Goal: Task Accomplishment & Management: Use online tool/utility

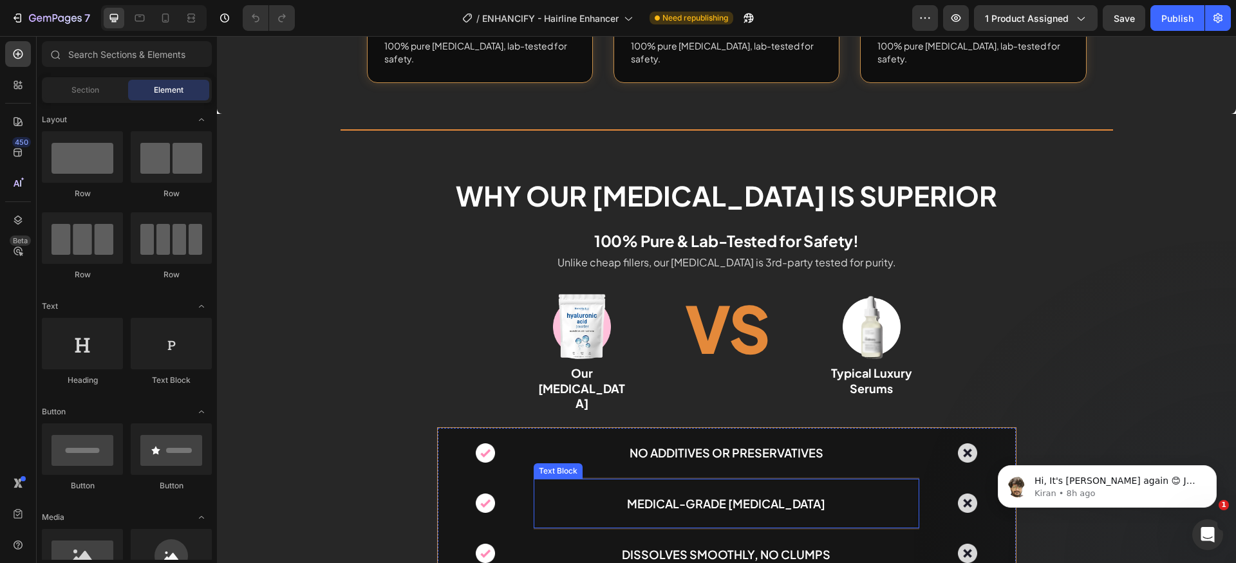
scroll to position [4079, 0]
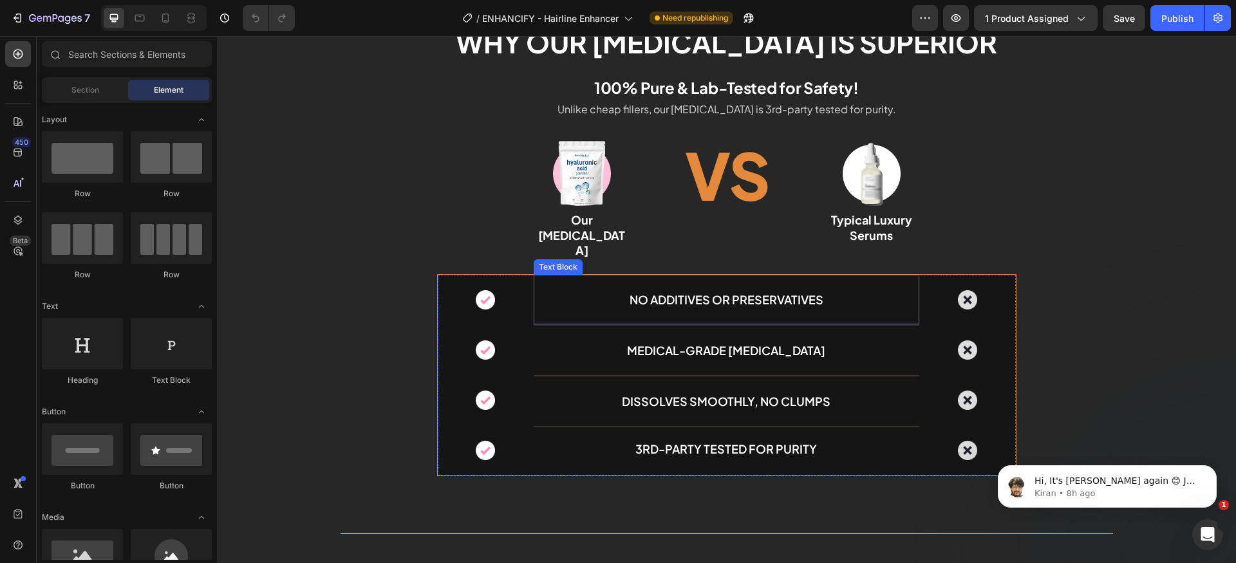
click at [699, 291] on p "No Additives or Preservatives" at bounding box center [726, 299] width 383 height 17
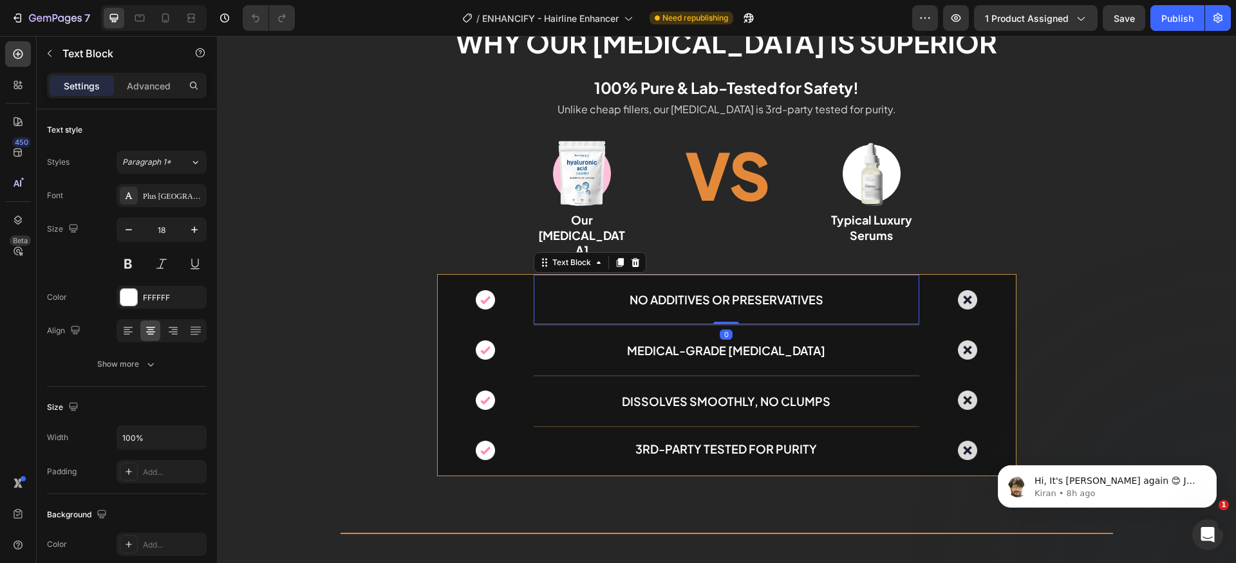
click at [699, 291] on p "No Additives or Preservatives" at bounding box center [726, 299] width 383 height 17
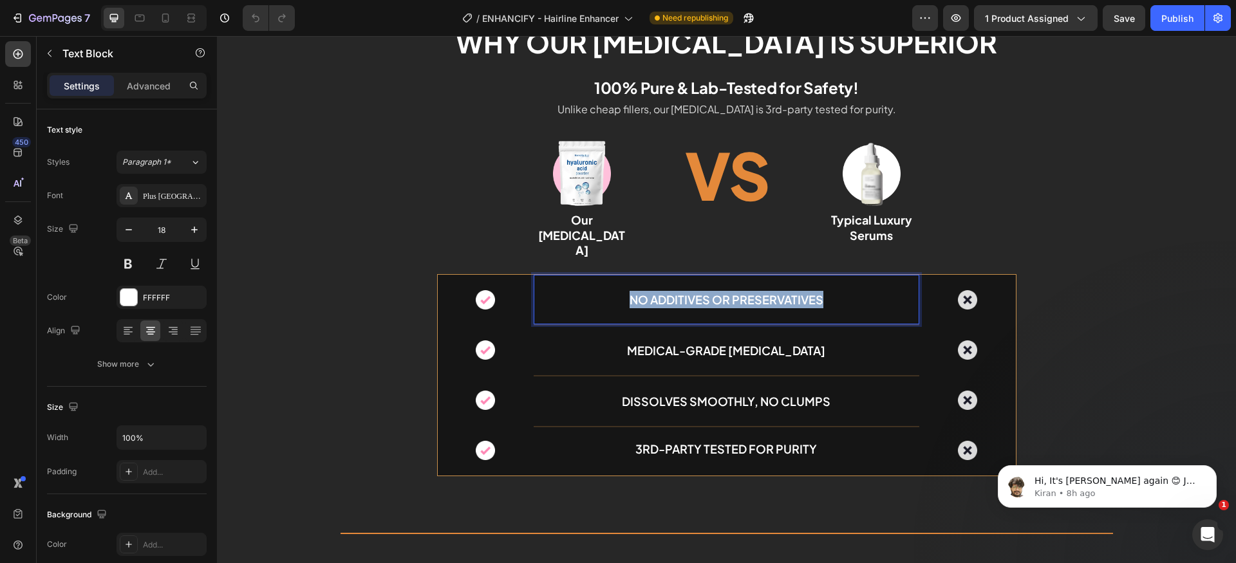
click at [699, 291] on p "No Additives or Preservatives" at bounding box center [726, 299] width 383 height 17
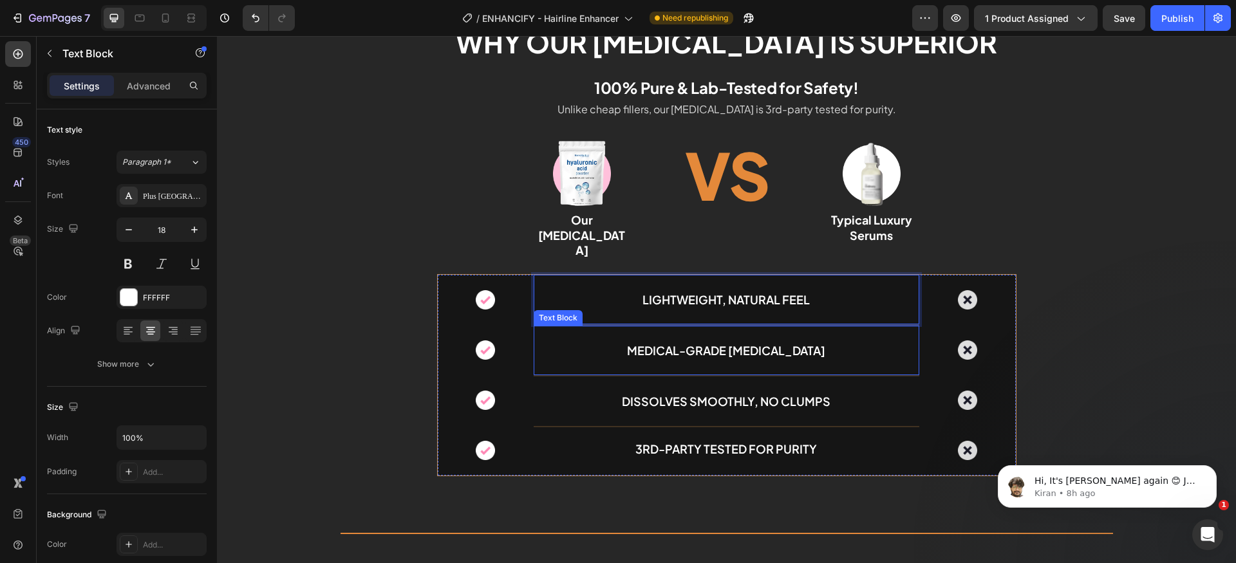
click at [682, 342] on p "Medical-Grade [MEDICAL_DATA]" at bounding box center [726, 350] width 383 height 17
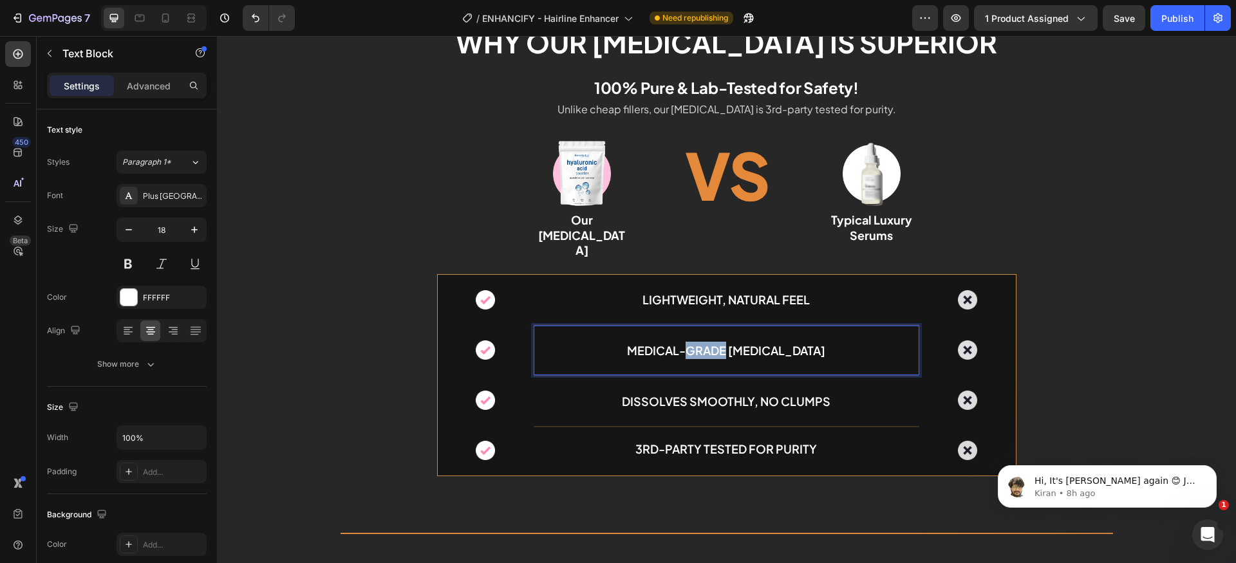
click at [682, 342] on p "Medical-Grade [MEDICAL_DATA]" at bounding box center [726, 350] width 383 height 17
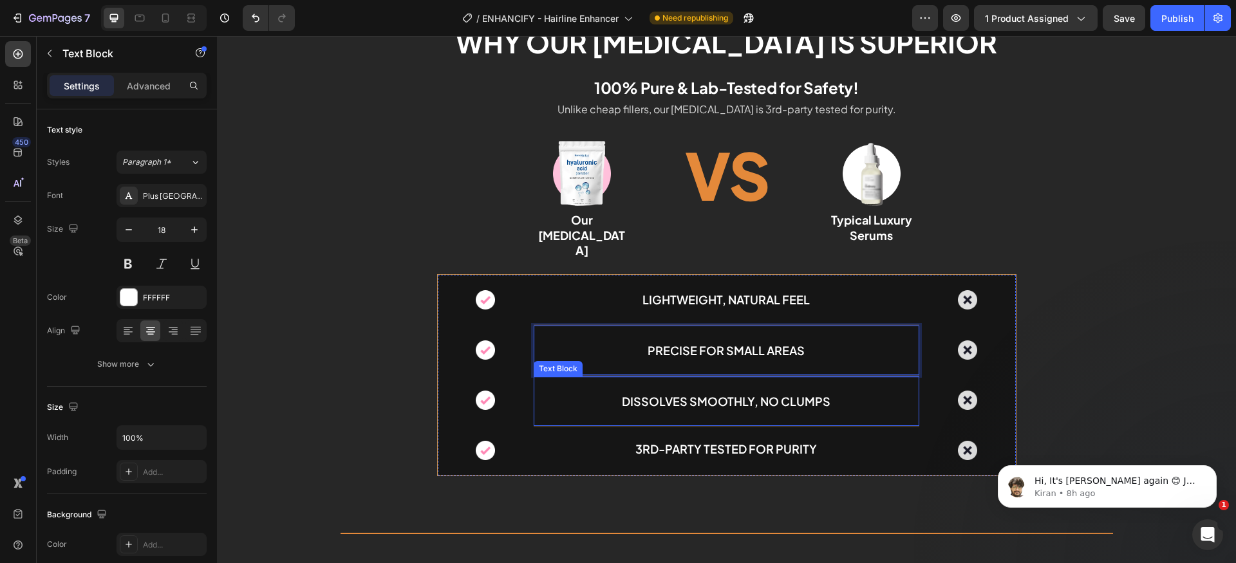
click at [690, 393] on p "Dissolves Smoothly, No Clumps" at bounding box center [726, 401] width 383 height 17
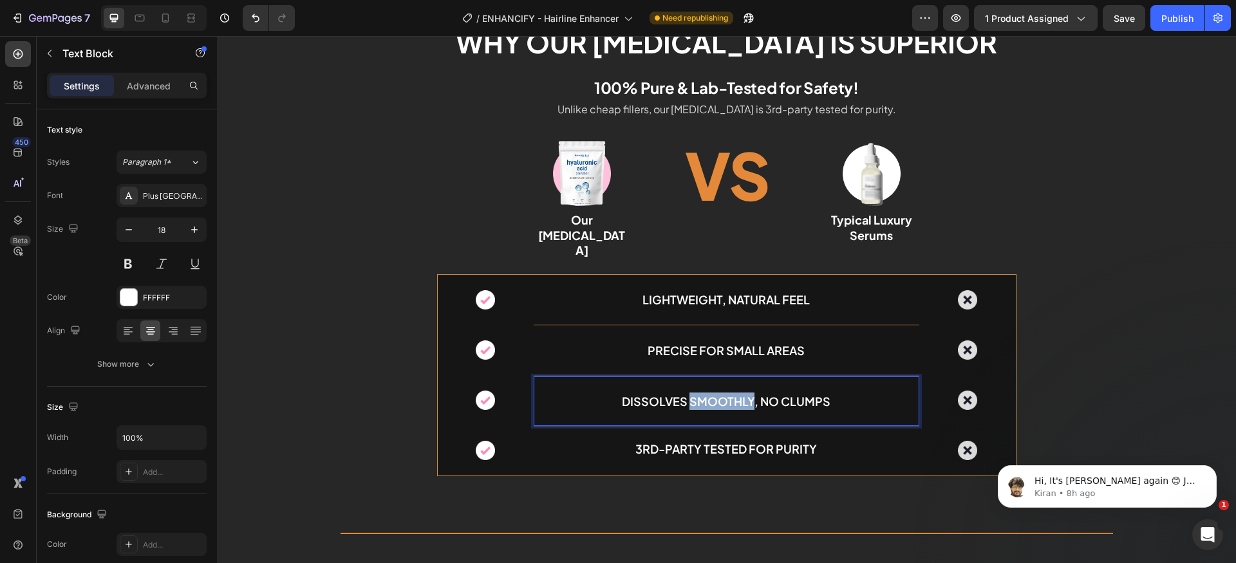
click at [690, 393] on p "Dissolves Smoothly, No Clumps" at bounding box center [726, 401] width 383 height 17
click at [743, 440] on p "3rd-party tested for purity" at bounding box center [726, 448] width 383 height 17
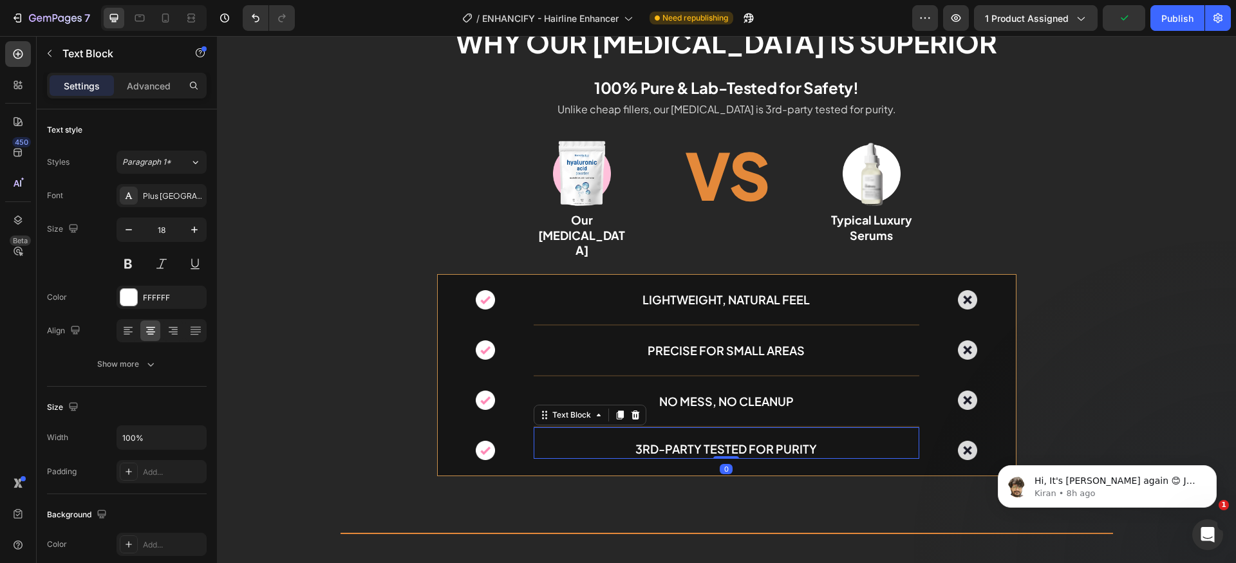
click at [743, 440] on p "3rd-party tested for purity" at bounding box center [726, 448] width 383 height 17
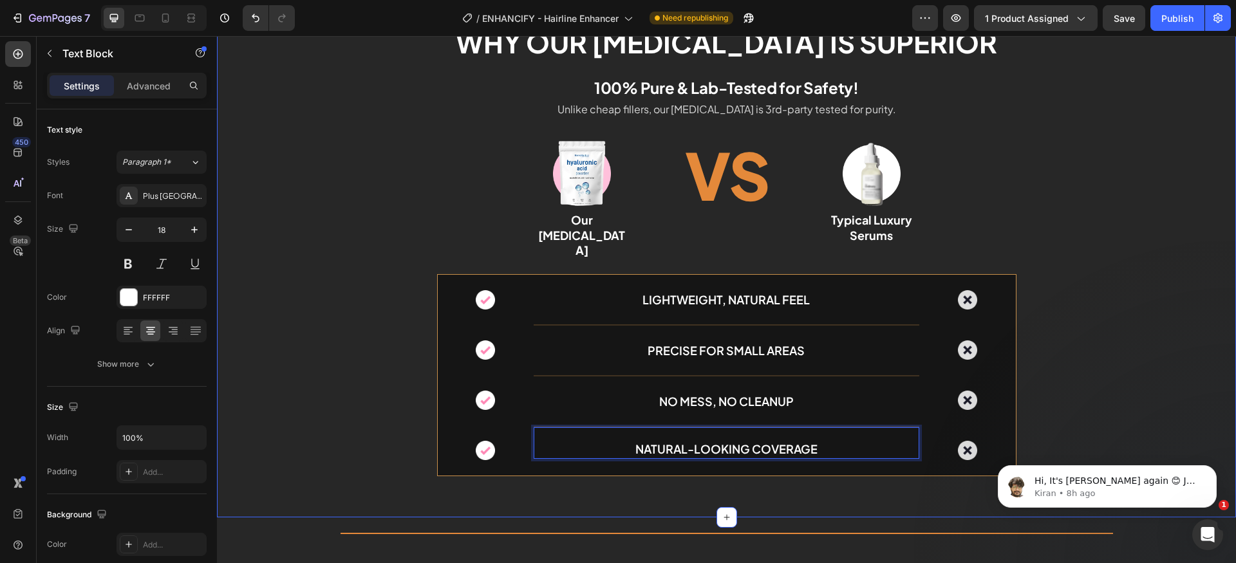
click at [1090, 334] on div "Why Our Hyaluronic Acid is Superior Heading 100% Pure & Lab-Tested for Safety! …" at bounding box center [726, 256] width 1019 height 464
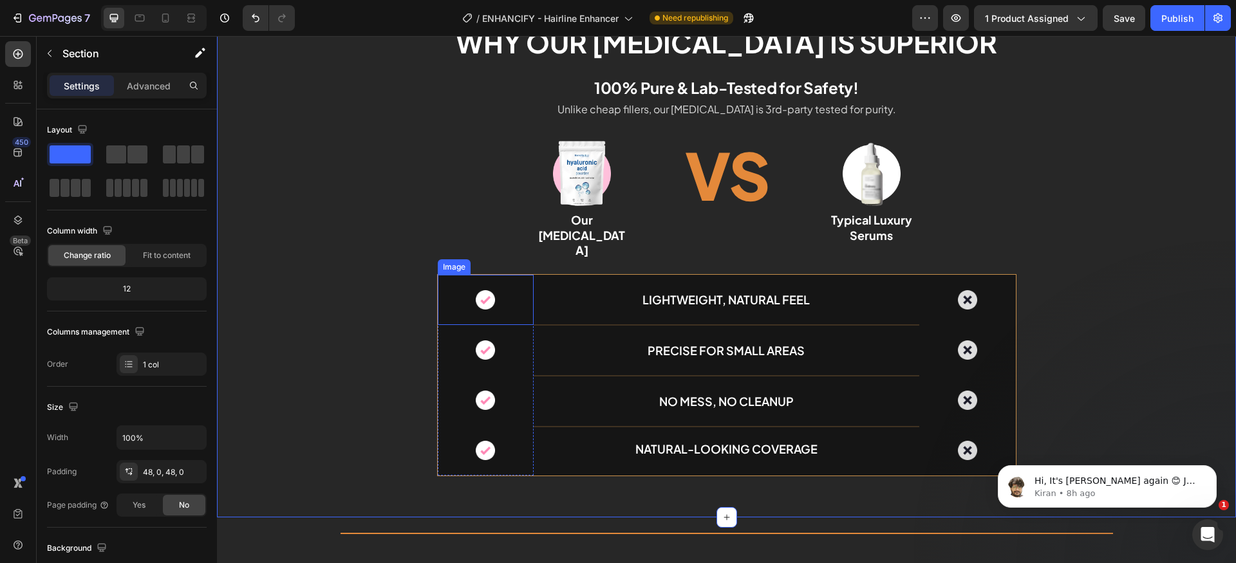
click at [487, 290] on img at bounding box center [485, 299] width 19 height 19
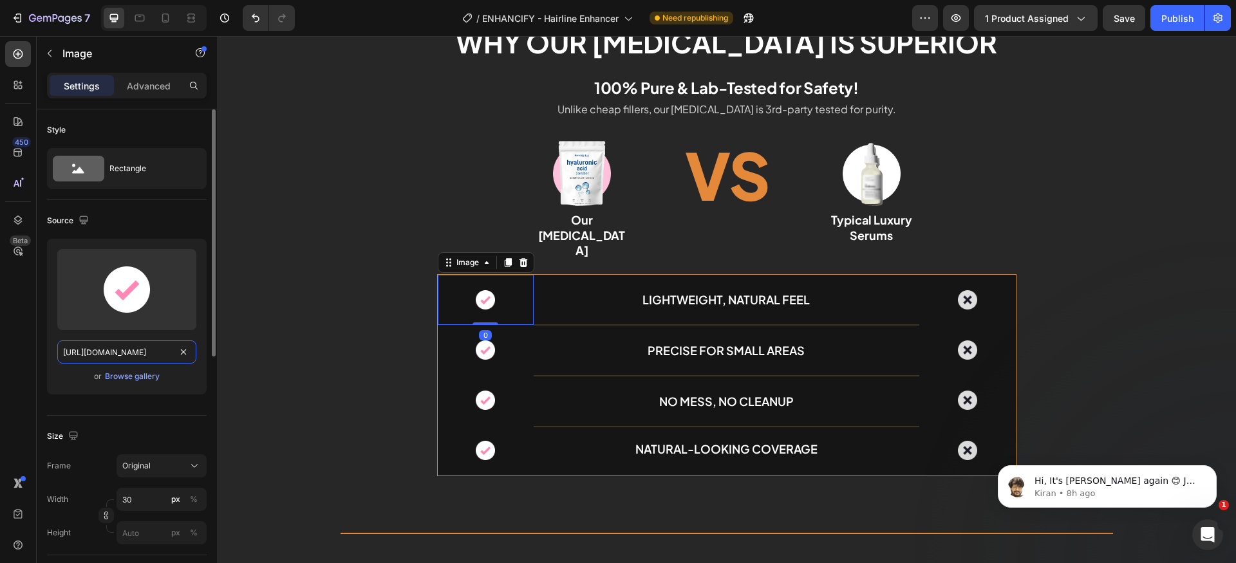
click at [158, 352] on input "https://cdn.shopify.com/s/files/1/0701/0494/0854/files/Vertical_container.png?v…" at bounding box center [126, 352] width 139 height 23
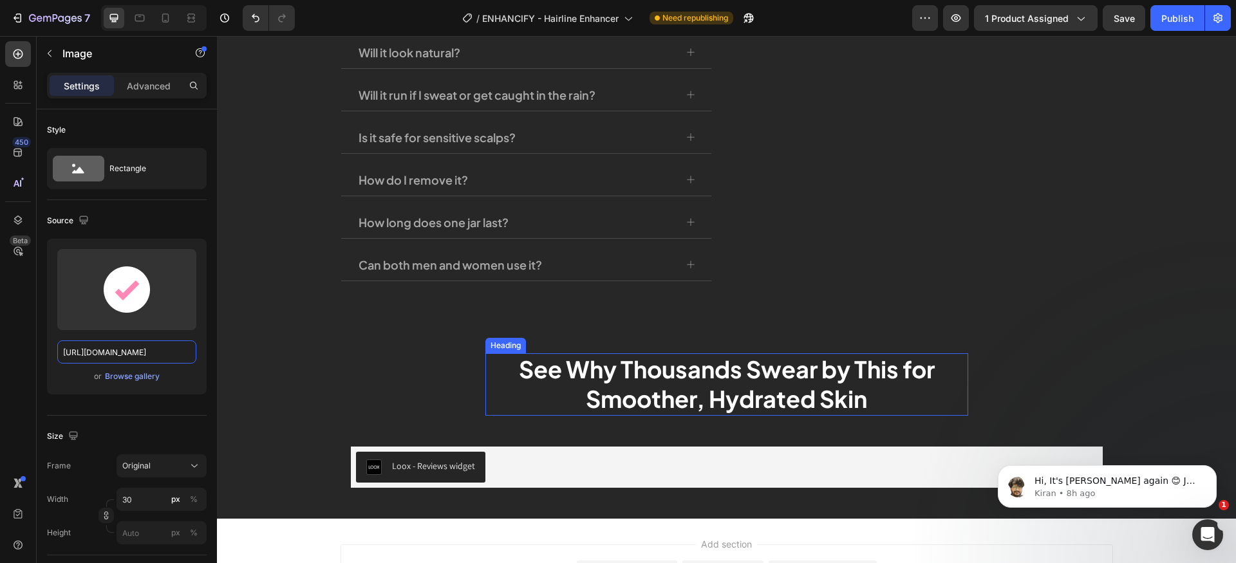
scroll to position [4521, 0]
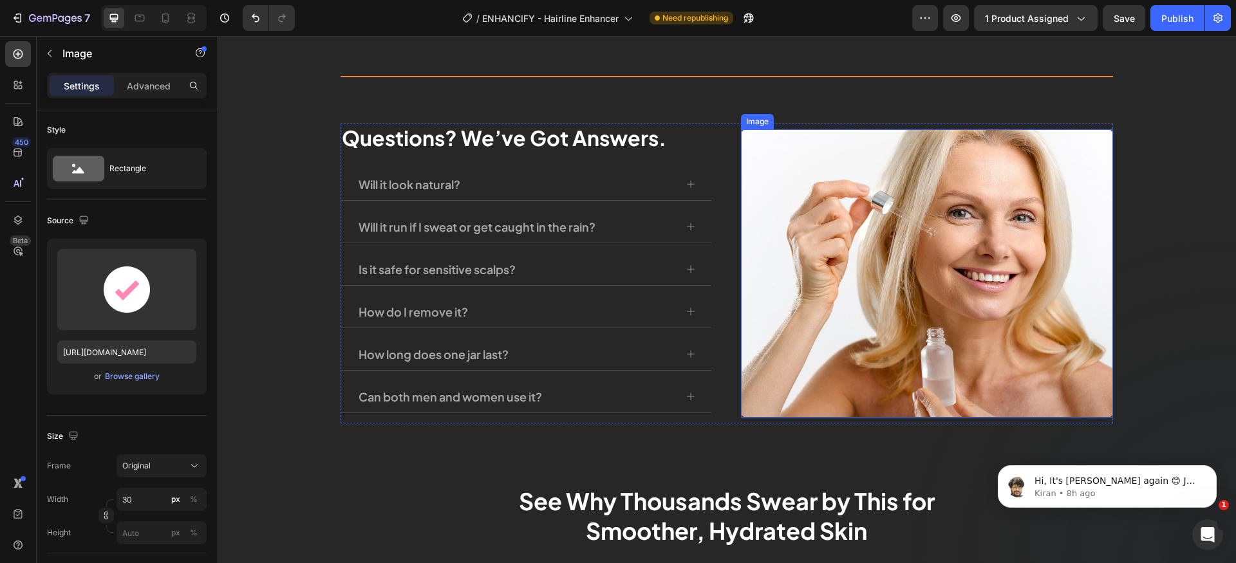
click at [912, 264] on img at bounding box center [927, 273] width 372 height 288
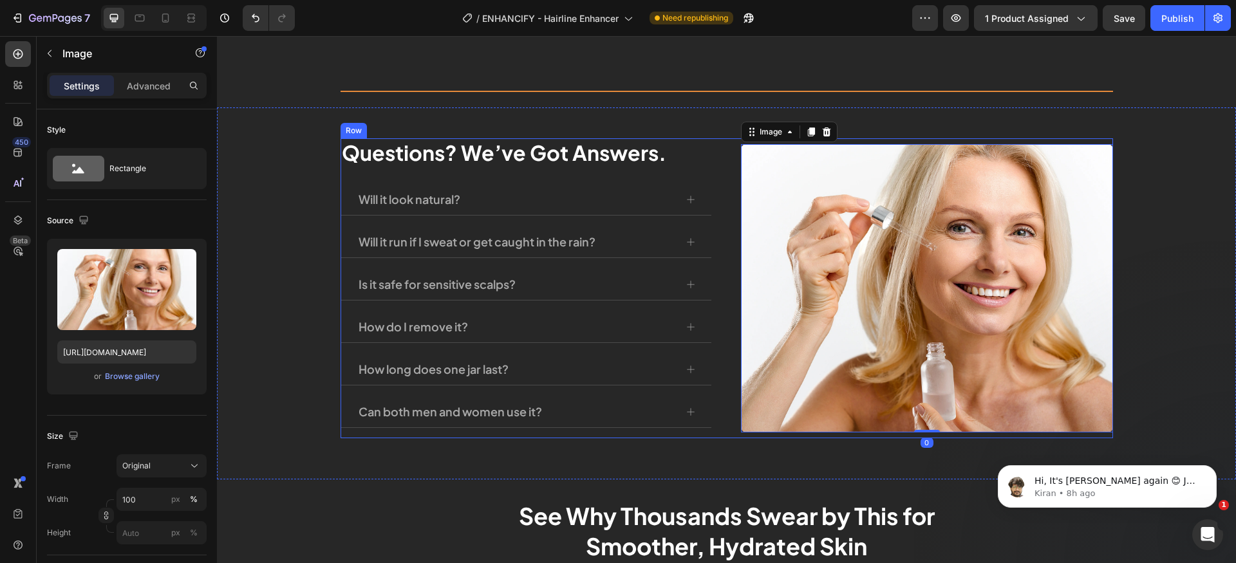
click at [721, 142] on div "Questions? We’ve Got Answers. Heading Will it look natural? Will it run if I sw…" at bounding box center [727, 288] width 773 height 300
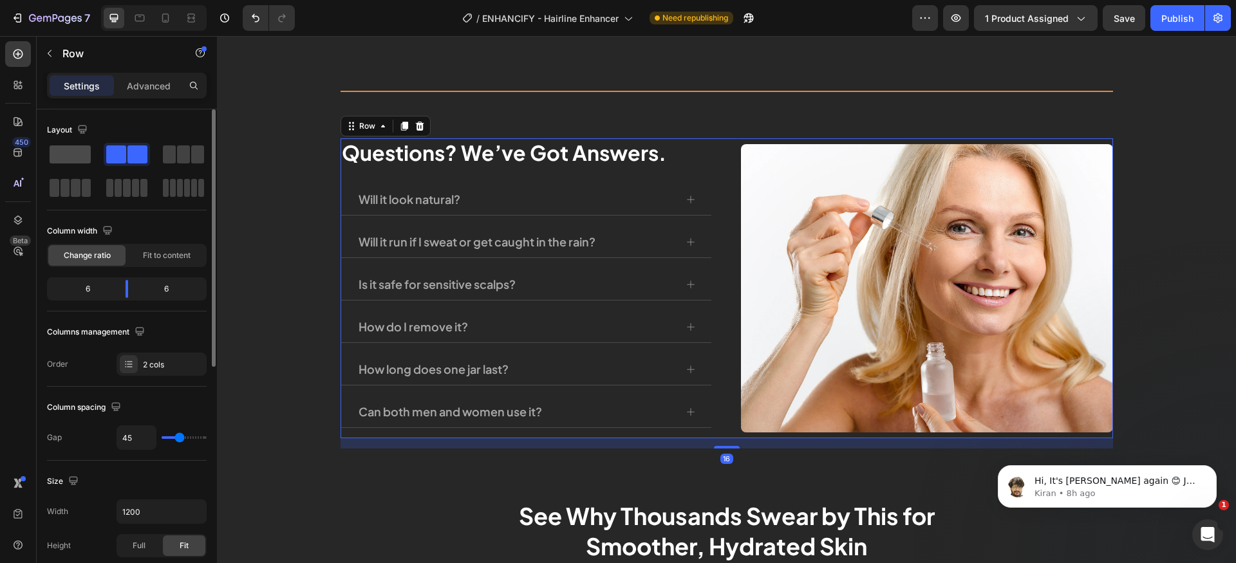
click at [84, 152] on span at bounding box center [70, 155] width 41 height 18
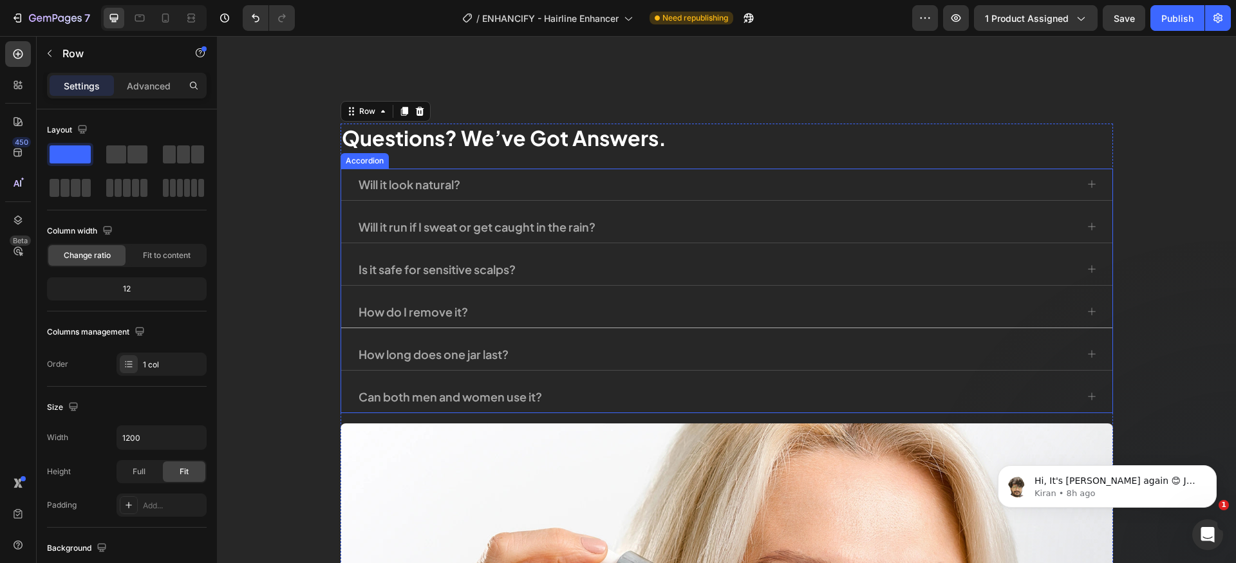
scroll to position [4607, 0]
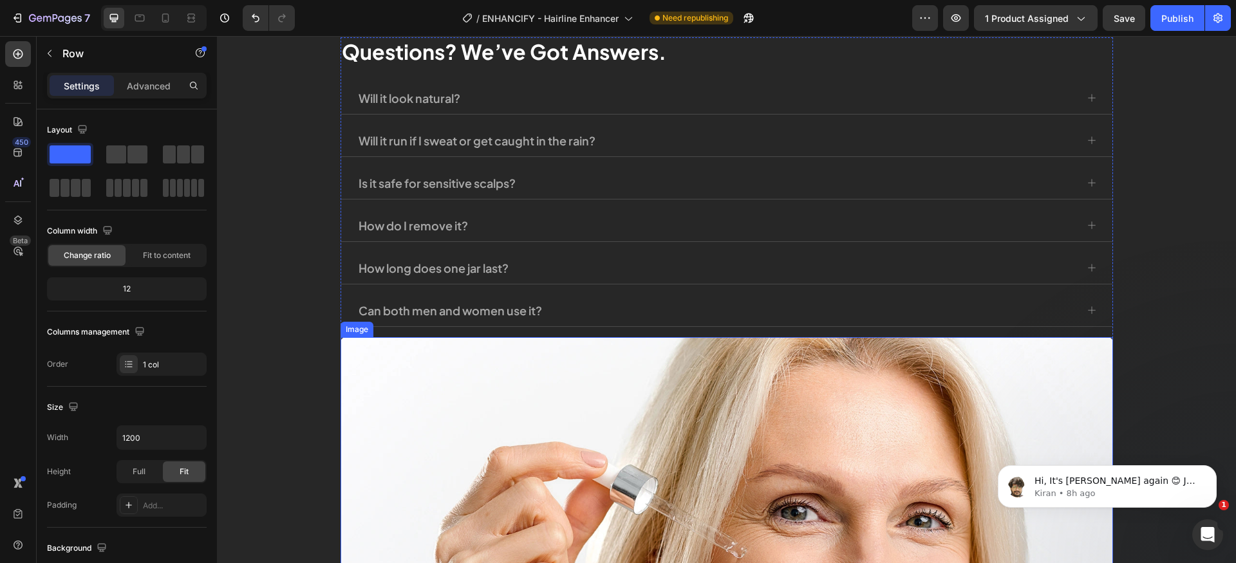
drag, startPoint x: 720, startPoint y: 414, endPoint x: 719, endPoint y: 397, distance: 17.4
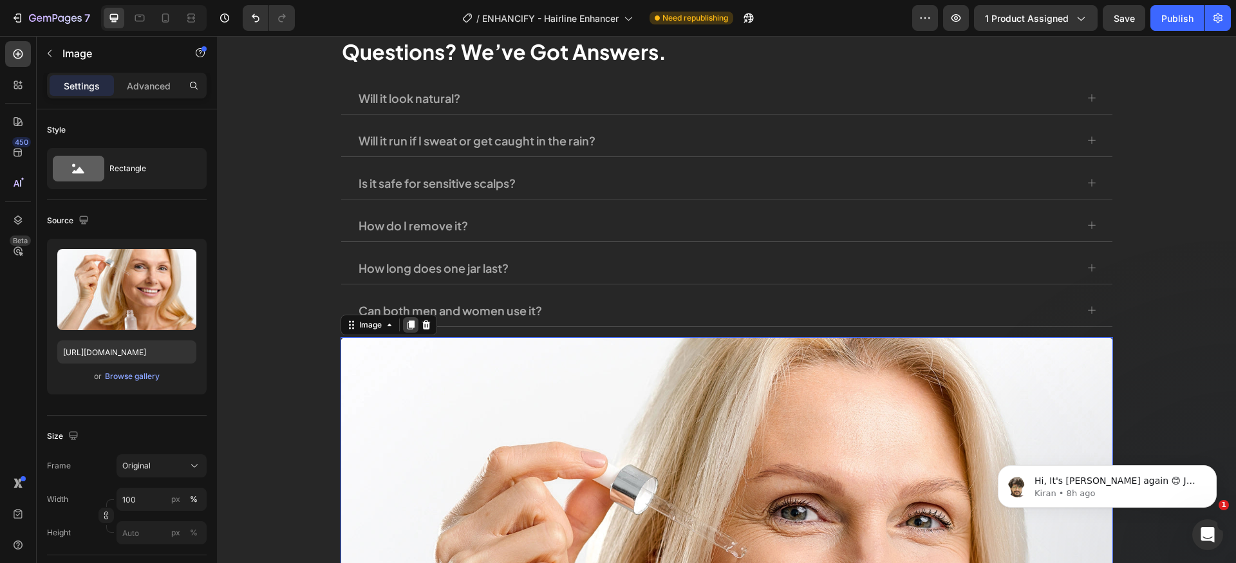
click at [412, 321] on div at bounding box center [410, 324] width 15 height 15
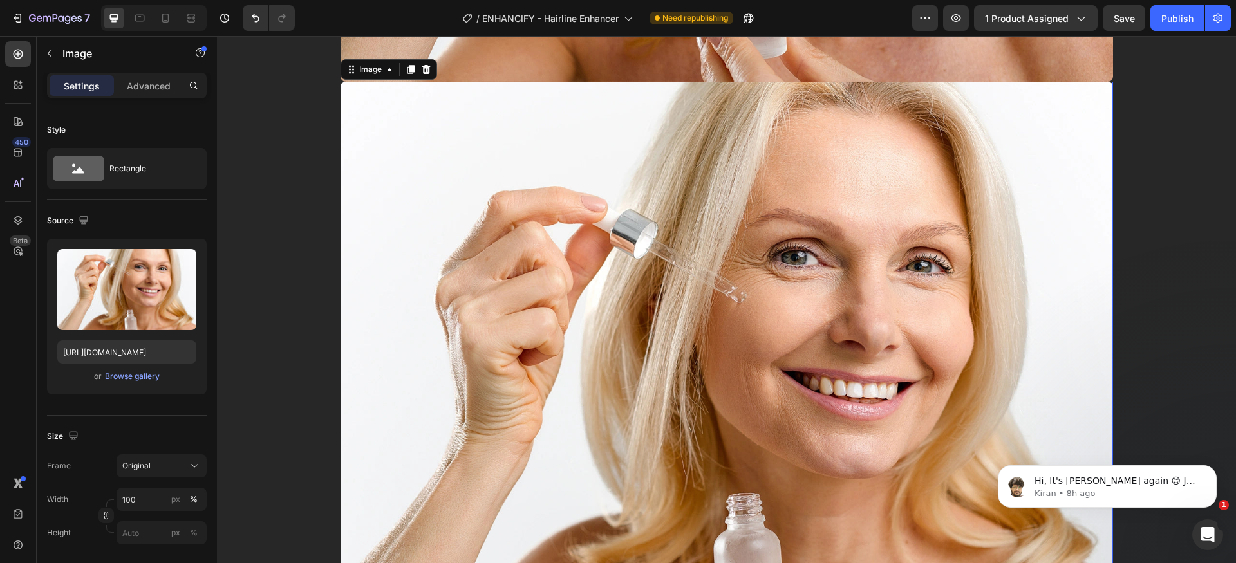
scroll to position [5462, 0]
click at [421, 69] on icon at bounding box center [426, 69] width 10 height 10
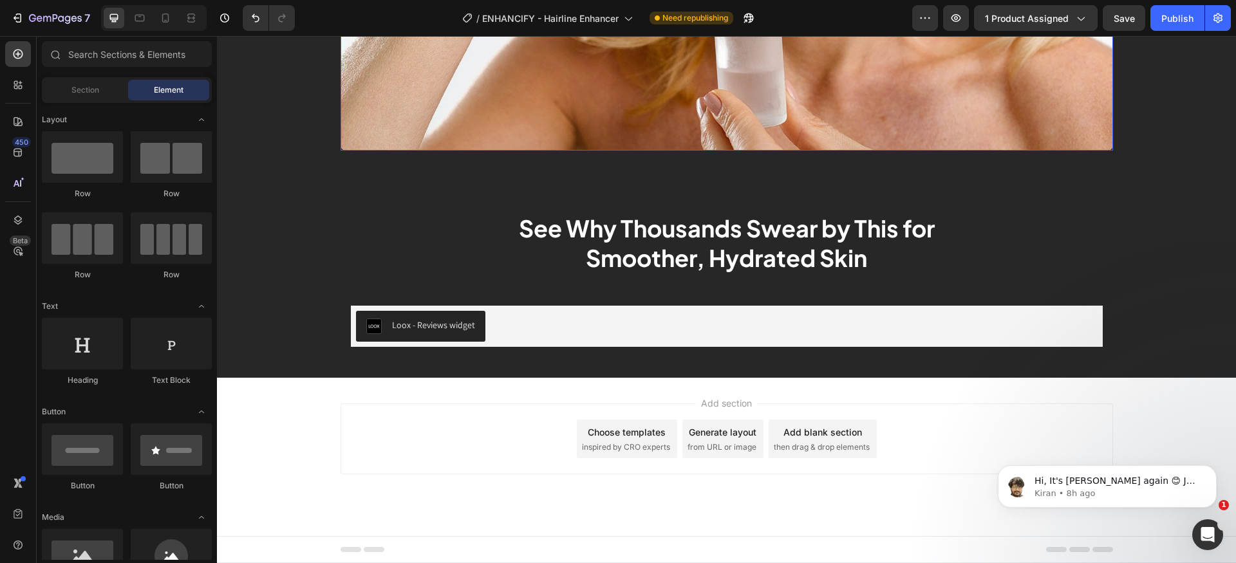
scroll to position [5393, 0]
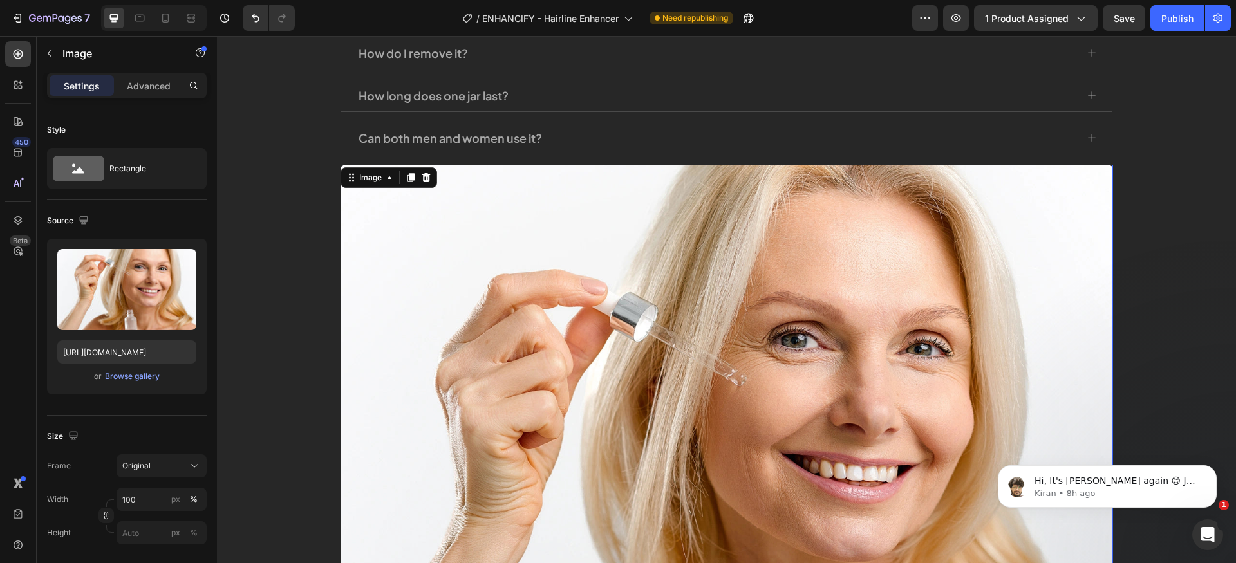
scroll to position [4714, 0]
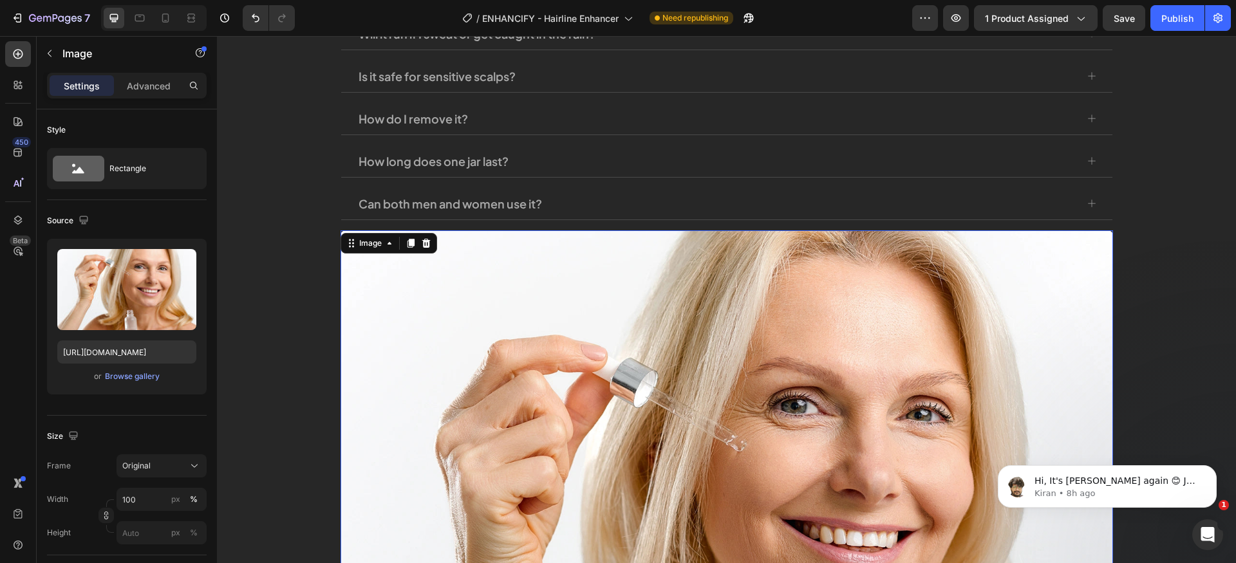
click at [421, 245] on icon at bounding box center [426, 243] width 10 height 10
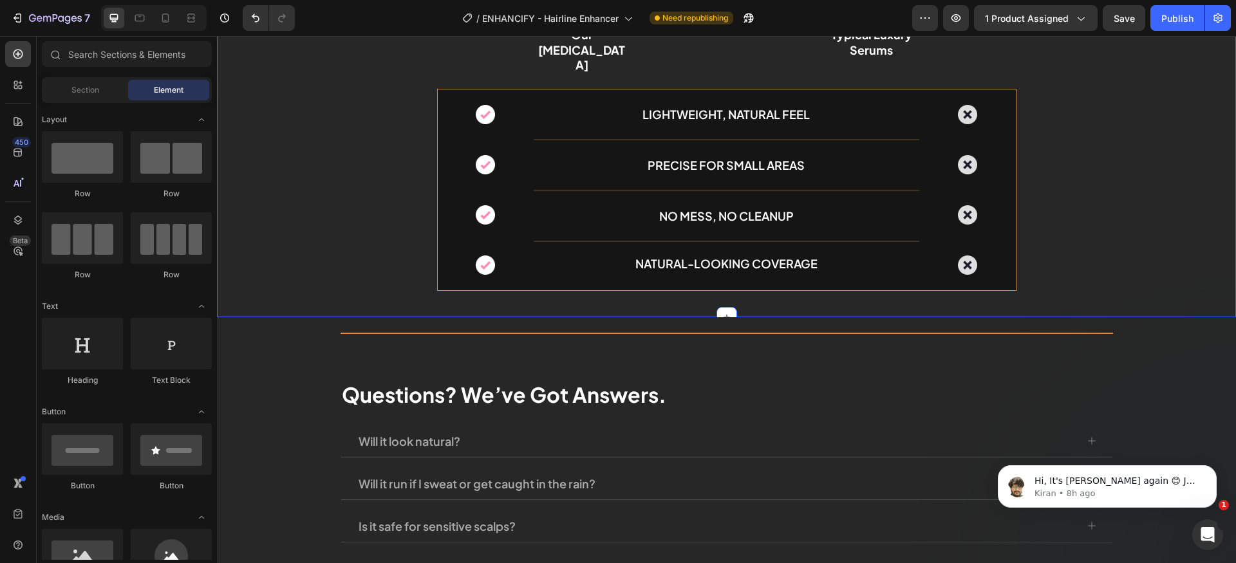
scroll to position [4330, 0]
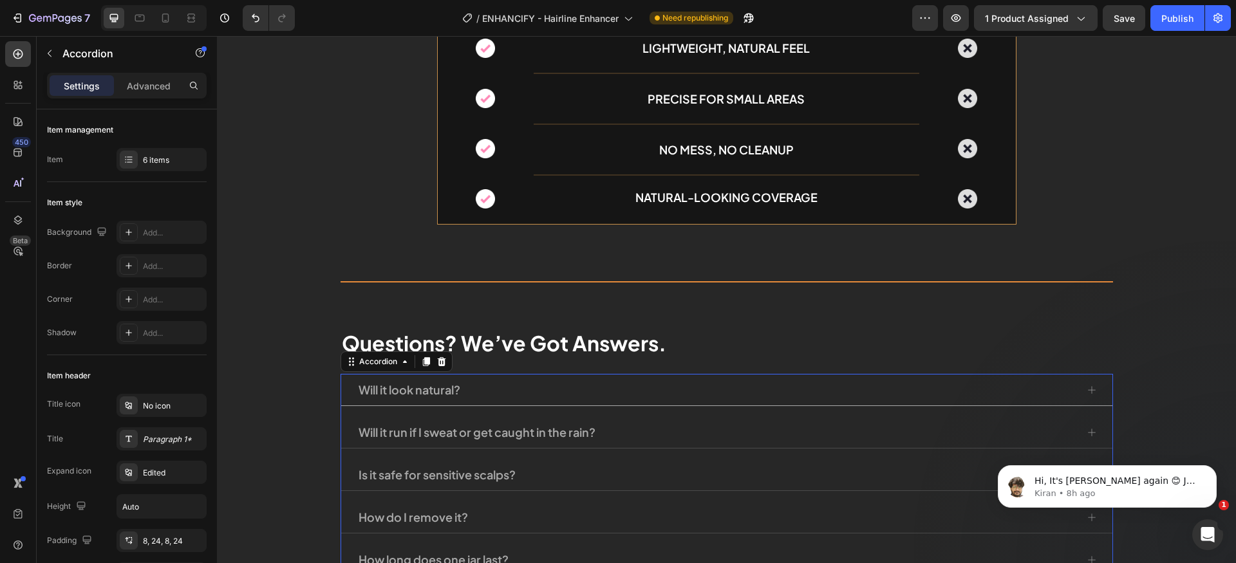
click at [672, 374] on div "Will it look natural?" at bounding box center [726, 390] width 771 height 32
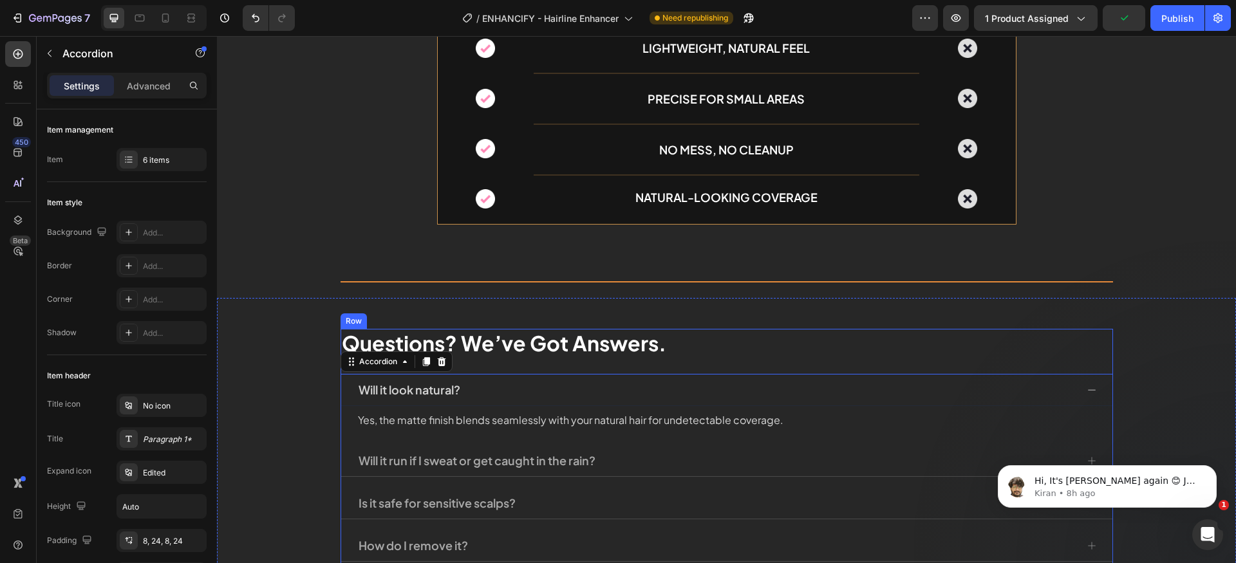
click at [750, 350] on div "Questions? We’ve Got Answers. Heading Will it look natural? Yes, the matte fini…" at bounding box center [727, 488] width 773 height 318
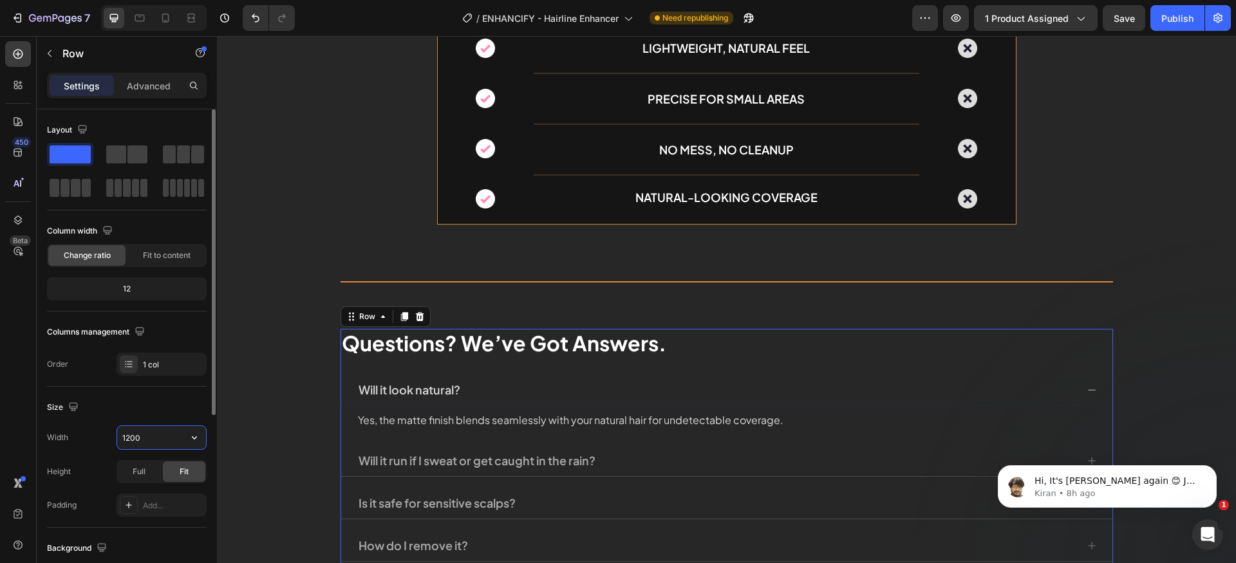
click at [152, 438] on input "1200" at bounding box center [161, 437] width 89 height 23
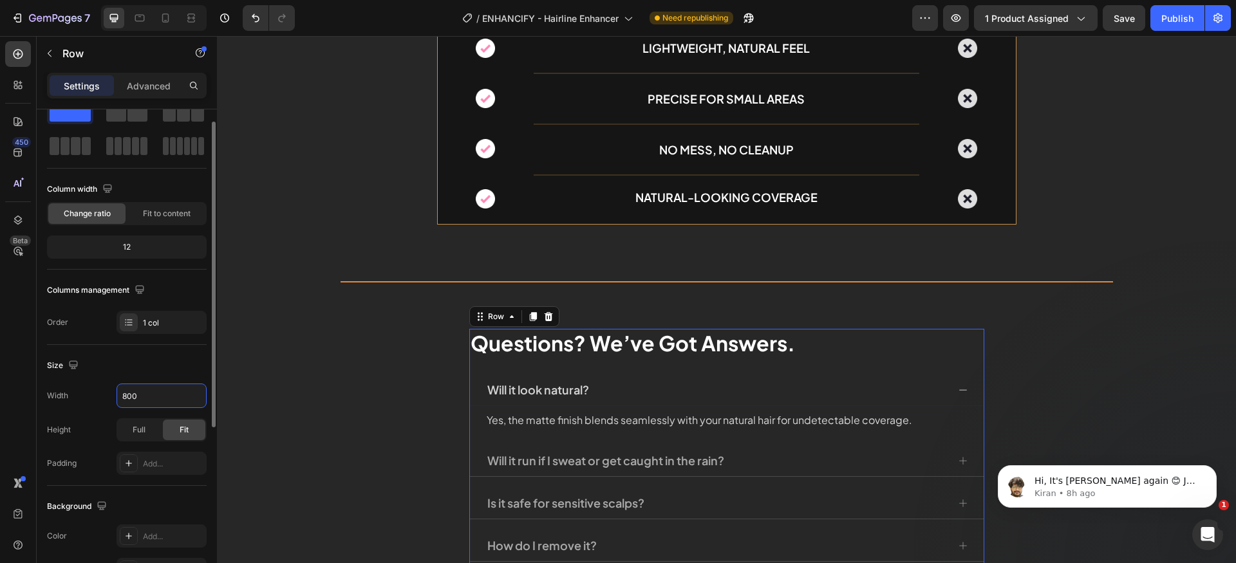
scroll to position [4368, 0]
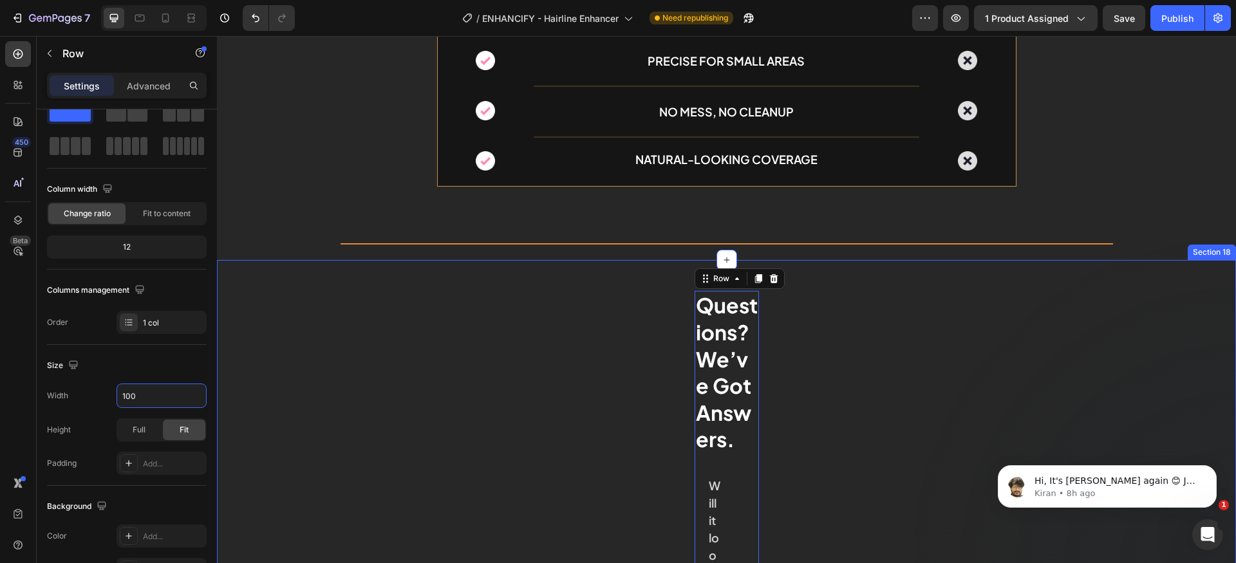
type input "1000"
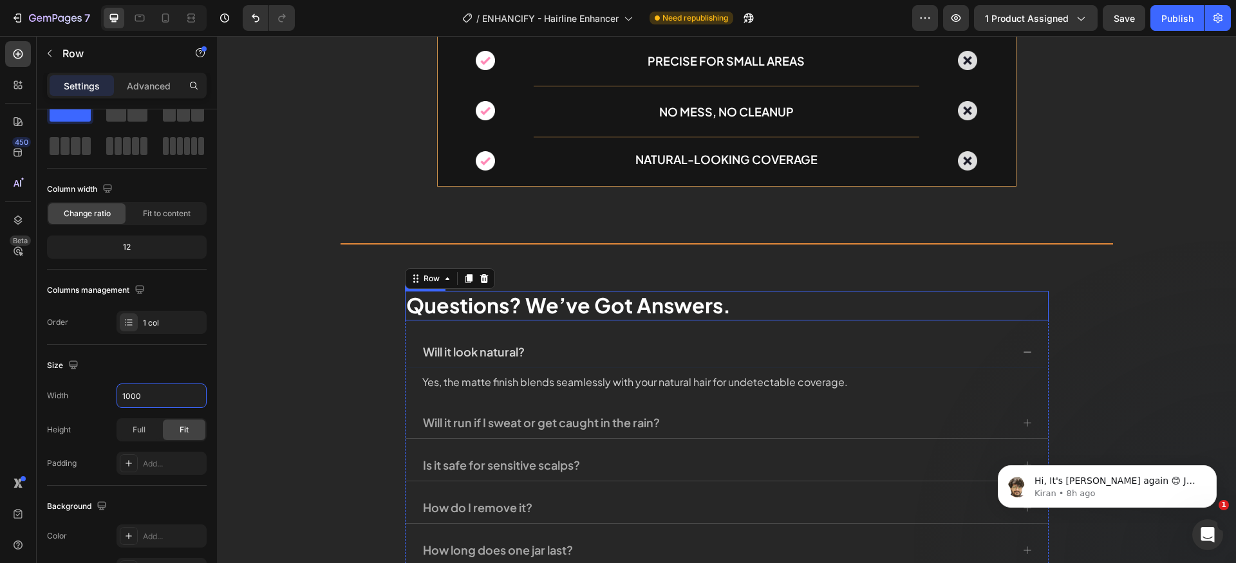
click at [603, 291] on h2 "Questions? We’ve Got Answers." at bounding box center [727, 306] width 644 height 30
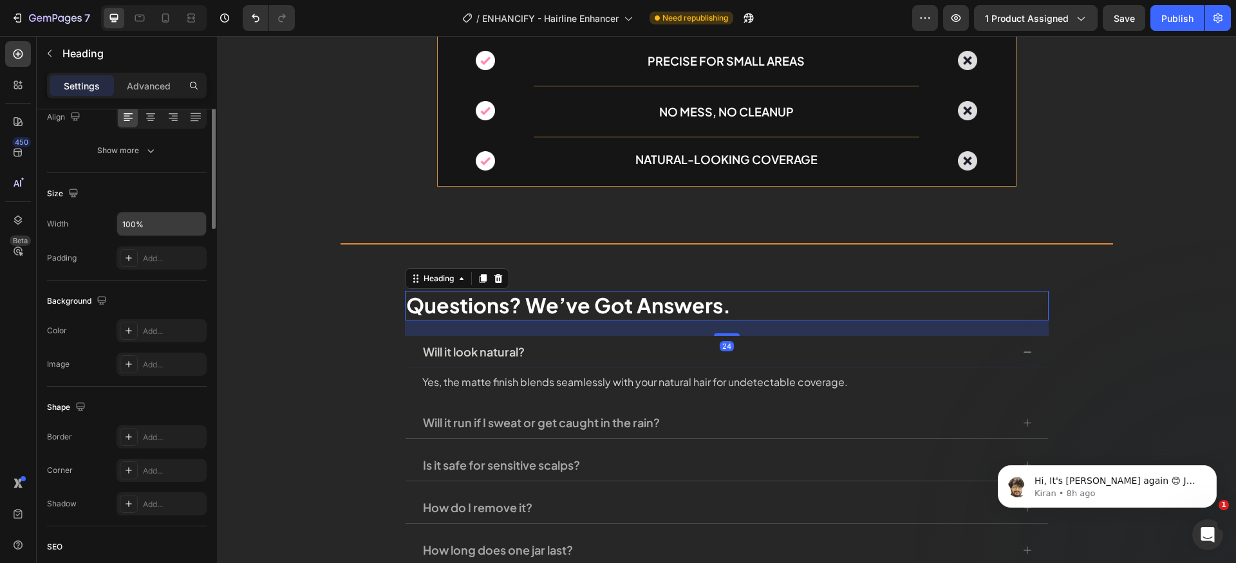
scroll to position [0, 0]
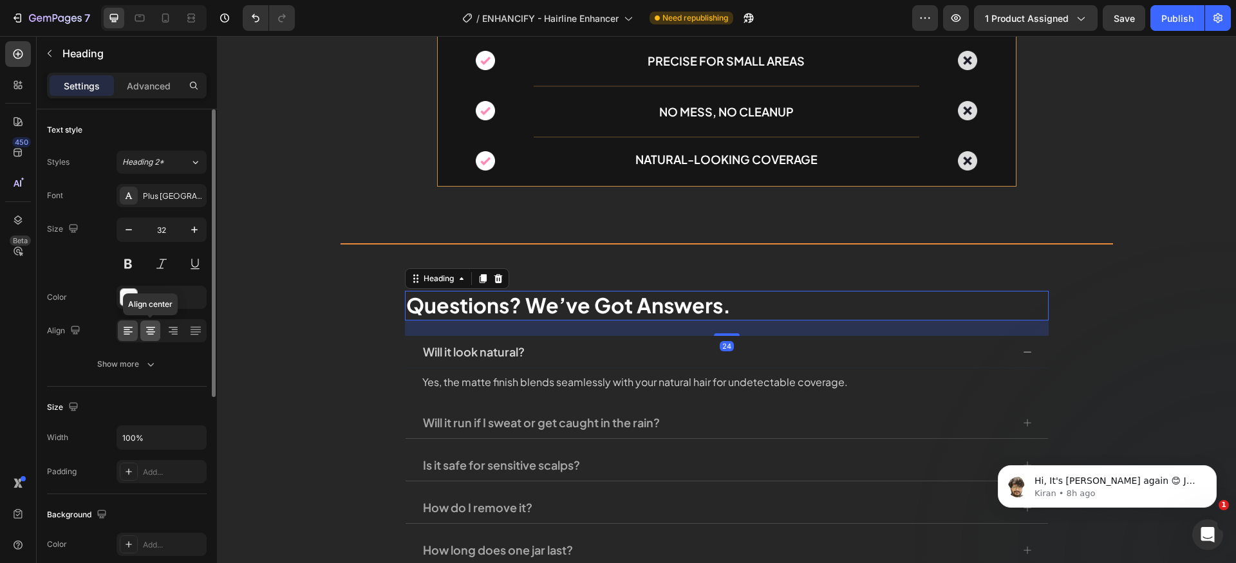
click at [156, 334] on icon at bounding box center [150, 330] width 13 height 13
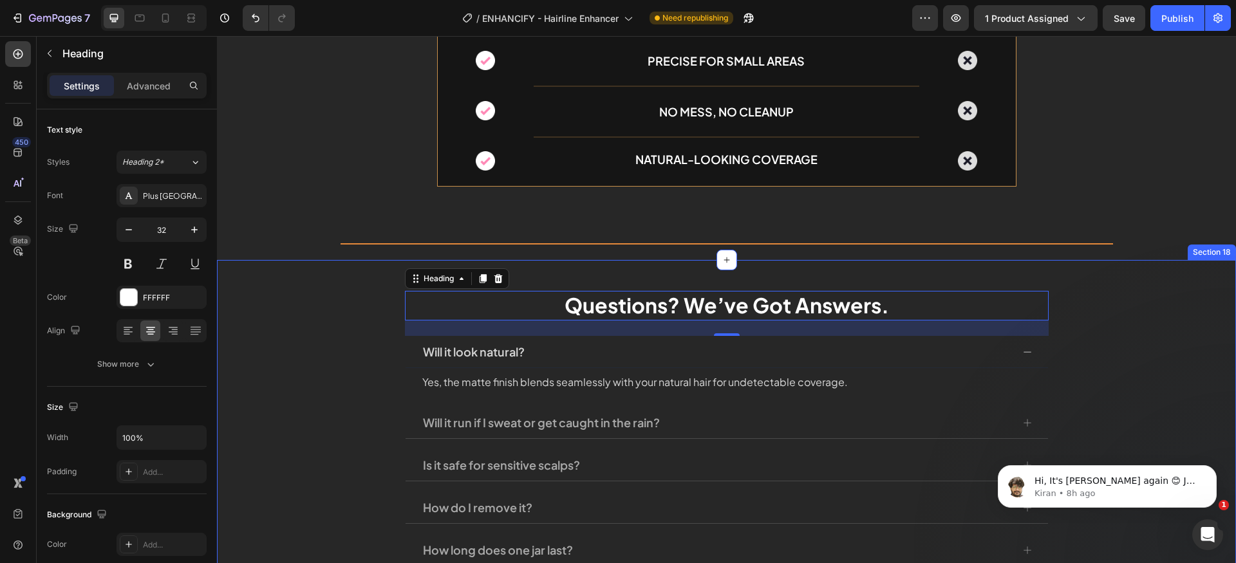
click at [1126, 312] on div "Questions? We’ve Got Answers. Heading 24 Will it look natural? Yes, the matte f…" at bounding box center [726, 455] width 1019 height 328
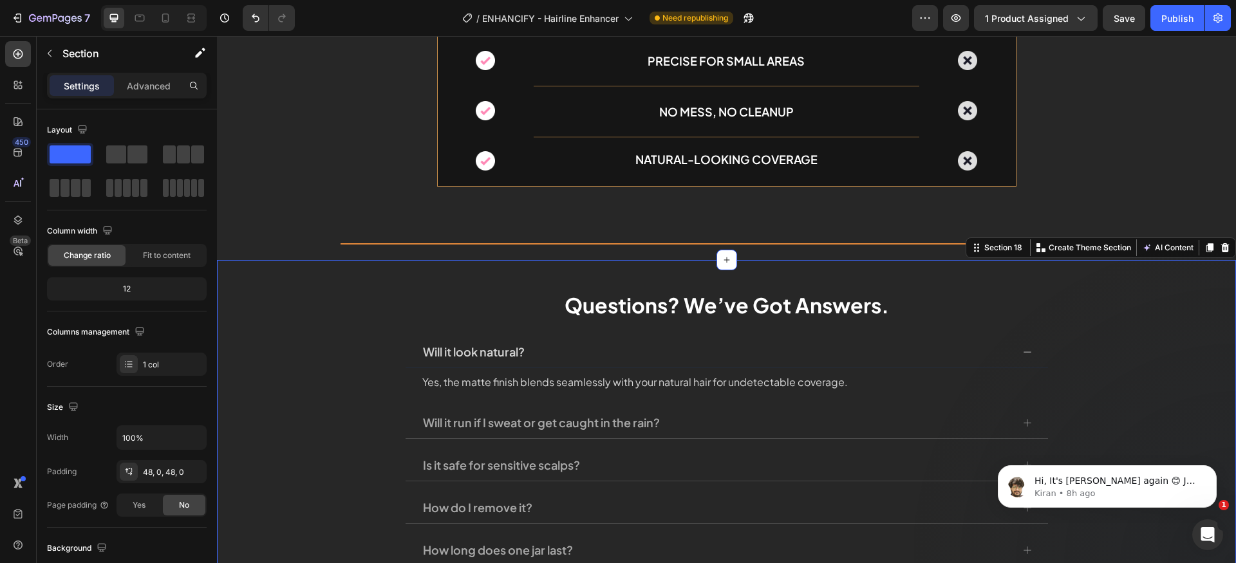
click at [1171, 328] on div "Questions? We’ve Got Answers. Heading Will it look natural? Yes, the matte fini…" at bounding box center [726, 455] width 1019 height 328
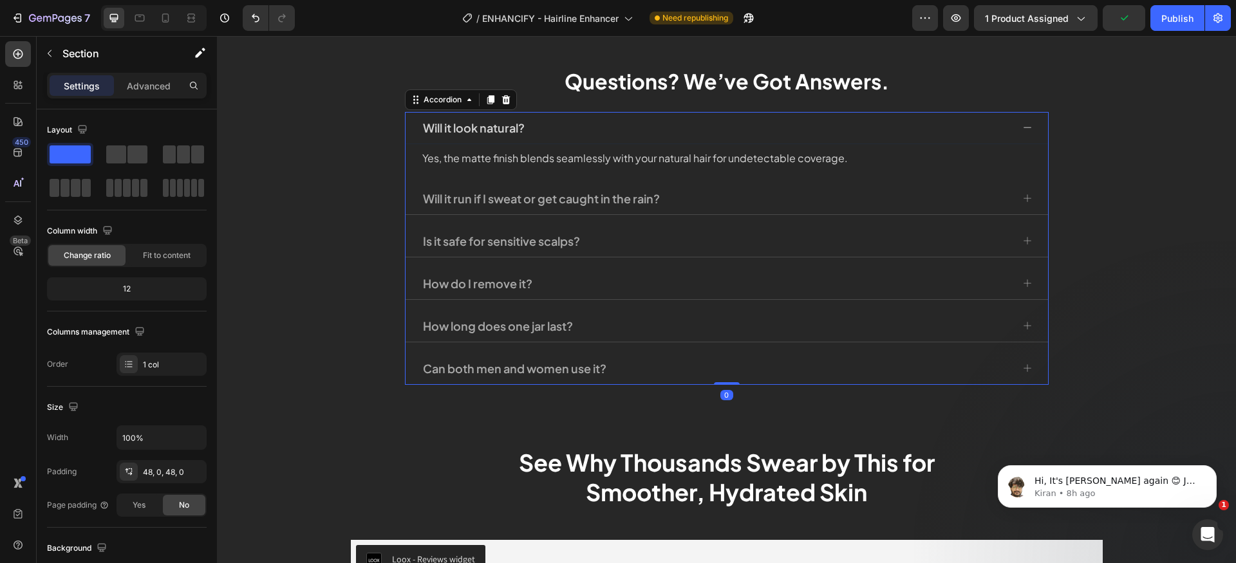
click at [1027, 126] on icon at bounding box center [1027, 127] width 10 height 10
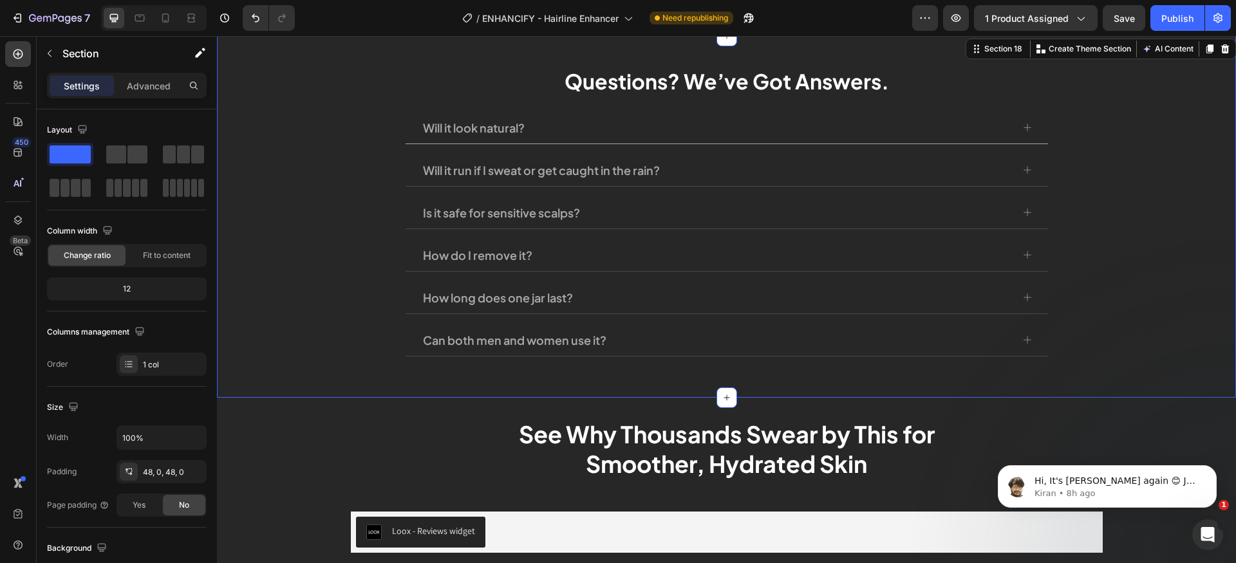
click at [1102, 205] on div "Questions? We’ve Got Answers. Heading Will it look natural? Will it run if I sw…" at bounding box center [726, 217] width 1019 height 300
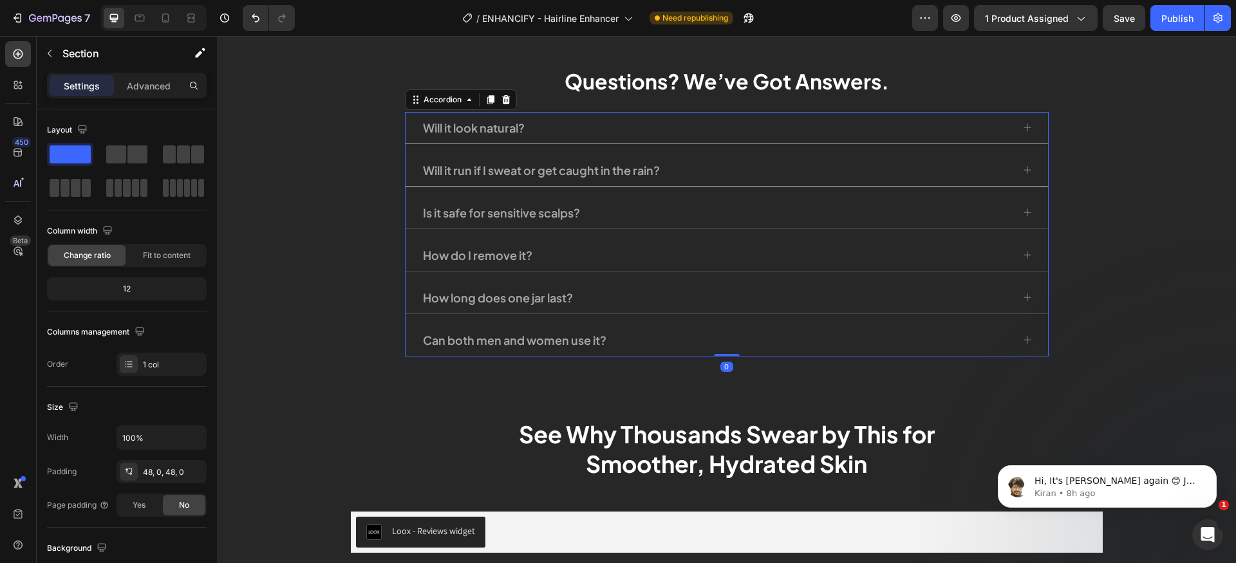
click at [1024, 175] on icon at bounding box center [1027, 170] width 10 height 10
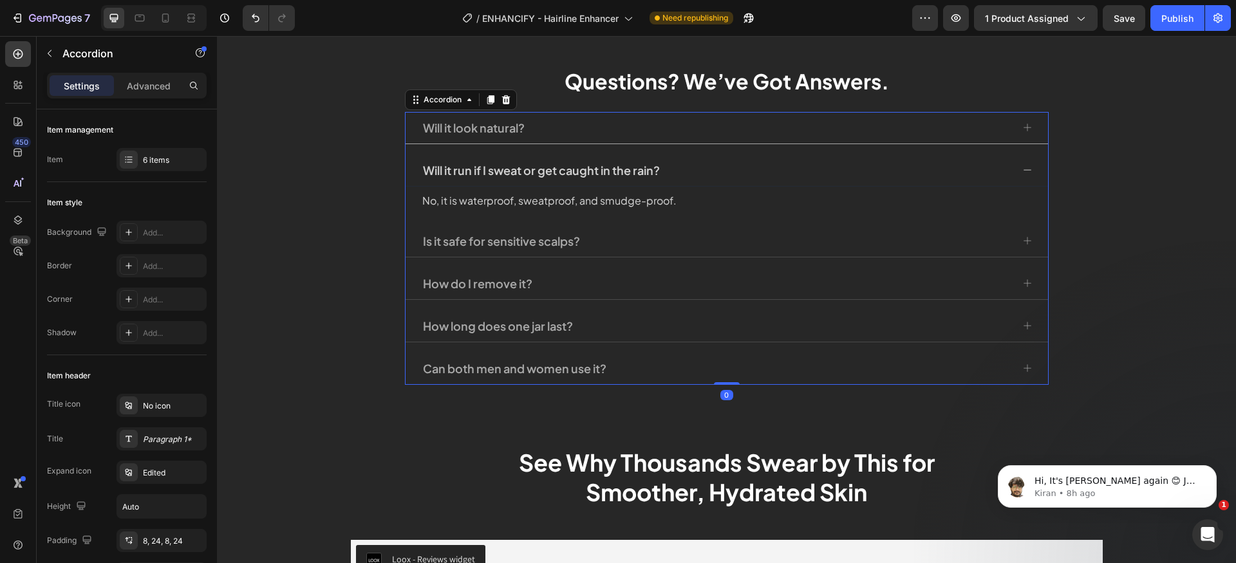
click at [1024, 175] on icon at bounding box center [1027, 170] width 10 height 10
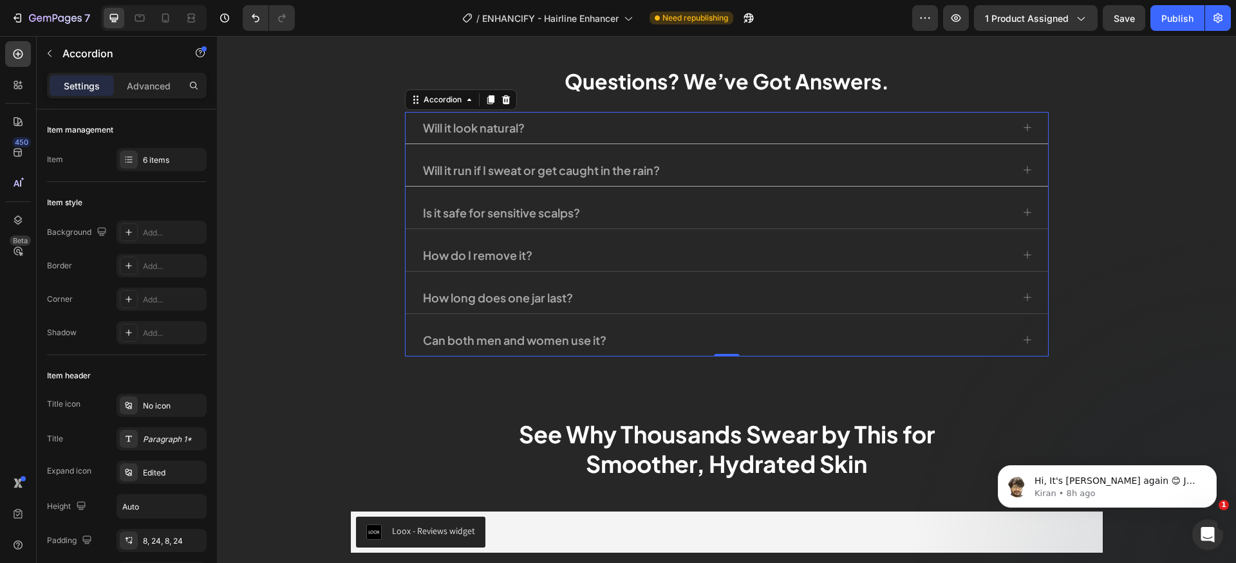
click at [1022, 173] on icon at bounding box center [1027, 170] width 10 height 10
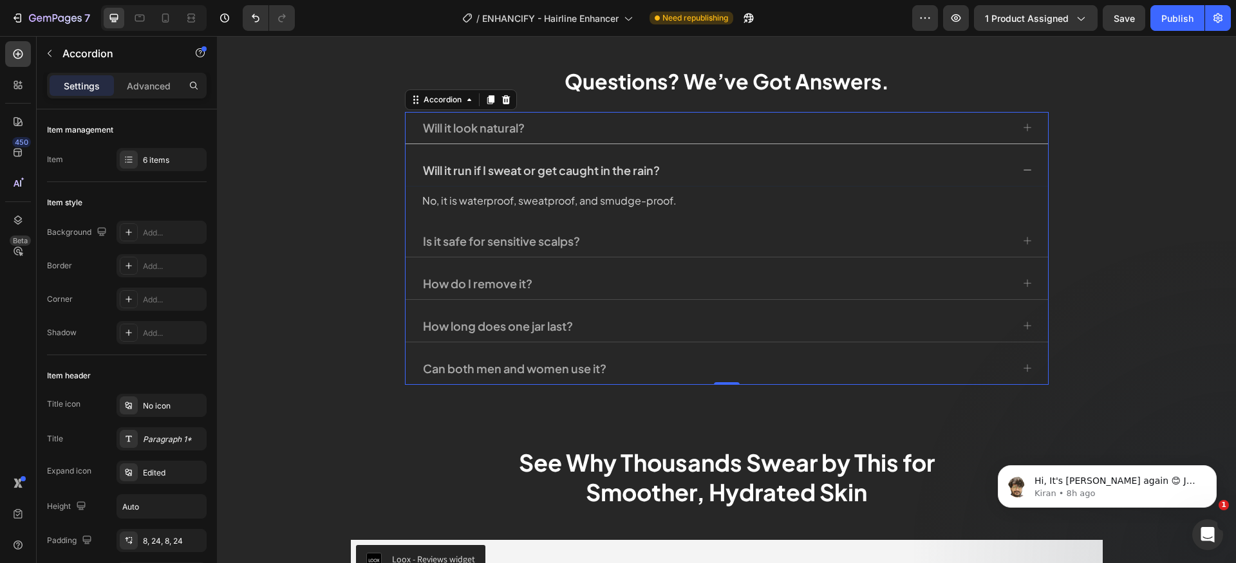
click at [1022, 169] on icon at bounding box center [1027, 170] width 10 height 10
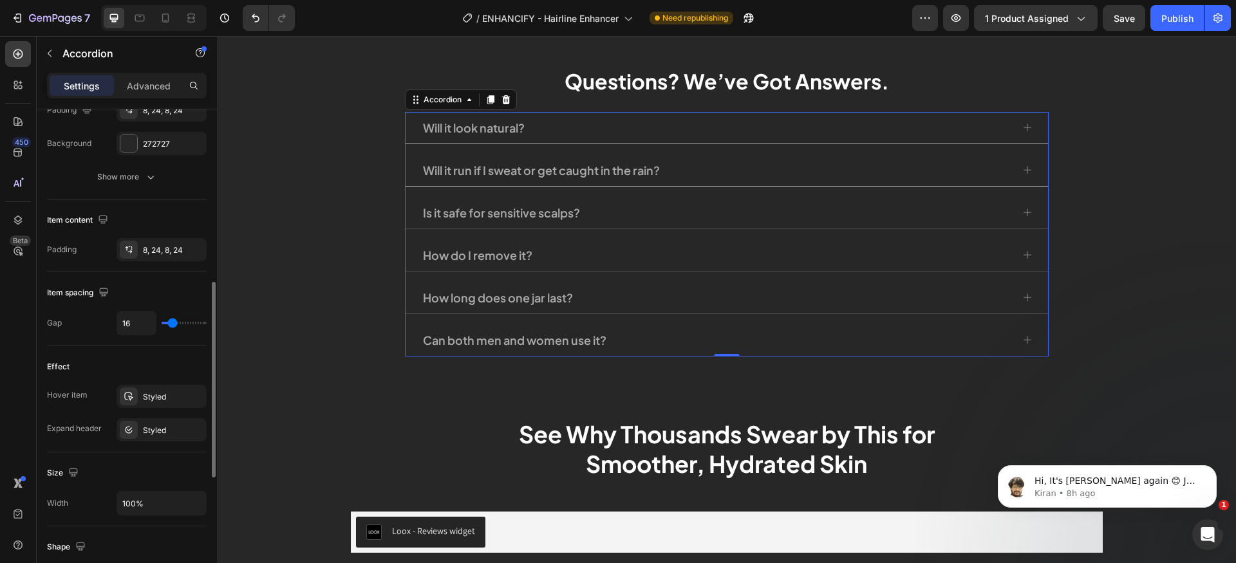
scroll to position [497, 0]
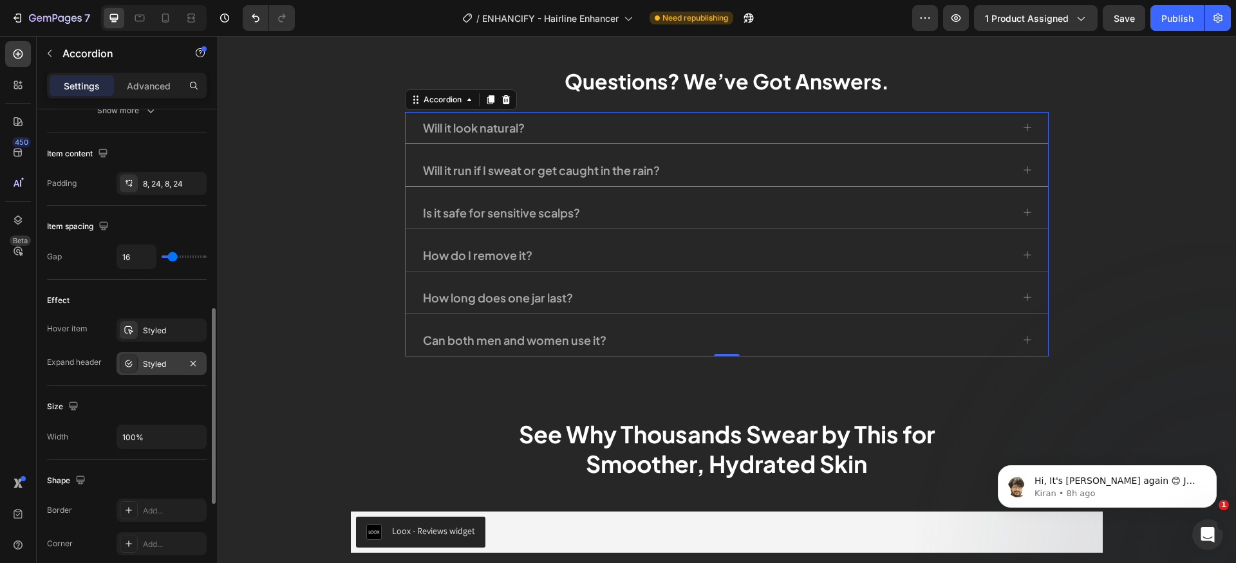
click at [130, 364] on icon at bounding box center [129, 363] width 5 height 4
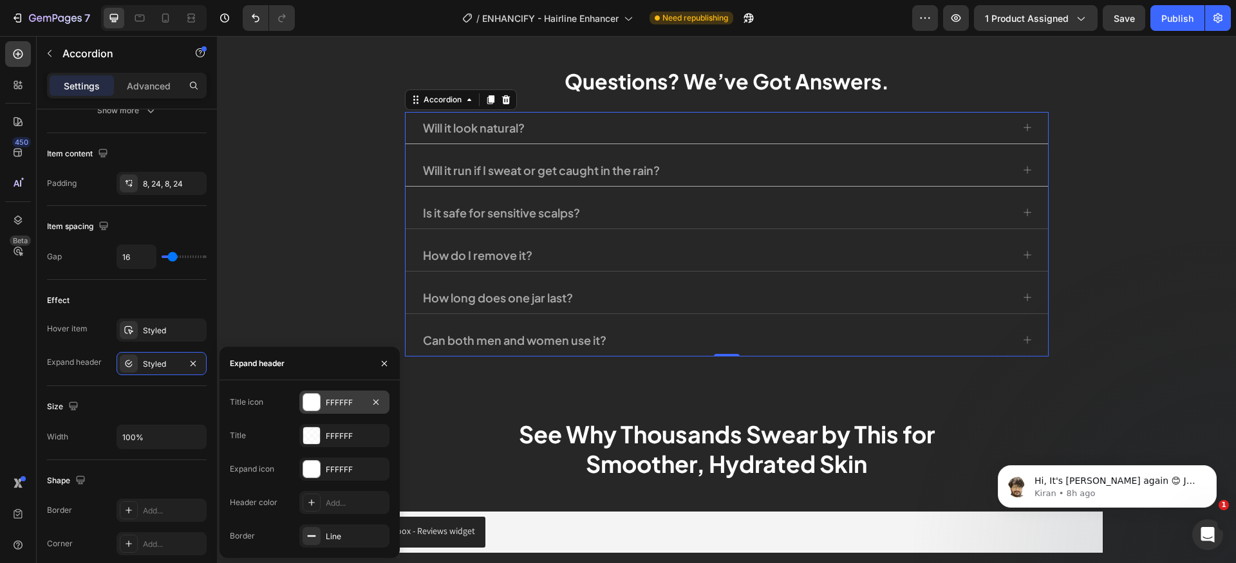
click at [309, 400] on div at bounding box center [311, 402] width 17 height 17
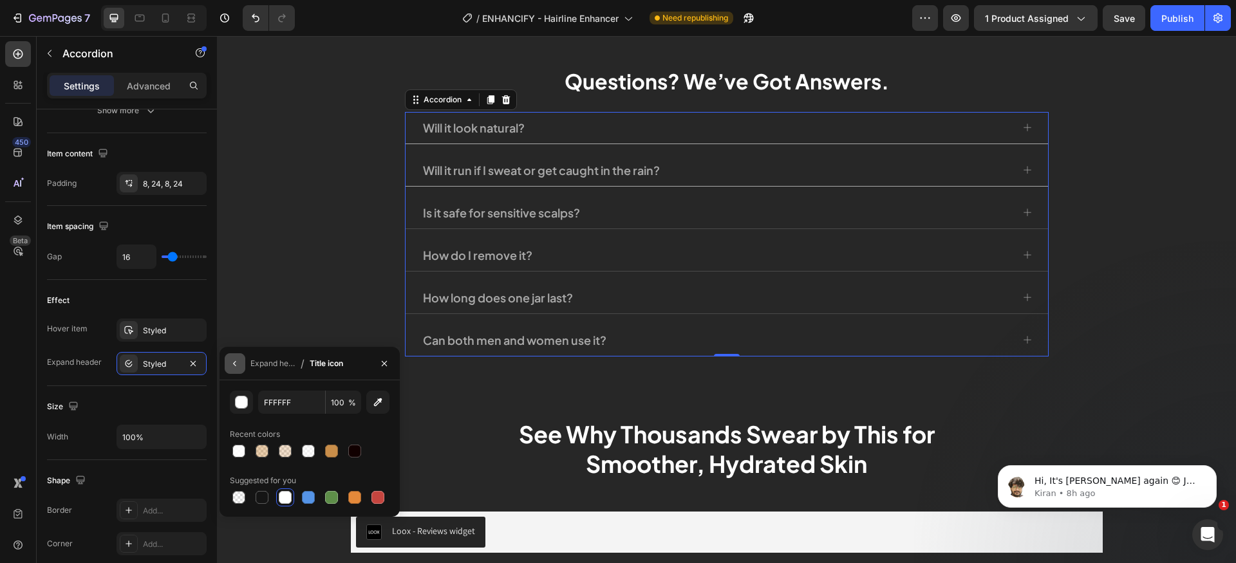
click at [236, 362] on icon "button" at bounding box center [235, 364] width 10 height 10
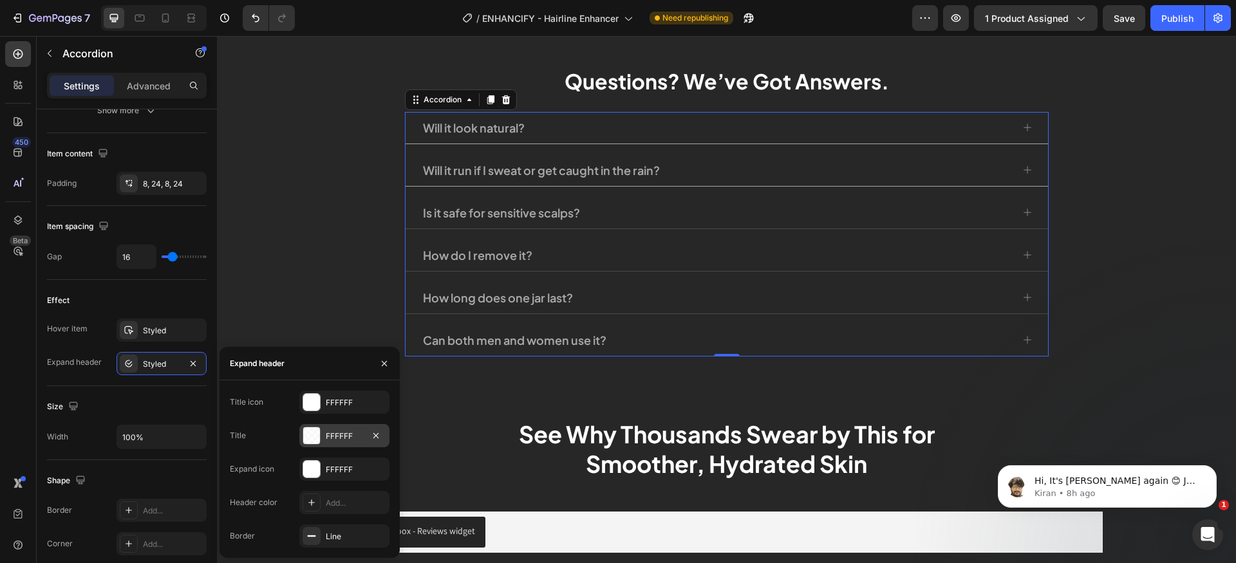
click at [310, 433] on div at bounding box center [311, 436] width 17 height 17
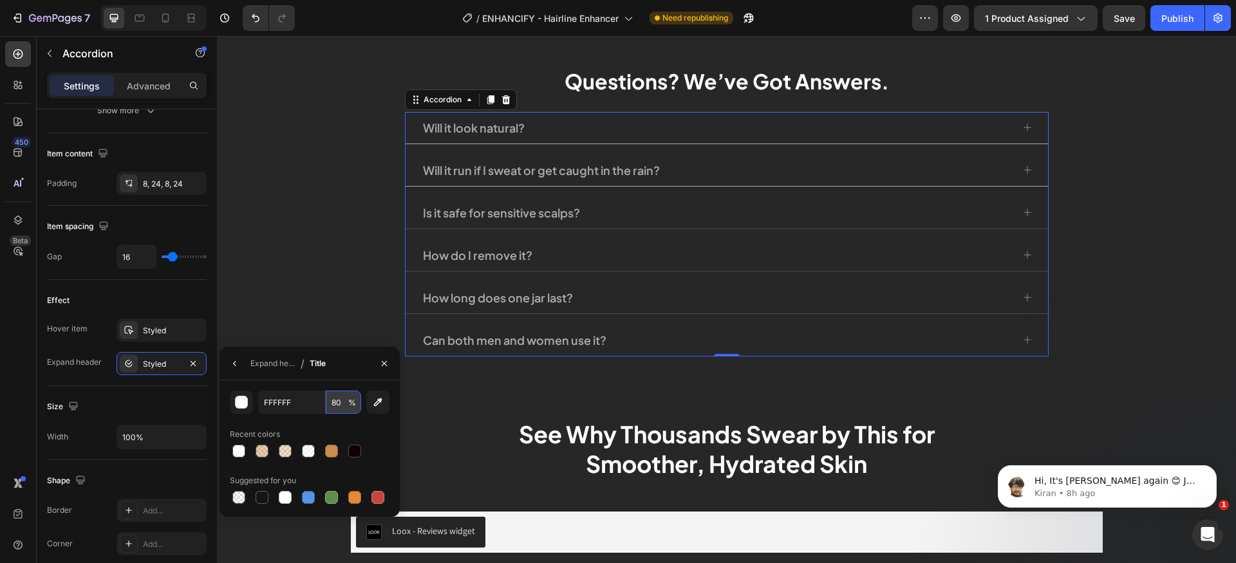
click at [338, 406] on input "80" at bounding box center [343, 402] width 35 height 23
type input "100"
click at [1016, 213] on div "Is it safe for sensitive scalps?" at bounding box center [727, 213] width 643 height 32
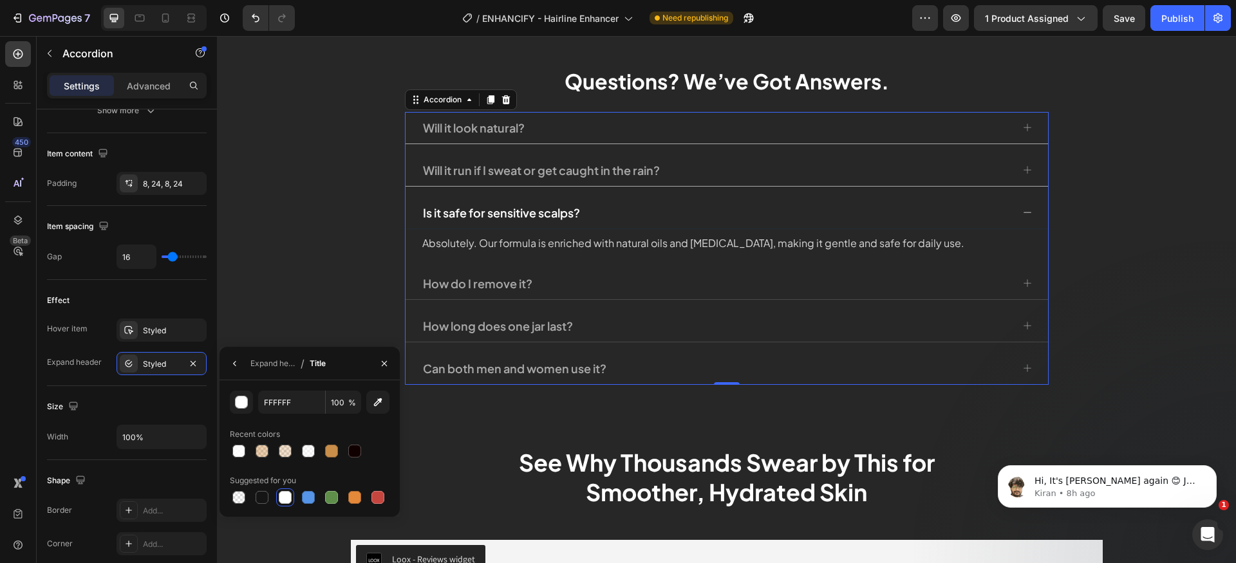
click at [1022, 205] on div "Is it safe for sensitive scalps?" at bounding box center [727, 213] width 643 height 32
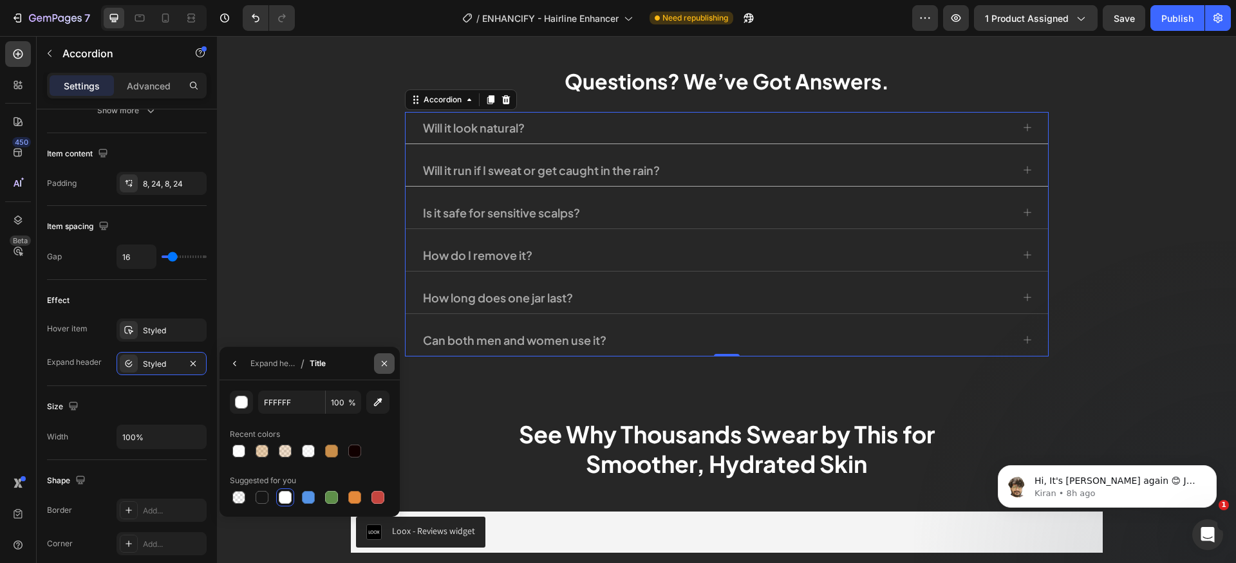
click at [379, 367] on button "button" at bounding box center [384, 363] width 21 height 21
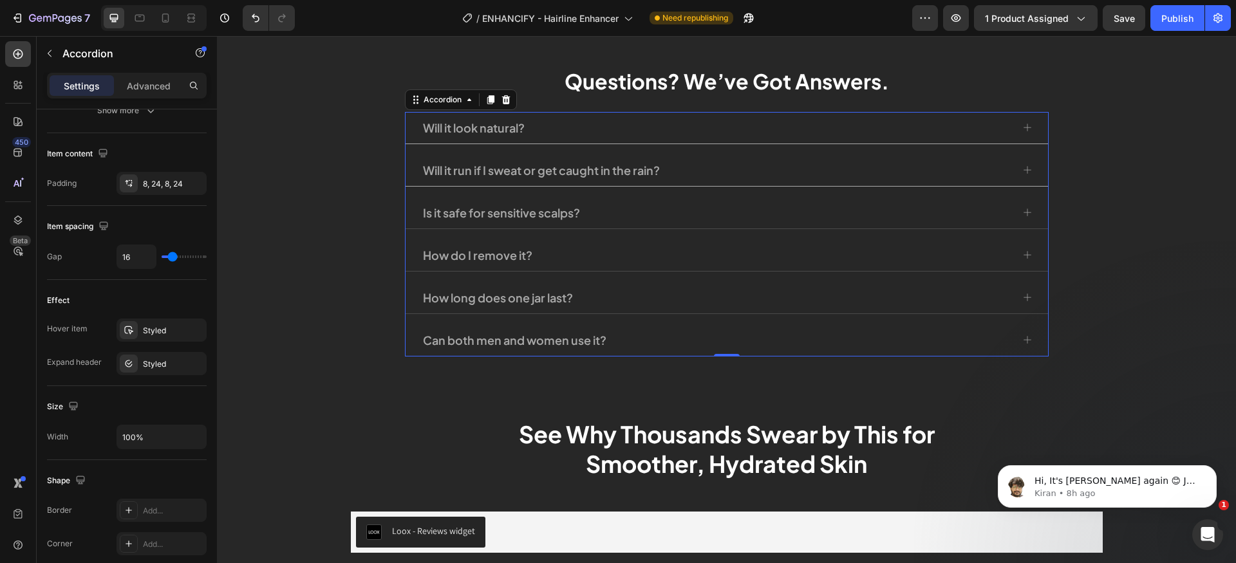
scroll to position [4784, 0]
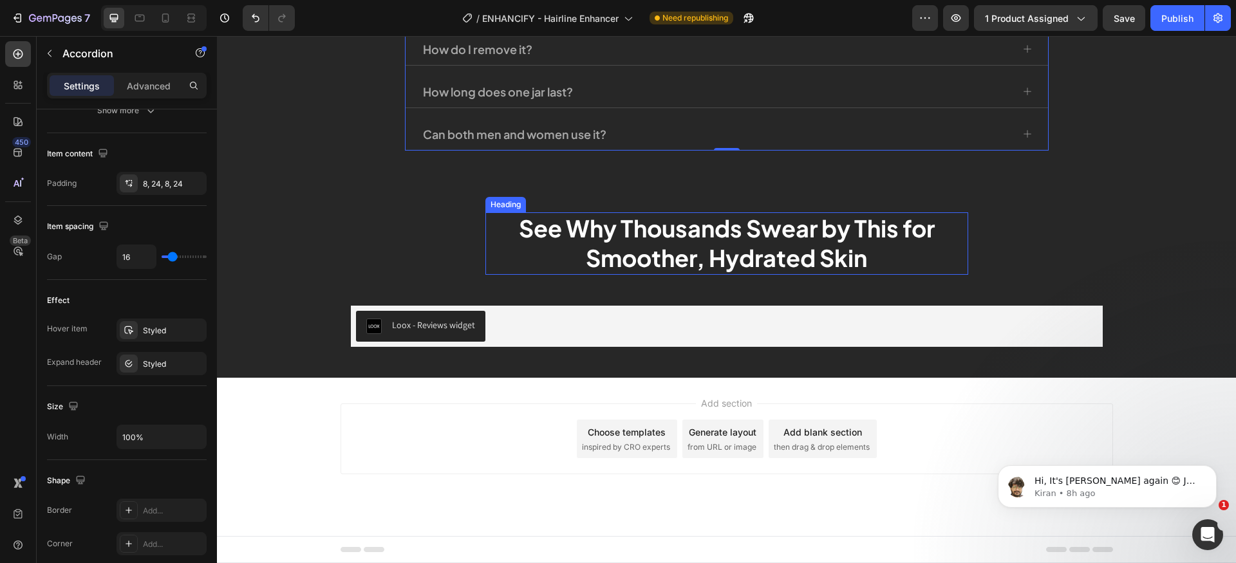
click at [858, 233] on h2 "See Why Thousands Swear by This for Smoother, Hydrated Skin" at bounding box center [726, 243] width 483 height 63
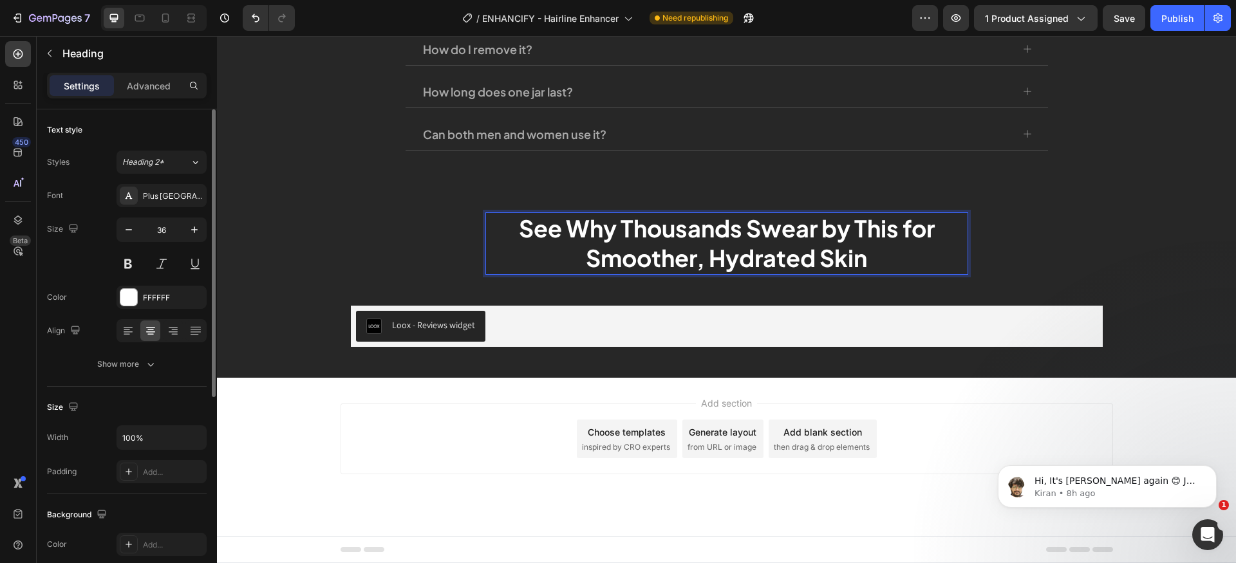
click at [853, 229] on h2 "See Why Thousands Swear by This for Smoother, Hydrated Skin" at bounding box center [726, 243] width 483 height 63
click at [876, 233] on p "See Why Thousands Swear by This for Smoother, Hydrated Skin" at bounding box center [727, 244] width 480 height 61
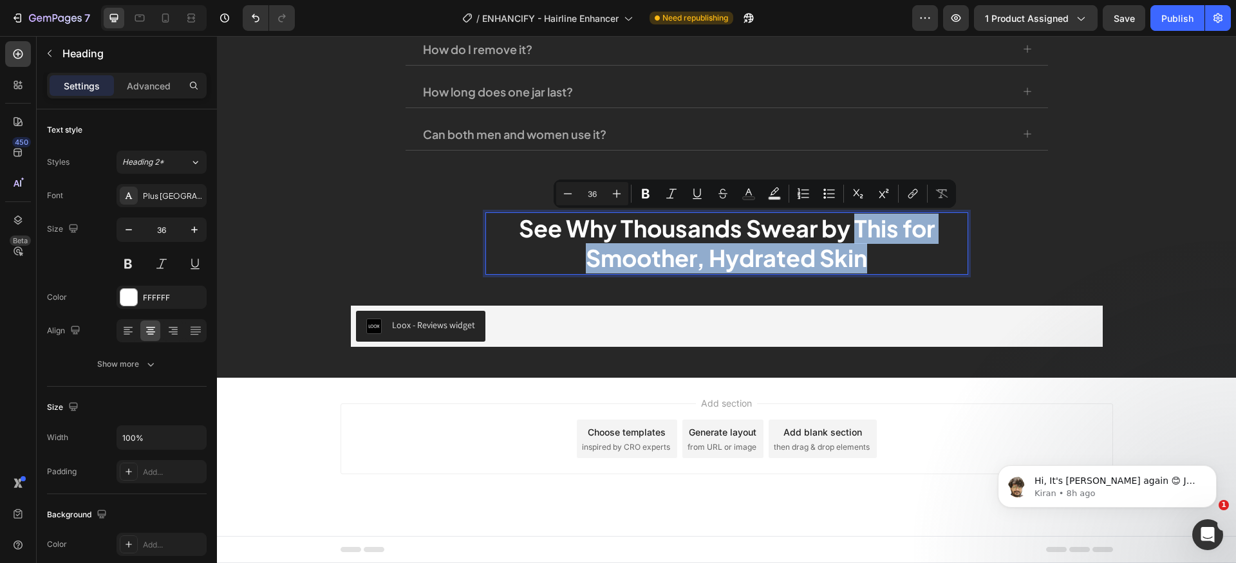
drag, startPoint x: 852, startPoint y: 230, endPoint x: 875, endPoint y: 251, distance: 31.0
click at [875, 251] on p "See Why Thousands Swear by This for Smoother, Hydrated Skin" at bounding box center [727, 244] width 480 height 61
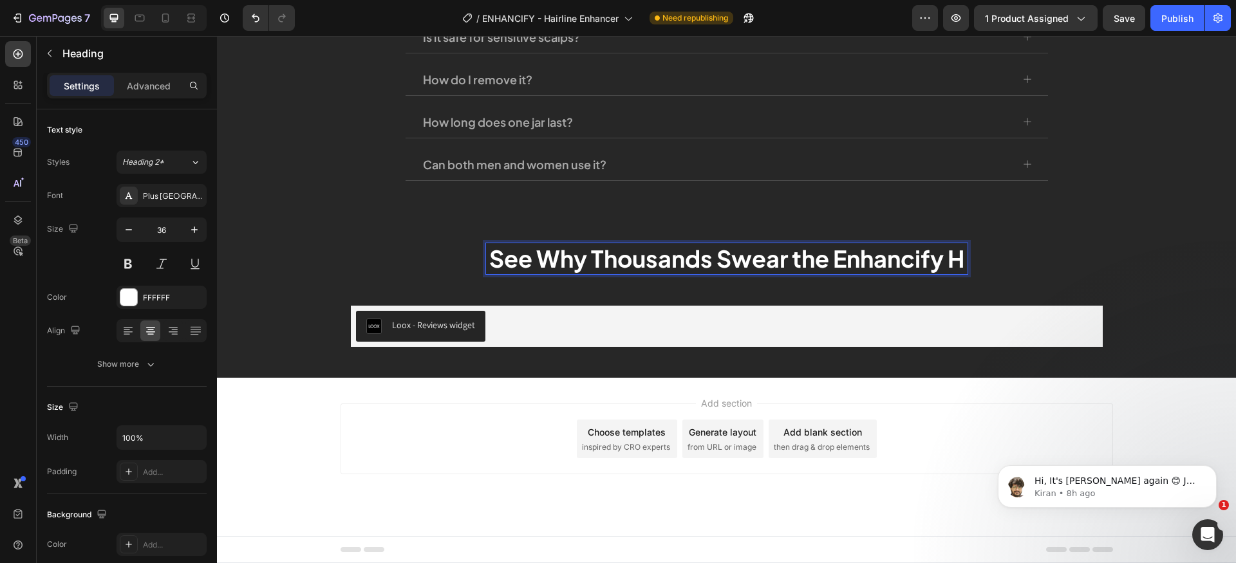
scroll to position [4784, 0]
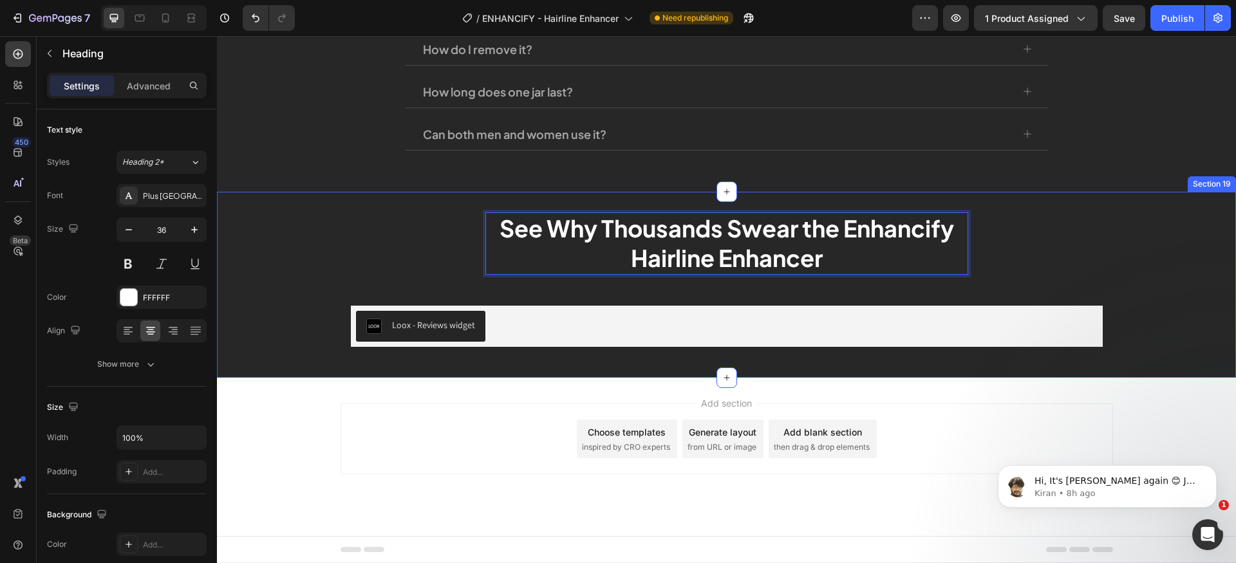
drag, startPoint x: 1120, startPoint y: 246, endPoint x: 1095, endPoint y: 244, distance: 25.8
click at [1120, 245] on div "See Why Thousands Swear the Enhancify Hairline Enhancer Heading 0 Row Loox - Re…" at bounding box center [726, 285] width 1019 height 146
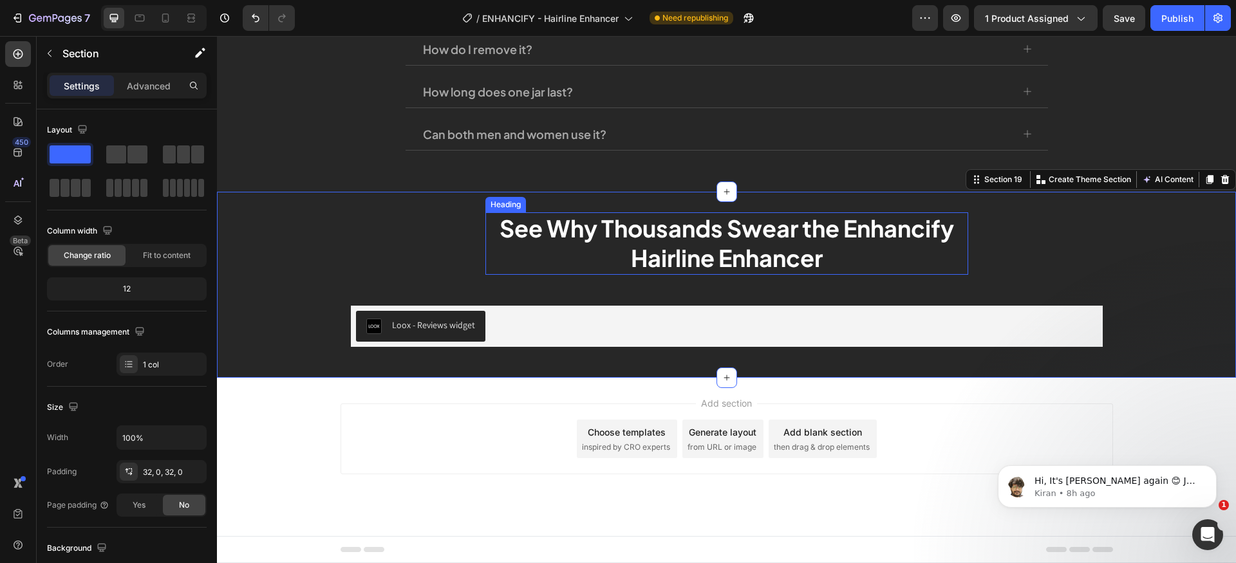
click at [822, 233] on p "See Why Thousands Swear the Enhancify Hairline Enhancer" at bounding box center [727, 244] width 480 height 61
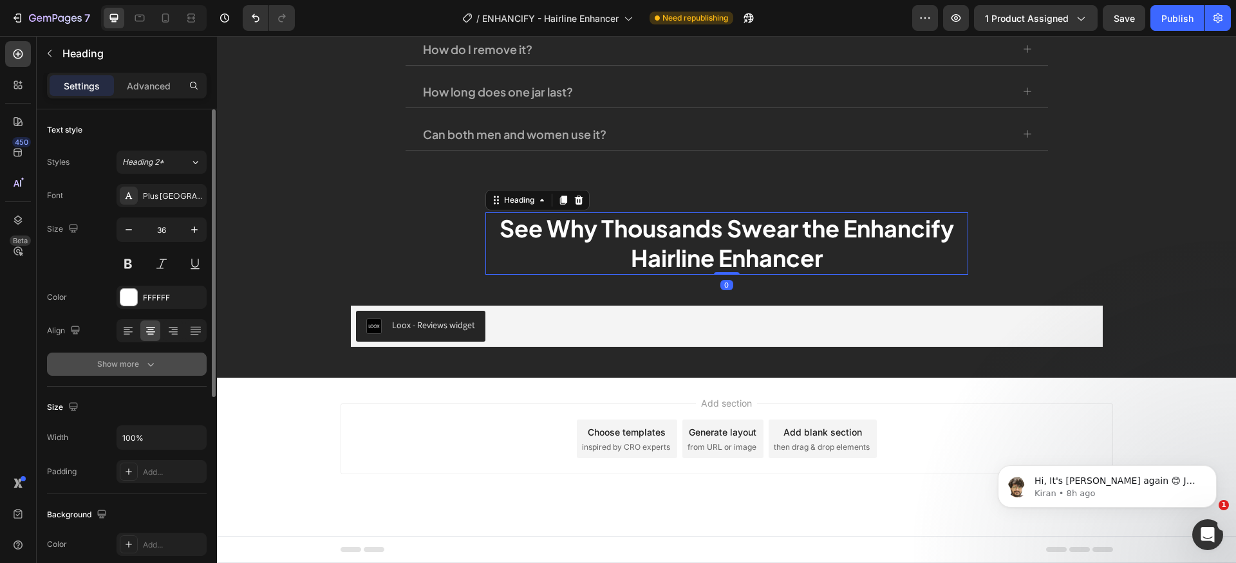
click at [145, 362] on icon "button" at bounding box center [150, 364] width 13 height 13
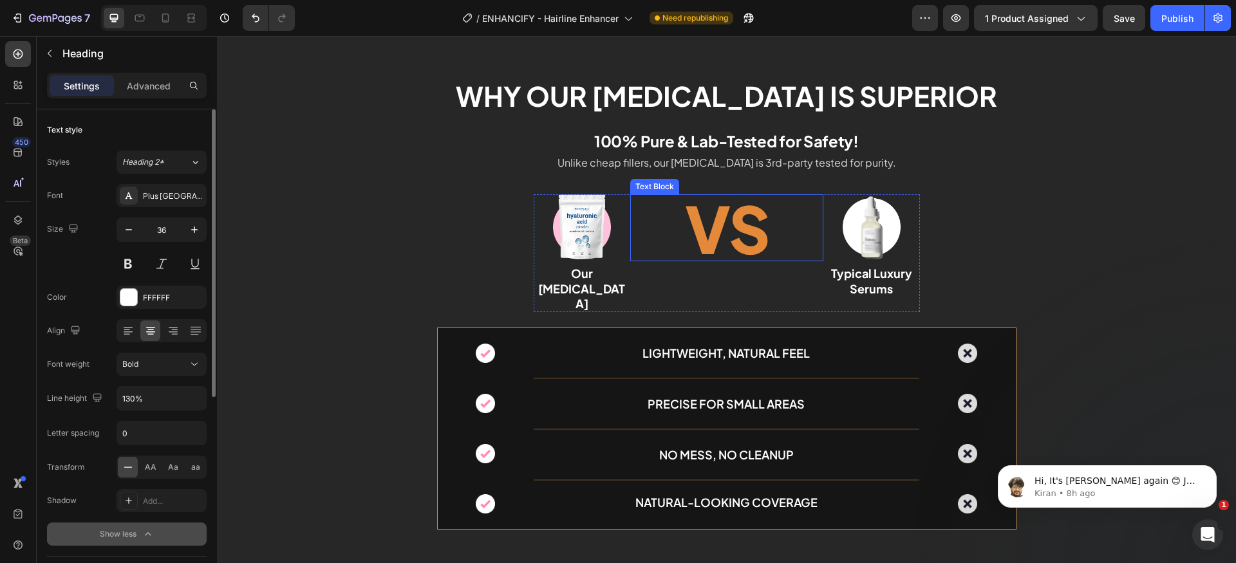
scroll to position [4158, 0]
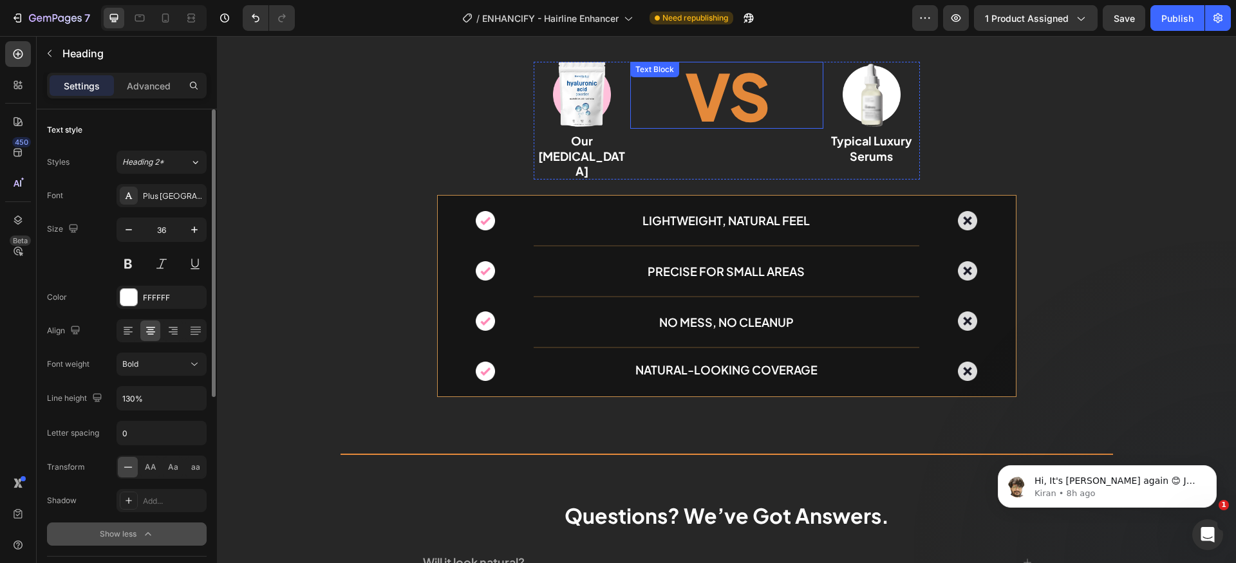
click at [726, 106] on p "VS" at bounding box center [727, 95] width 191 height 64
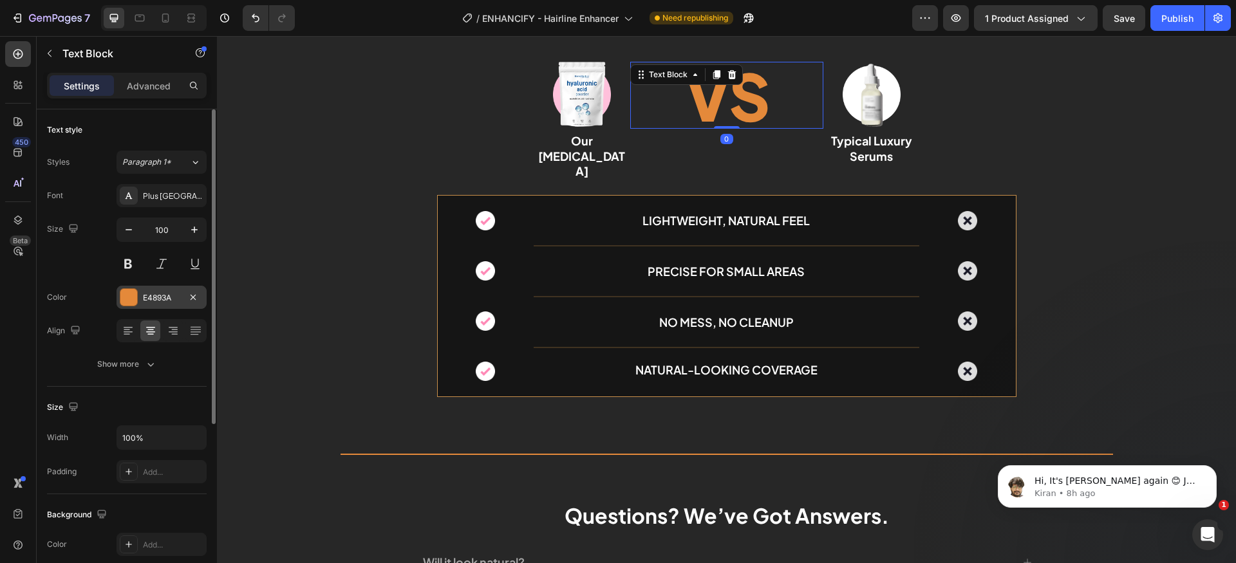
click at [173, 299] on div "E4893A" at bounding box center [161, 298] width 37 height 12
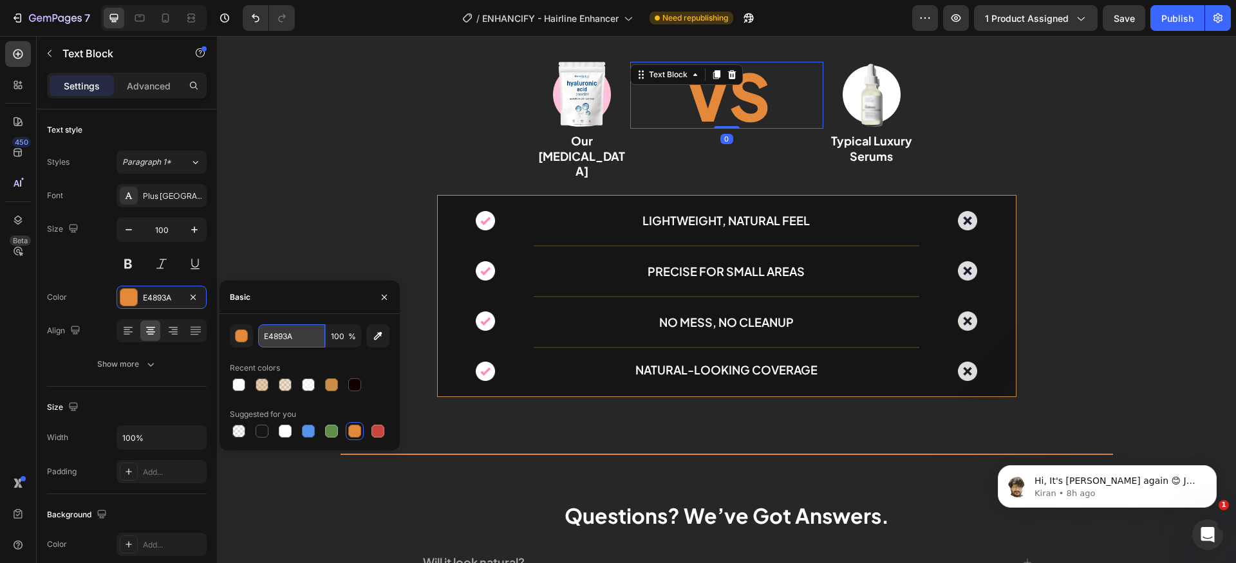
click at [299, 344] on input "E4893A" at bounding box center [291, 335] width 67 height 23
click at [484, 211] on img at bounding box center [485, 220] width 19 height 19
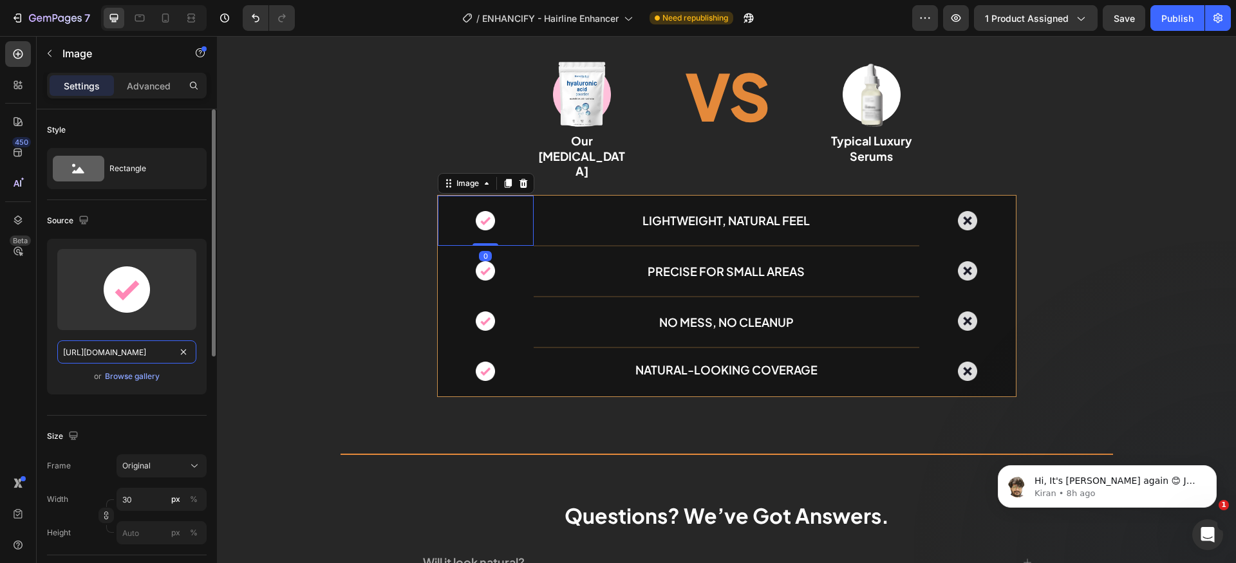
click at [162, 359] on input "https://cdn.shopify.com/s/files/1/0701/0494/0854/files/Vertical_container.png?v…" at bounding box center [126, 352] width 139 height 23
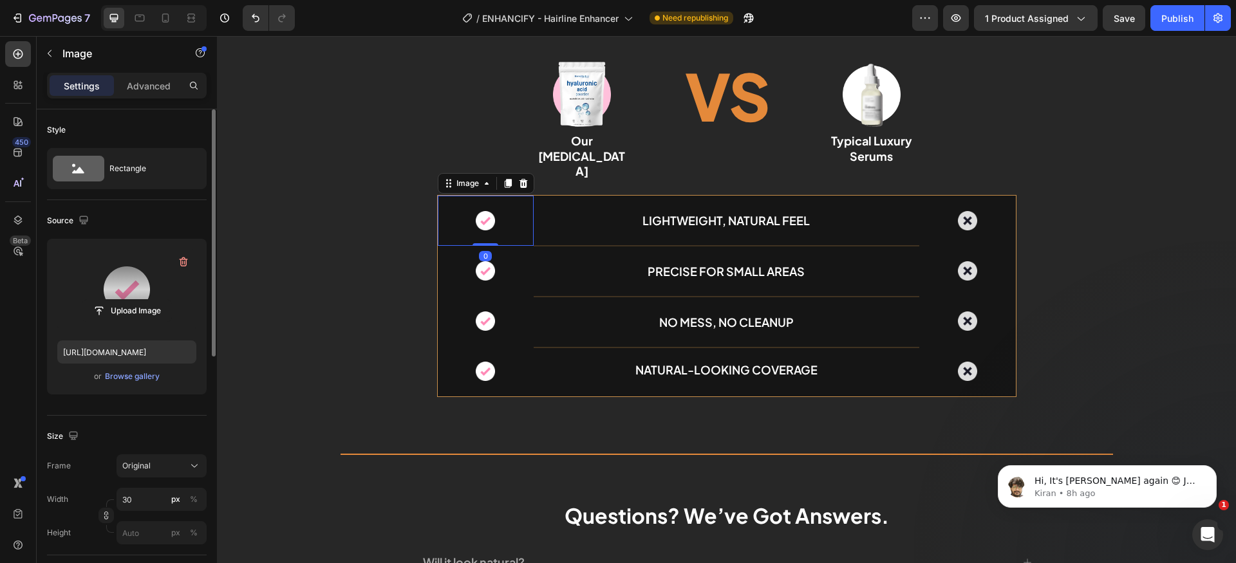
scroll to position [0, 0]
click at [131, 294] on label at bounding box center [126, 289] width 139 height 81
click at [131, 300] on input "file" at bounding box center [126, 311] width 89 height 22
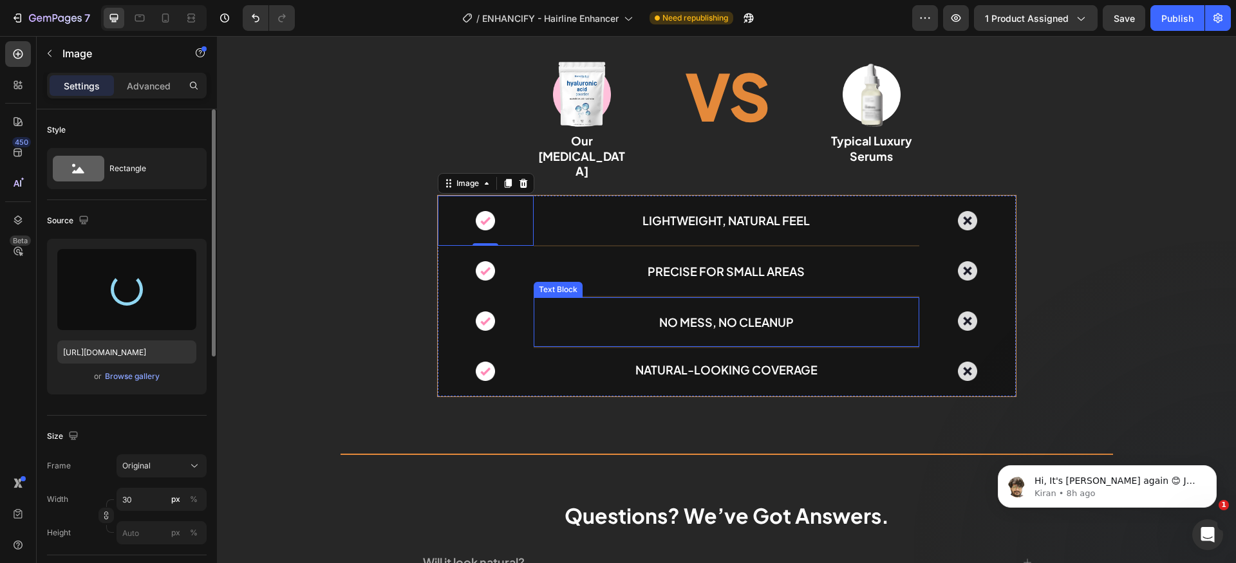
type input "https://cdn.shopify.com/s/files/1/0688/8541/4131/files/gempages_500521757698950…"
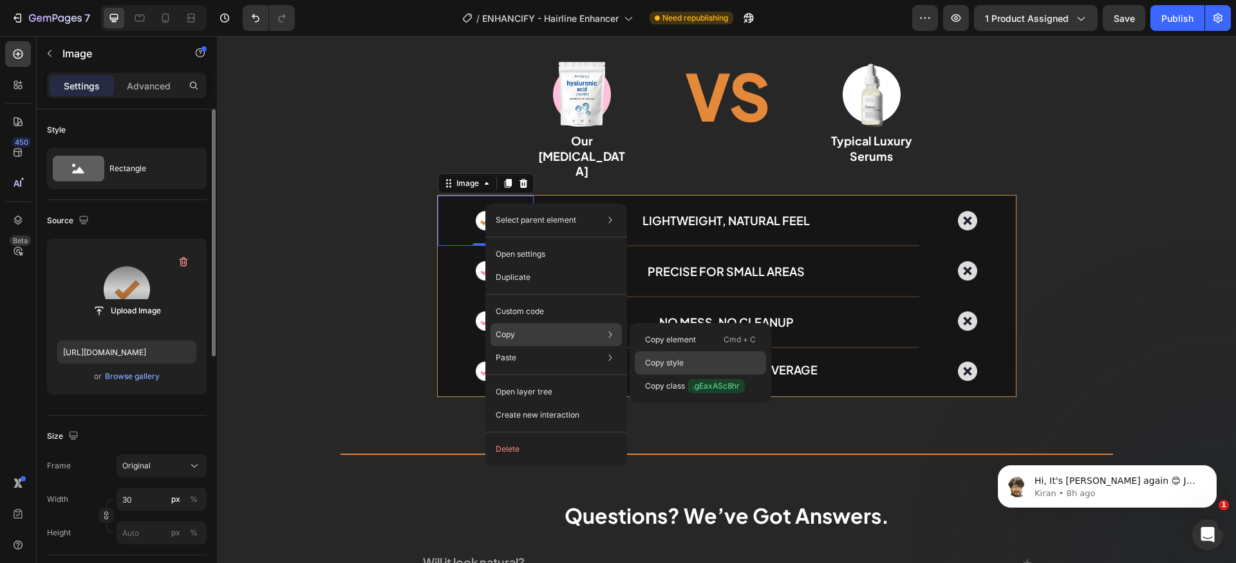
click at [674, 366] on p "Copy style" at bounding box center [664, 363] width 39 height 12
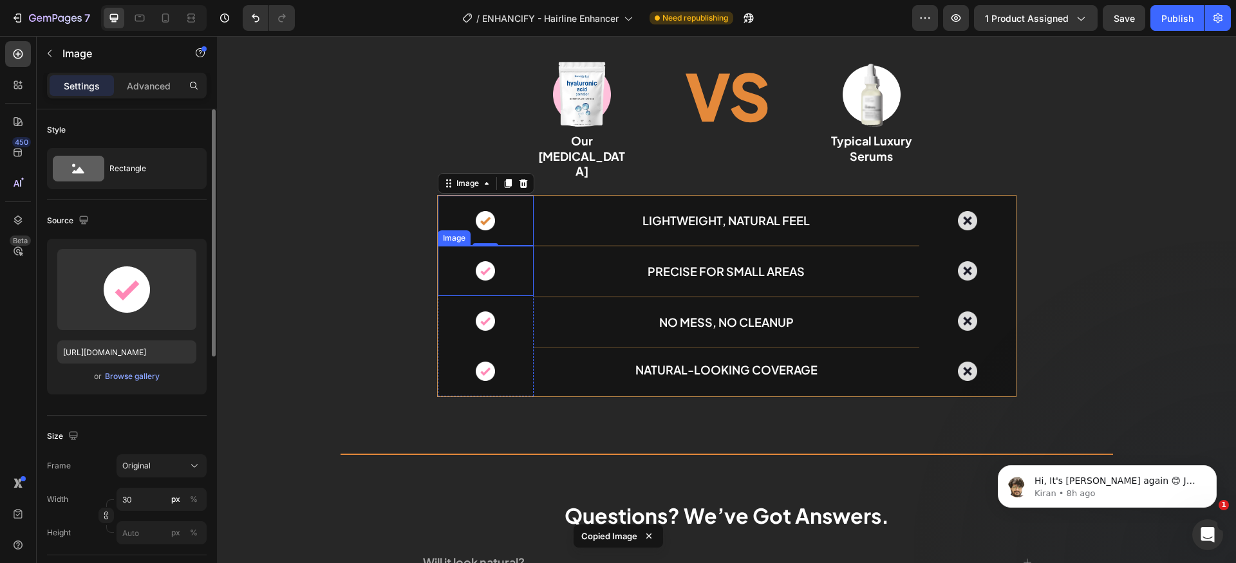
click at [501, 261] on div at bounding box center [486, 270] width 97 height 19
click at [491, 211] on div at bounding box center [486, 220] width 97 height 19
click at [160, 349] on input "https://cdn.shopify.com/s/files/1/0688/8541/4131/files/gempages_500521757698950…" at bounding box center [126, 352] width 139 height 23
click at [476, 261] on img at bounding box center [485, 270] width 19 height 19
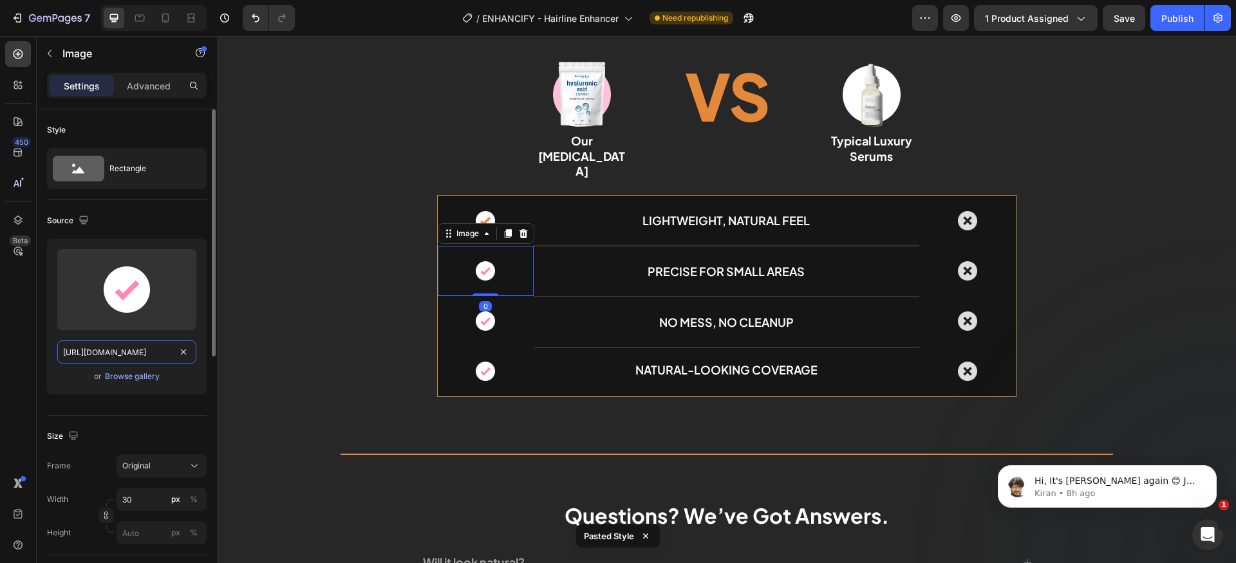
click at [144, 355] on input "https://cdn.shopify.com/s/files/1/0701/0494/0854/files/Vertical_container.png?v…" at bounding box center [126, 352] width 139 height 23
paste input "688/8541/4131/files/gempages_500521757698950374-d0c44764-079f-4a82-9fa3-b0d14db…"
type input "https://cdn.shopify.com/s/files/1/0688/8541/4131/files/gempages_500521757698950…"
click at [496, 312] on div at bounding box center [486, 321] width 97 height 19
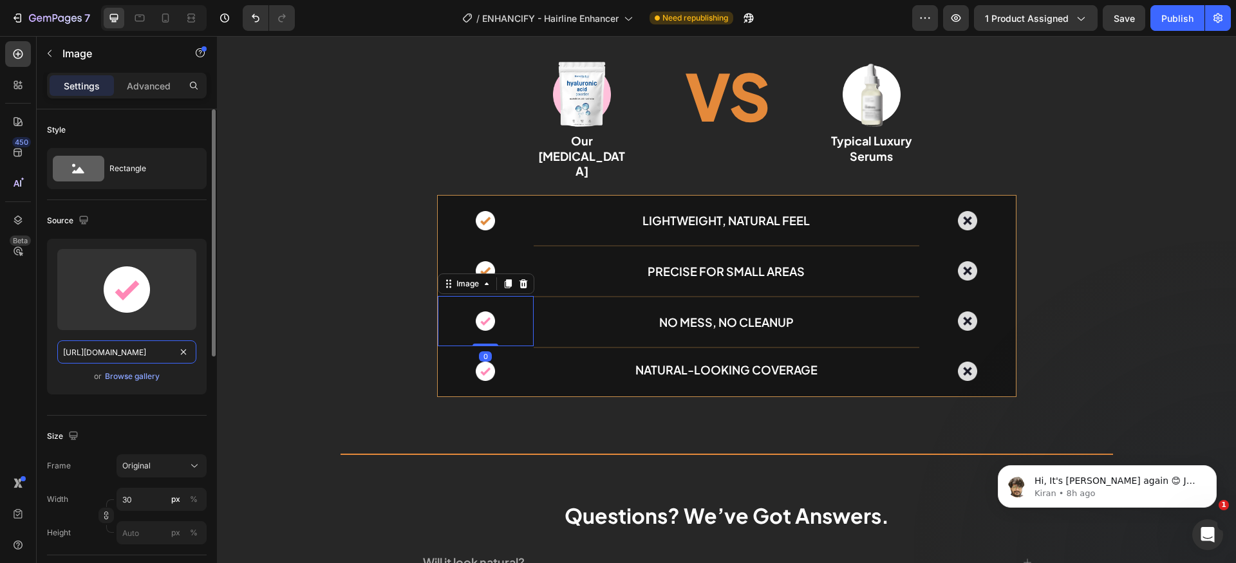
click at [146, 354] on input "https://cdn.shopify.com/s/files/1/0701/0494/0854/files/Vertical_container.png?v…" at bounding box center [126, 352] width 139 height 23
paste input "688/8541/4131/files/gempages_500521757698950374-d0c44764-079f-4a82-9fa3-b0d14db…"
type input "https://cdn.shopify.com/s/files/1/0688/8541/4131/files/gempages_500521757698950…"
click at [496, 362] on div at bounding box center [486, 371] width 97 height 19
click at [151, 361] on input "https://cdn.shopify.com/s/files/1/0701/0494/0854/files/Vertical_container.png?v…" at bounding box center [126, 352] width 139 height 23
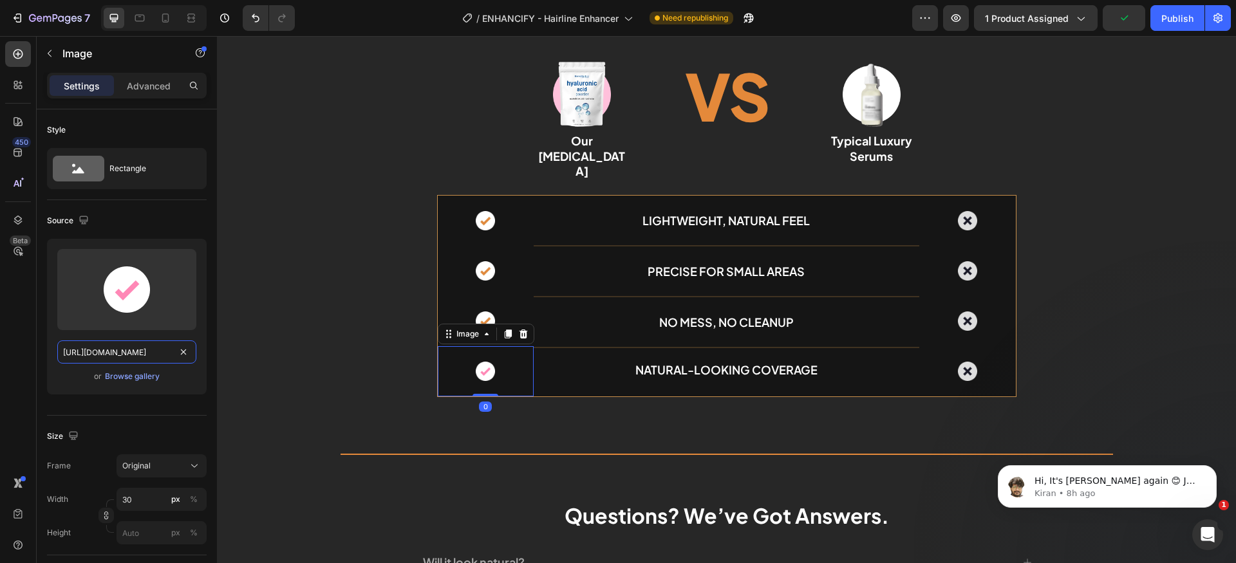
paste input "688/8541/4131/files/gempages_500521757698950374-d0c44764-079f-4a82-9fa3-b0d14db…"
type input "https://cdn.shopify.com/s/files/1/0688/8541/4131/files/gempages_500521757698950…"
click at [1055, 296] on div "Why Our Hyaluronic Acid is Superior Heading 100% Pure & Lab-Tested for Safety! …" at bounding box center [726, 177] width 1019 height 464
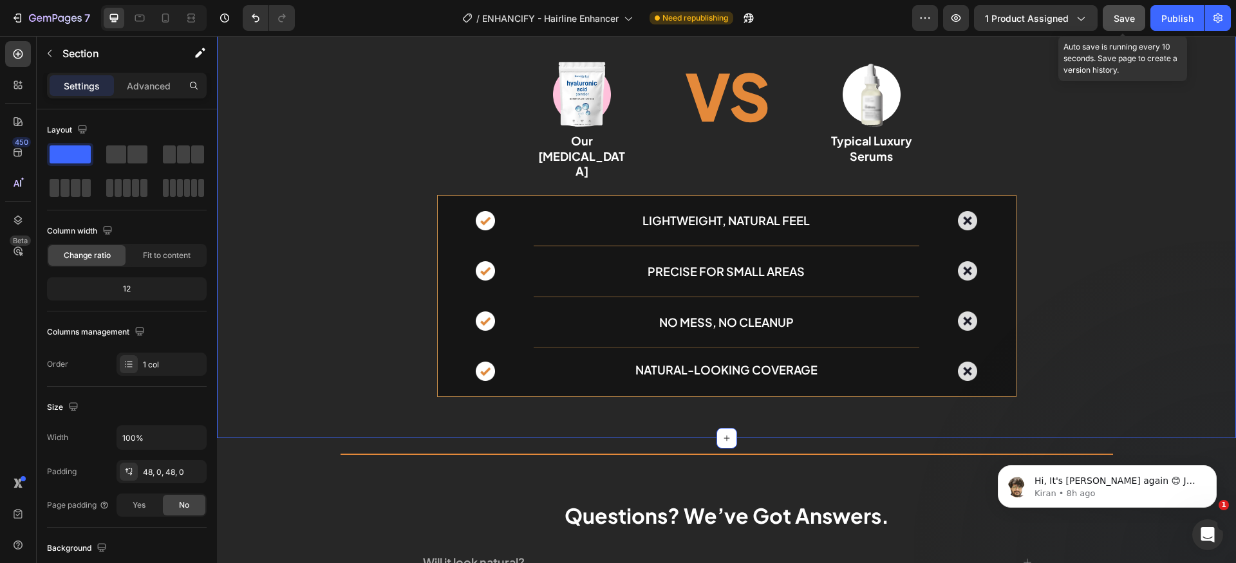
click at [1114, 21] on span "Save" at bounding box center [1124, 18] width 21 height 11
click at [579, 148] on h2 "Our Hyaluronic Acid" at bounding box center [582, 156] width 97 height 48
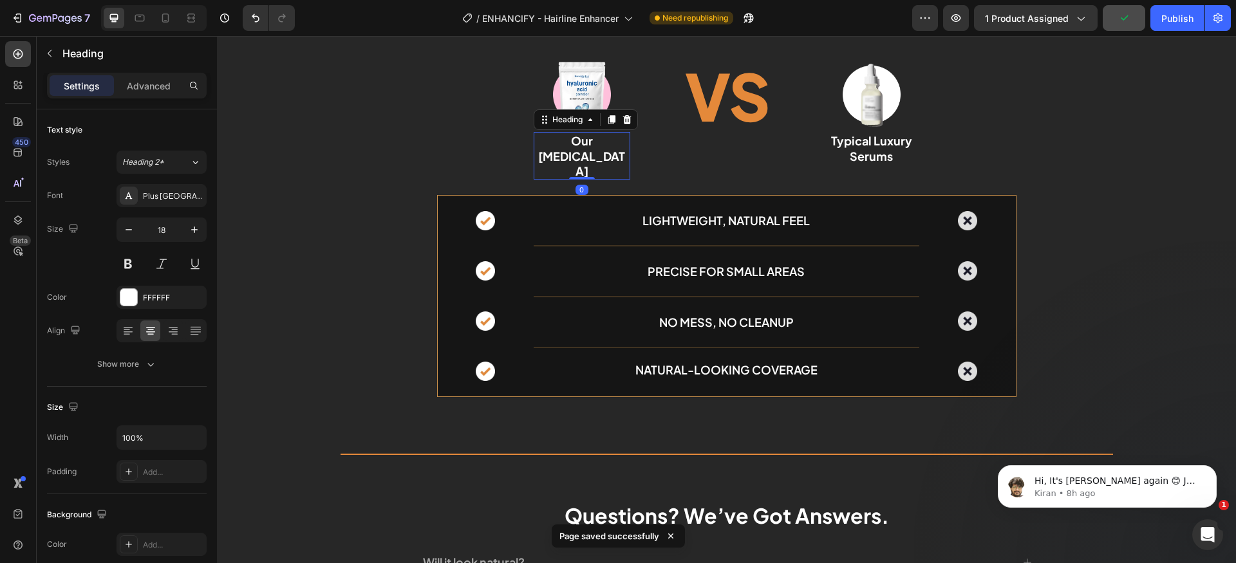
click at [579, 148] on h2 "Our Hyaluronic Acid" at bounding box center [582, 156] width 97 height 48
click at [579, 148] on p "Our Hyaluronic Acid" at bounding box center [582, 155] width 94 height 45
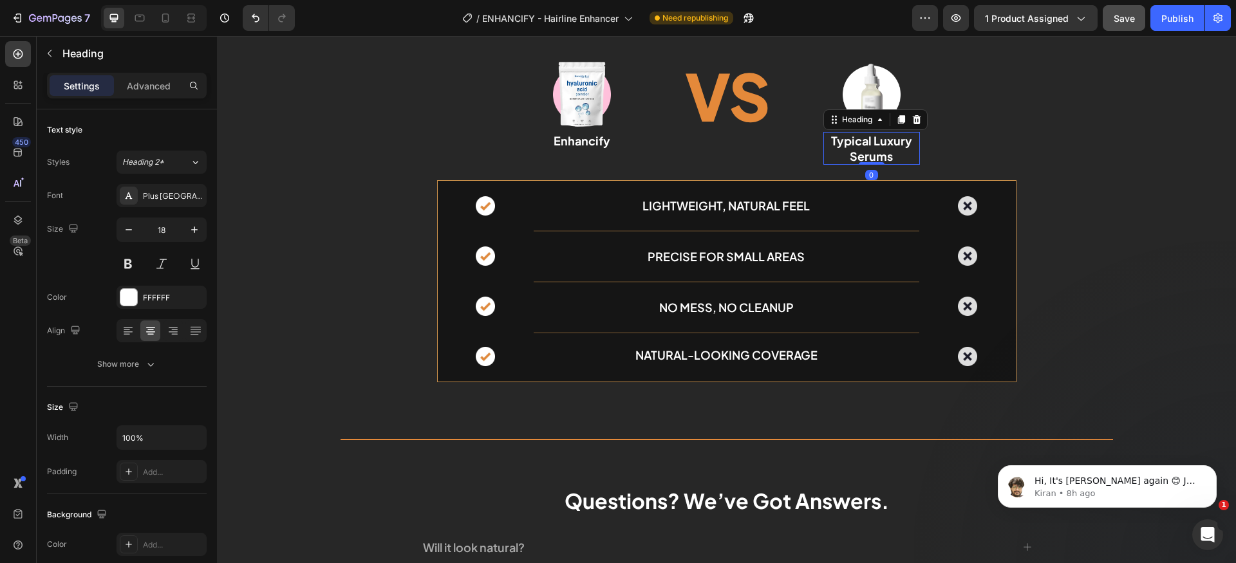
click at [878, 144] on h2 "Typical Luxury Serums" at bounding box center [871, 148] width 97 height 33
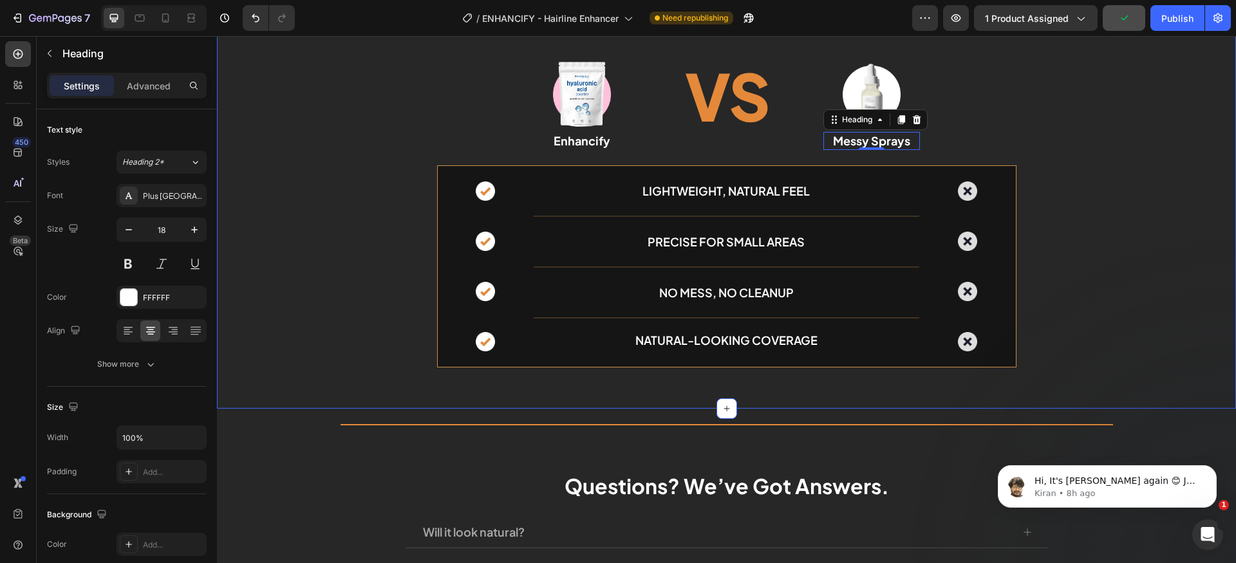
click at [1152, 234] on div "Why Our Hyaluronic Acid is Superior Heading 100% Pure & Lab-Tested for Safety! …" at bounding box center [726, 161] width 1019 height 433
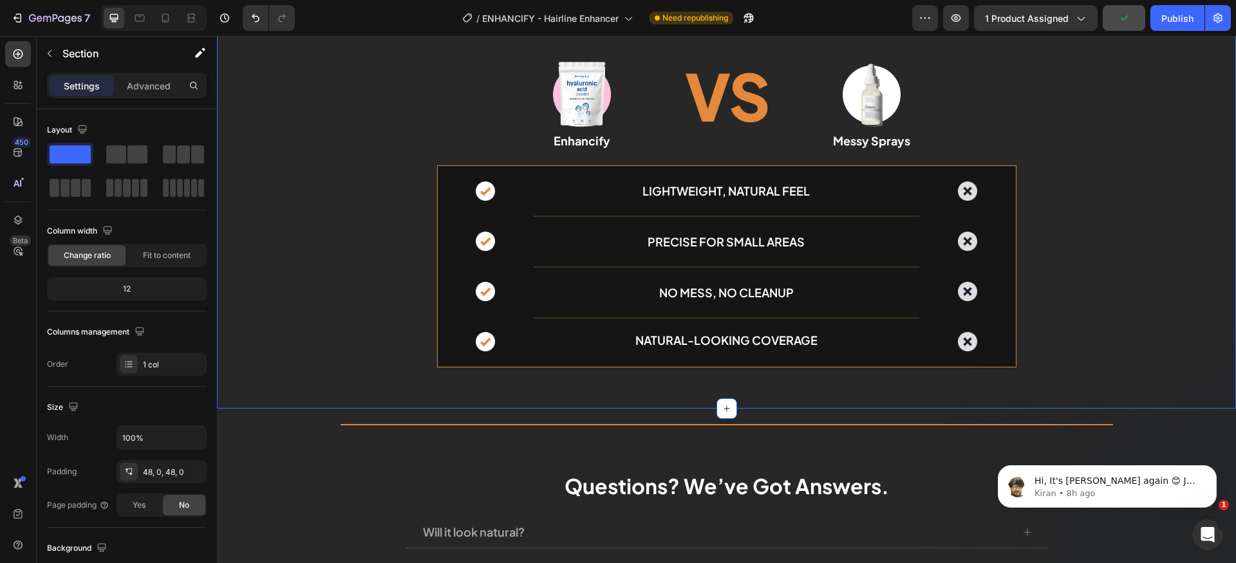
scroll to position [3906, 0]
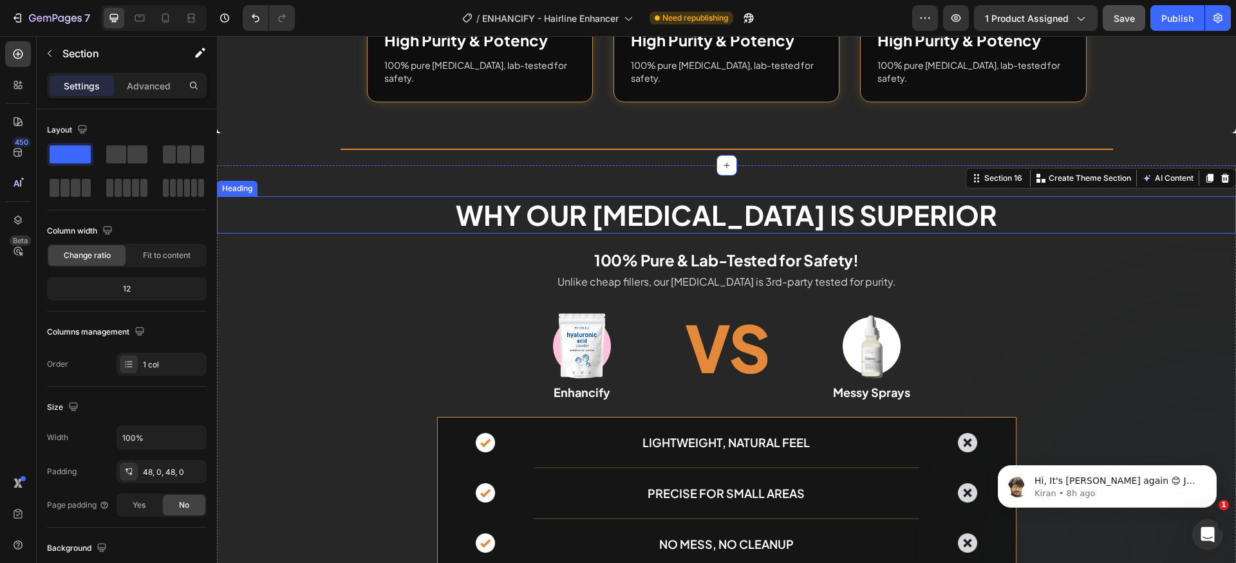
click at [740, 217] on h2 "Why Our Hyaluronic Acid is Superior" at bounding box center [726, 215] width 1019 height 38
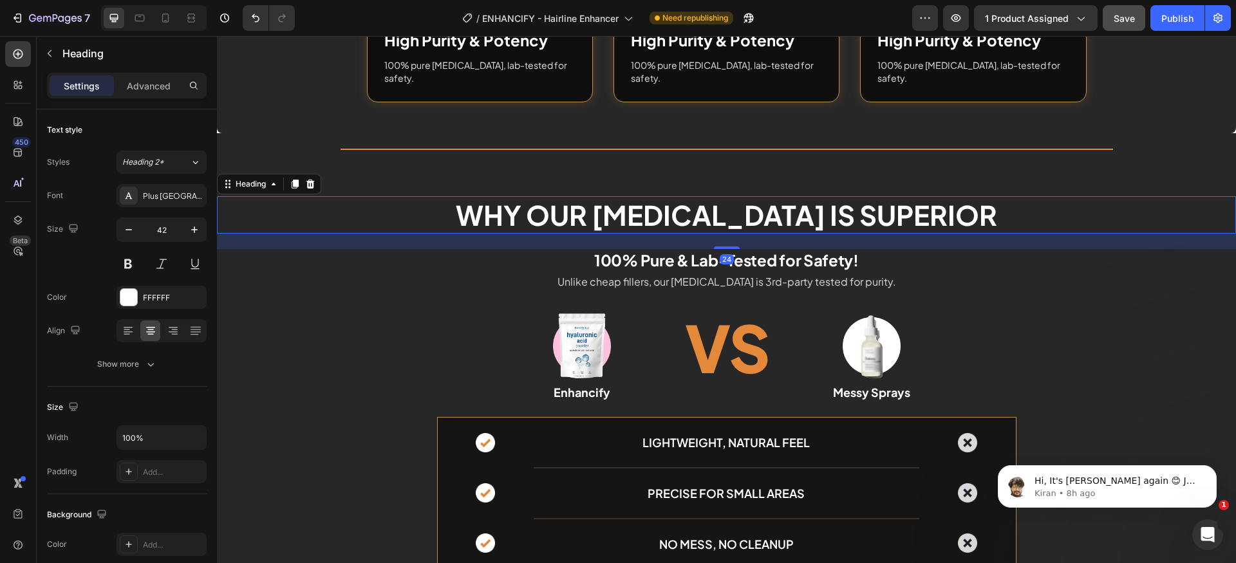
click at [740, 217] on h2 "Why Our Hyaluronic Acid is Superior" at bounding box center [726, 215] width 1019 height 38
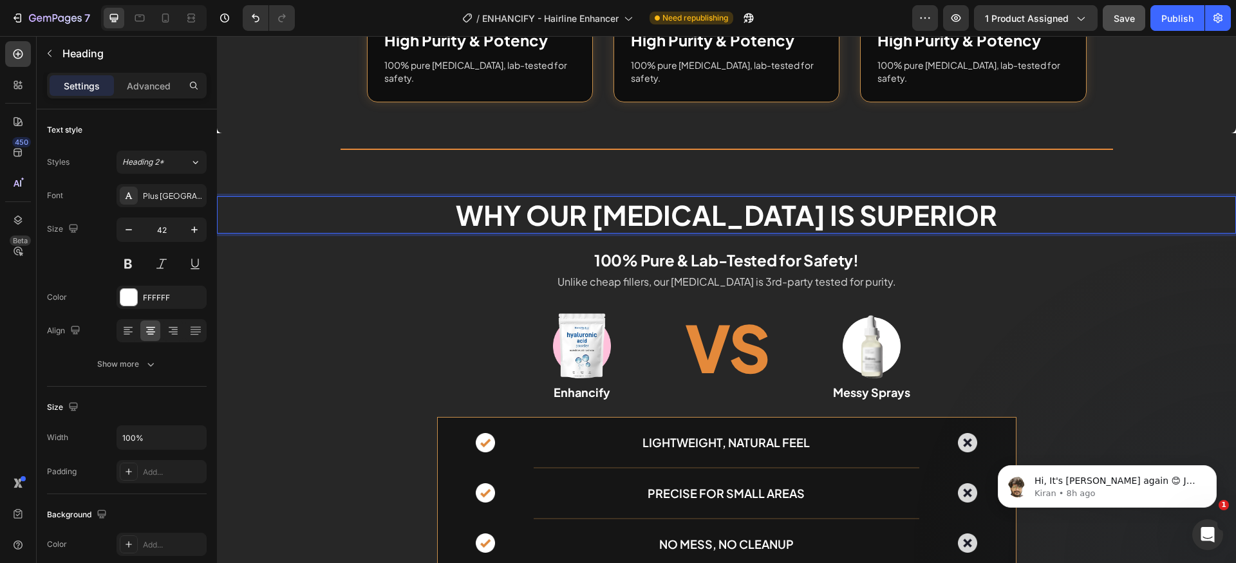
click at [740, 217] on p "Why Our Hyaluronic Acid is Superior" at bounding box center [726, 215] width 1017 height 35
click at [570, 205] on p "Why Our Hyaluronic Acid is Superior" at bounding box center [726, 215] width 1017 height 35
click at [503, 213] on p "Why Our Hyaluronic Acid is Superior" at bounding box center [726, 215] width 1017 height 35
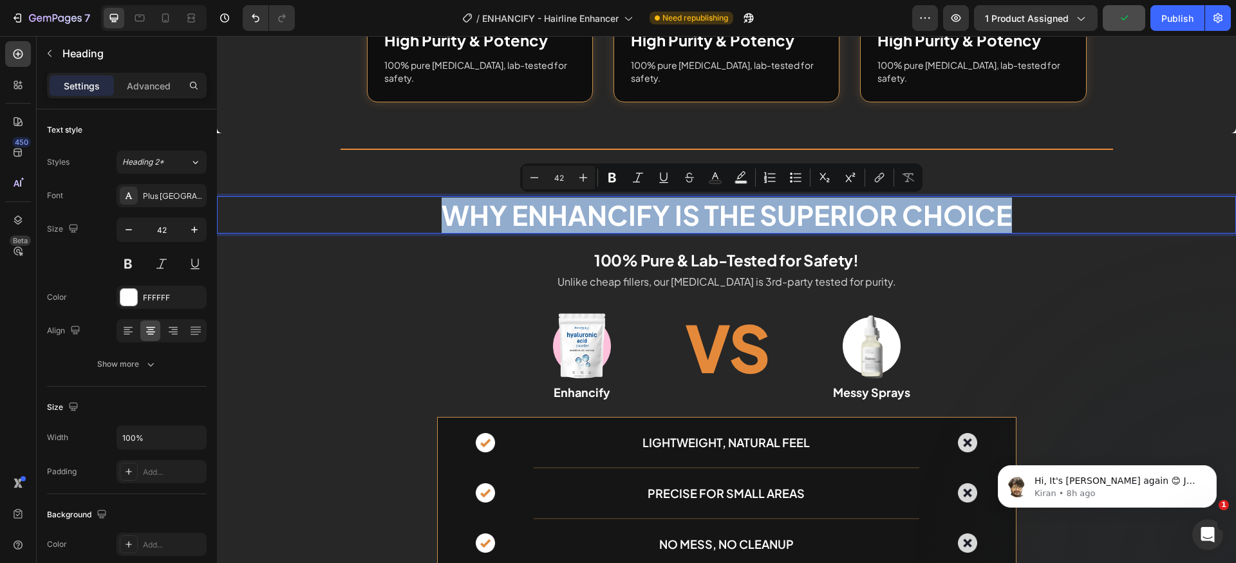
copy p "Why Enhancify is the superior choice"
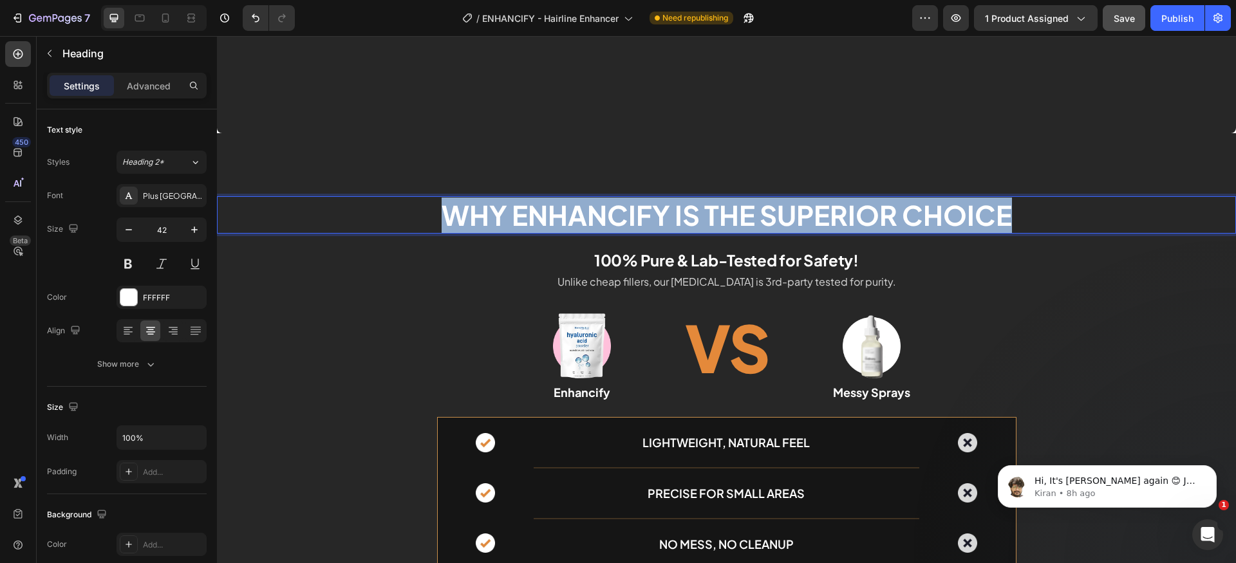
type input "16"
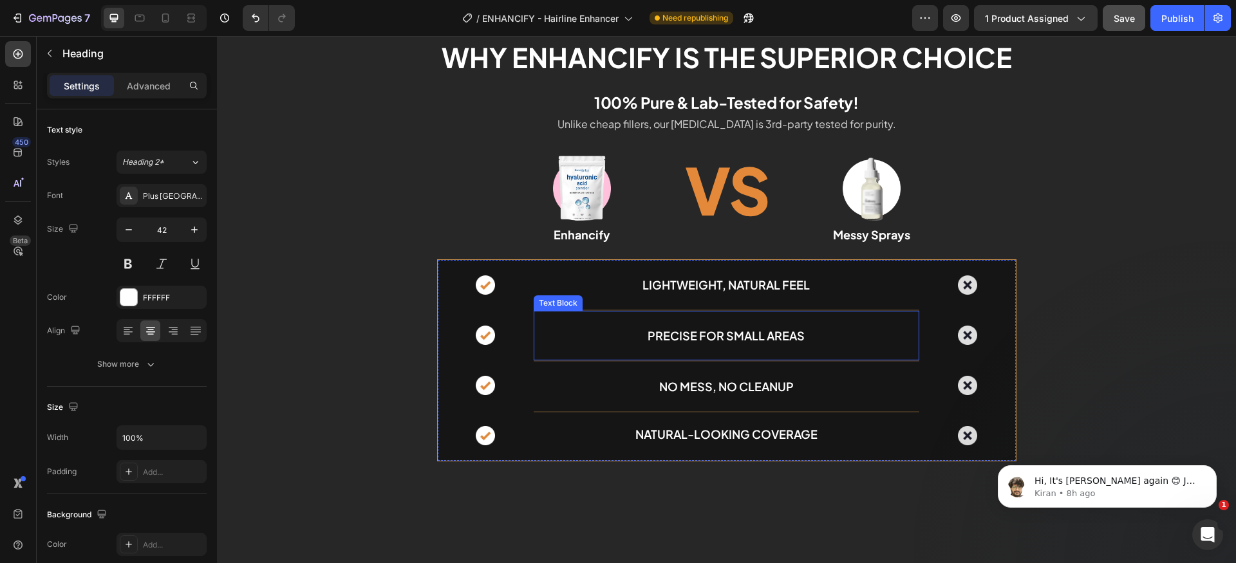
scroll to position [3998, 0]
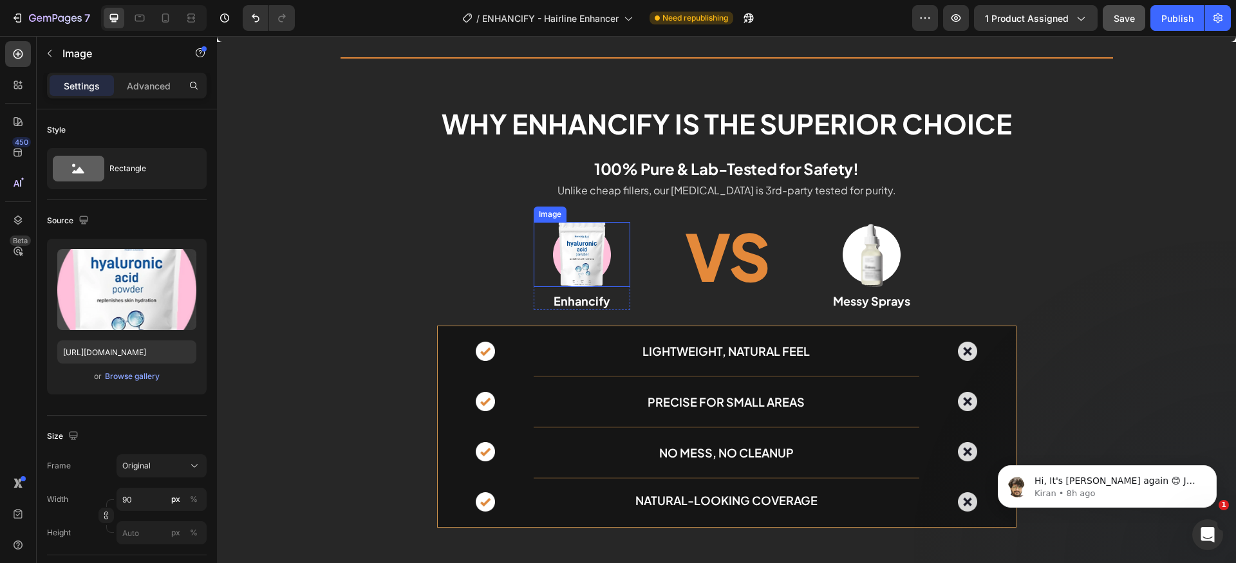
click at [581, 245] on img at bounding box center [582, 254] width 58 height 65
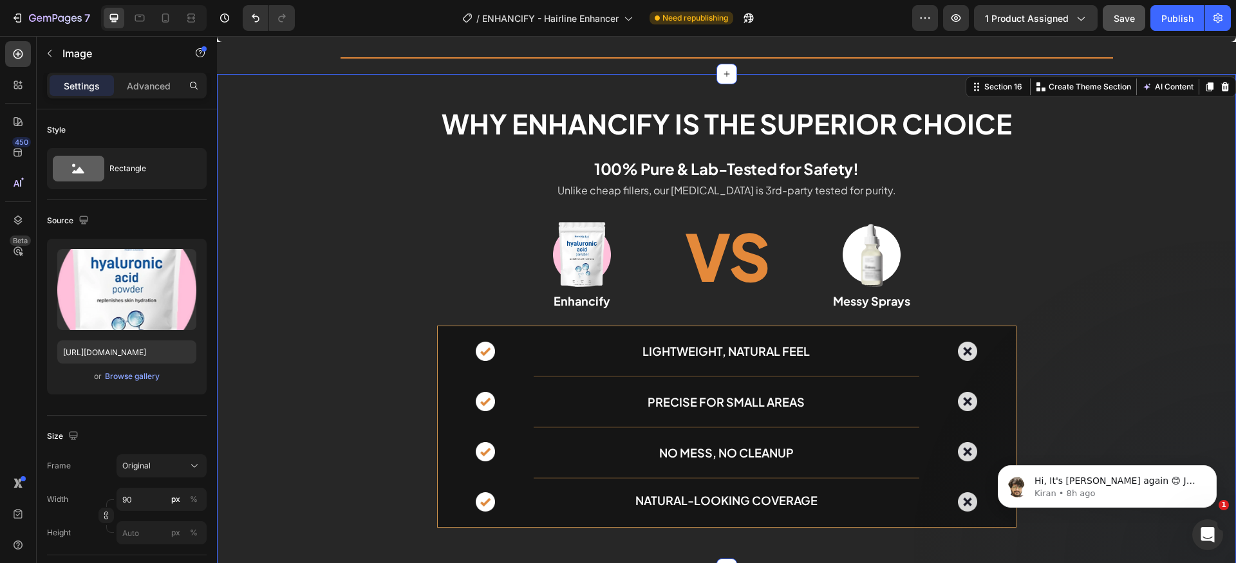
click at [1095, 265] on div "Why Enhancify is the superior choice Heading 100% Pure & Lab-Tested for Safety!…" at bounding box center [726, 321] width 1019 height 433
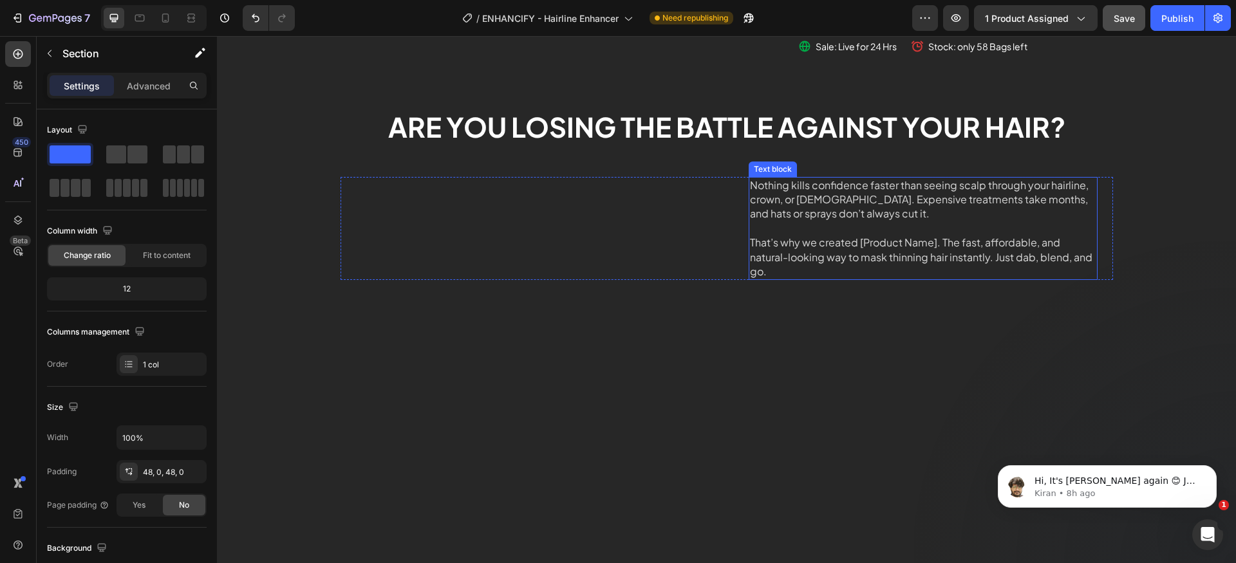
scroll to position [644, 0]
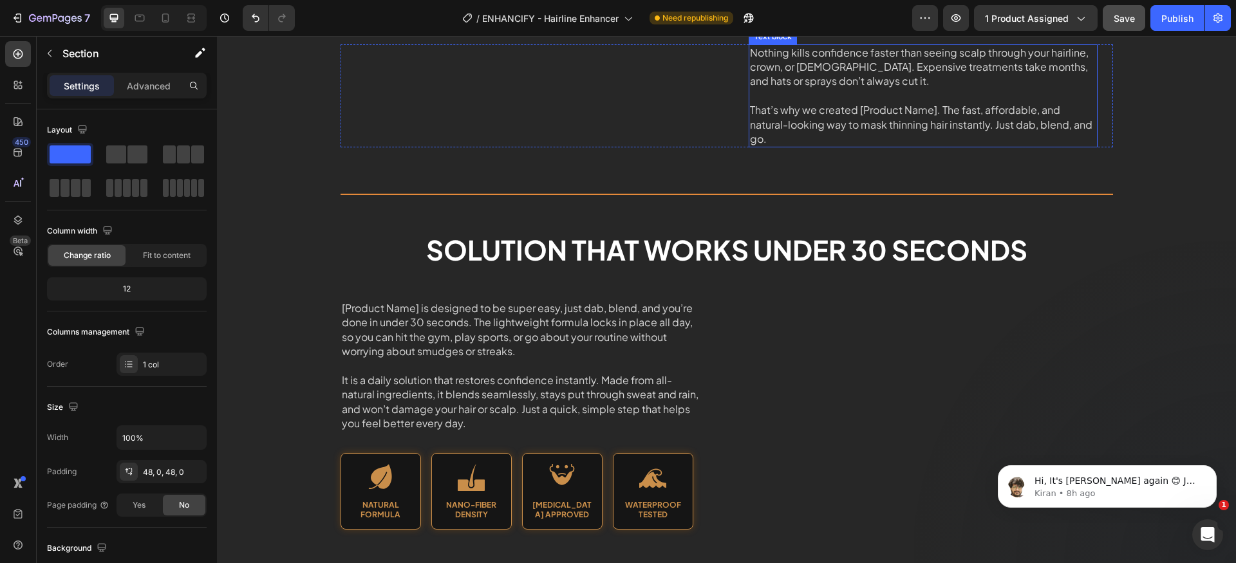
click at [894, 146] on p "That’s why we created [Product Name]. The fast, affordable, and natural-looking…" at bounding box center [923, 124] width 346 height 43
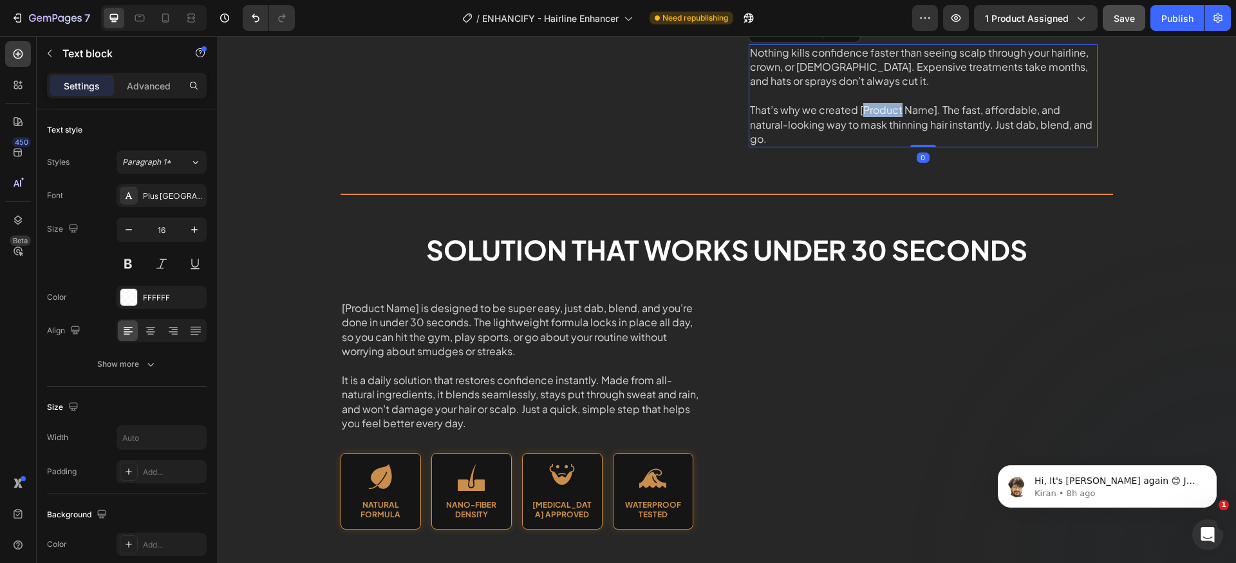
click at [894, 146] on p "That’s why we created [Product Name]. The fast, affordable, and natural-looking…" at bounding box center [923, 124] width 346 height 43
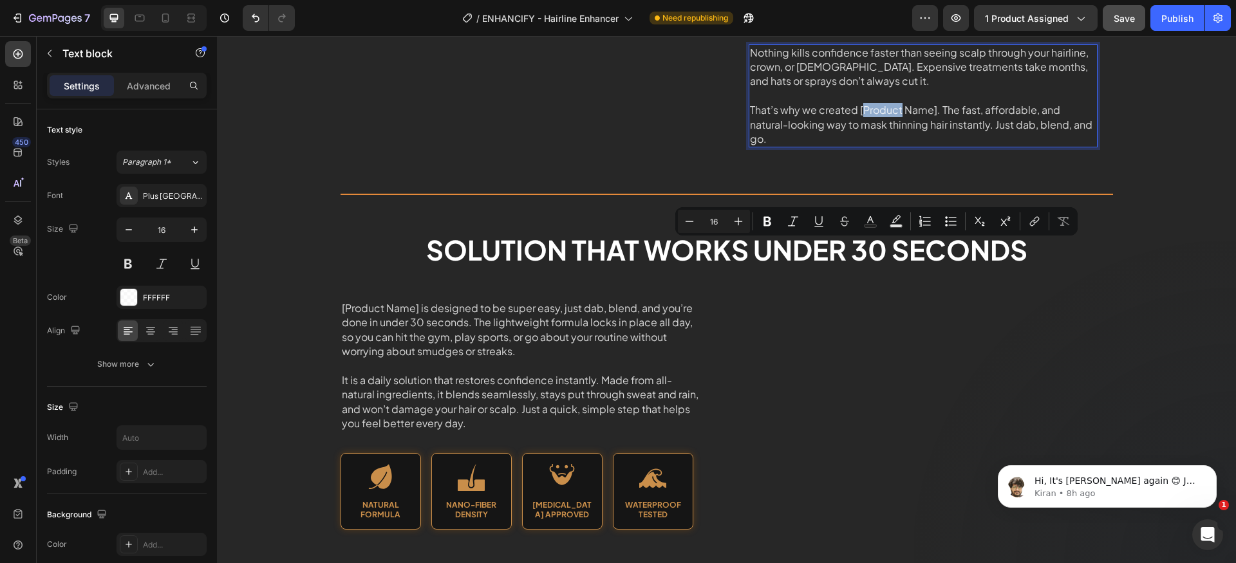
click at [867, 146] on p "That’s why we created [Product Name]. The fast, affordable, and natural-looking…" at bounding box center [923, 124] width 346 height 43
drag, startPoint x: 854, startPoint y: 249, endPoint x: 931, endPoint y: 253, distance: 76.7
click at [931, 146] on p "That’s why we created [Product Name]. The fast, affordable, and natural-looking…" at bounding box center [923, 124] width 346 height 43
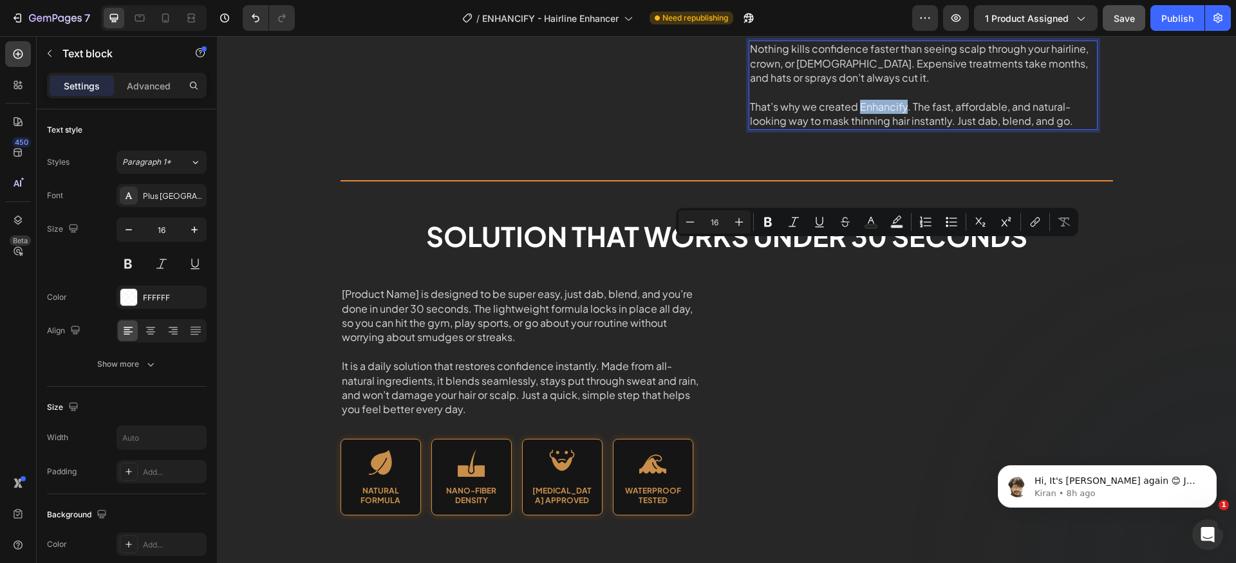
copy p "Enhancify"
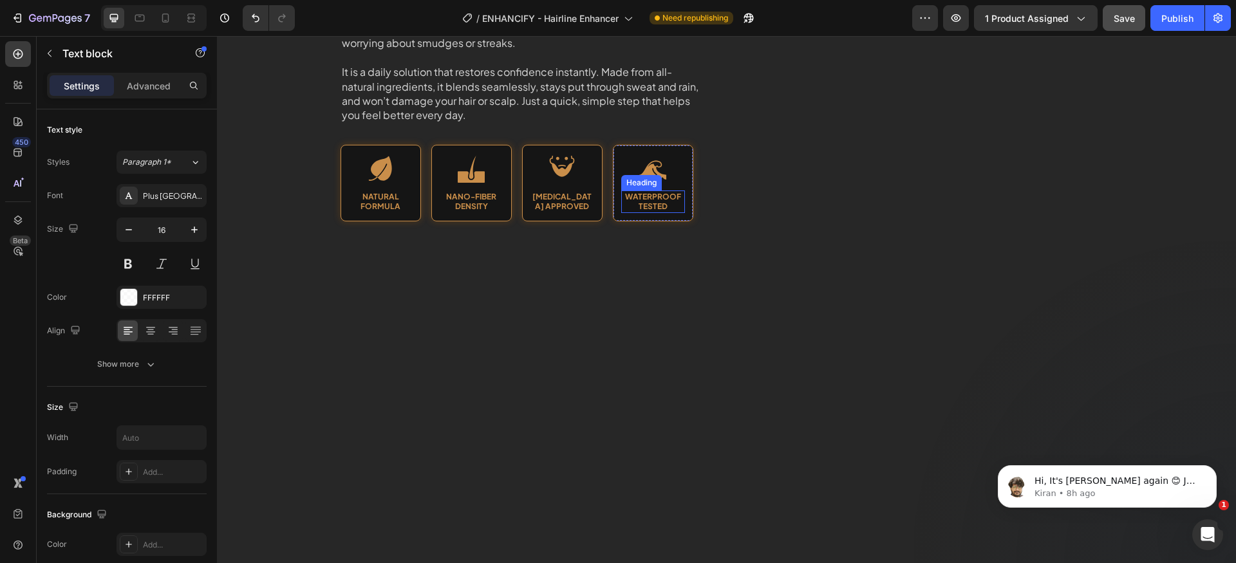
scroll to position [1012, 0]
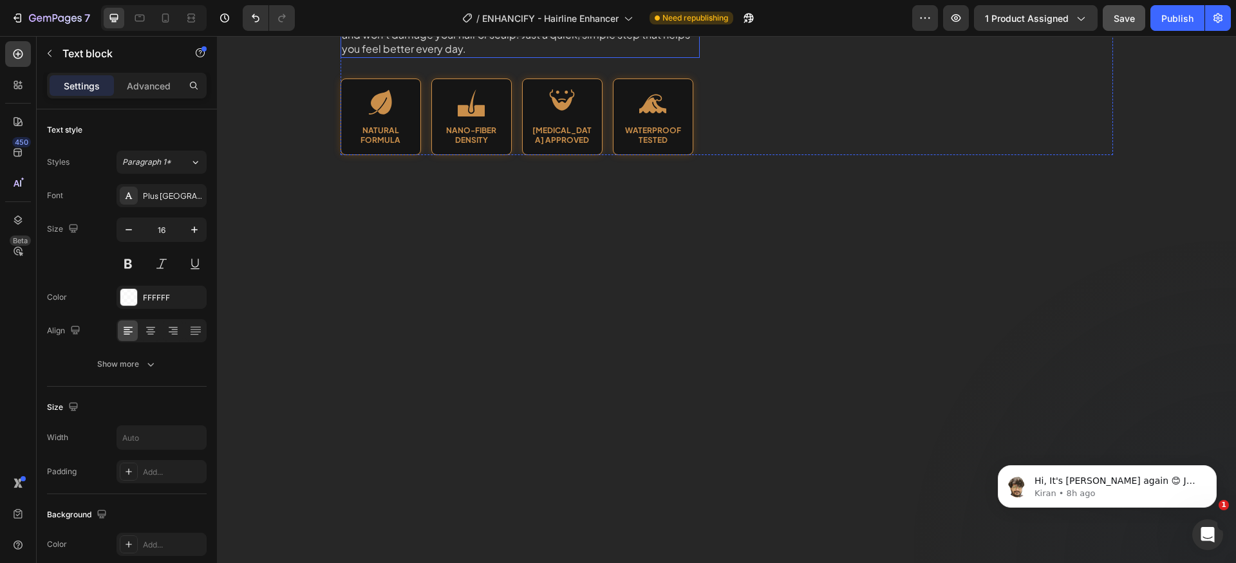
click at [534, 57] on p "It is a daily solution that restores confidence instantly. Made from all-natura…" at bounding box center [520, 28] width 357 height 58
drag, startPoint x: 414, startPoint y: 294, endPoint x: 338, endPoint y: 291, distance: 76.0
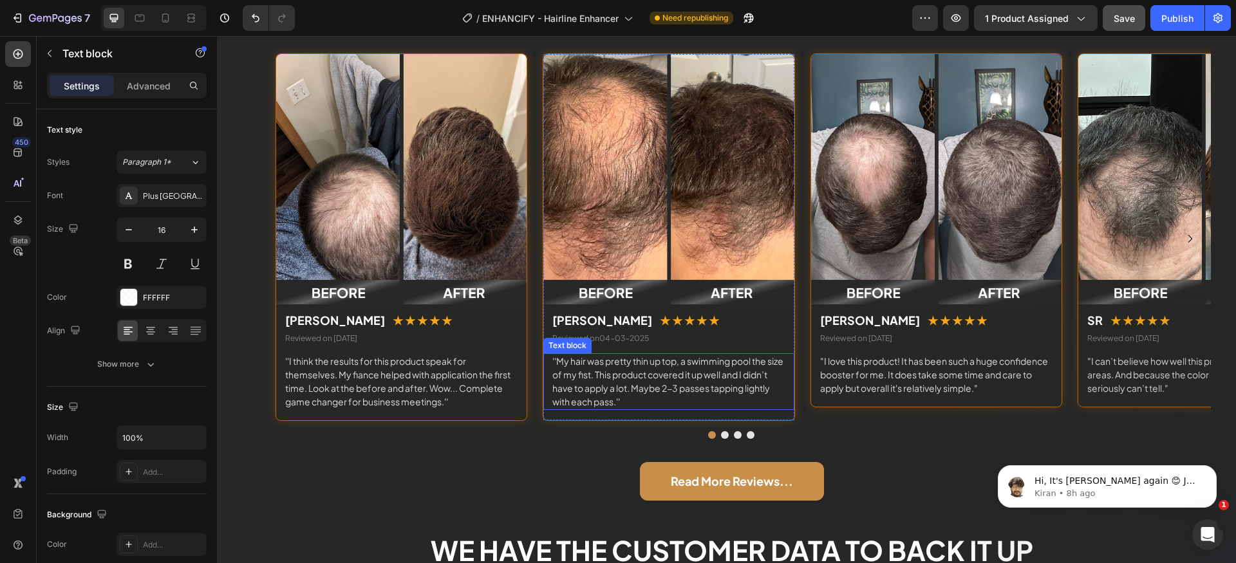
scroll to position [2186, 0]
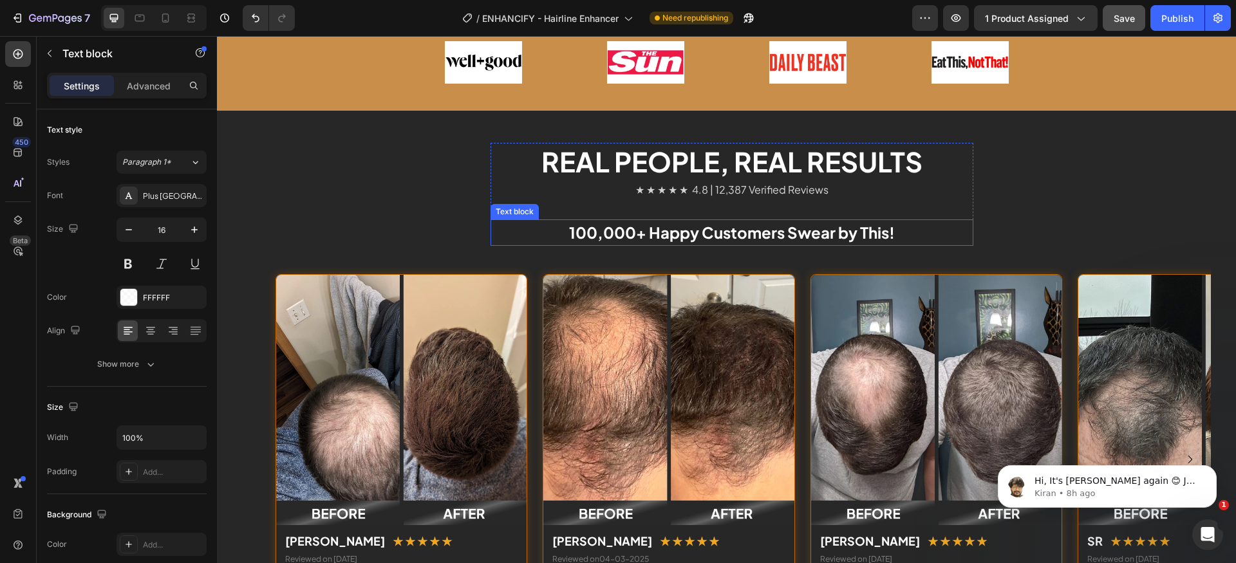
click at [847, 234] on p "100,000+ Happy Customers Swear by This!" at bounding box center [732, 233] width 480 height 24
click at [878, 237] on p "100,000+ Happy Customers Swear by This!" at bounding box center [732, 233] width 480 height 24
drag, startPoint x: 856, startPoint y: 234, endPoint x: 881, endPoint y: 239, distance: 26.1
click at [881, 237] on p "100,000+ Happy Customers Swear by This!" at bounding box center [732, 233] width 480 height 24
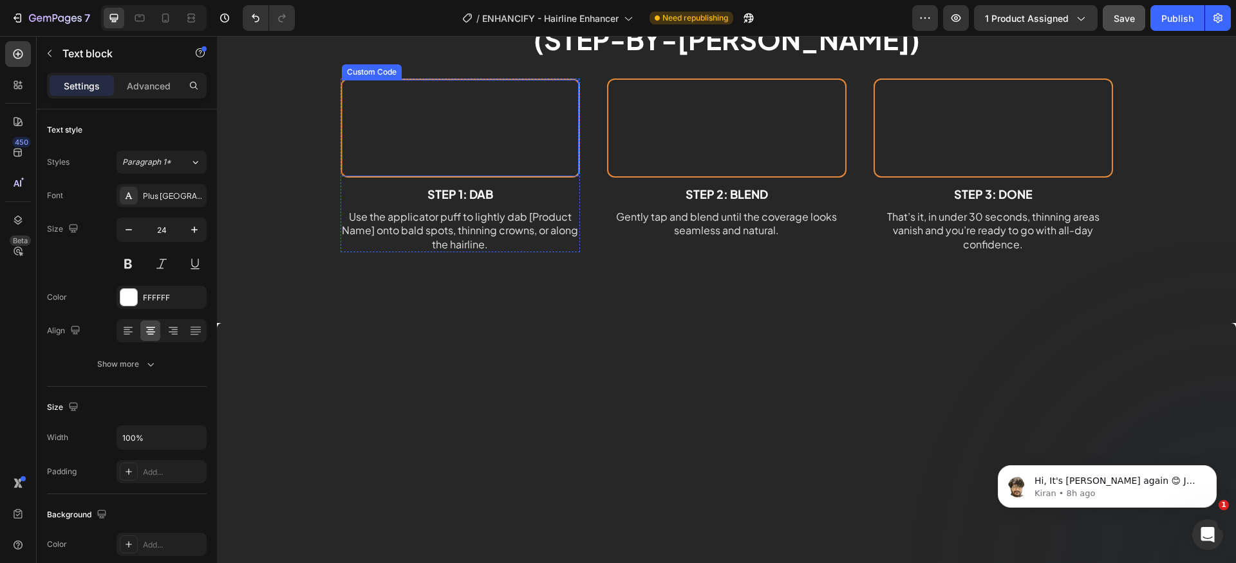
scroll to position [3904, 0]
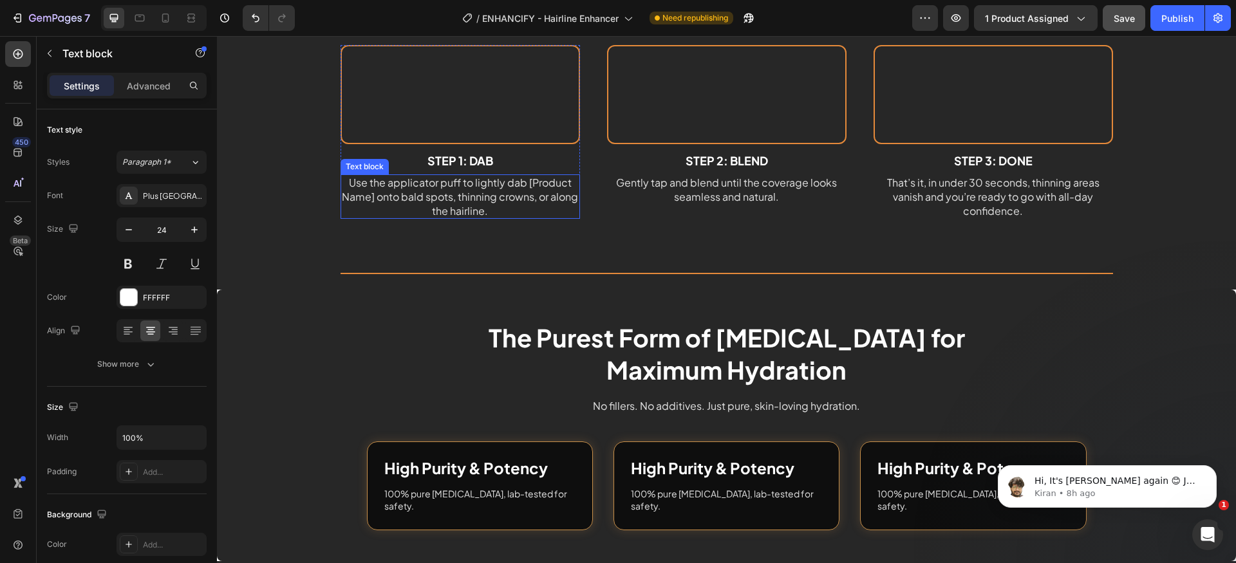
click at [540, 218] on p "Use the applicator puff to lightly dab [Product Name] onto bald spots, thinning…" at bounding box center [460, 197] width 237 height 42
click at [532, 218] on p "Use the applicator puff to lightly dab [Product Name] onto bald spots, thinning…" at bounding box center [460, 197] width 237 height 42
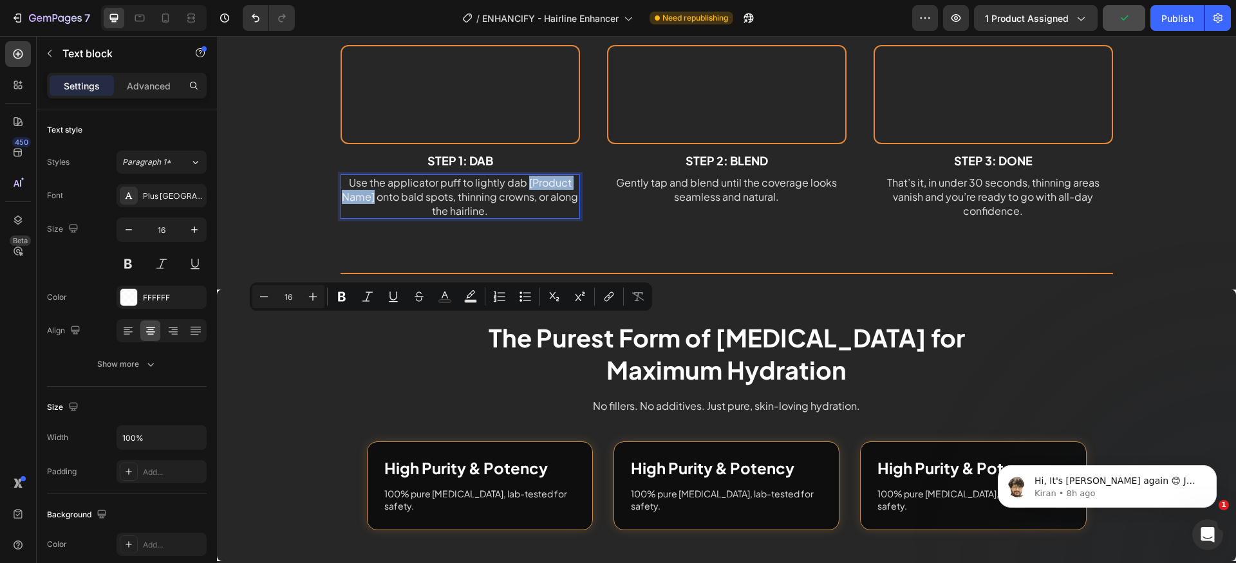
drag, startPoint x: 523, startPoint y: 326, endPoint x: 369, endPoint y: 339, distance: 154.5
click at [369, 218] on p "Use the applicator puff to lightly dab [Product Name] onto bald spots, thinning…" at bounding box center [460, 197] width 237 height 42
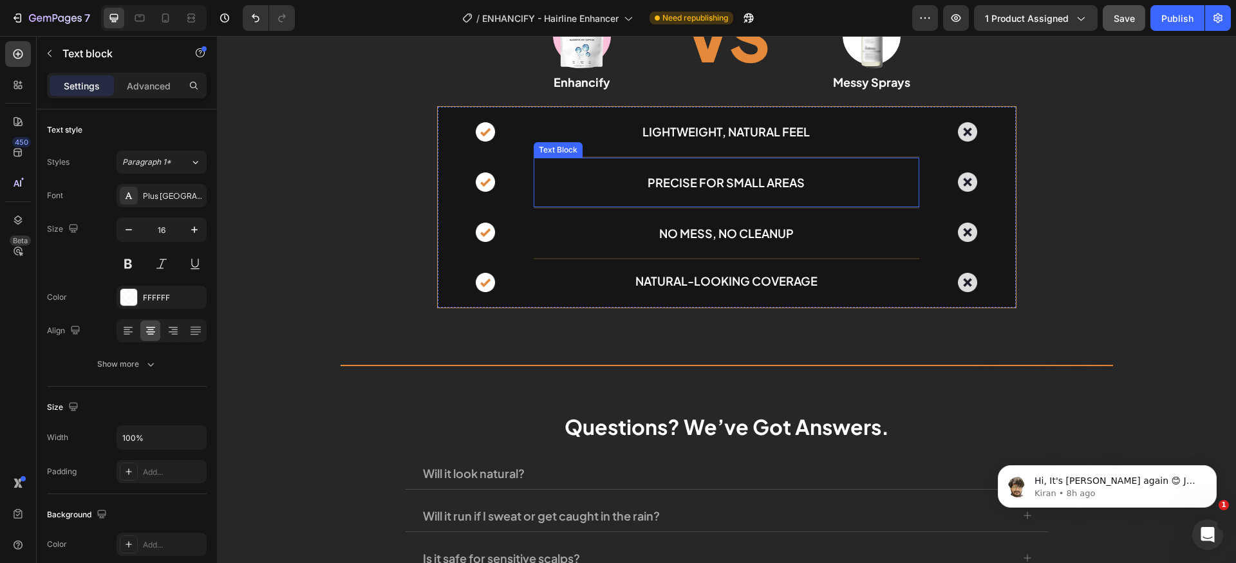
scroll to position [4544, 0]
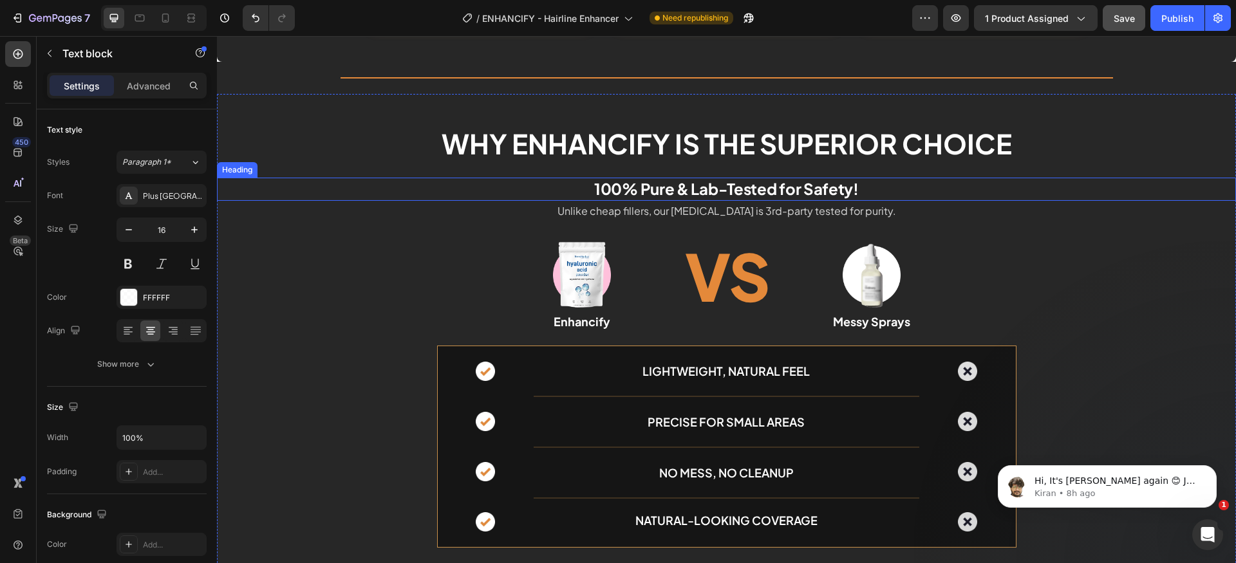
click at [678, 189] on h2 "100% Pure & Lab-Tested for Safety!" at bounding box center [726, 189] width 1019 height 23
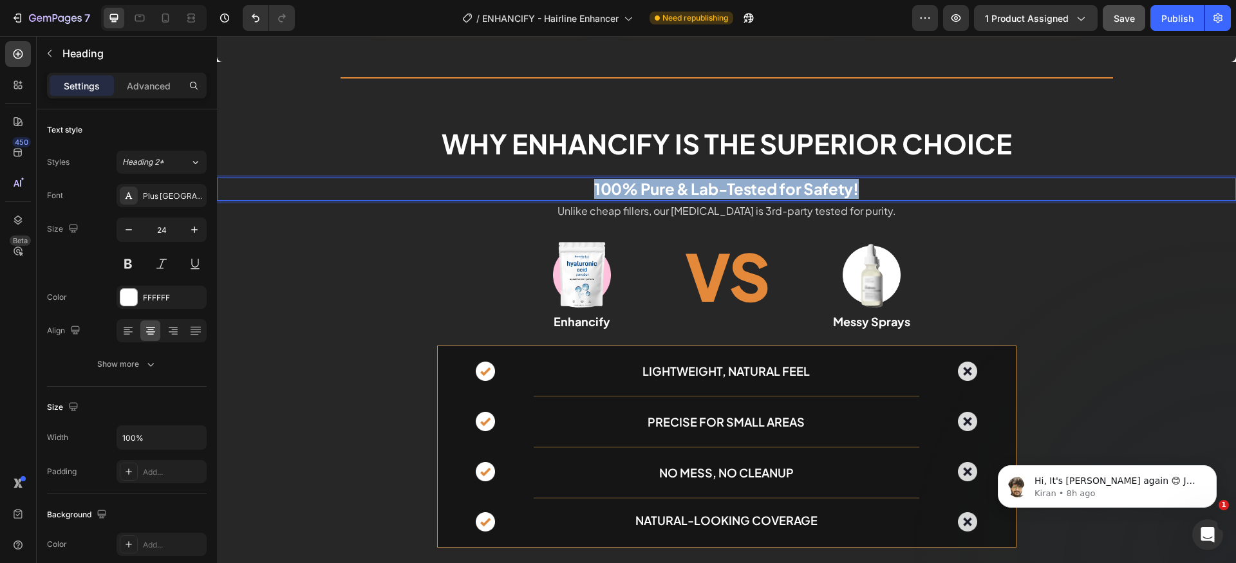
click at [678, 189] on p "100% Pure & Lab-Tested for Safety!" at bounding box center [726, 189] width 1017 height 20
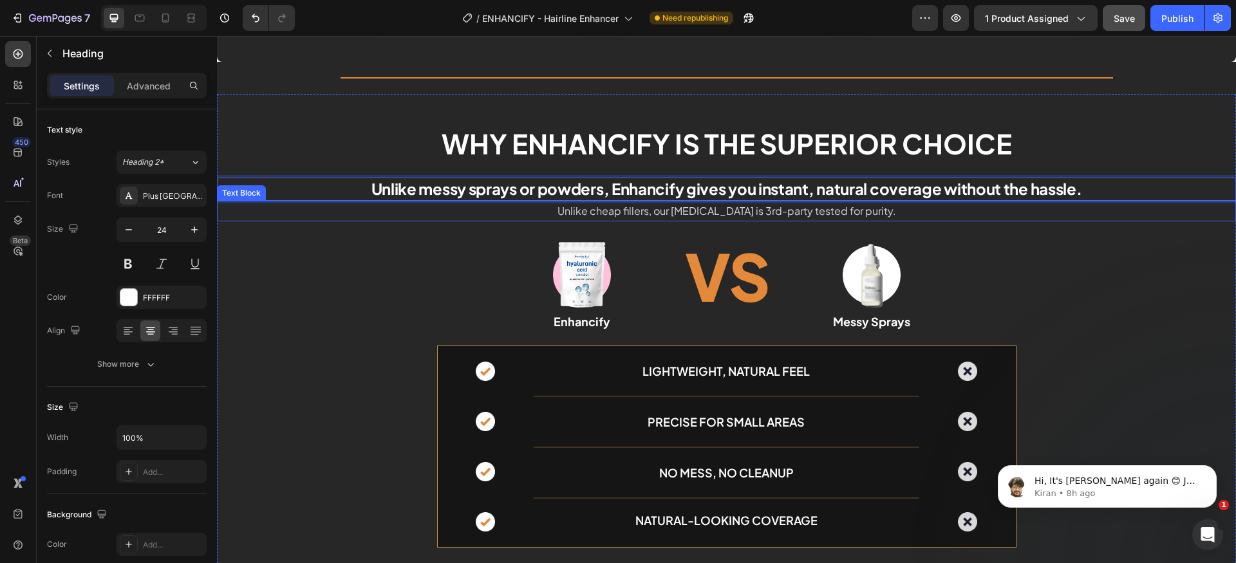
click at [742, 212] on p "Unlike cheap fillers, our hyaluronic acid is 3rd-party tested for purity." at bounding box center [726, 211] width 1017 height 19
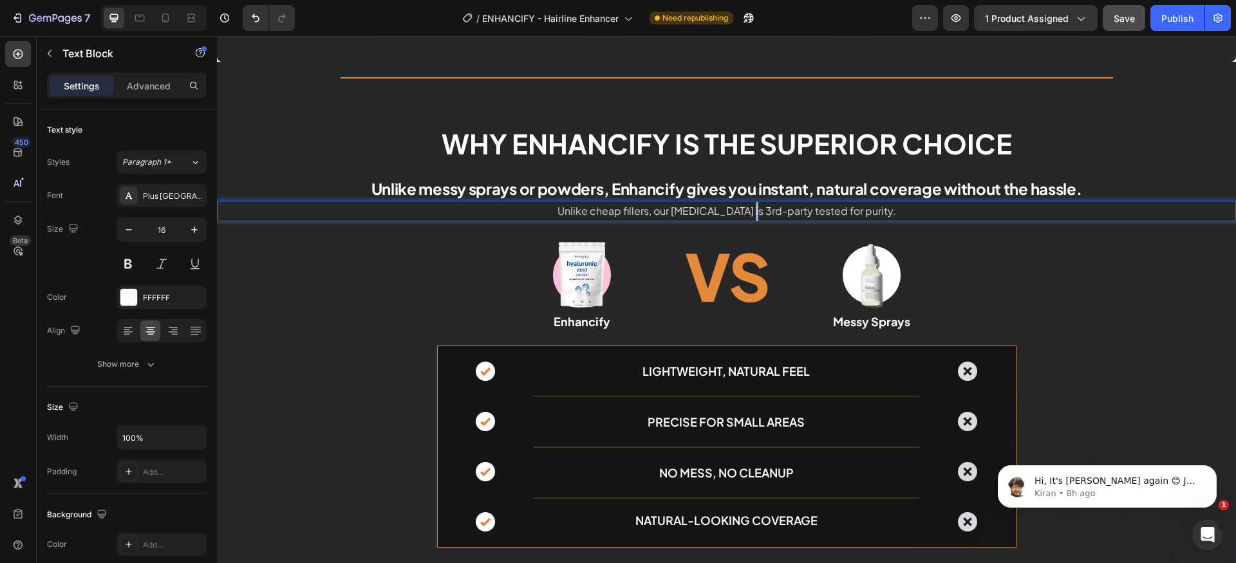
click at [742, 212] on p "Unlike cheap fillers, our hyaluronic acid is 3rd-party tested for purity." at bounding box center [726, 211] width 1017 height 19
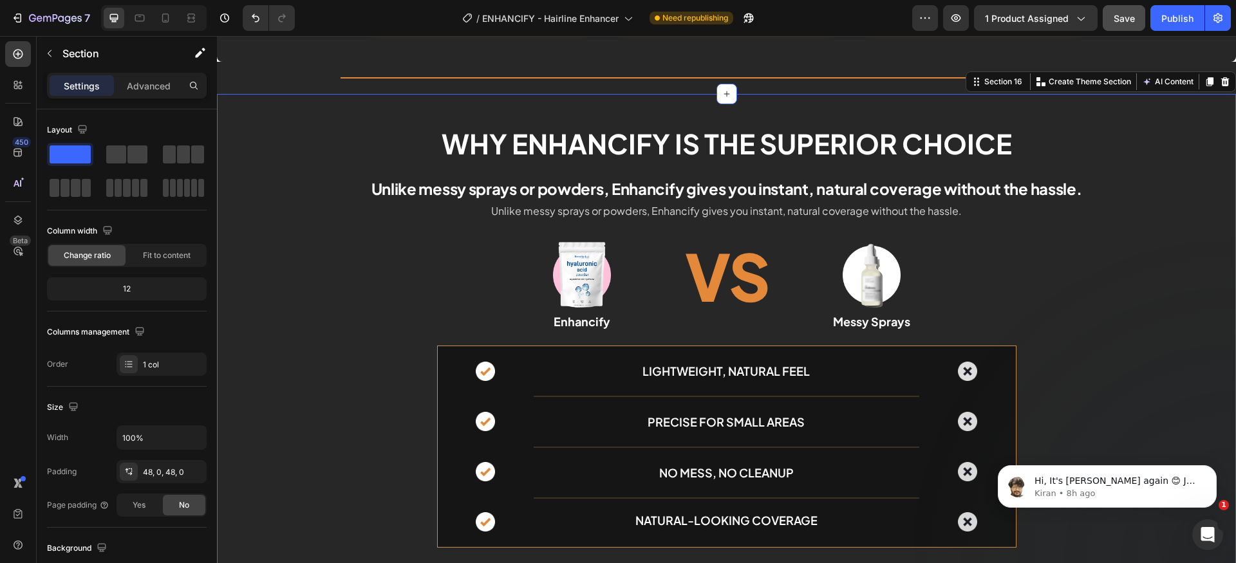
drag, startPoint x: 1024, startPoint y: 256, endPoint x: 995, endPoint y: 228, distance: 40.5
click at [1024, 254] on div "Why Enhancify is the superior choice Heading Unlike messy sprays or powders, En…" at bounding box center [726, 341] width 1019 height 433
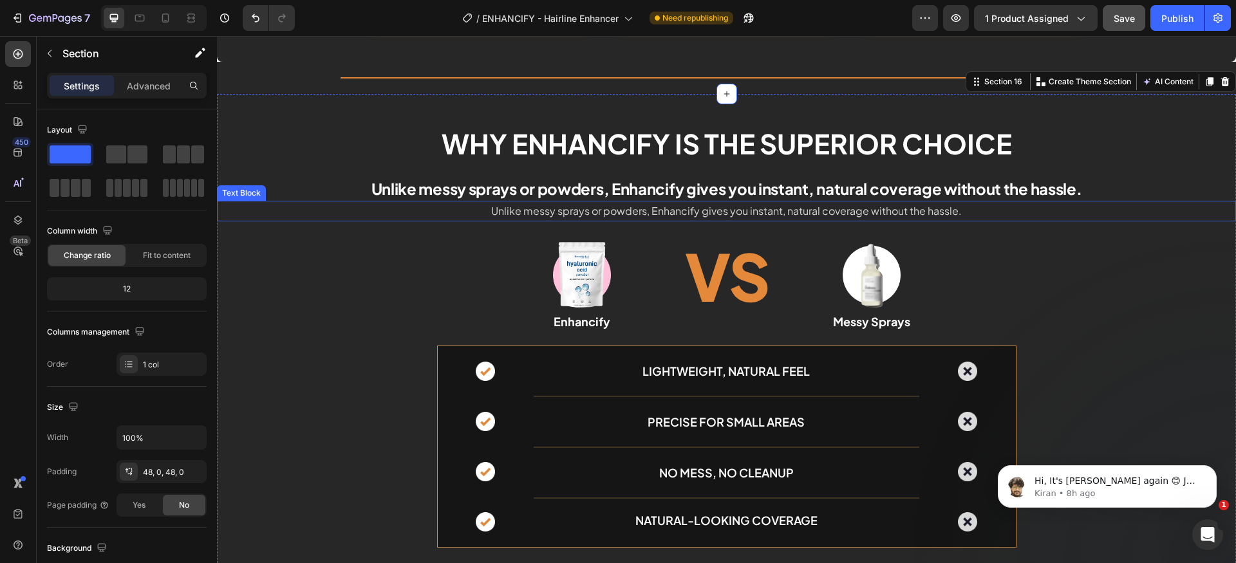
click at [993, 216] on p "Unlike messy sprays or powders, Enhancify gives you instant, natural coverage w…" at bounding box center [726, 211] width 1017 height 19
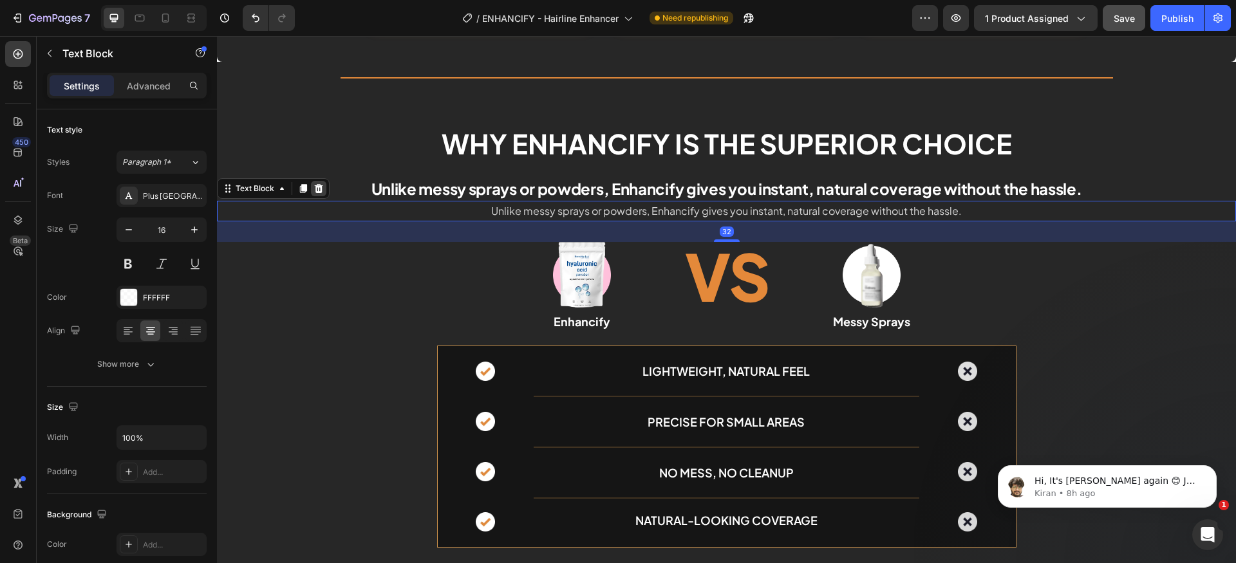
click at [325, 187] on div at bounding box center [318, 188] width 15 height 15
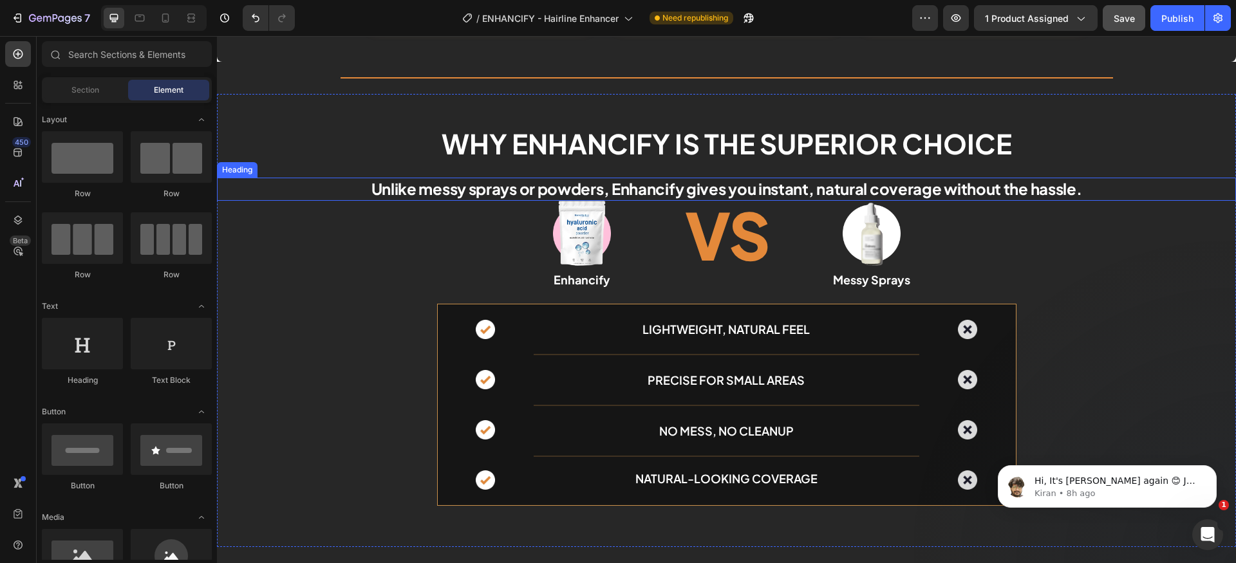
click at [680, 190] on p "Unlike messy sprays or powders, Enhancify gives you instant, natural coverage w…" at bounding box center [726, 189] width 1017 height 20
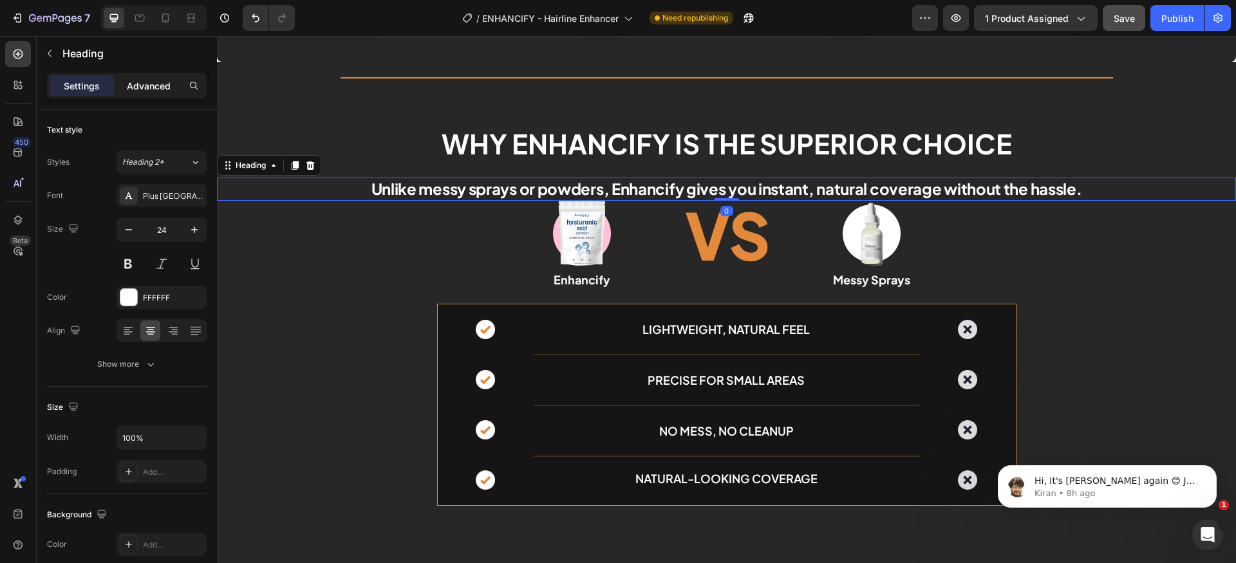
click at [149, 95] on div "Advanced" at bounding box center [149, 85] width 64 height 21
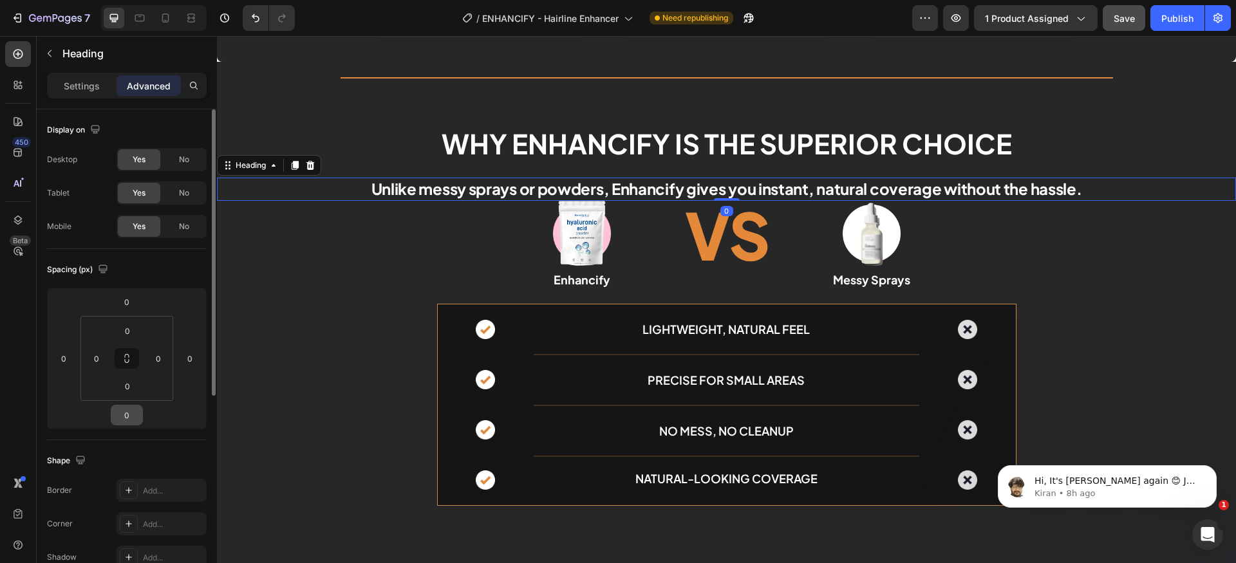
click at [131, 417] on input "0" at bounding box center [127, 415] width 26 height 19
type input "24"
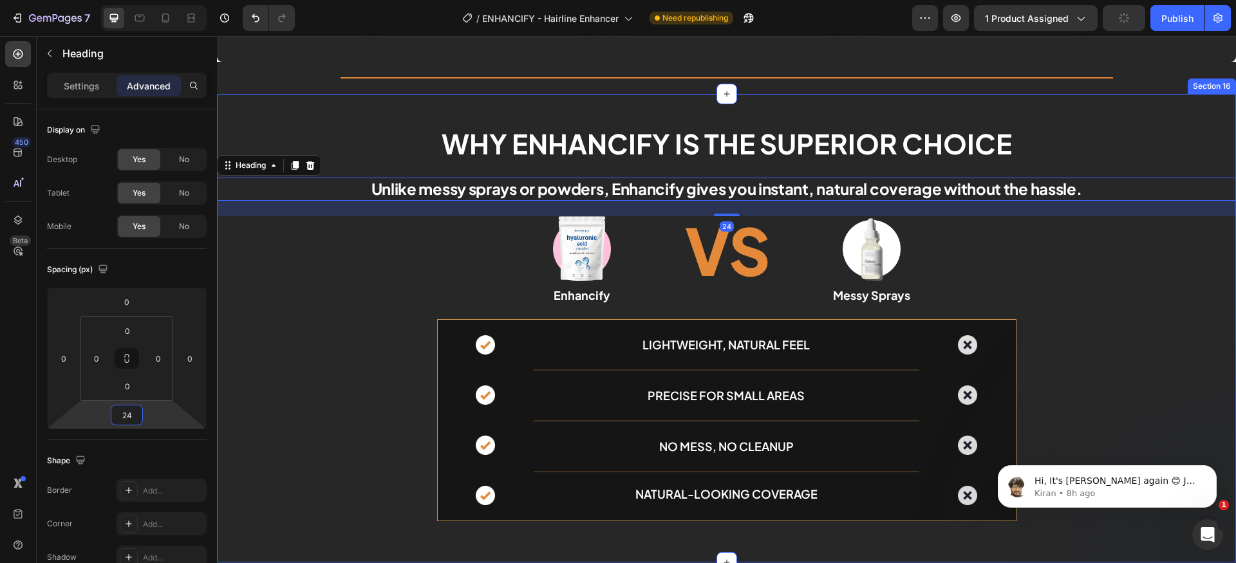
click at [347, 260] on div "Why Enhancify is the superior choice Heading Unlike messy sprays or powders, En…" at bounding box center [726, 328] width 1019 height 407
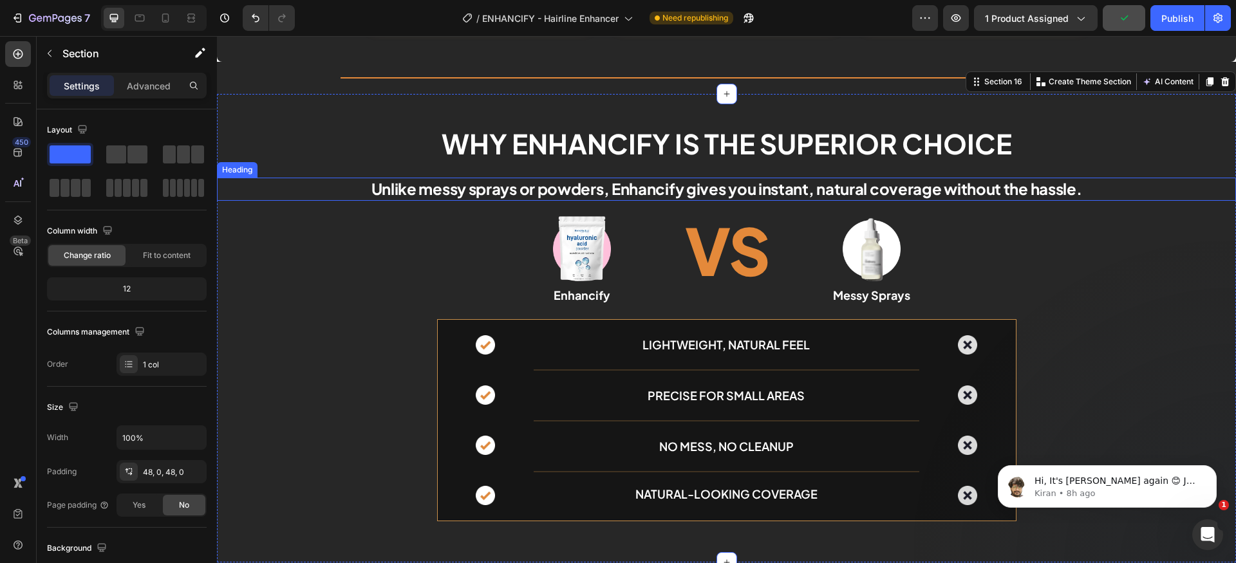
click at [390, 185] on p "Unlike messy sprays or powders, Enhancify gives you instant, natural coverage w…" at bounding box center [726, 189] width 1017 height 20
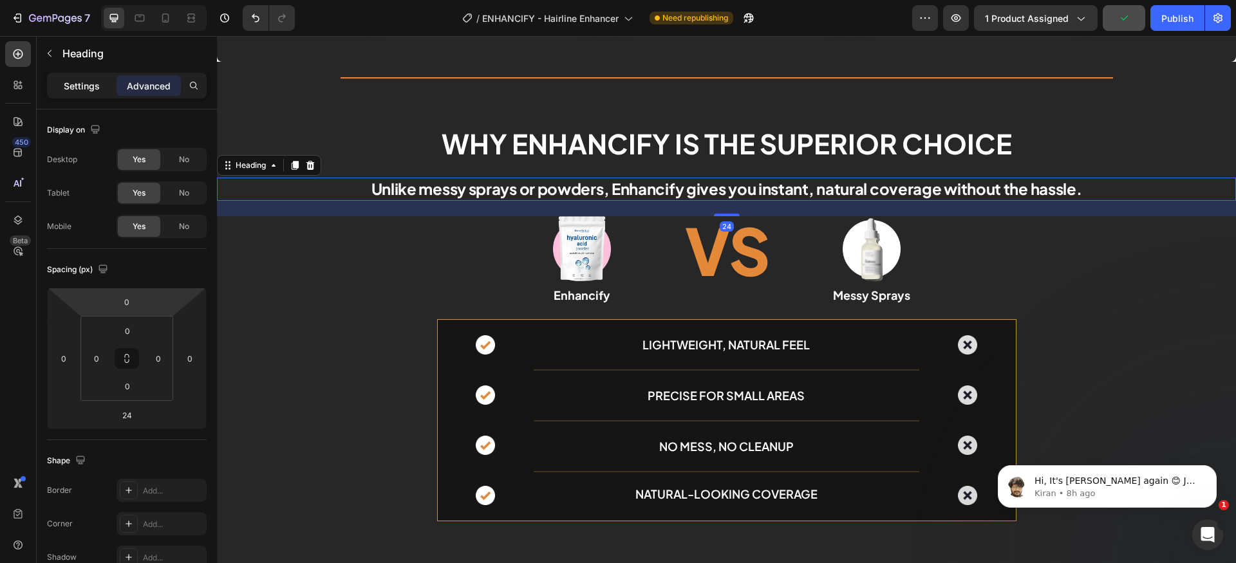
click at [81, 79] on p "Settings" at bounding box center [82, 86] width 36 height 14
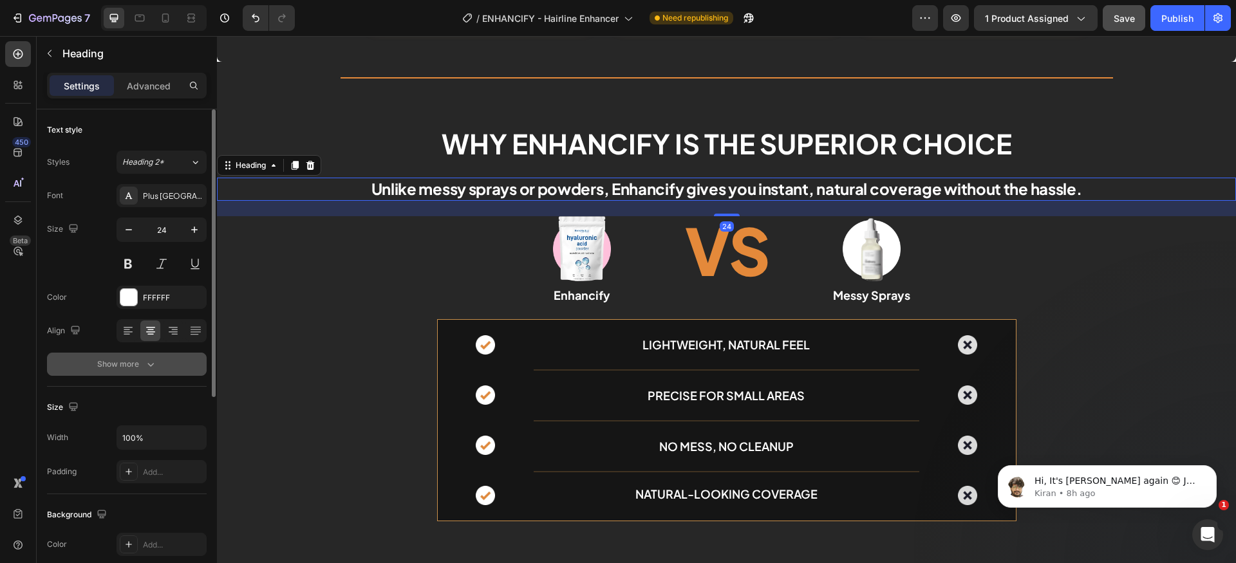
click at [117, 366] on div "Show more" at bounding box center [127, 364] width 60 height 13
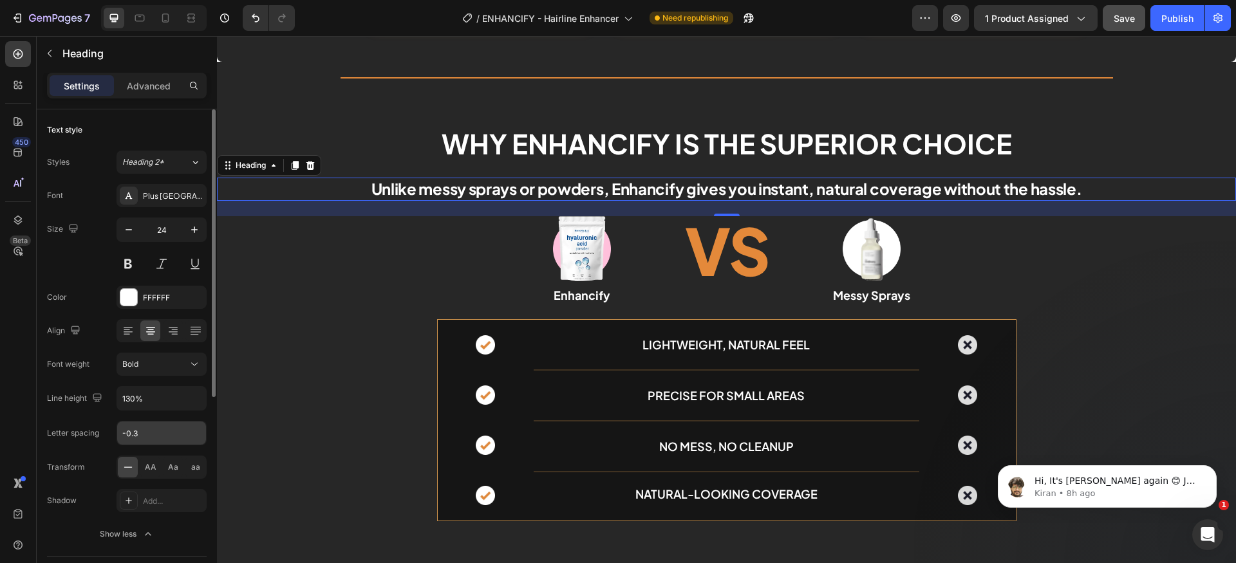
click at [173, 431] on input "-0.3" at bounding box center [161, 433] width 89 height 23
type input "0"
click at [171, 406] on input "130%" at bounding box center [161, 398] width 89 height 23
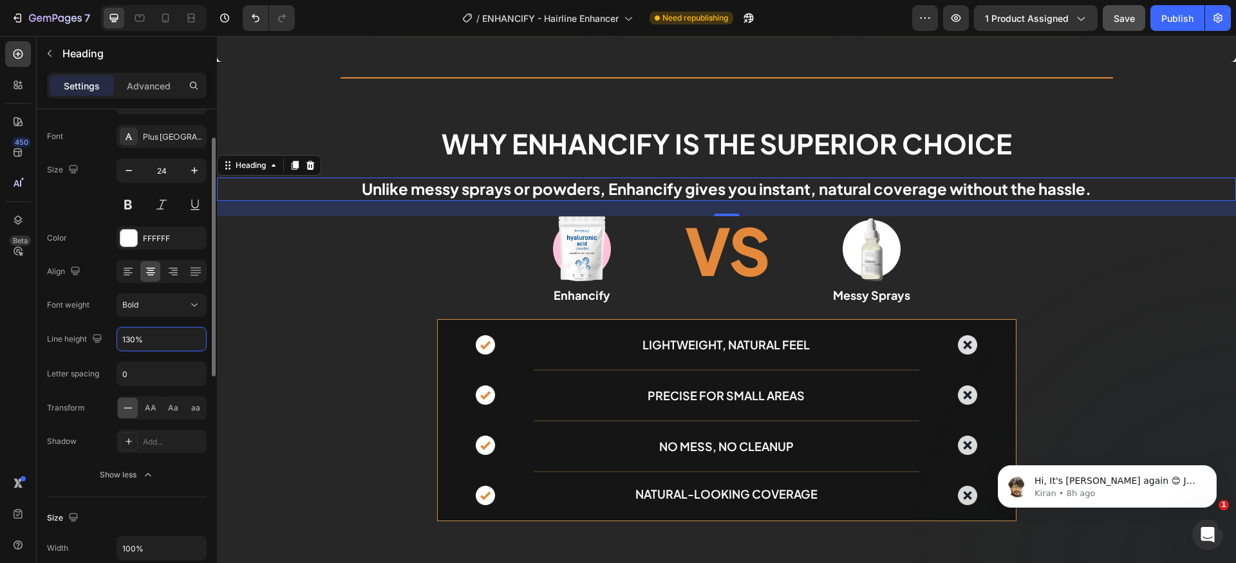
scroll to position [191, 0]
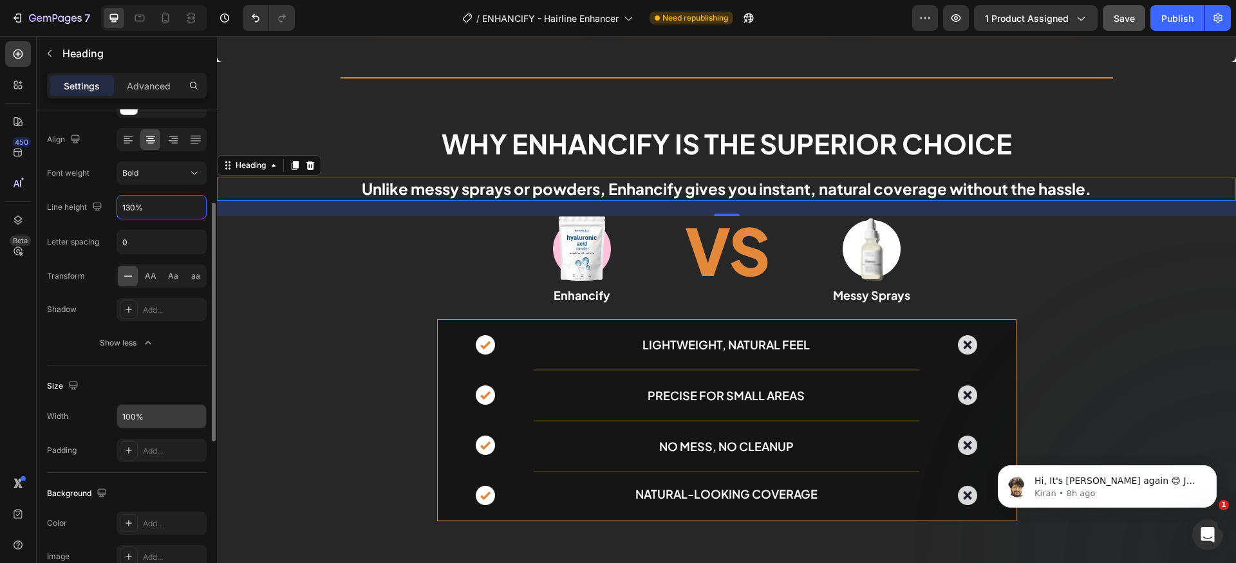
click at [151, 426] on input "100%" at bounding box center [161, 416] width 89 height 23
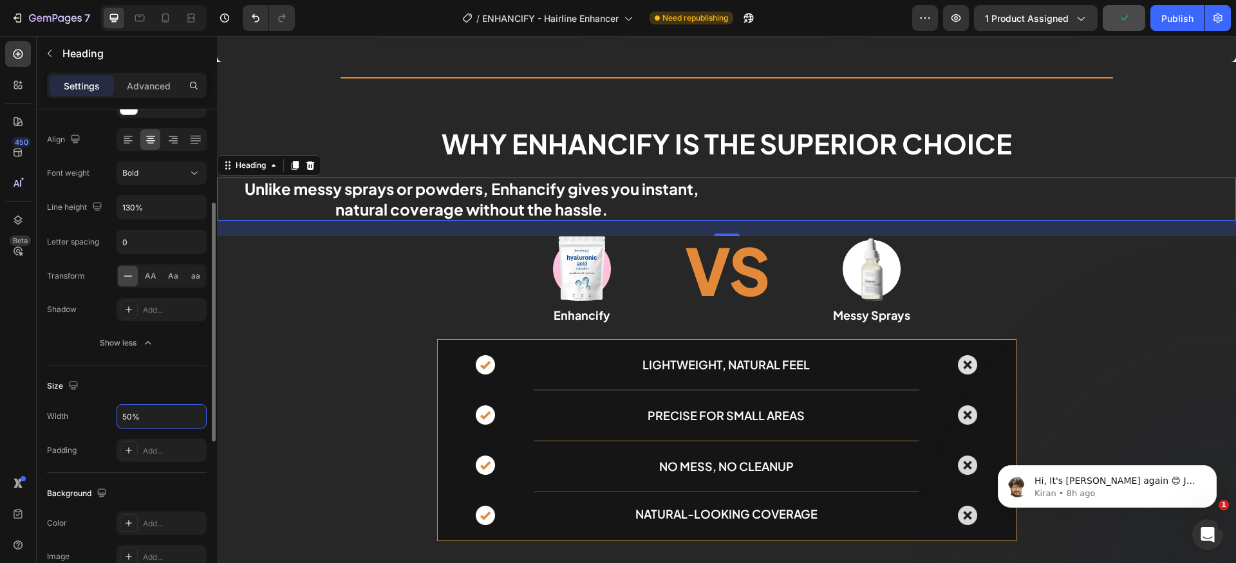
scroll to position [515, 0]
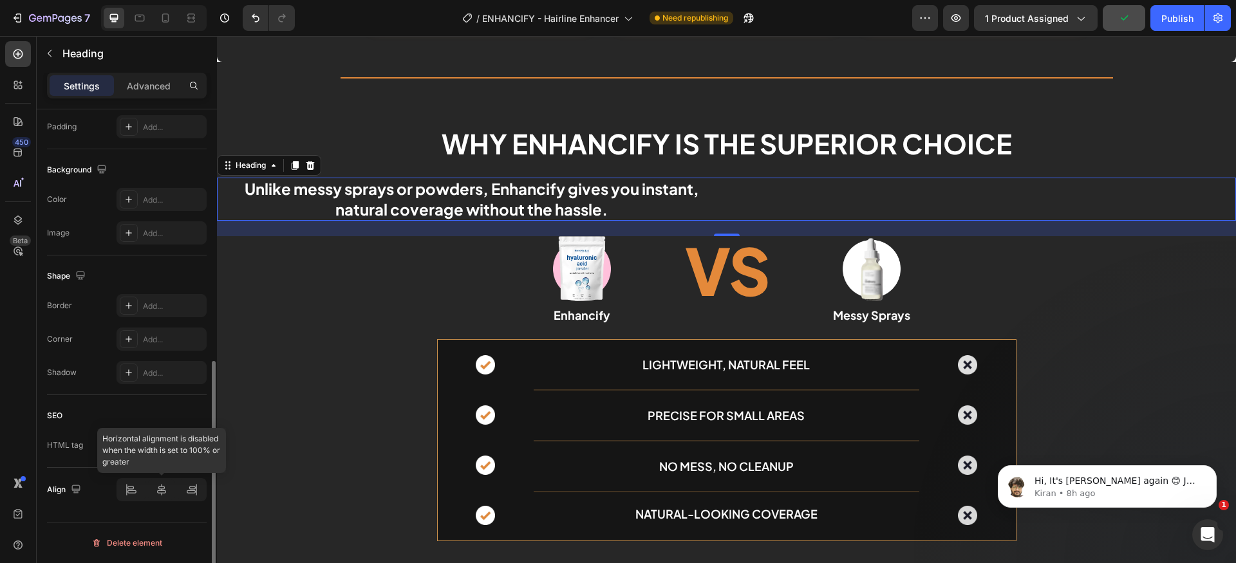
type input "50%"
click at [160, 487] on icon at bounding box center [161, 490] width 13 height 13
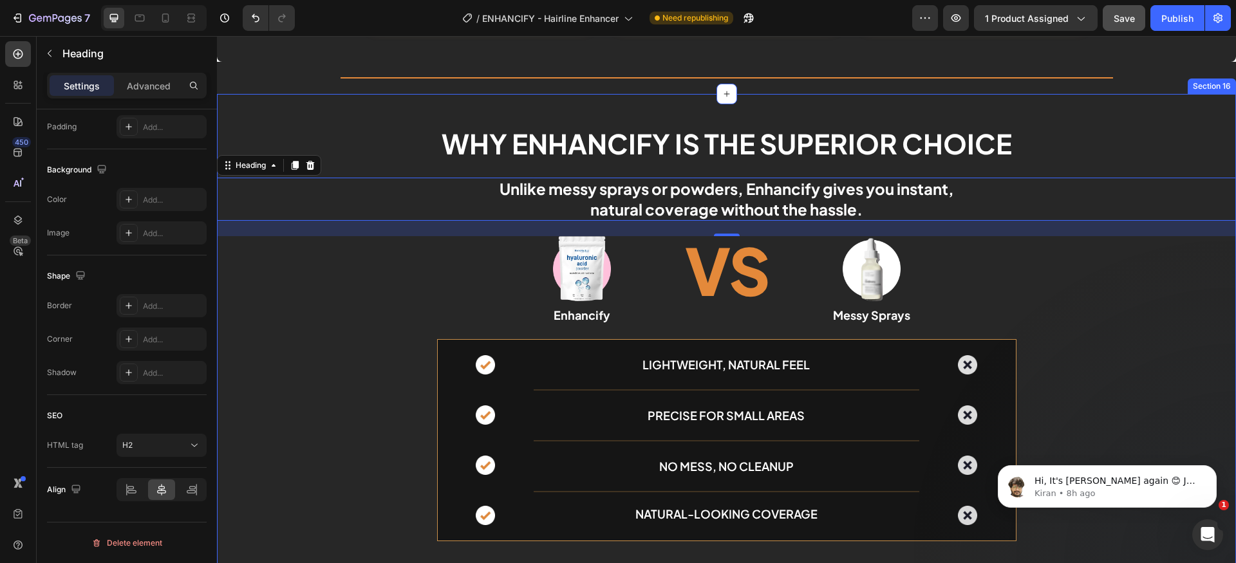
click at [1117, 285] on div "Why Enhancify is the superior choice Heading Unlike messy sprays or powders, En…" at bounding box center [726, 339] width 1019 height 428
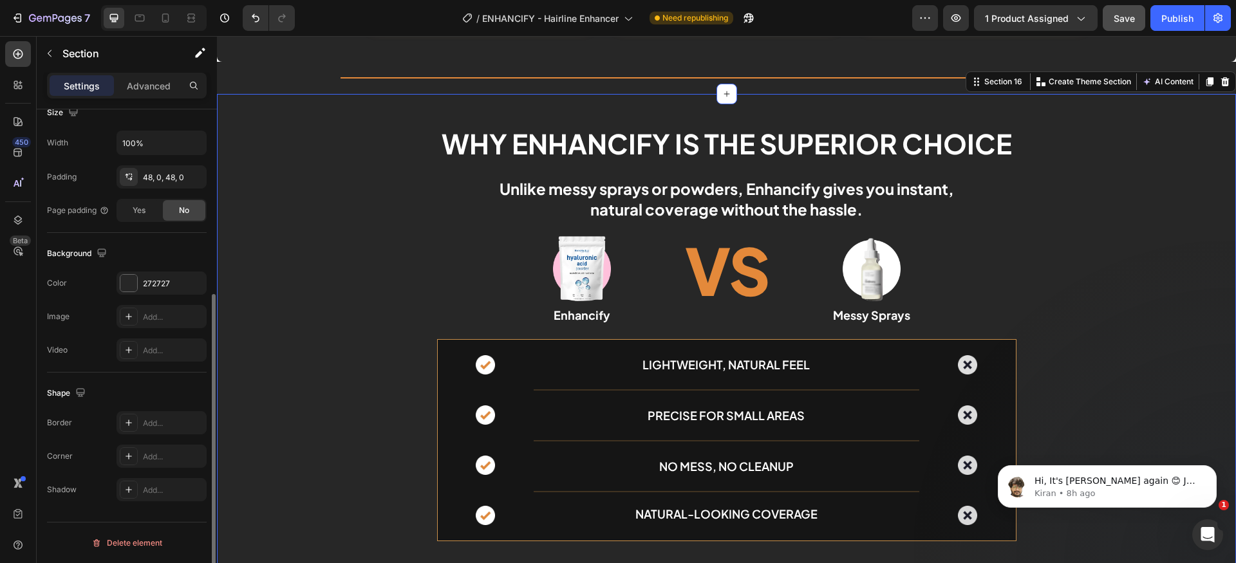
scroll to position [0, 0]
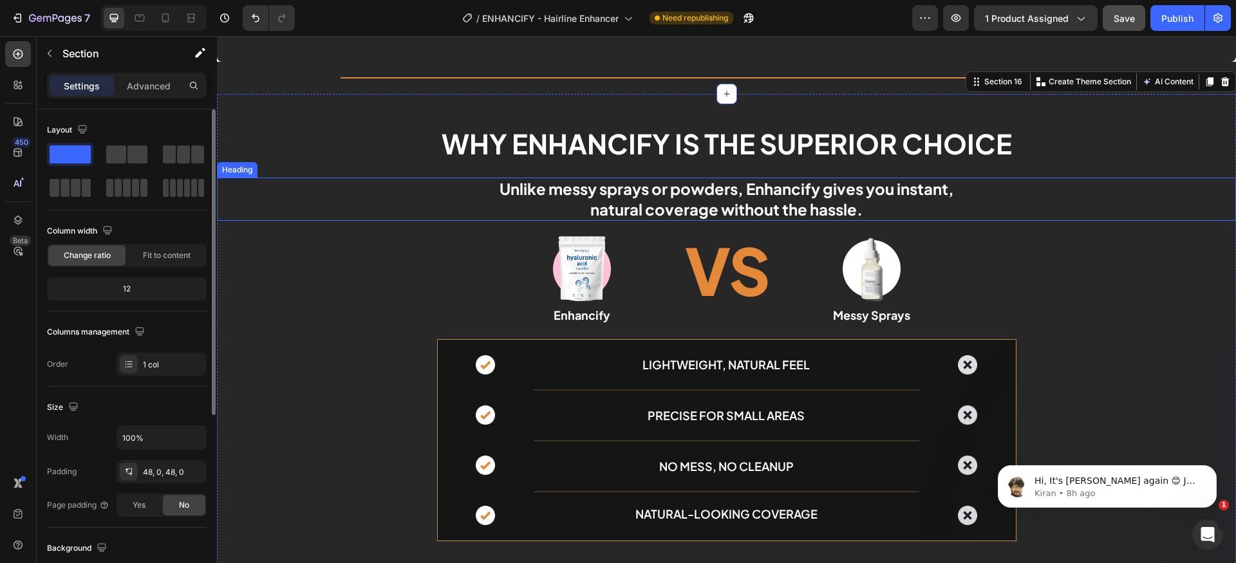
click at [1084, 211] on div "Unlike messy sprays or powders, Enhancify gives you instant, natural coverage w…" at bounding box center [726, 199] width 1019 height 42
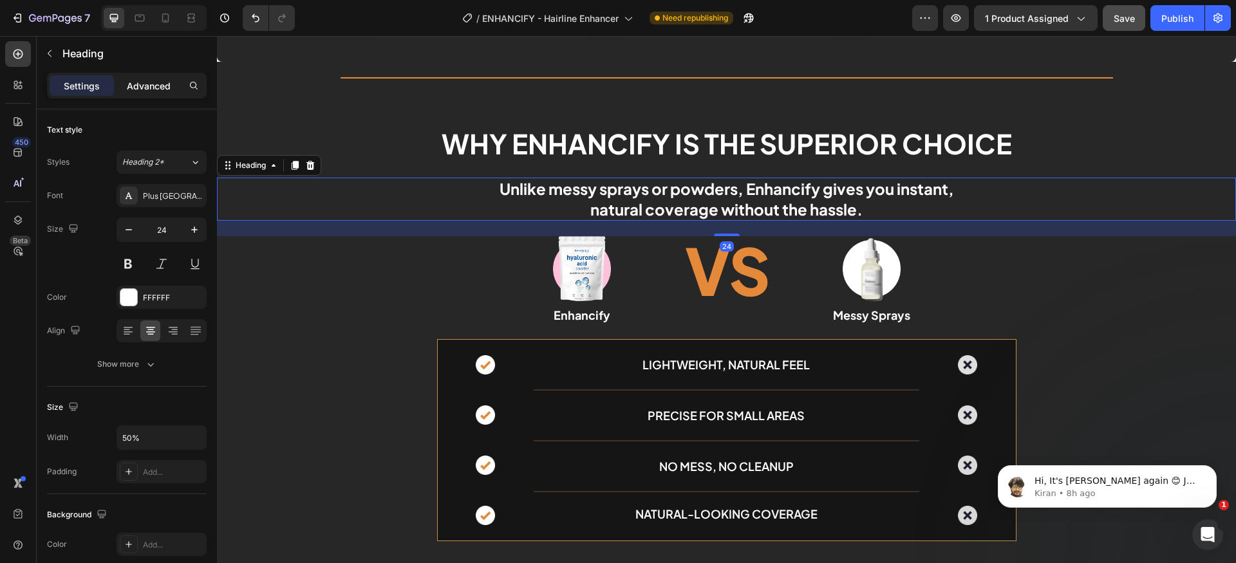
click at [152, 86] on p "Advanced" at bounding box center [149, 86] width 44 height 14
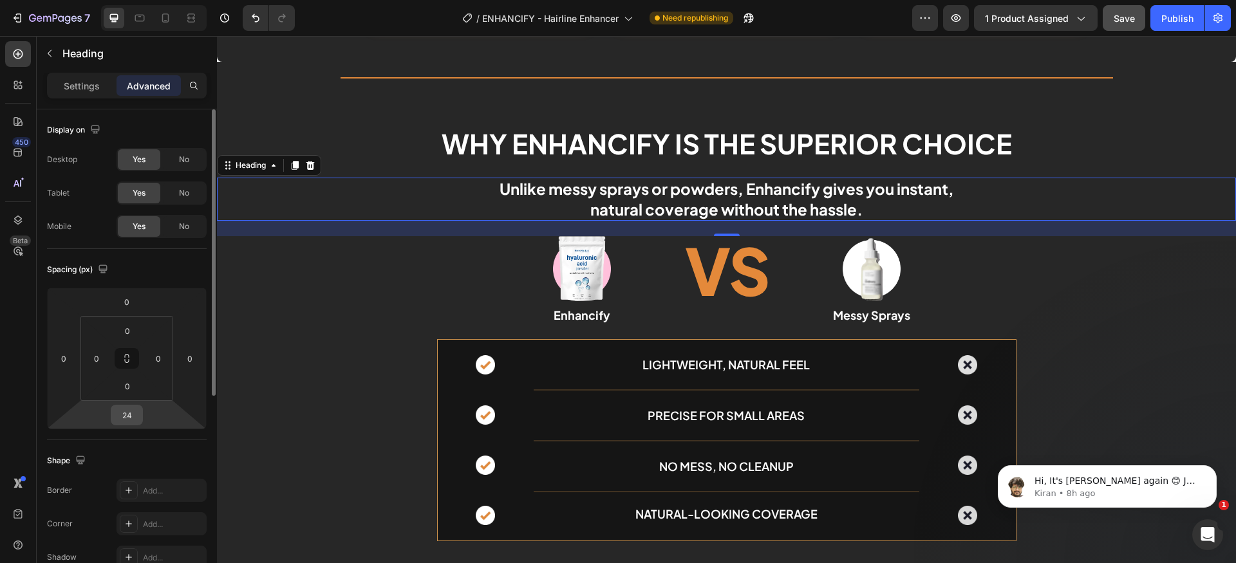
click at [140, 414] on div "24" at bounding box center [127, 415] width 32 height 21
drag, startPoint x: 136, startPoint y: 414, endPoint x: 143, endPoint y: 413, distance: 7.1
click at [136, 415] on input "24" at bounding box center [127, 415] width 26 height 19
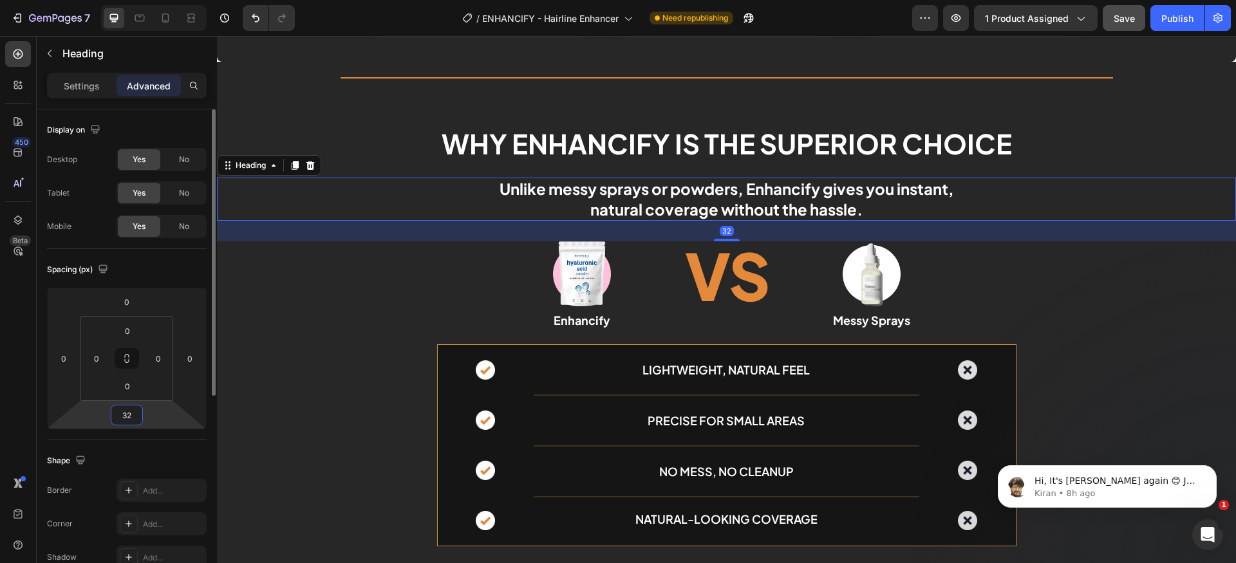
type input "32"
click at [191, 264] on div "Spacing (px)" at bounding box center [127, 269] width 160 height 21
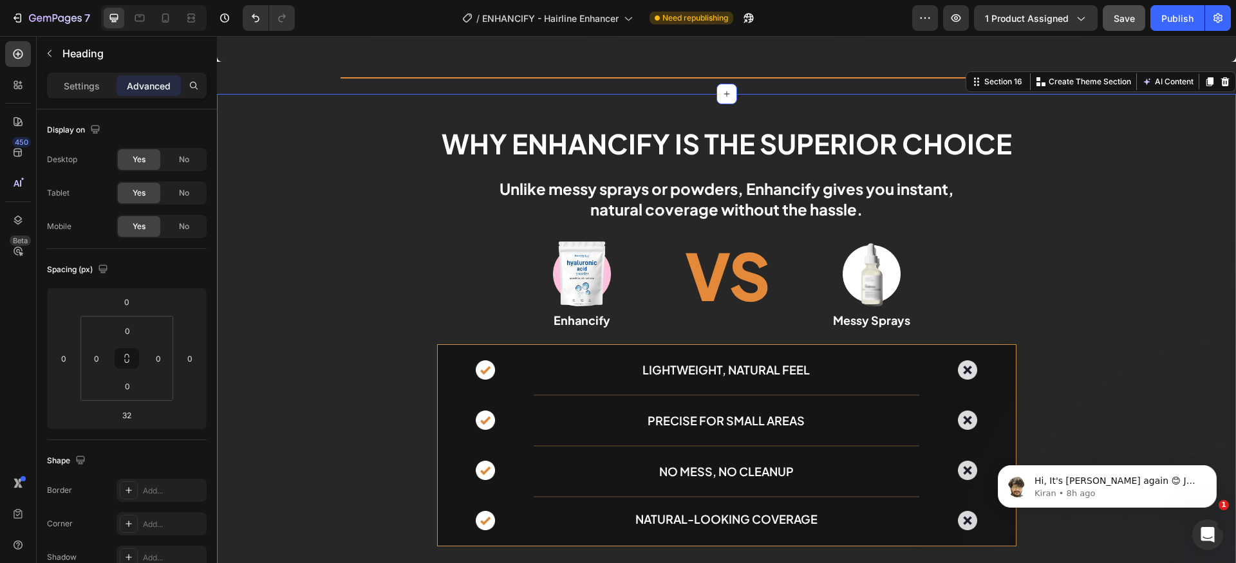
click at [1068, 311] on div "Why Enhancify is the superior choice Heading Unlike messy sprays or powders, En…" at bounding box center [726, 341] width 1019 height 433
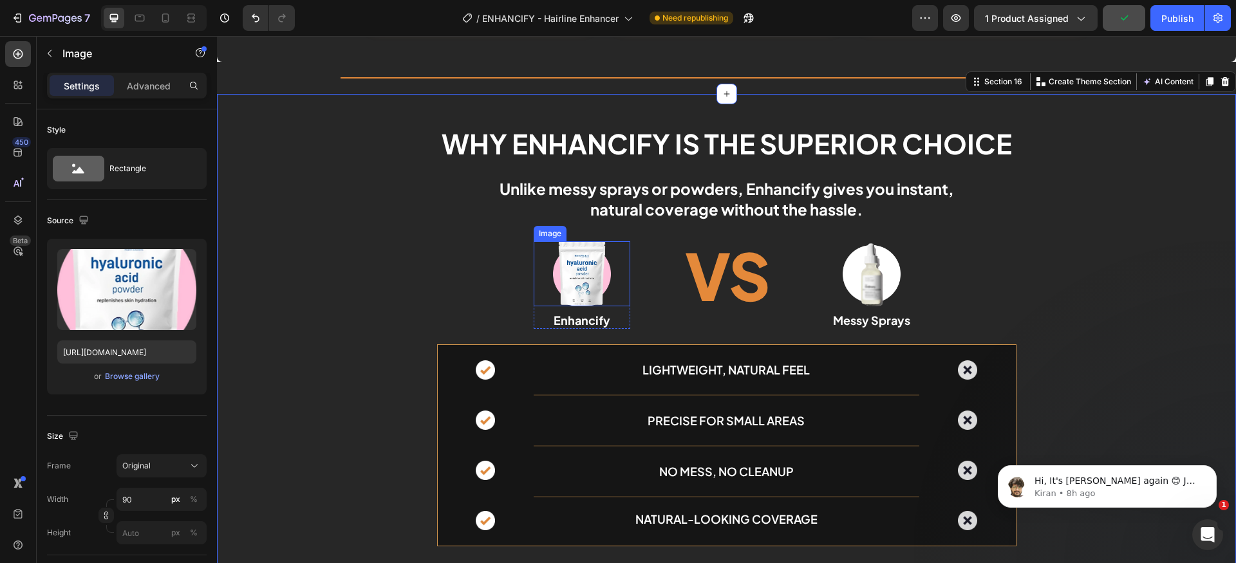
click at [578, 277] on img at bounding box center [582, 273] width 58 height 65
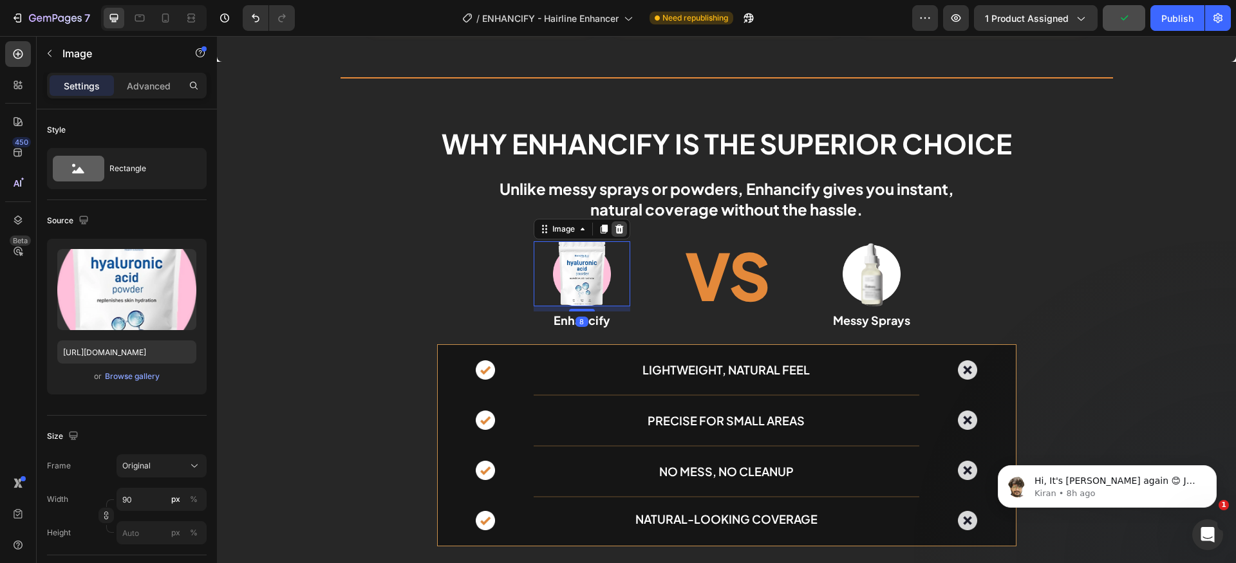
click at [614, 232] on icon at bounding box center [619, 229] width 10 height 10
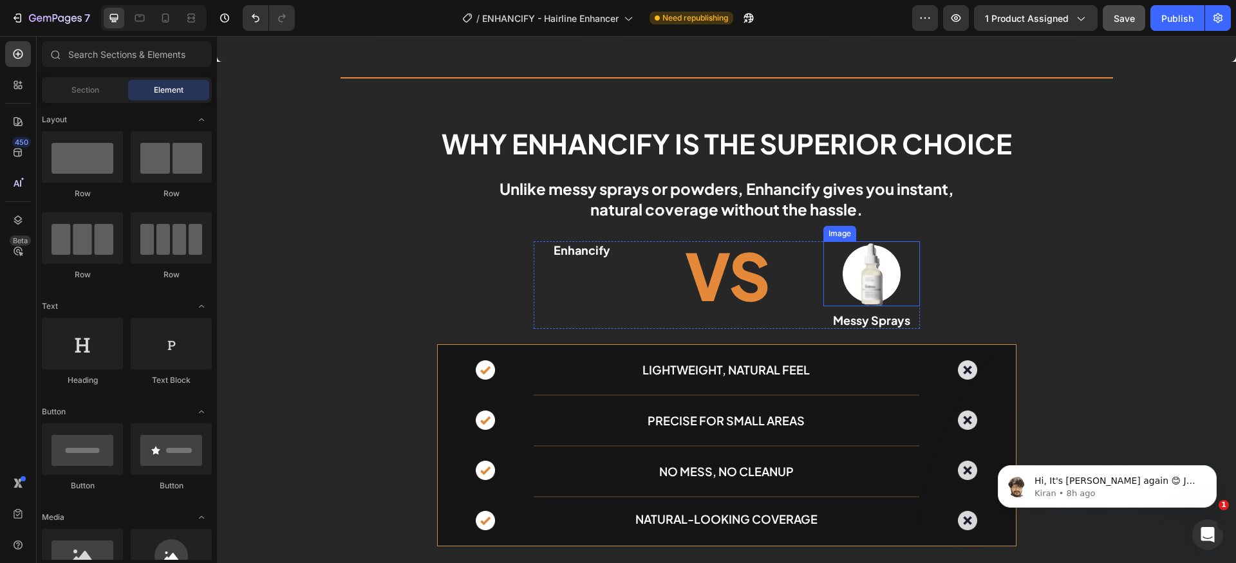
click at [919, 288] on div "Why Enhancify is the superior choice Heading Unlike messy sprays or powders, En…" at bounding box center [726, 341] width 1019 height 433
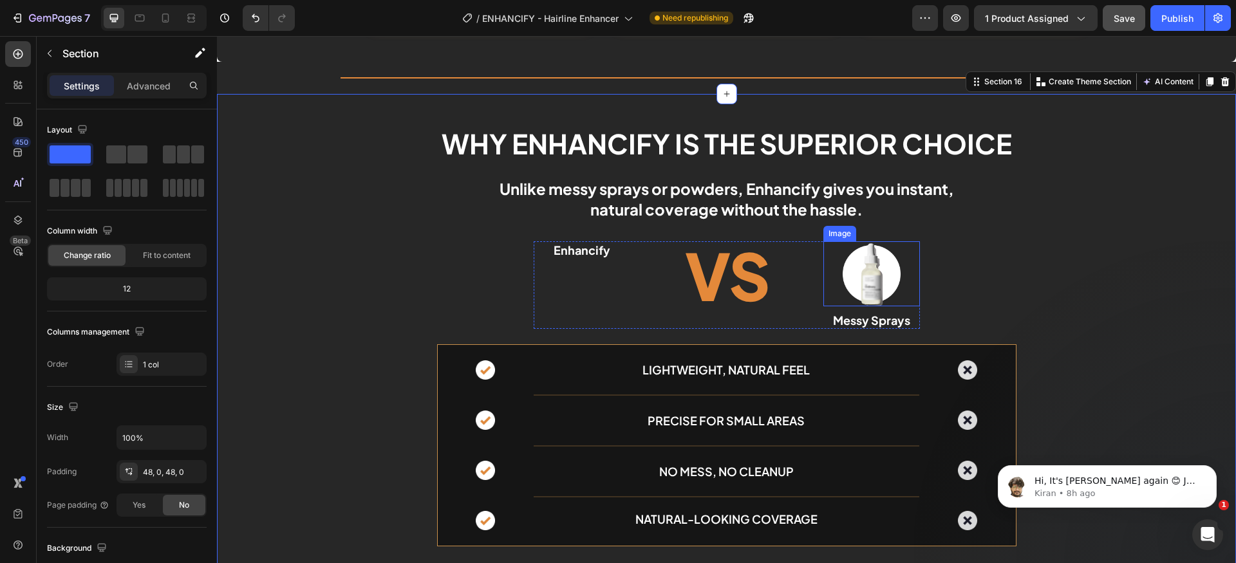
click at [877, 283] on img at bounding box center [872, 273] width 58 height 65
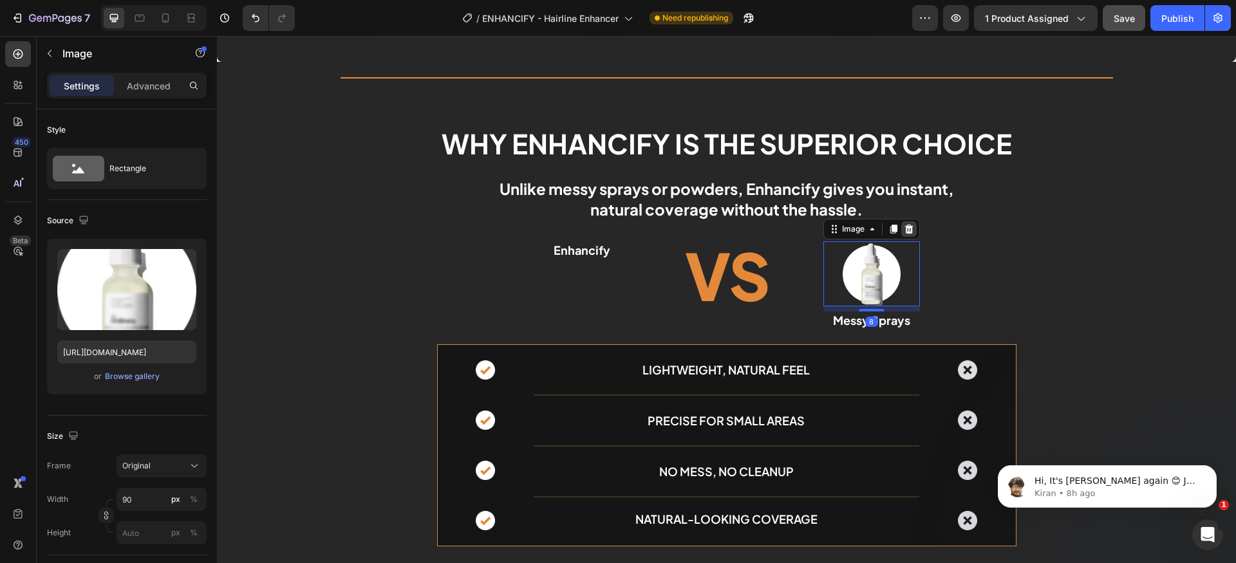
click at [904, 232] on icon at bounding box center [909, 229] width 10 height 10
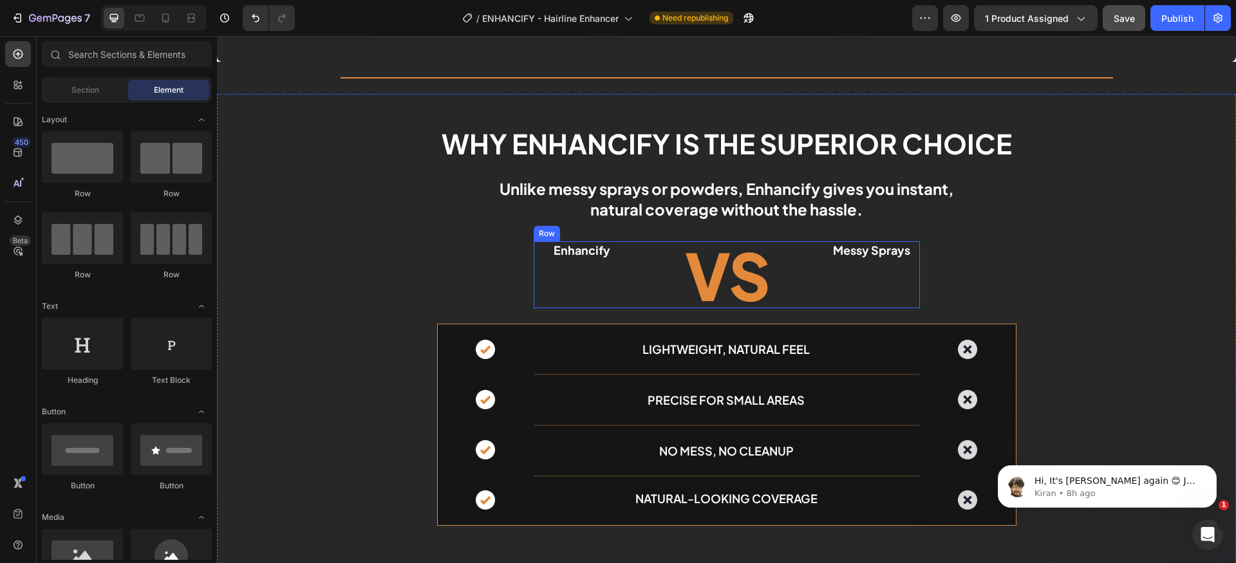
click at [835, 298] on div "Messy Sprays Heading" at bounding box center [871, 274] width 97 height 67
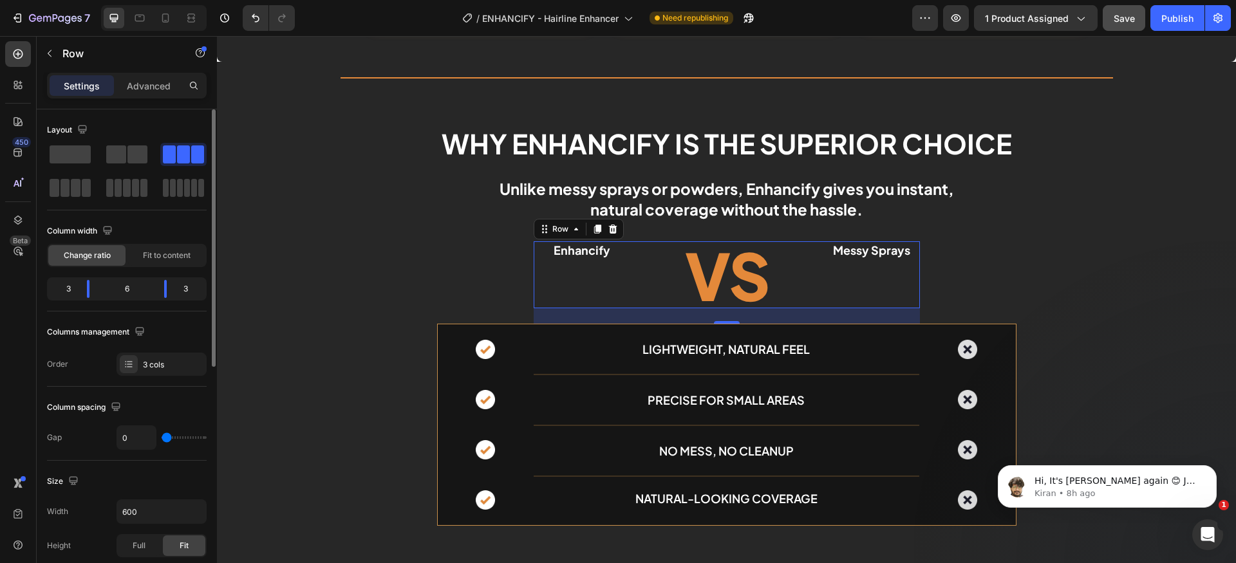
click at [64, 85] on p "Settings" at bounding box center [82, 86] width 36 height 14
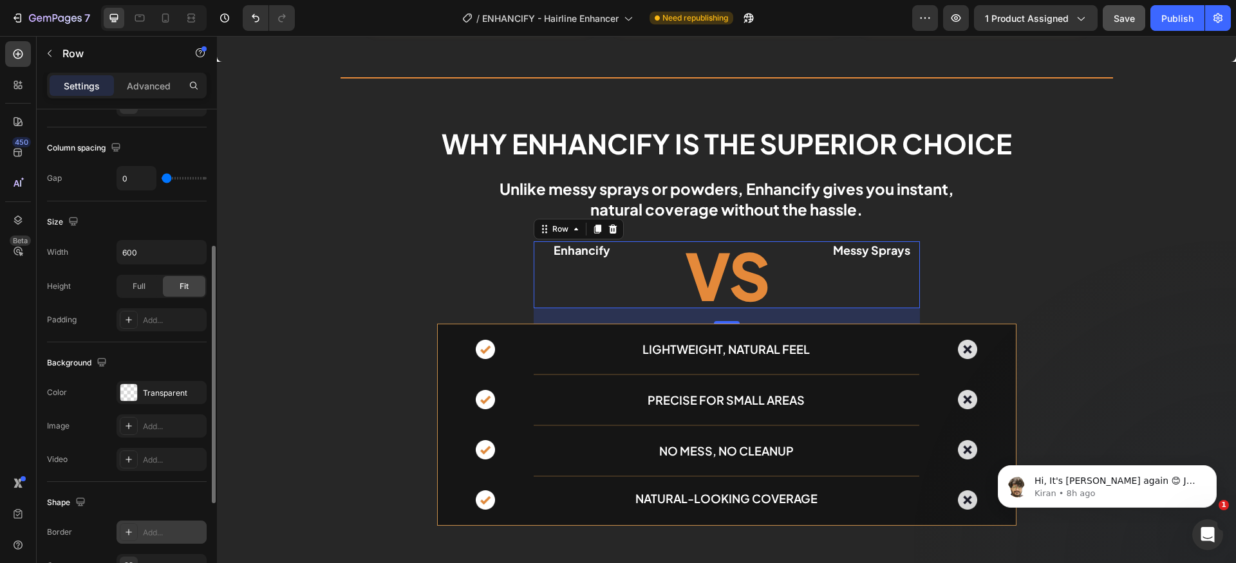
scroll to position [417, 0]
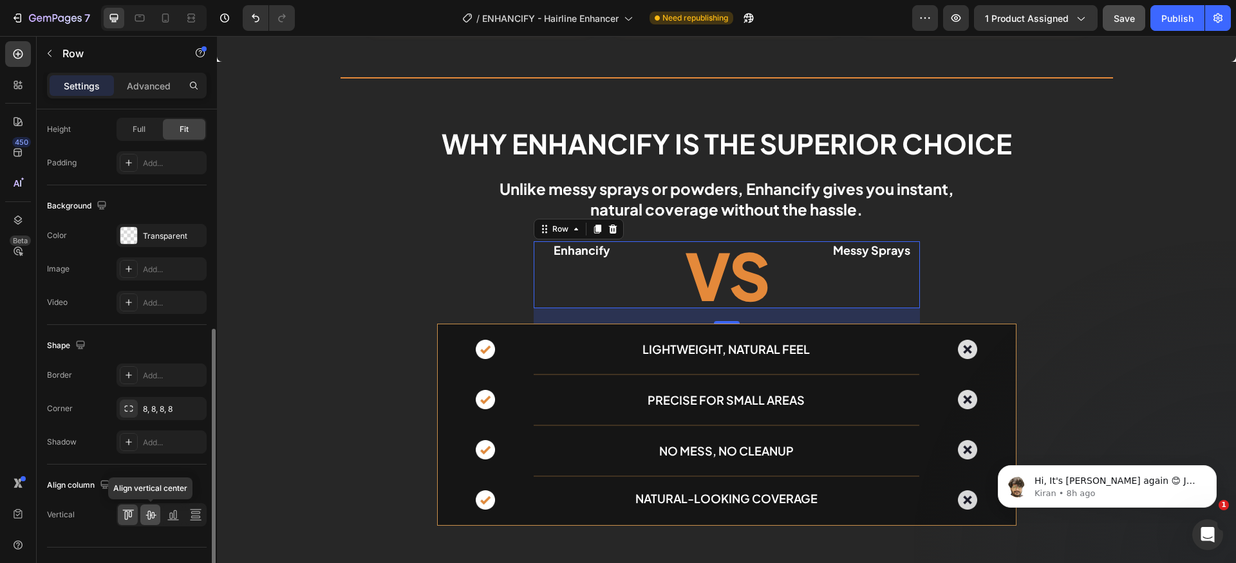
click at [148, 512] on icon at bounding box center [151, 515] width 10 height 9
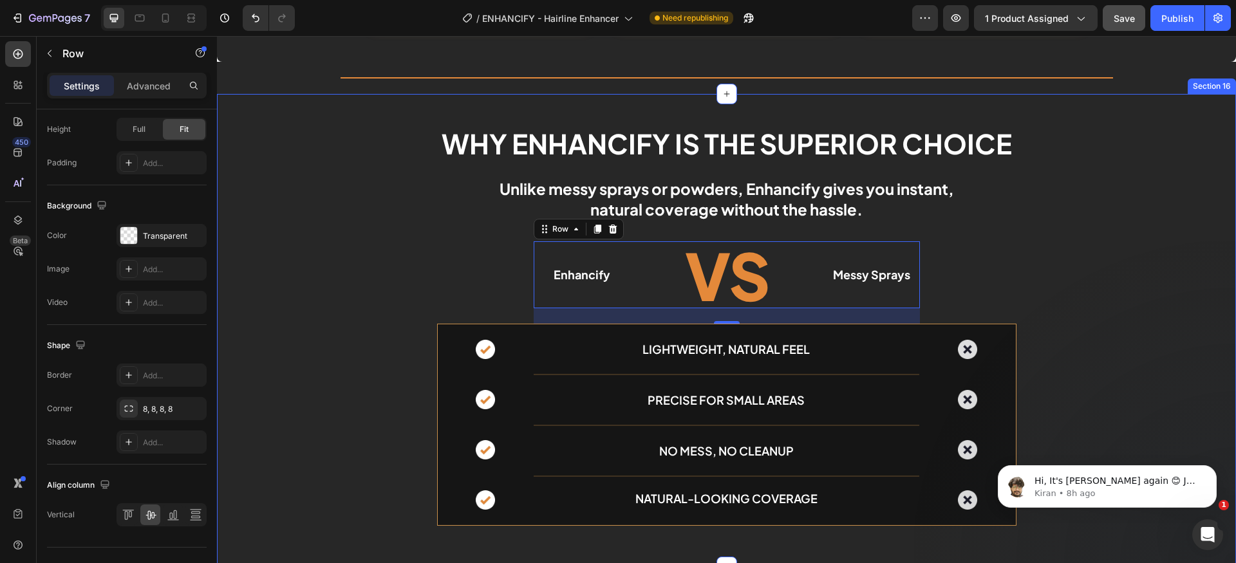
drag, startPoint x: 1114, startPoint y: 323, endPoint x: 1119, endPoint y: 330, distance: 8.9
click at [1114, 322] on div "Why Enhancify is the superior choice Heading Unlike messy sprays or powders, En…" at bounding box center [726, 330] width 1019 height 411
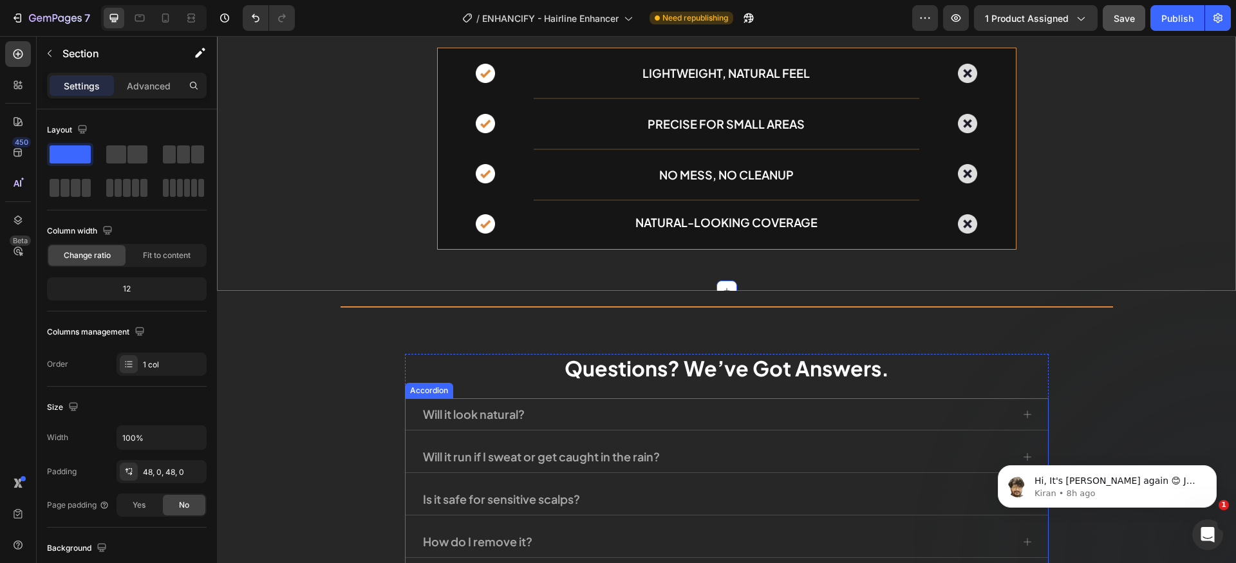
scroll to position [5085, 0]
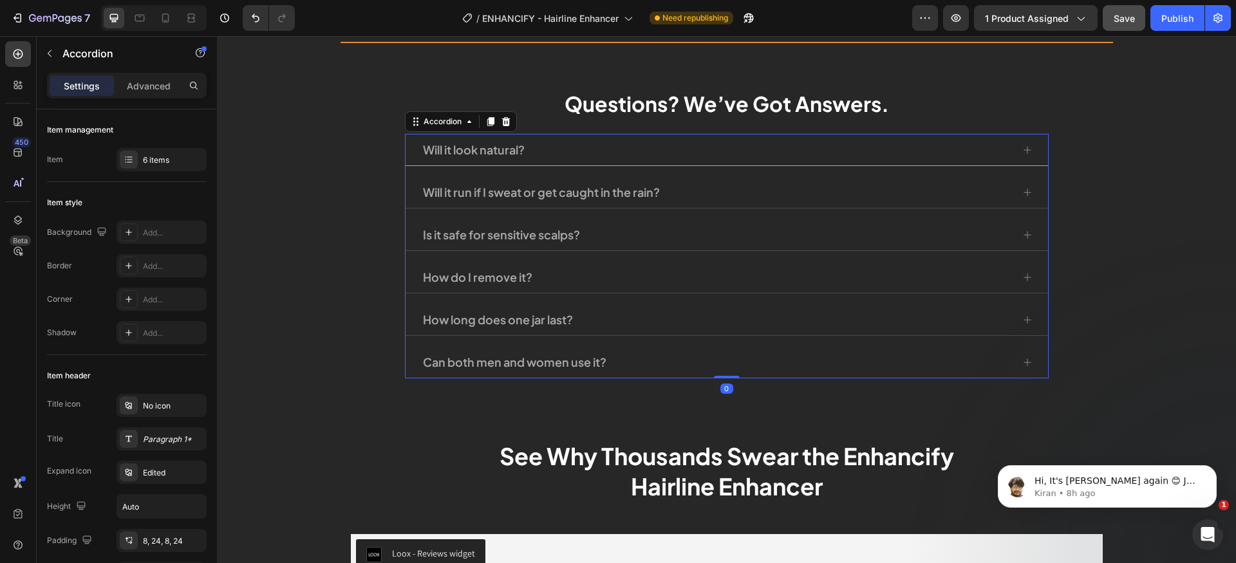
click at [1034, 144] on div "Will it look natural?" at bounding box center [727, 150] width 643 height 32
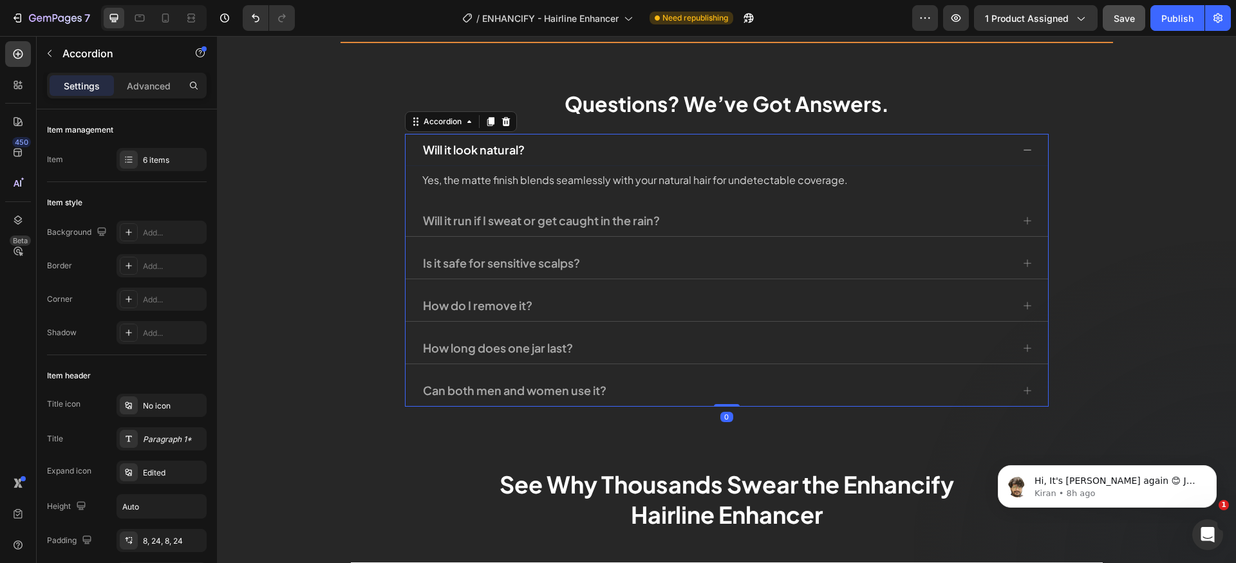
click at [1033, 144] on div "Will it look natural?" at bounding box center [727, 150] width 643 height 32
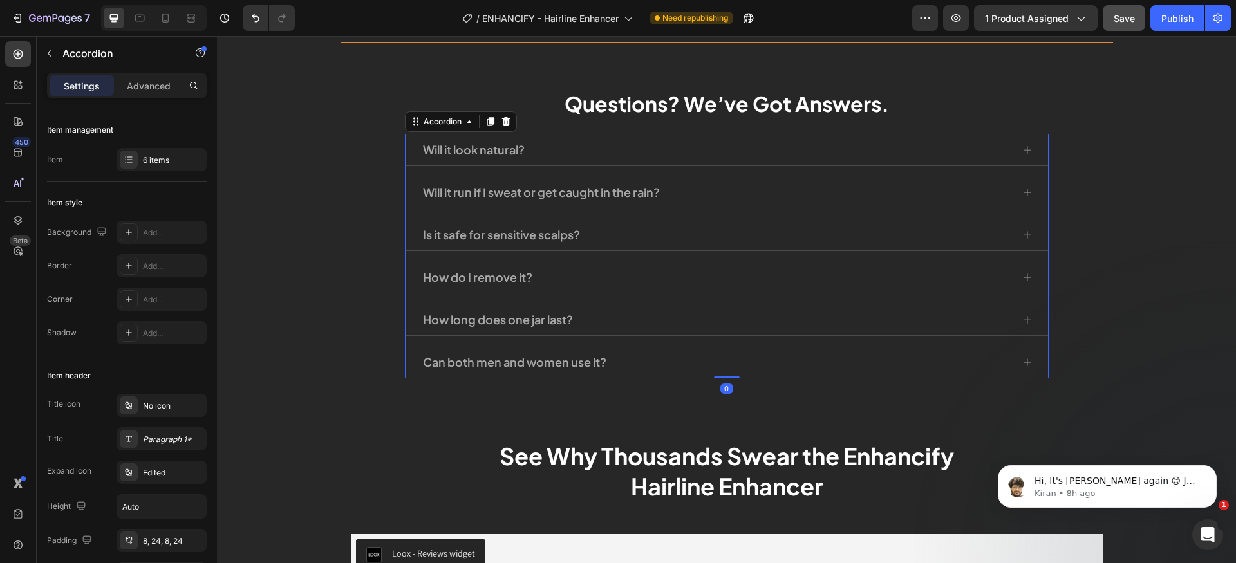
click at [1031, 190] on div "Will it run if I sweat or get caught in the rain?" at bounding box center [727, 192] width 643 height 32
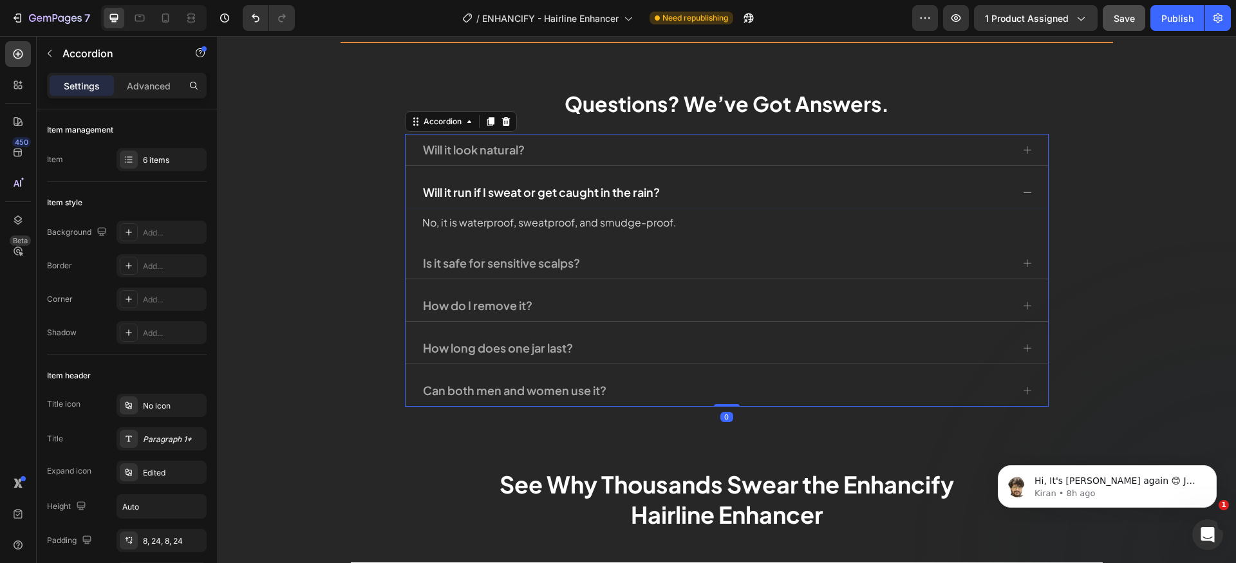
click at [1031, 190] on div "Will it run if I sweat or get caught in the rain?" at bounding box center [727, 192] width 643 height 32
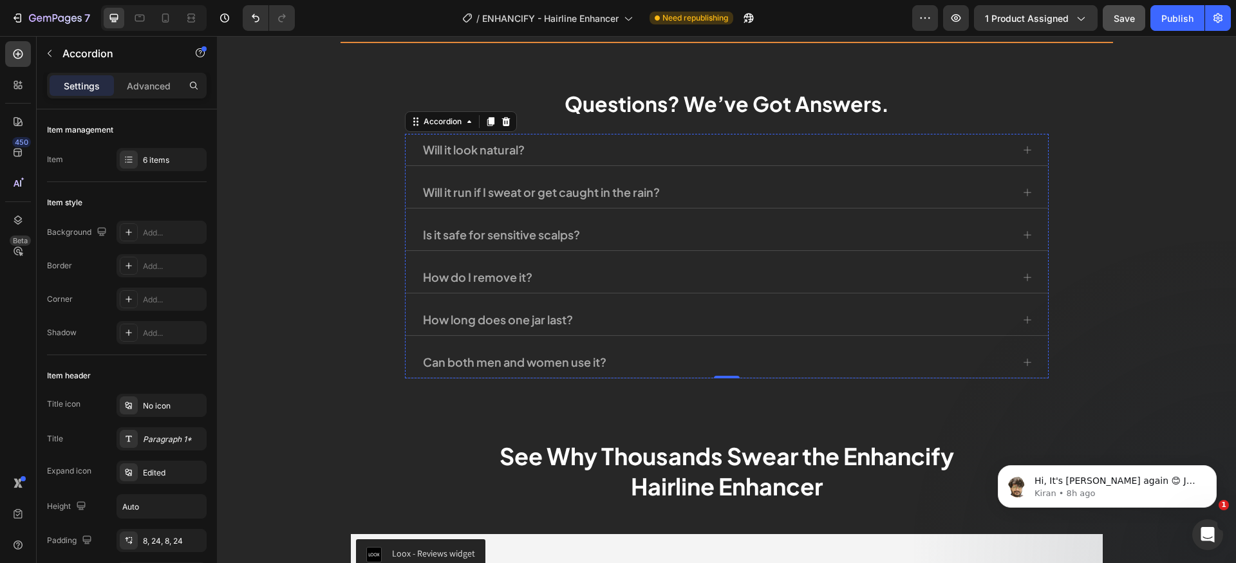
click at [1026, 226] on div "Is it safe for sensitive scalps?" at bounding box center [727, 235] width 643 height 32
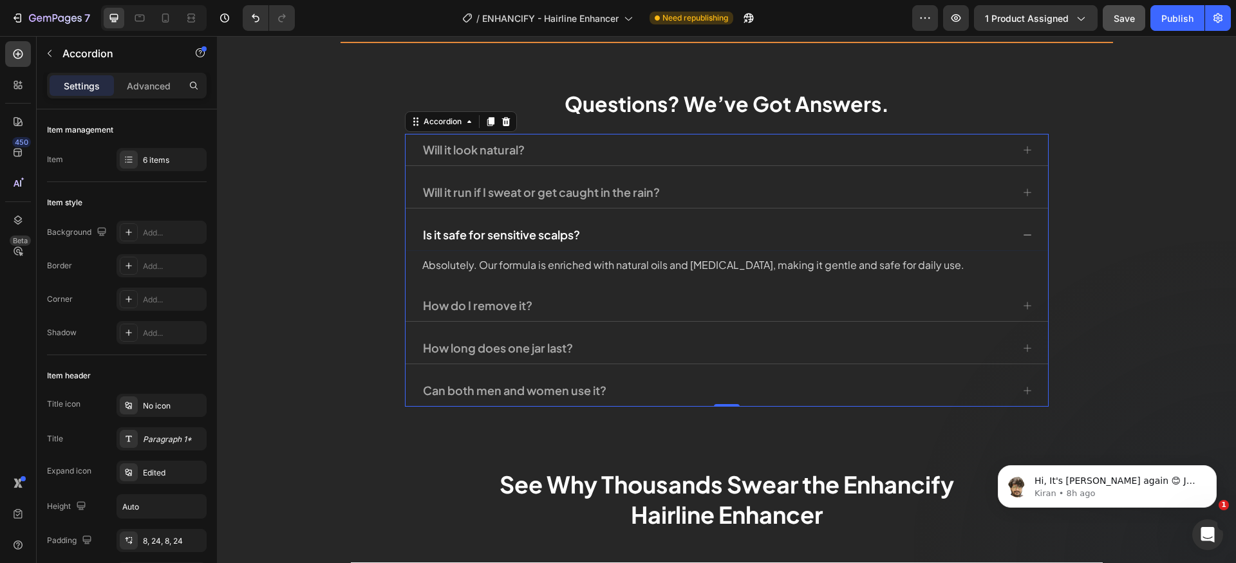
click at [1026, 222] on div "Is it safe for sensitive scalps?" at bounding box center [727, 235] width 643 height 32
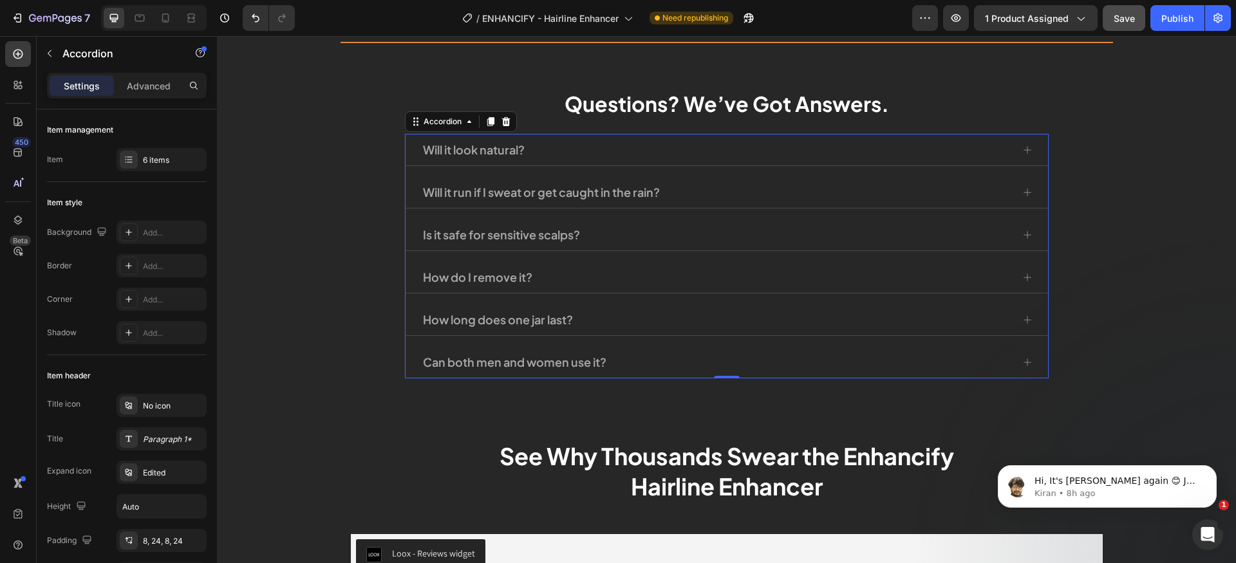
click at [1020, 252] on div "Absolutely. Our formula is enriched with natural oils and [MEDICAL_DATA], makin…" at bounding box center [727, 260] width 612 height 18
click at [1029, 238] on div "Is it safe for sensitive scalps?" at bounding box center [727, 235] width 643 height 32
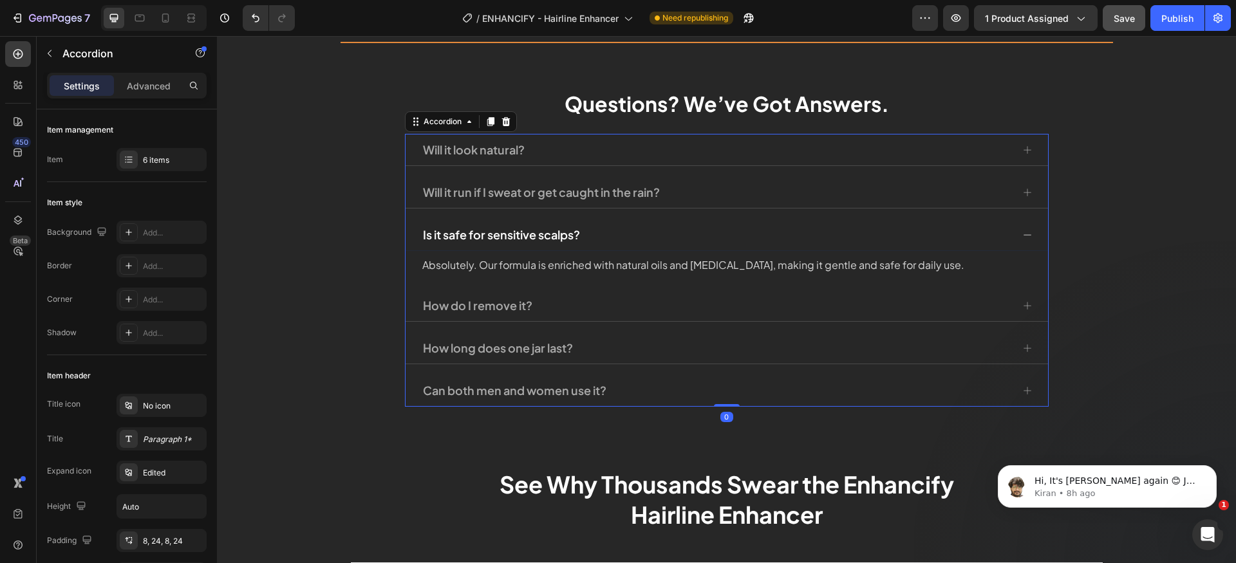
click at [1030, 244] on div "Is it safe for sensitive scalps?" at bounding box center [727, 235] width 643 height 32
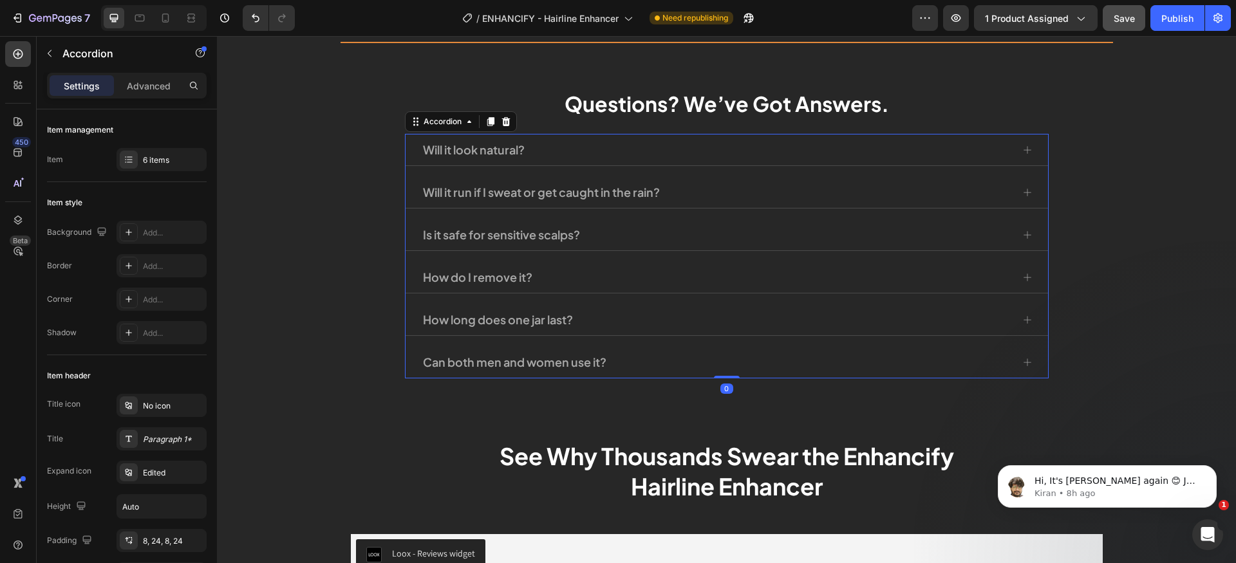
click at [1030, 276] on div "How do I remove it?" at bounding box center [727, 277] width 643 height 32
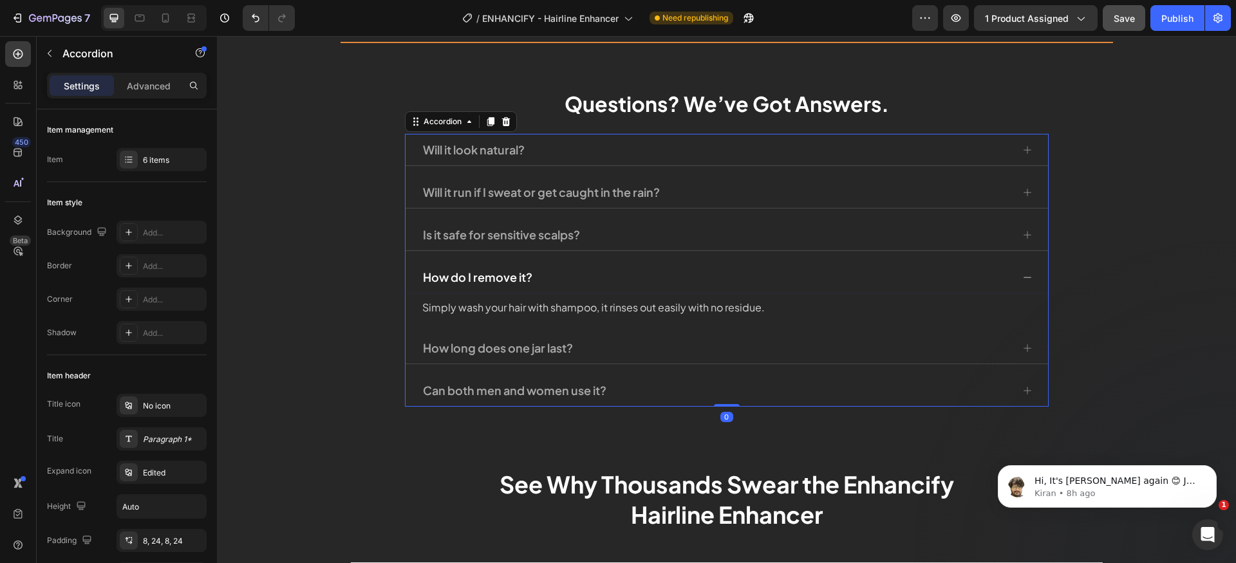
click at [1030, 274] on div "How do I remove it?" at bounding box center [727, 277] width 643 height 32
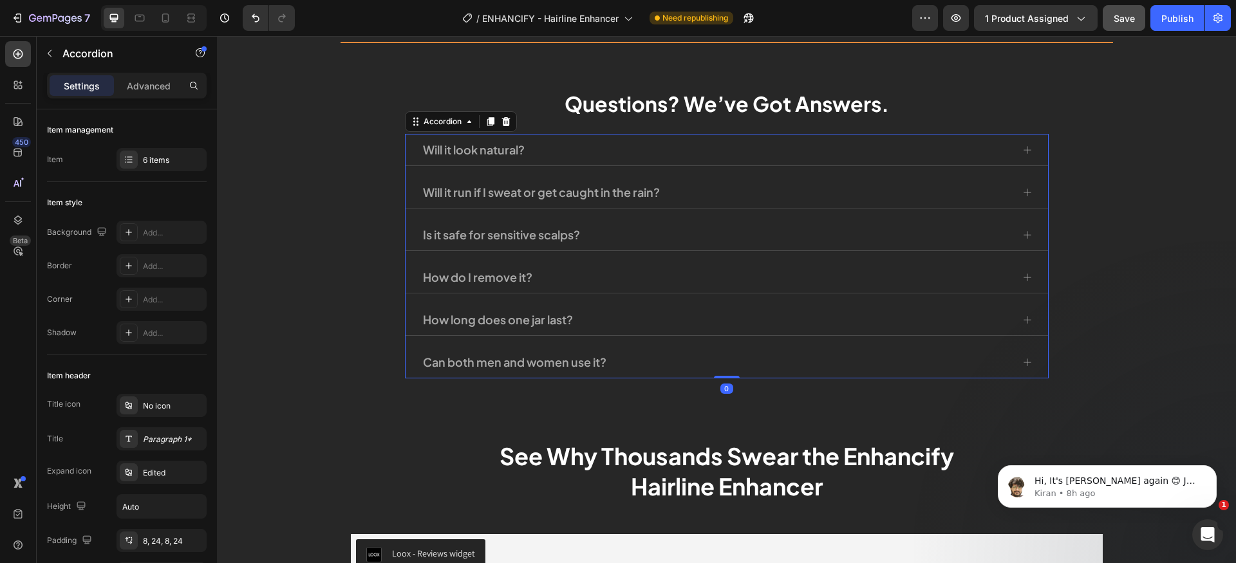
click at [1029, 308] on div "Will it look natural? Will it run if I sweat or get caught in the rain? Is it s…" at bounding box center [727, 256] width 644 height 245
click at [1029, 308] on div "How long does one jar last?" at bounding box center [727, 320] width 643 height 32
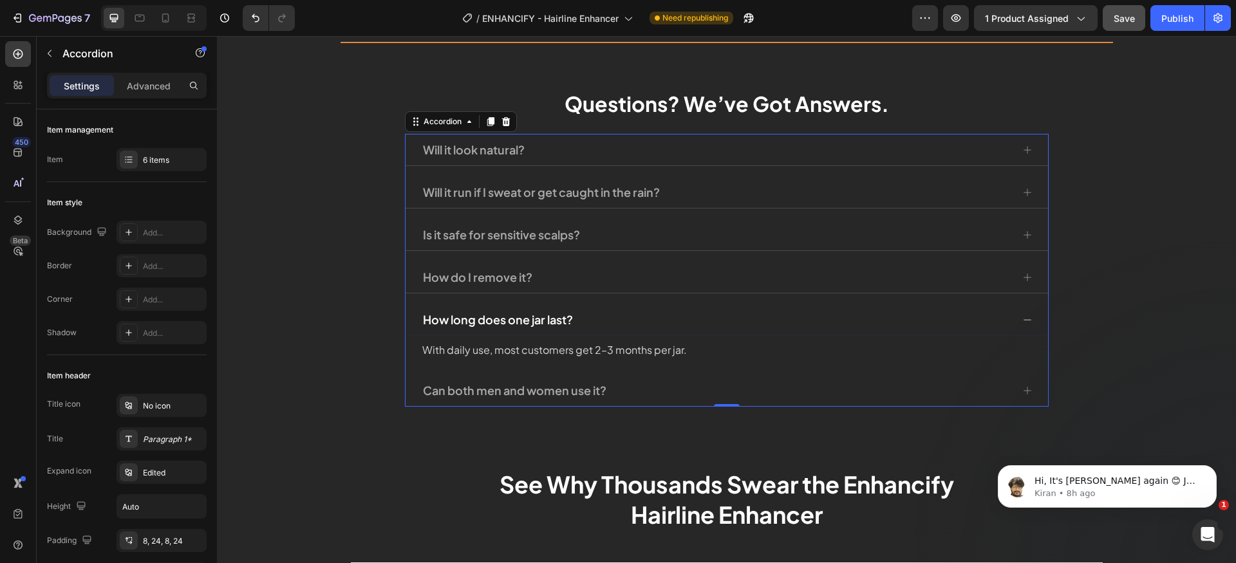
click at [1028, 304] on div "How long does one jar last?" at bounding box center [727, 320] width 643 height 32
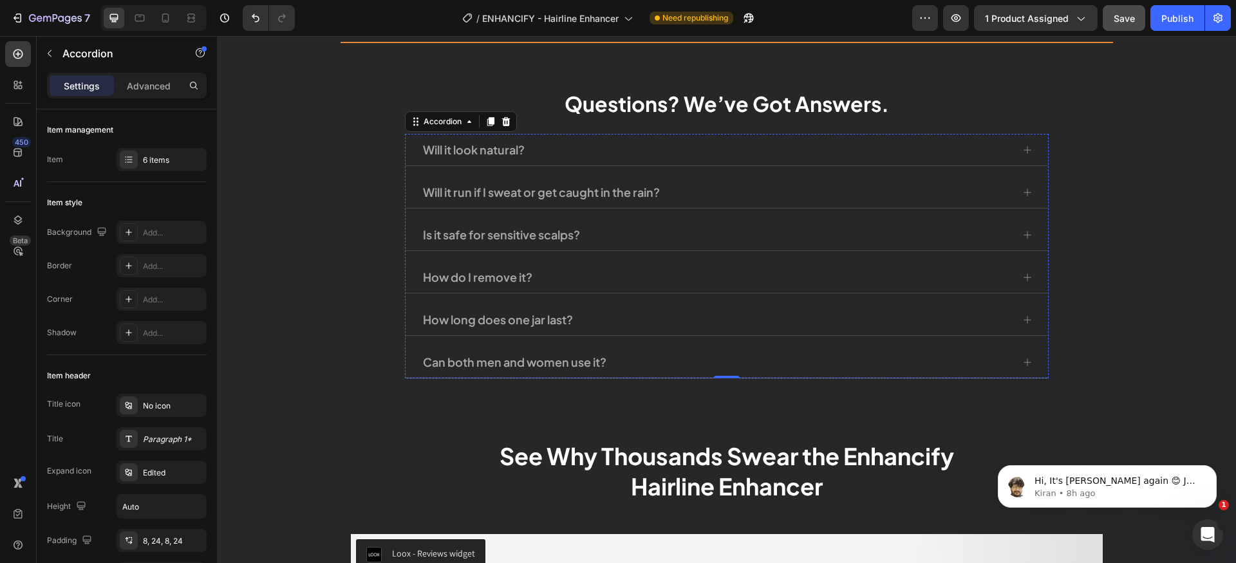
click at [1024, 350] on div "Can both men and women use it?" at bounding box center [727, 362] width 643 height 32
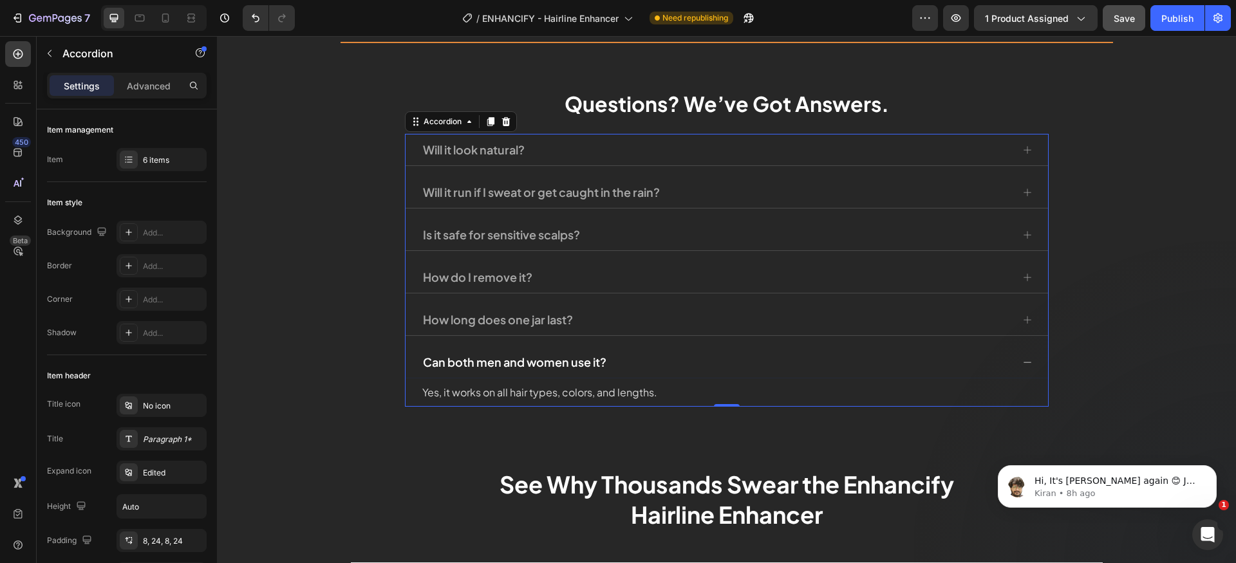
click at [1024, 349] on div "Can both men and women use it?" at bounding box center [727, 362] width 643 height 32
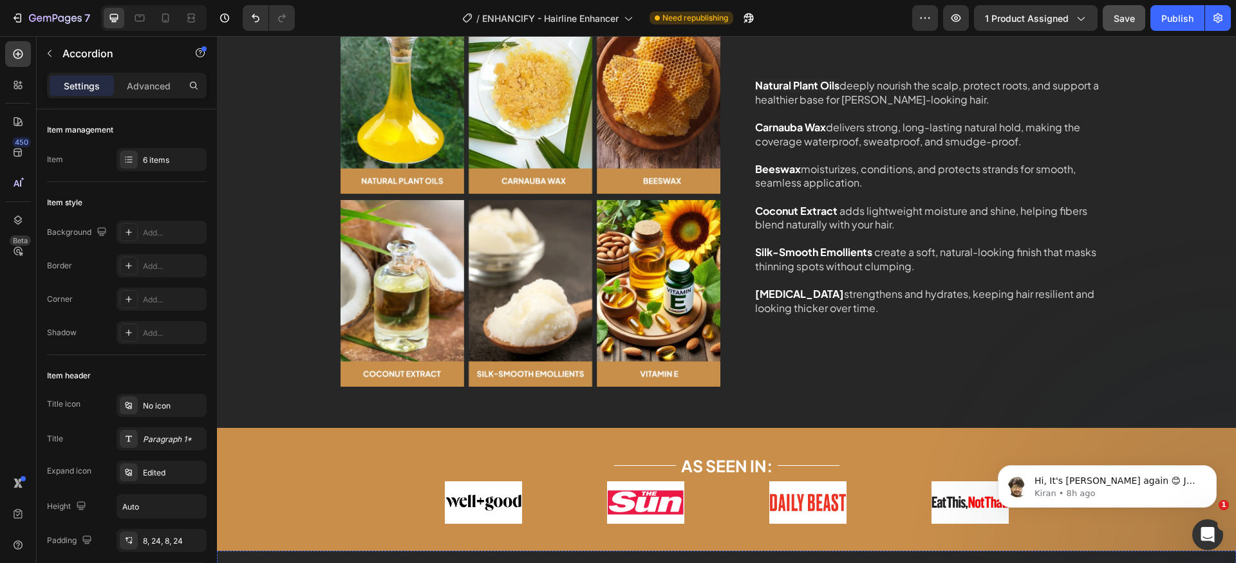
scroll to position [2022, 0]
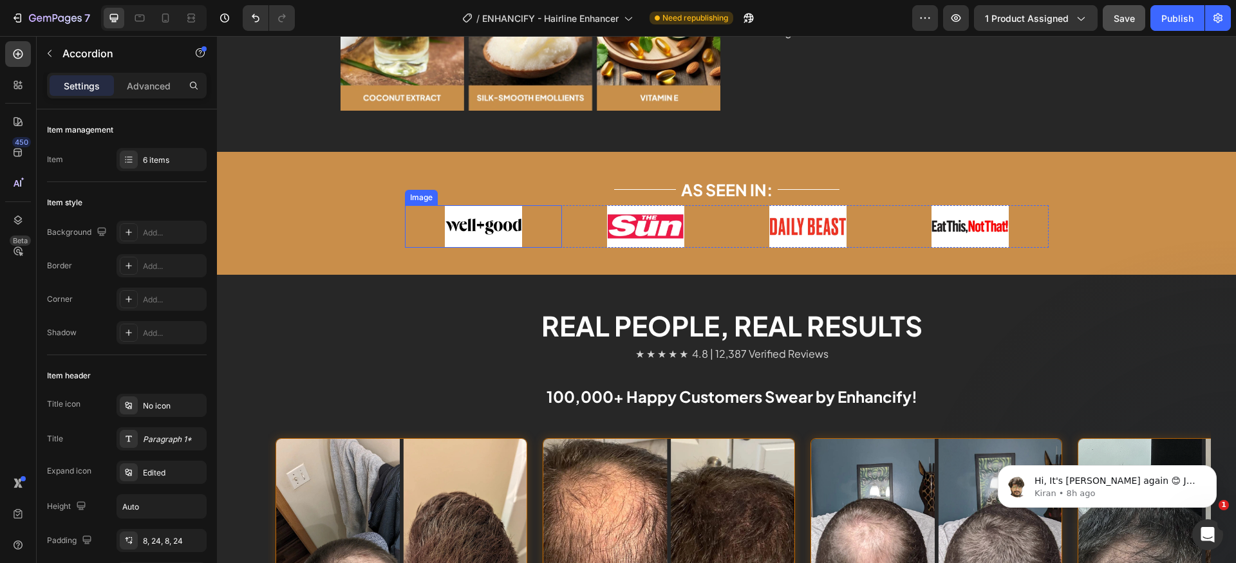
click at [448, 221] on img at bounding box center [483, 226] width 77 height 42
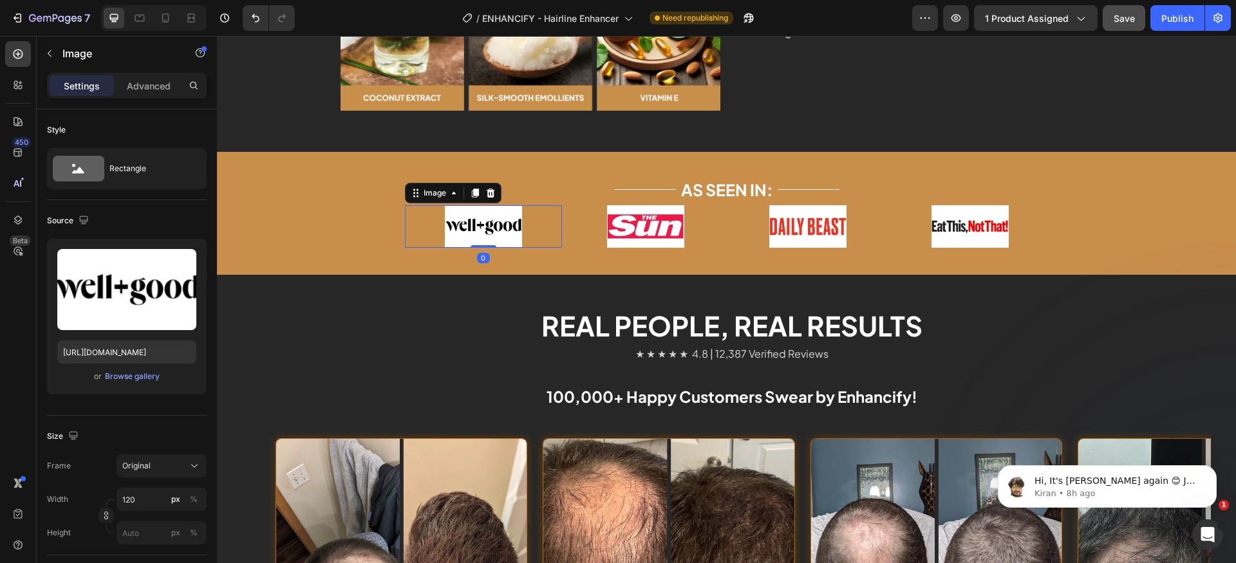
click at [502, 225] on img at bounding box center [483, 226] width 77 height 42
click at [498, 224] on img at bounding box center [483, 226] width 77 height 42
click at [647, 232] on img at bounding box center [645, 226] width 77 height 42
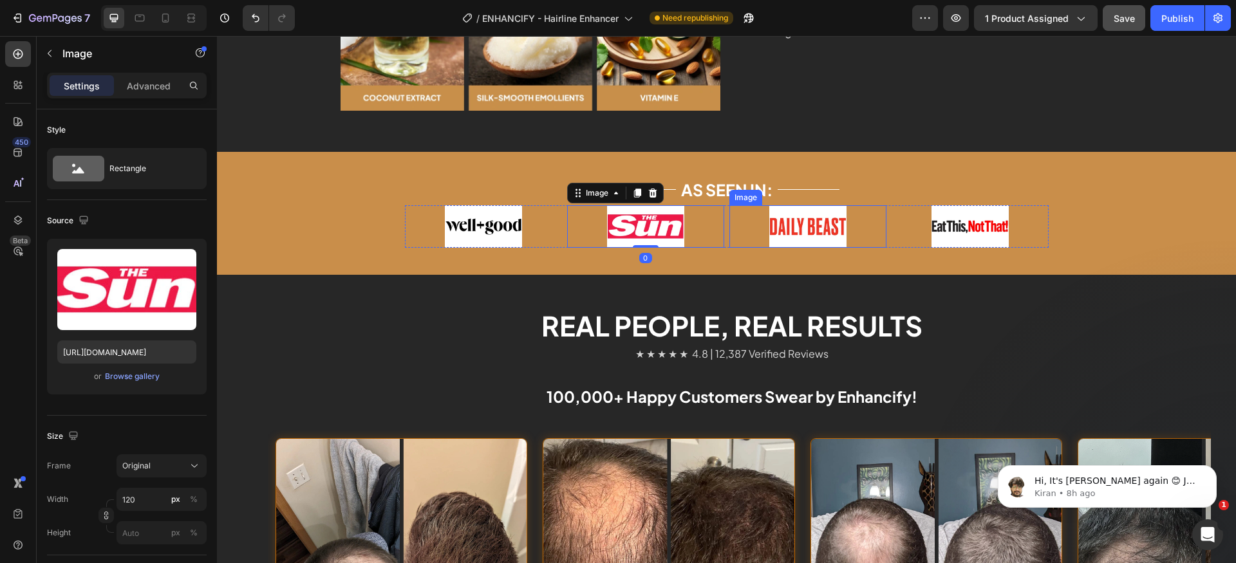
click at [832, 223] on img at bounding box center [807, 226] width 77 height 42
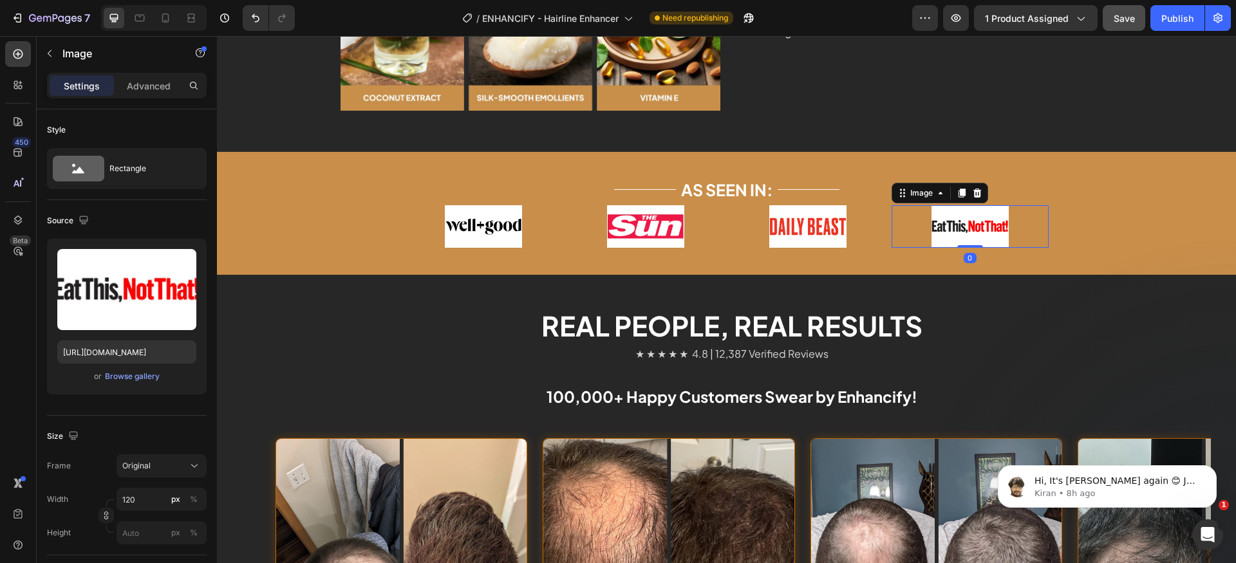
click at [962, 232] on img at bounding box center [970, 226] width 77 height 42
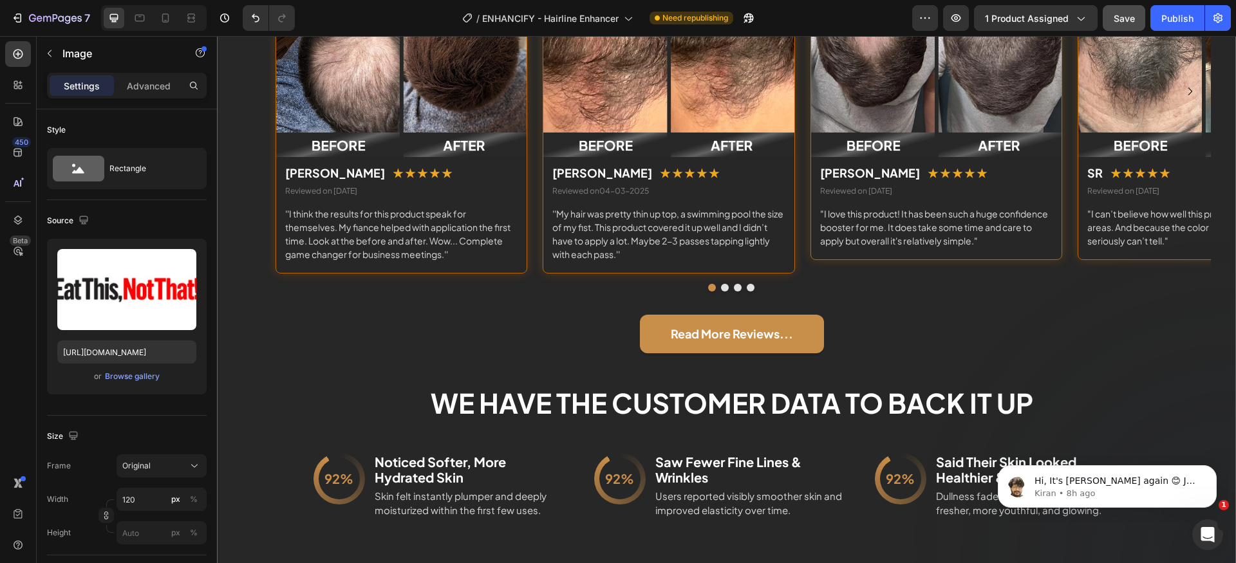
scroll to position [2714, 0]
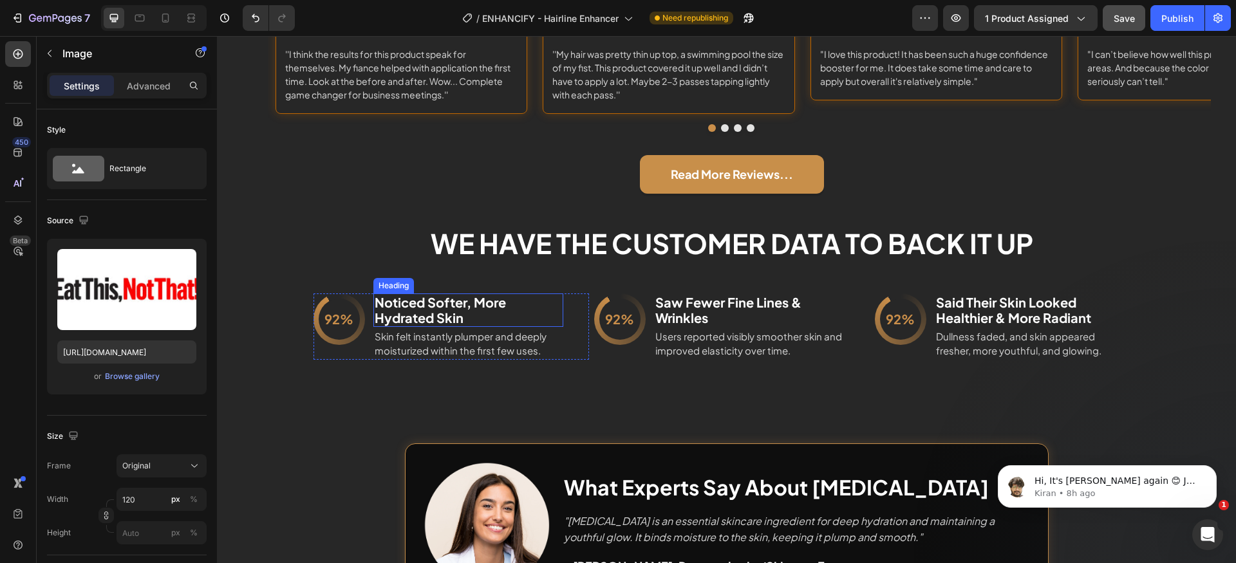
click at [431, 317] on h2 "Noticed Softer, More Hydrated Skin" at bounding box center [468, 310] width 190 height 33
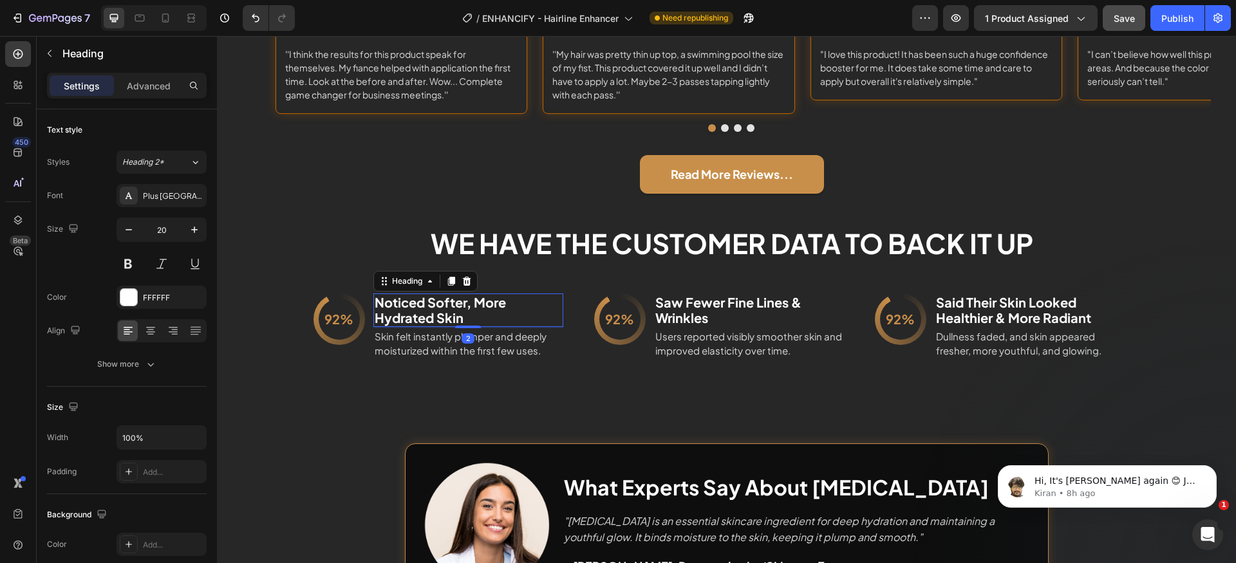
click at [431, 316] on h2 "Noticed Softer, More Hydrated Skin" at bounding box center [468, 310] width 190 height 33
click at [431, 316] on p "Noticed Softer, More Hydrated Skin" at bounding box center [468, 310] width 187 height 31
click at [471, 344] on p "Skin felt instantly plumper and deeply moisturized within the first few uses." at bounding box center [468, 344] width 187 height 29
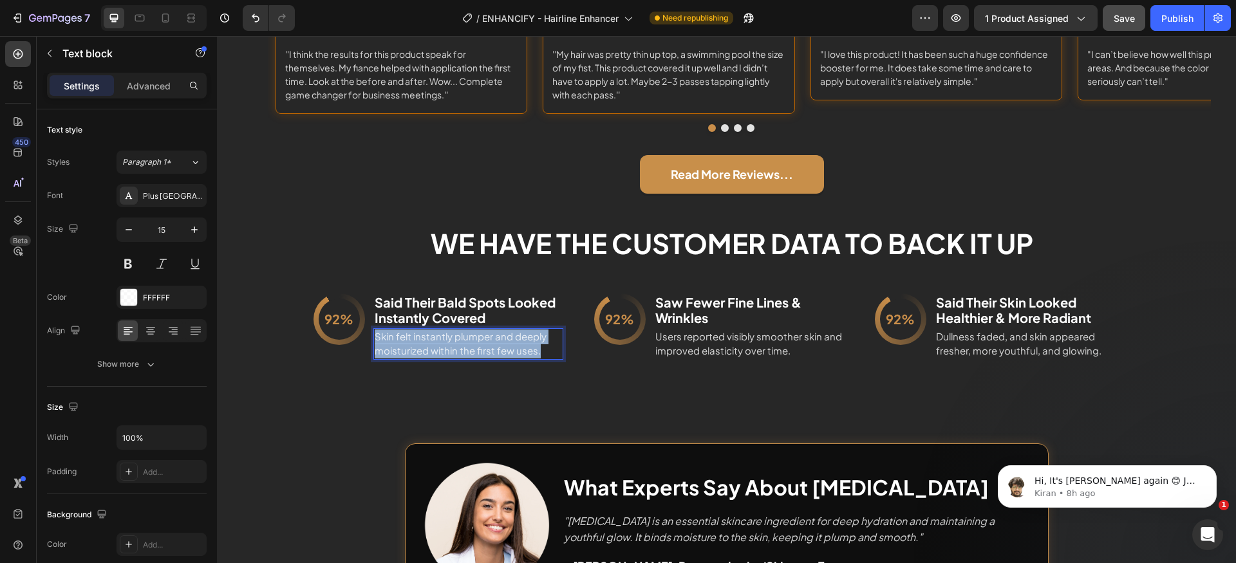
click at [471, 344] on p "Skin felt instantly plumper and deeply moisturized within the first few uses." at bounding box center [468, 344] width 187 height 29
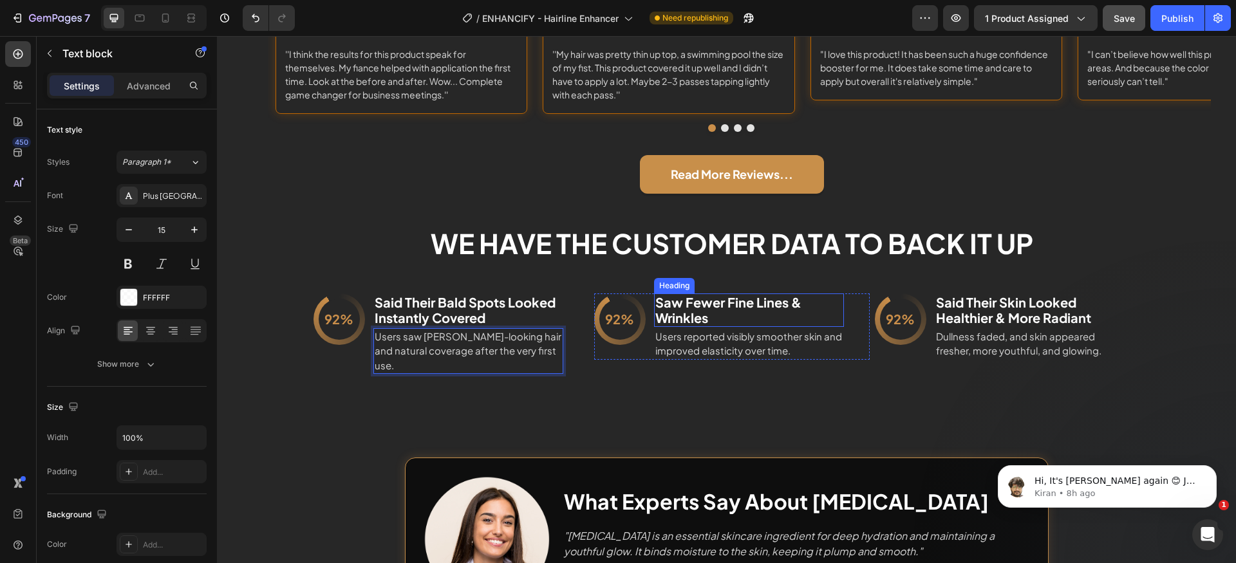
click at [750, 303] on h2 "Saw Fewer Fine Lines & Wrinkles" at bounding box center [749, 310] width 190 height 33
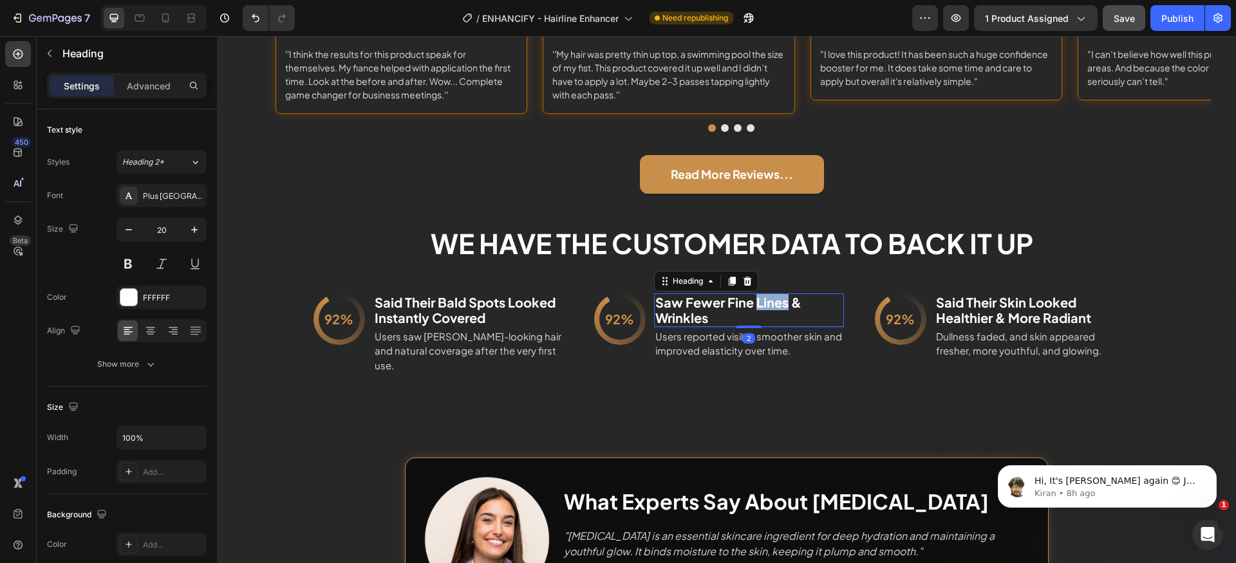
click at [750, 303] on h2 "Saw Fewer Fine Lines & Wrinkles" at bounding box center [749, 310] width 190 height 33
click at [750, 303] on p "Saw Fewer Fine Lines & Wrinkles" at bounding box center [748, 310] width 187 height 31
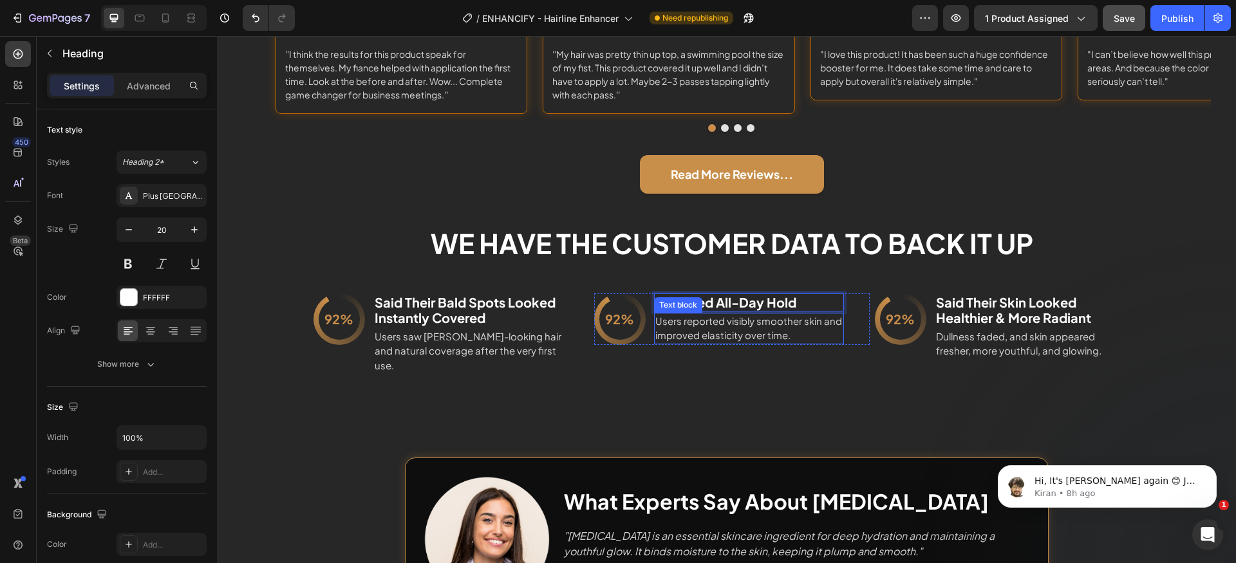
click at [722, 330] on p "Users reported visibly smoother skin and improved elasticity over time." at bounding box center [748, 328] width 187 height 29
click at [722, 329] on p "Users reported visibly smoother skin and improved elasticity over time." at bounding box center [748, 328] width 187 height 29
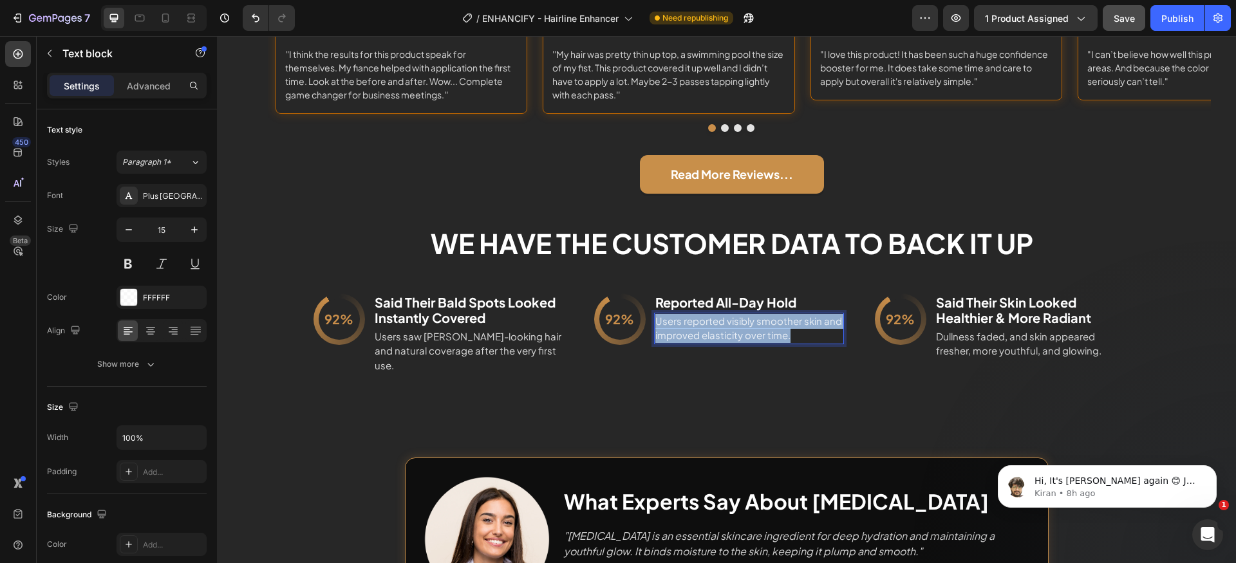
click at [722, 329] on p "Users reported visibly smoother skin and improved elasticity over time." at bounding box center [748, 328] width 187 height 29
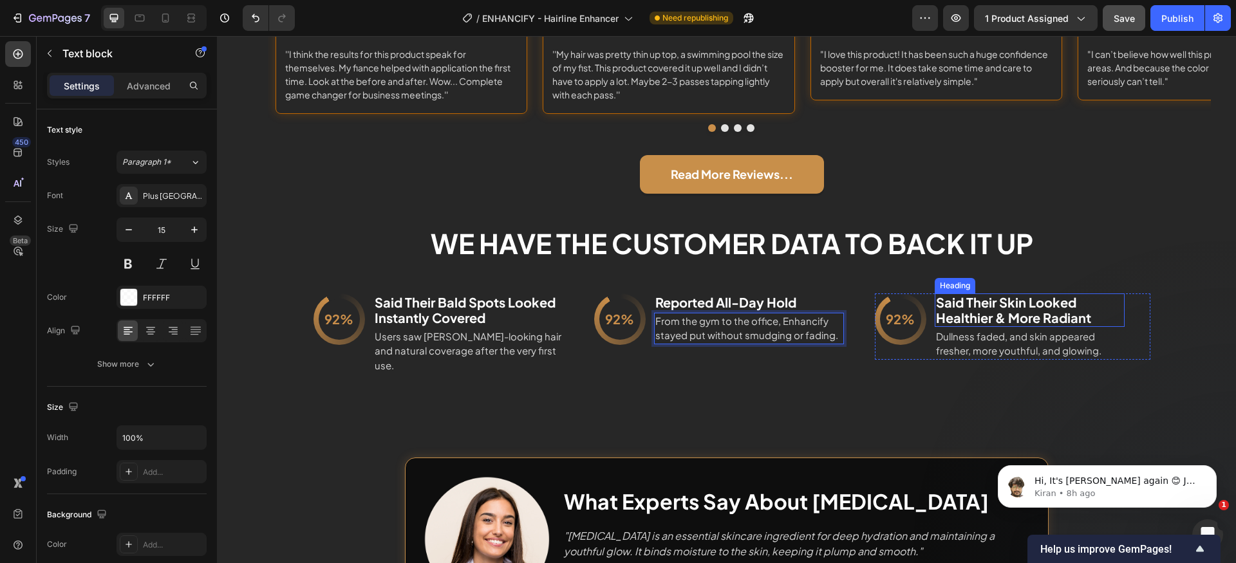
click at [1013, 307] on h2 "Said Their Skin Looked Healthier & More Radiant" at bounding box center [1030, 310] width 190 height 33
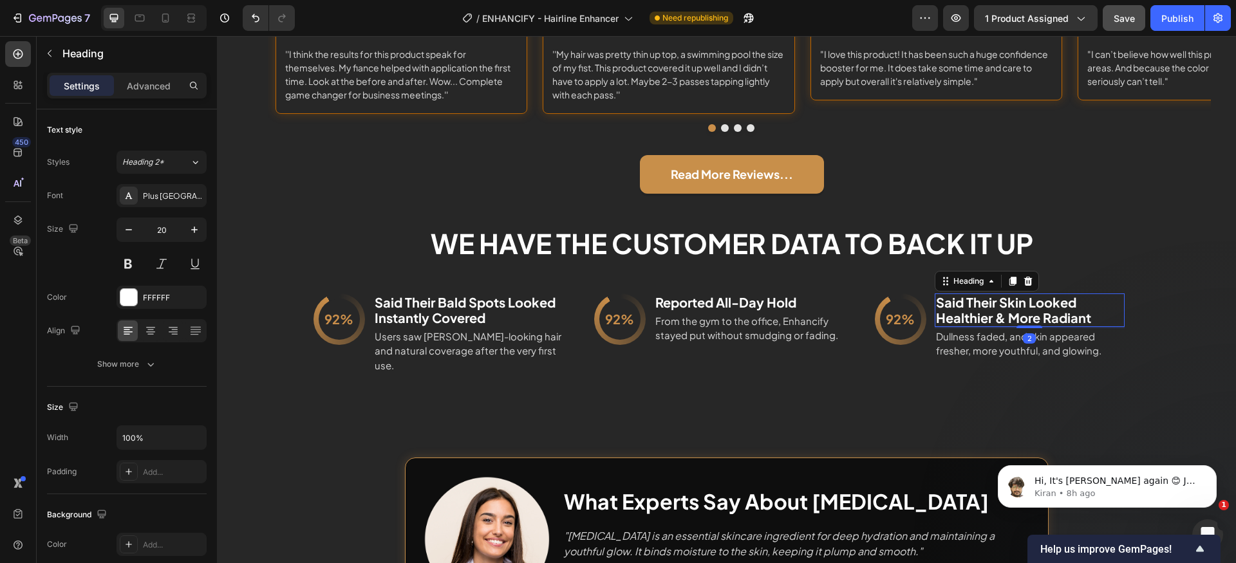
click at [1013, 307] on h2 "Said Their Skin Looked Healthier & More Radiant" at bounding box center [1030, 310] width 190 height 33
click at [1013, 307] on p "Said Their Skin Looked Healthier & More Radiant" at bounding box center [1029, 310] width 187 height 31
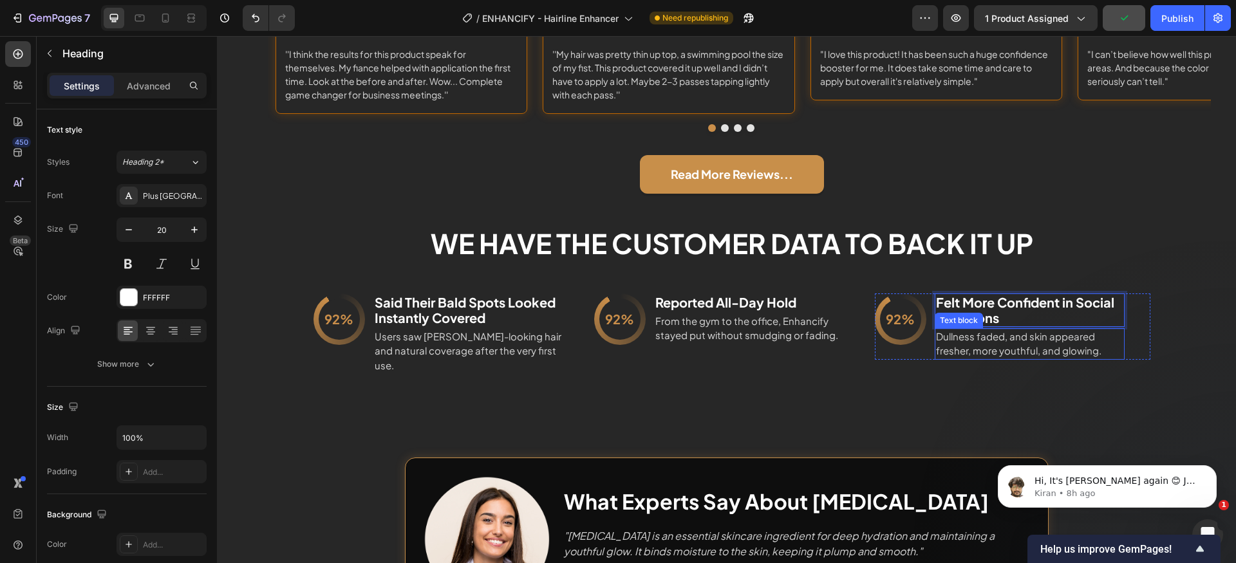
click at [981, 343] on p "Dullness faded, and skin appeared fresher, more youthful, and glowing." at bounding box center [1029, 344] width 187 height 29
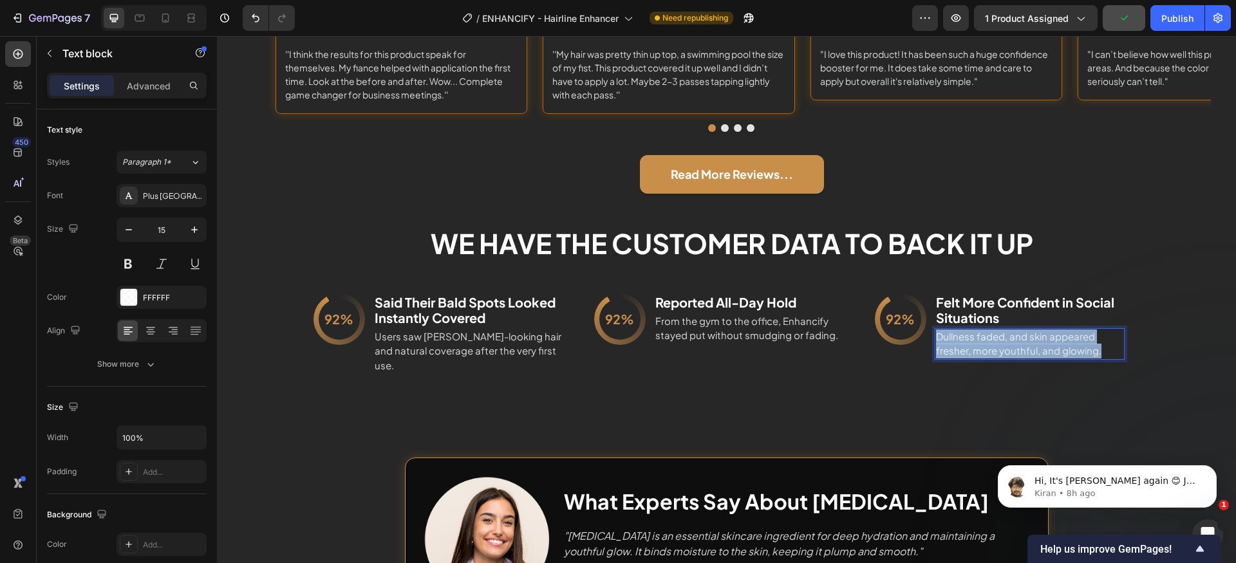
click at [981, 343] on p "Dullness faded, and skin appeared fresher, more youthful, and glowing." at bounding box center [1029, 344] width 187 height 29
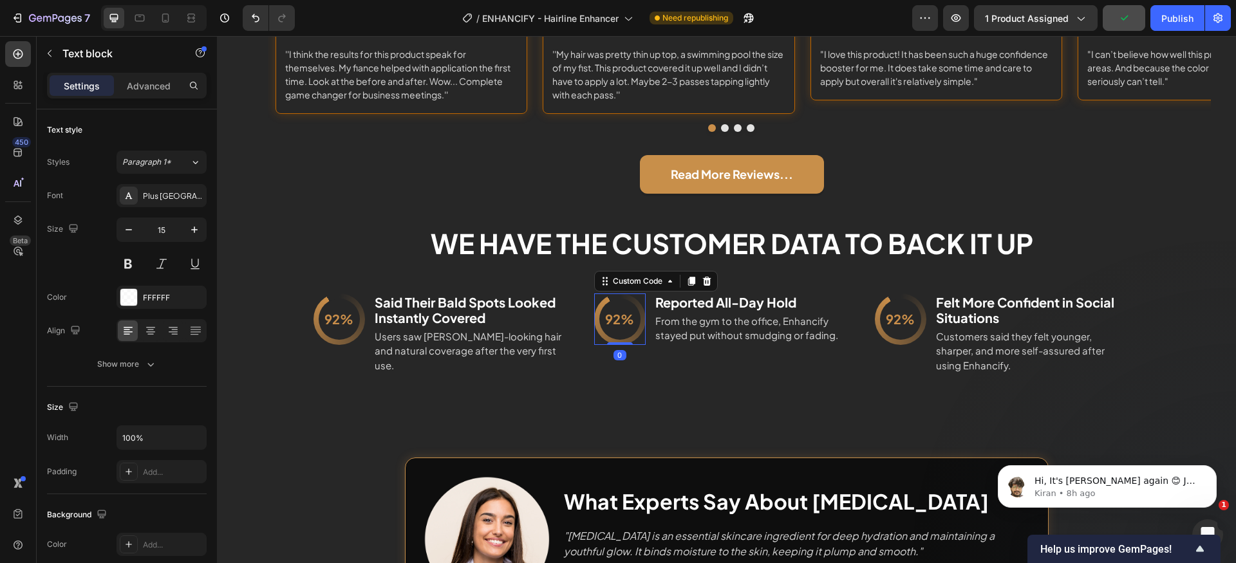
click at [617, 324] on div "92%" at bounding box center [619, 319] width 41 height 41
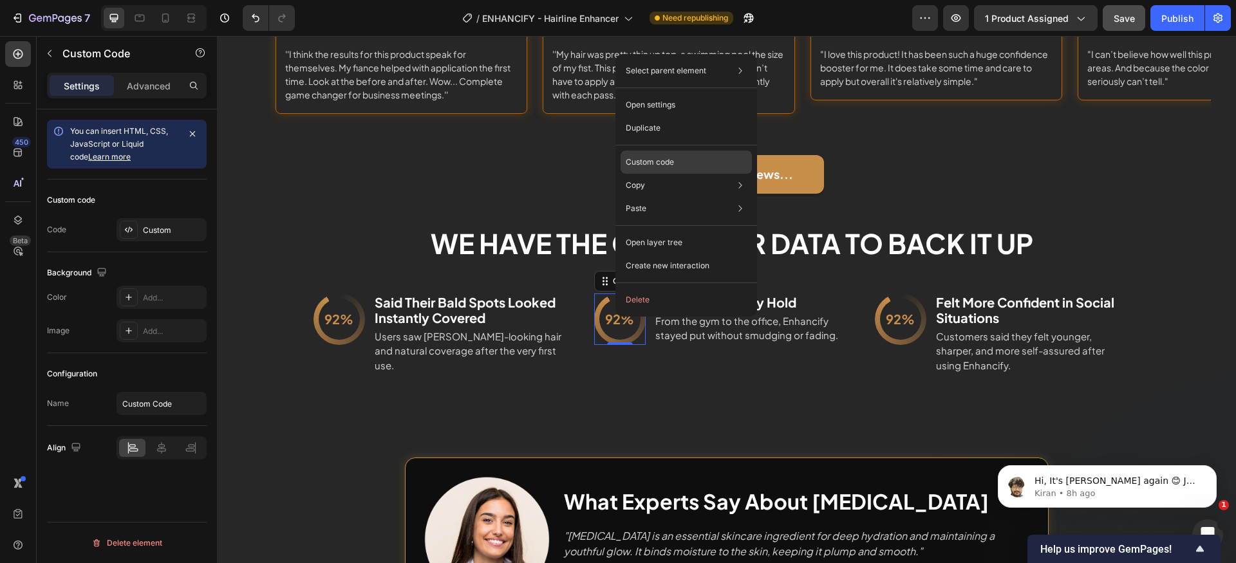
click at [681, 165] on div "Custom code" at bounding box center [686, 162] width 131 height 23
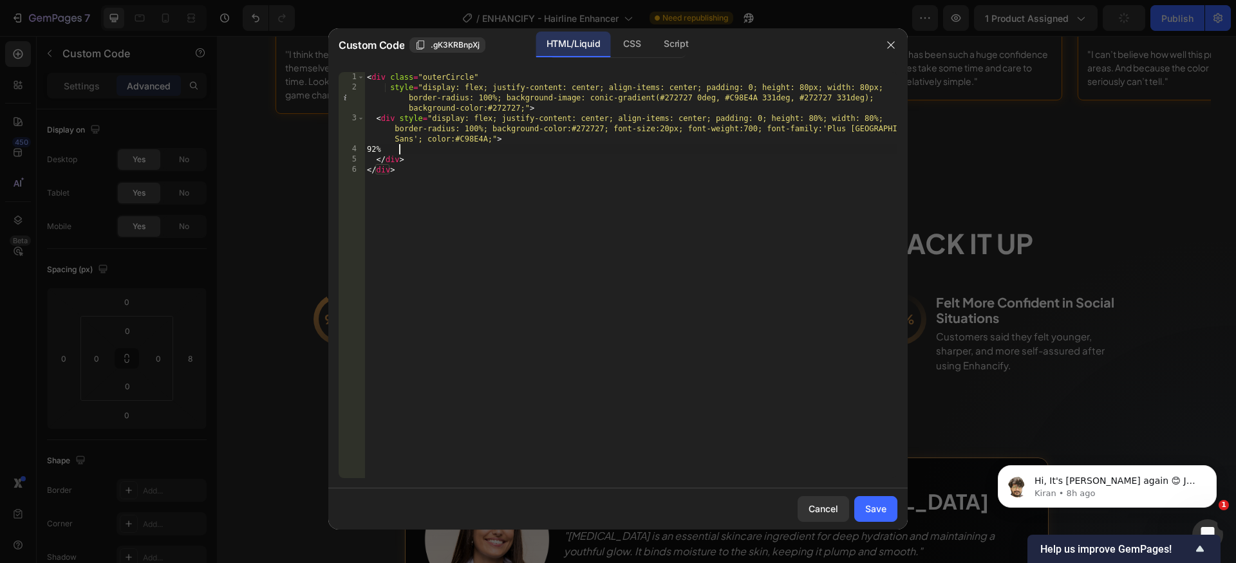
click at [399, 151] on div "< div class = "outerCircle" style = "display: flex; justify-content: center; al…" at bounding box center [630, 285] width 533 height 427
type textarea "91%"
click at [876, 506] on div "Save" at bounding box center [875, 509] width 21 height 14
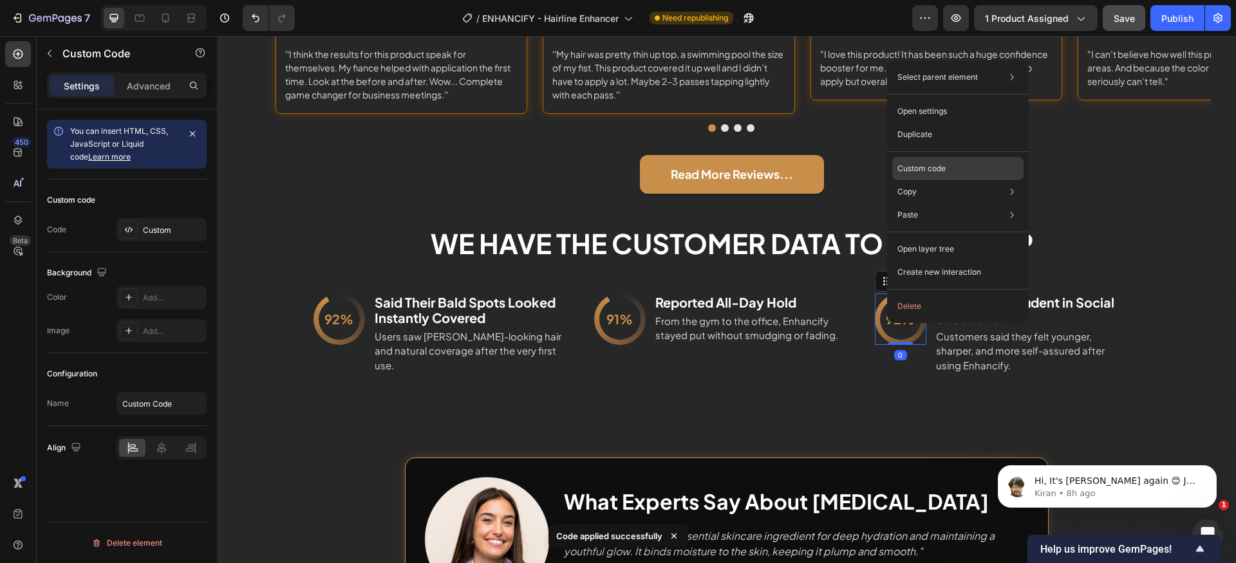
click at [948, 166] on div "Custom code" at bounding box center [957, 168] width 131 height 23
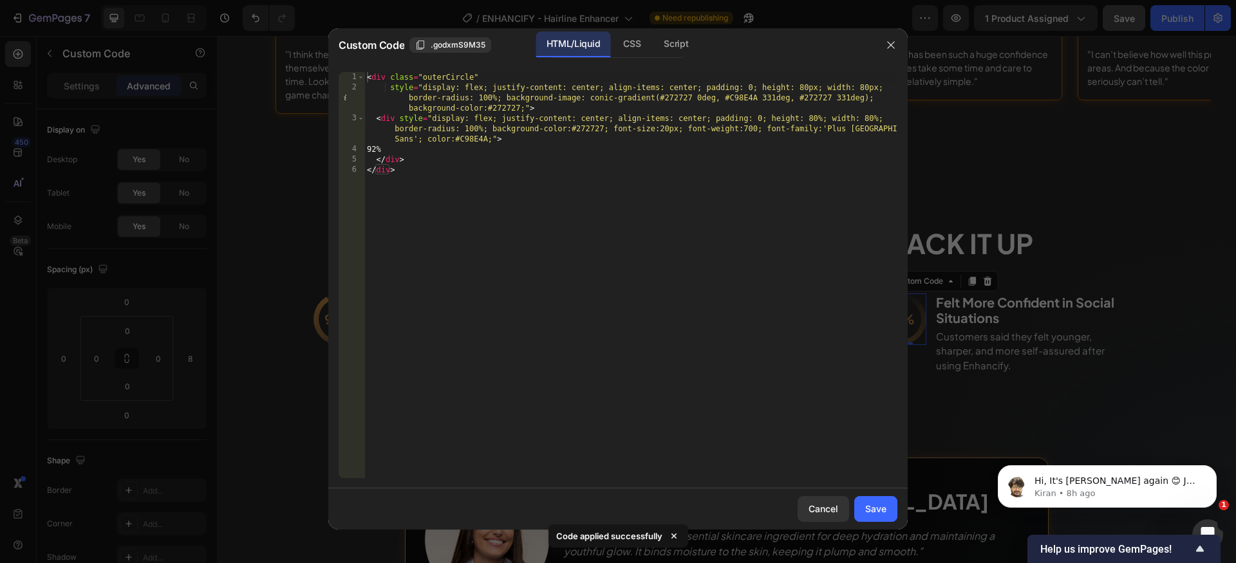
click at [395, 153] on div "< div class = "outerCircle" style = "display: flex; justify-content: center; al…" at bounding box center [630, 285] width 533 height 427
type textarea "89%"
click at [869, 514] on div "Save" at bounding box center [875, 509] width 21 height 14
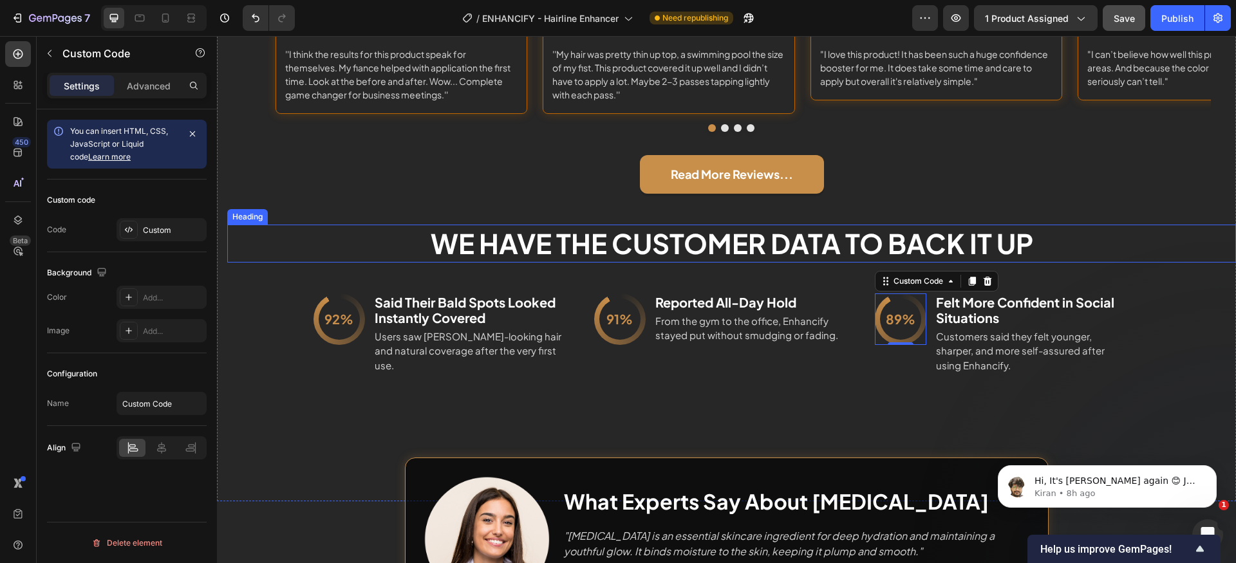
click at [746, 245] on h2 "WE HAVe THE CUSTOMER DATA TO BACK IT UP" at bounding box center [731, 244] width 1009 height 38
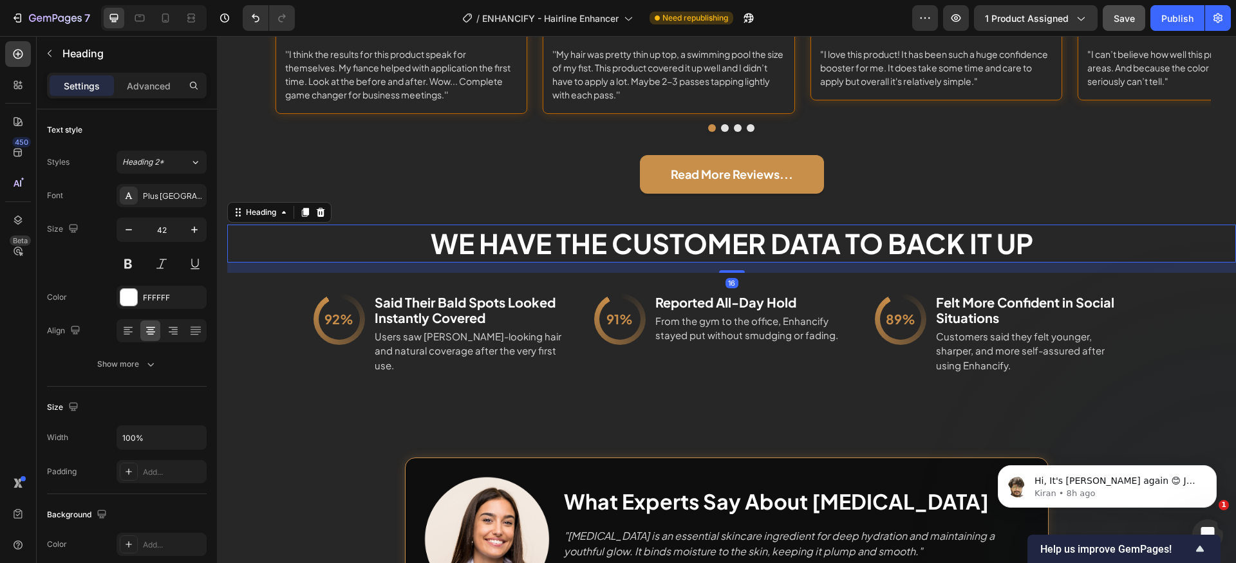
click at [746, 245] on h2 "WE HAVe THE CUSTOMER DATA TO BACK IT UP" at bounding box center [731, 244] width 1009 height 38
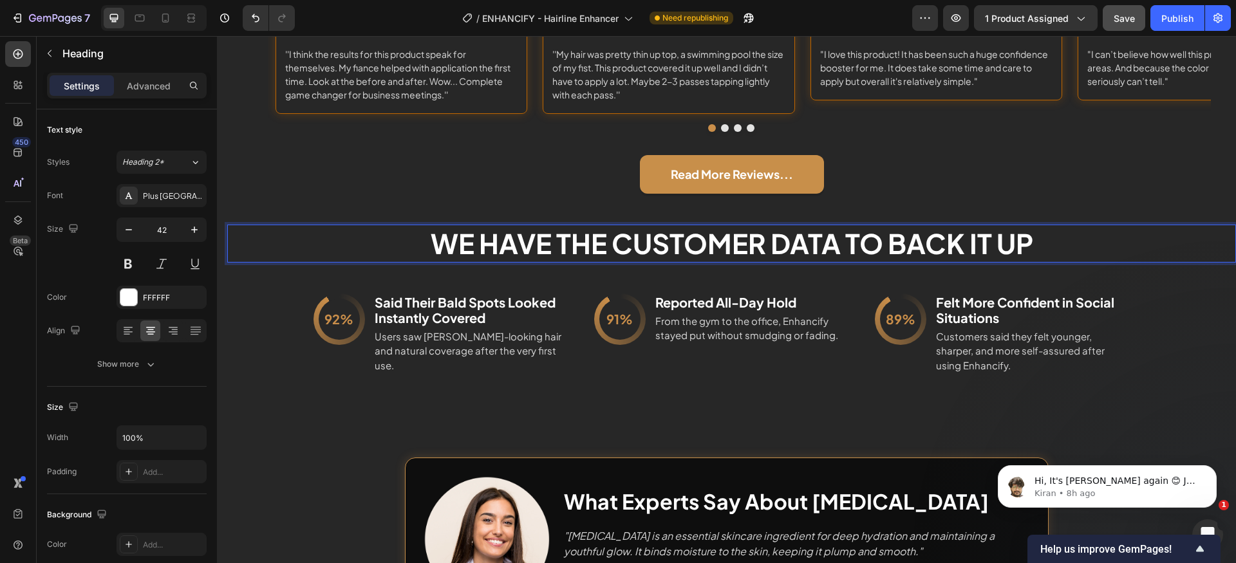
click at [746, 245] on p "WE HAVe THE CUSTOMER DATA TO BACK IT UP" at bounding box center [732, 243] width 1006 height 35
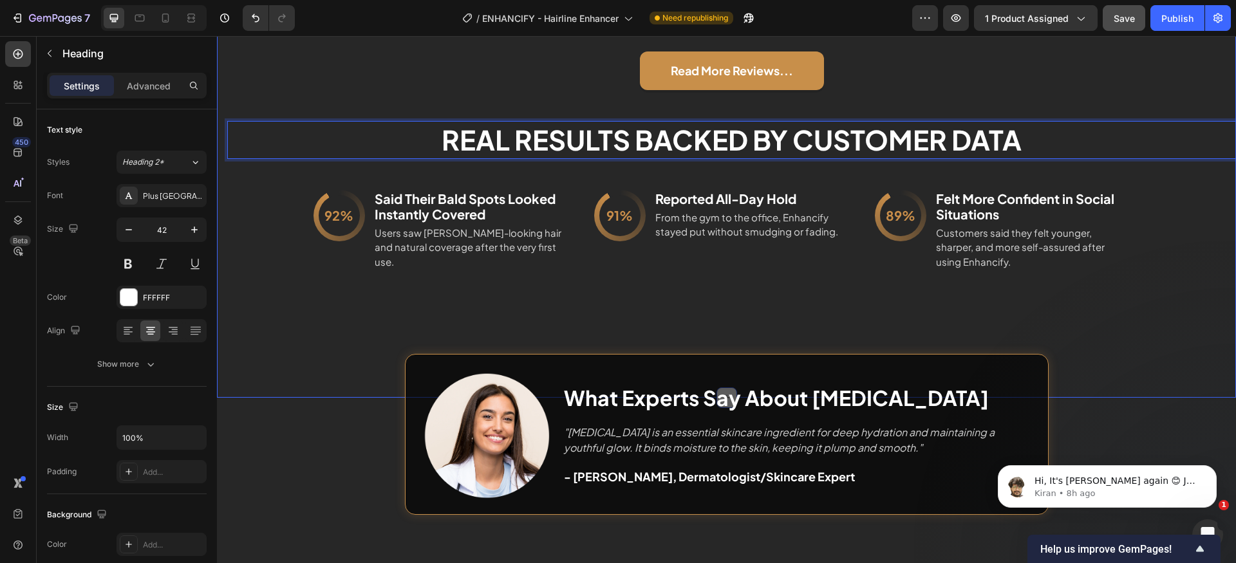
scroll to position [2841, 0]
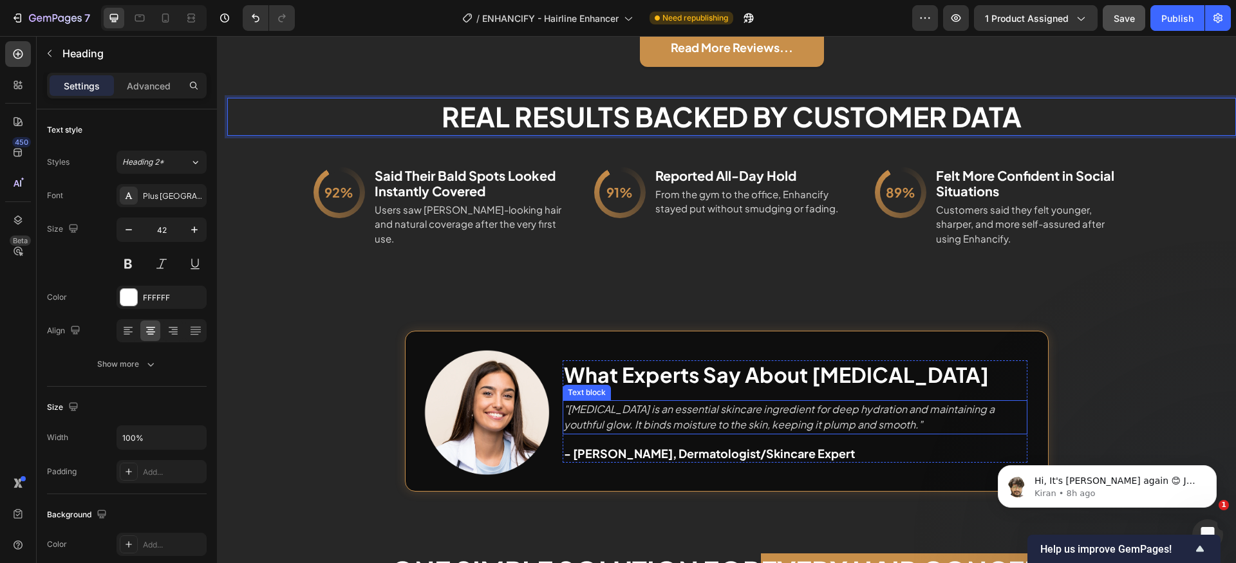
click at [645, 402] on icon ""Hyaluronic acid is an essential skincare ingredient for deep hydration and mai…" at bounding box center [779, 417] width 431 height 30
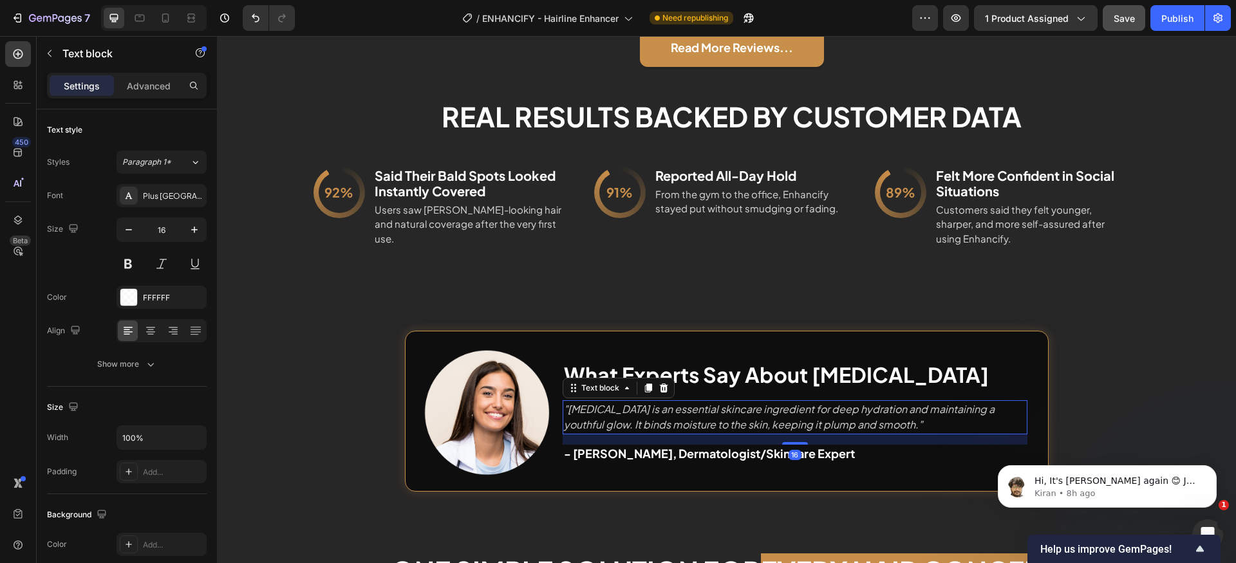
click at [645, 402] on icon ""Hyaluronic acid is an essential skincare ingredient for deep hydration and mai…" at bounding box center [779, 417] width 431 height 30
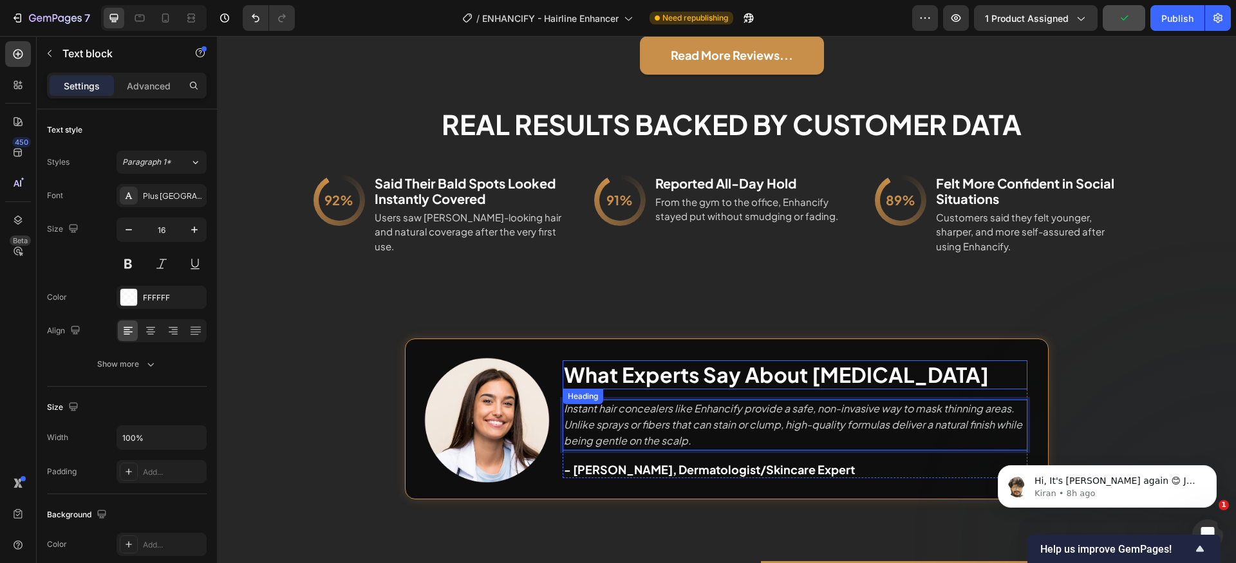
click at [718, 368] on h2 "What Experts Say About Hyaluronic Acid" at bounding box center [795, 376] width 465 height 30
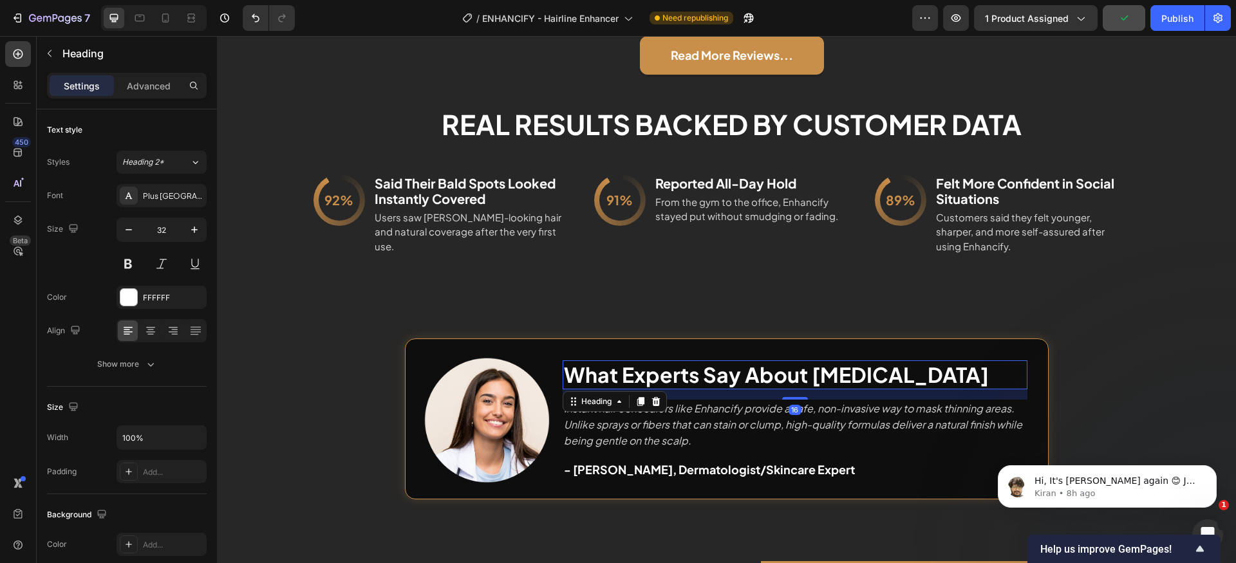
click at [718, 368] on h2 "What Experts Say About Hyaluronic Acid" at bounding box center [795, 376] width 465 height 30
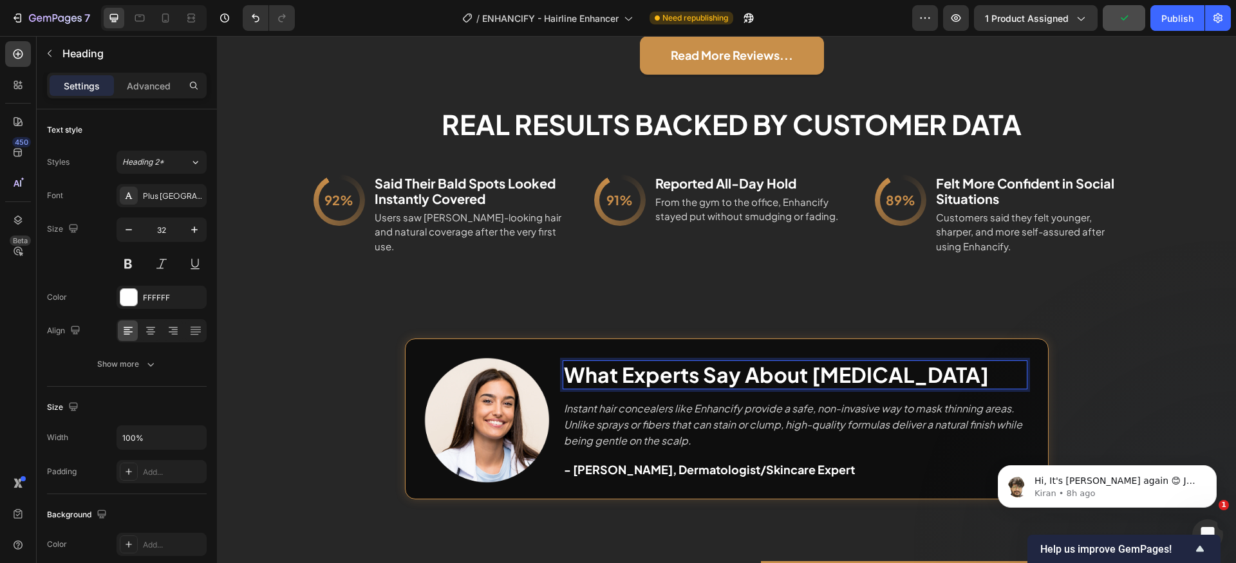
click at [718, 368] on p "What Experts Say About Hyaluronic Acid" at bounding box center [795, 375] width 462 height 27
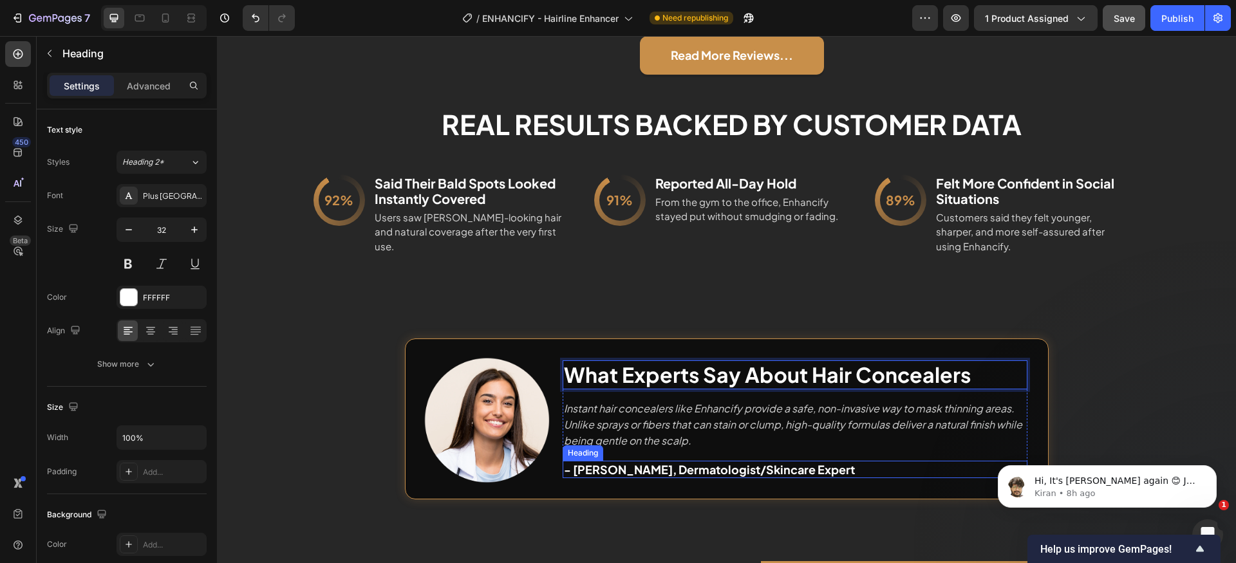
click at [745, 461] on h2 "- Nathalia S. Hawkins, Dermatologist/Skincare Expert" at bounding box center [795, 469] width 465 height 17
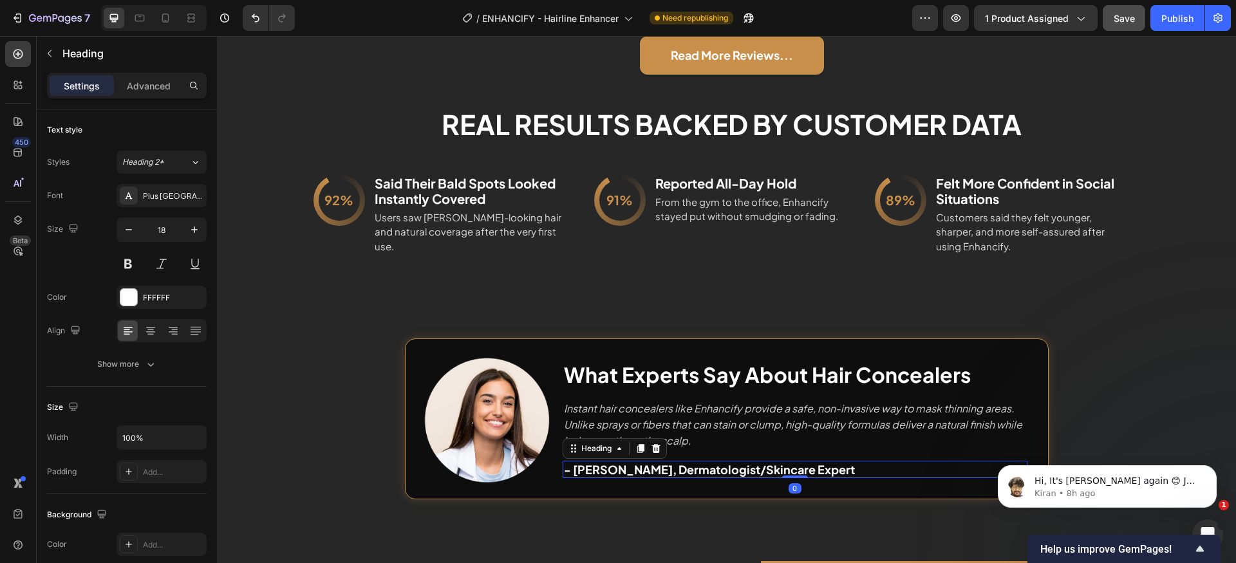
click at [745, 461] on h2 "- Nathalia S. Hawkins, Dermatologist/Skincare Expert" at bounding box center [795, 469] width 465 height 17
click at [745, 462] on p "- Nathalia S. Hawkins, Dermatologist/Skincare Expert" at bounding box center [795, 469] width 462 height 15
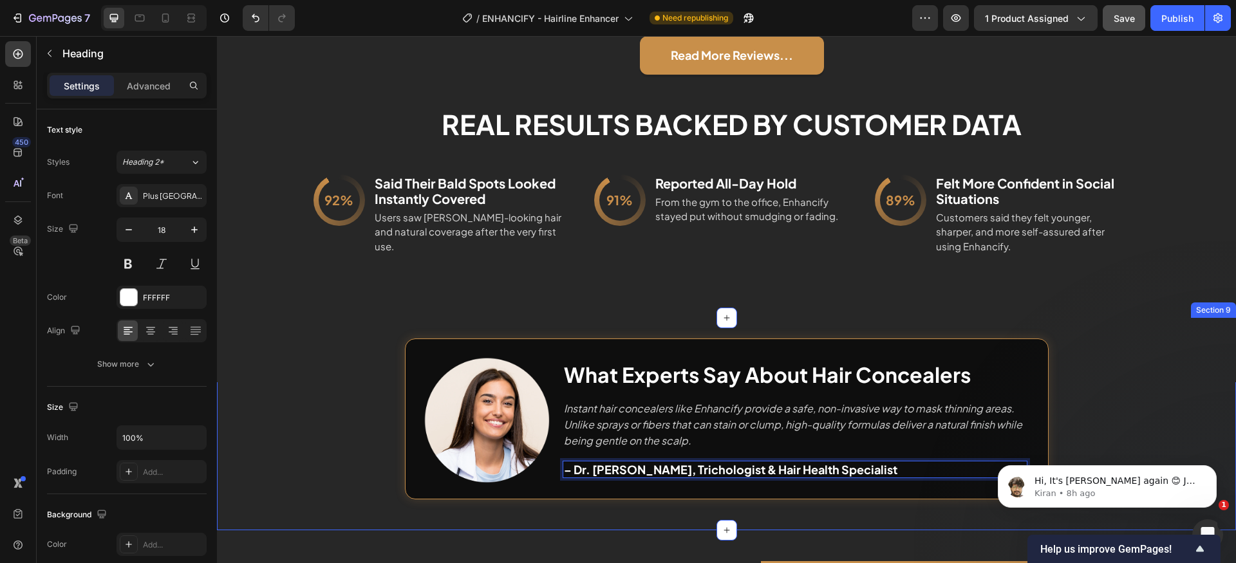
click at [1100, 395] on div "Image What Experts Say About Hair Concealers Heading Image Instant hair conceal…" at bounding box center [726, 424] width 999 height 171
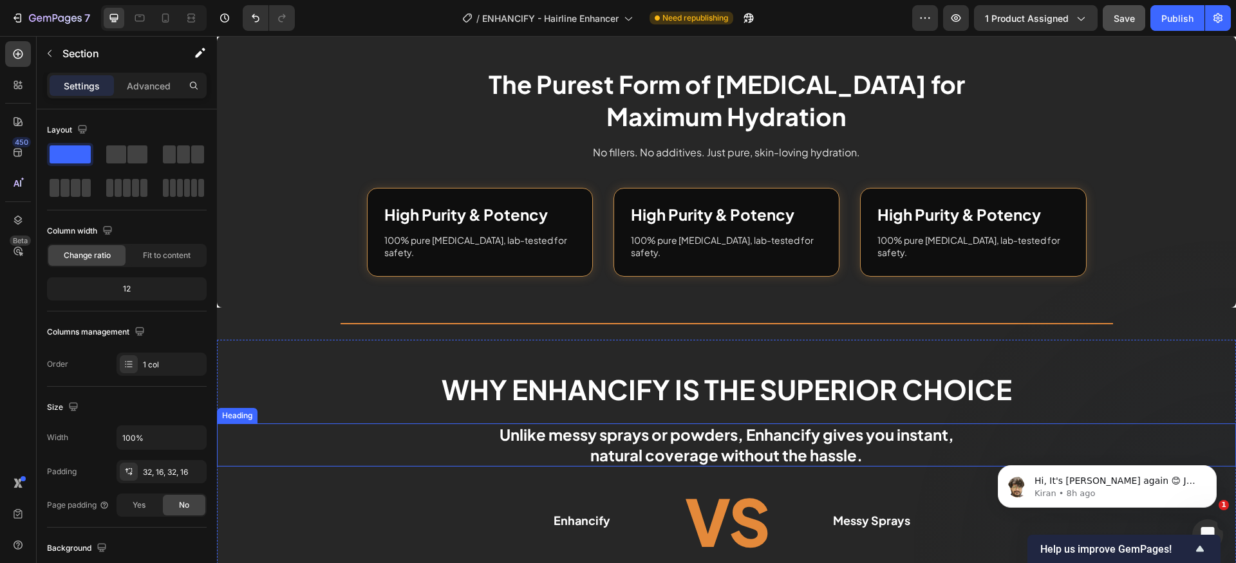
scroll to position [4211, 0]
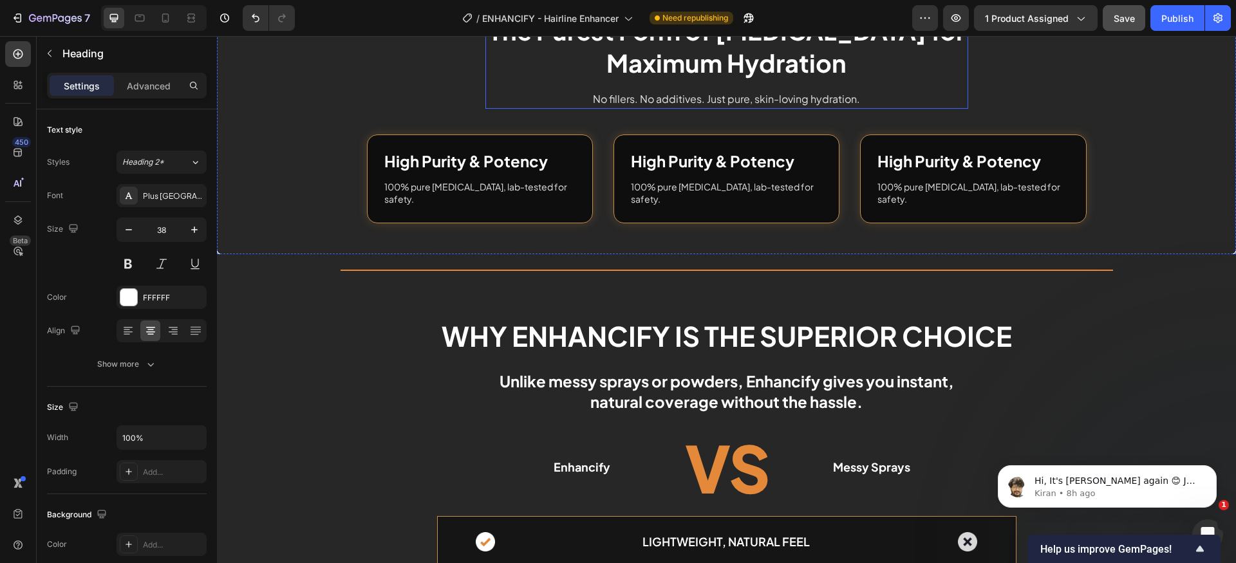
click at [682, 80] on h2 "The Purest Form of Hyaluronic Acid for Maximum Hydration" at bounding box center [726, 47] width 483 height 66
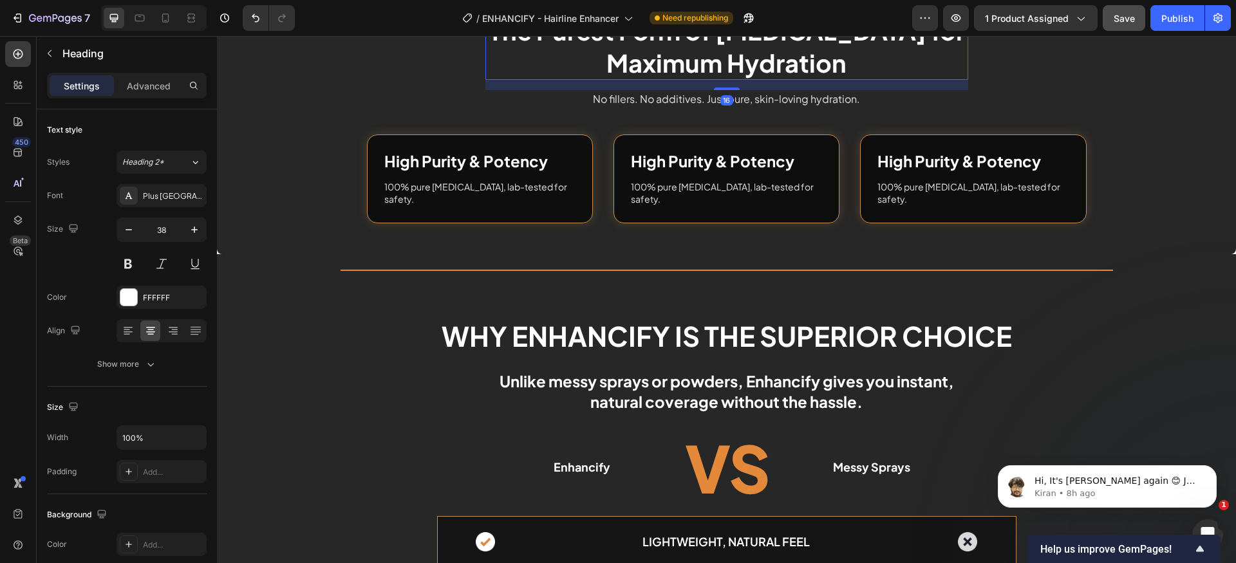
click at [682, 80] on h2 "The Purest Form of Hyaluronic Acid for Maximum Hydration" at bounding box center [726, 47] width 483 height 66
click at [682, 79] on p "The Purest Form of Hyaluronic Acid for Maximum Hydration" at bounding box center [727, 47] width 480 height 64
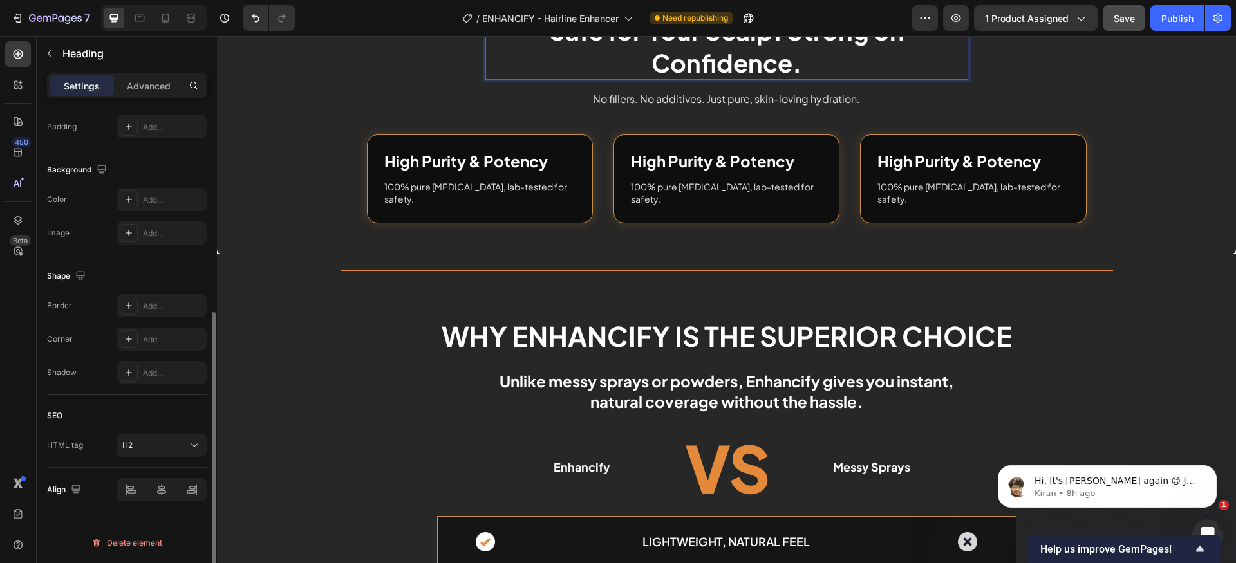
scroll to position [73, 0]
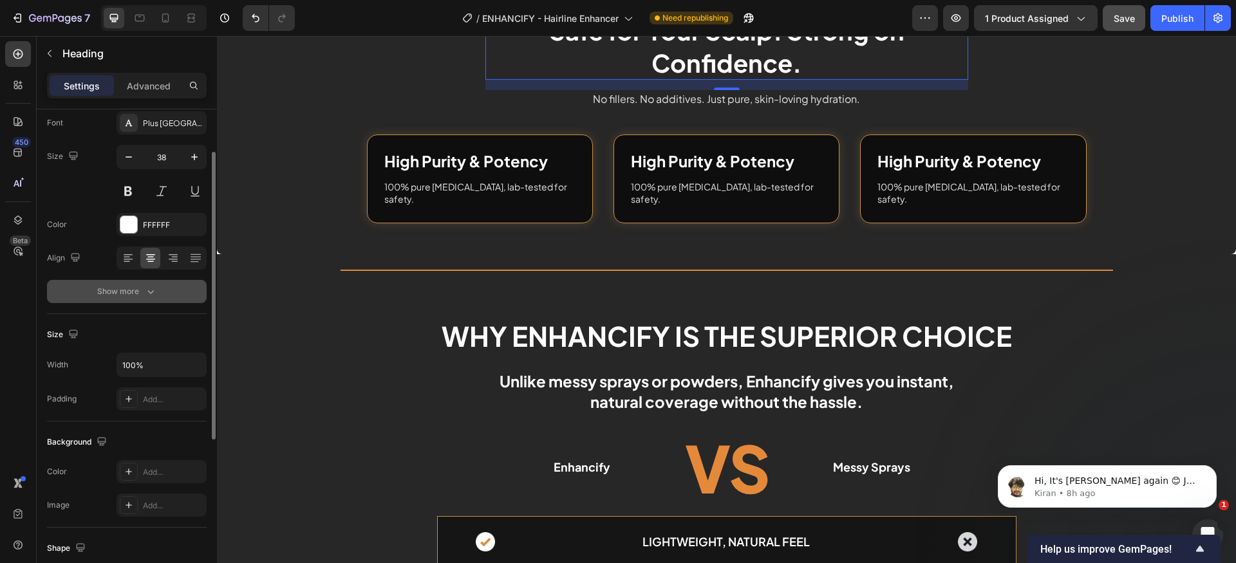
click at [146, 290] on icon "button" at bounding box center [150, 291] width 13 height 13
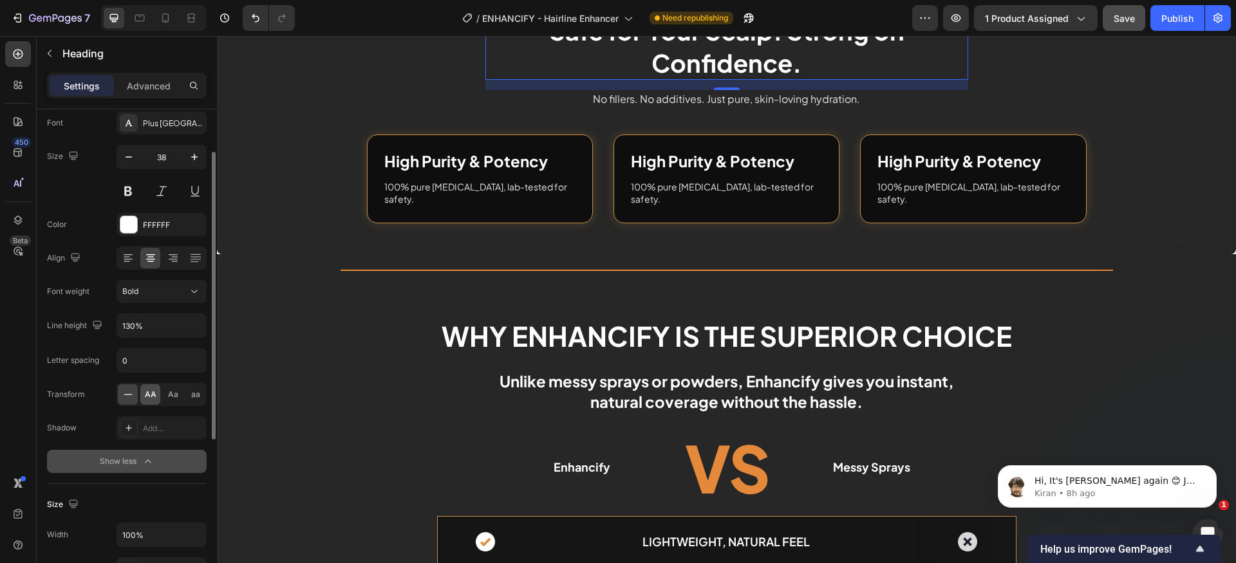
click at [149, 400] on span "AA" at bounding box center [151, 395] width 12 height 12
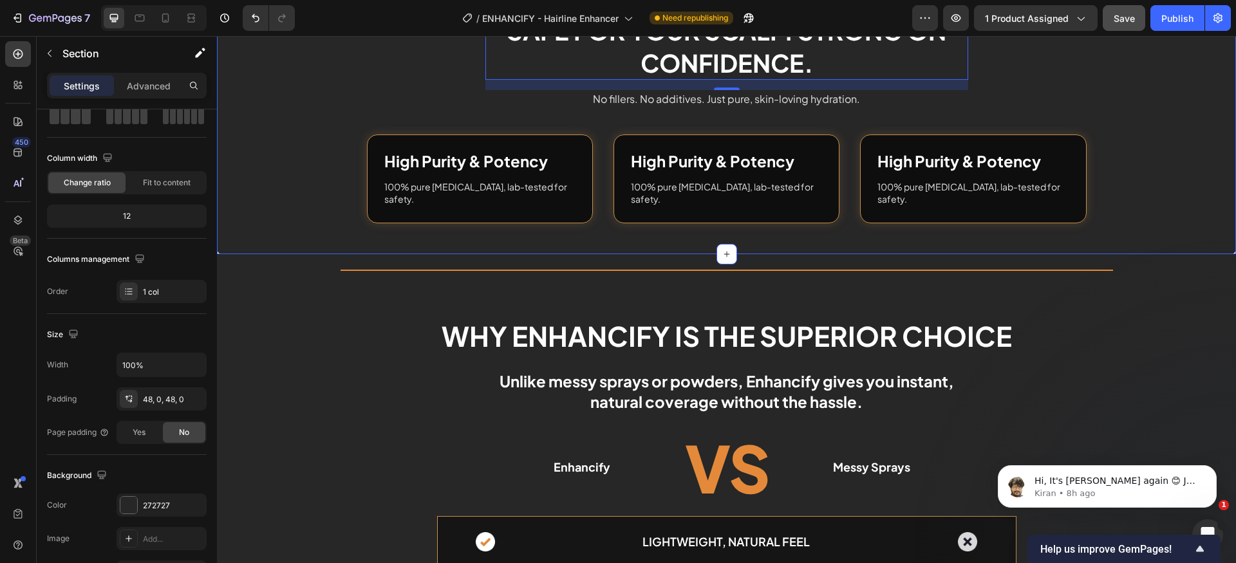
click at [1104, 207] on div "Safe for Your Scalp. Strong on Confidence. Heading 16 No fillers. No additives.…" at bounding box center [726, 119] width 1019 height 210
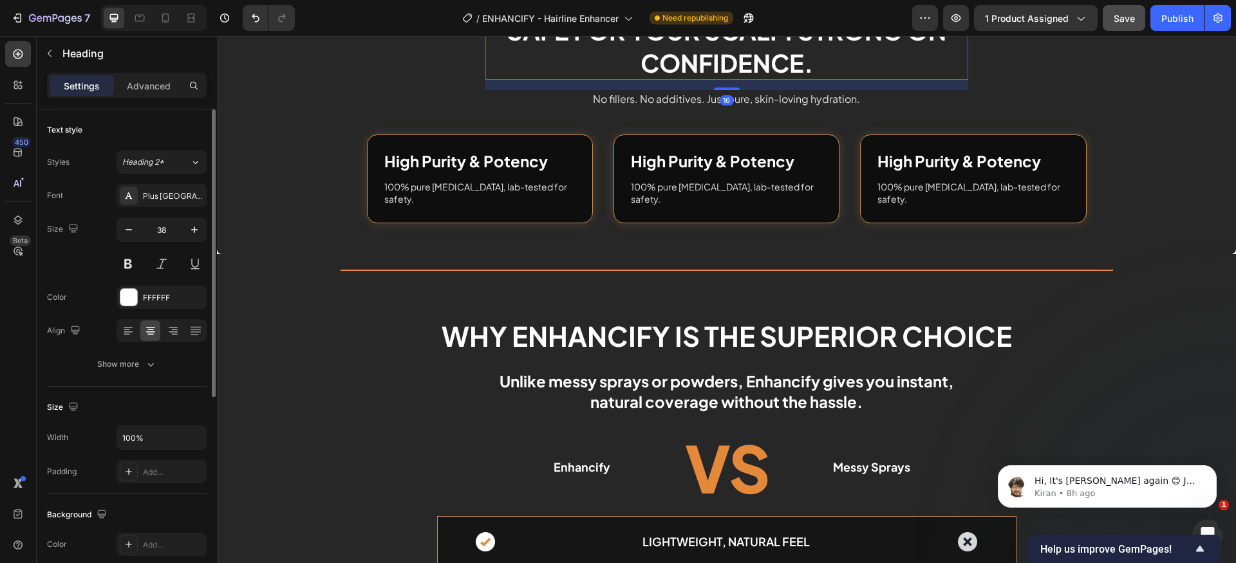
click at [853, 79] on p "Safe for Your Scalp. Strong on Confidence." at bounding box center [727, 47] width 480 height 64
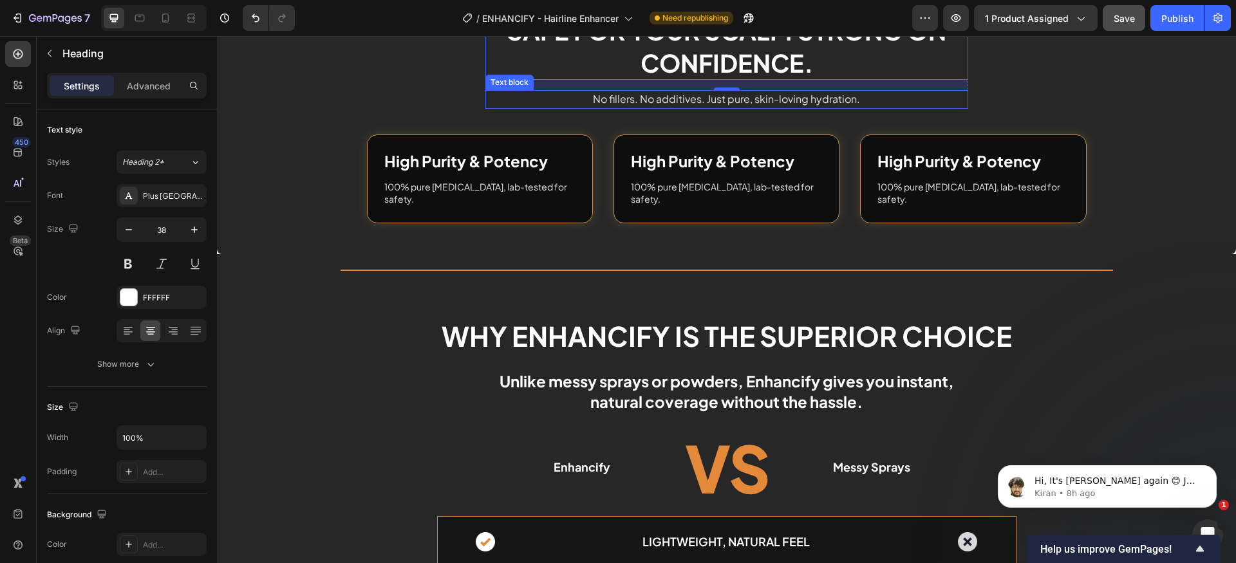
click at [709, 108] on p "No fillers. No additives. Just pure, skin-loving hydration." at bounding box center [727, 99] width 480 height 16
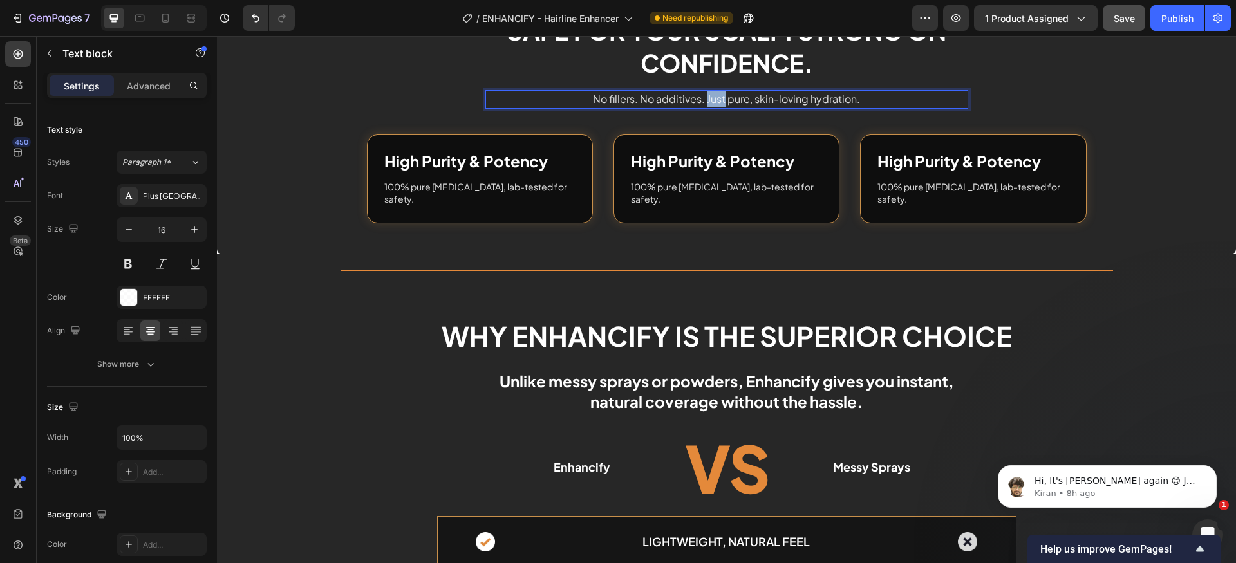
click at [709, 108] on p "No fillers. No additives. Just pure, skin-loving hydration." at bounding box center [727, 99] width 480 height 16
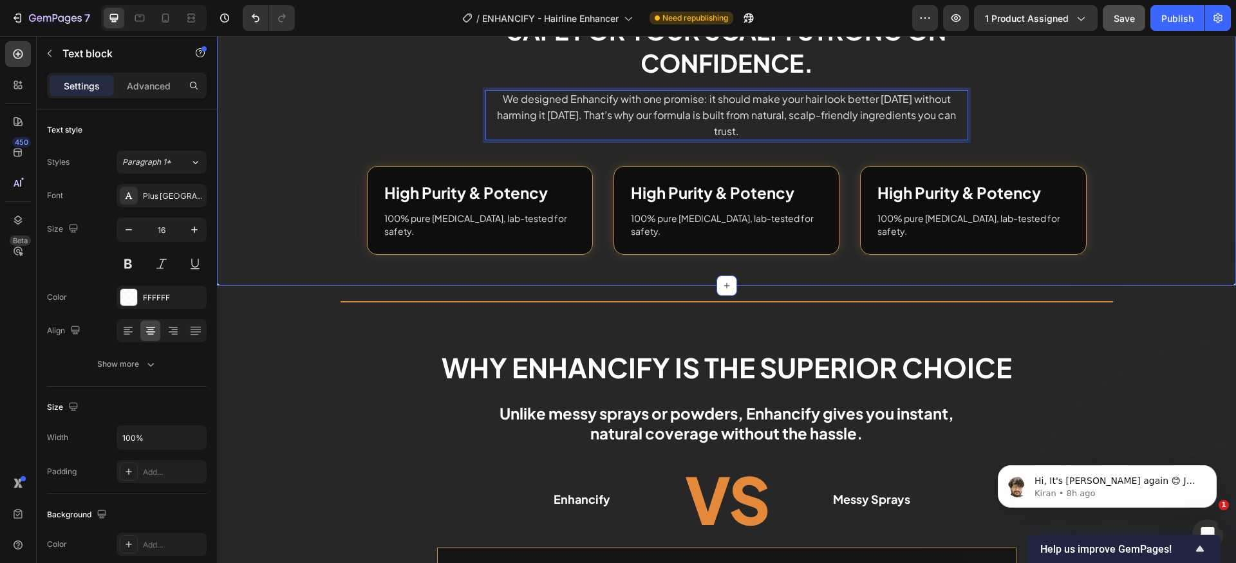
click at [1080, 255] on div "Safe for Your Scalp. Strong on Confidence. Heading We designed Enhancify with o…" at bounding box center [726, 134] width 1019 height 241
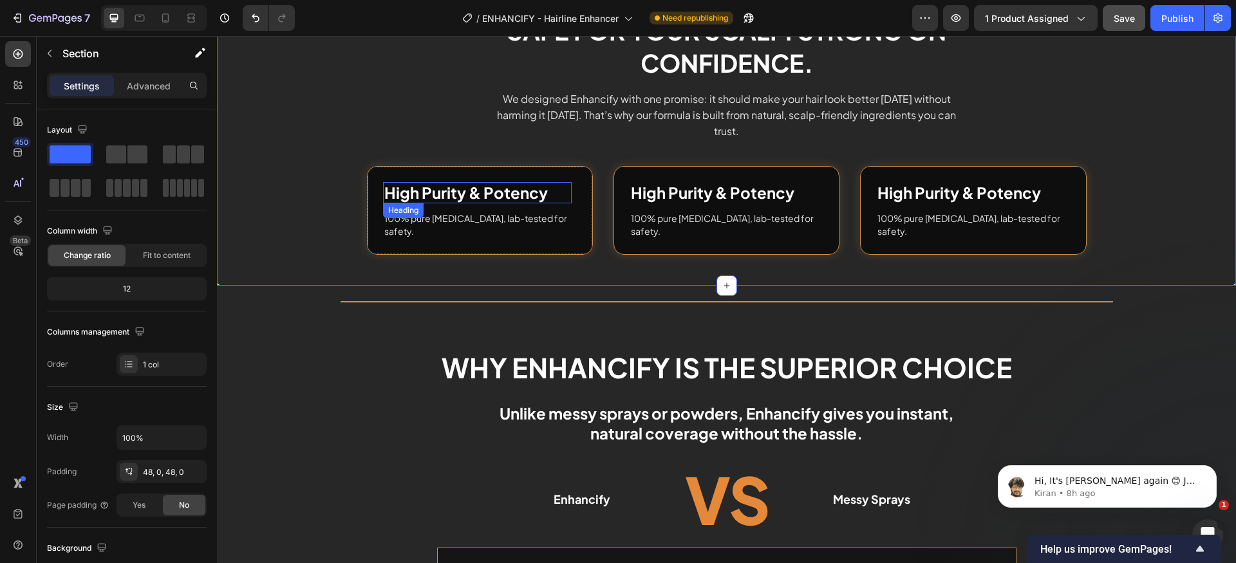
click at [471, 203] on h2 "High Purity & Potency" at bounding box center [477, 192] width 189 height 21
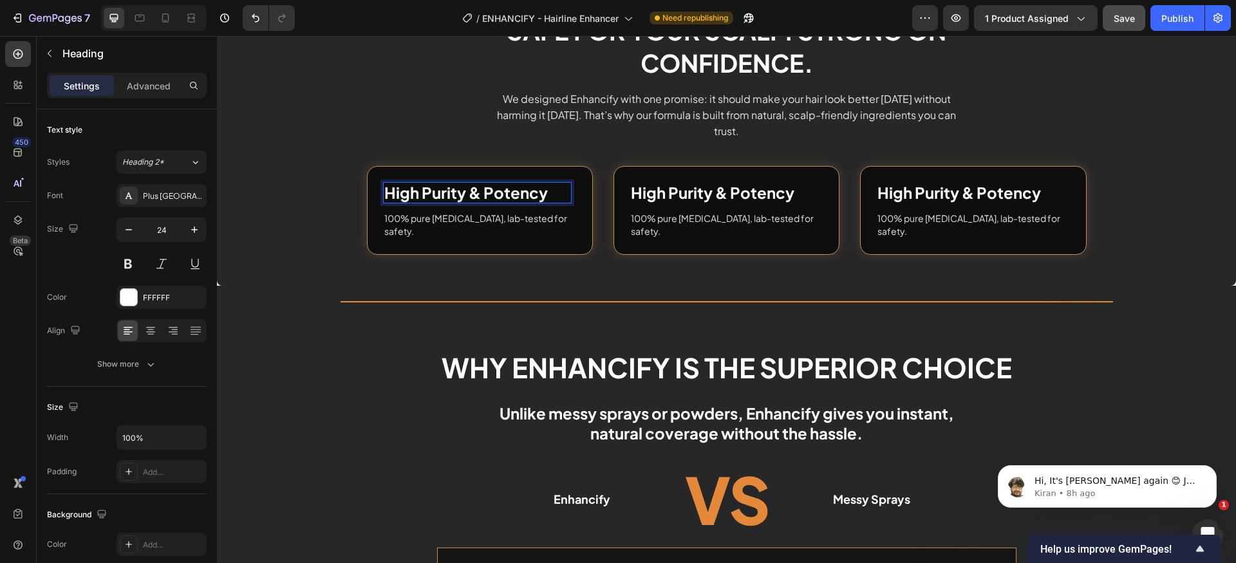
click at [471, 203] on h2 "High Purity & Potency" at bounding box center [477, 192] width 189 height 21
click at [471, 202] on p "High Purity & Potency" at bounding box center [477, 192] width 186 height 19
click at [456, 238] on p "100% pure sodium hyaluronate, lab-tested for safety." at bounding box center [477, 224] width 186 height 25
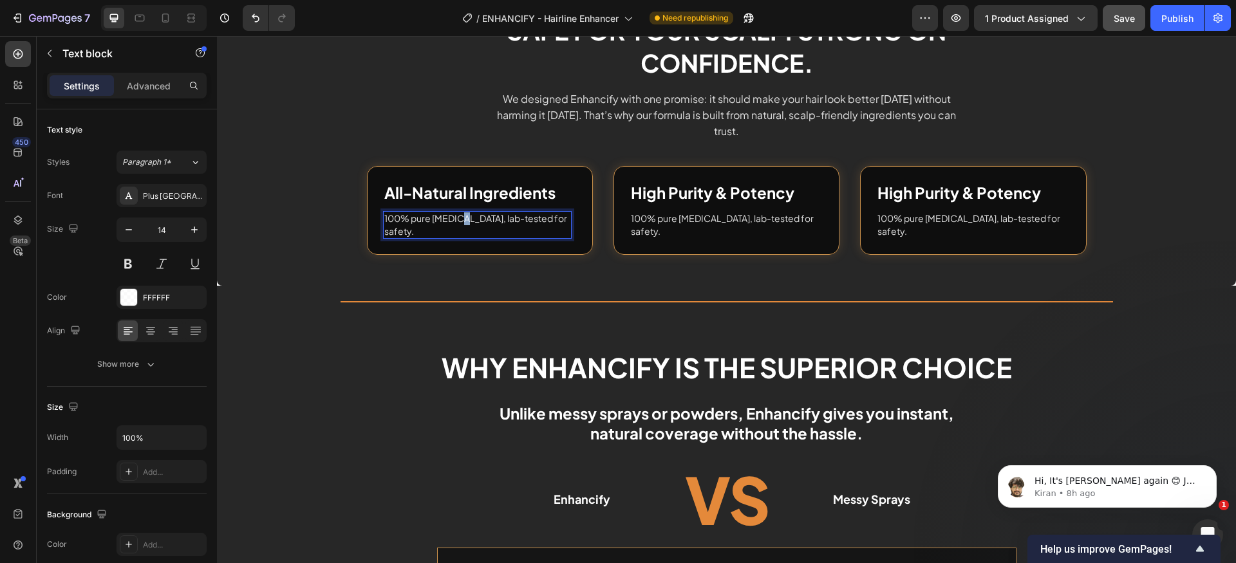
click at [456, 238] on p "100% pure sodium hyaluronate, lab-tested for safety." at bounding box center [477, 224] width 186 height 25
click at [386, 238] on p "Gentle on your scalp and safe for daily use — no harsh chemicals, no irritation." at bounding box center [477, 224] width 186 height 25
click at [715, 203] on h2 "High Purity & Potency" at bounding box center [724, 192] width 189 height 21
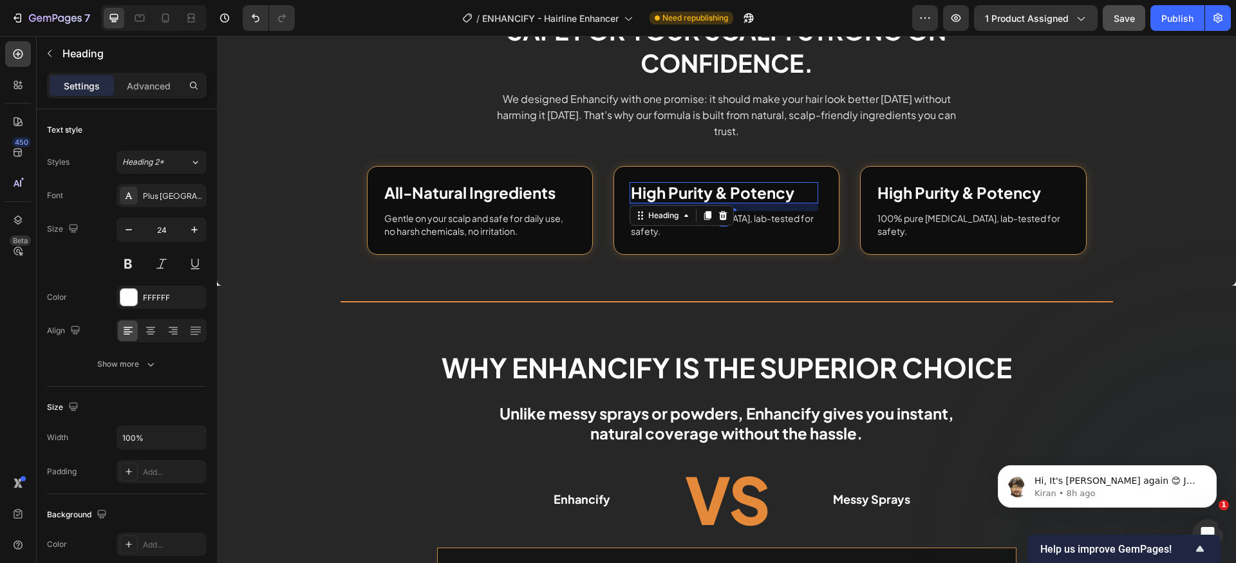
click at [715, 203] on h2 "High Purity & Potency" at bounding box center [724, 192] width 189 height 21
click at [715, 202] on p "High Purity & Potency" at bounding box center [724, 192] width 186 height 19
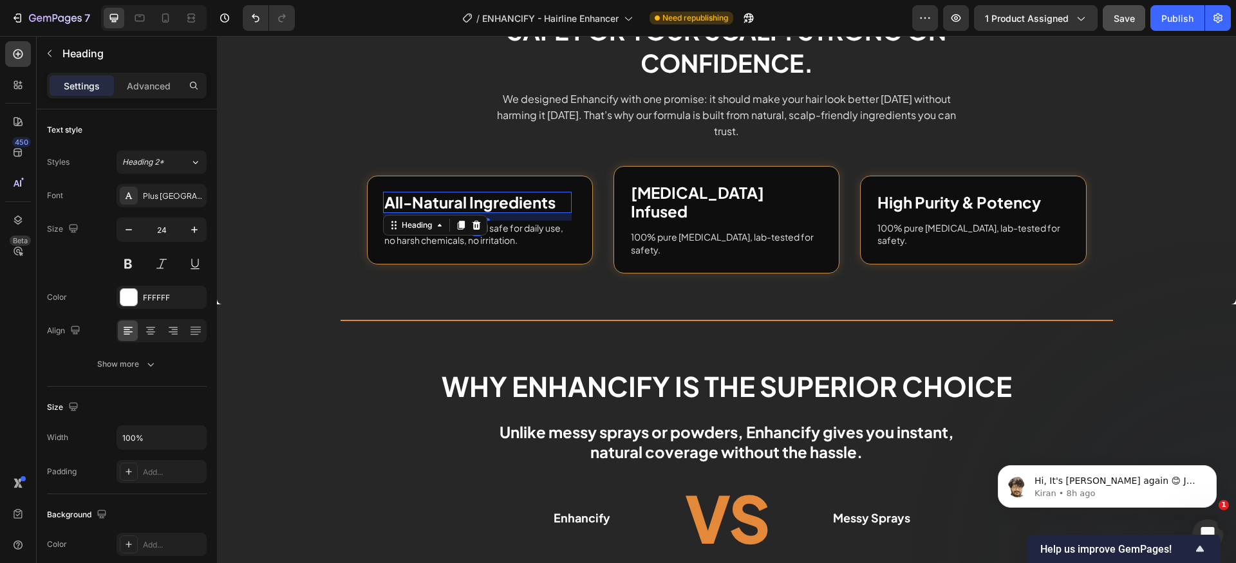
click at [518, 212] on p "All-Natural Ingredients" at bounding box center [477, 202] width 186 height 19
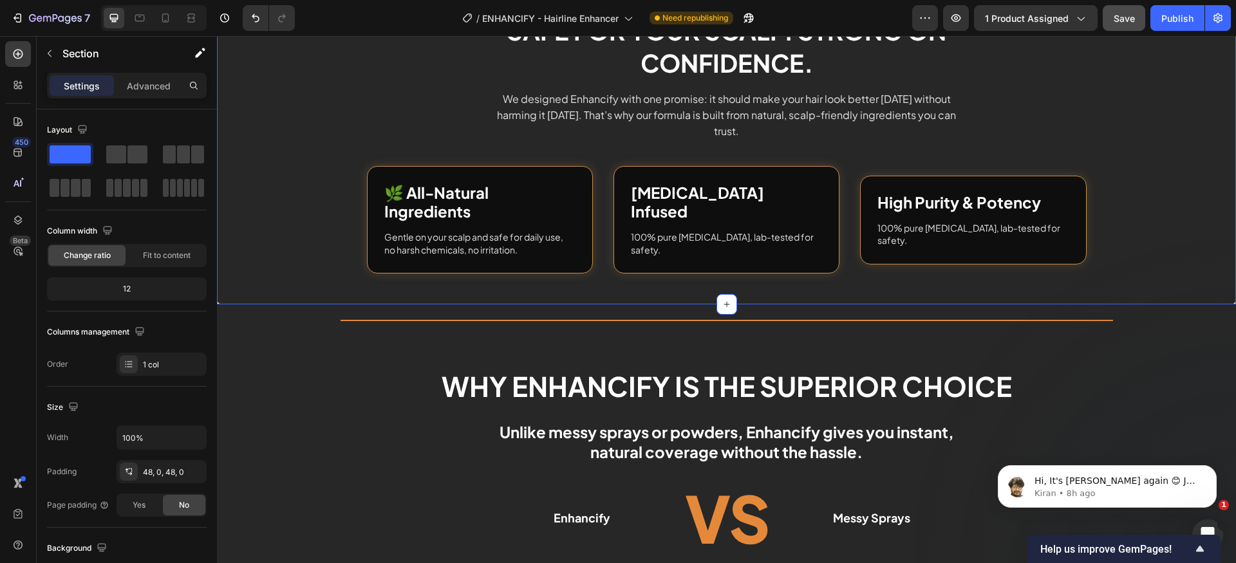
click at [302, 274] on div "Safe for Your Scalp. Strong on Confidence. Heading We designed Enhancify with o…" at bounding box center [726, 144] width 1019 height 260
click at [489, 221] on p "🌿 All-Natural Ingredients" at bounding box center [477, 201] width 186 height 37
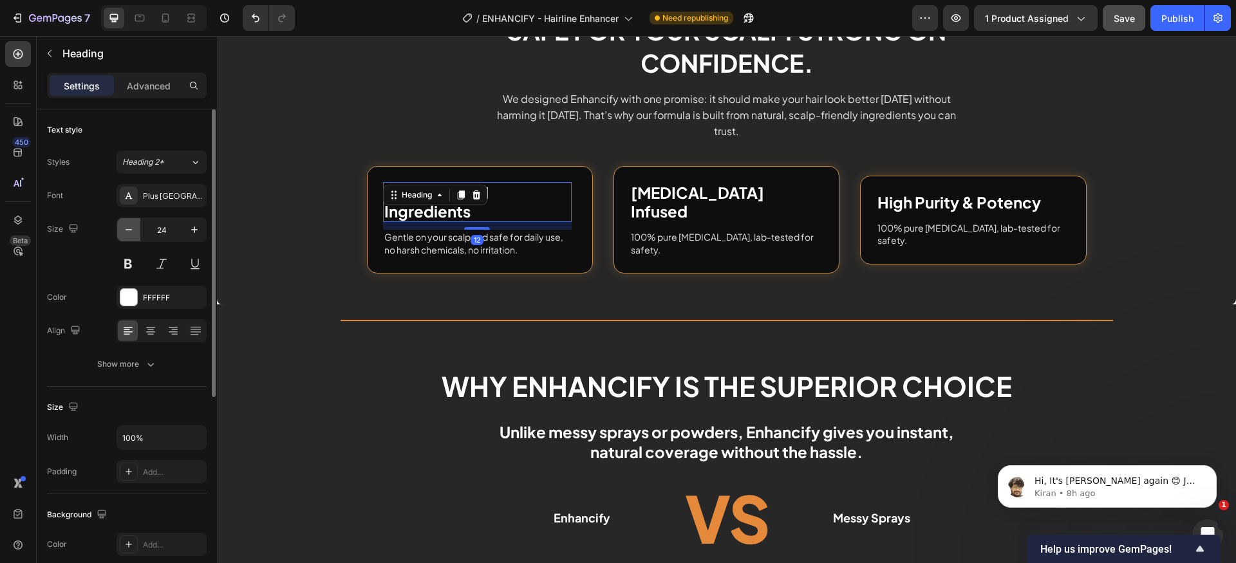
click at [135, 233] on button "button" at bounding box center [128, 229] width 23 height 23
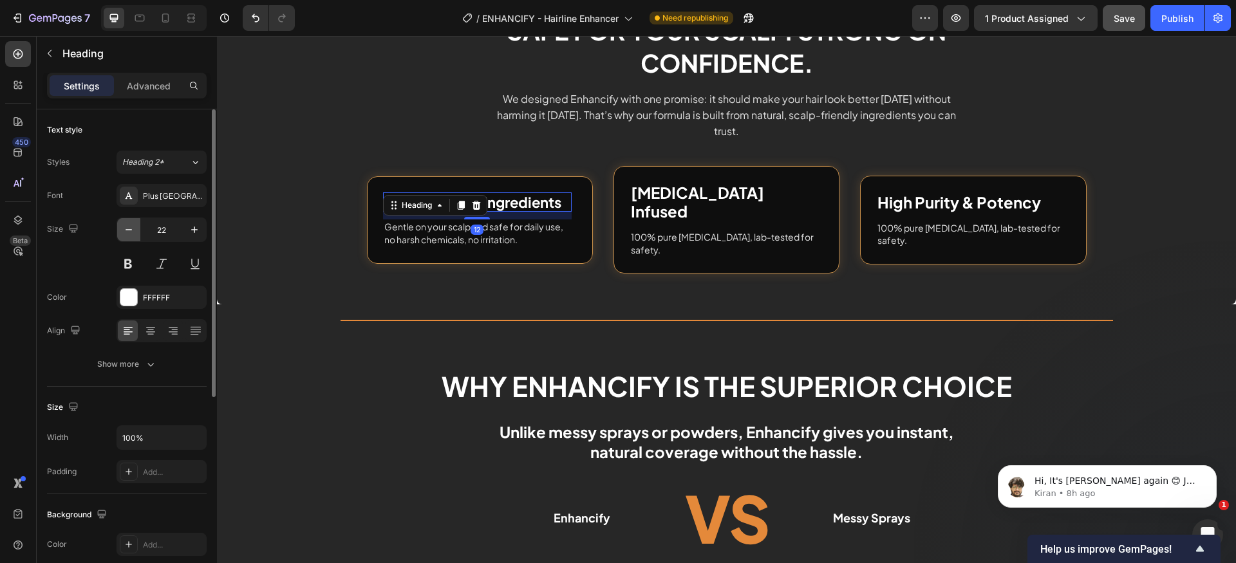
click at [135, 233] on button "button" at bounding box center [128, 229] width 23 height 23
click at [122, 227] on icon "button" at bounding box center [128, 229] width 13 height 13
type input "20"
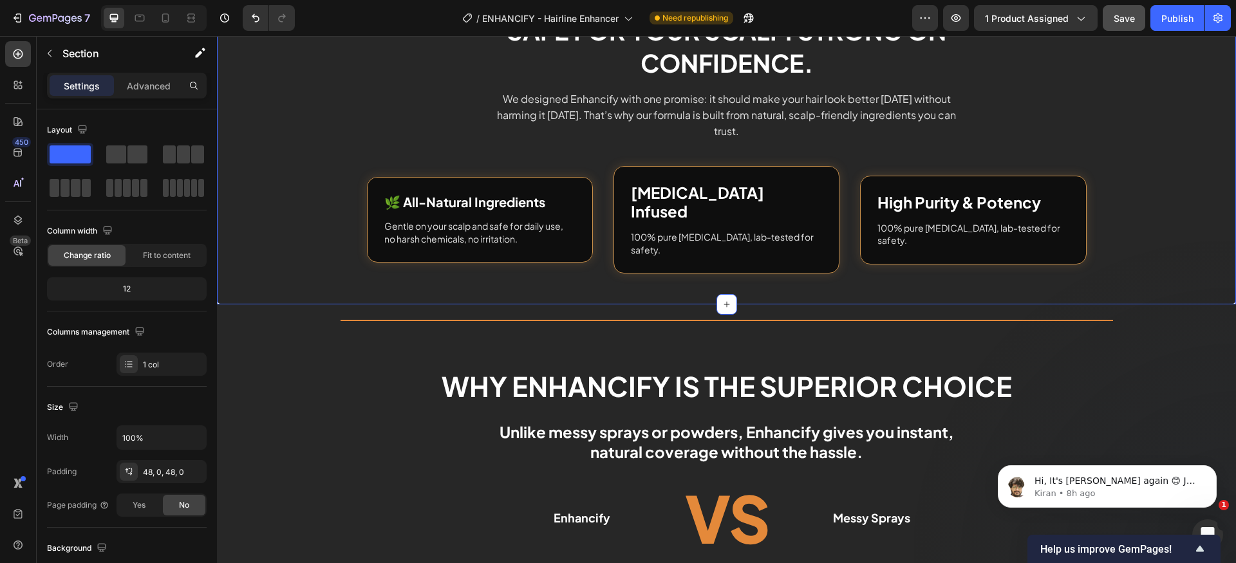
click at [292, 254] on div "Safe for Your Scalp. Strong on Confidence. Heading We designed Enhancify with o…" at bounding box center [726, 144] width 1019 height 260
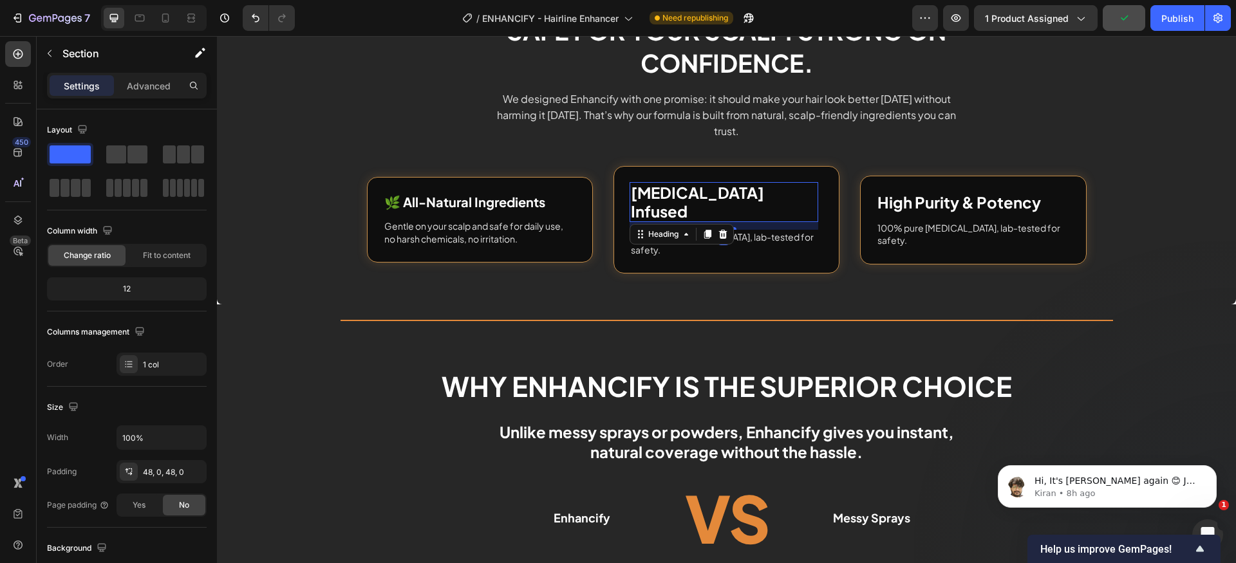
click at [738, 221] on p "Vitamin E Infused" at bounding box center [724, 201] width 186 height 37
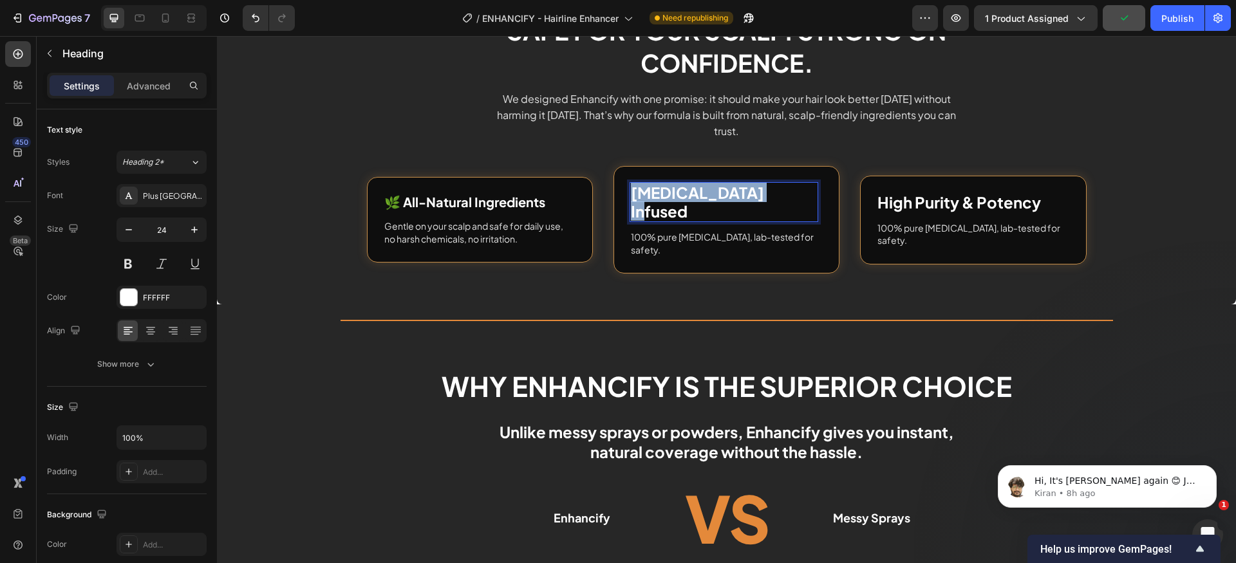
click at [738, 221] on p "Vitamin E Infused" at bounding box center [724, 201] width 186 height 37
click at [769, 256] on p "100% pure sodium hyaluronate, lab-tested for safety." at bounding box center [724, 243] width 186 height 25
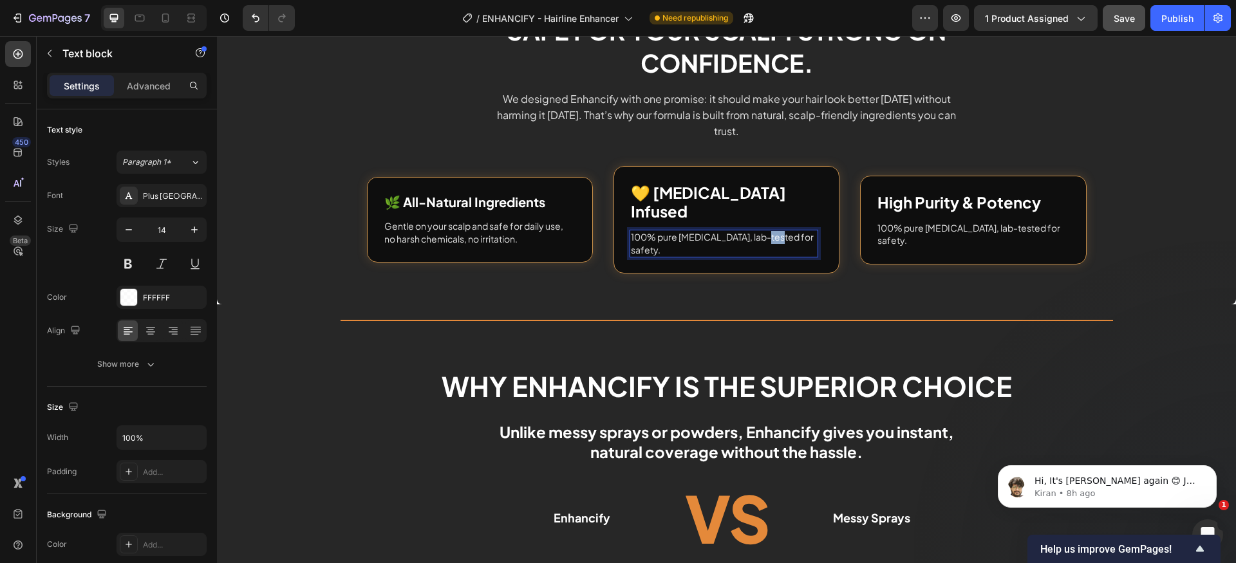
click at [769, 256] on p "100% pure sodium hyaluronate, lab-tested for safety." at bounding box center [724, 243] width 186 height 25
click at [773, 256] on p "Strengthens and nourishes your hair while you wear it, so it doesn’t just cover…" at bounding box center [724, 243] width 186 height 25
click at [924, 213] on h2 "High Purity & Potency" at bounding box center [970, 202] width 189 height 21
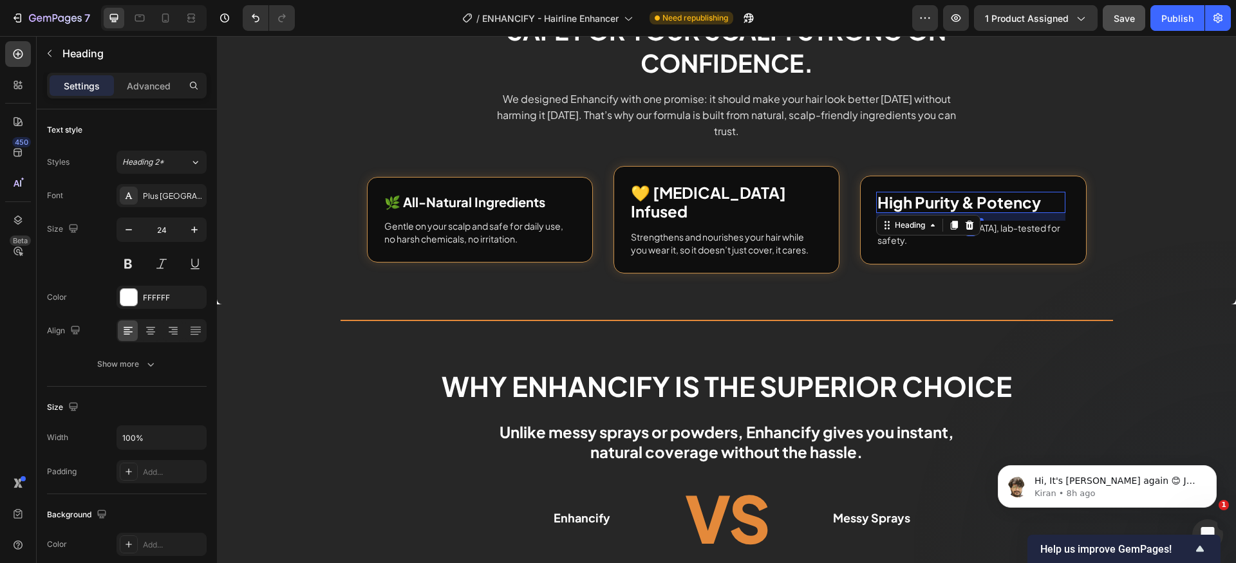
click at [924, 213] on h2 "High Purity & Potency" at bounding box center [970, 202] width 189 height 21
click at [924, 212] on p "High Purity & Potency" at bounding box center [971, 202] width 186 height 19
click at [941, 247] on p "100% pure sodium hyaluronate, lab-tested for safety." at bounding box center [971, 234] width 186 height 25
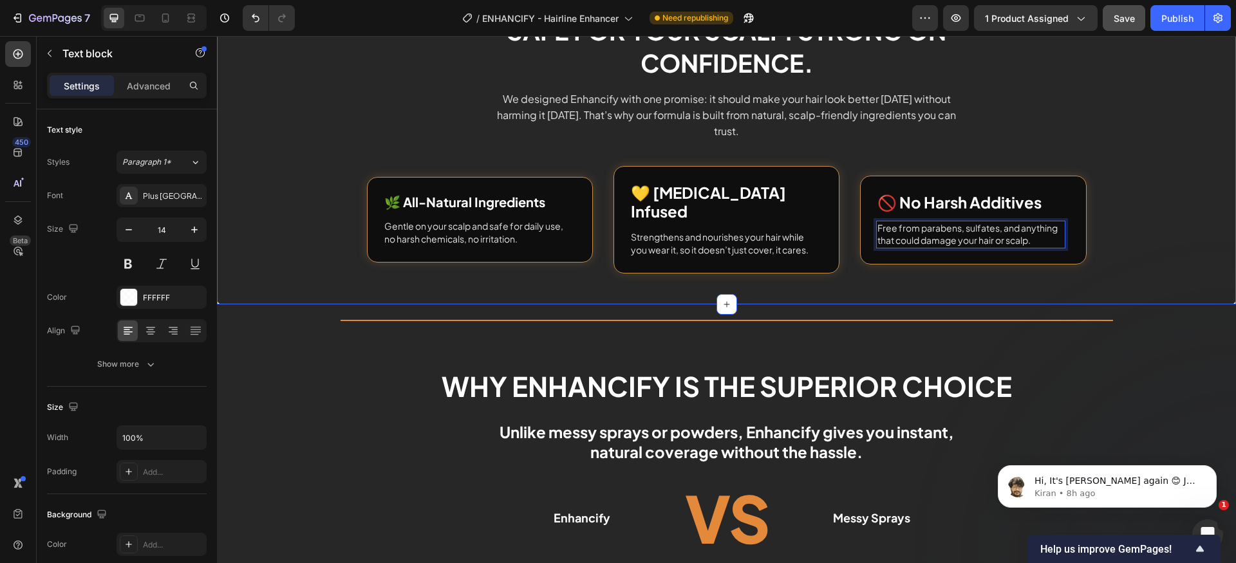
click at [1098, 274] on div "Safe for Your Scalp. Strong on Confidence. Heading We designed Enhancify with o…" at bounding box center [726, 144] width 1019 height 260
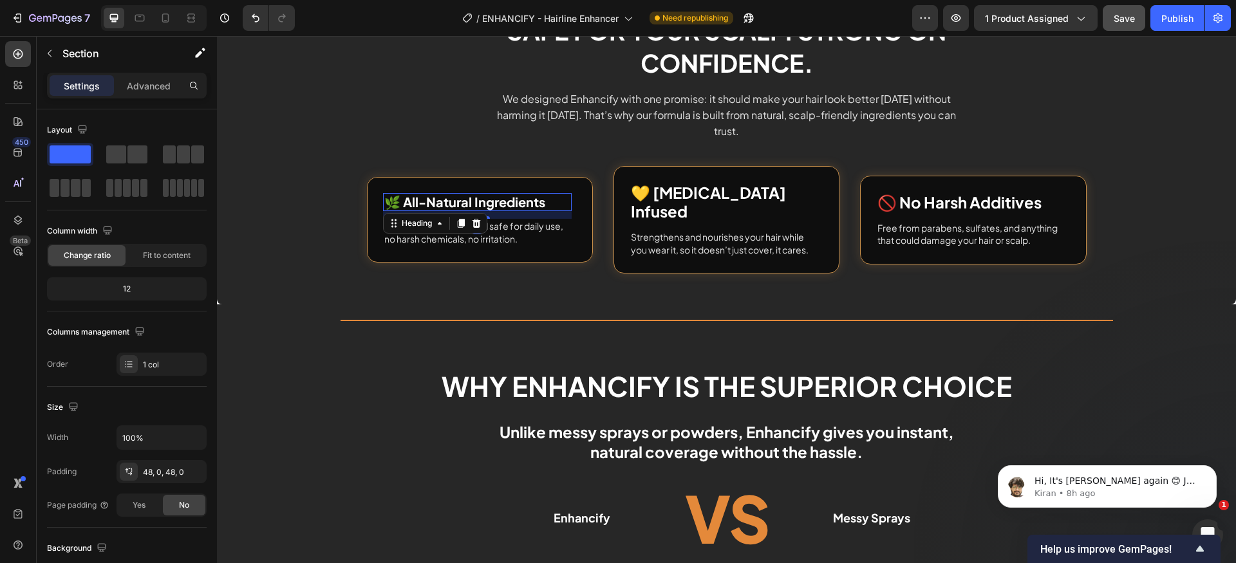
click at [482, 210] on p "🌿 All-Natural Ingredients" at bounding box center [477, 201] width 186 height 15
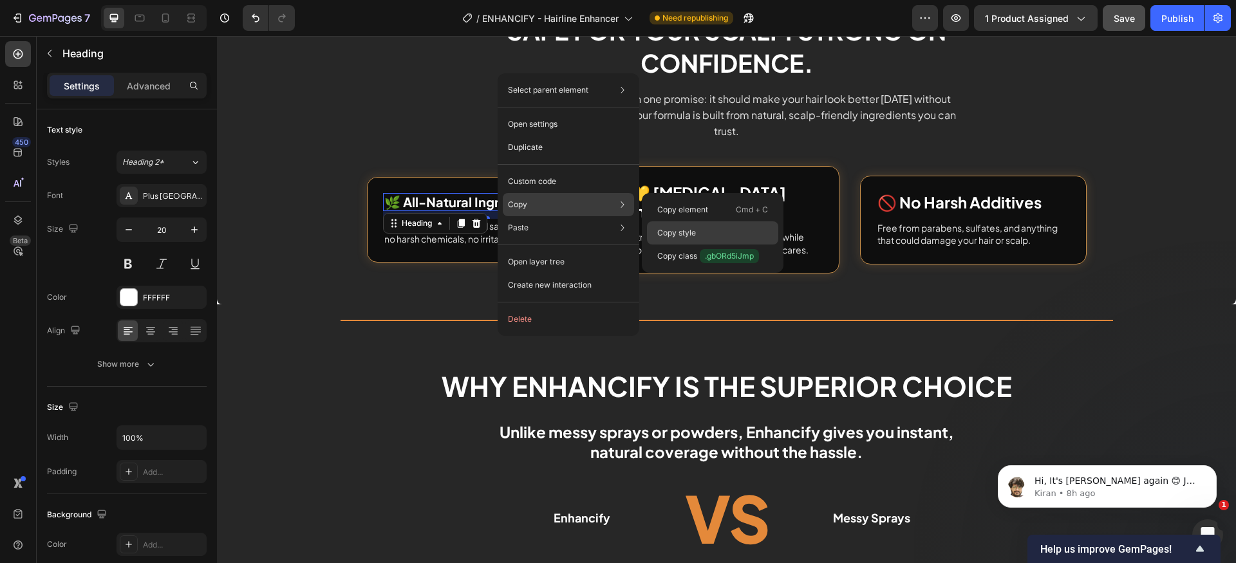
drag, startPoint x: 675, startPoint y: 228, endPoint x: 472, endPoint y: 296, distance: 214.0
click at [675, 228] on p "Copy style" at bounding box center [676, 233] width 39 height 12
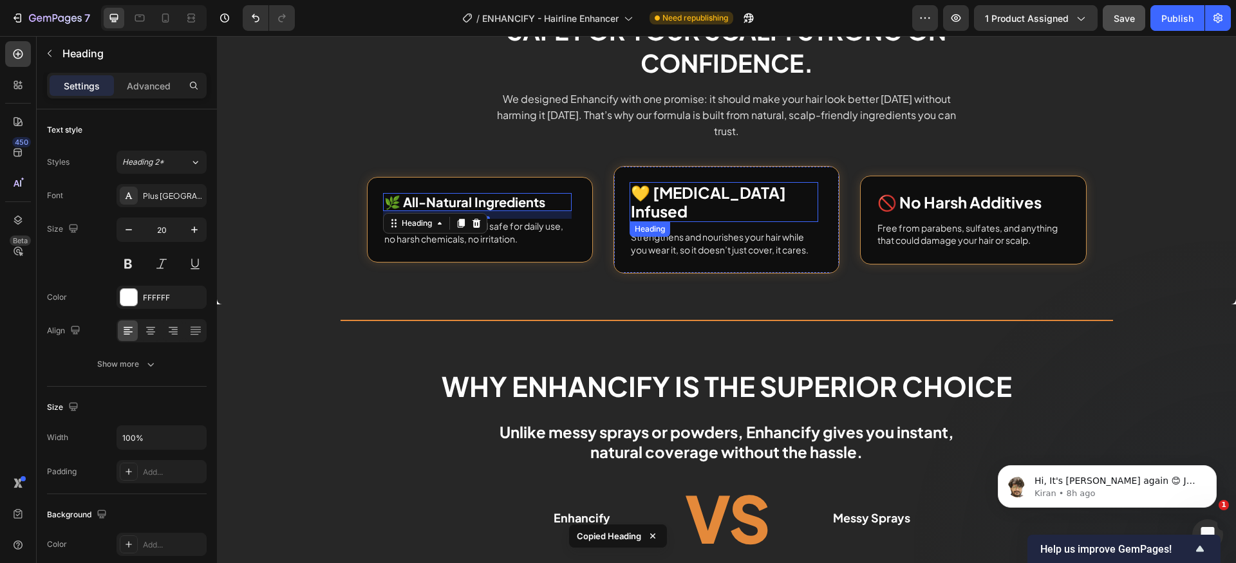
click at [694, 221] on p "💛 [MEDICAL_DATA] Infused" at bounding box center [724, 201] width 186 height 37
type input "20"
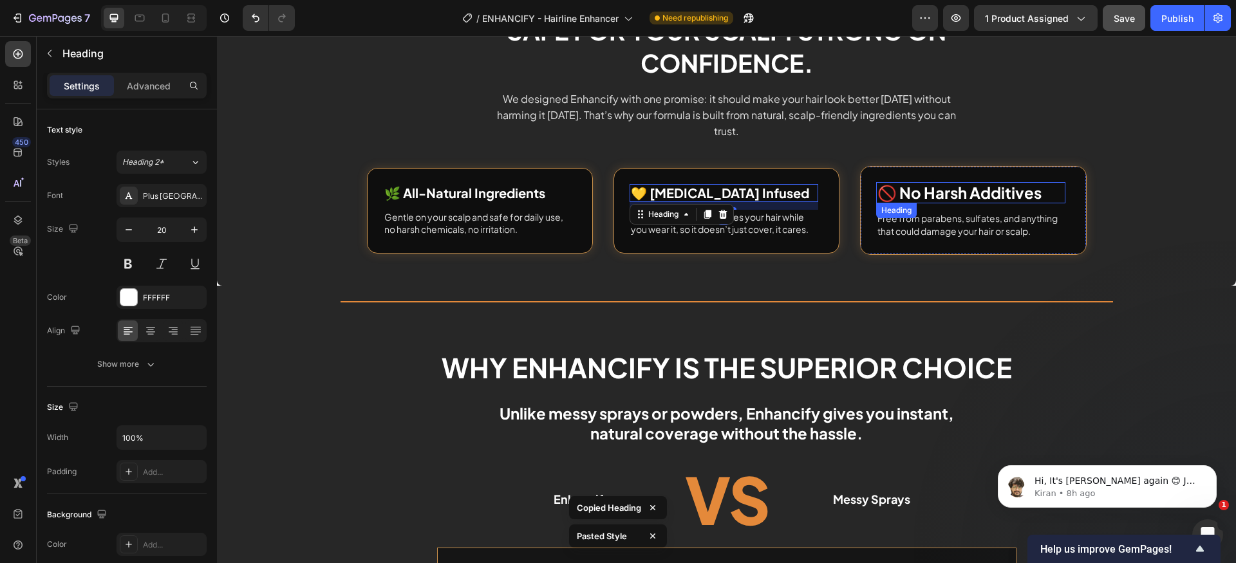
click at [955, 202] on p "🚫 No Harsh Additives" at bounding box center [971, 192] width 186 height 19
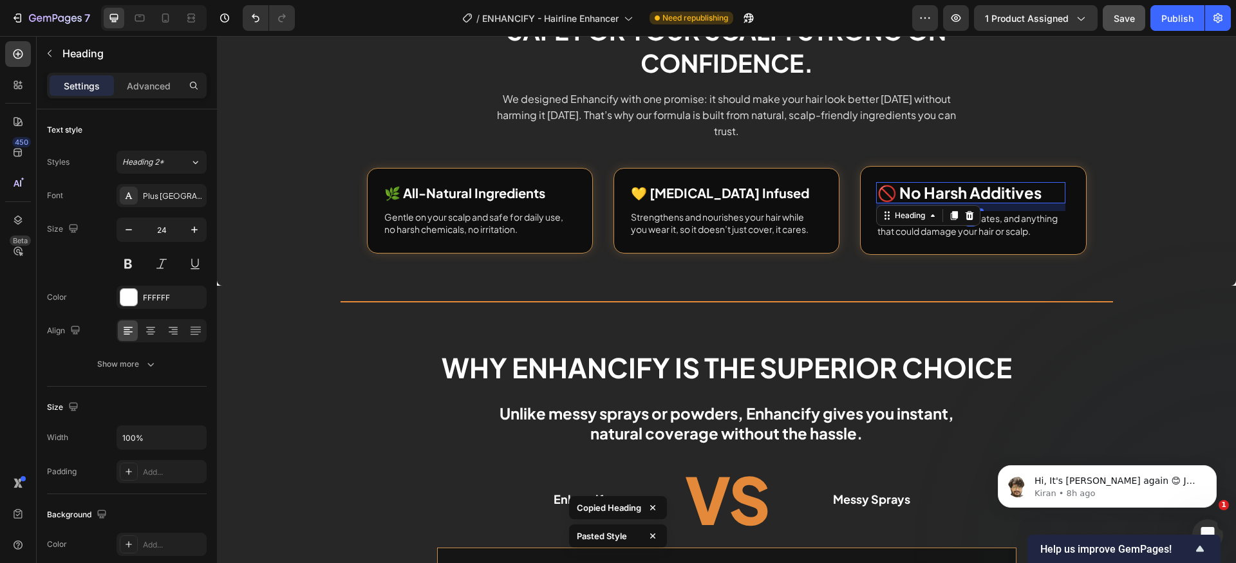
type input "20"
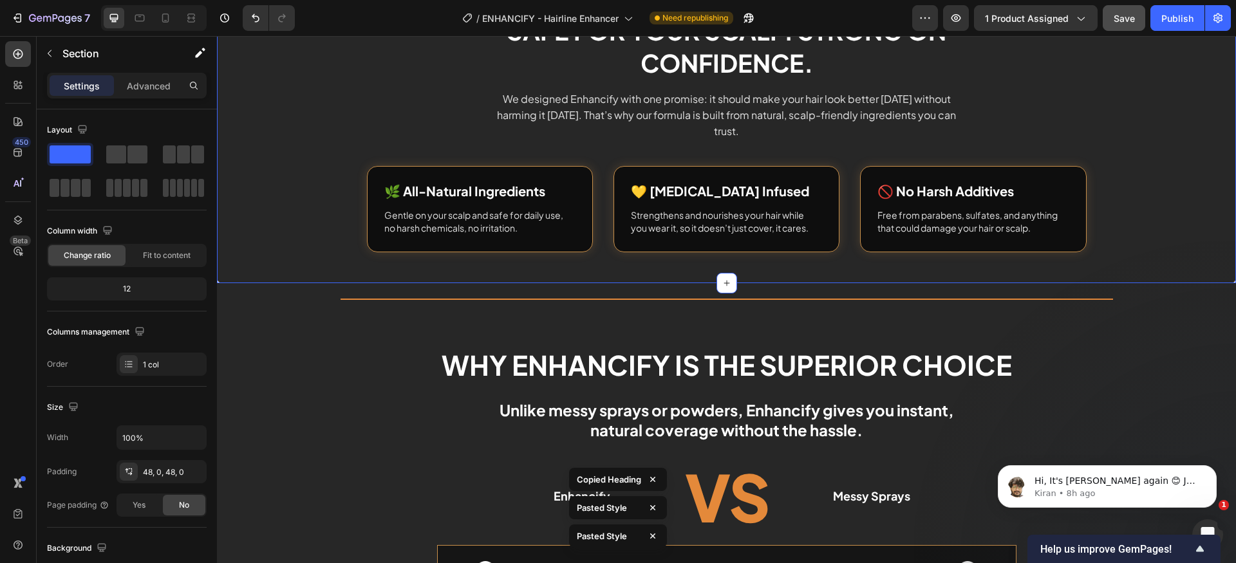
click at [1137, 252] on div "Safe for Your Scalp. Strong on Confidence. Heading We designed Enhancify with o…" at bounding box center [726, 133] width 1019 height 238
click at [1203, 252] on div "Safe for Your Scalp. Strong on Confidence. Heading We designed Enhancify with o…" at bounding box center [726, 133] width 1019 height 238
click at [728, 79] on p "Safe for Your Scalp. Strong on Confidence." at bounding box center [727, 47] width 480 height 64
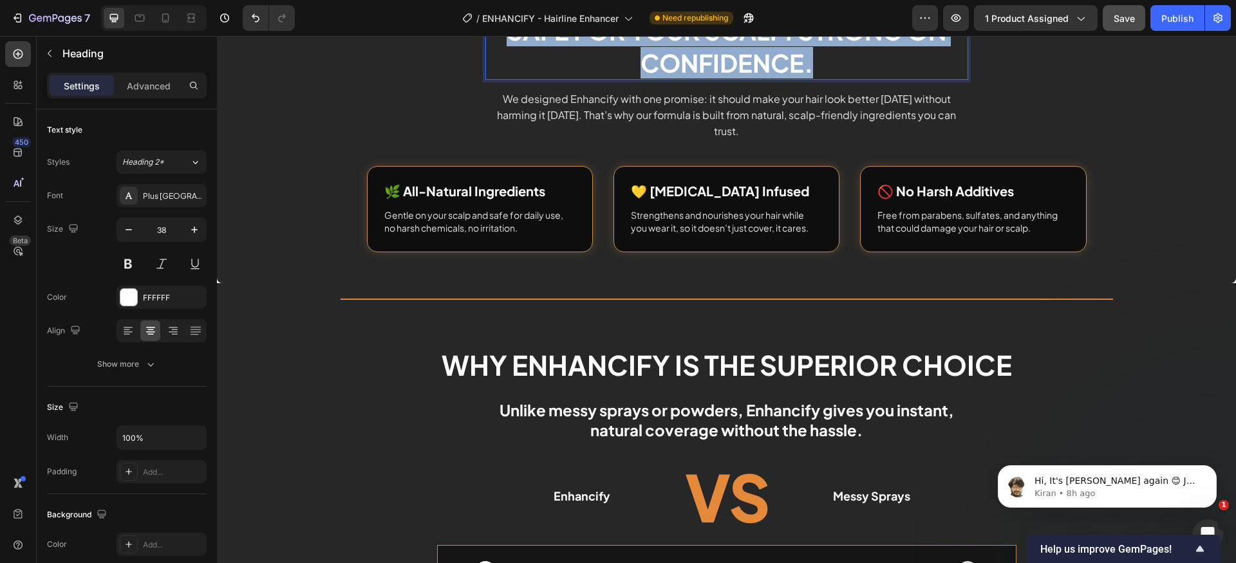
click at [728, 79] on p "Safe for Your Scalp. Strong on Confidence." at bounding box center [727, 47] width 480 height 64
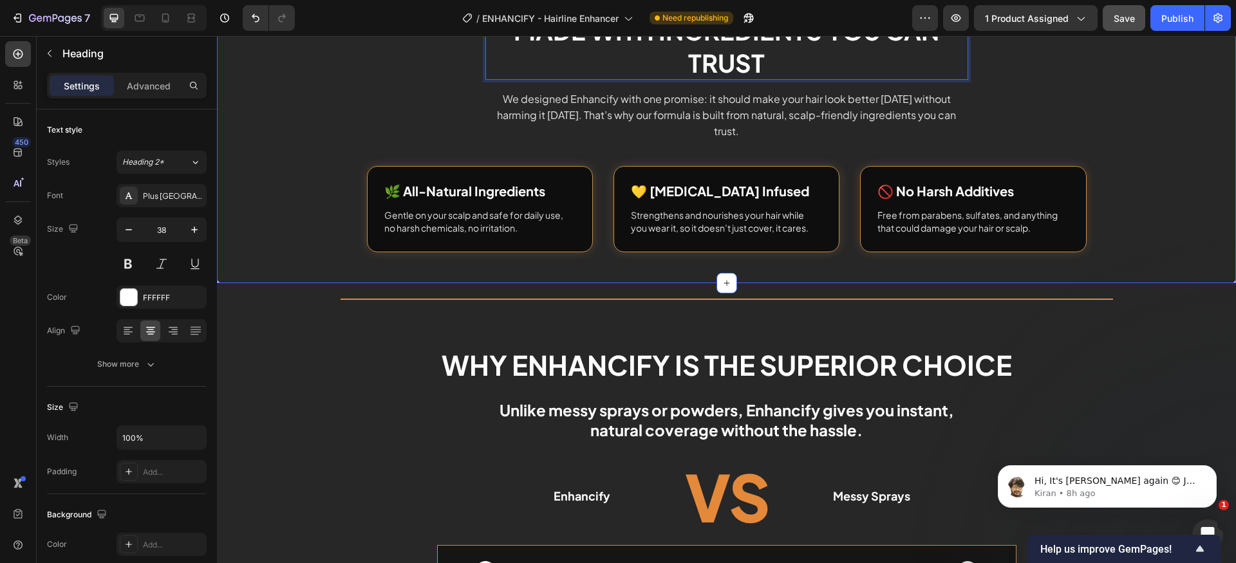
click at [1089, 232] on div "Made with Ingredients You Can Trust Heading 16 We designed Enhancify with one p…" at bounding box center [726, 133] width 1019 height 238
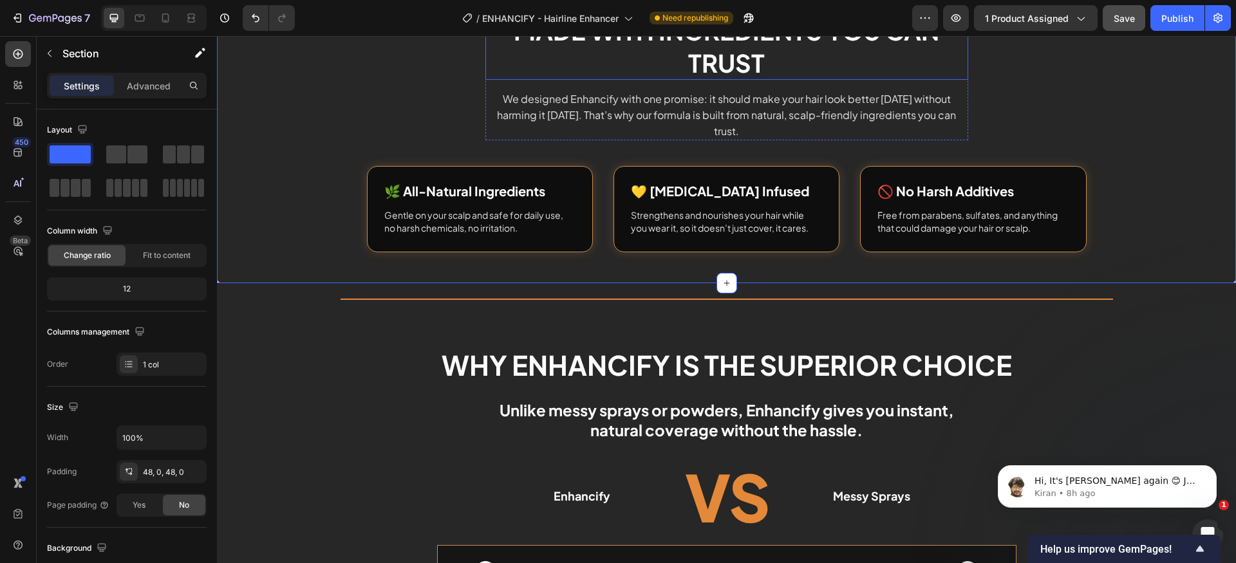
click at [839, 79] on p "Made with Ingredients You Can Trust" at bounding box center [727, 47] width 480 height 64
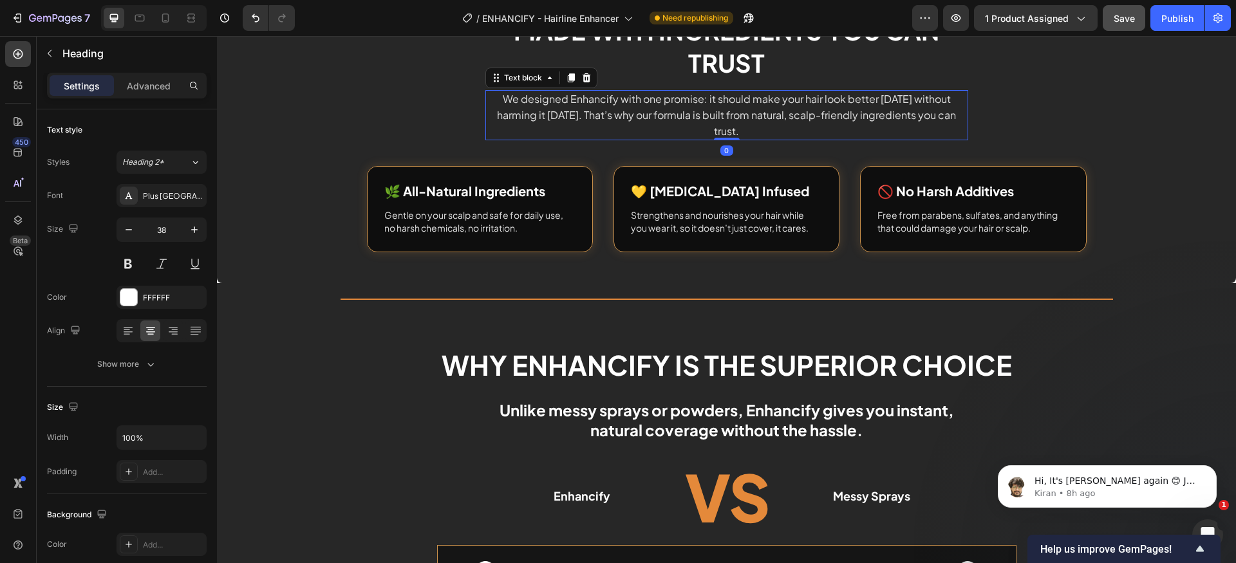
click at [487, 139] on p "We designed Enhancify with one promise: it should make your hair look better [D…" at bounding box center [727, 115] width 480 height 48
click at [511, 84] on div "Text block" at bounding box center [523, 78] width 43 height 12
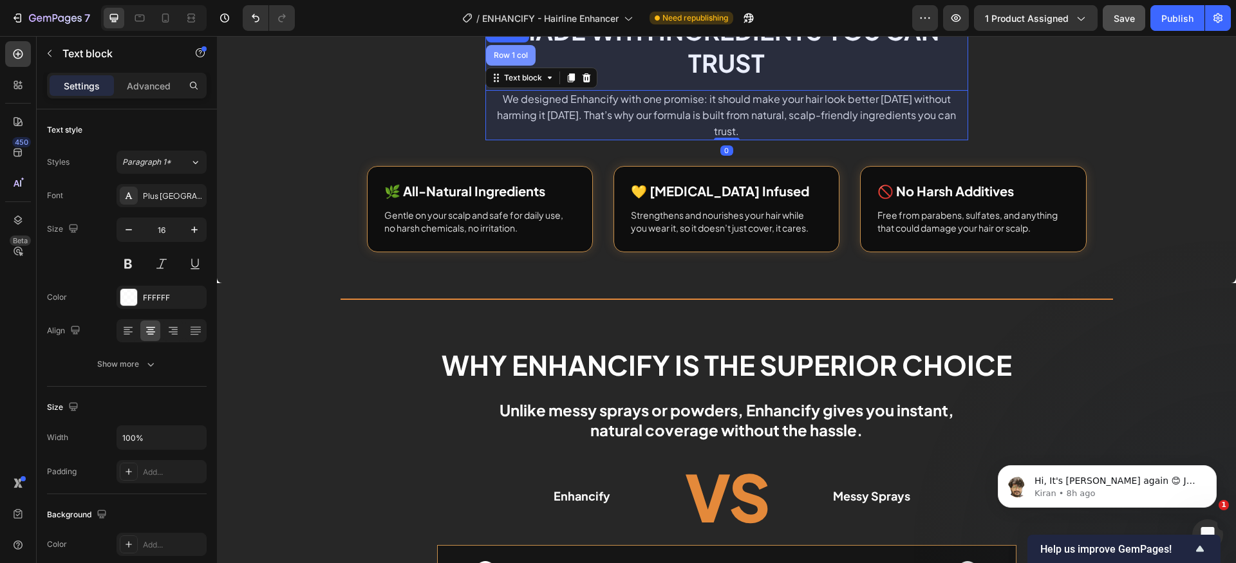
click at [506, 66] on div "Row 1 col" at bounding box center [511, 55] width 50 height 21
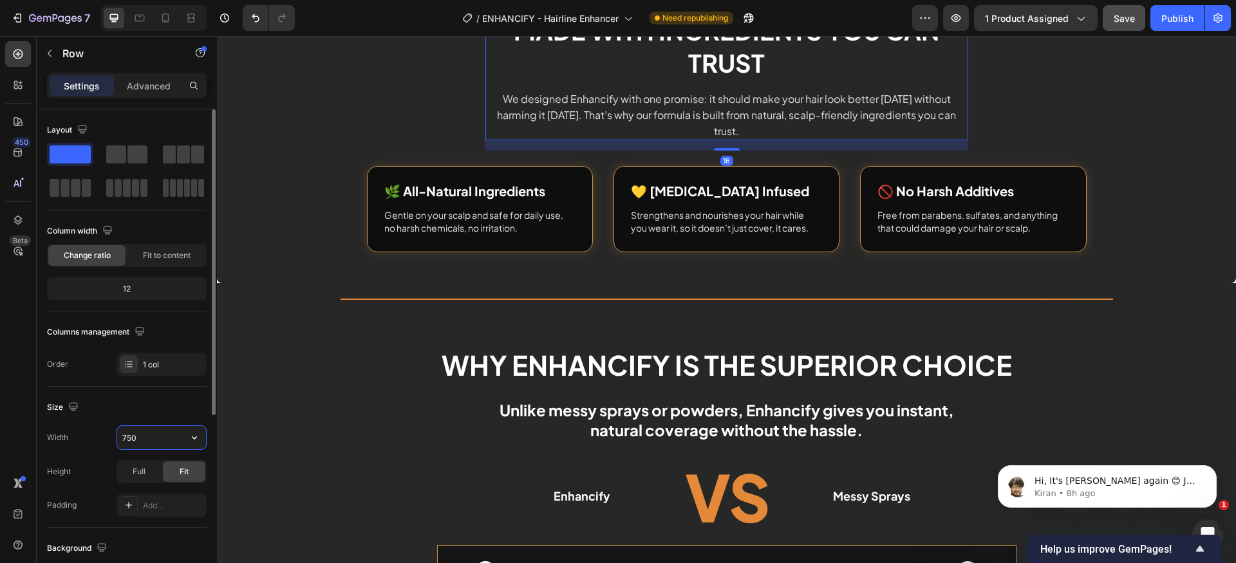
click at [167, 435] on input "750" at bounding box center [161, 437] width 89 height 23
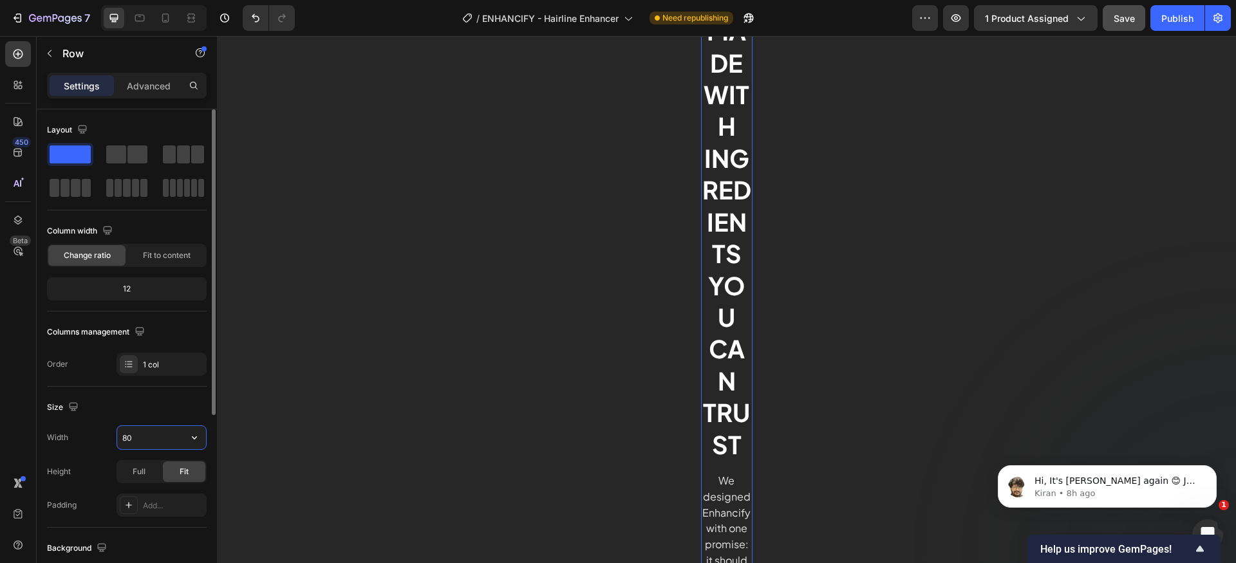
type input "8"
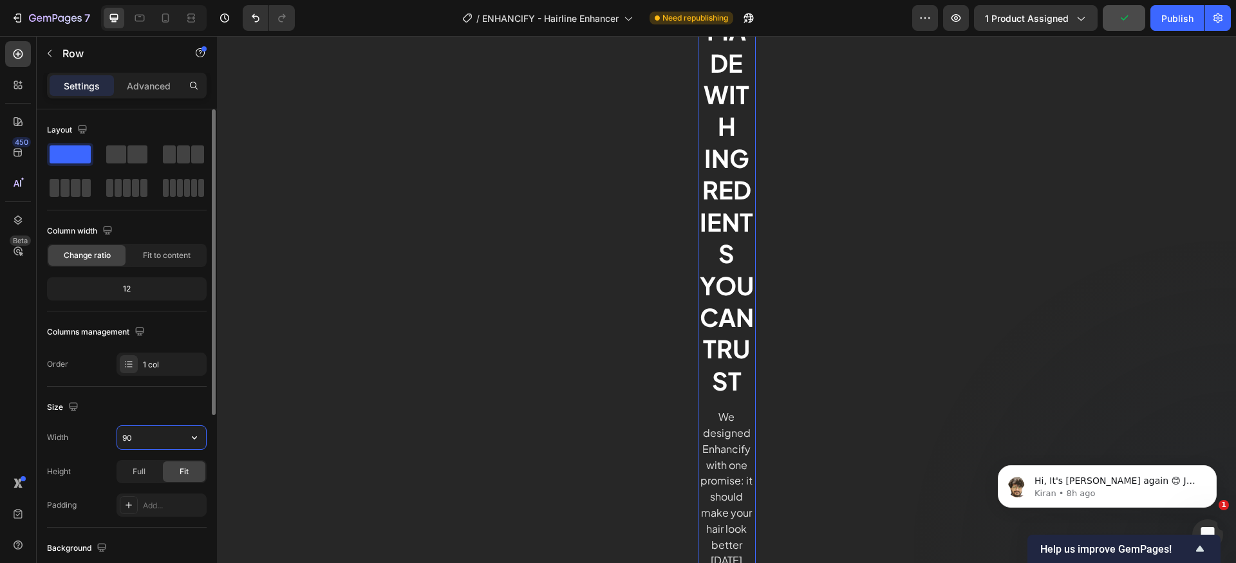
type input "900"
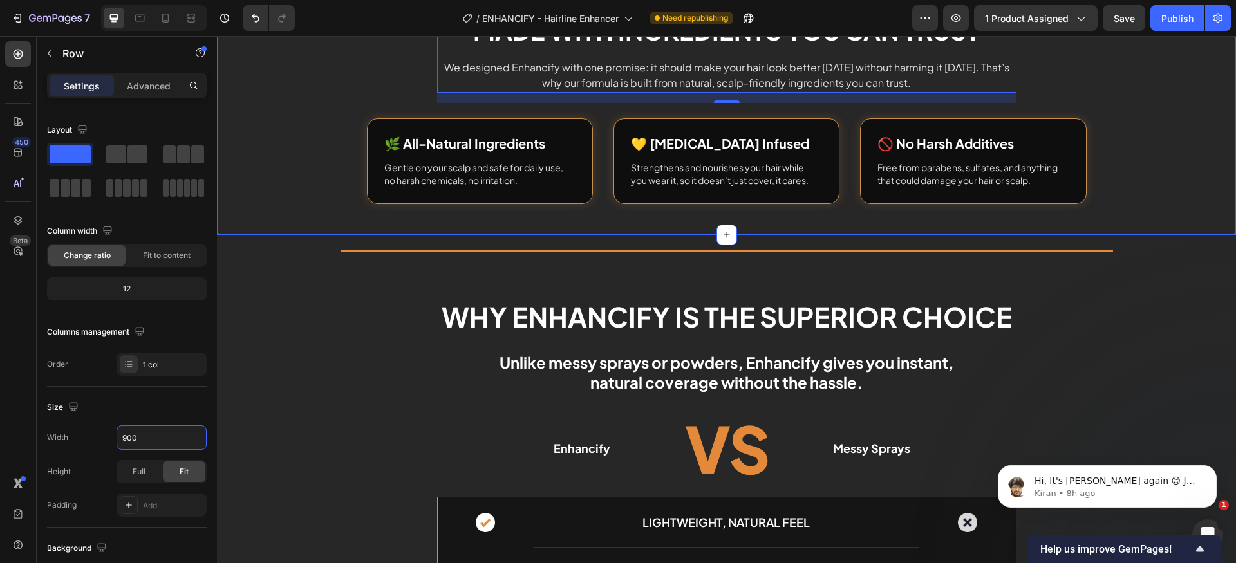
click at [1134, 204] on div "Made with Ingredients You Can Trust Heading We designed Enhancify with one prom…" at bounding box center [726, 109] width 1019 height 191
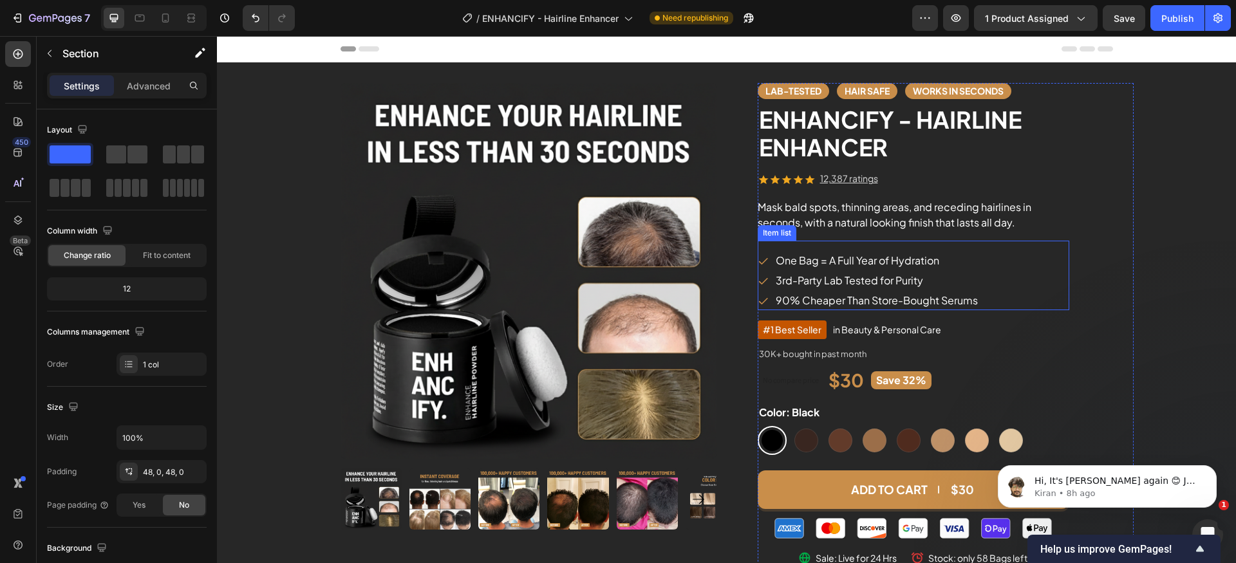
click at [802, 262] on p "One Bag = A Full Year of Hydration" at bounding box center [877, 260] width 202 height 15
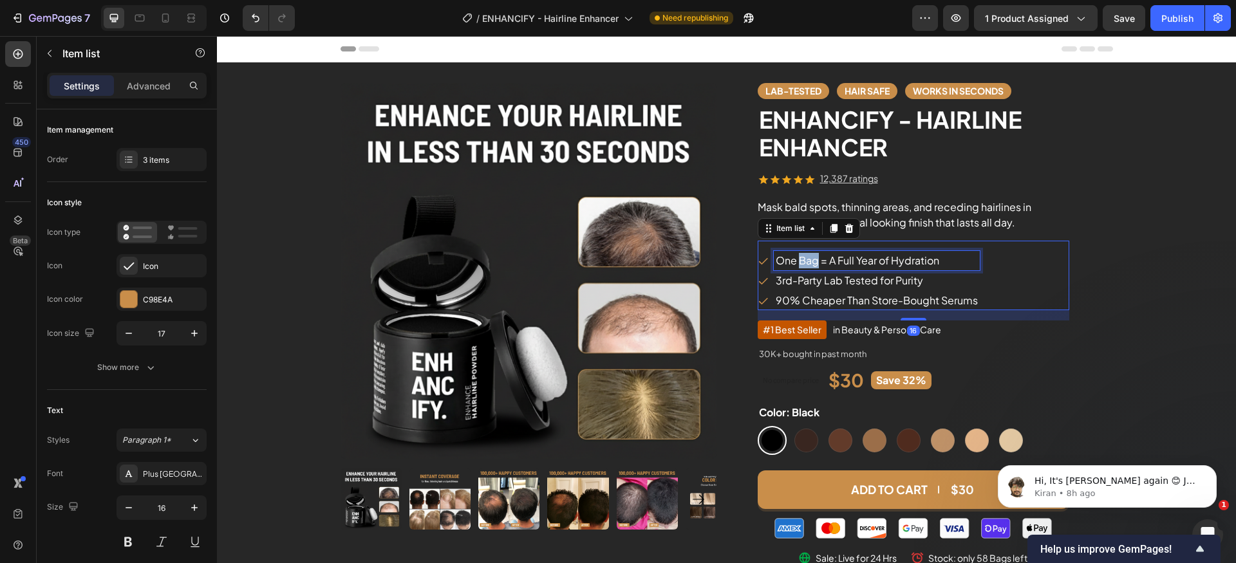
click at [802, 262] on p "One Bag = A Full Year of Hydration" at bounding box center [877, 260] width 202 height 15
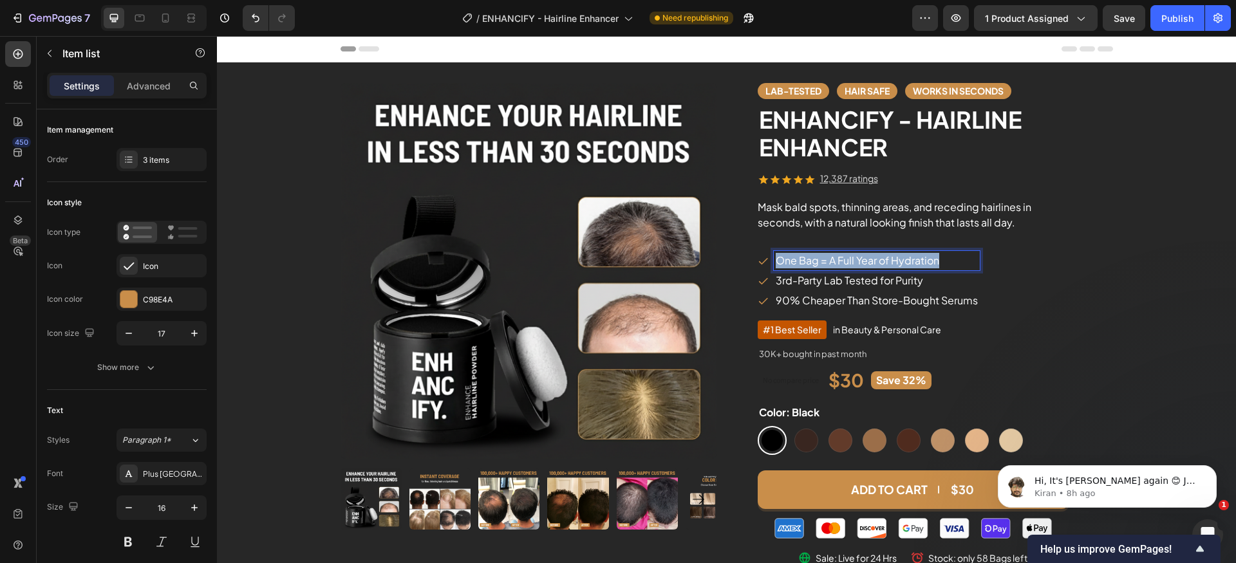
click at [802, 262] on p "One Bag = A Full Year of Hydration" at bounding box center [877, 260] width 202 height 15
click at [829, 283] on p "3rd-Party Lab Tested for Purity" at bounding box center [877, 280] width 202 height 15
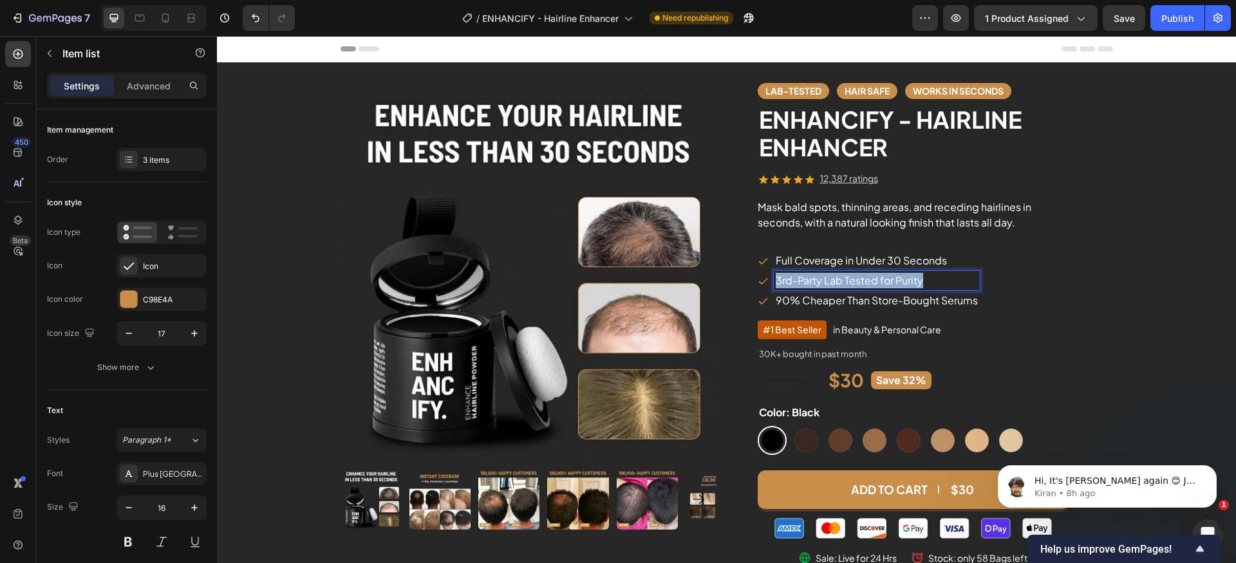
click at [829, 283] on p "3rd-Party Lab Tested for Purity" at bounding box center [877, 280] width 202 height 15
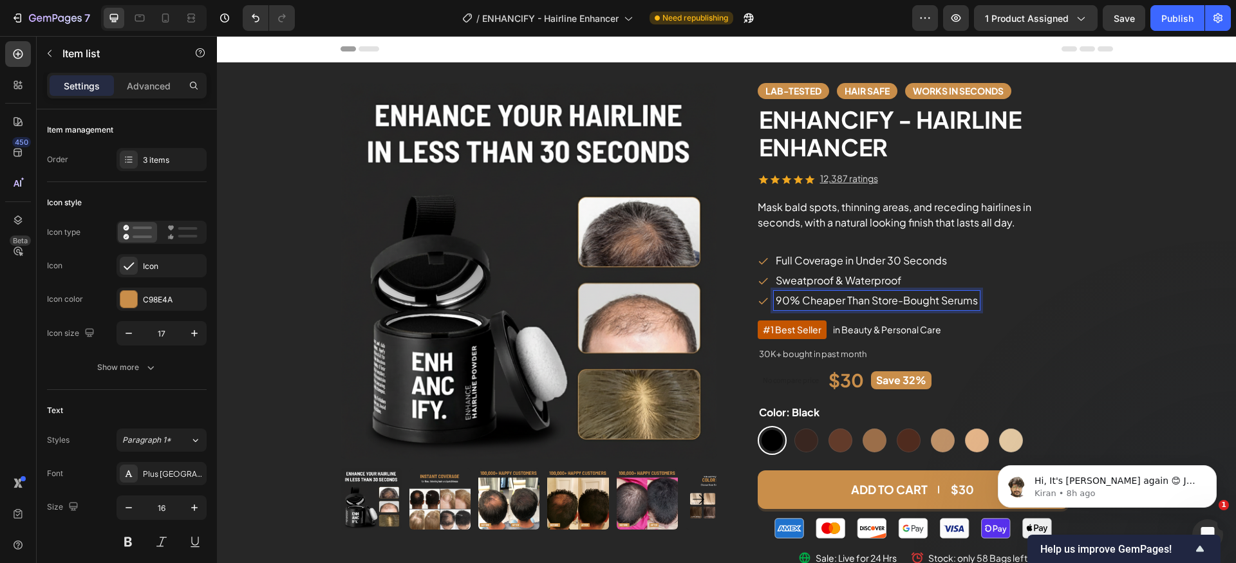
click at [916, 302] on p "90% Cheaper Than Store-Bought Serums" at bounding box center [877, 300] width 202 height 15
click at [1109, 302] on div "Lab-Tested Text block Hair safe Text block works in seconds Text block Row ENHA…" at bounding box center [946, 325] width 376 height 485
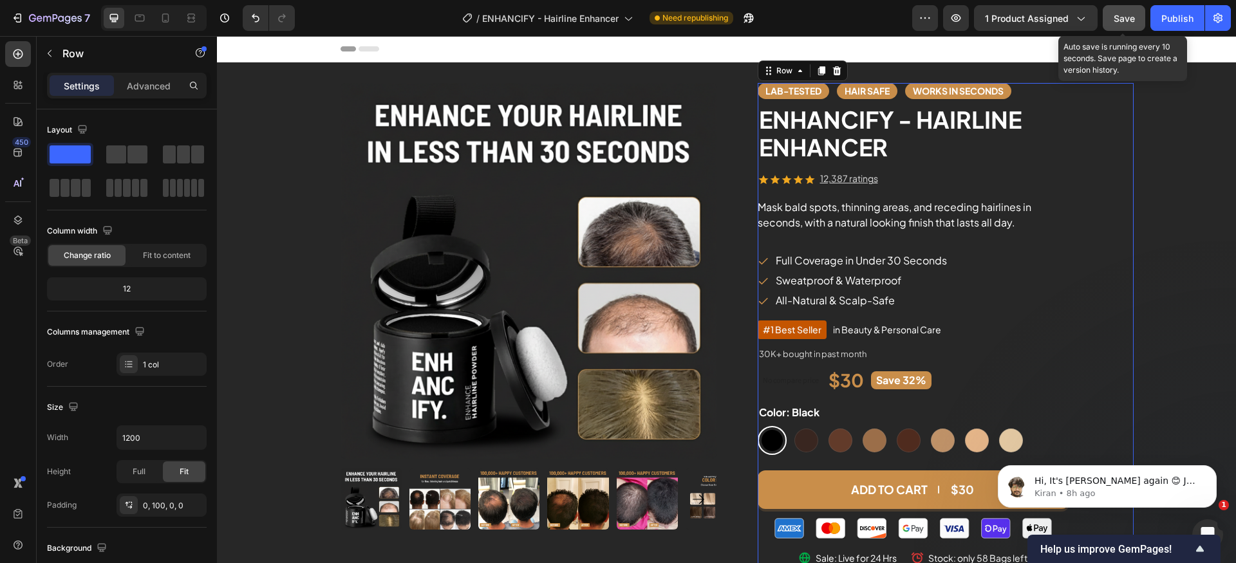
click at [1114, 18] on span "Save" at bounding box center [1124, 18] width 21 height 11
click at [1174, 19] on div "Publish" at bounding box center [1177, 19] width 32 height 14
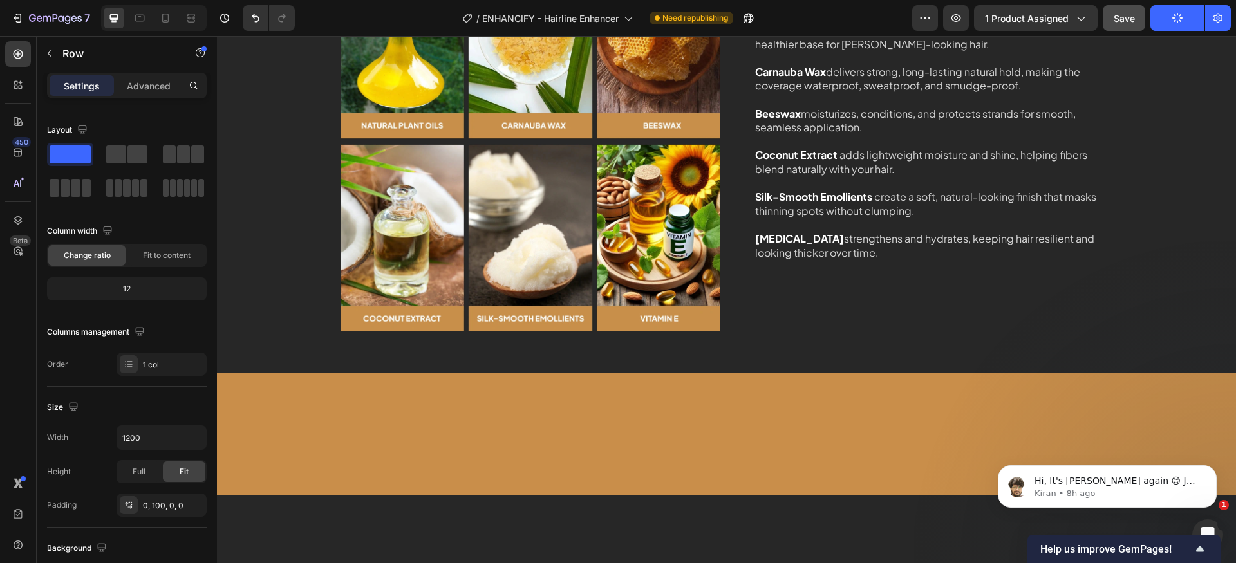
scroll to position [1633, 0]
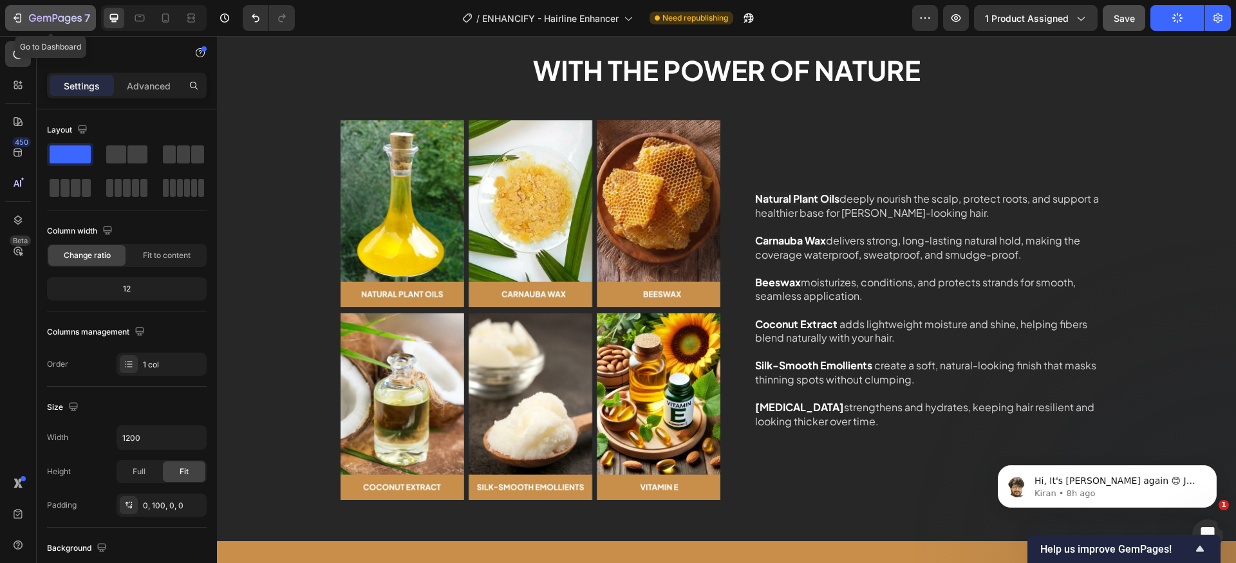
click at [39, 15] on icon "button" at bounding box center [55, 19] width 53 height 11
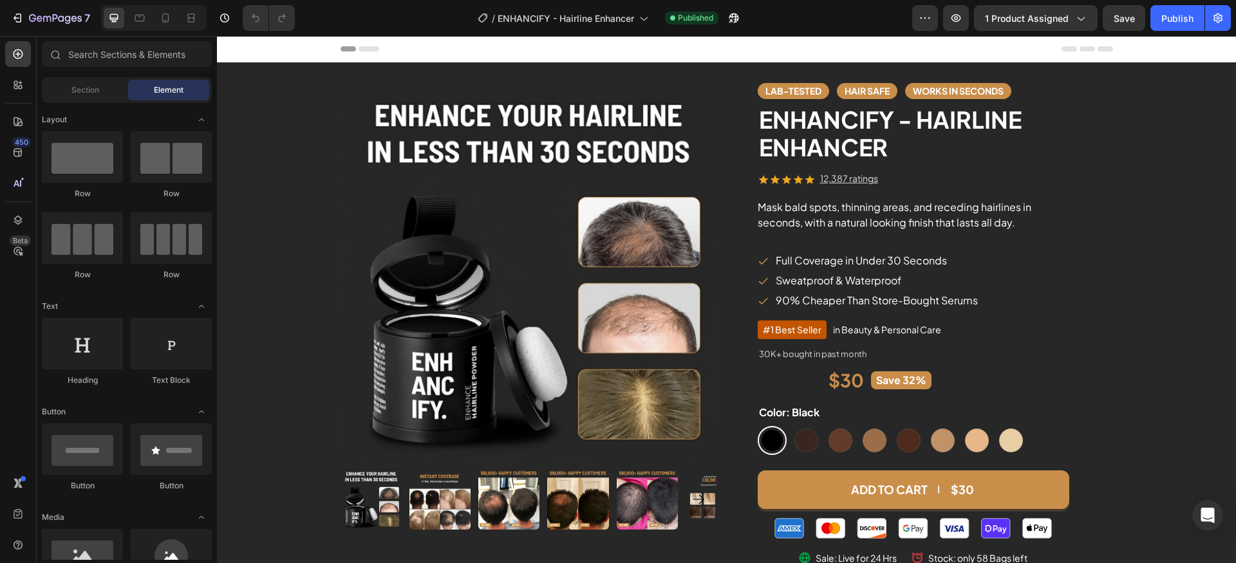
click at [3, 19] on div "7" at bounding box center [48, 18] width 96 height 26
click at [22, 21] on icon "button" at bounding box center [17, 18] width 13 height 13
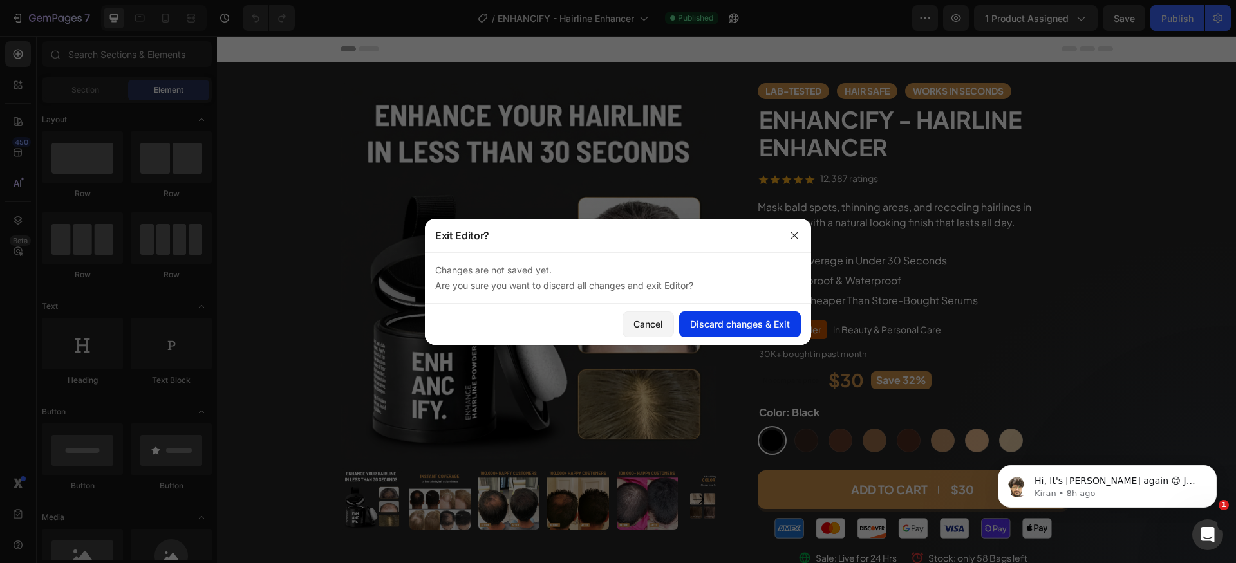
click at [727, 322] on div "Discard changes & Exit" at bounding box center [740, 324] width 100 height 14
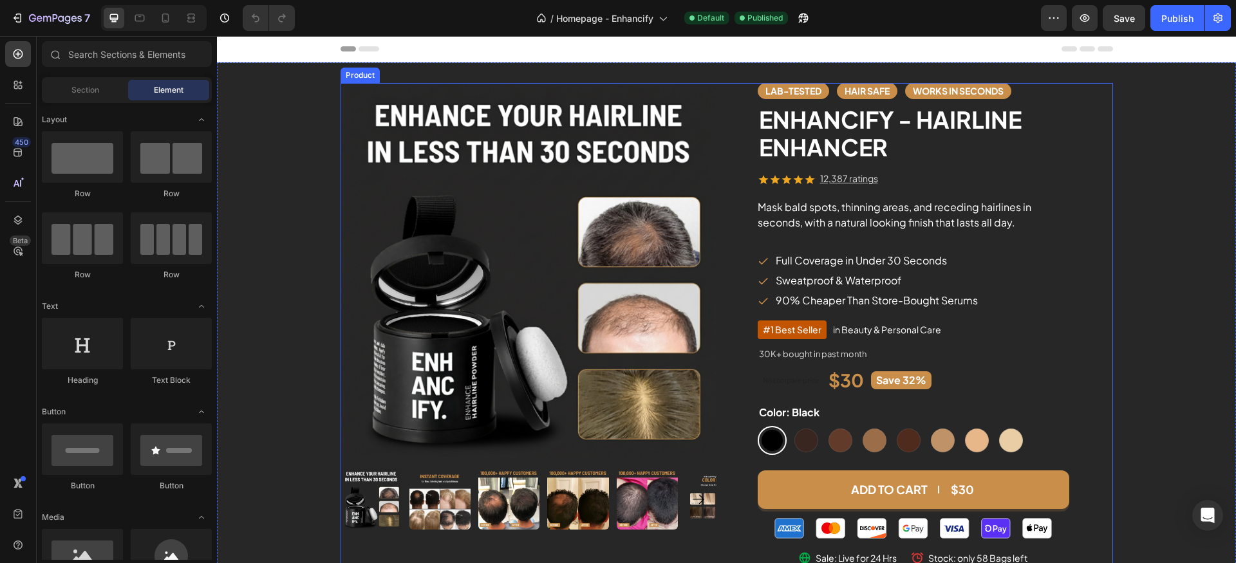
click at [719, 94] on div "Product Images Lab-Tested Text block Hair safe Text block works in seconds Text…" at bounding box center [727, 331] width 773 height 496
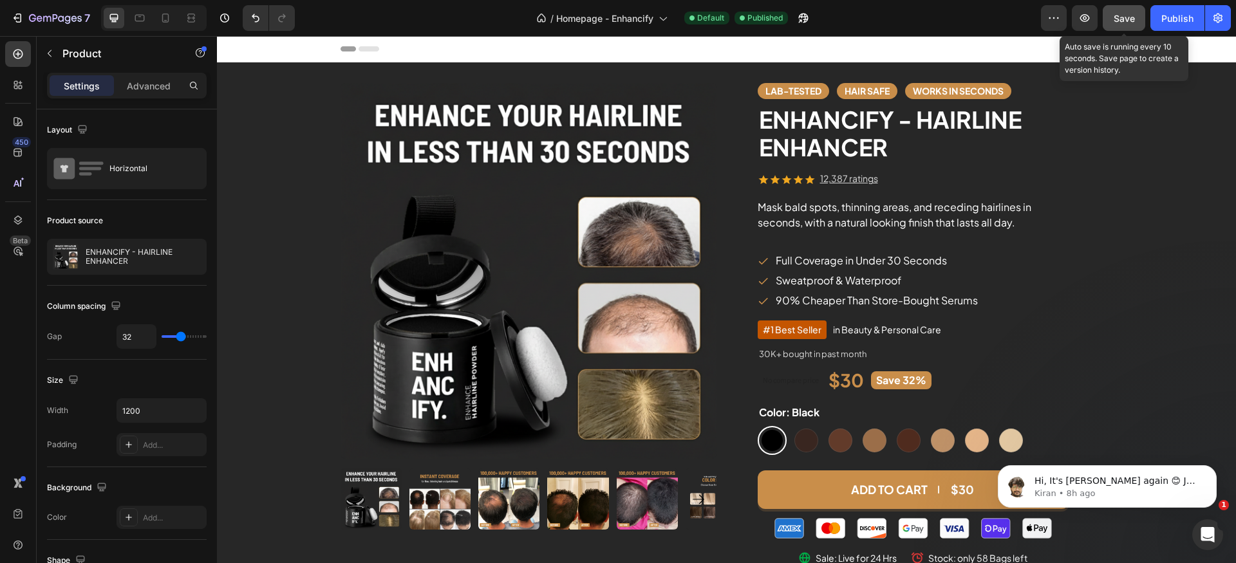
click at [1119, 29] on button "Save" at bounding box center [1124, 18] width 42 height 26
click at [1171, 23] on div "Publish" at bounding box center [1177, 19] width 32 height 14
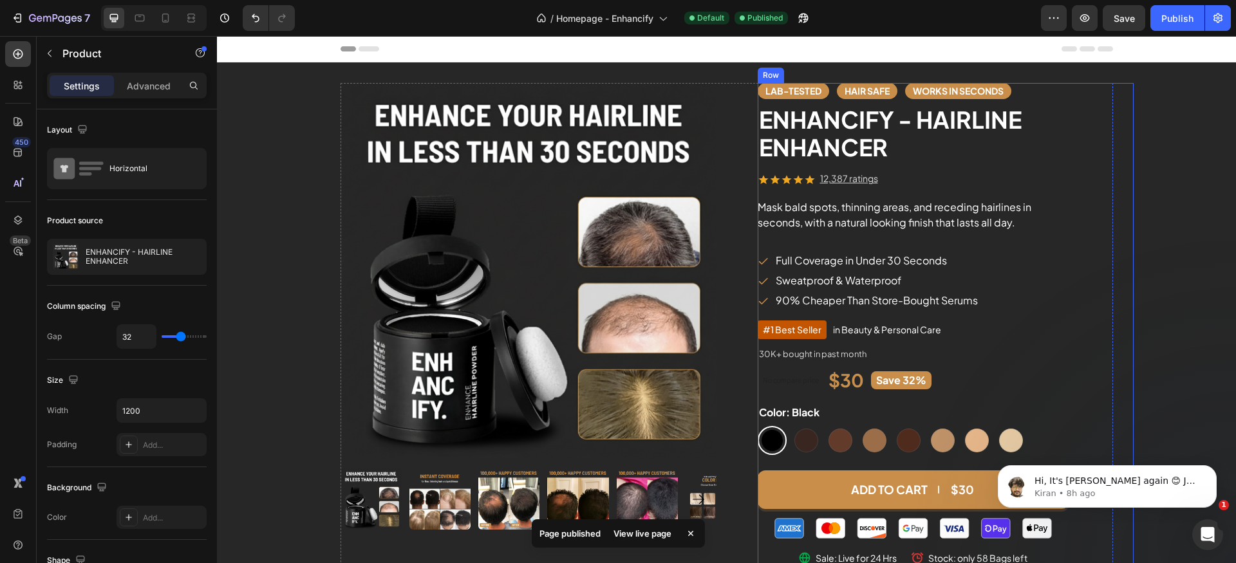
click at [841, 301] on p "90% Cheaper Than Store-Bought Serums" at bounding box center [877, 300] width 202 height 15
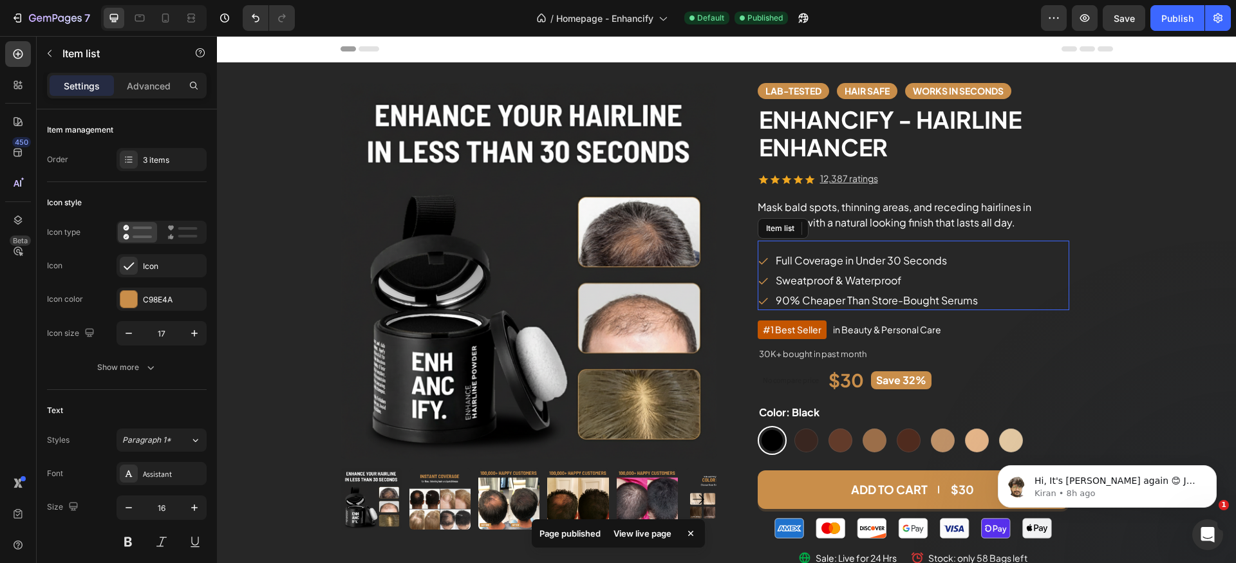
click at [841, 301] on p "90% Cheaper Than Store-Bought Serums" at bounding box center [877, 300] width 202 height 15
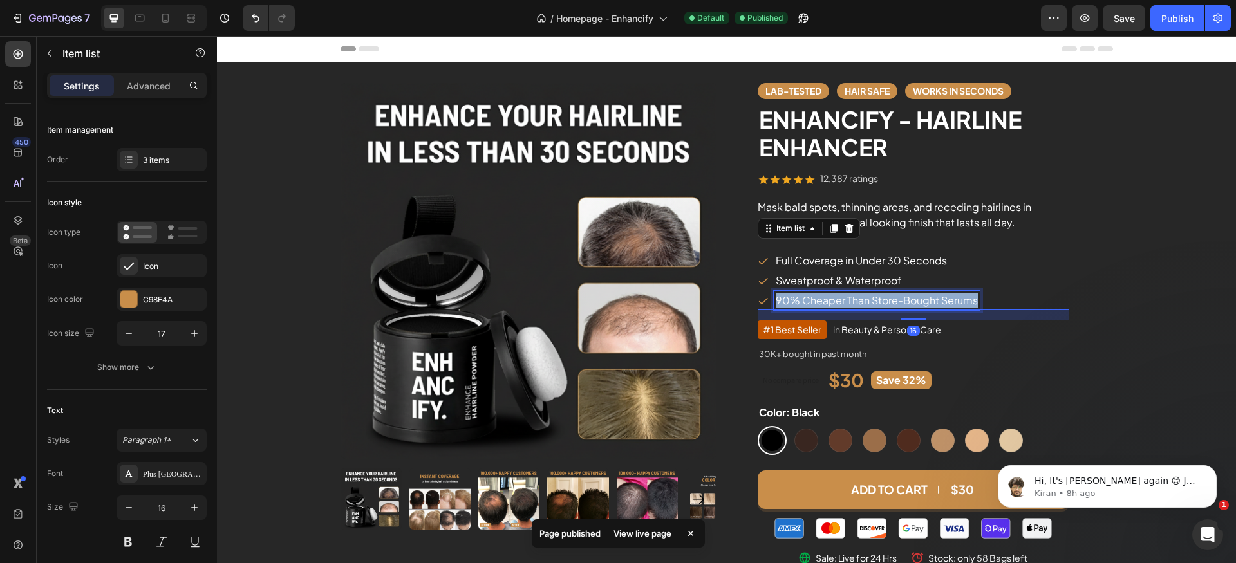
click at [841, 301] on p "90% Cheaper Than Store-Bought Serums" at bounding box center [877, 300] width 202 height 15
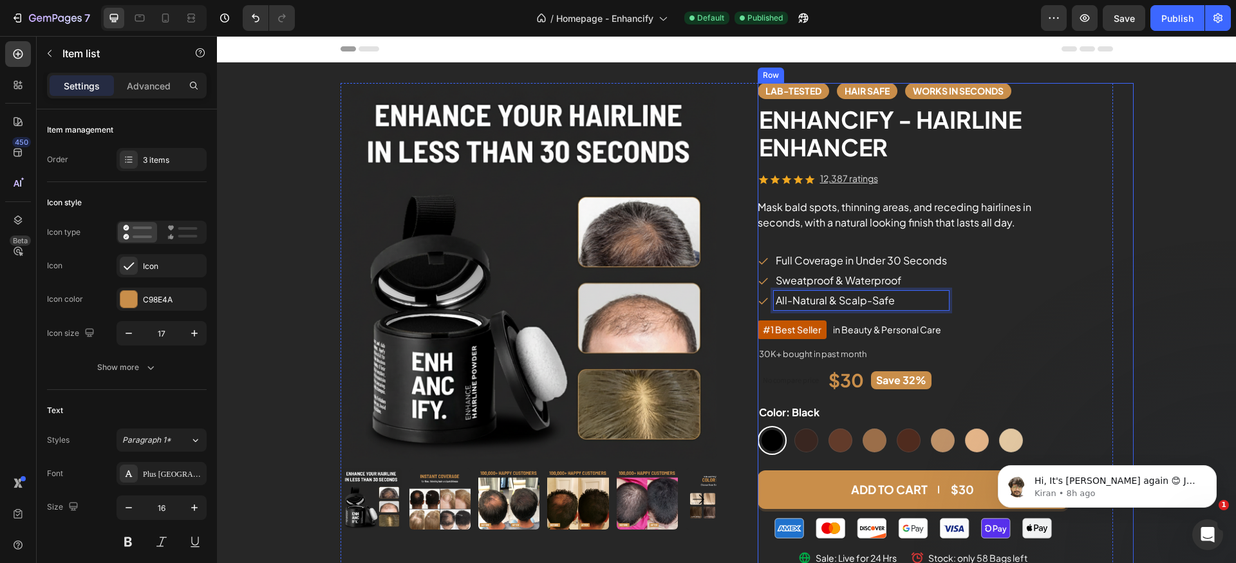
click at [1123, 286] on div "Lab-Tested Text block Hair safe Text block works in seconds Text block Row ENHA…" at bounding box center [946, 325] width 376 height 485
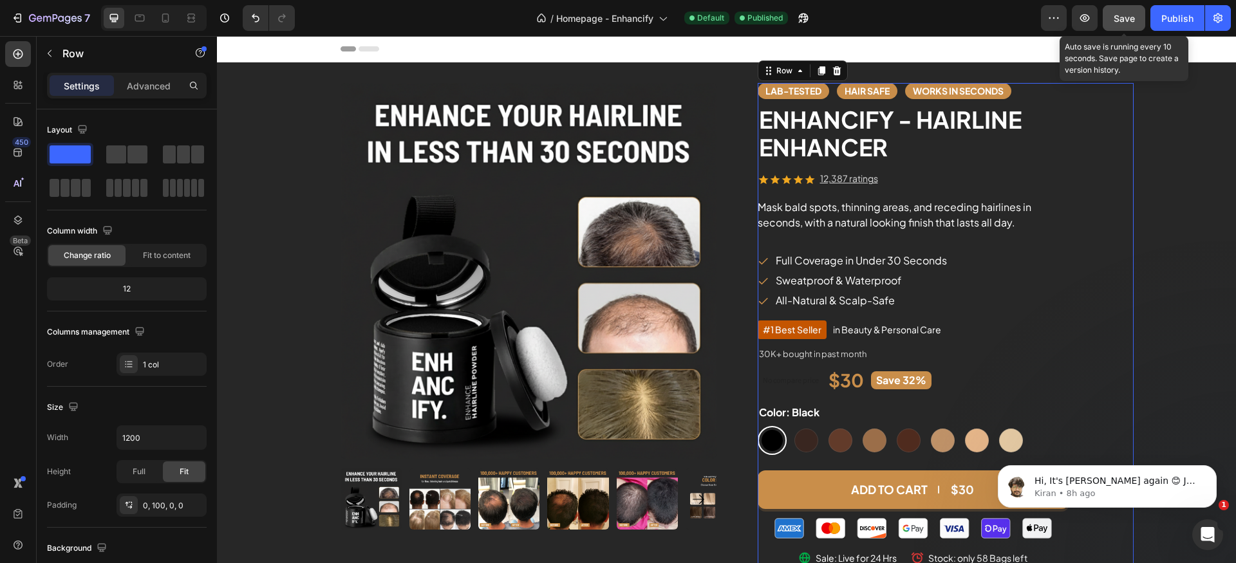
click at [1119, 20] on span "Save" at bounding box center [1124, 18] width 21 height 11
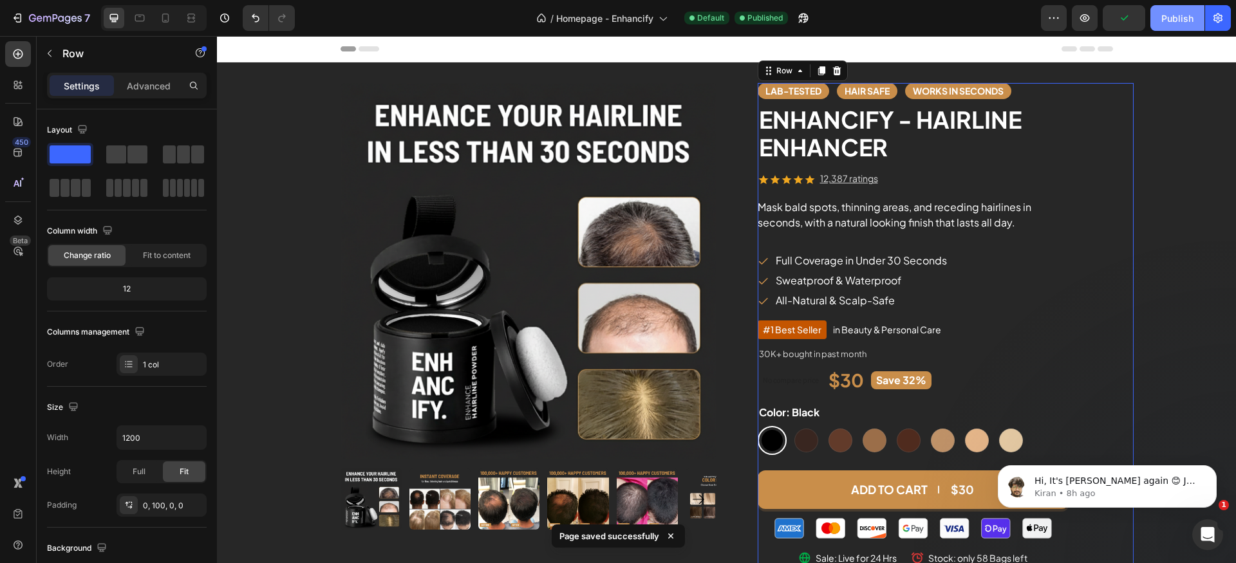
drag, startPoint x: 1173, startPoint y: 16, endPoint x: 868, endPoint y: 66, distance: 309.2
click at [1173, 16] on div "Publish" at bounding box center [1177, 19] width 32 height 14
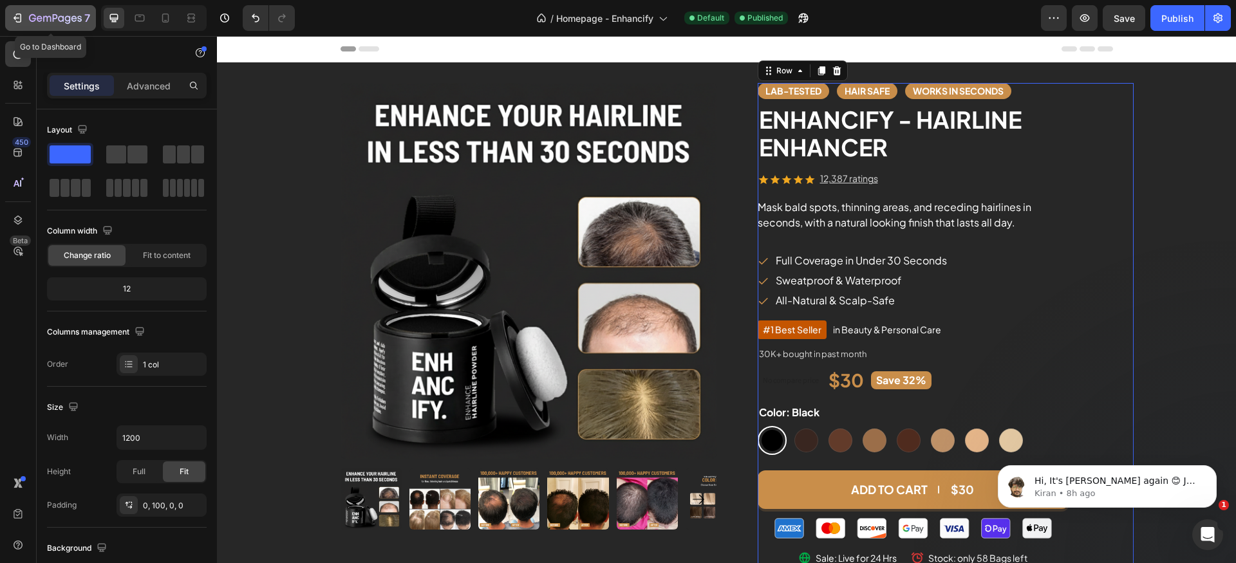
click at [48, 10] on div "7" at bounding box center [59, 17] width 61 height 15
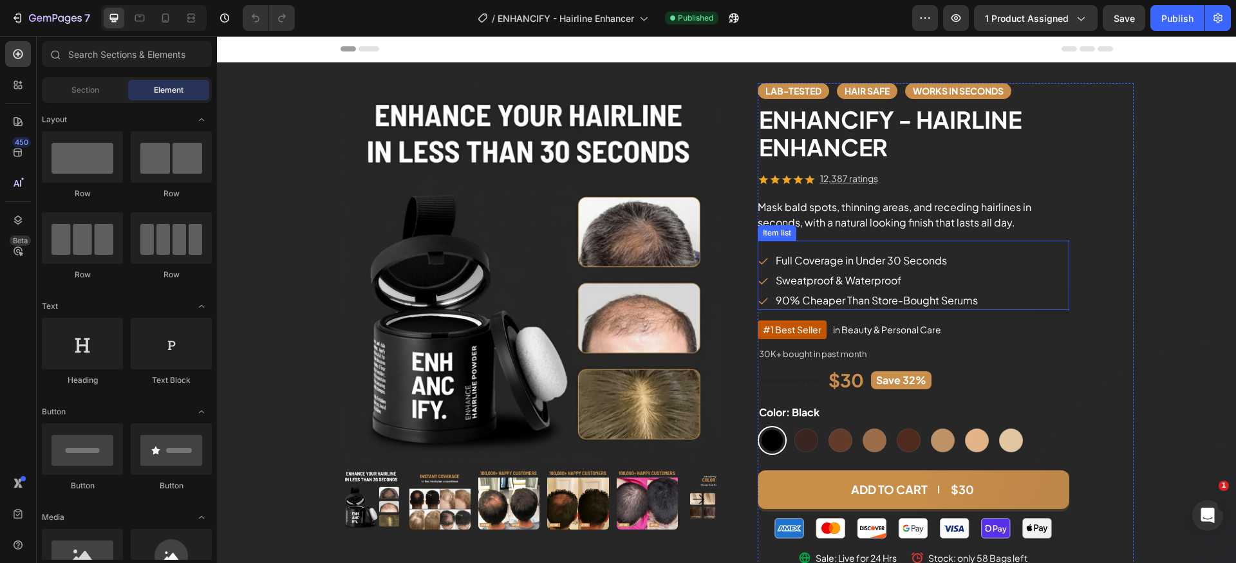
click at [846, 293] on p "90% Cheaper Than Store-Bought Serums" at bounding box center [877, 300] width 202 height 15
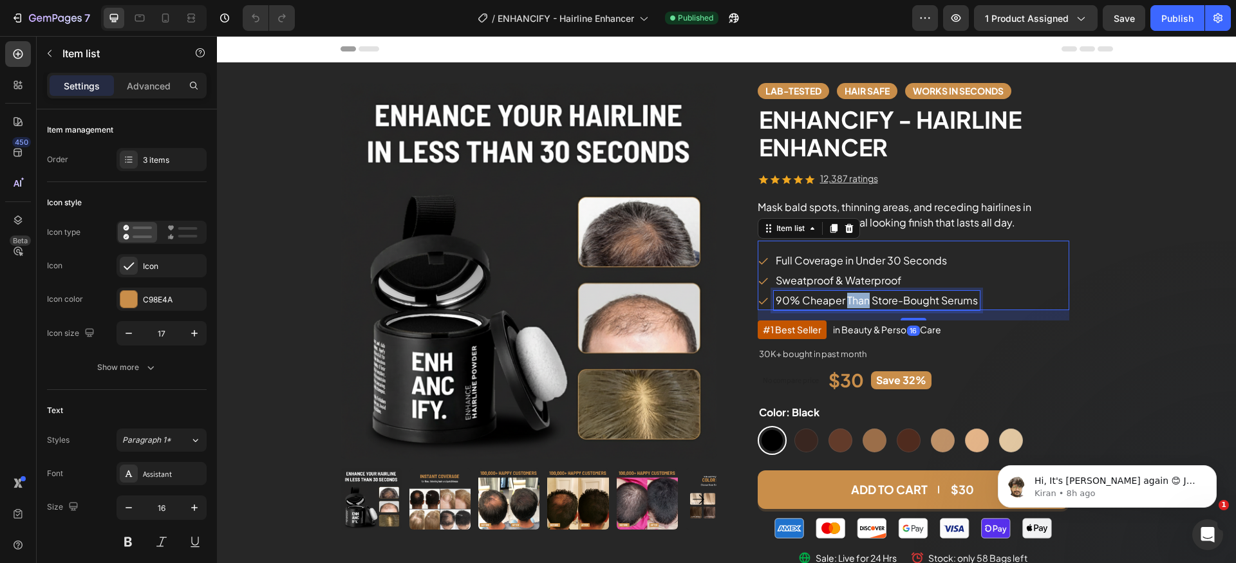
click at [846, 293] on p "90% Cheaper Than Store-Bought Serums" at bounding box center [877, 300] width 202 height 15
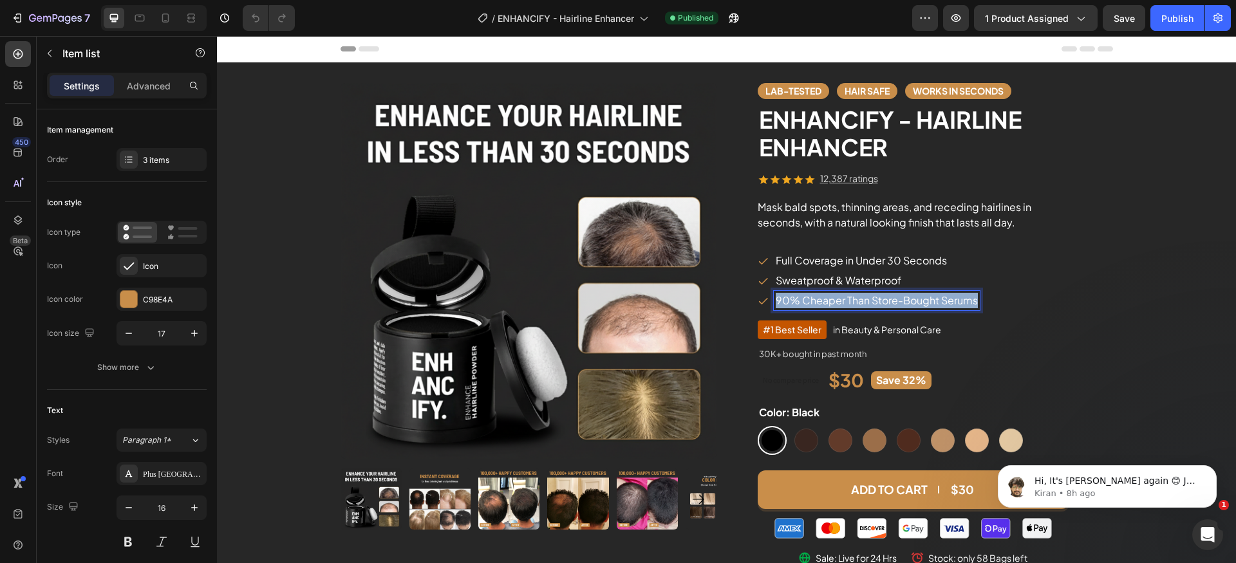
click at [846, 293] on p "90% Cheaper Than Store-Bought Serums" at bounding box center [877, 300] width 202 height 15
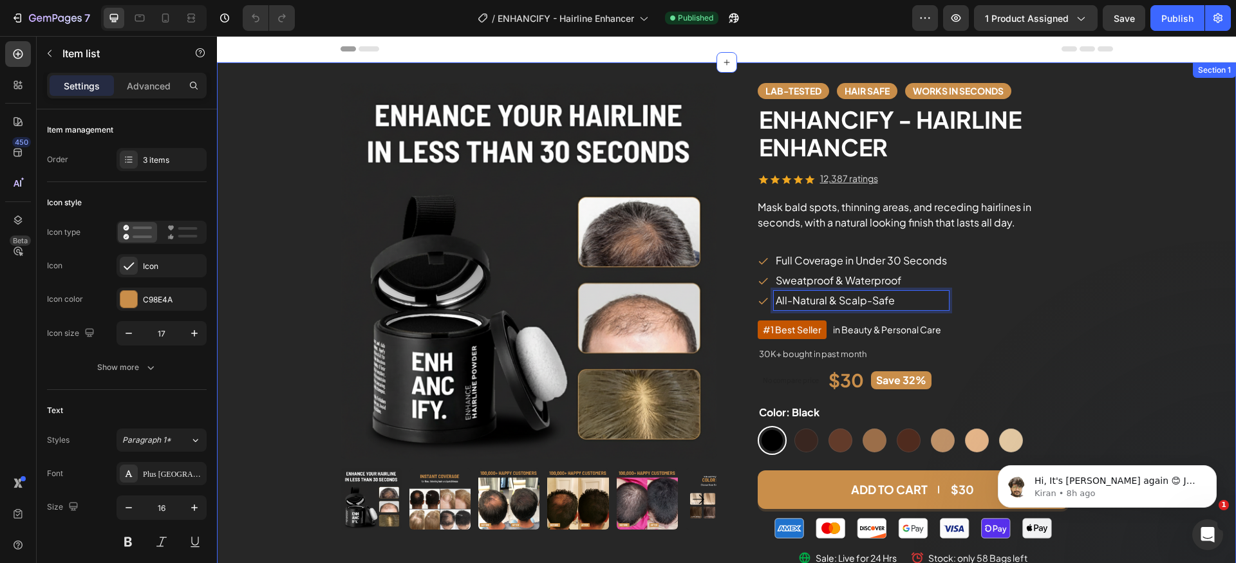
click at [1148, 300] on div "Product Images Lab-Tested Text block Hair safe Text block works in seconds Text…" at bounding box center [726, 331] width 1019 height 496
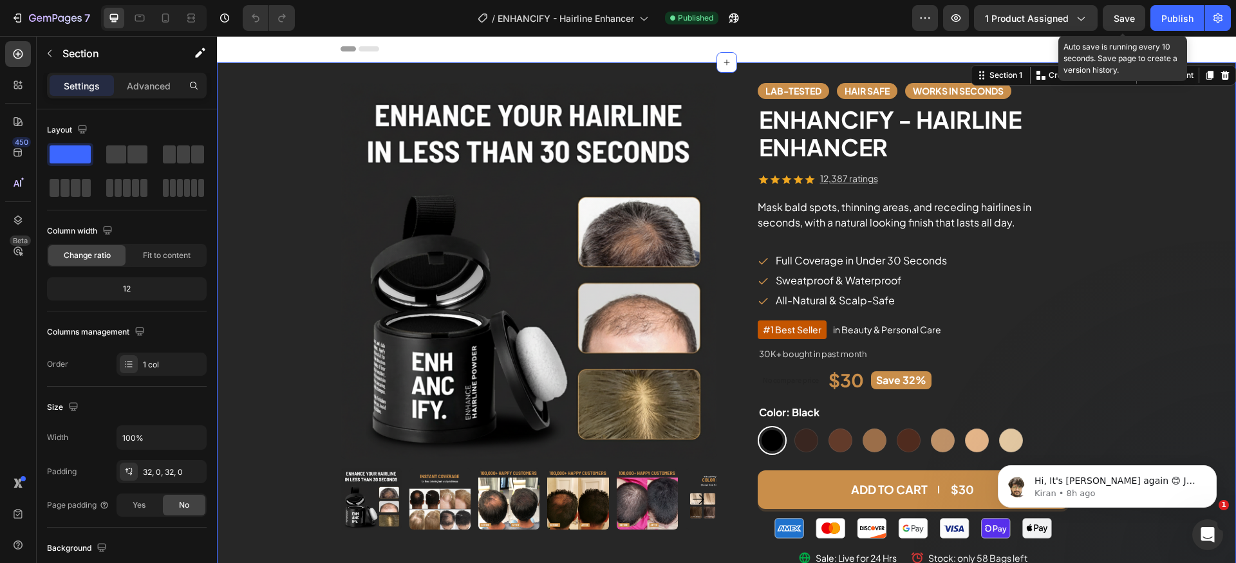
click at [1118, 17] on span "Save" at bounding box center [1124, 18] width 21 height 11
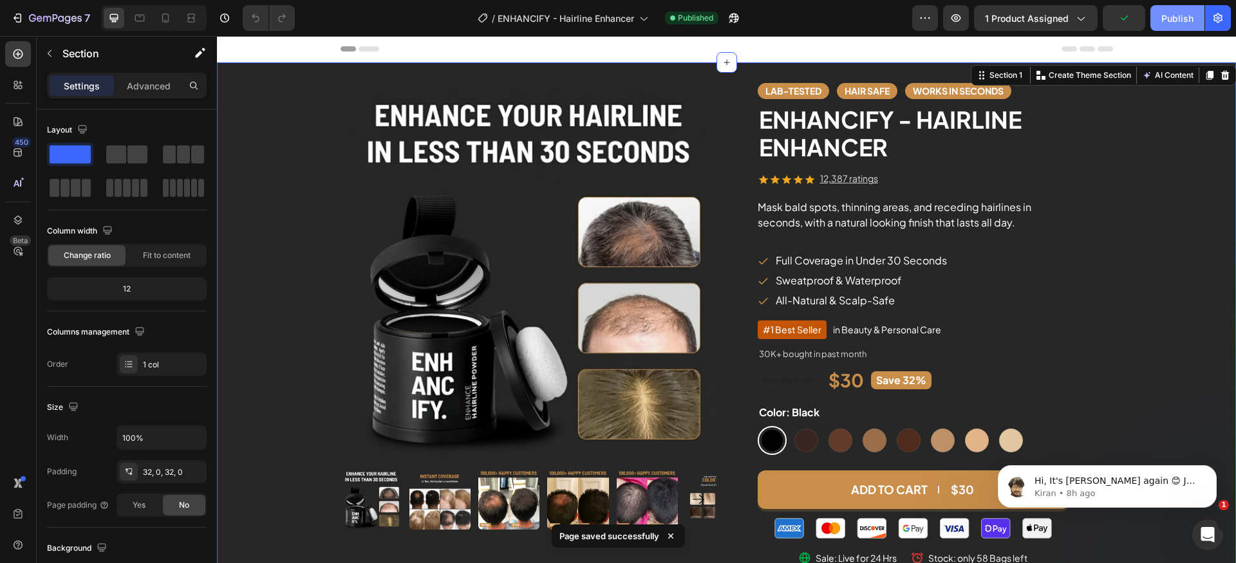
click at [1165, 15] on div "Publish" at bounding box center [1177, 19] width 32 height 14
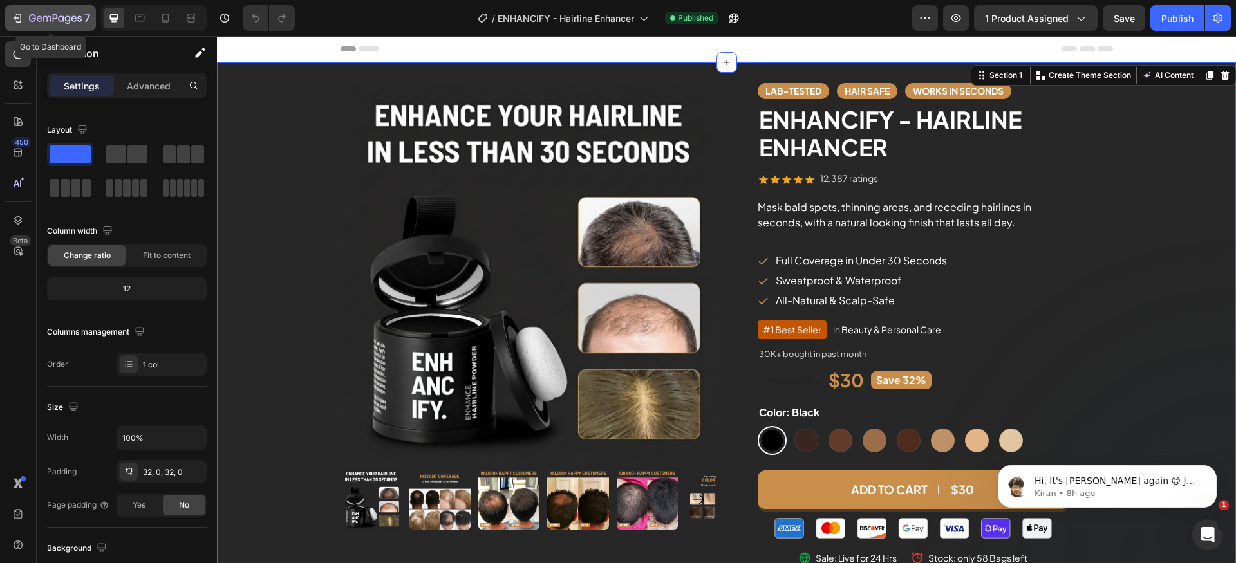
click at [26, 19] on div "7" at bounding box center [50, 17] width 79 height 15
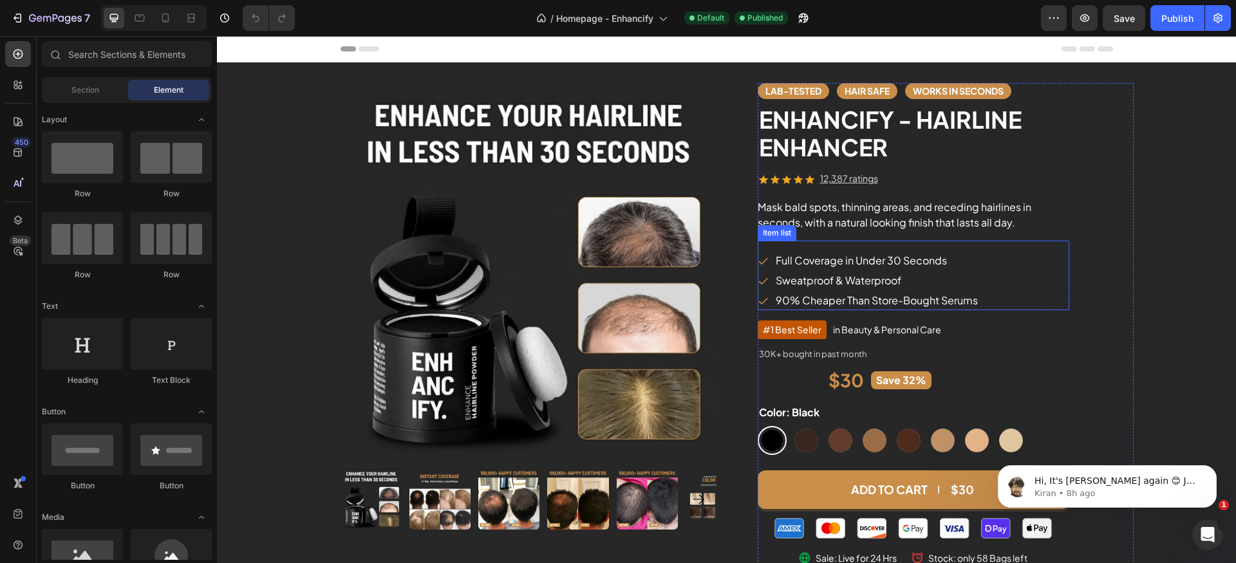
click at [802, 294] on p "90% Cheaper Than Store-Bought Serums" at bounding box center [877, 300] width 202 height 15
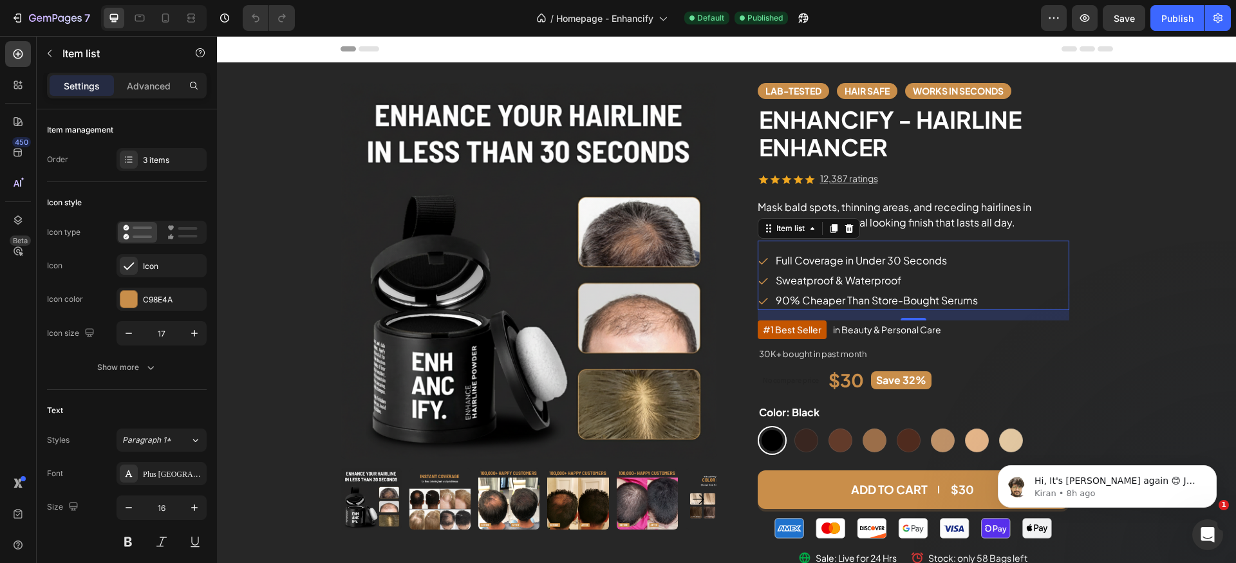
click at [802, 294] on p "90% Cheaper Than Store-Bought Serums" at bounding box center [877, 300] width 202 height 15
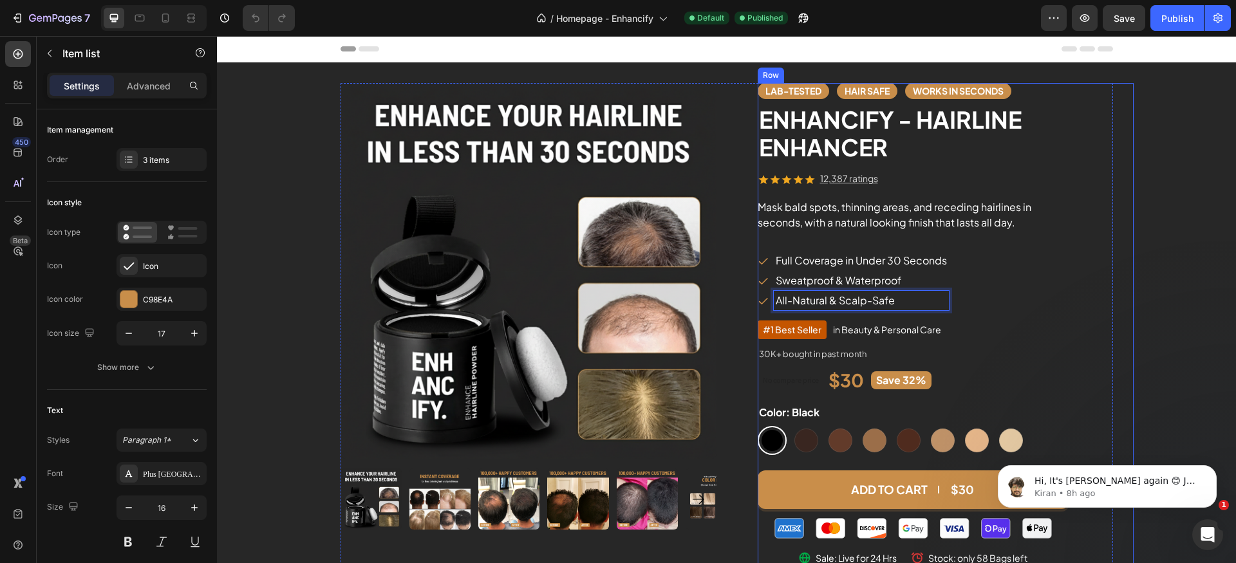
click at [1112, 307] on div "Lab-Tested Text block Hair safe Text block works in seconds Text block Row ENHA…" at bounding box center [946, 325] width 376 height 485
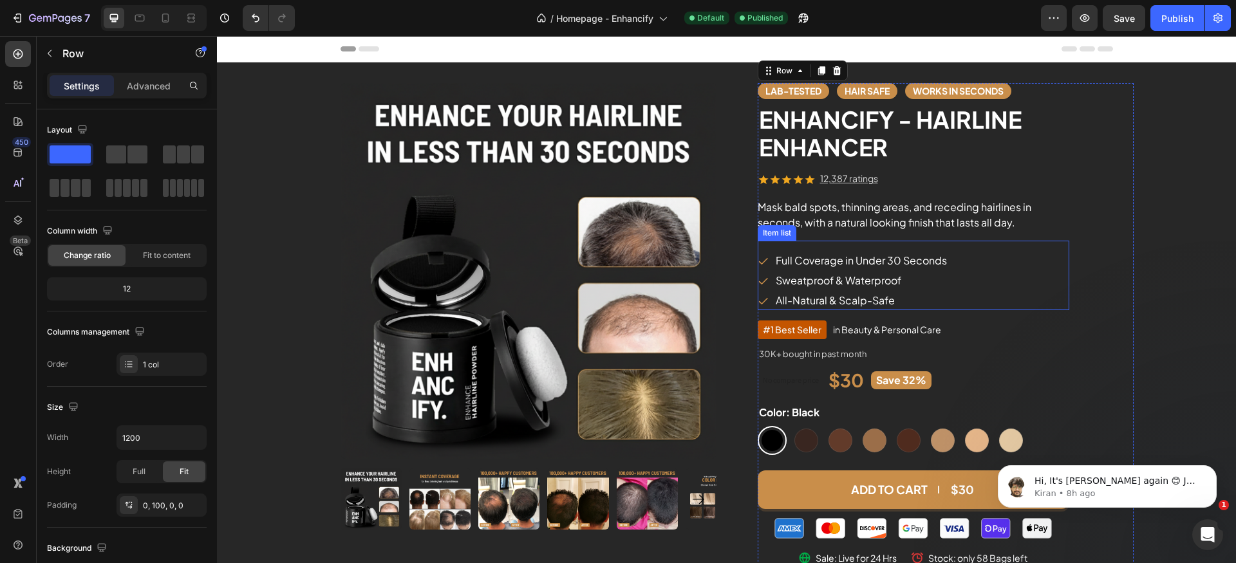
click at [1031, 281] on div "Full Coverage in Under 30 Seconds Sweatproof & Waterproof All-Natural & Scalp-S…" at bounding box center [914, 280] width 312 height 59
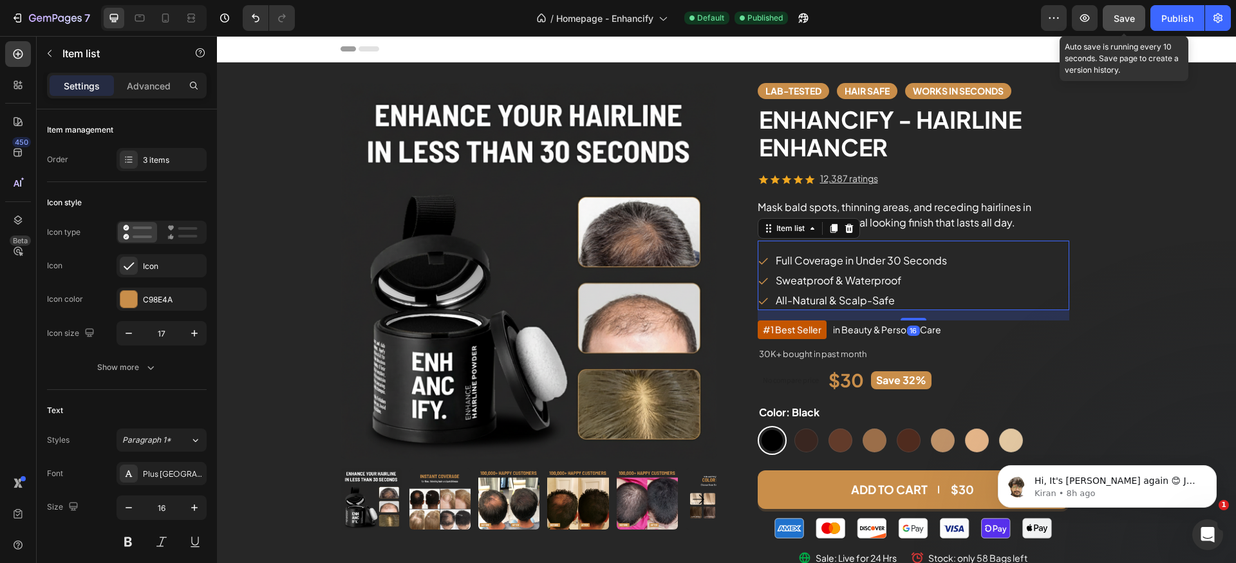
click at [1124, 22] on span "Save" at bounding box center [1124, 18] width 21 height 11
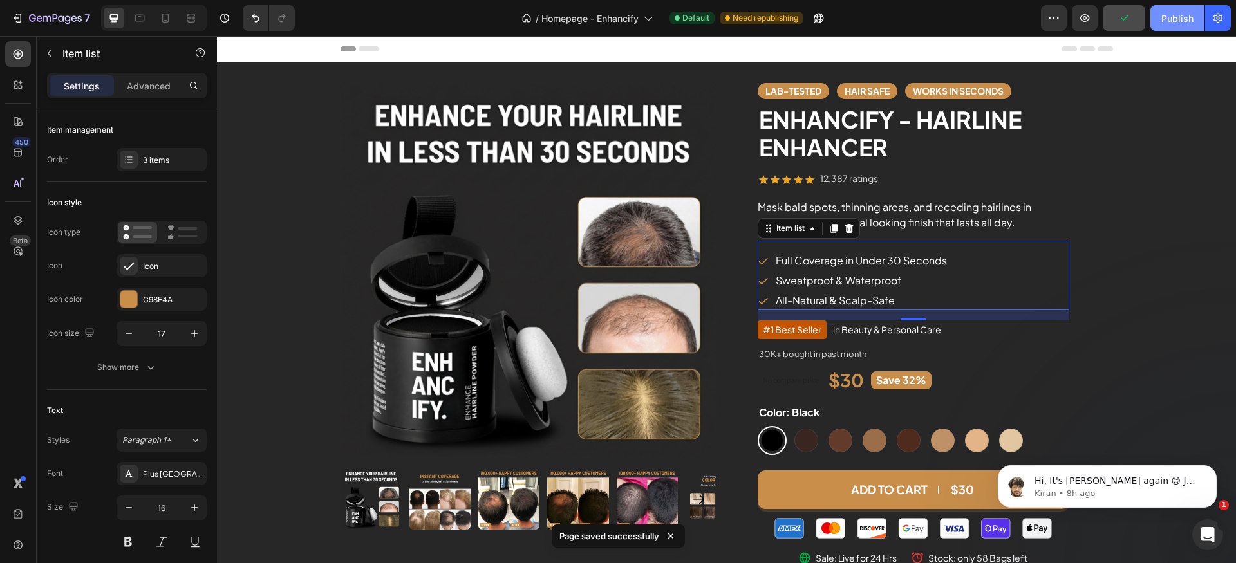
click at [1178, 19] on div "Publish" at bounding box center [1177, 19] width 32 height 14
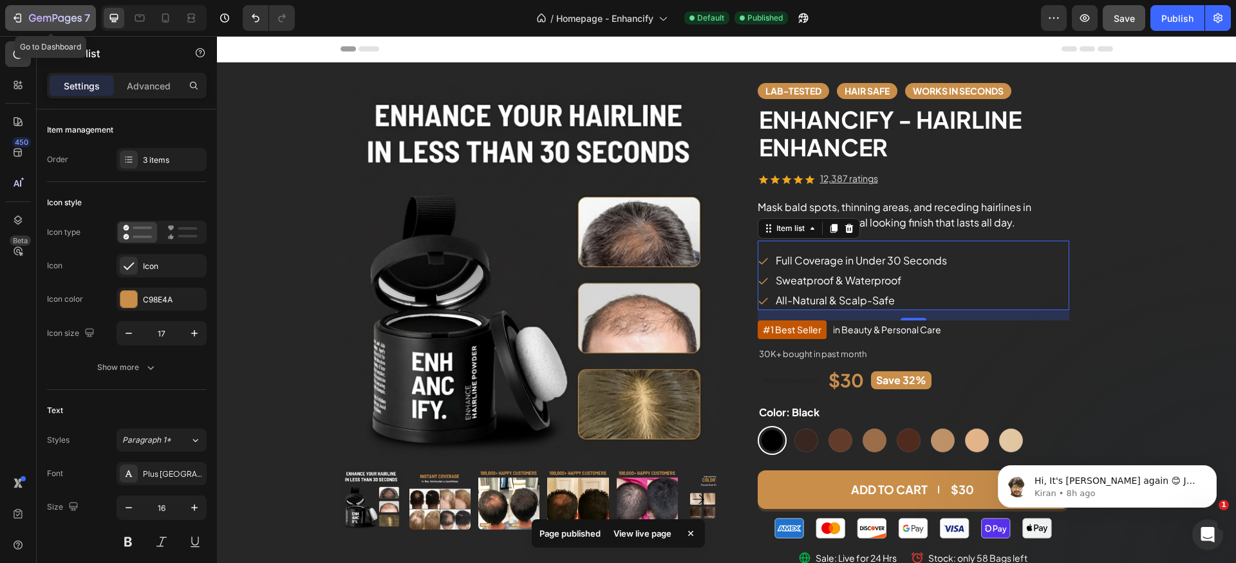
click at [42, 17] on icon "button" at bounding box center [55, 19] width 53 height 11
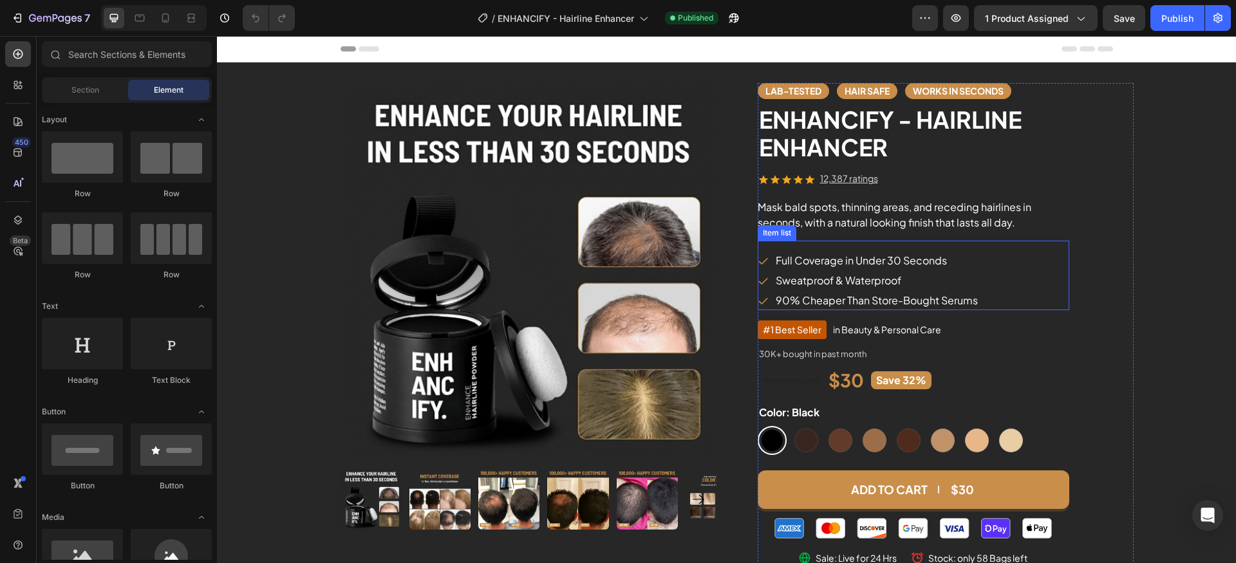
click at [850, 303] on p "90% Cheaper Than Store-Bought Serums" at bounding box center [877, 300] width 202 height 15
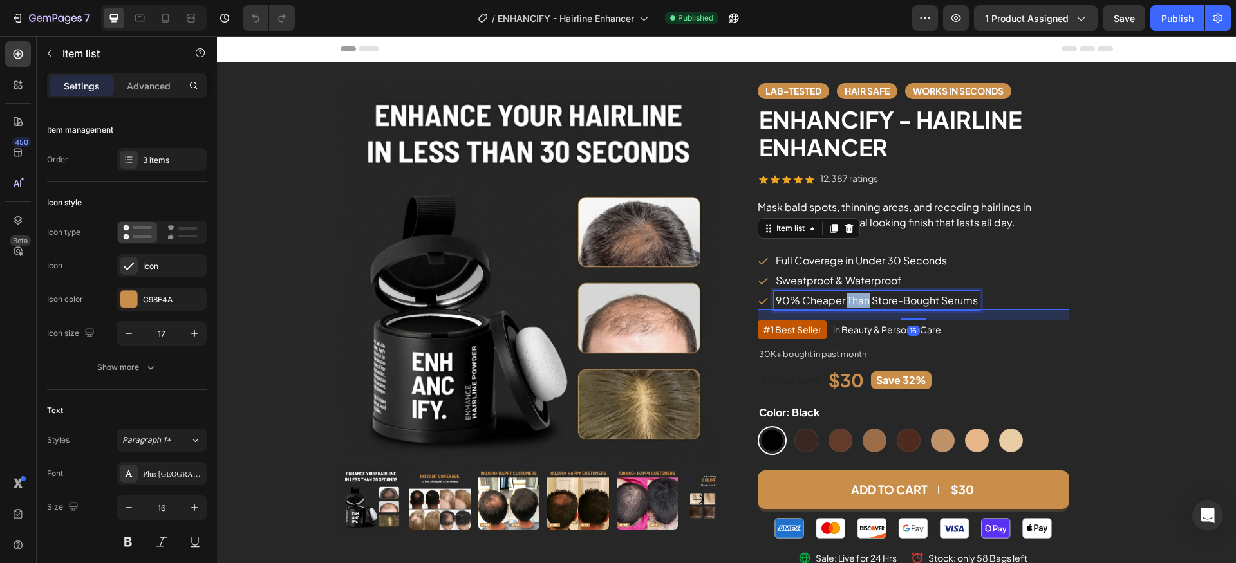
click at [850, 303] on p "90% Cheaper Than Store-Bought Serums" at bounding box center [877, 300] width 202 height 15
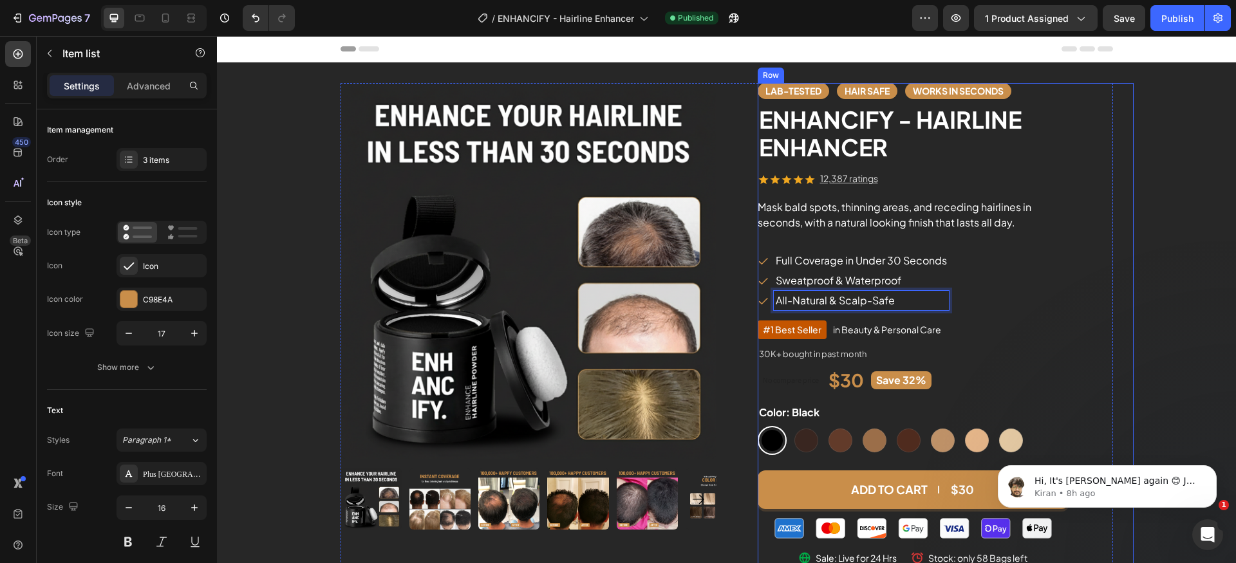
click at [1087, 299] on div "Lab-Tested Text block Hair safe Text block works in seconds Text block Row ENHA…" at bounding box center [946, 325] width 376 height 485
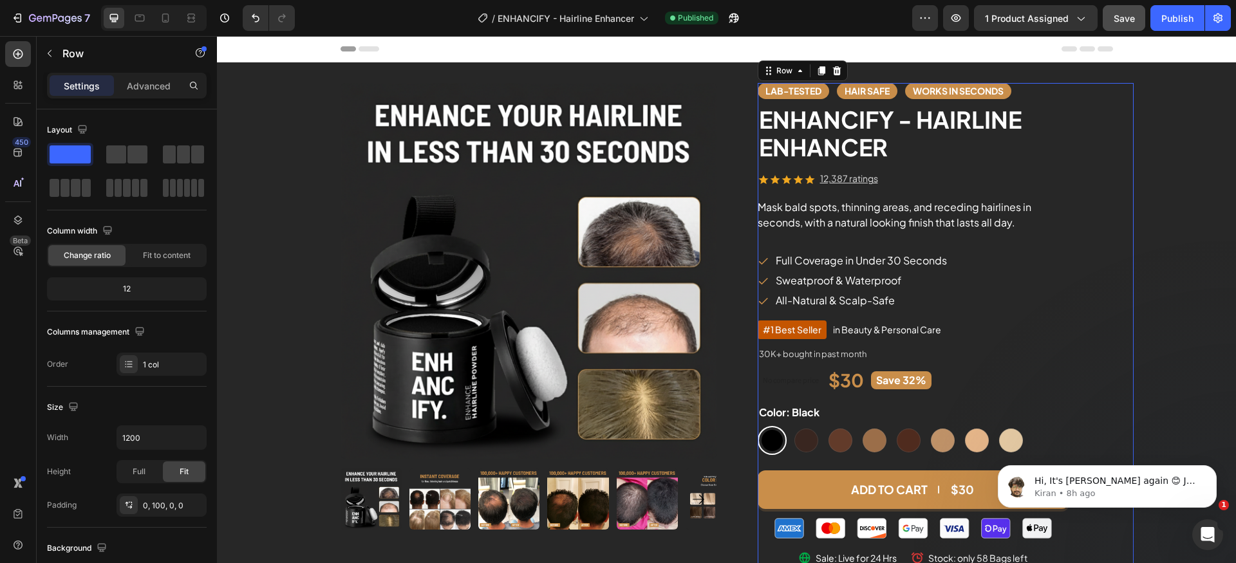
click at [1136, 17] on button "Save" at bounding box center [1124, 18] width 42 height 26
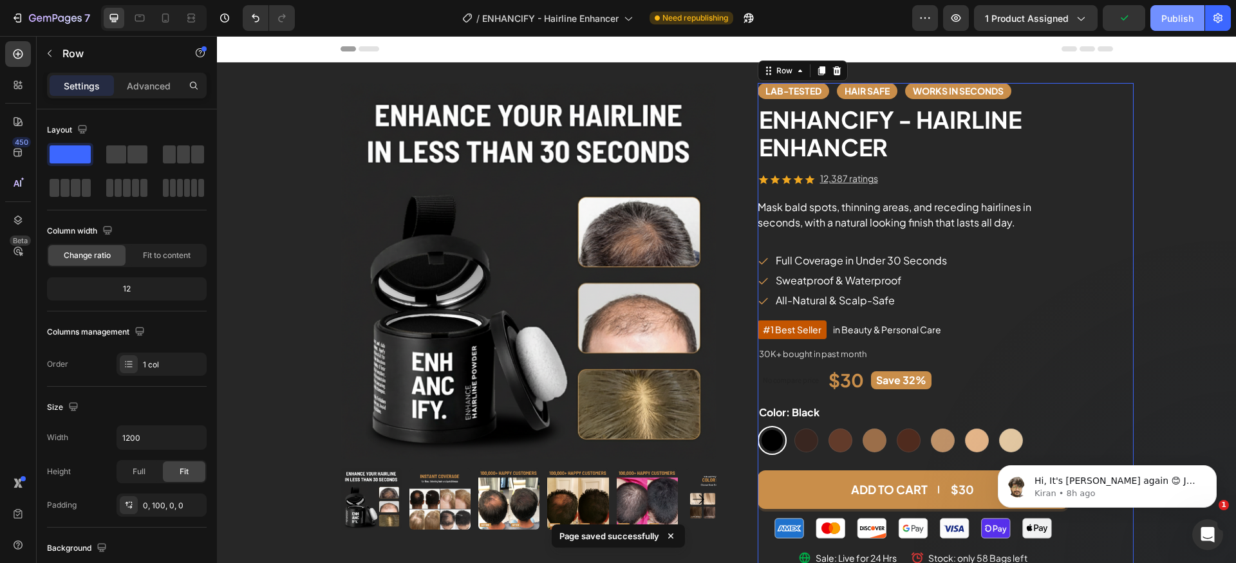
click at [1179, 18] on div "Publish" at bounding box center [1177, 19] width 32 height 14
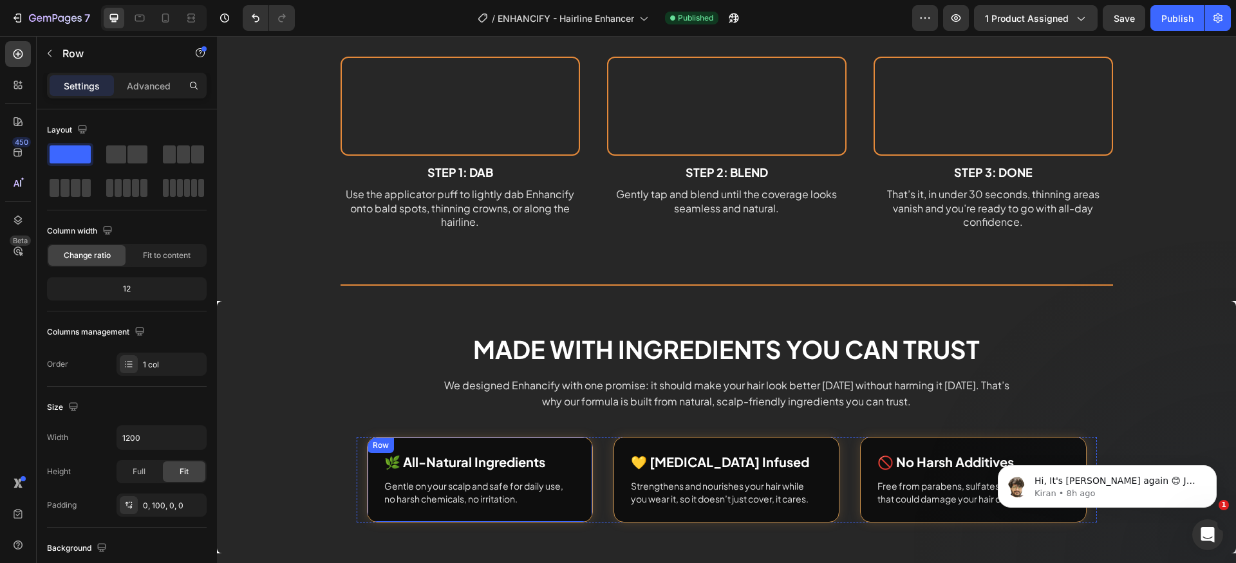
scroll to position [4159, 0]
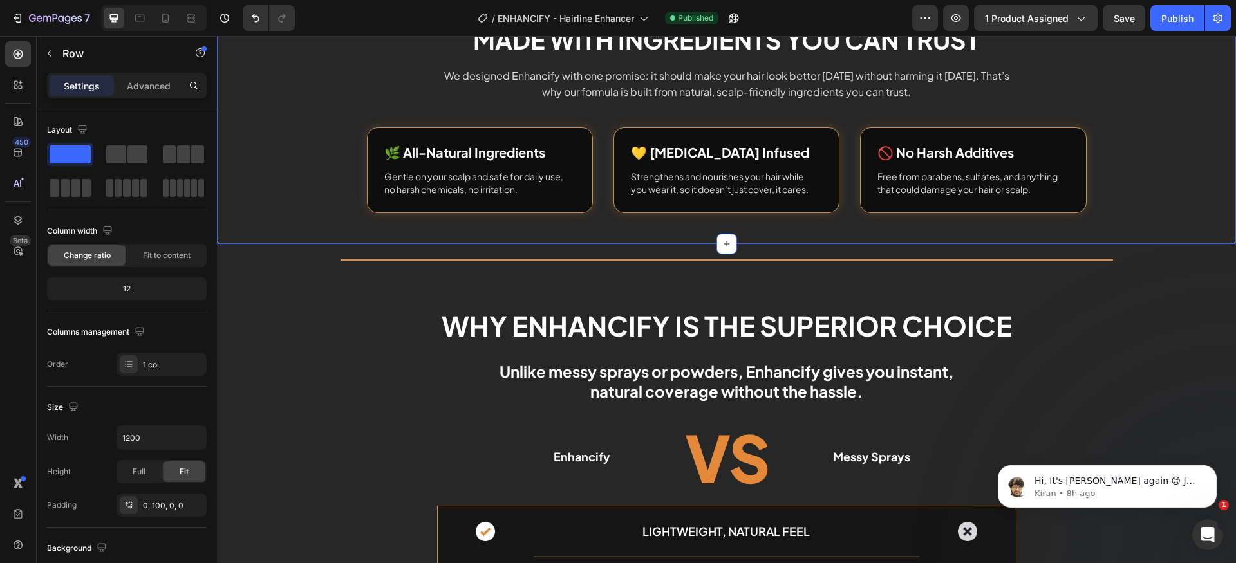
click at [247, 234] on div "Made with Ingredients You Can Trust Heading We designed Enhancify with one prom…" at bounding box center [726, 118] width 1019 height 252
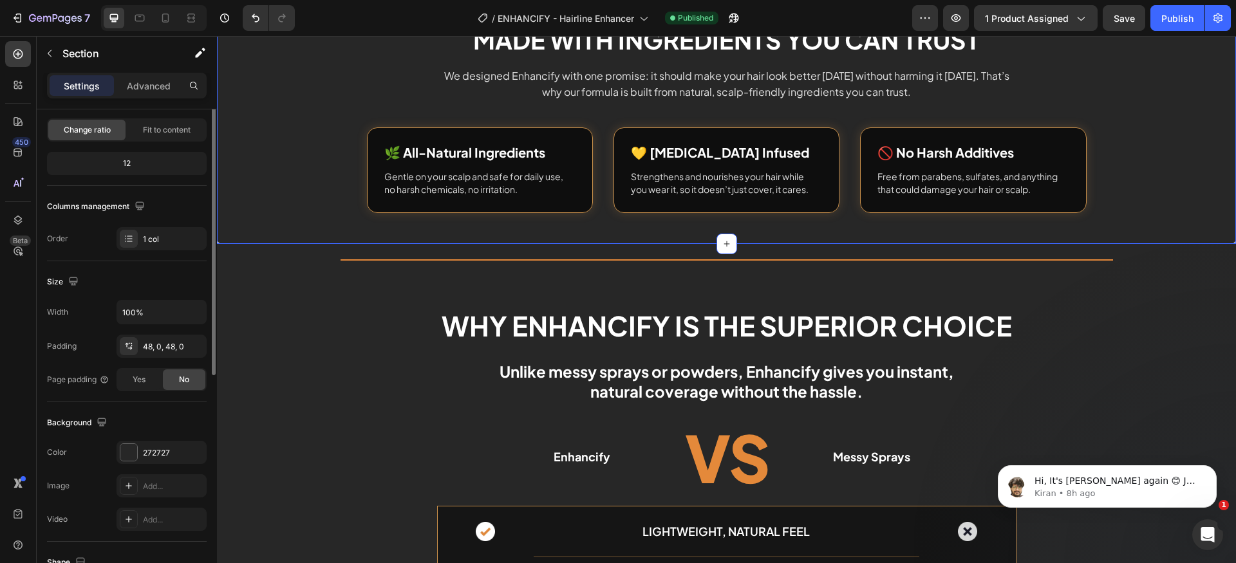
scroll to position [258, 0]
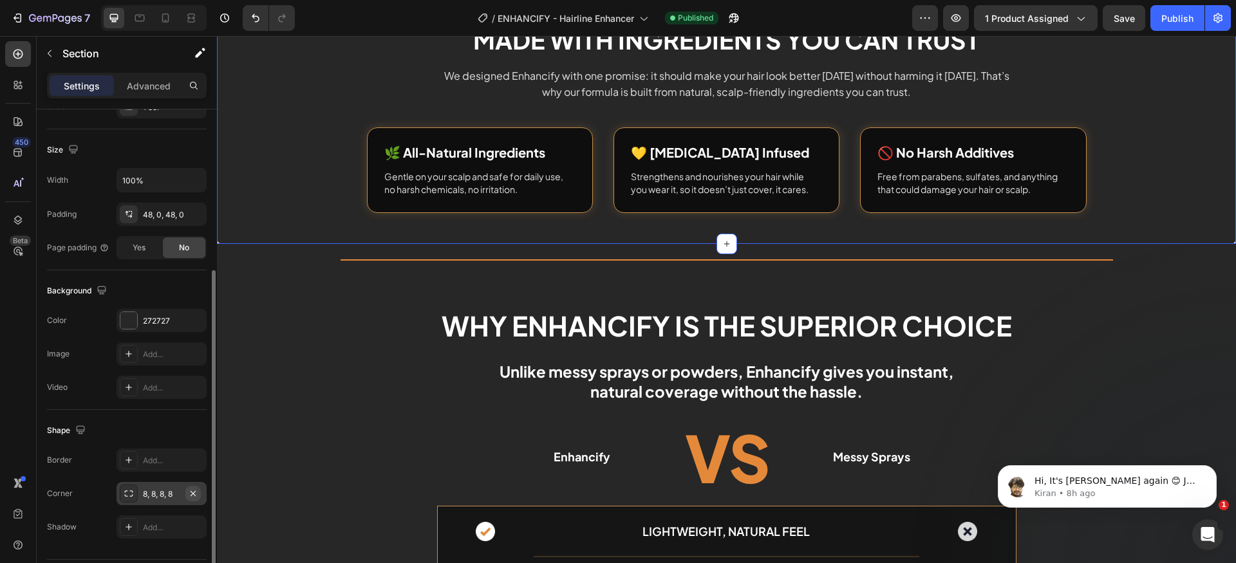
click at [195, 493] on icon "button" at bounding box center [193, 494] width 10 height 10
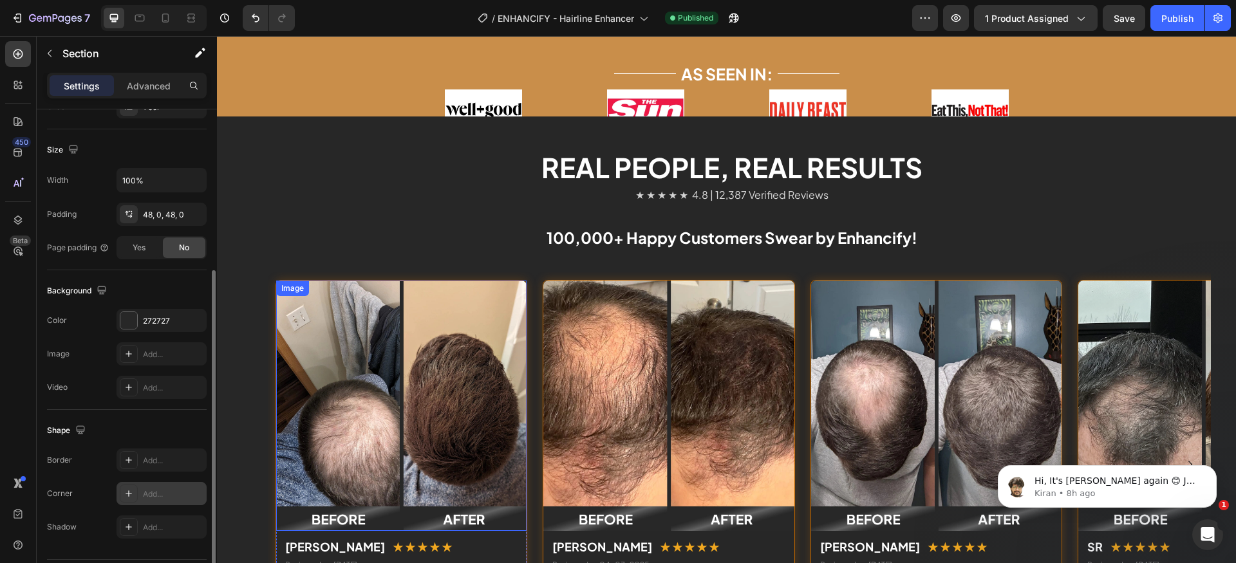
scroll to position [1929, 0]
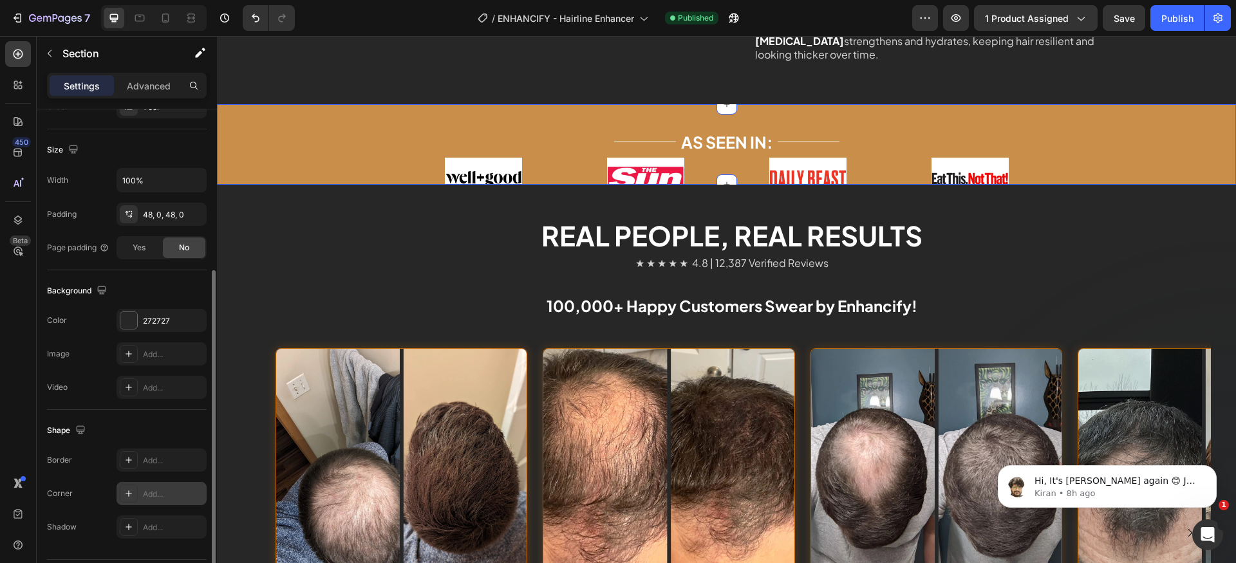
click at [319, 156] on div "As Seen In: Text block Title Line Image Image Image Image Row Row" at bounding box center [726, 165] width 1019 height 69
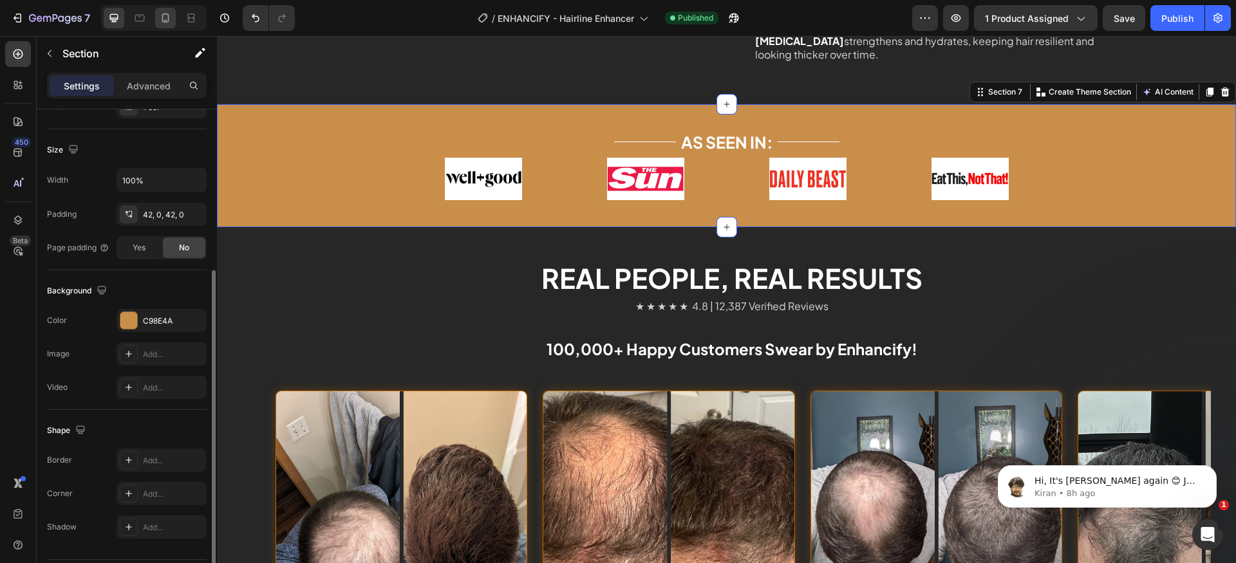
click at [171, 24] on icon at bounding box center [165, 18] width 13 height 13
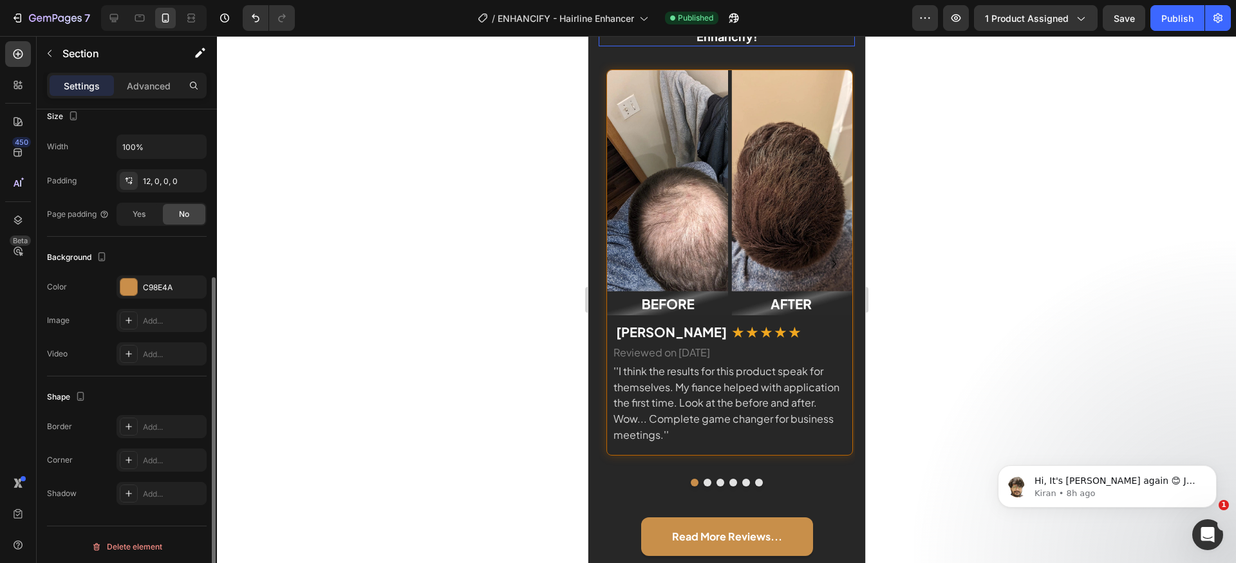
scroll to position [2305, 0]
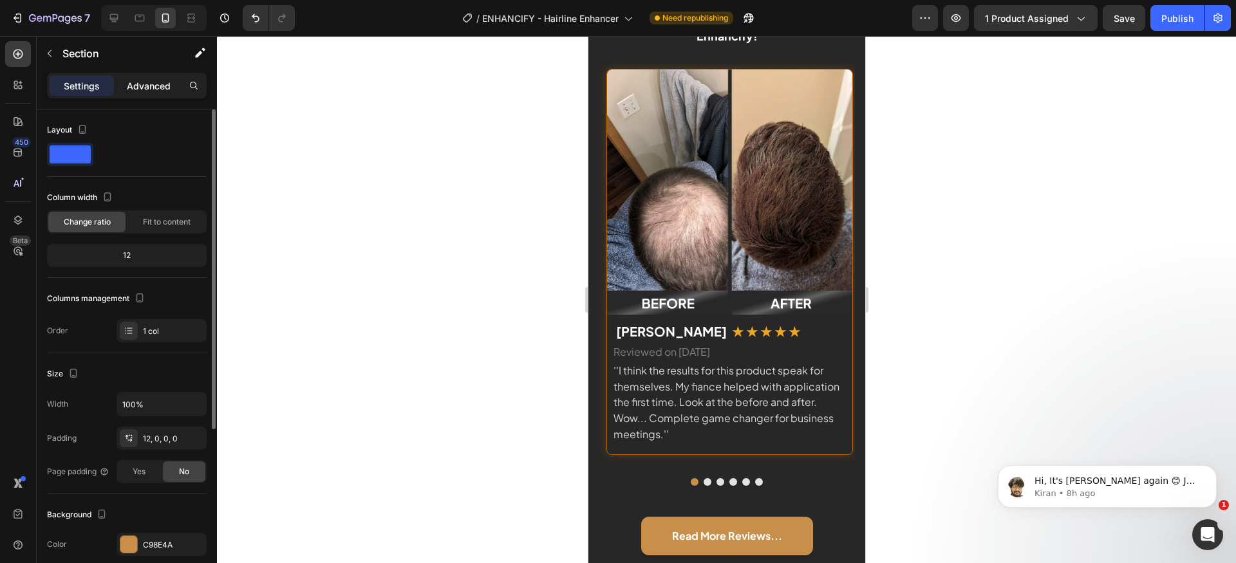
click at [151, 76] on div "Advanced" at bounding box center [149, 85] width 64 height 21
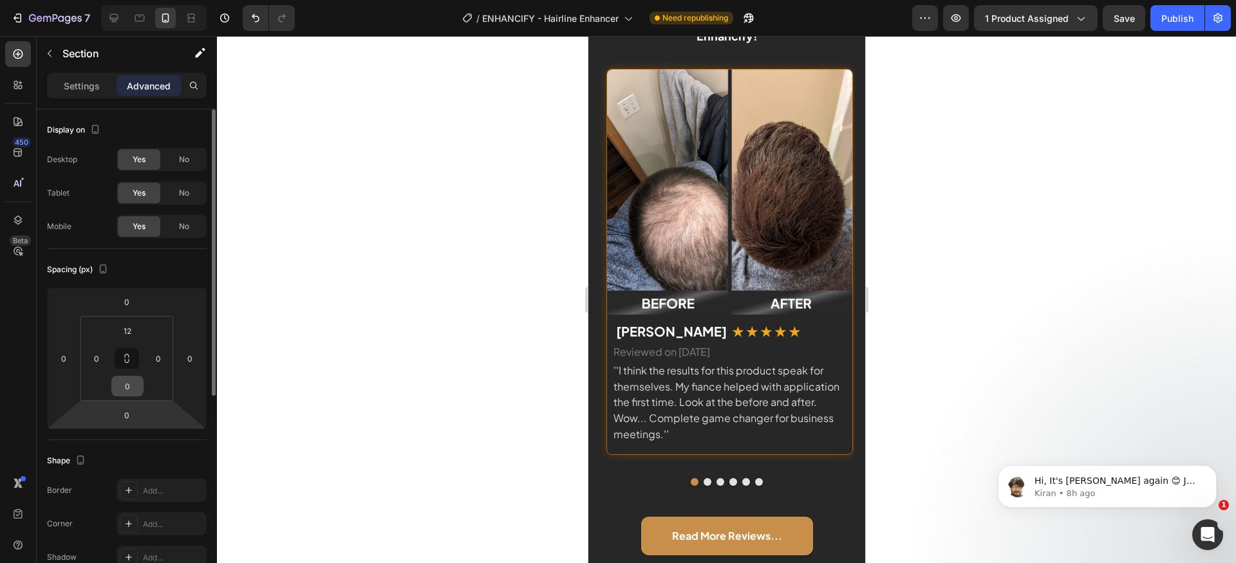
click at [133, 389] on input "0" at bounding box center [128, 386] width 26 height 19
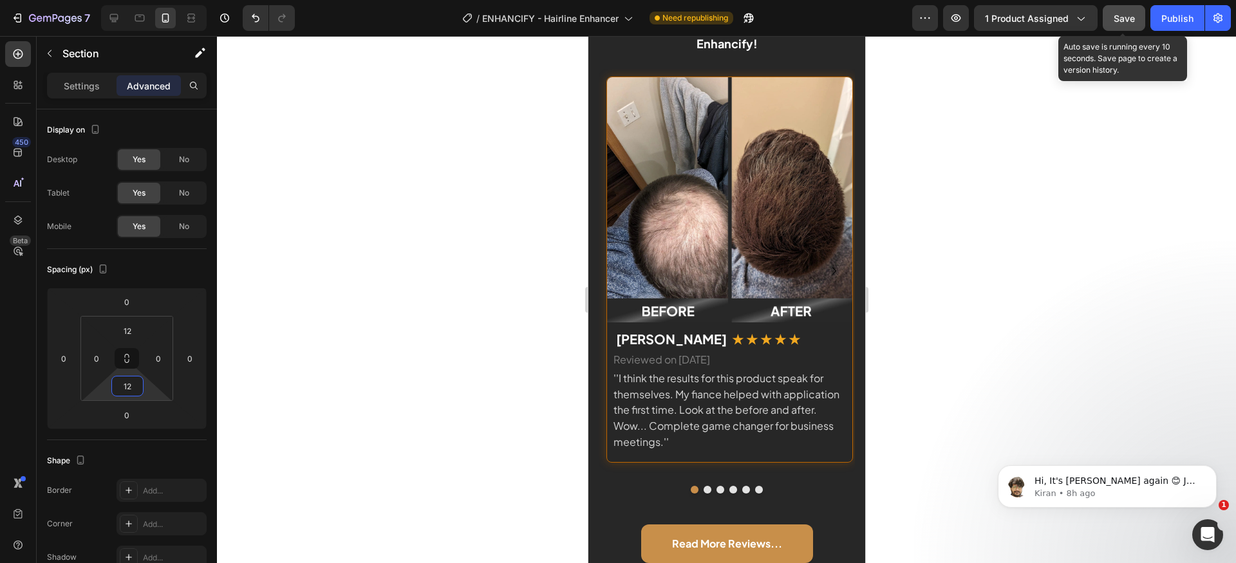
type input "12"
click at [1135, 27] on button "Save" at bounding box center [1124, 18] width 42 height 26
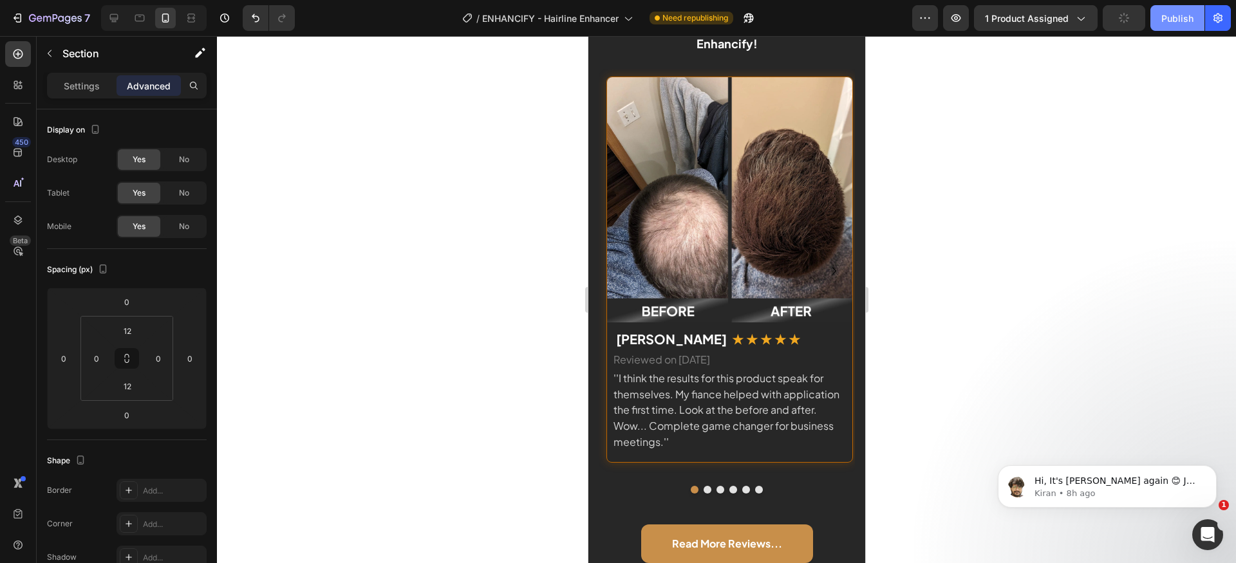
click at [1185, 24] on div "Publish" at bounding box center [1177, 19] width 32 height 14
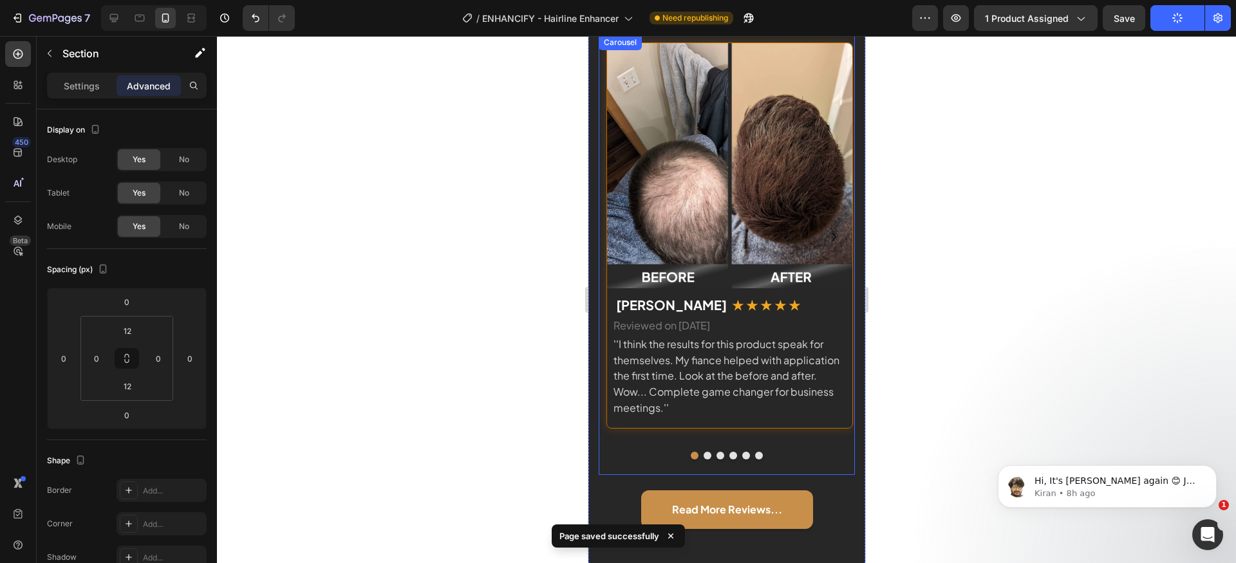
click at [606, 440] on div "Image Julie T. Text block ★ ★ ★ ★ ★ Text block Row Reviewed on 03-16-2025 Text …" at bounding box center [726, 255] width 256 height 440
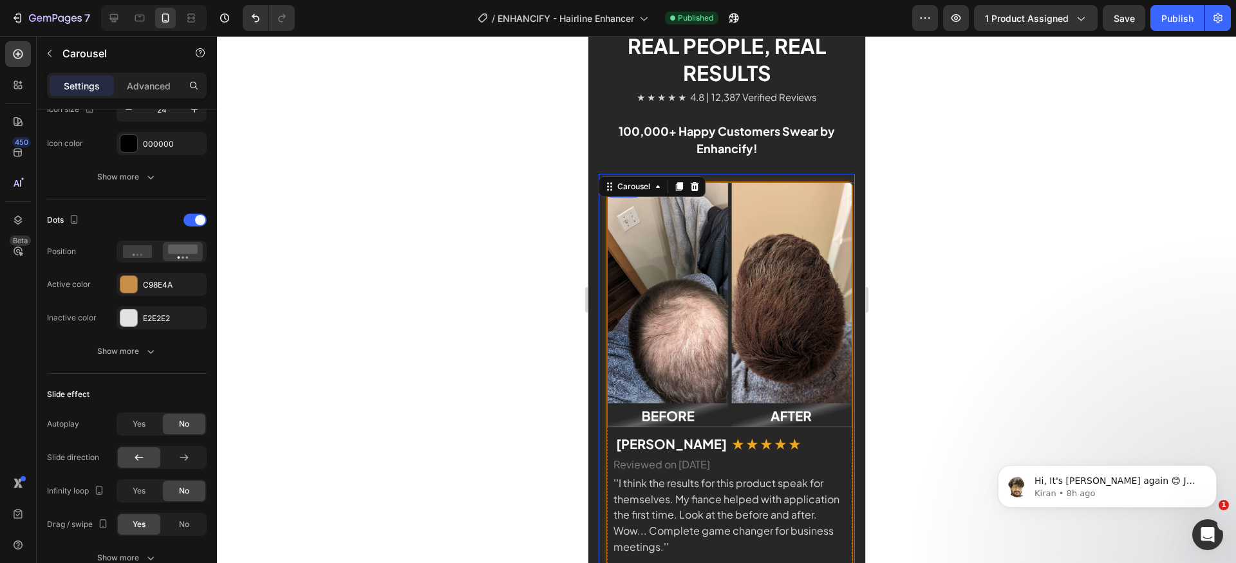
scroll to position [2381, 0]
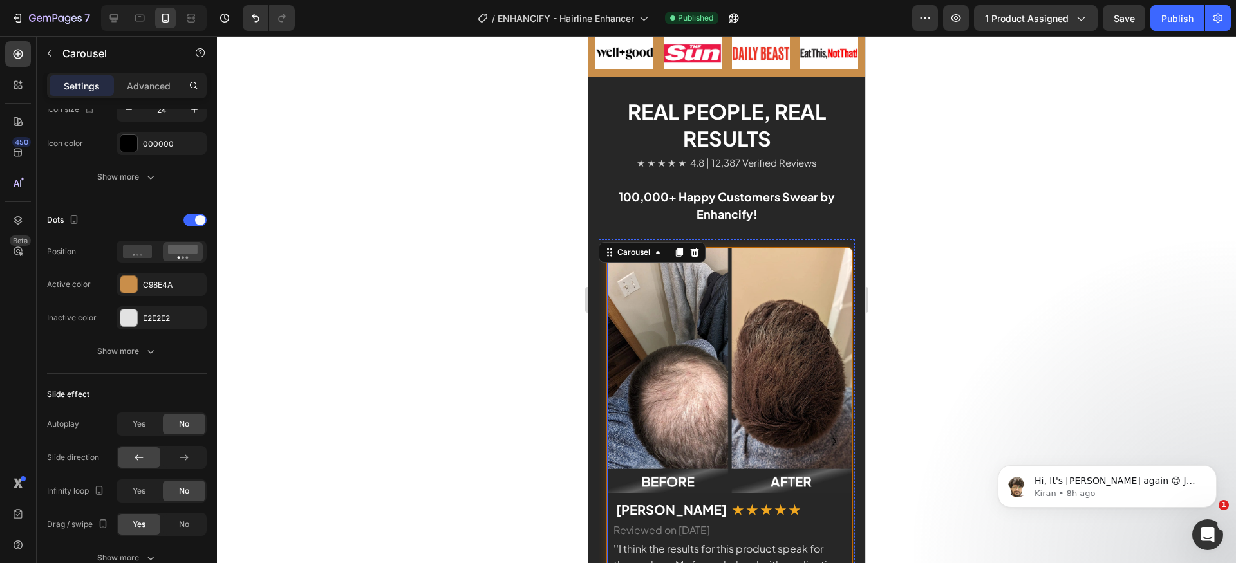
click at [821, 247] on div "Image Julie T. Text block ★ ★ ★ ★ ★ Text block Row Reviewed on 03-16-2025 Text …" at bounding box center [729, 440] width 247 height 386
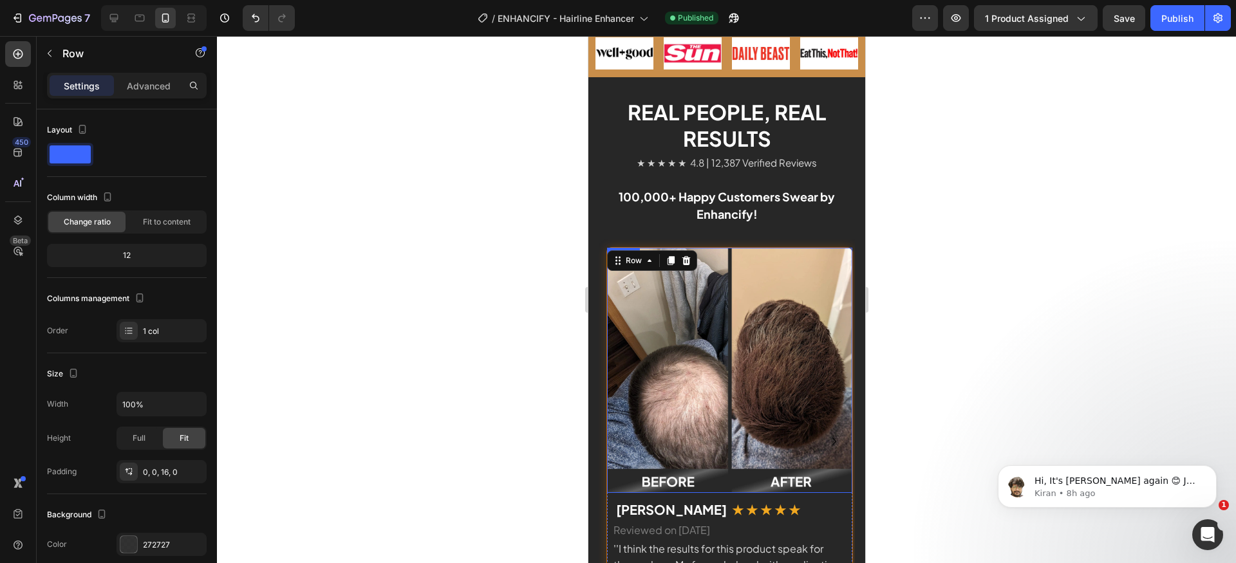
scroll to position [2559, 0]
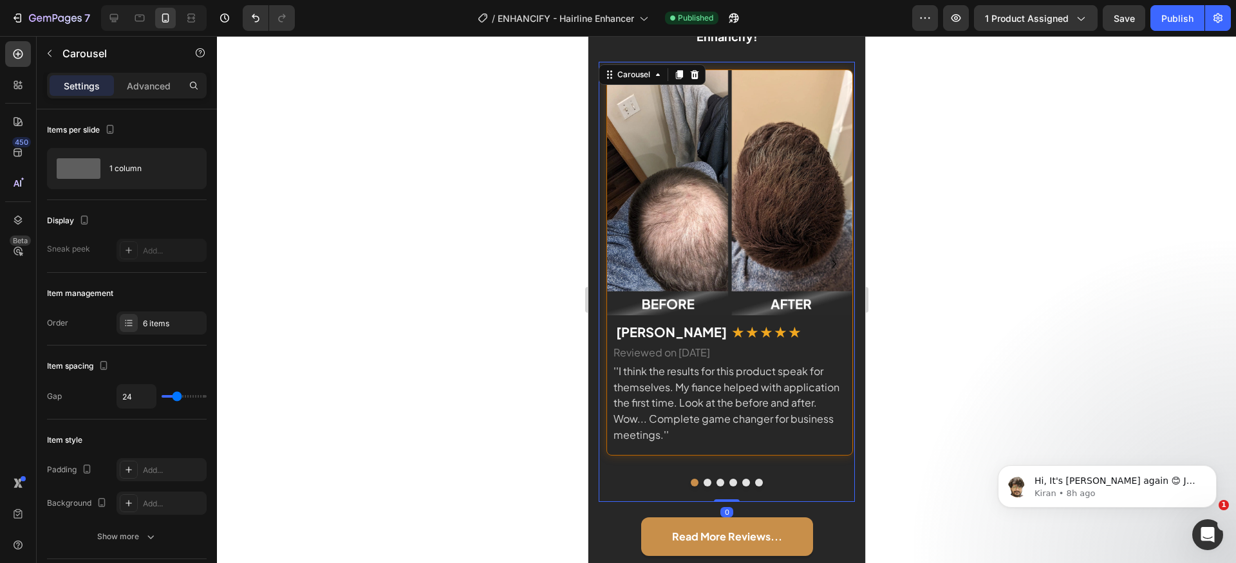
click at [600, 436] on div "Image Julie T. Text block ★ ★ ★ ★ ★ Text block Row Reviewed on 03-16-2025 Text …" at bounding box center [721, 272] width 247 height 404
click at [150, 86] on p "Advanced" at bounding box center [149, 86] width 44 height 14
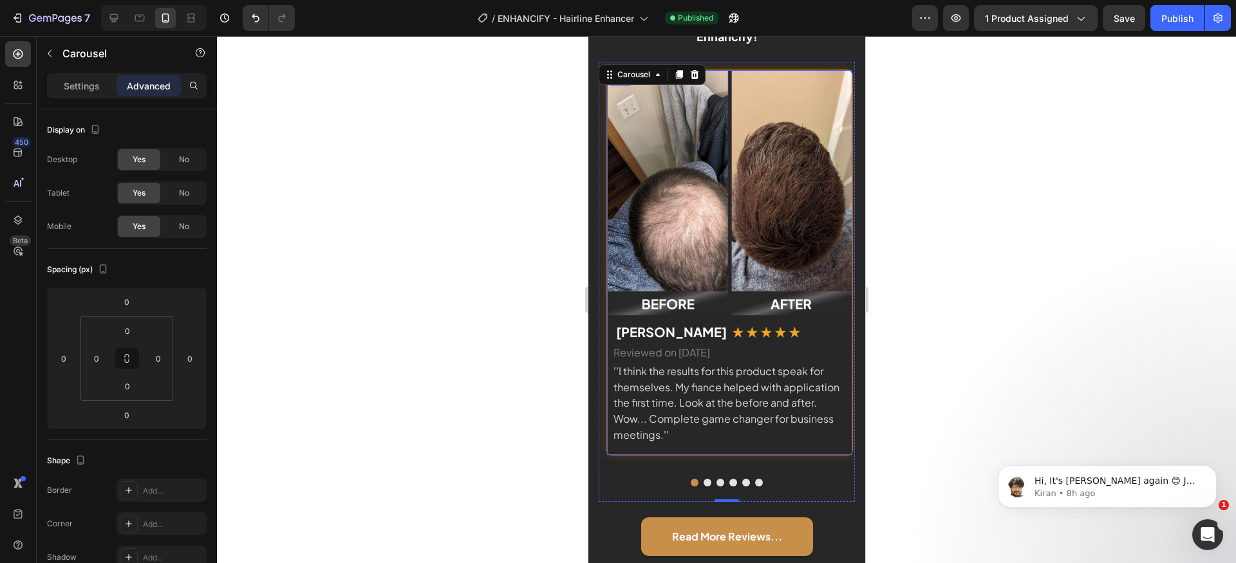
click at [664, 453] on div "Image Julie T. Text block ★ ★ ★ ★ ★ Text block Row Reviewed on 03-16-2025 Text …" at bounding box center [729, 263] width 247 height 386
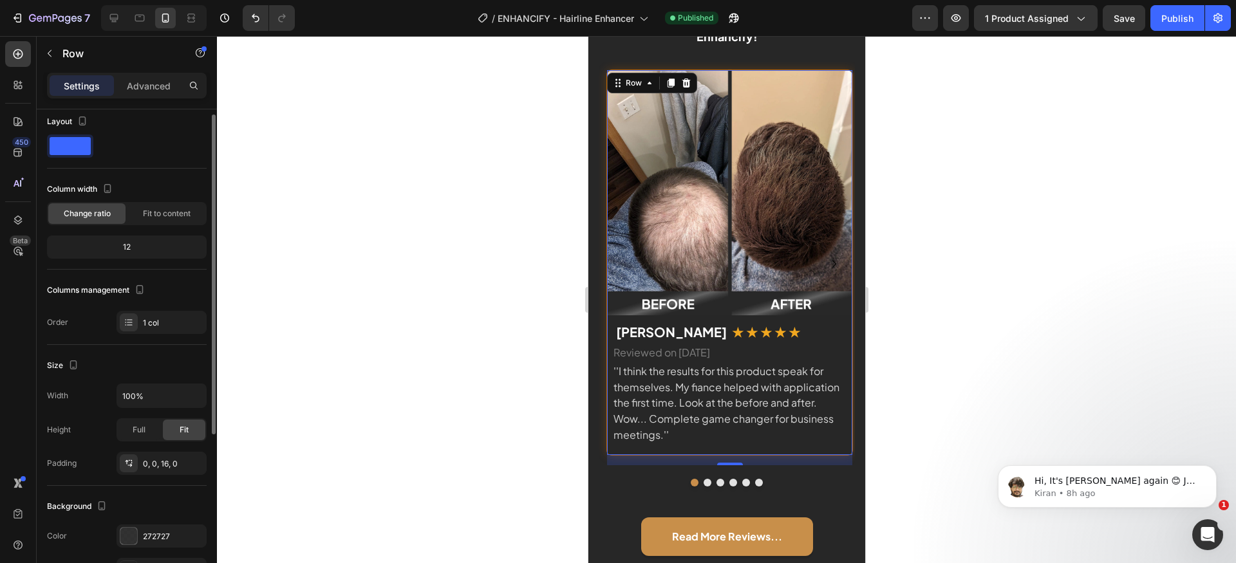
scroll to position [17, 0]
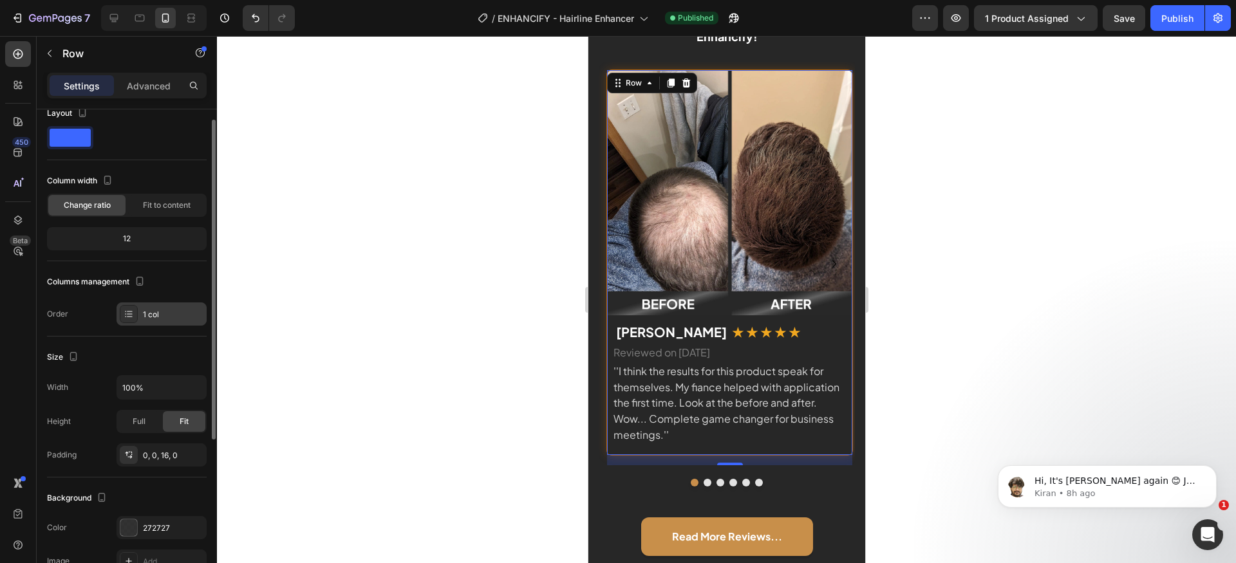
click at [134, 317] on div at bounding box center [129, 314] width 18 height 18
click at [155, 357] on div "Size" at bounding box center [127, 357] width 160 height 21
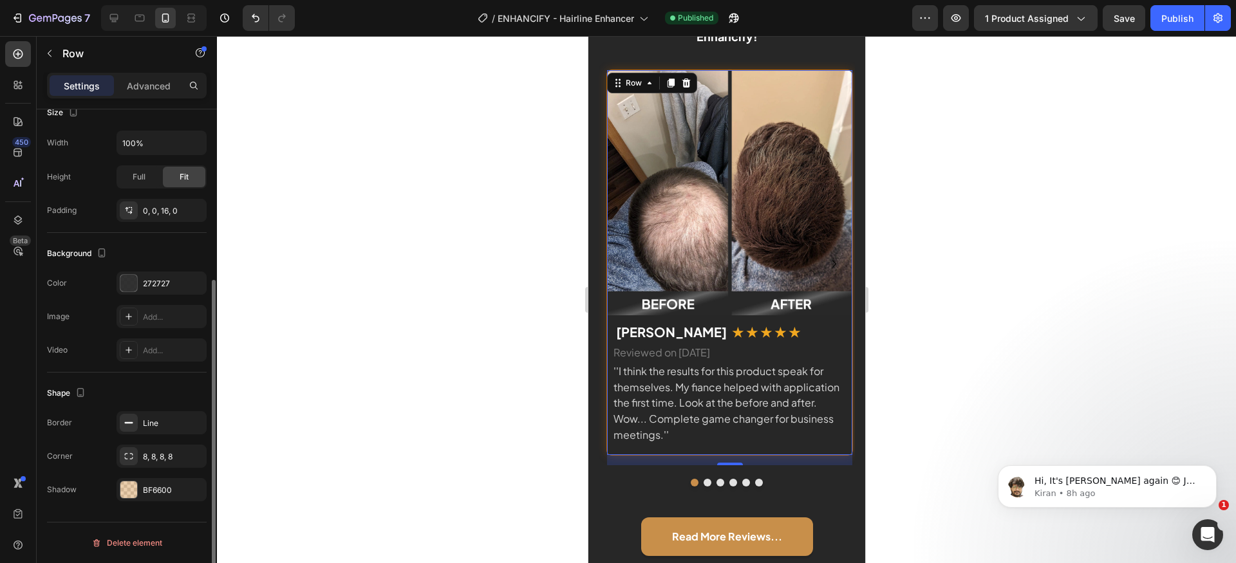
scroll to position [0, 0]
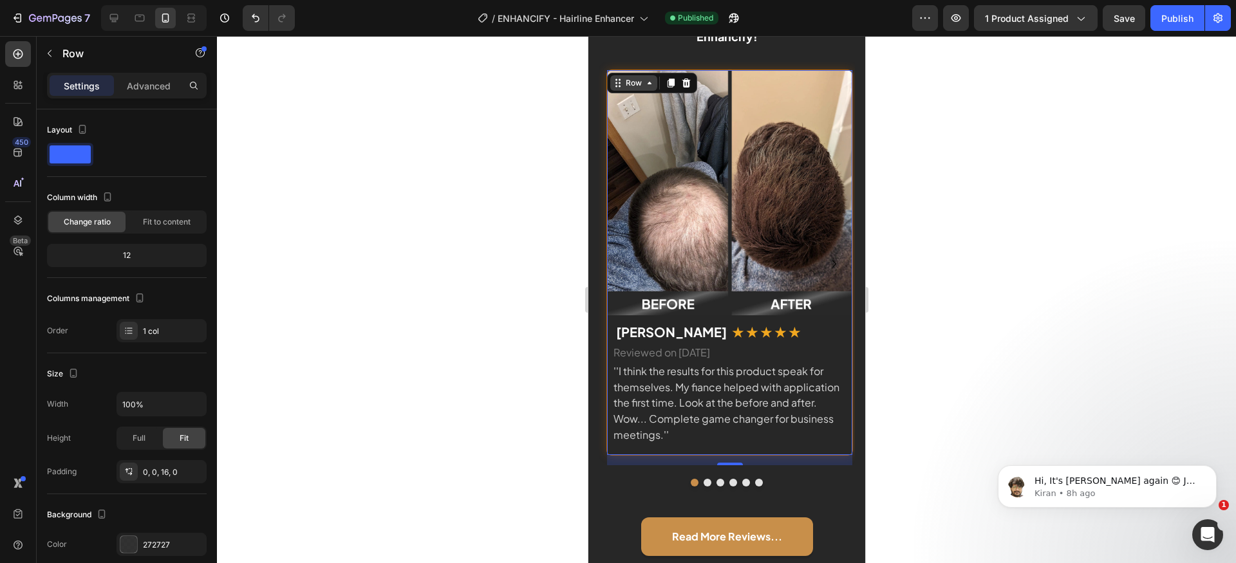
click at [631, 89] on div "Row" at bounding box center [633, 82] width 47 height 15
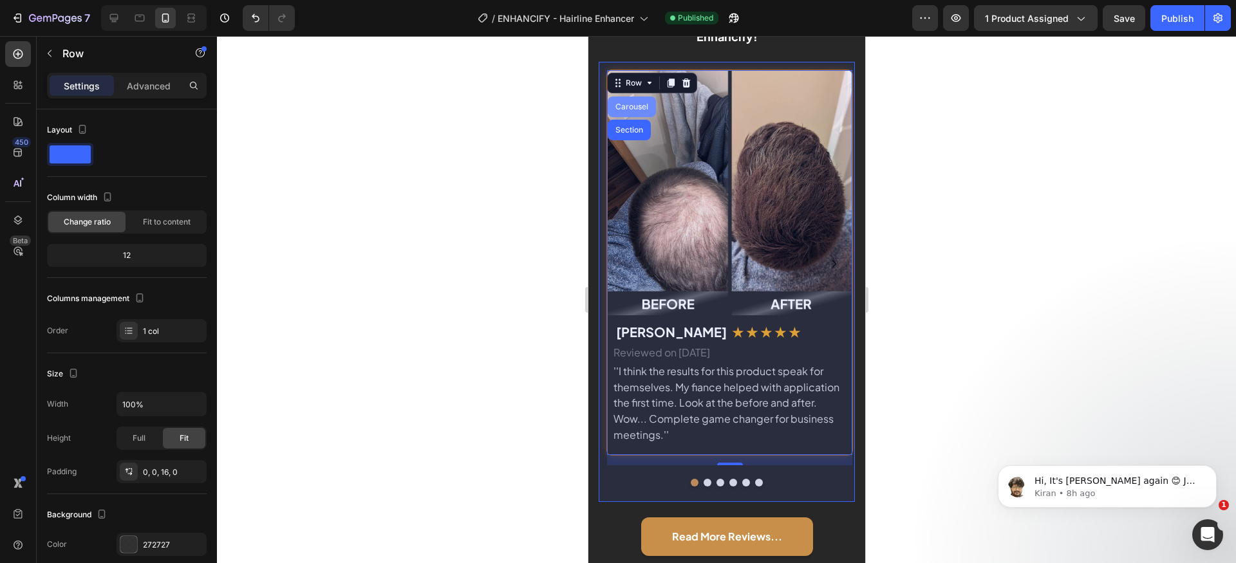
click at [628, 106] on div "Carousel" at bounding box center [631, 107] width 38 height 8
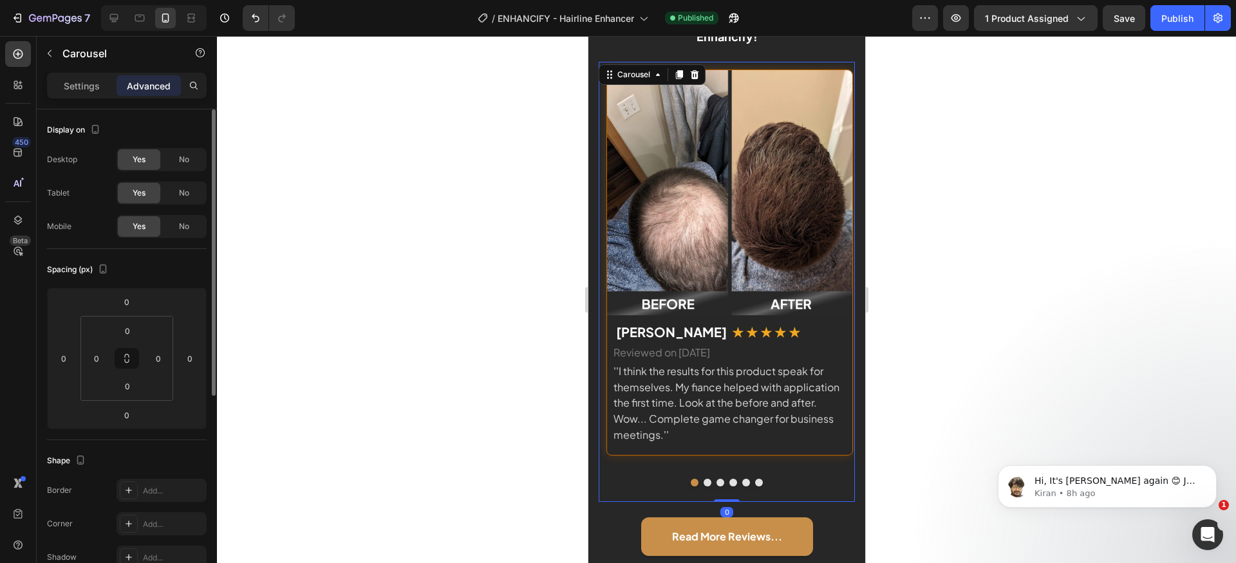
click at [93, 88] on p "Settings" at bounding box center [82, 86] width 36 height 14
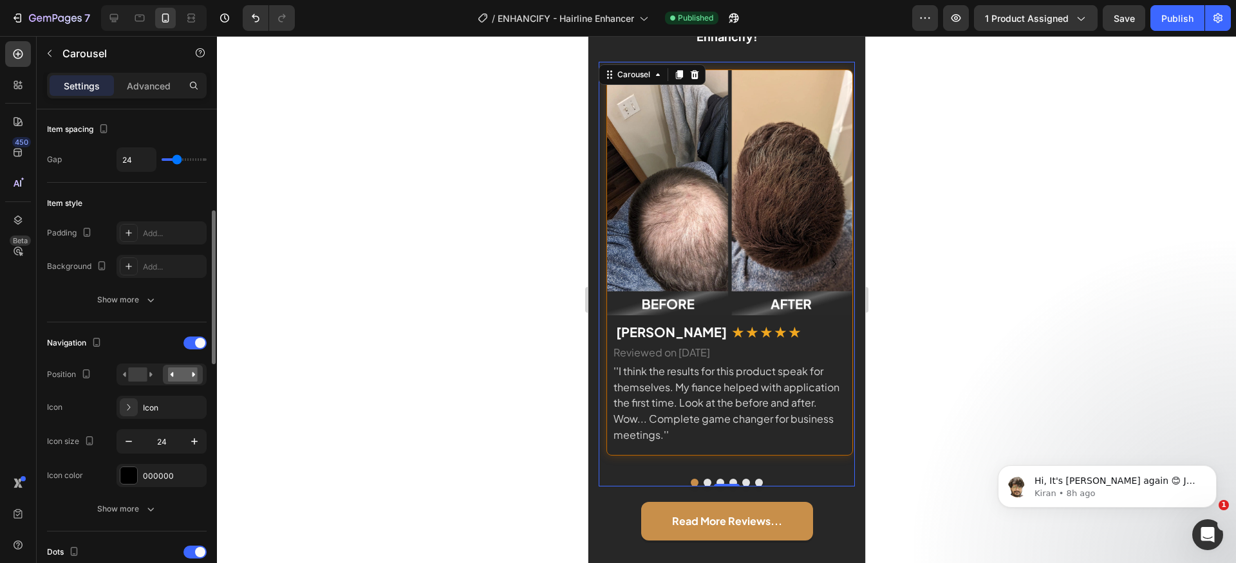
scroll to position [258, 0]
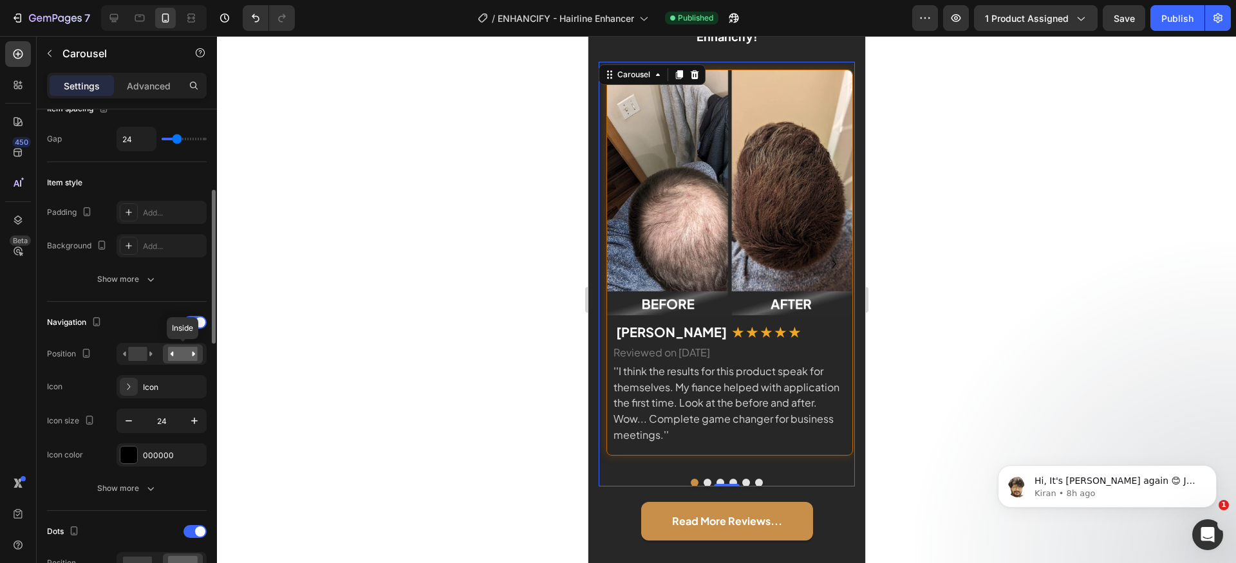
click at [184, 355] on rect at bounding box center [183, 354] width 30 height 14
click at [140, 352] on rect at bounding box center [137, 354] width 19 height 14
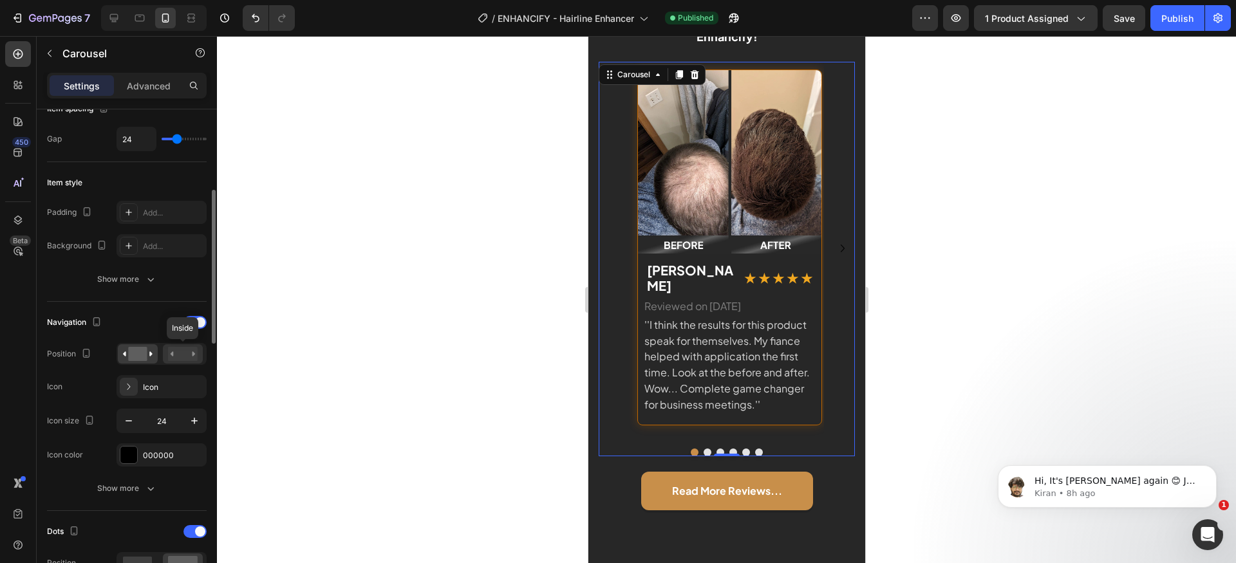
click at [180, 352] on rect at bounding box center [183, 354] width 30 height 14
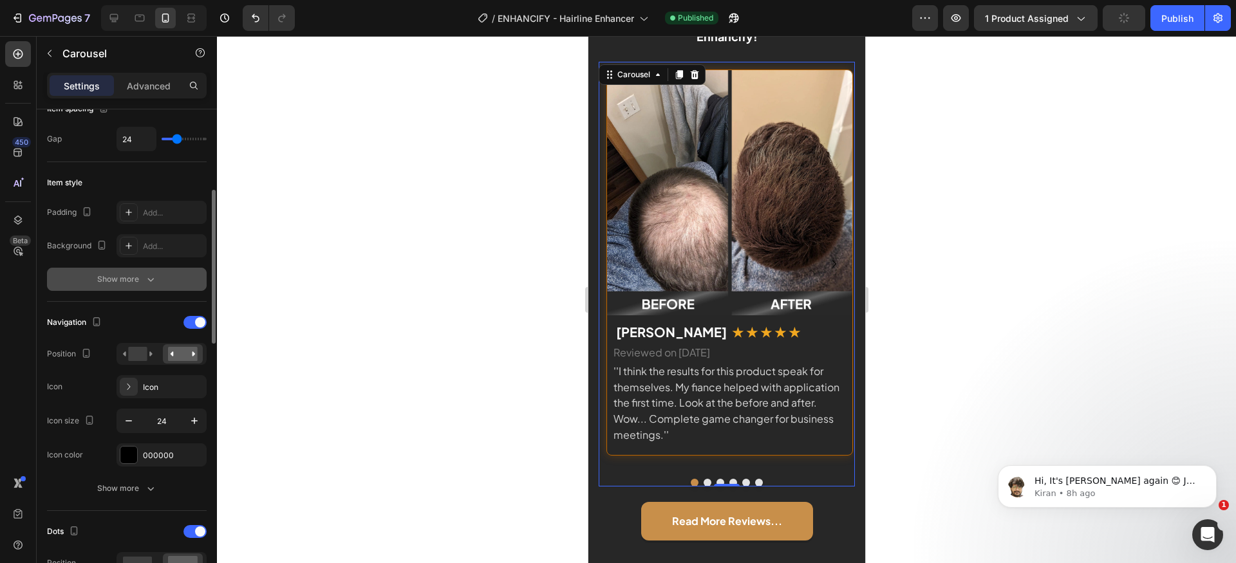
click at [142, 283] on div "Show more" at bounding box center [127, 279] width 60 height 13
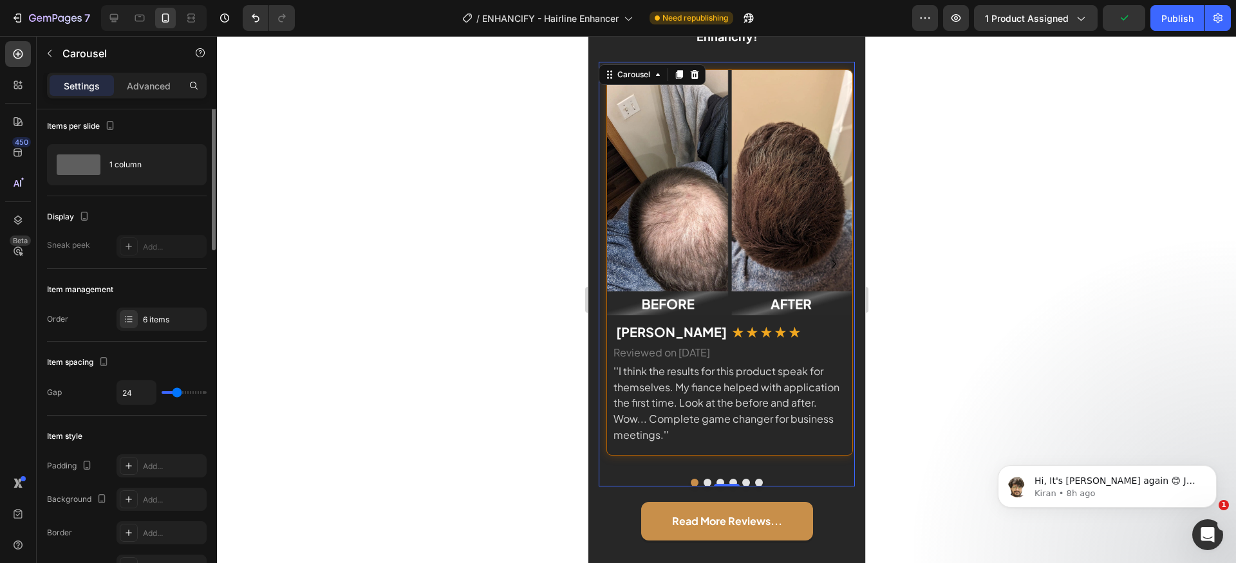
scroll to position [0, 0]
click at [88, 171] on span at bounding box center [79, 168] width 44 height 21
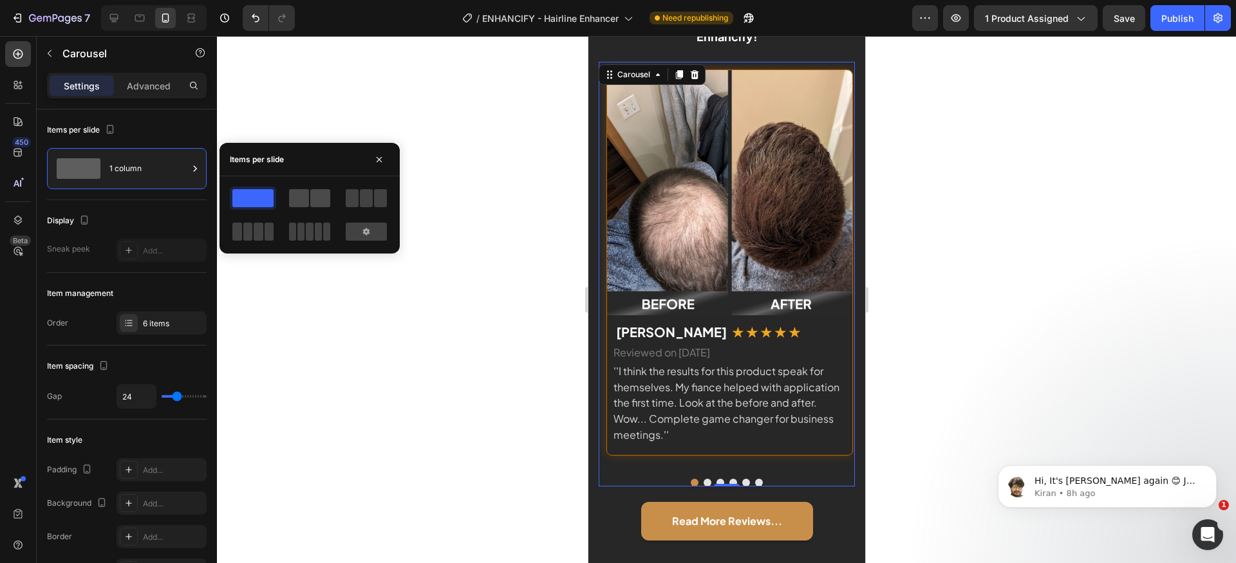
click at [315, 194] on span at bounding box center [320, 198] width 20 height 18
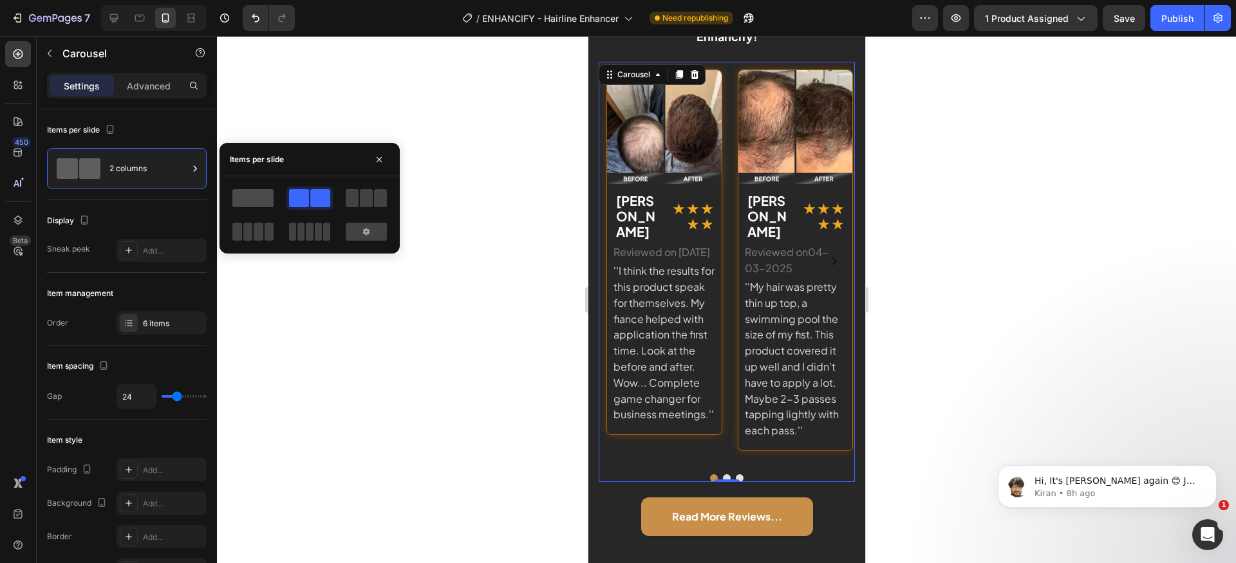
click at [240, 197] on span at bounding box center [252, 198] width 41 height 18
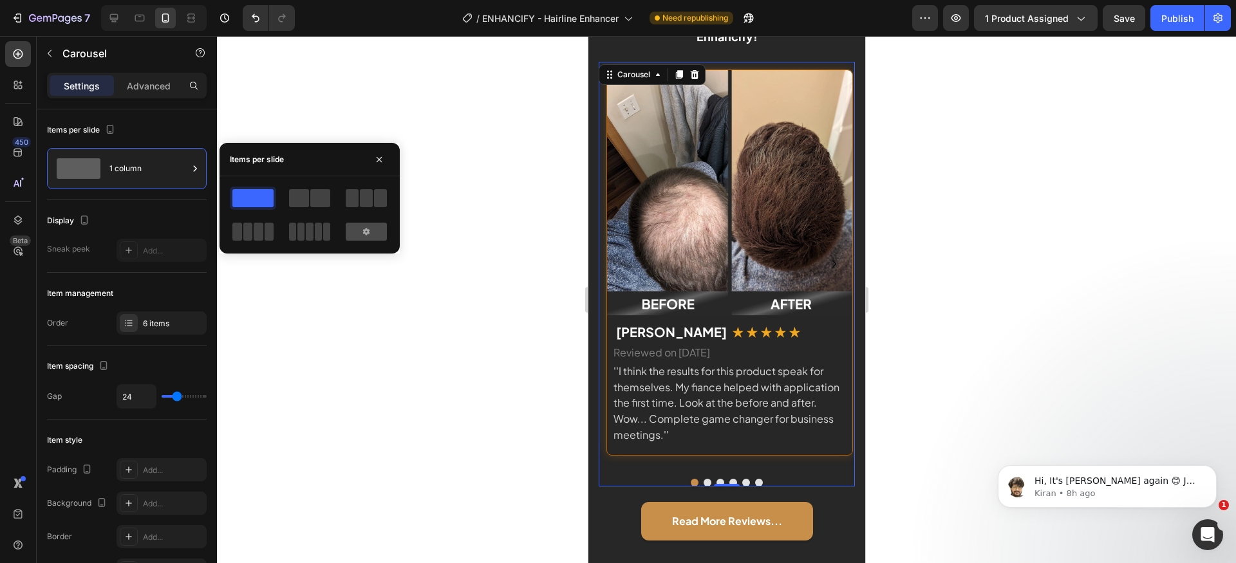
click at [358, 231] on div at bounding box center [366, 232] width 41 height 18
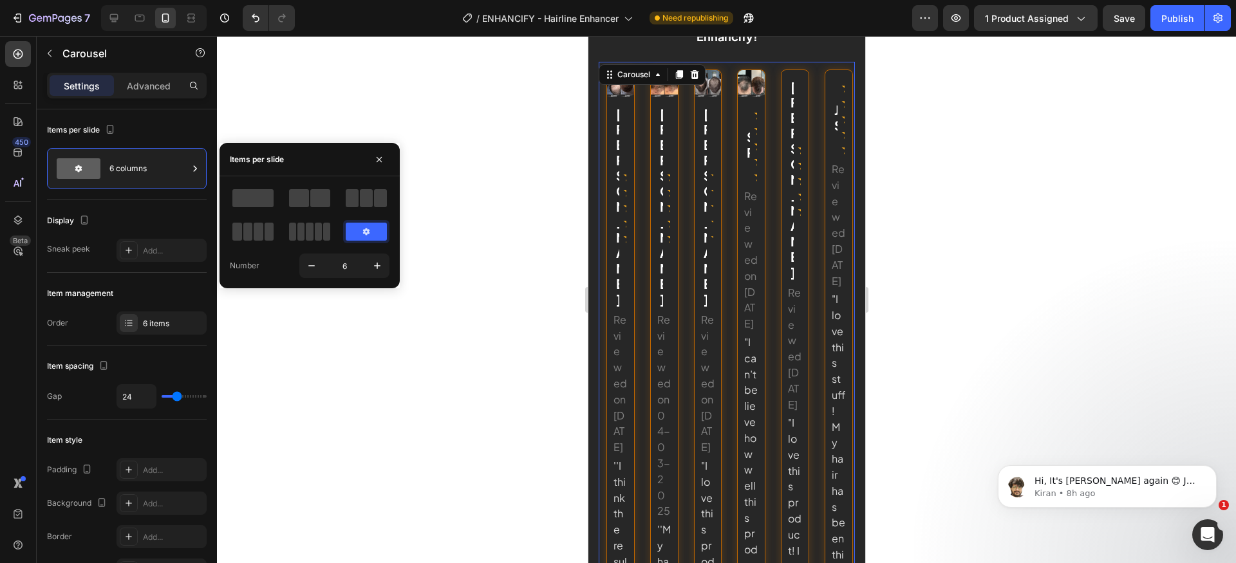
click at [250, 208] on div at bounding box center [253, 198] width 46 height 23
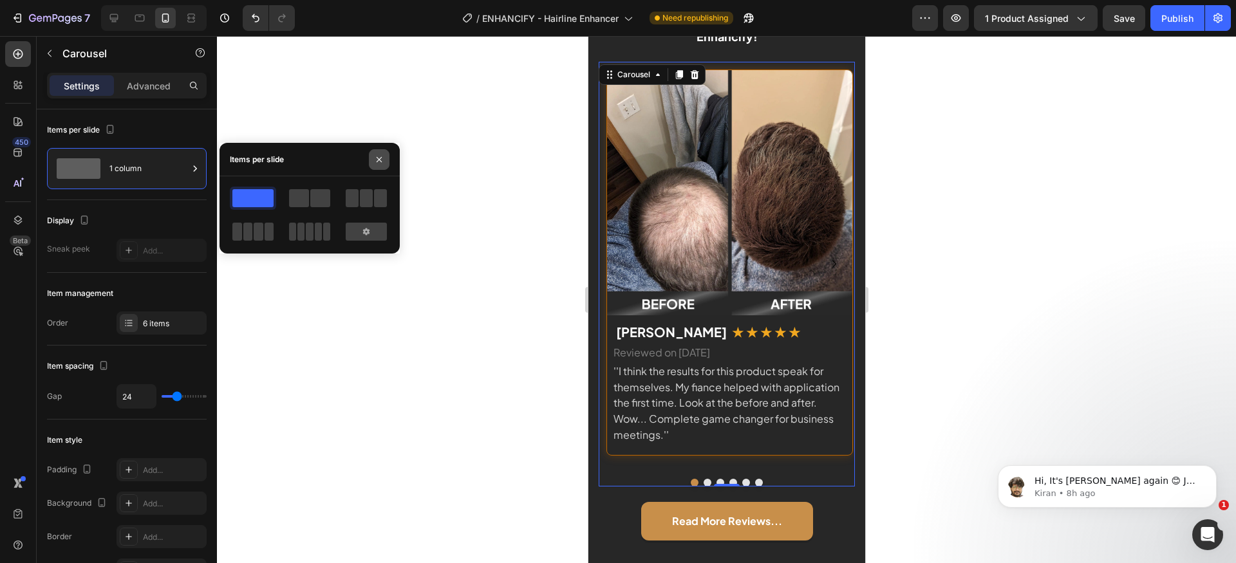
click at [382, 158] on icon "button" at bounding box center [379, 160] width 10 height 10
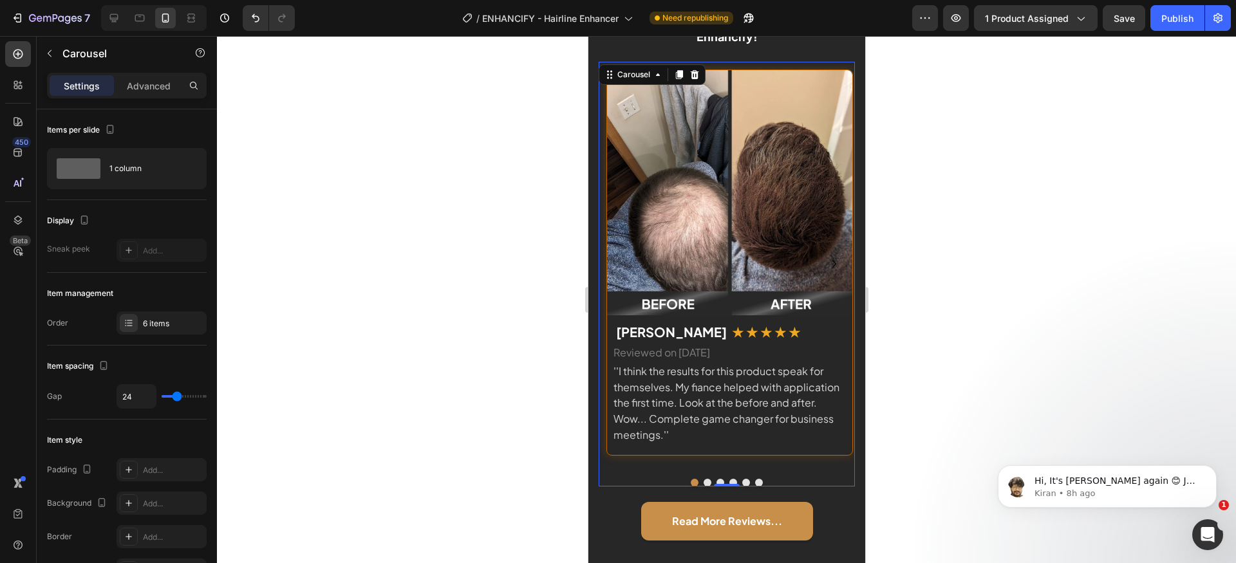
click at [703, 482] on button "Dot" at bounding box center [707, 483] width 8 height 8
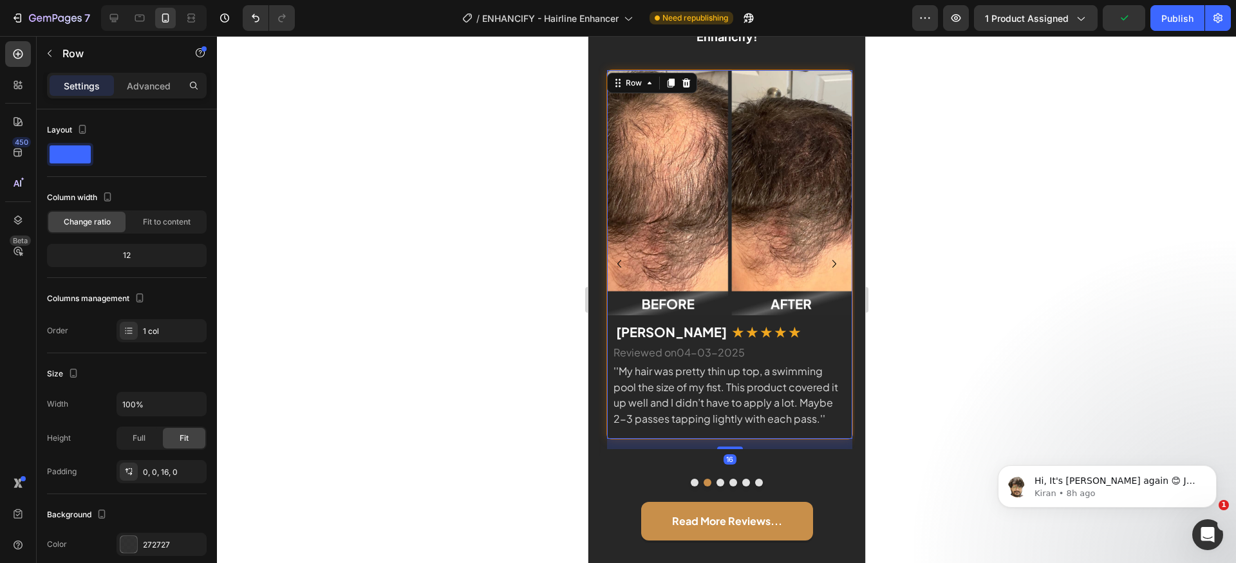
click at [789, 438] on div "Image Tash M. Text block ★ ★ ★ ★ ★ Text block Row Reviewed on04-03-2025 Text bl…" at bounding box center [729, 255] width 247 height 370
click at [153, 77] on div "Advanced" at bounding box center [149, 85] width 64 height 21
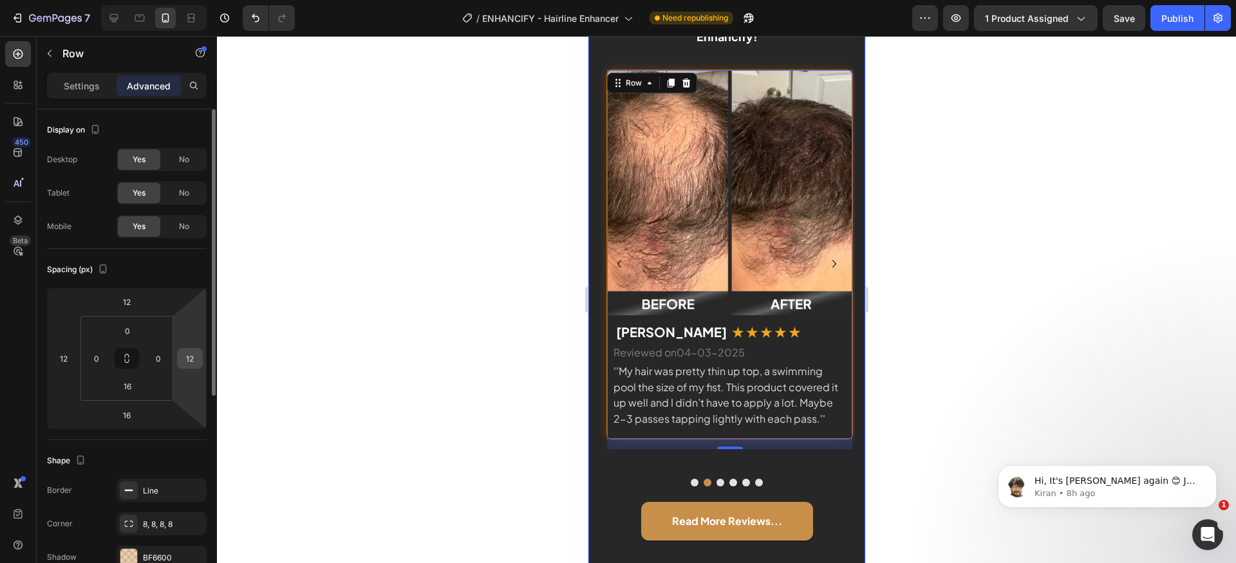
click at [191, 359] on input "12" at bounding box center [189, 358] width 19 height 19
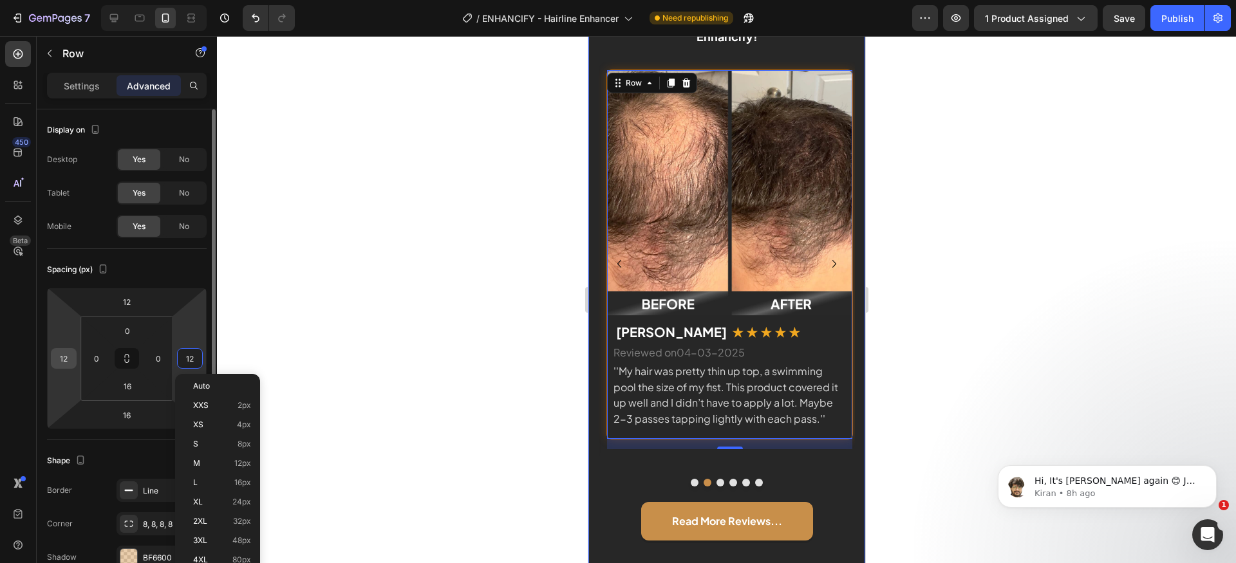
click at [67, 362] on input "12" at bounding box center [63, 358] width 19 height 19
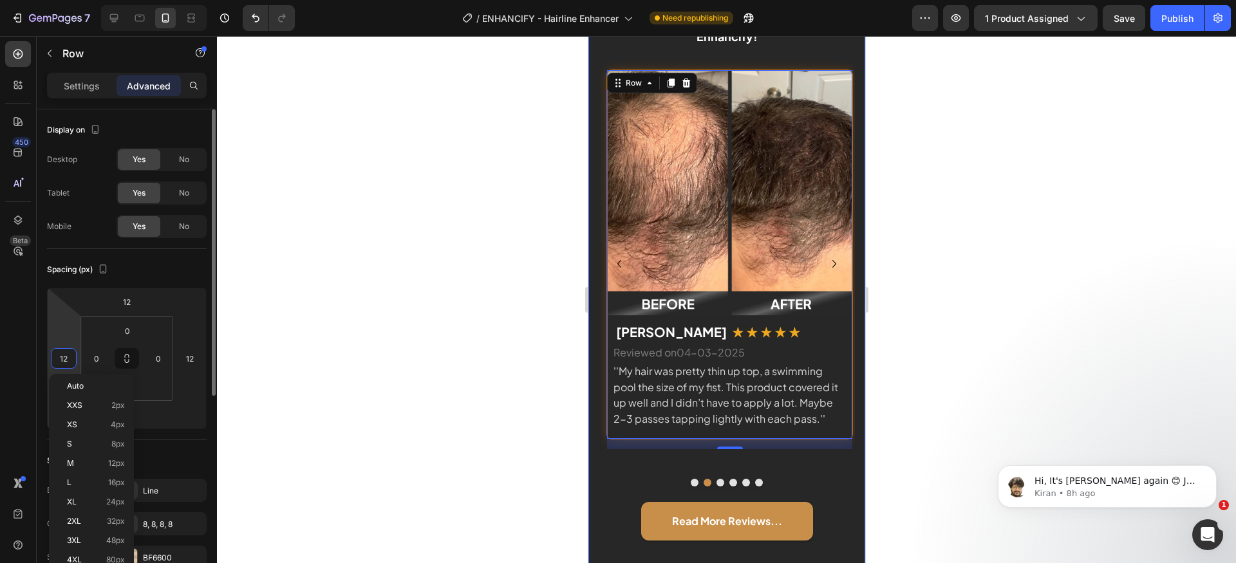
type input "0"
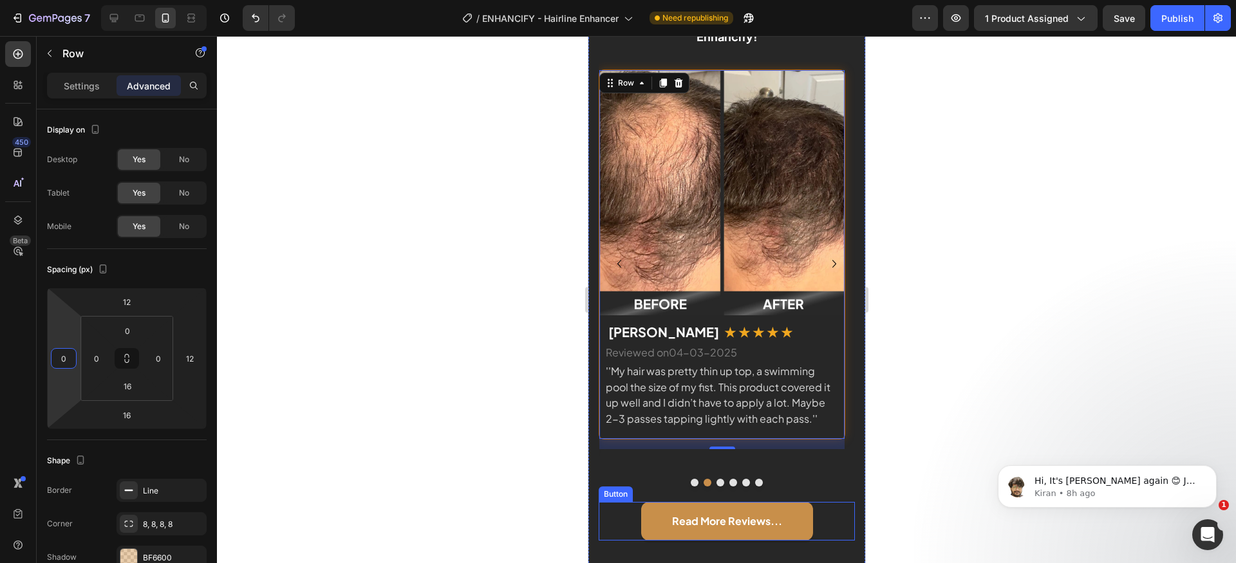
click at [624, 487] on div "Button" at bounding box center [615, 494] width 34 height 15
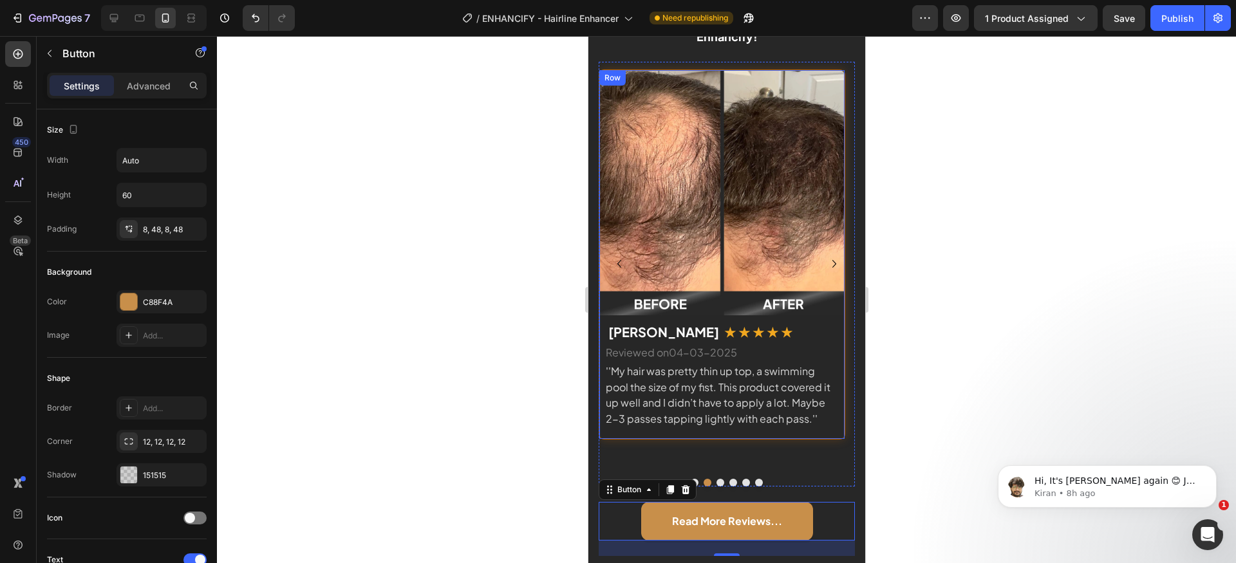
click at [792, 436] on div "Image Tash M. Text block ★ ★ ★ ★ ★ Text block Row Reviewed on04-03-2025 Text bl…" at bounding box center [721, 255] width 247 height 370
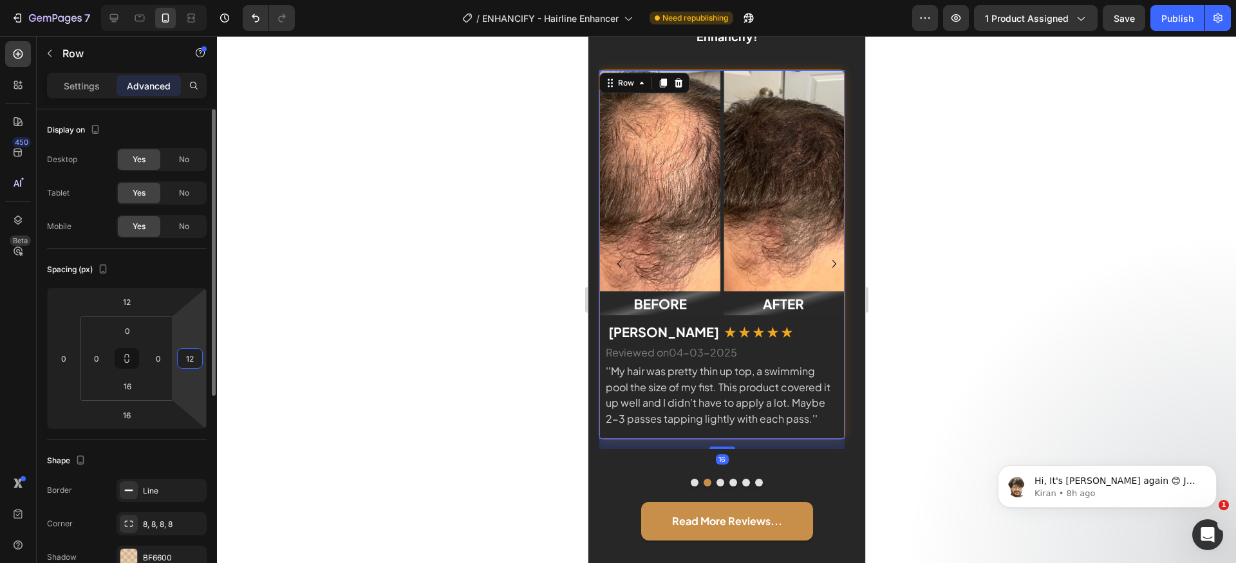
click at [198, 359] on input "12" at bounding box center [189, 358] width 19 height 19
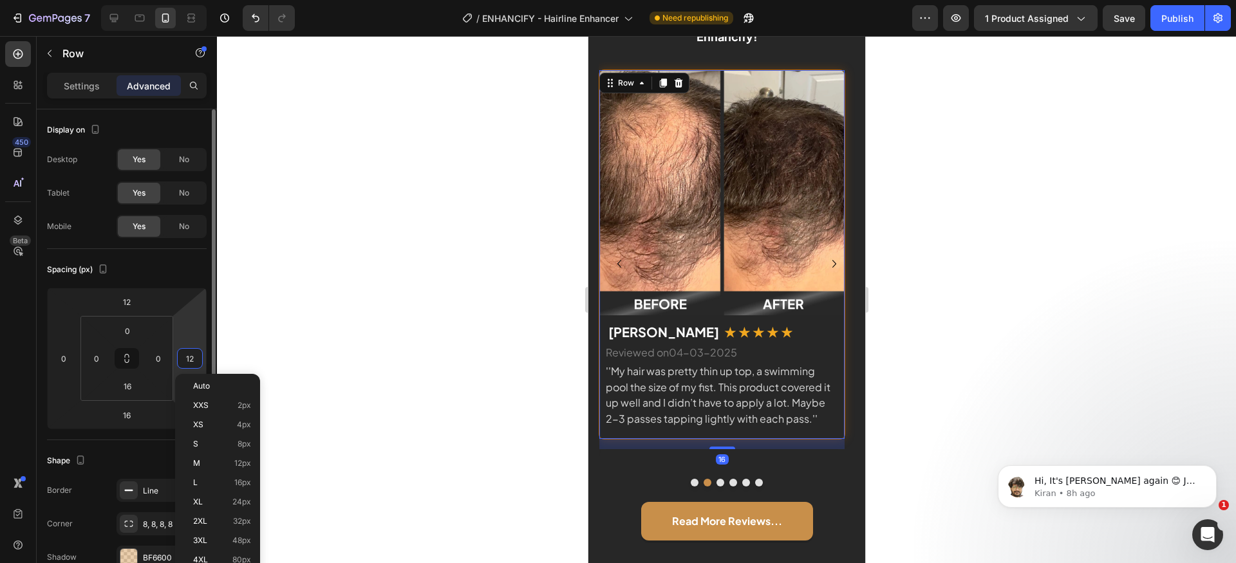
type input "0"
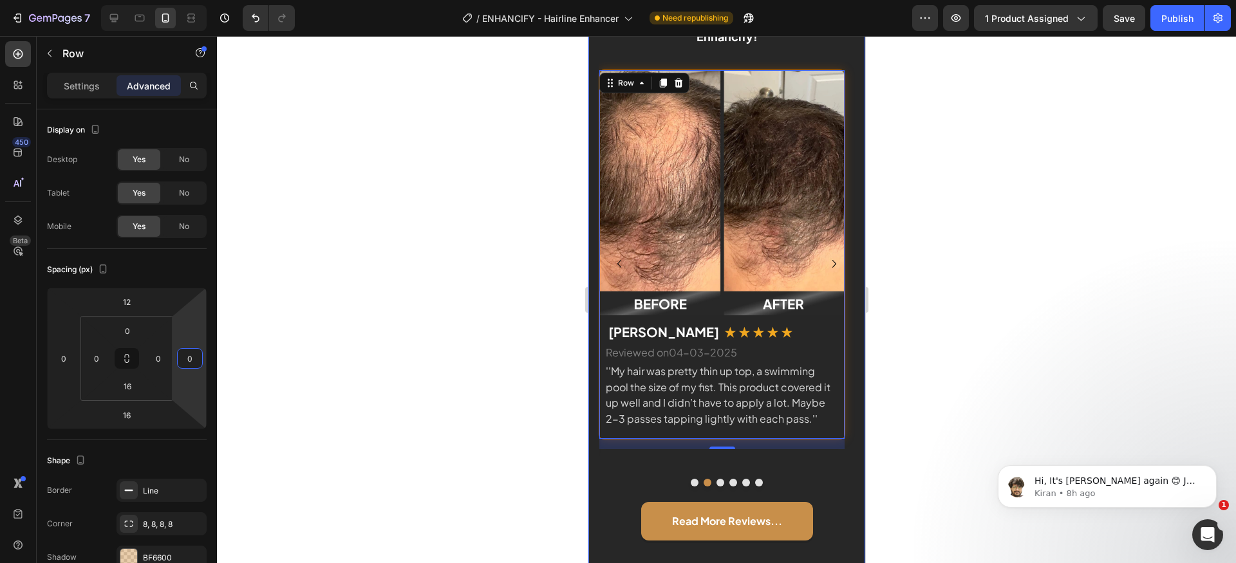
click at [833, 487] on div "Read More Reviews... Button" at bounding box center [726, 522] width 256 height 70
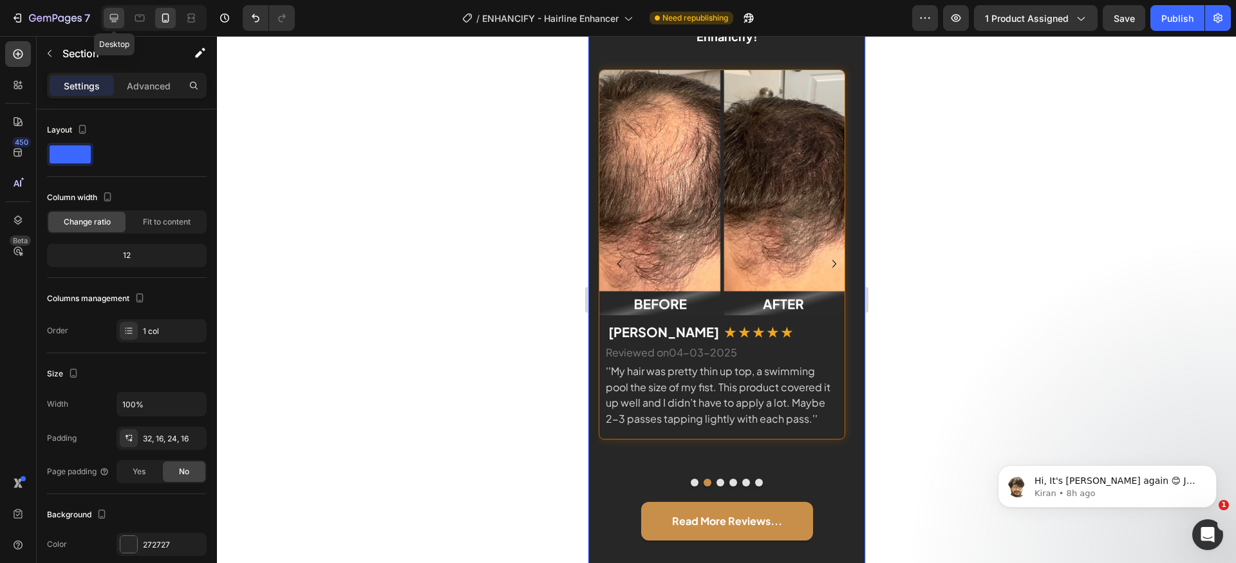
click at [114, 19] on icon at bounding box center [114, 18] width 8 height 8
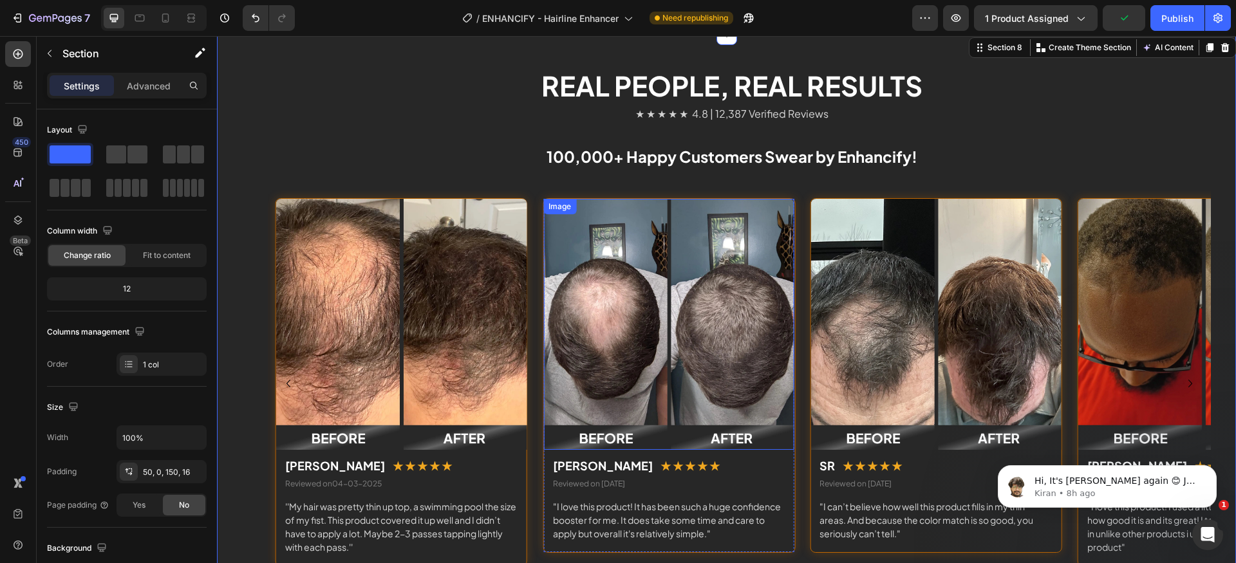
scroll to position [2542, 0]
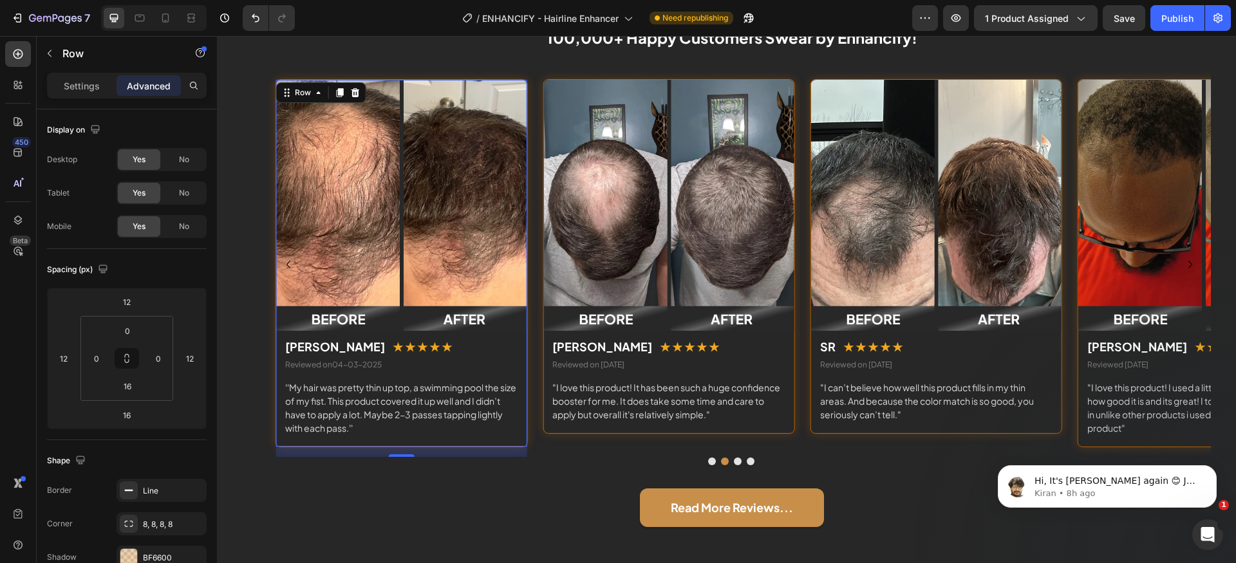
click at [521, 440] on div "Image Tash M. Text block ★ ★ ★ ★ ★ Text block Row Reviewed on04-03-2025 Text bl…" at bounding box center [402, 263] width 252 height 368
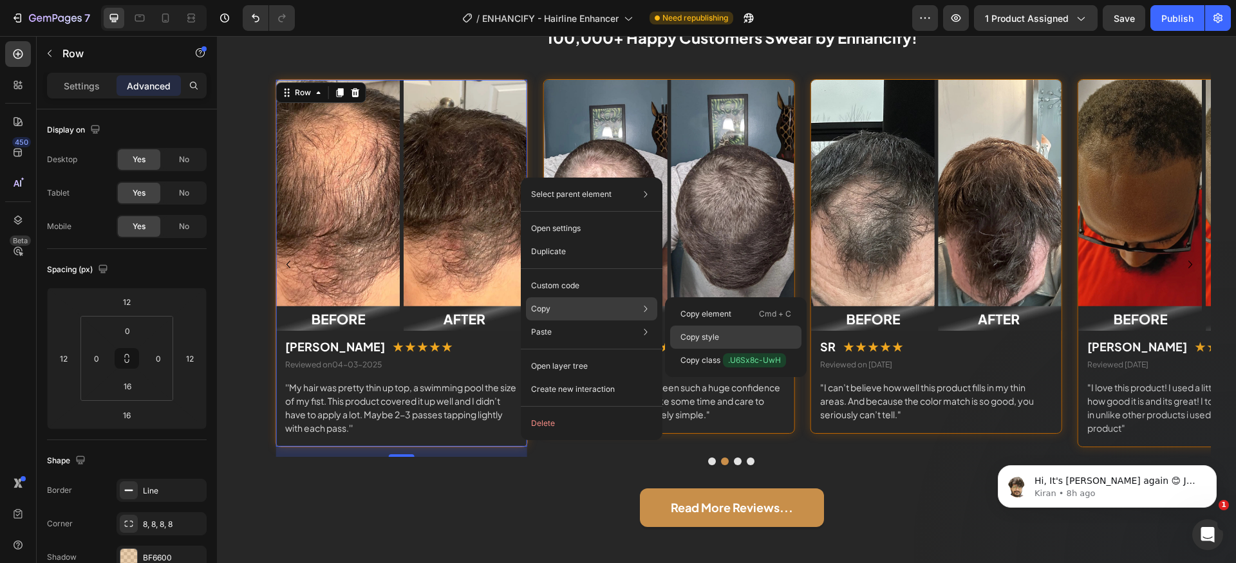
click at [693, 332] on p "Copy style" at bounding box center [700, 338] width 39 height 12
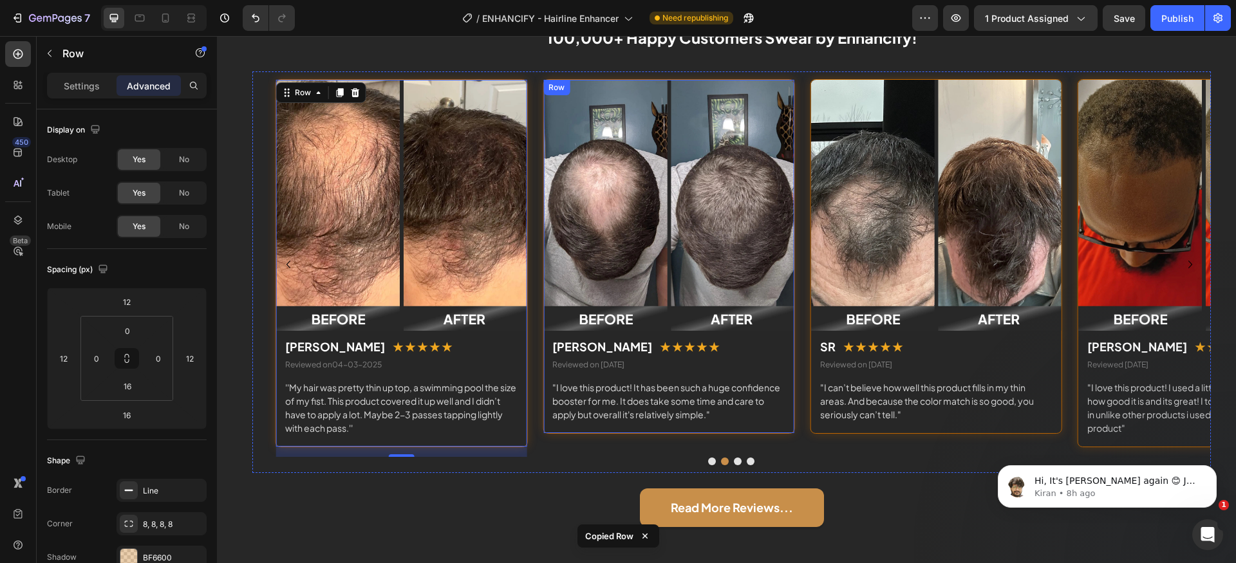
click at [598, 428] on div "Image John W. Text block ★ ★ ★ ★ ★ Text block Row Reviewed on 03-16-2025 Text b…" at bounding box center [669, 256] width 252 height 354
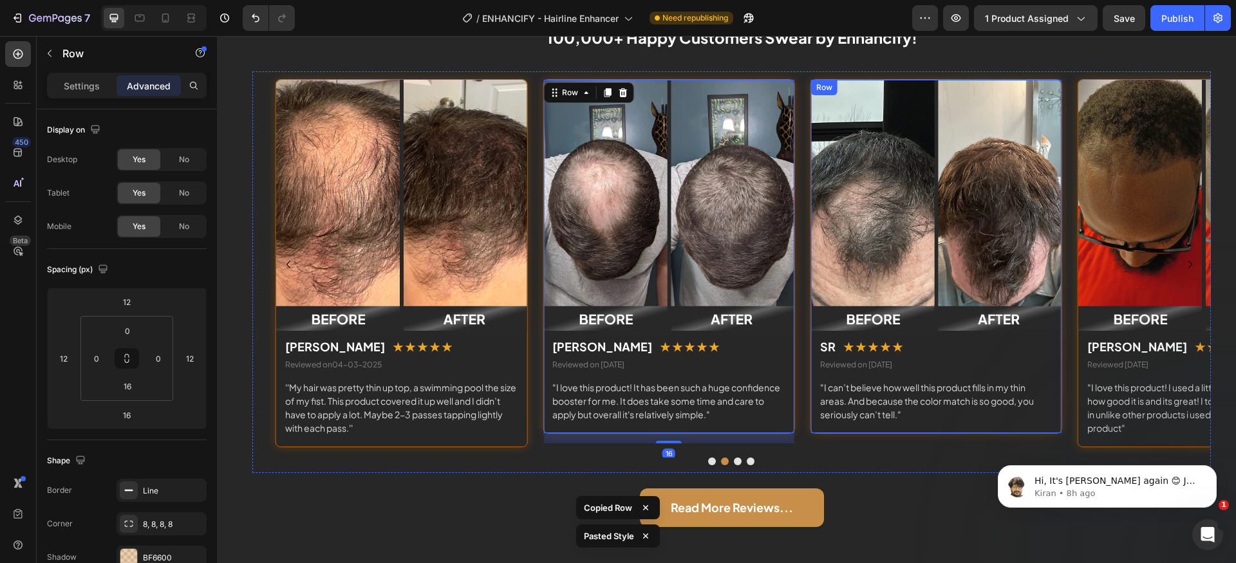
click at [847, 433] on div "Image SR Text block ★ ★ ★ ★ ★ Text block Row Reviewed on 03-15-2025 Text block …" at bounding box center [937, 256] width 252 height 354
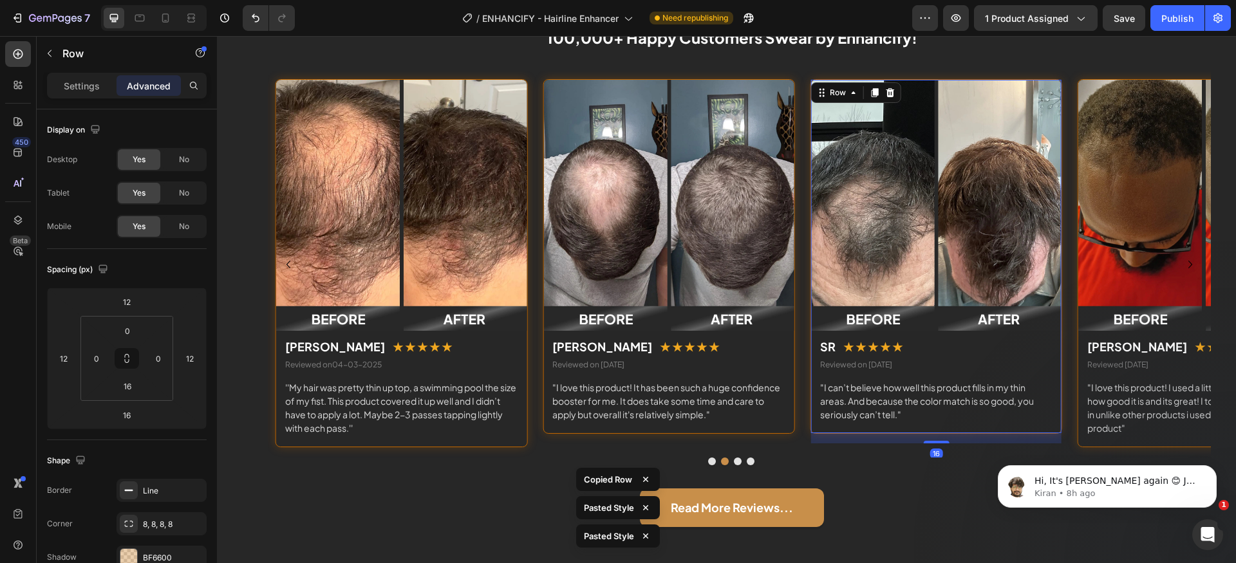
click at [1114, 444] on body "Hi, It's Kiran again 😊 Just want to follow up since I have not received any res…" at bounding box center [1107, 484] width 247 height 80
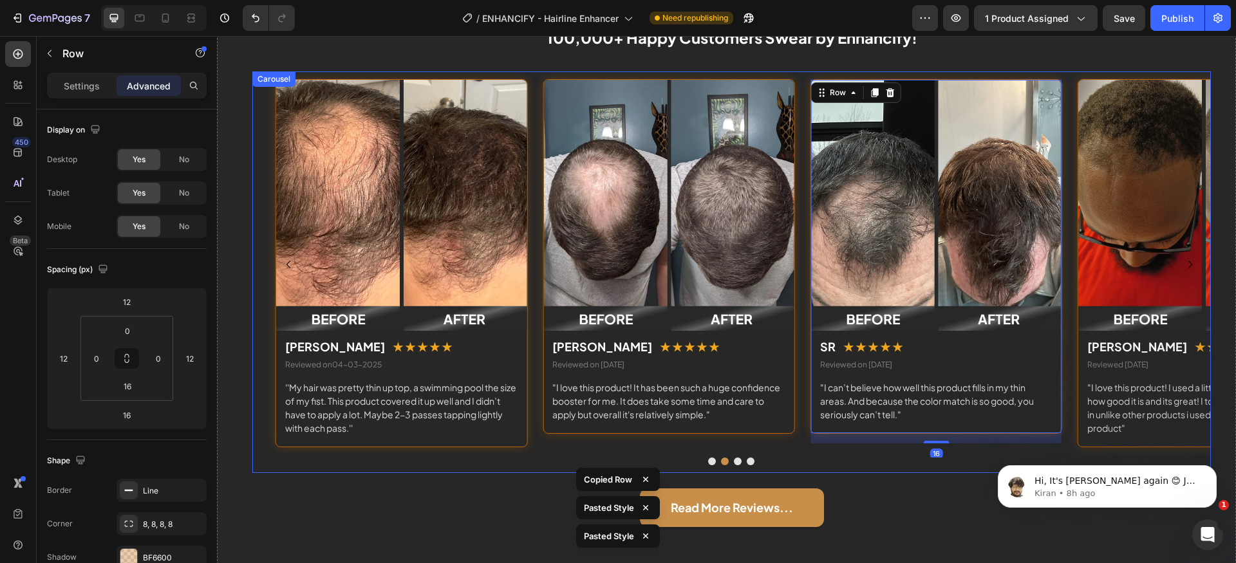
click at [708, 462] on button "Dot" at bounding box center [712, 462] width 8 height 8
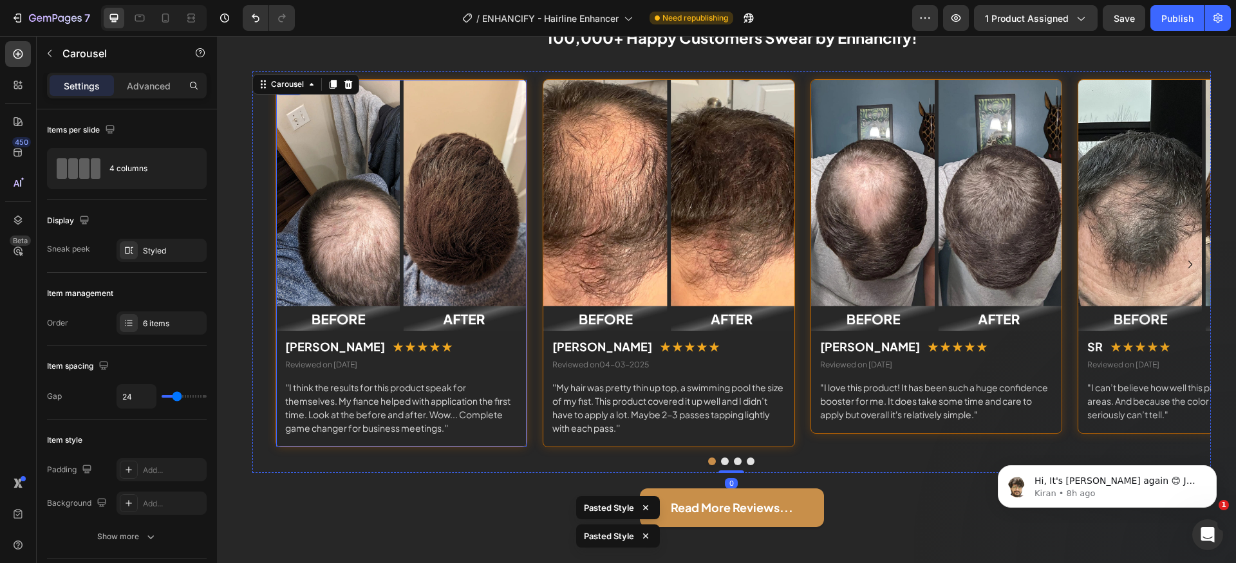
click at [504, 440] on div "Image Julie T. Text block ★ ★ ★ ★ ★ Text block Row Reviewed on 03-16-2025 Text …" at bounding box center [402, 263] width 252 height 368
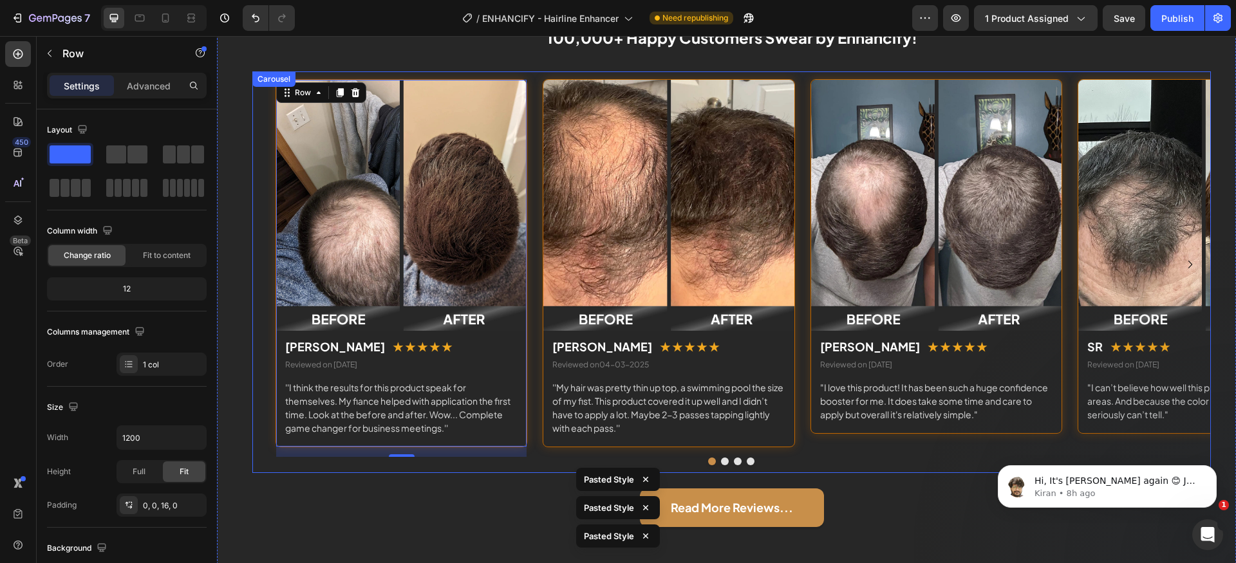
click at [746, 467] on div "Image Julie T. Text block ★ ★ ★ ★ ★ Text block Row Reviewed on 03-16-2025 Text …" at bounding box center [731, 271] width 959 height 401
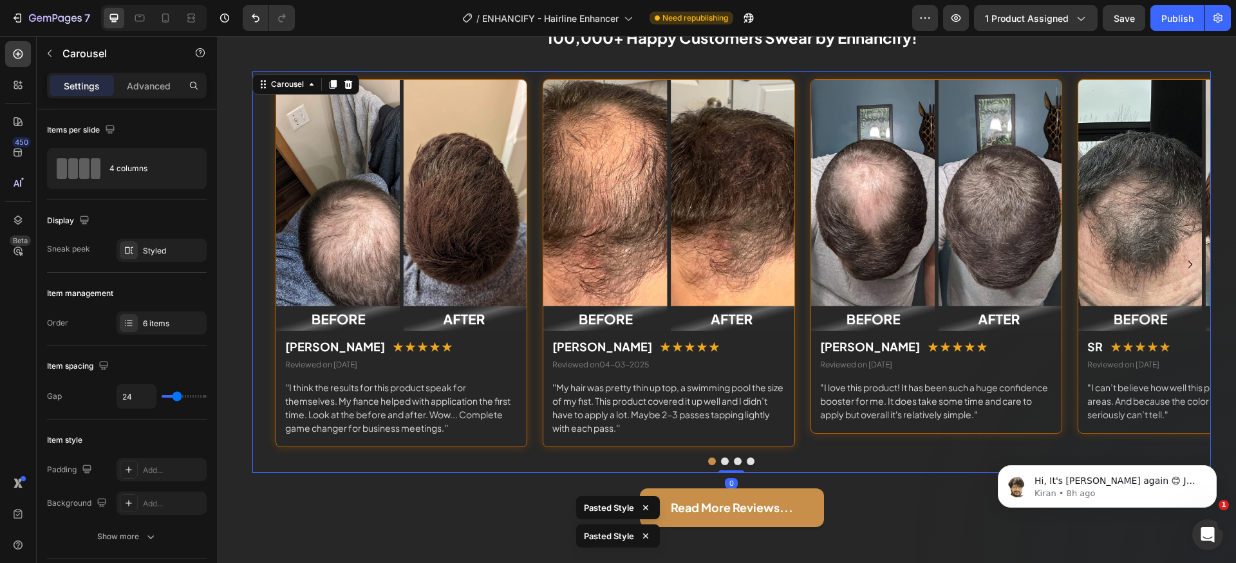
click at [748, 462] on button "Dot" at bounding box center [751, 462] width 8 height 8
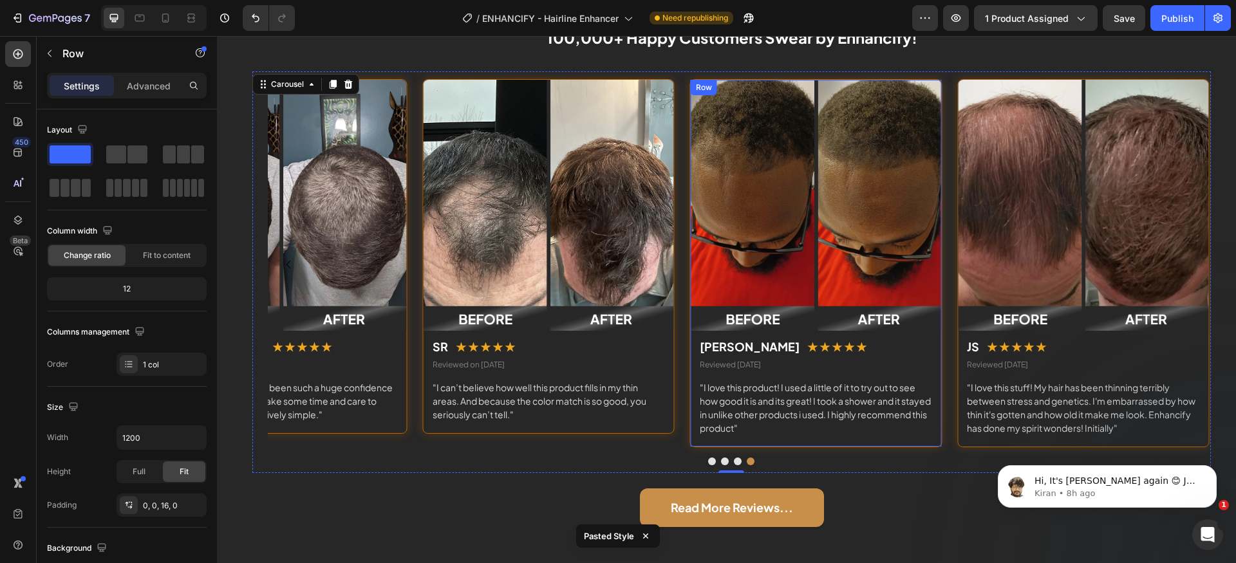
click at [843, 441] on div "Image Jennifer Text block ★ ★ ★ ★ ★ Text block Row Reviewed July 21st 2025 Text…" at bounding box center [816, 263] width 252 height 368
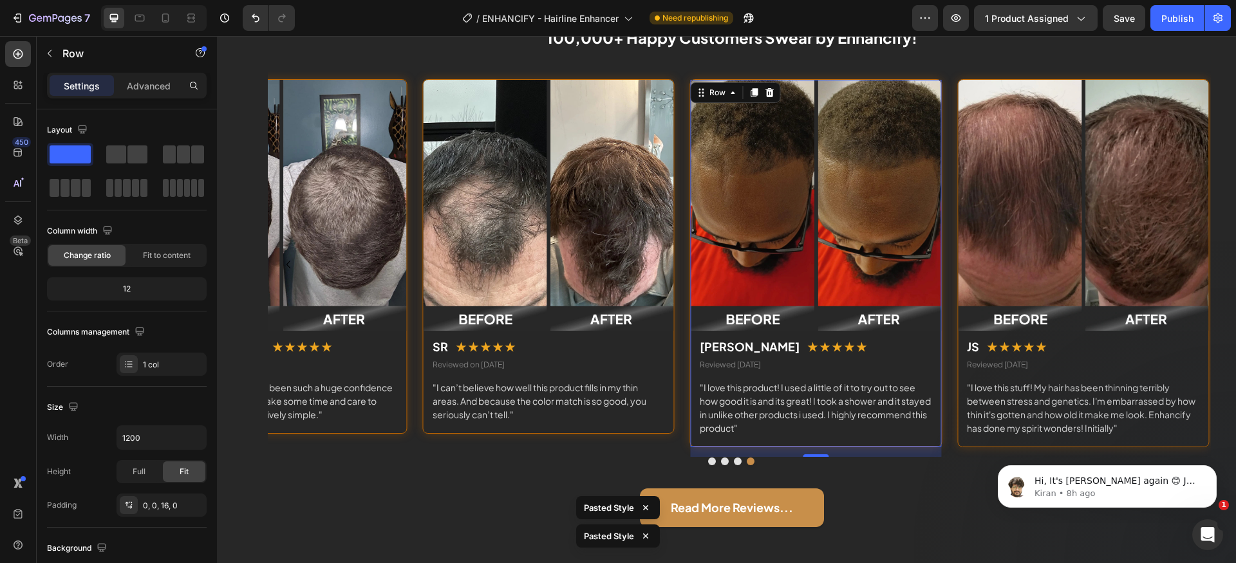
click at [982, 446] on html "Hi, It's Kiran again 😊 Just want to follow up since I have not received any res…" at bounding box center [1108, 483] width 258 height 90
click at [174, 22] on div at bounding box center [165, 18] width 21 height 21
type input "100%"
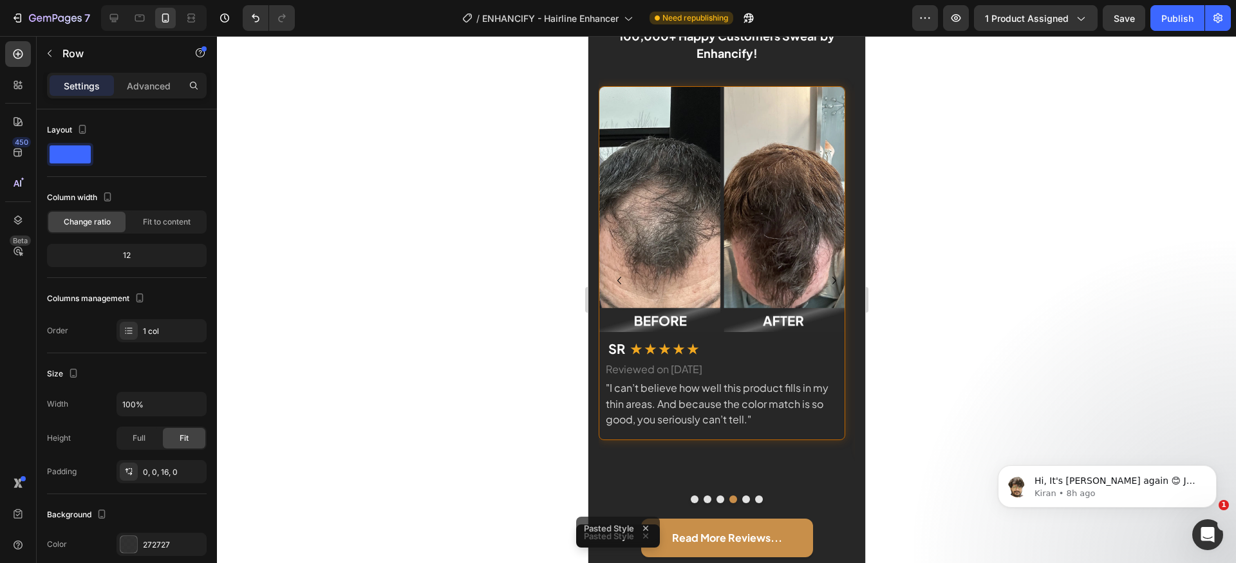
scroll to position [2547, 0]
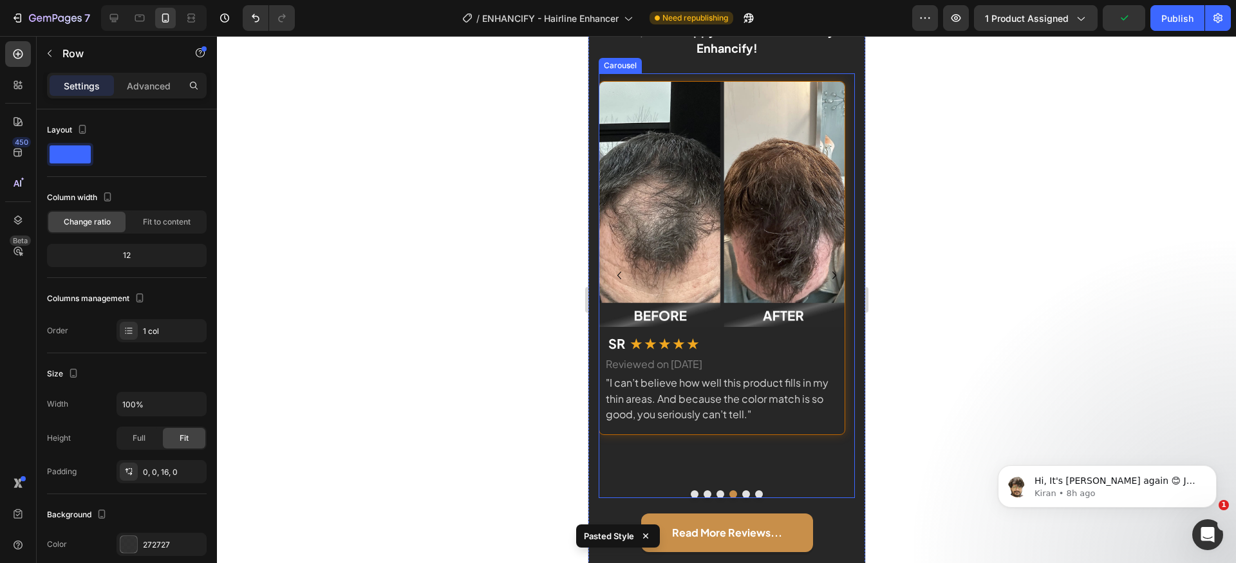
click at [690, 494] on button "Dot" at bounding box center [694, 495] width 8 height 8
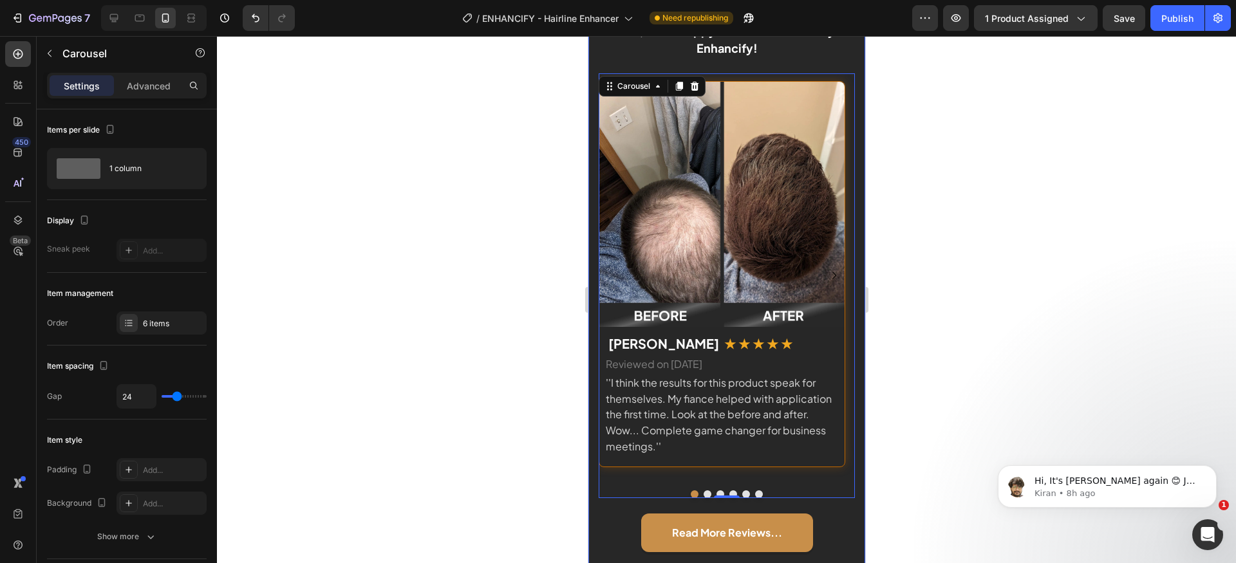
click at [838, 511] on div "Read More Reviews... Button" at bounding box center [726, 533] width 256 height 70
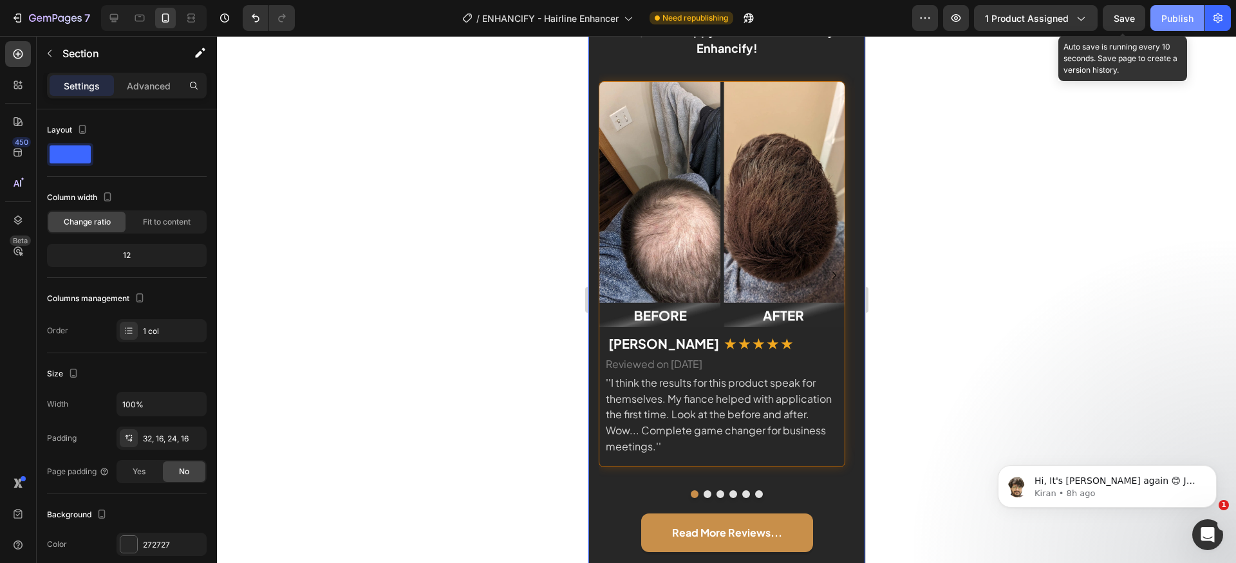
drag, startPoint x: 1116, startPoint y: 21, endPoint x: 1166, endPoint y: 21, distance: 49.6
click at [1117, 21] on span "Save" at bounding box center [1124, 18] width 21 height 11
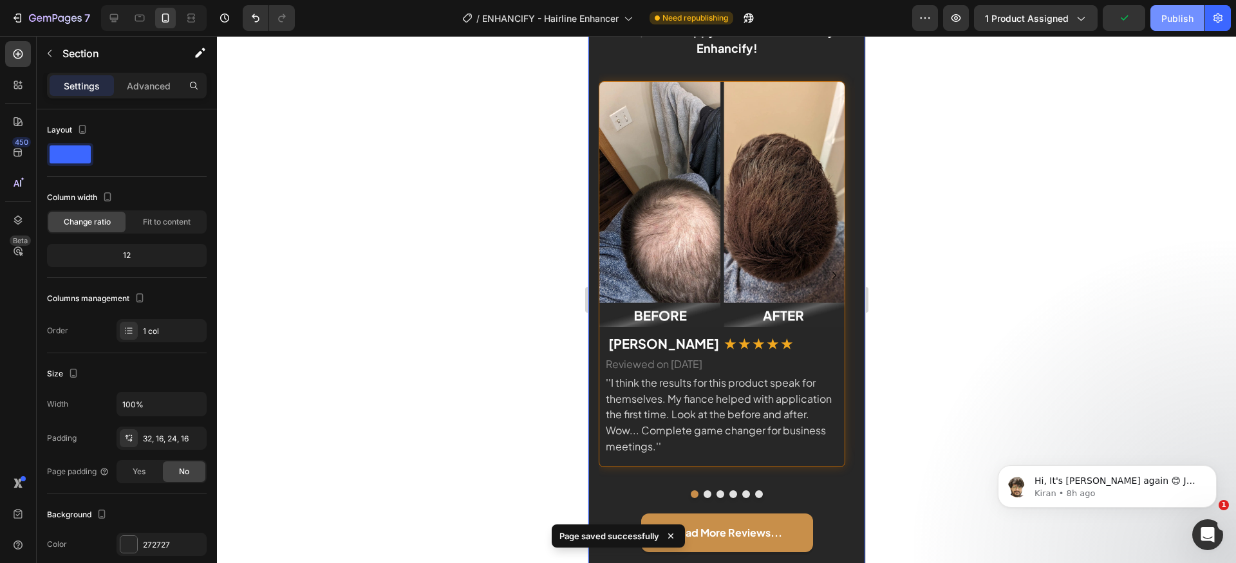
click at [1166, 21] on div "Publish" at bounding box center [1177, 19] width 32 height 14
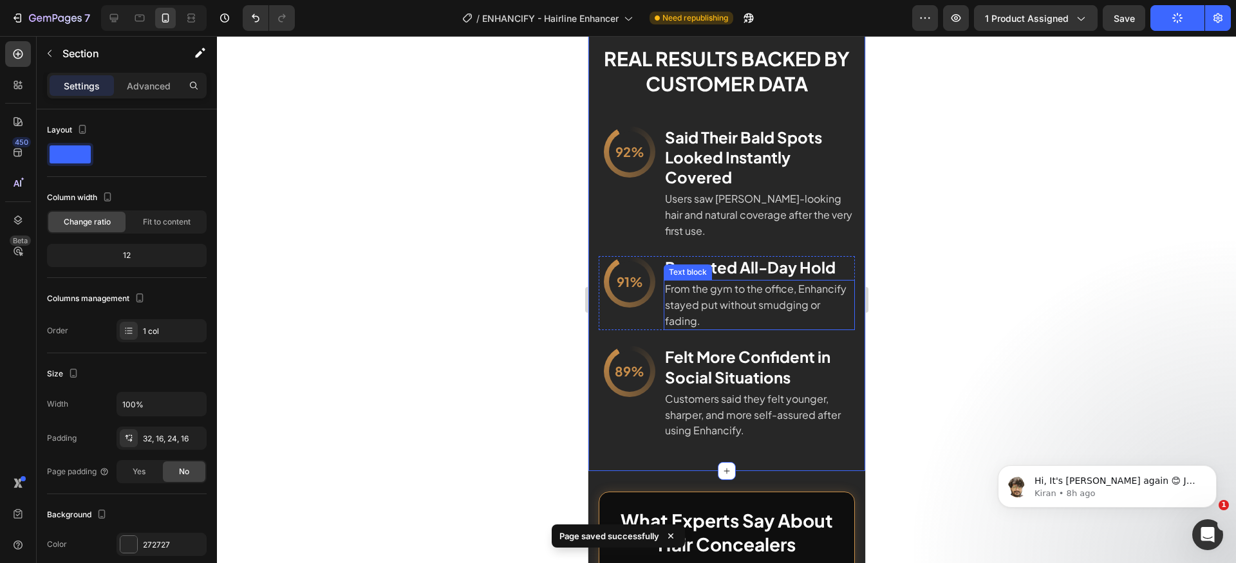
scroll to position [3034, 0]
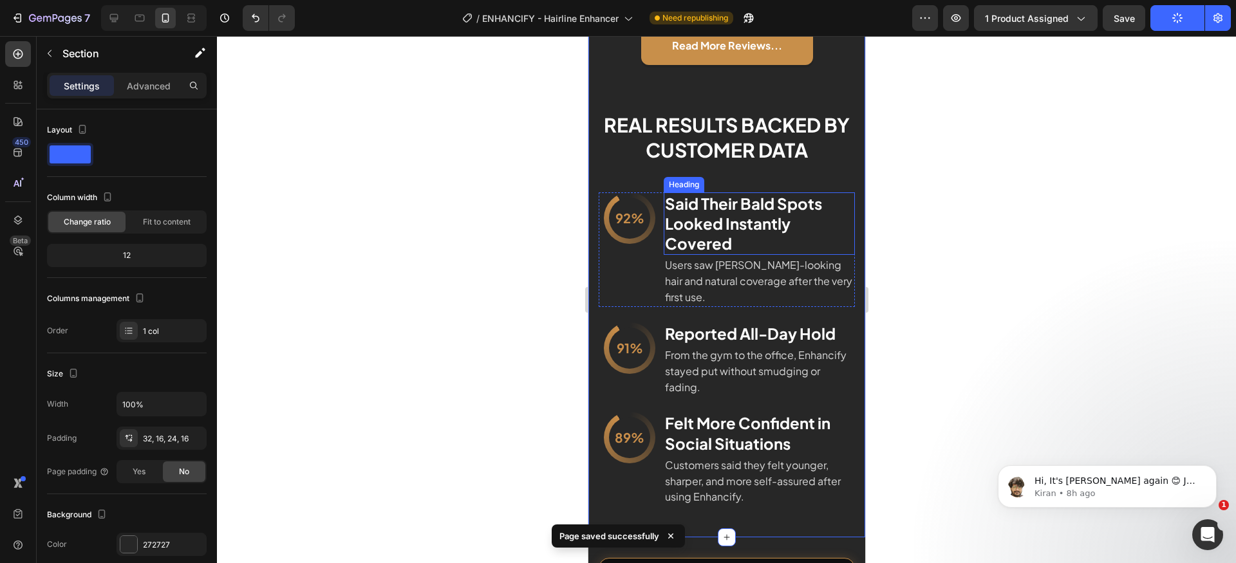
click at [742, 239] on h2 "Said Their Bald Spots Looked Instantly Covered" at bounding box center [758, 224] width 191 height 63
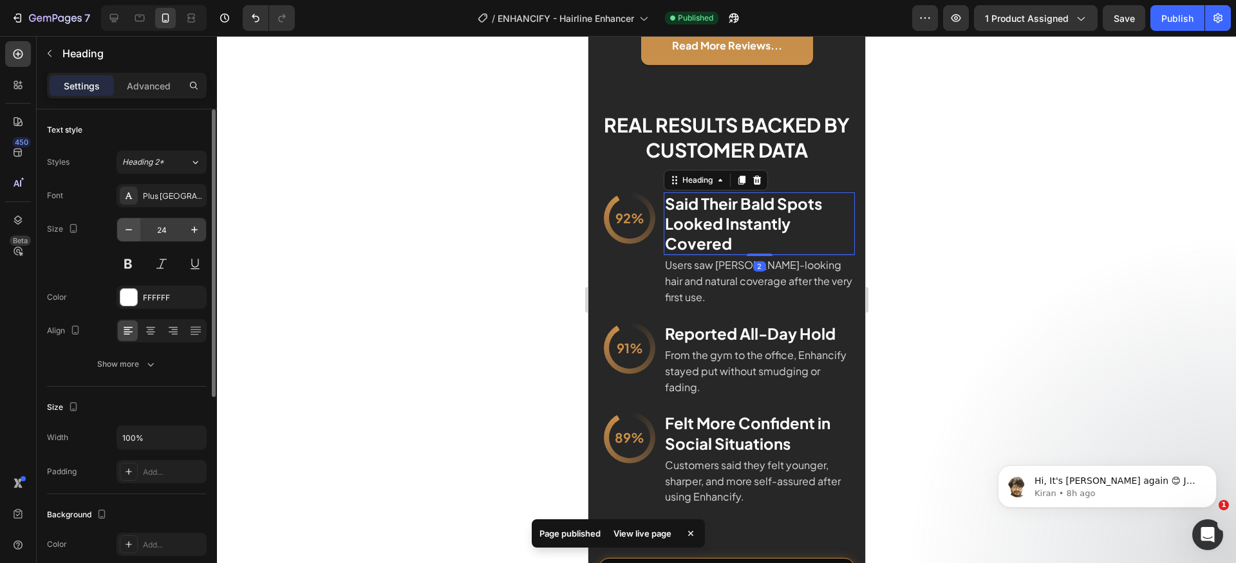
click at [136, 229] on button "button" at bounding box center [128, 229] width 23 height 23
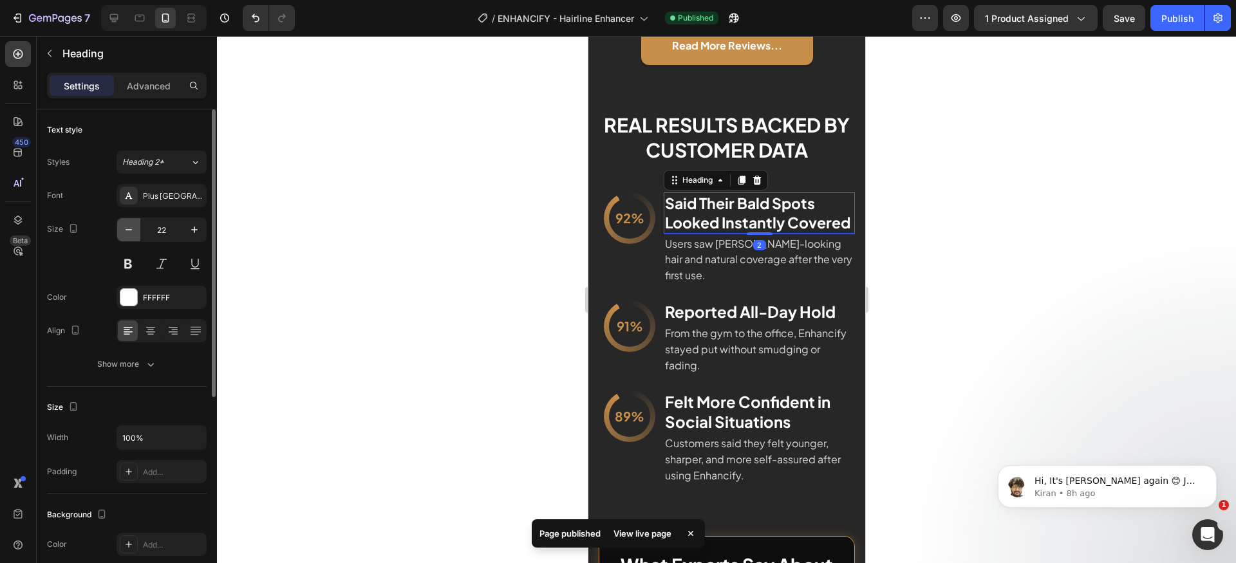
click at [136, 229] on button "button" at bounding box center [128, 229] width 23 height 23
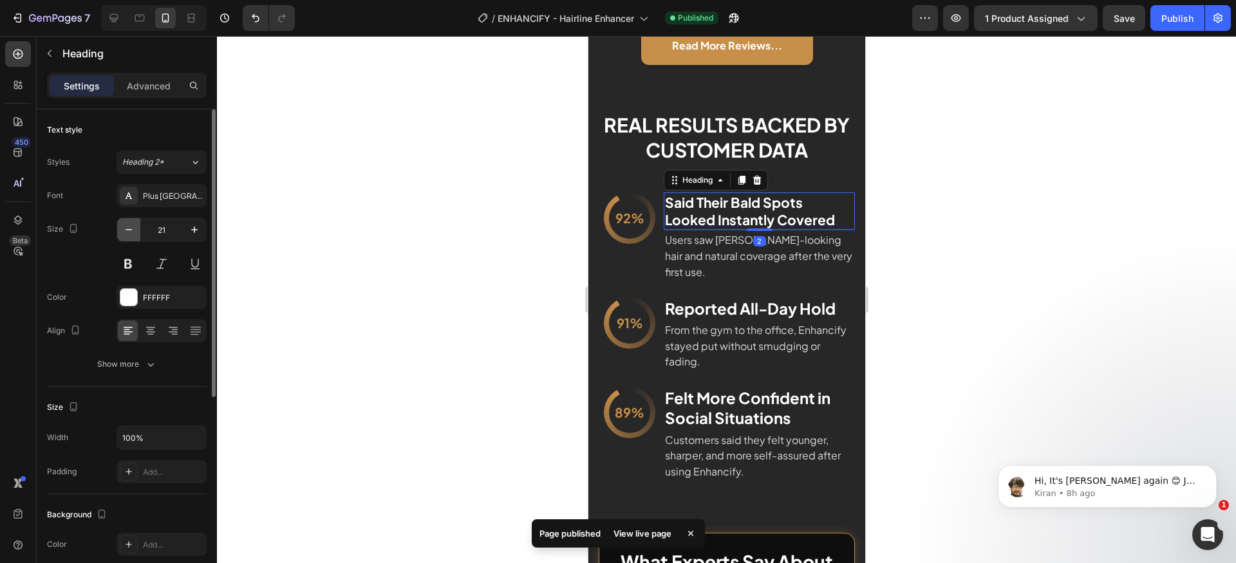
click at [136, 229] on button "button" at bounding box center [128, 229] width 23 height 23
click at [135, 229] on button "button" at bounding box center [128, 229] width 23 height 23
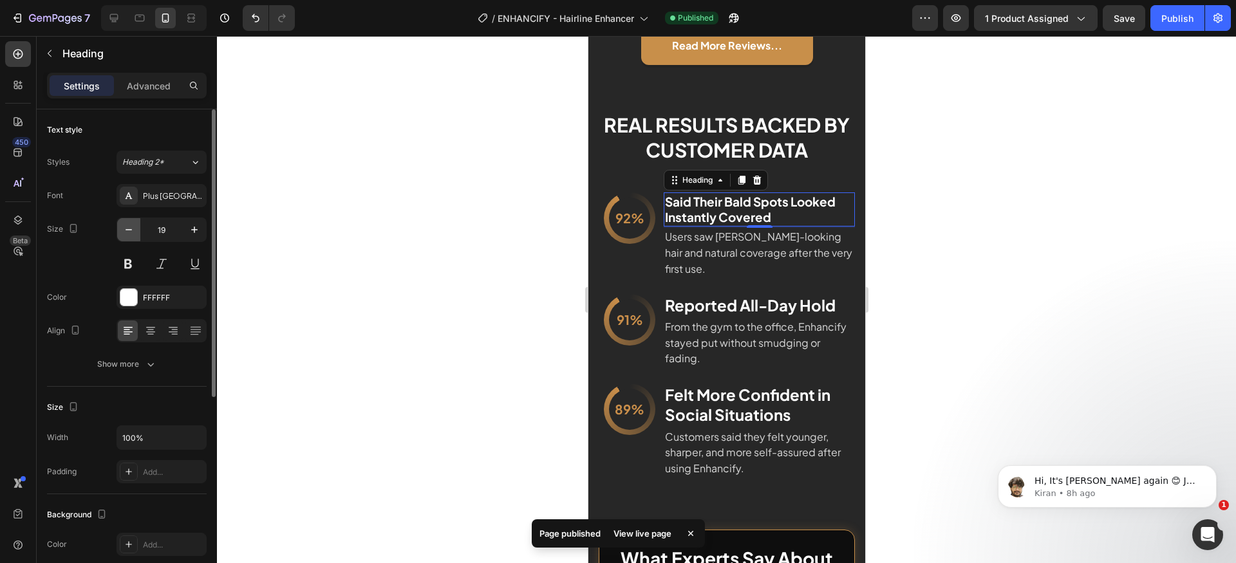
click at [131, 230] on icon "button" at bounding box center [128, 229] width 13 height 13
type input "18"
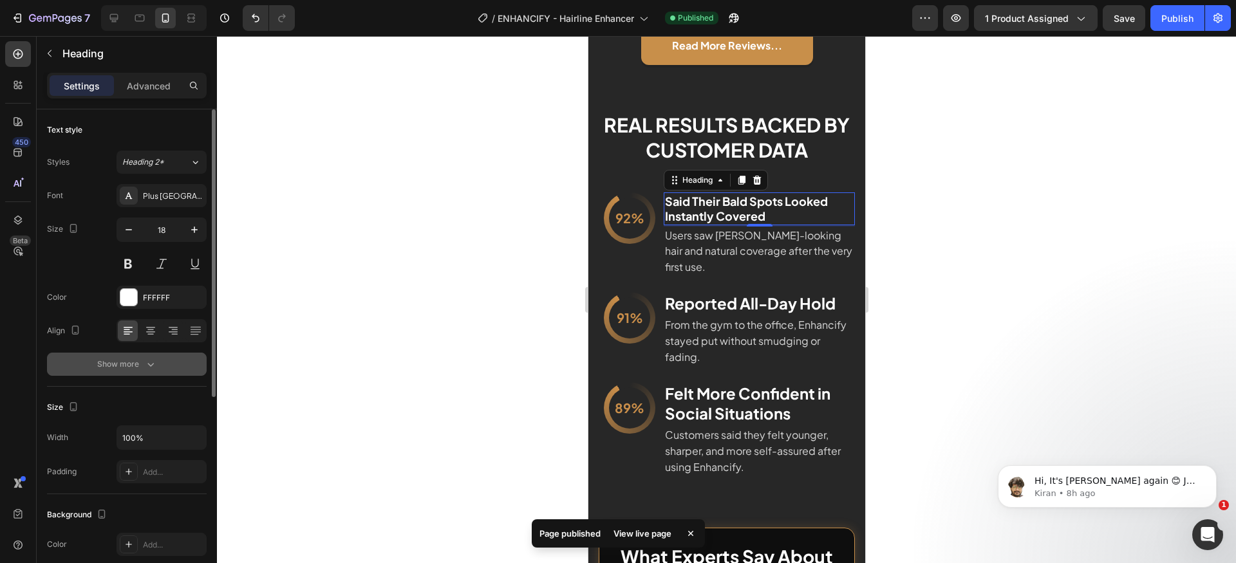
click at [147, 369] on icon "button" at bounding box center [150, 364] width 13 height 13
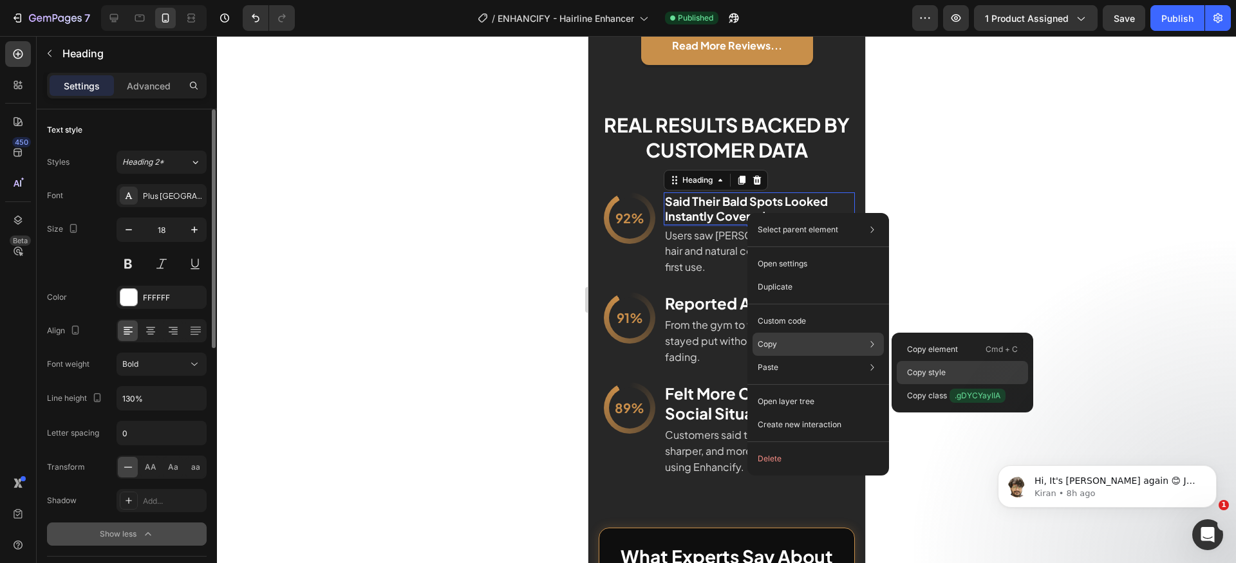
click at [930, 368] on p "Copy style" at bounding box center [926, 373] width 39 height 12
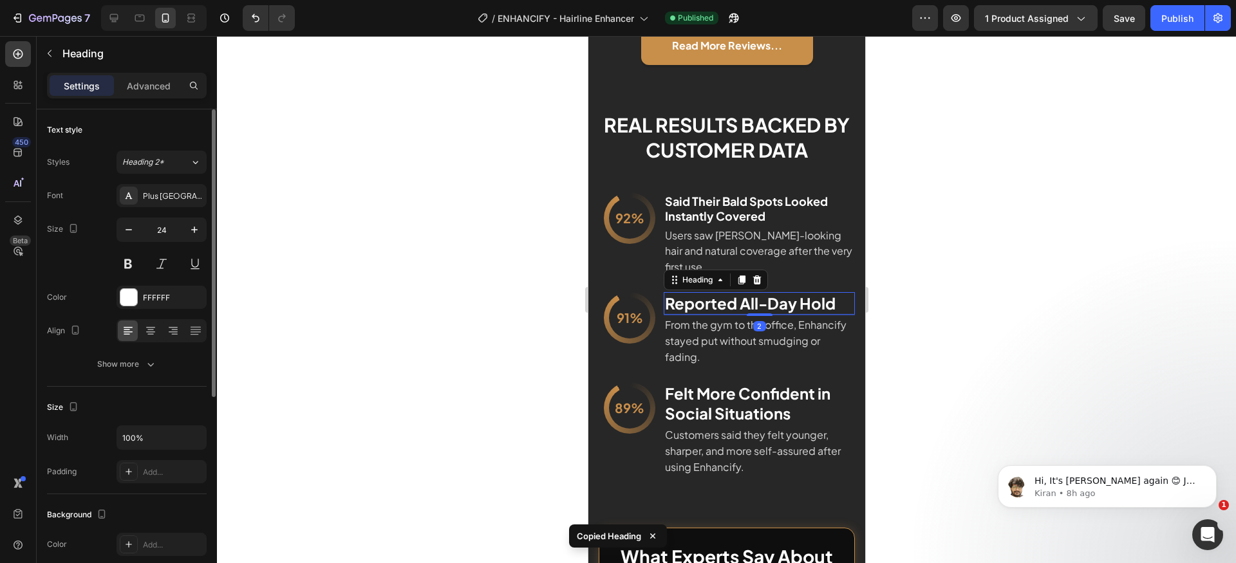
click at [712, 301] on h2 "Reported All-Day Hold" at bounding box center [758, 303] width 191 height 23
type input "18"
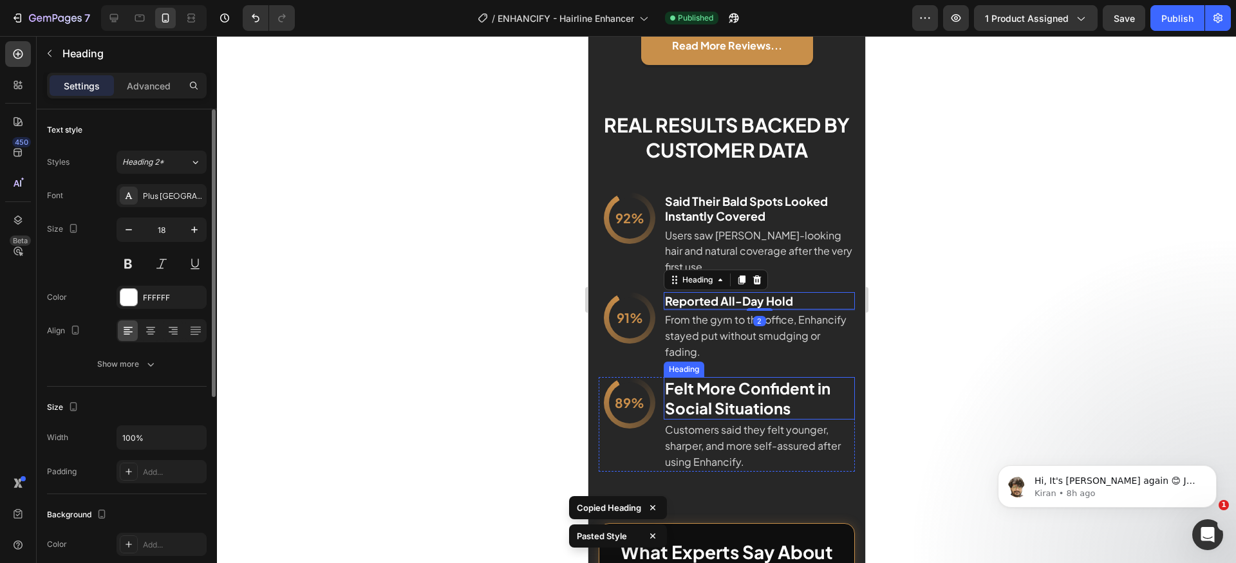
click at [755, 398] on h2 "Felt More Confident in Social Situations" at bounding box center [758, 398] width 191 height 42
type input "18"
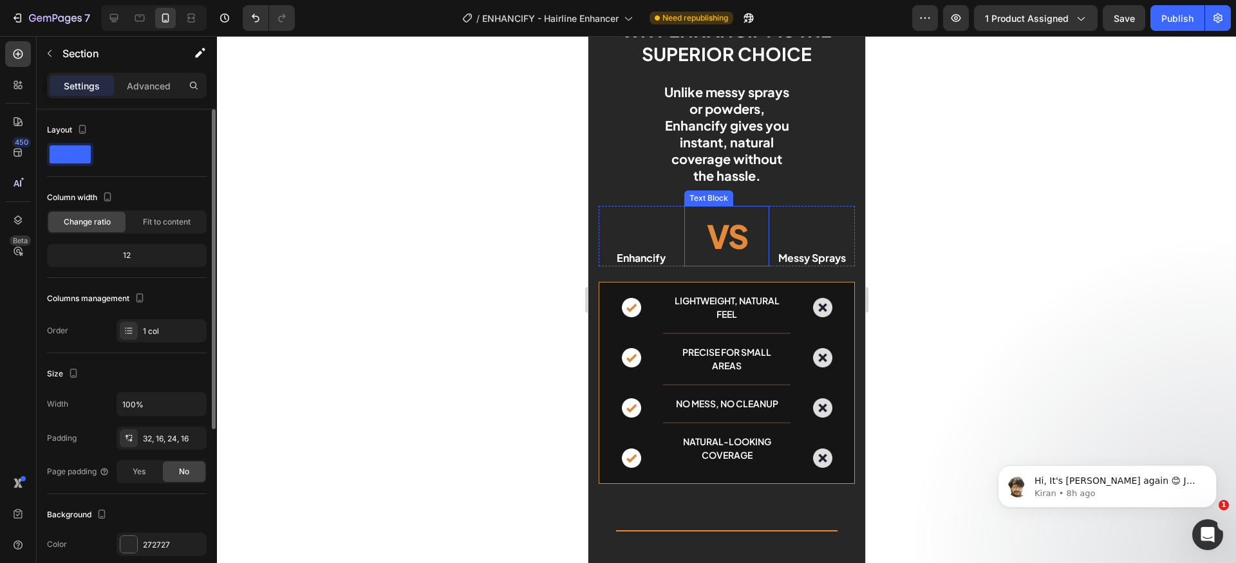
scroll to position [5392, 0]
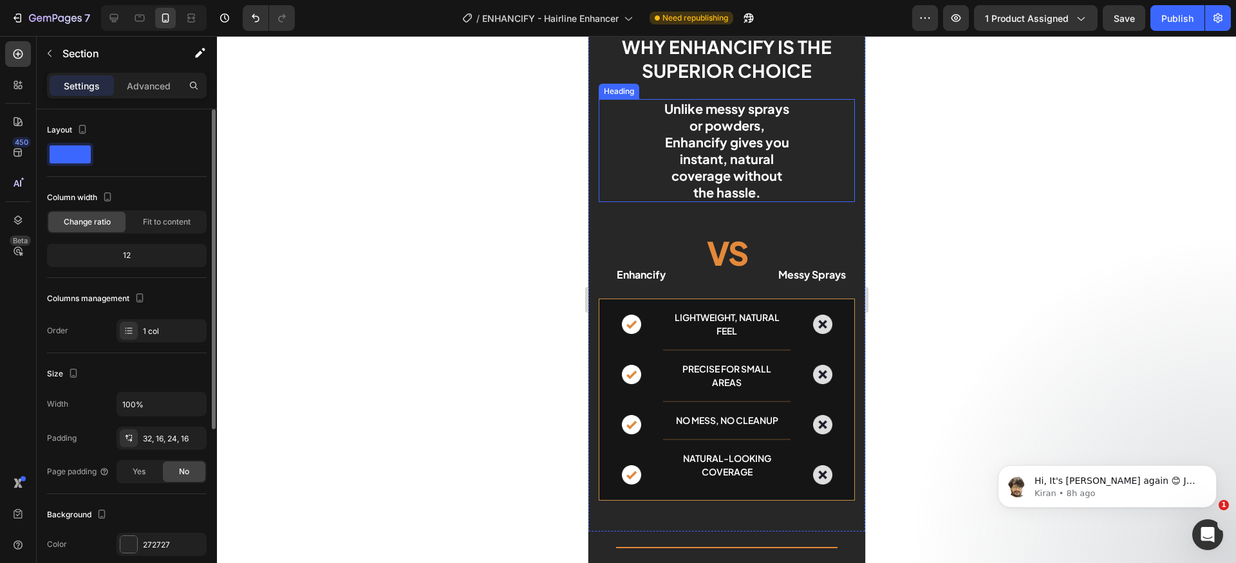
click at [625, 157] on div "Unlike messy sprays or powders, Enhancify gives you instant, natural coverage w…" at bounding box center [726, 150] width 256 height 103
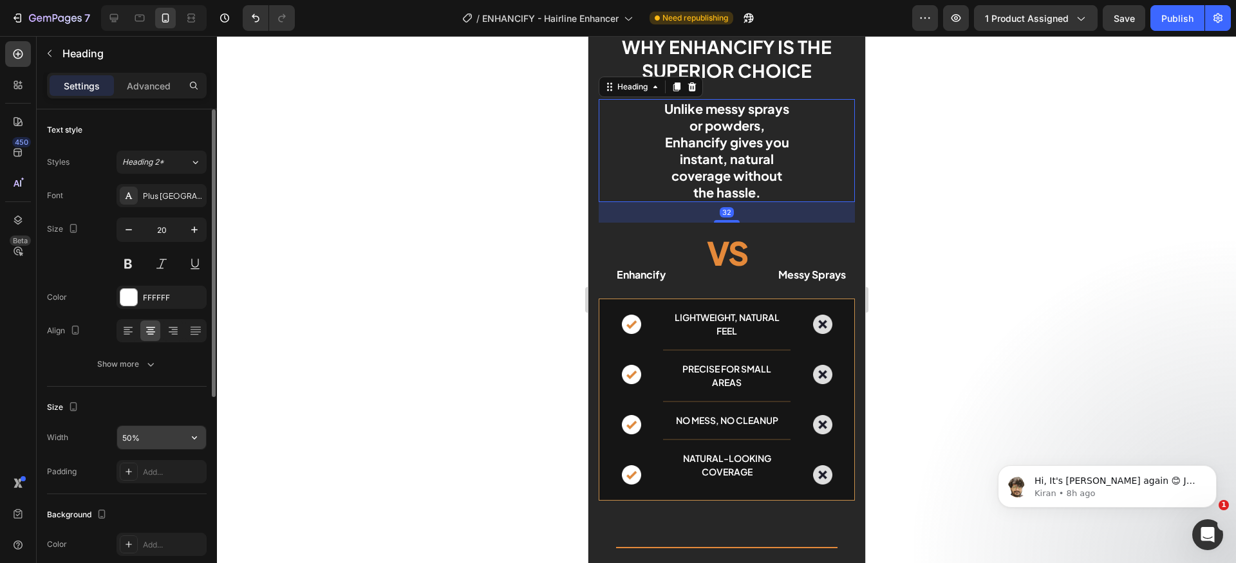
click at [164, 438] on input "50%" at bounding box center [161, 437] width 89 height 23
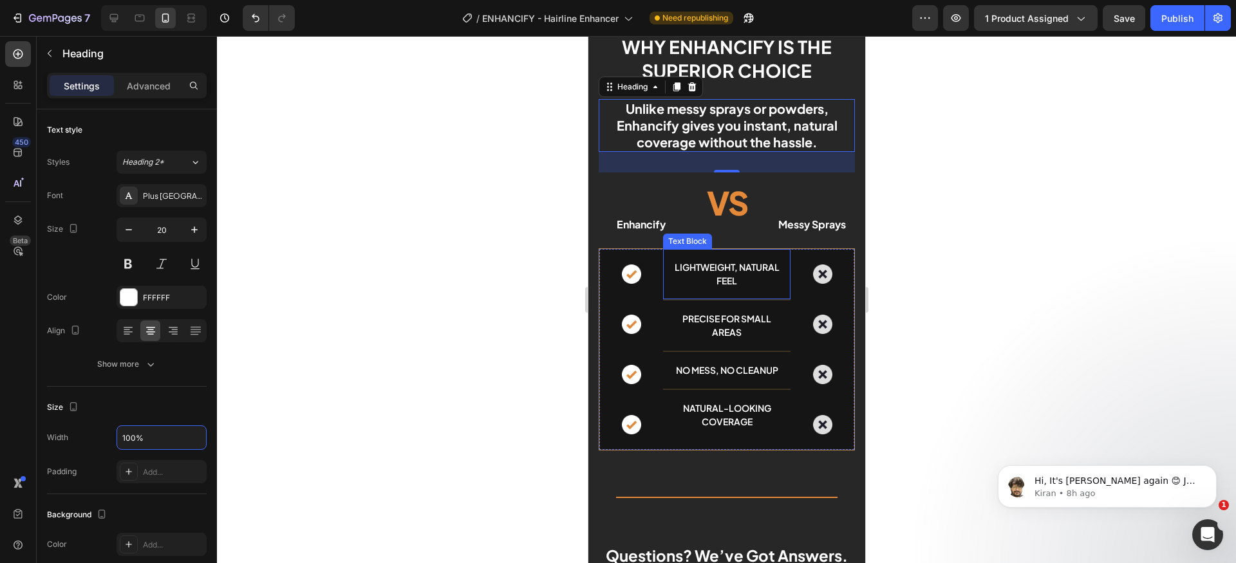
scroll to position [5348, 0]
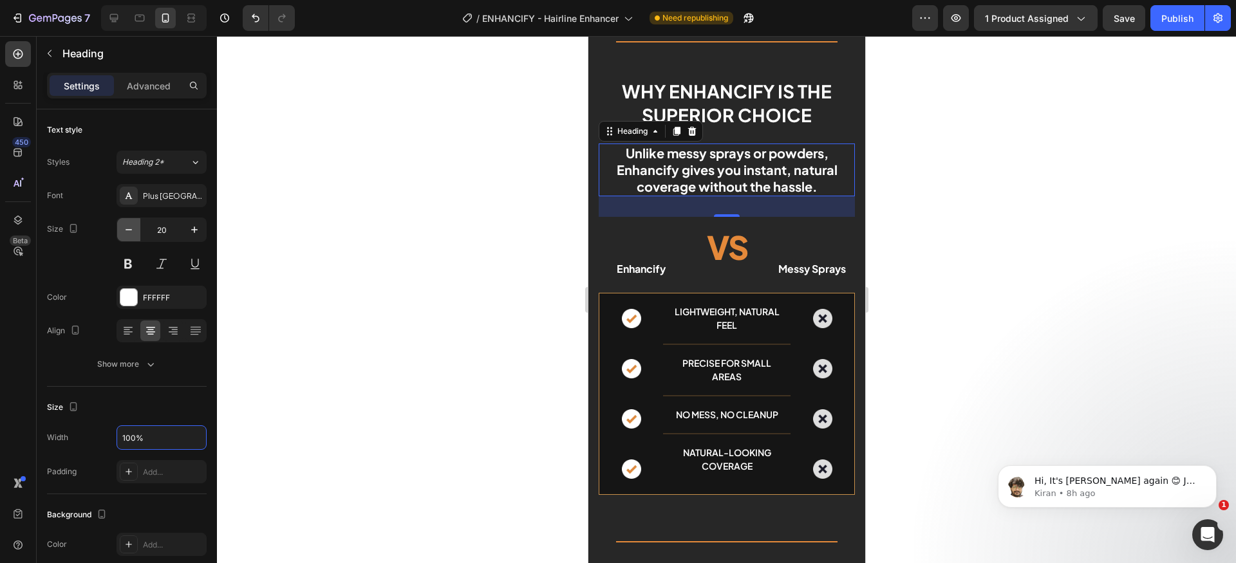
type input "100%"
click at [129, 229] on icon "button" at bounding box center [128, 229] width 13 height 13
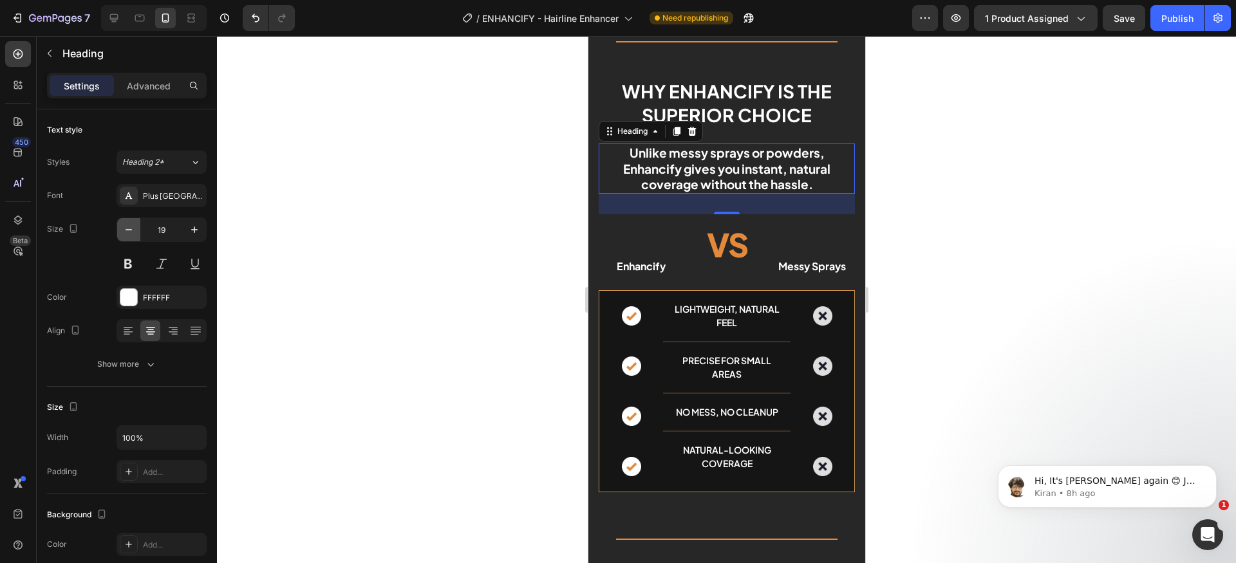
click at [129, 229] on icon "button" at bounding box center [128, 229] width 13 height 13
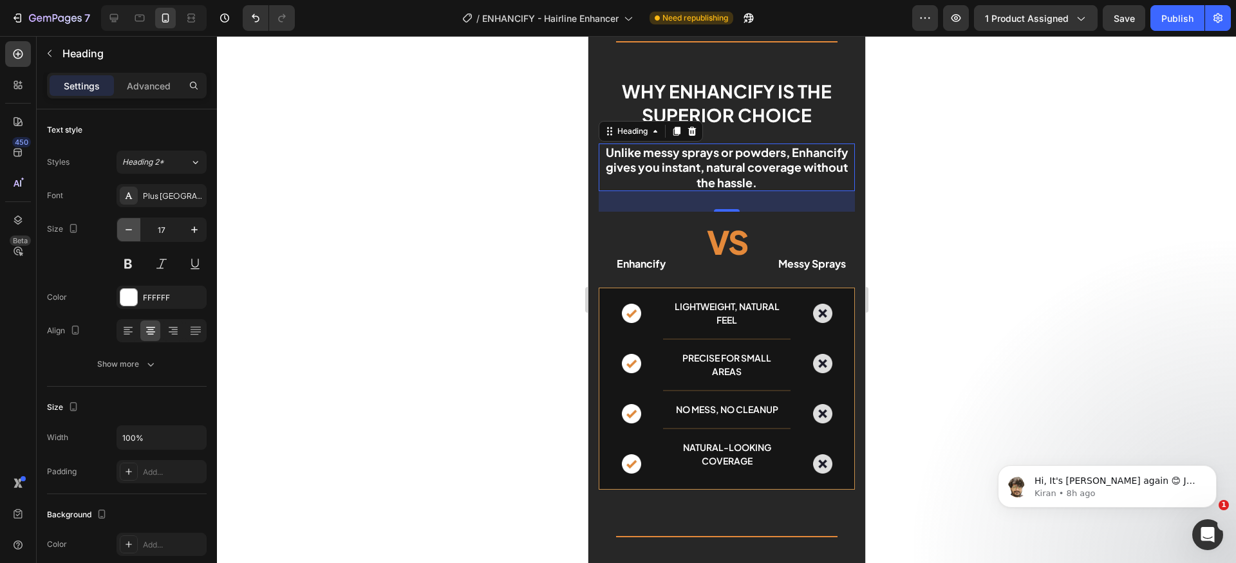
click at [129, 229] on icon "button" at bounding box center [128, 229] width 13 height 13
type input "16"
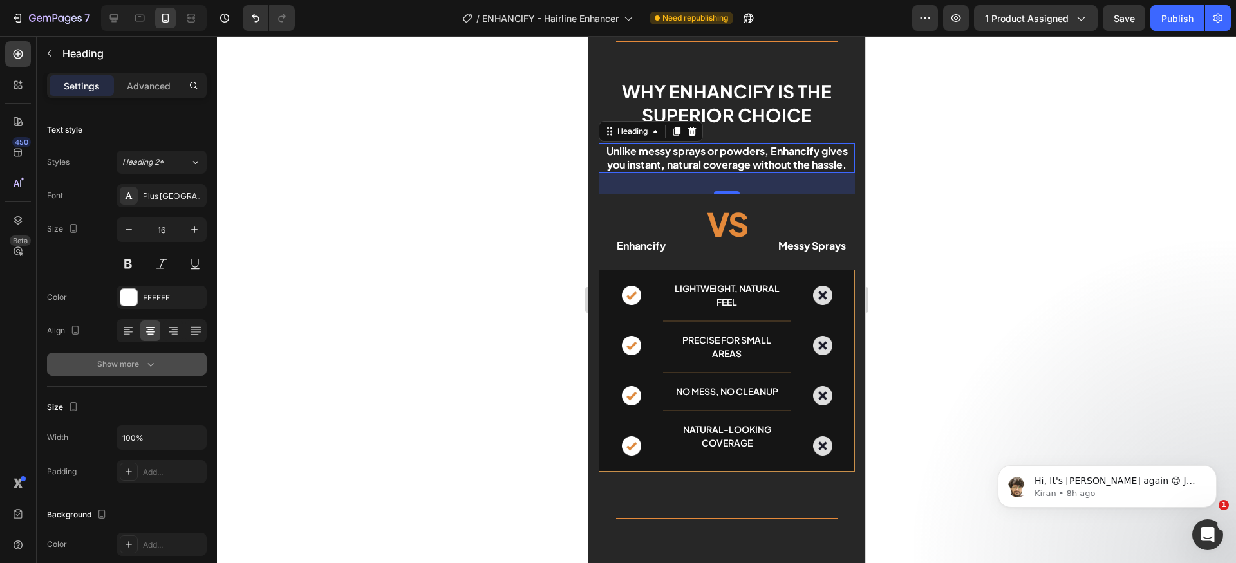
click at [141, 371] on button "Show more" at bounding box center [127, 364] width 160 height 23
click at [152, 367] on div "Bold" at bounding box center [155, 365] width 66 height 12
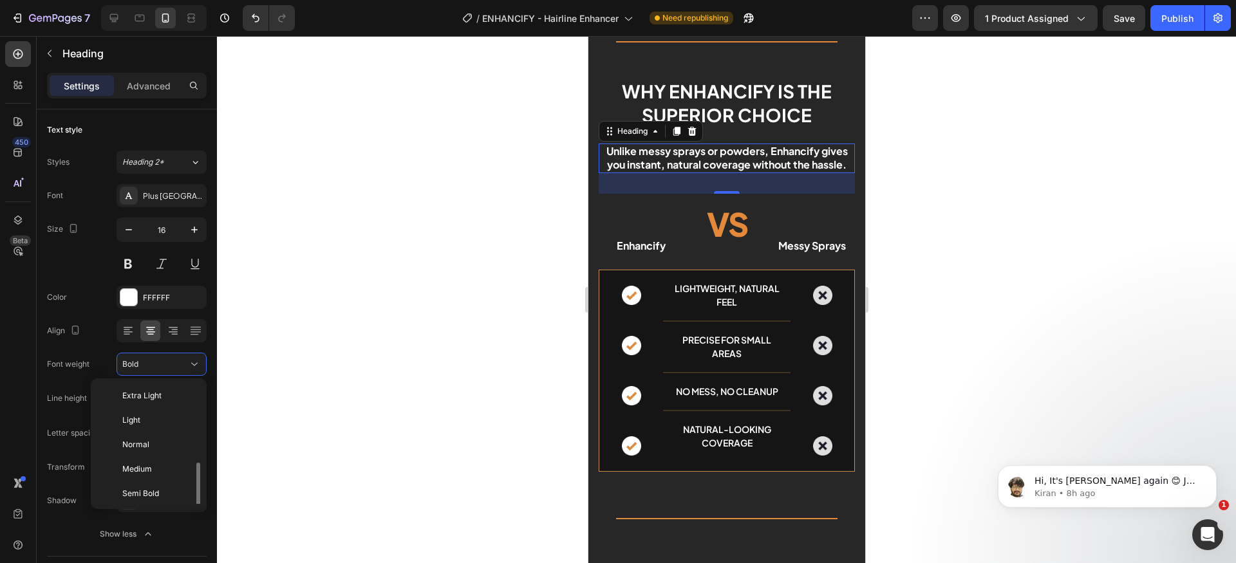
scroll to position [46, 0]
click at [161, 400] on p "Normal" at bounding box center [156, 399] width 68 height 12
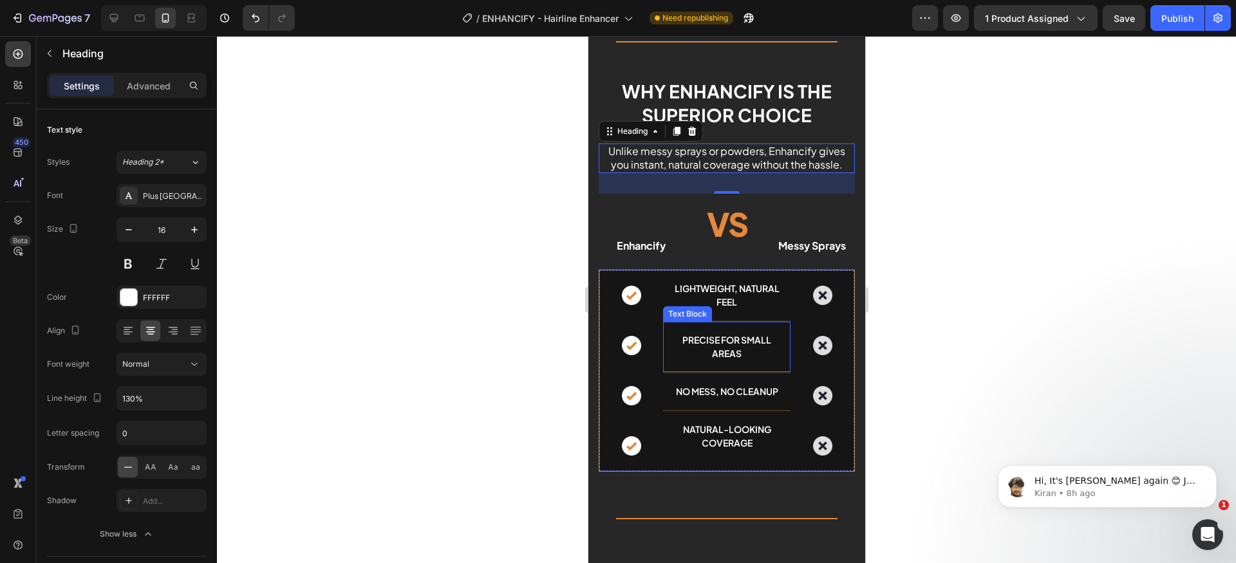
scroll to position [5266, 0]
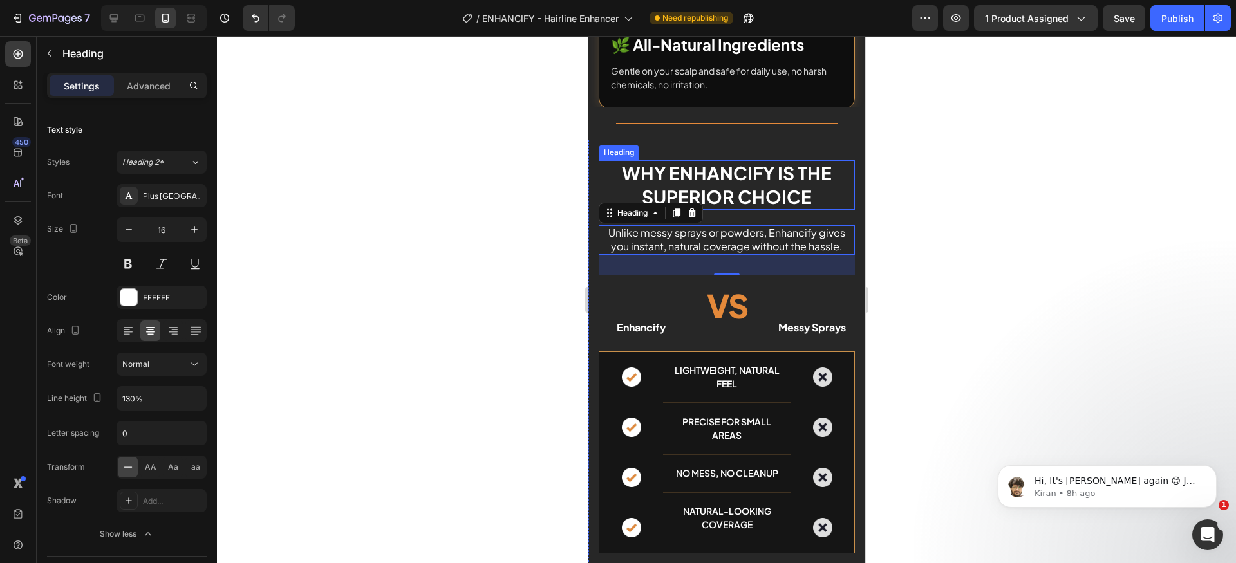
click at [761, 194] on h2 "Why Enhancify is the superior choice" at bounding box center [726, 185] width 256 height 50
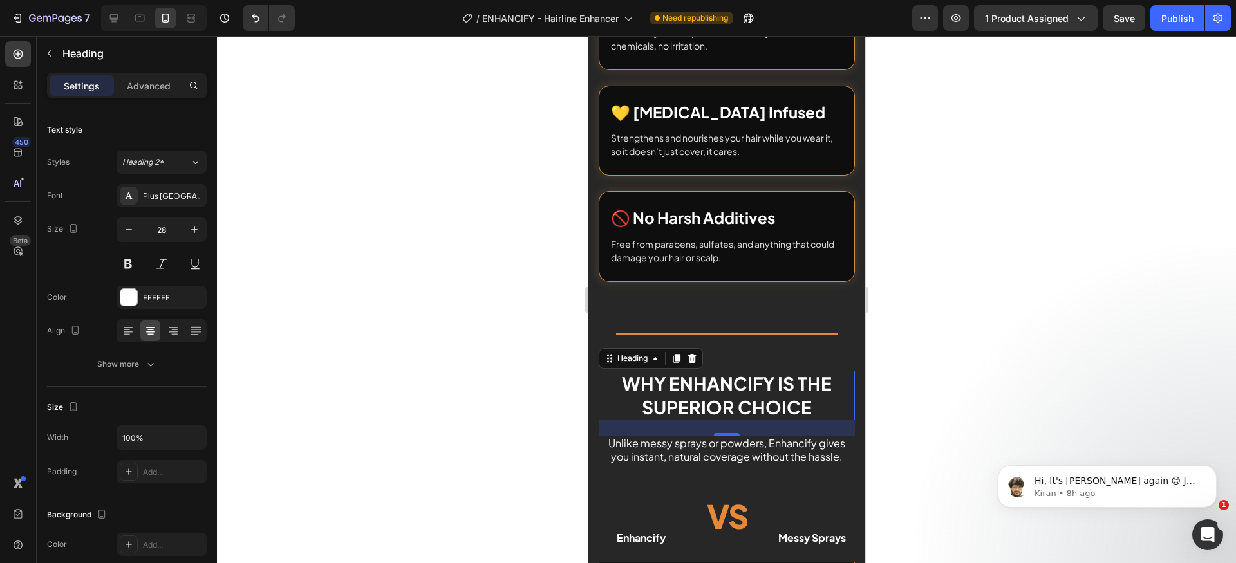
scroll to position [5355, 0]
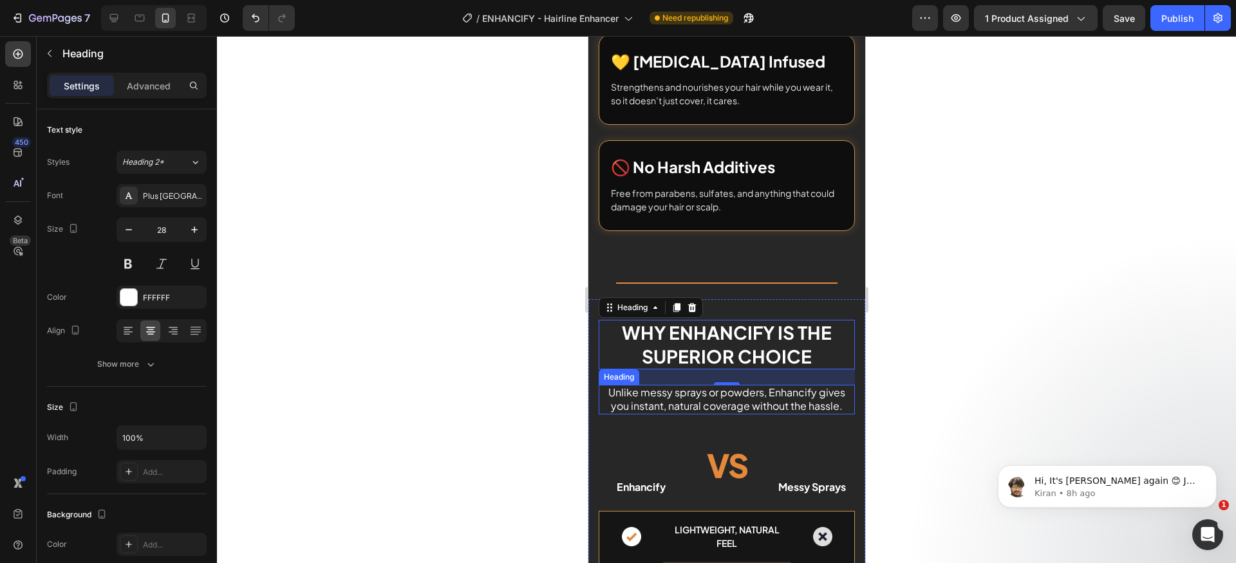
click at [791, 415] on h2 "Unlike messy sprays or powders, Enhancify gives you instant, natural coverage w…" at bounding box center [726, 400] width 256 height 30
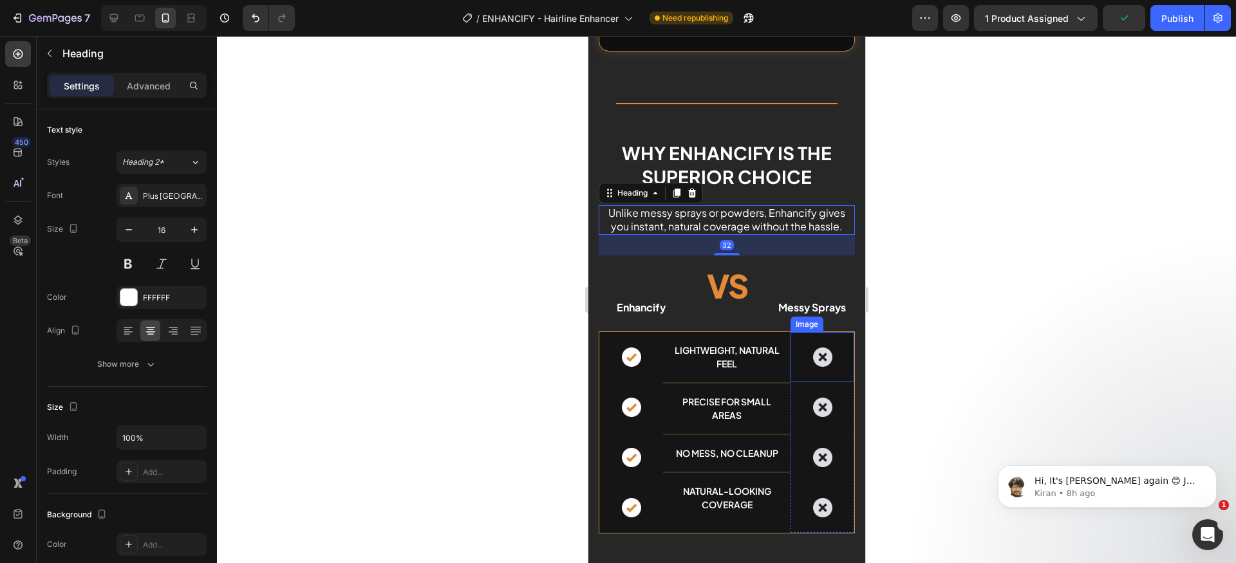
scroll to position [5601, 0]
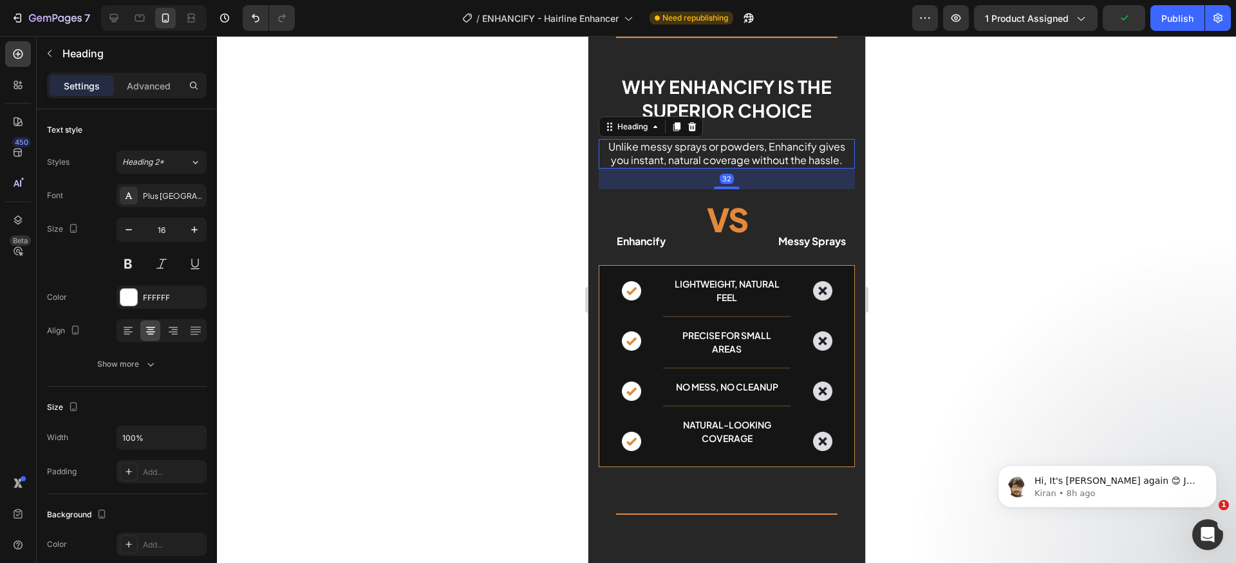
click at [989, 320] on div at bounding box center [726, 299] width 1019 height 527
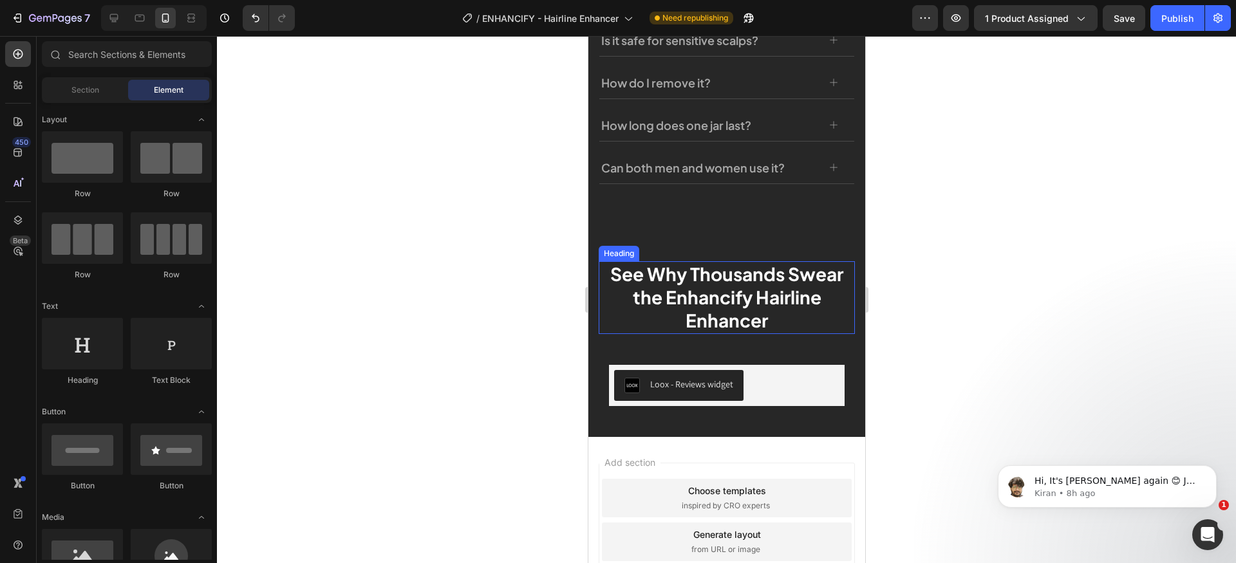
scroll to position [6303, 0]
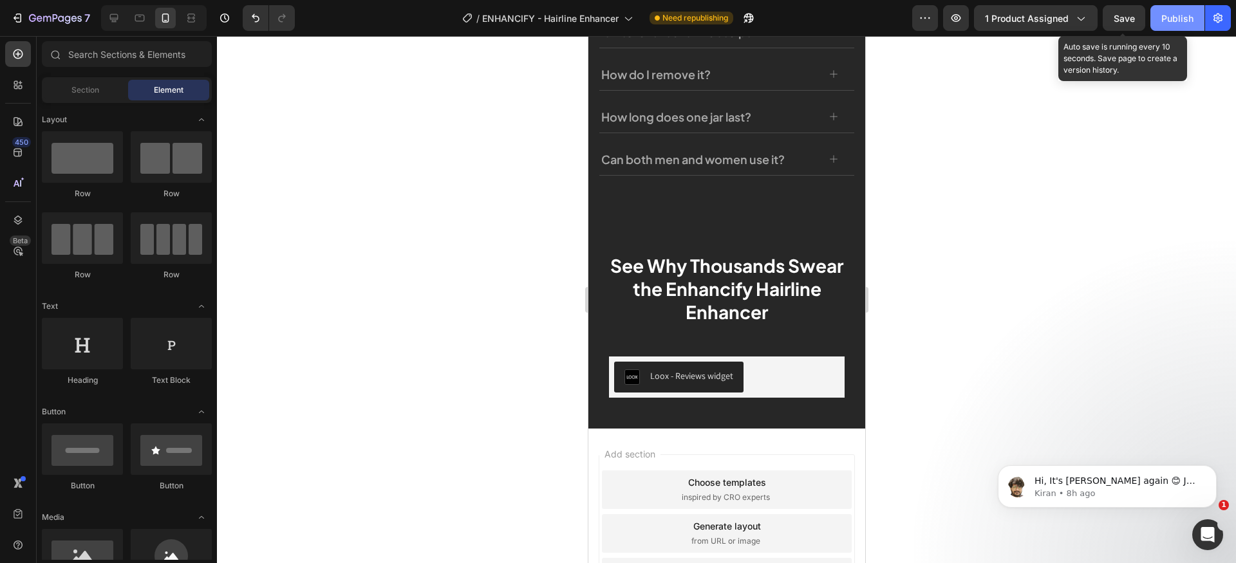
drag, startPoint x: 1113, startPoint y: 21, endPoint x: 1180, endPoint y: 21, distance: 67.0
click at [1120, 22] on span "Save" at bounding box center [1124, 18] width 21 height 11
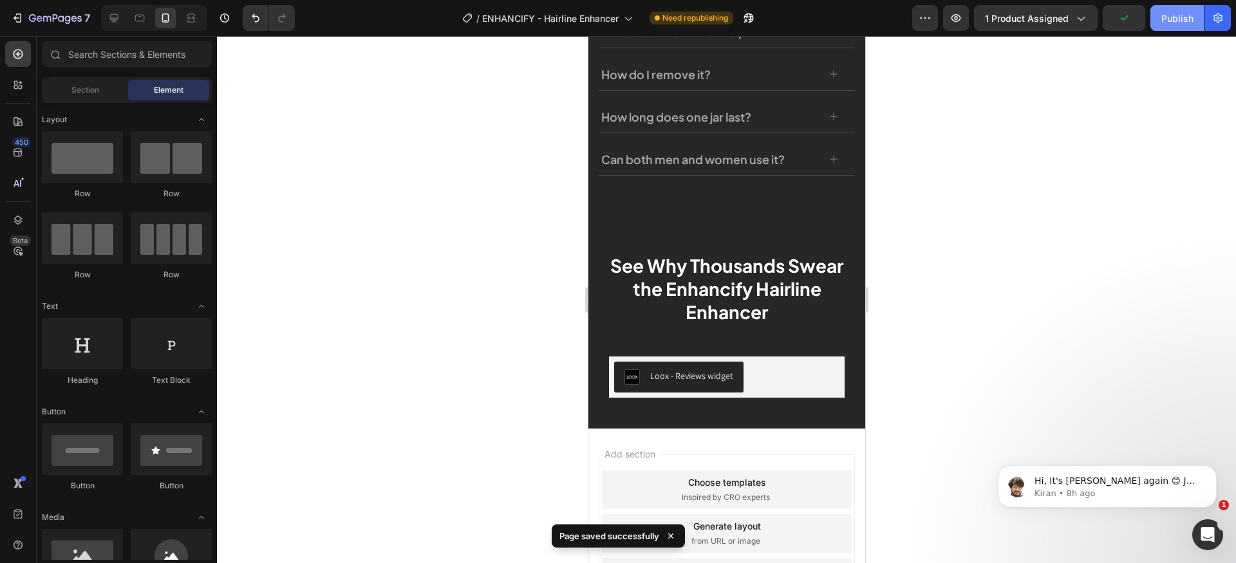
click at [1180, 21] on div "Publish" at bounding box center [1177, 19] width 32 height 14
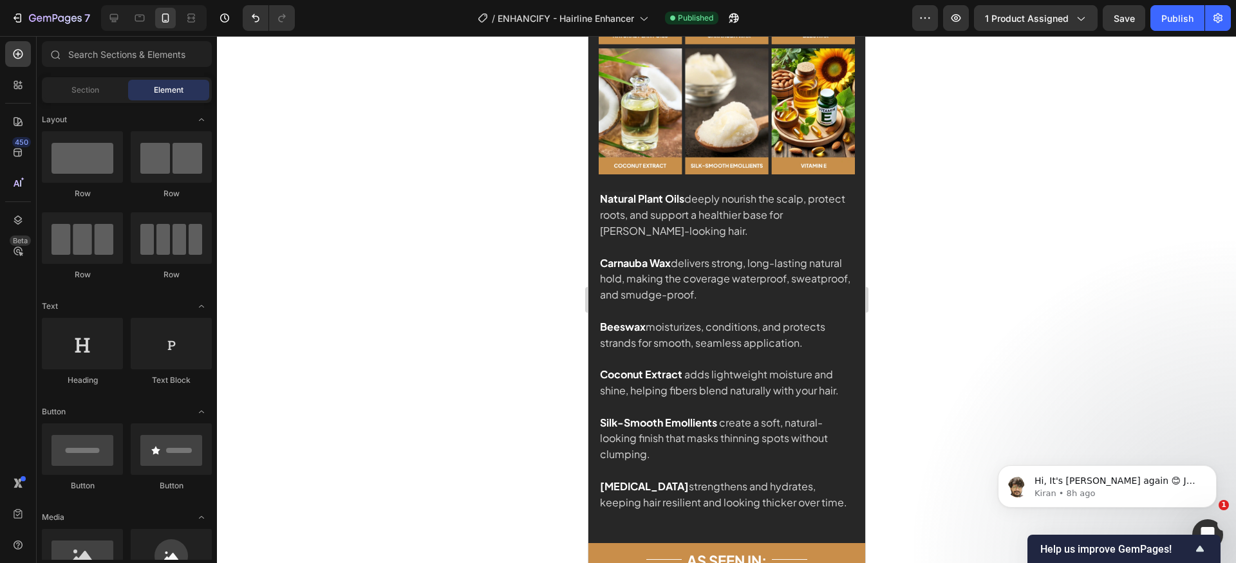
scroll to position [1710, 0]
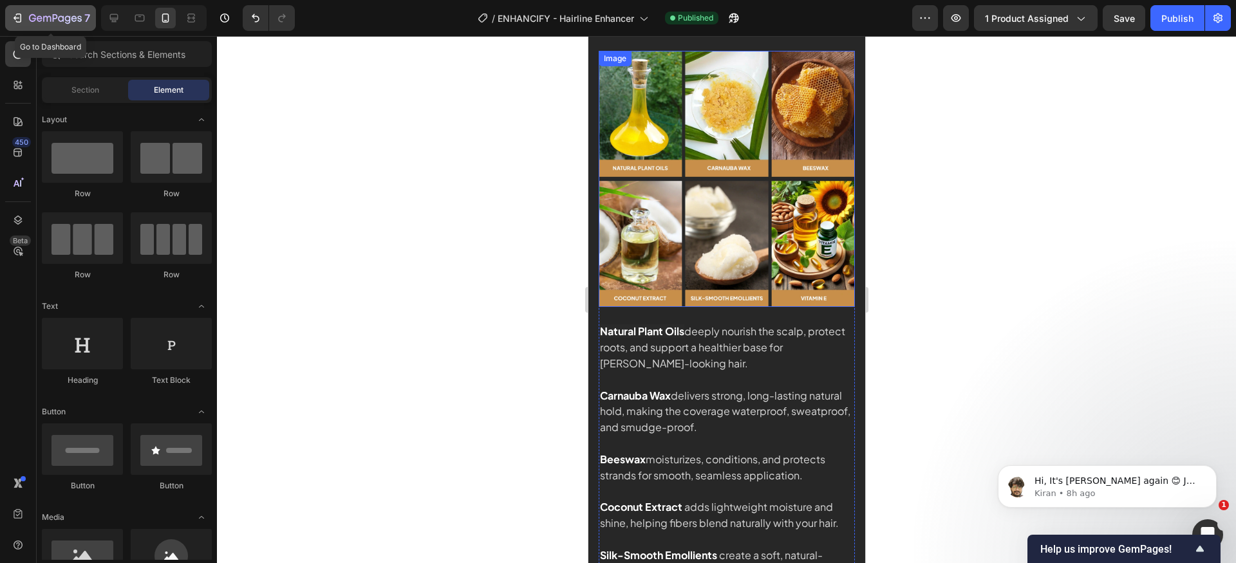
click at [42, 19] on icon "button" at bounding box center [55, 19] width 53 height 11
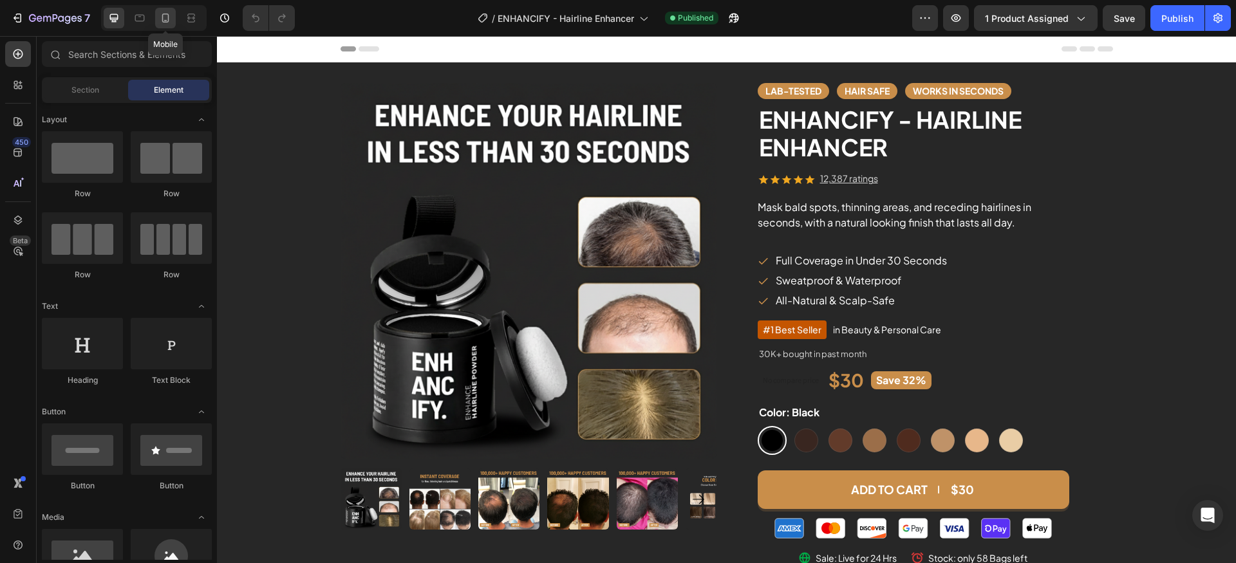
click at [160, 24] on div at bounding box center [165, 18] width 21 height 21
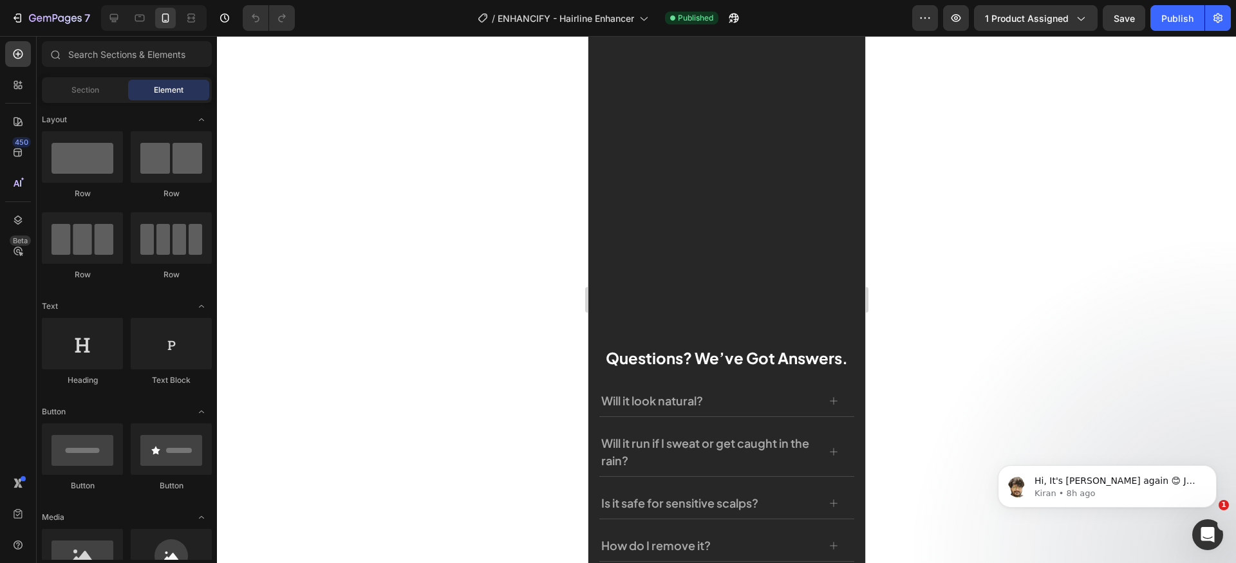
scroll to position [4859, 0]
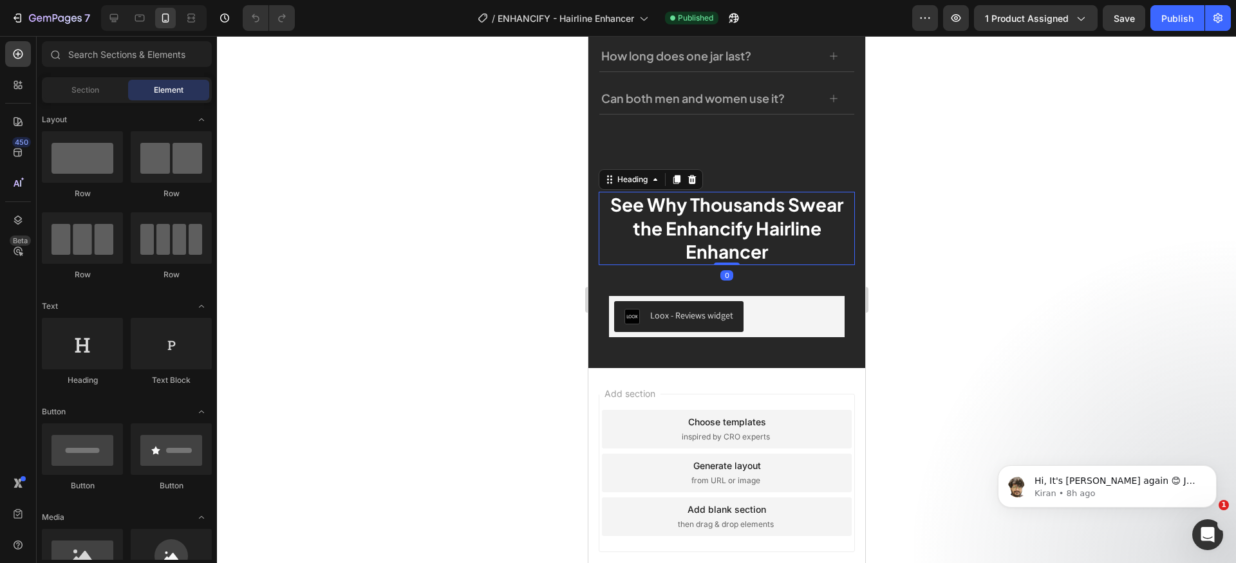
click at [612, 258] on h2 "See Why Thousands Swear the Enhancify Hairline Enhancer" at bounding box center [726, 228] width 256 height 73
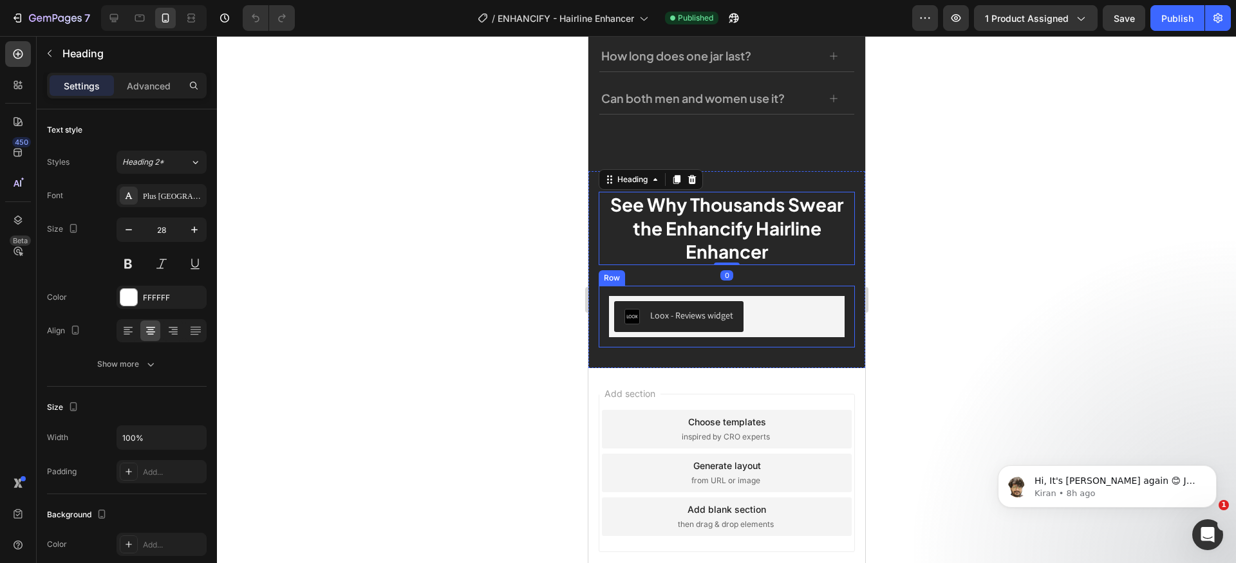
click at [603, 309] on div "Loox - Reviews widget Loox Row" at bounding box center [726, 317] width 256 height 62
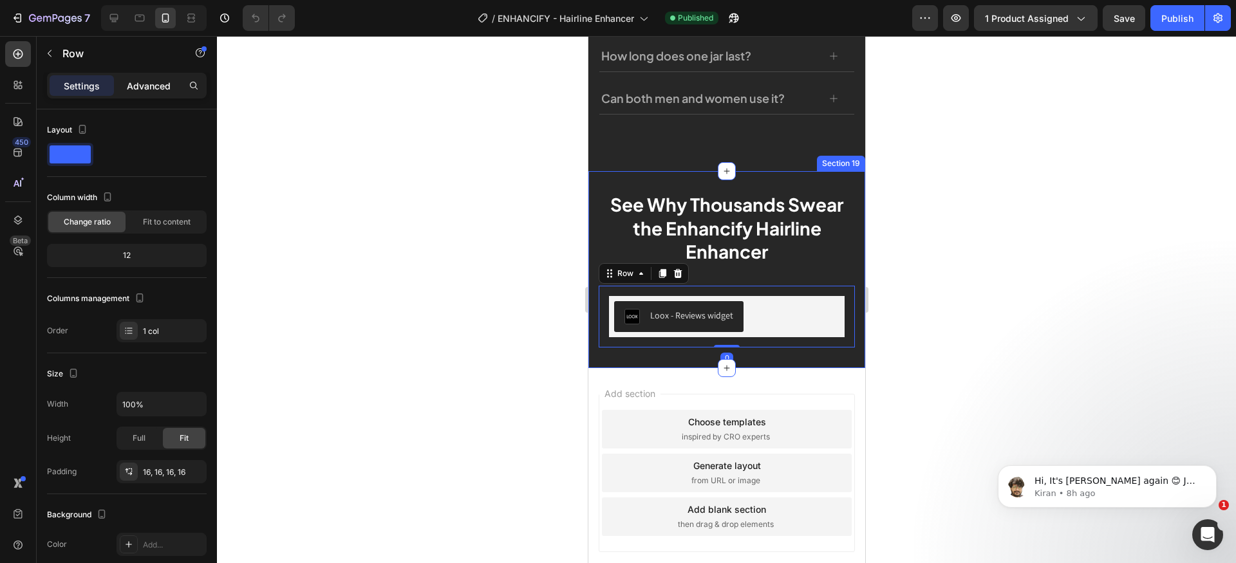
click at [156, 86] on p "Advanced" at bounding box center [149, 86] width 44 height 14
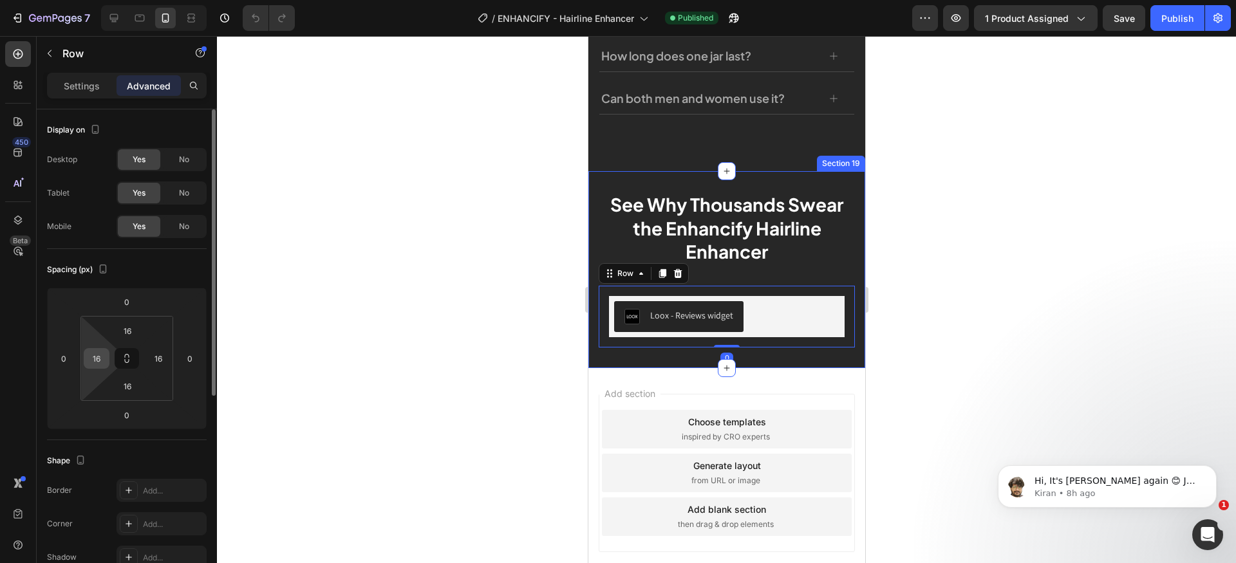
click at [103, 359] on input "16" at bounding box center [96, 358] width 19 height 19
type input "0"
click at [133, 361] on button at bounding box center [127, 358] width 24 height 21
click at [133, 326] on input "16" at bounding box center [128, 330] width 26 height 19
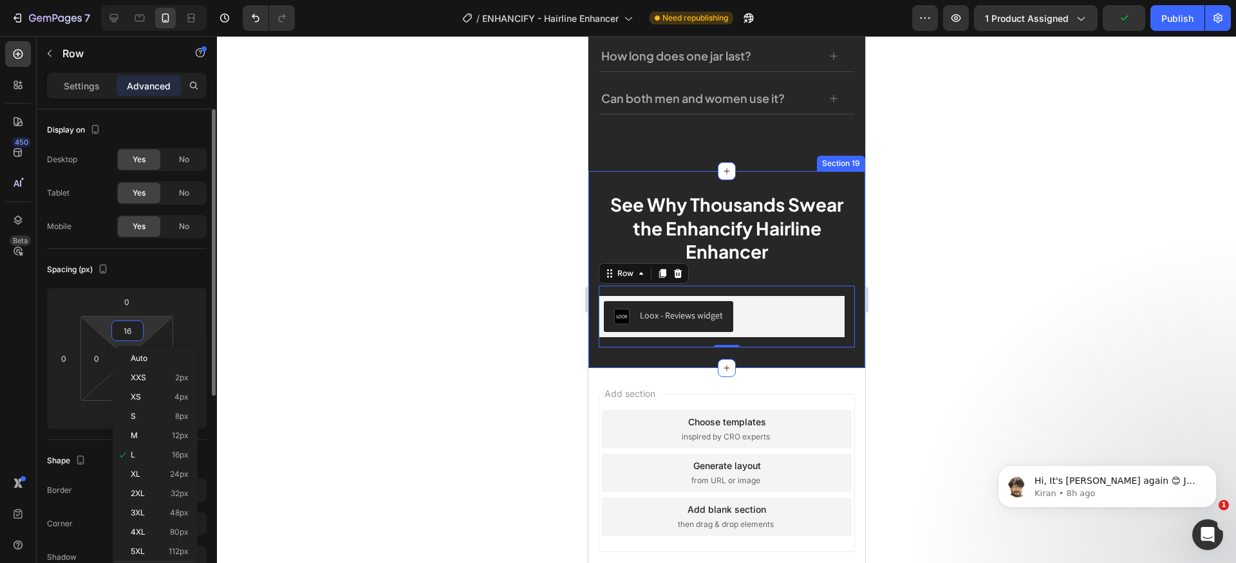
type input "0"
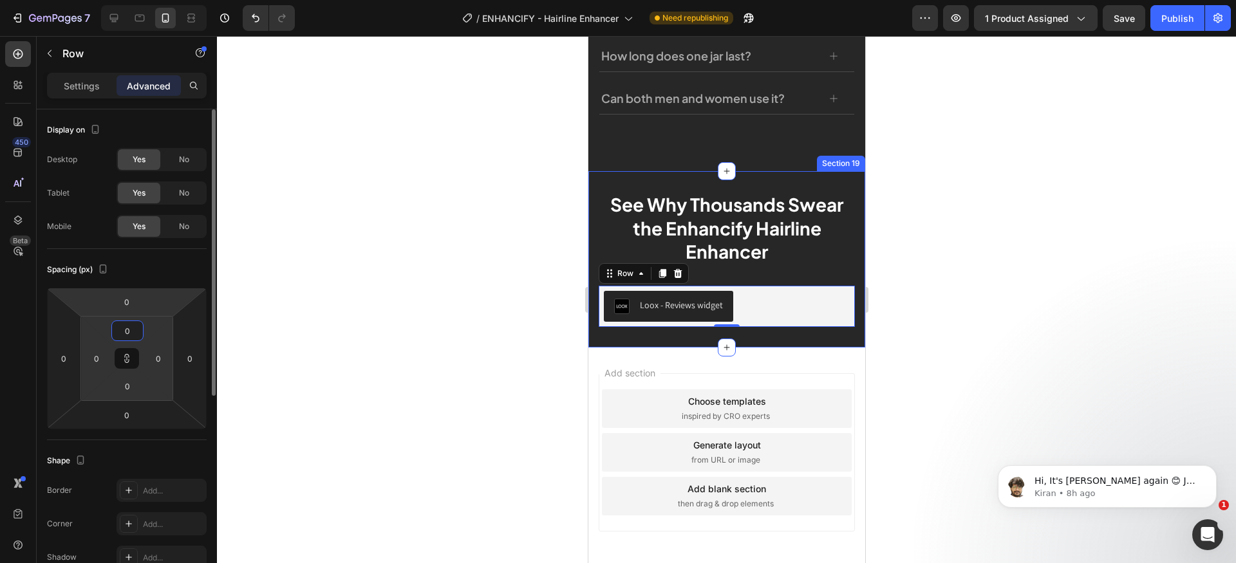
type input "0"
click at [158, 265] on div "Spacing (px)" at bounding box center [127, 269] width 160 height 21
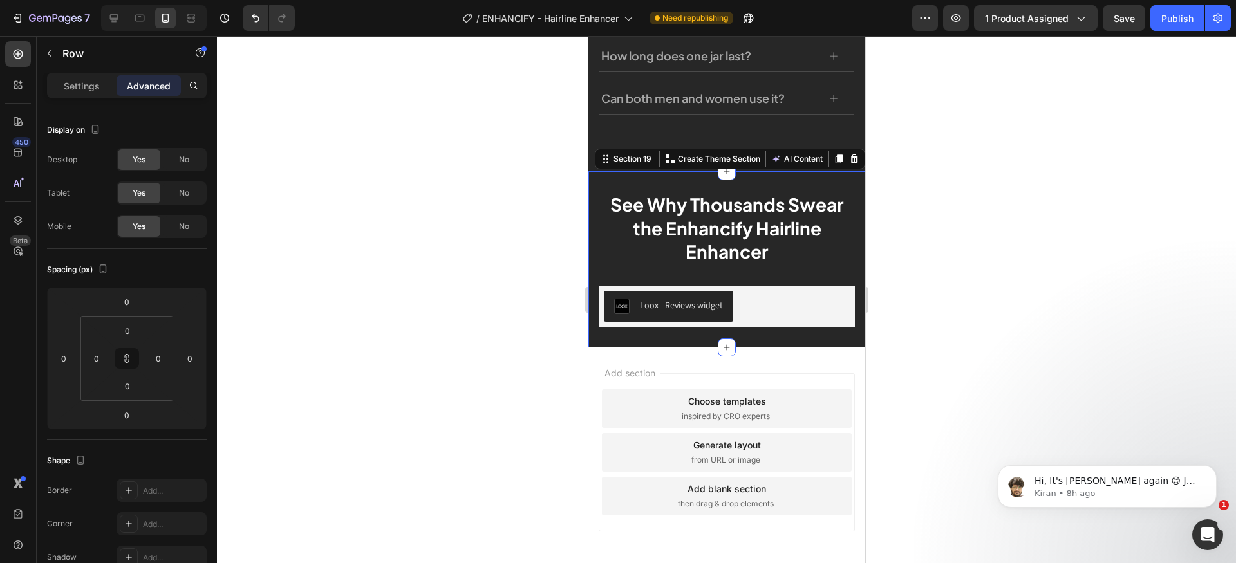
click at [849, 306] on div "See Why Thousands Swear the Enhancify Hairline Enhancer Heading Row Loox - Revi…" at bounding box center [726, 259] width 277 height 176
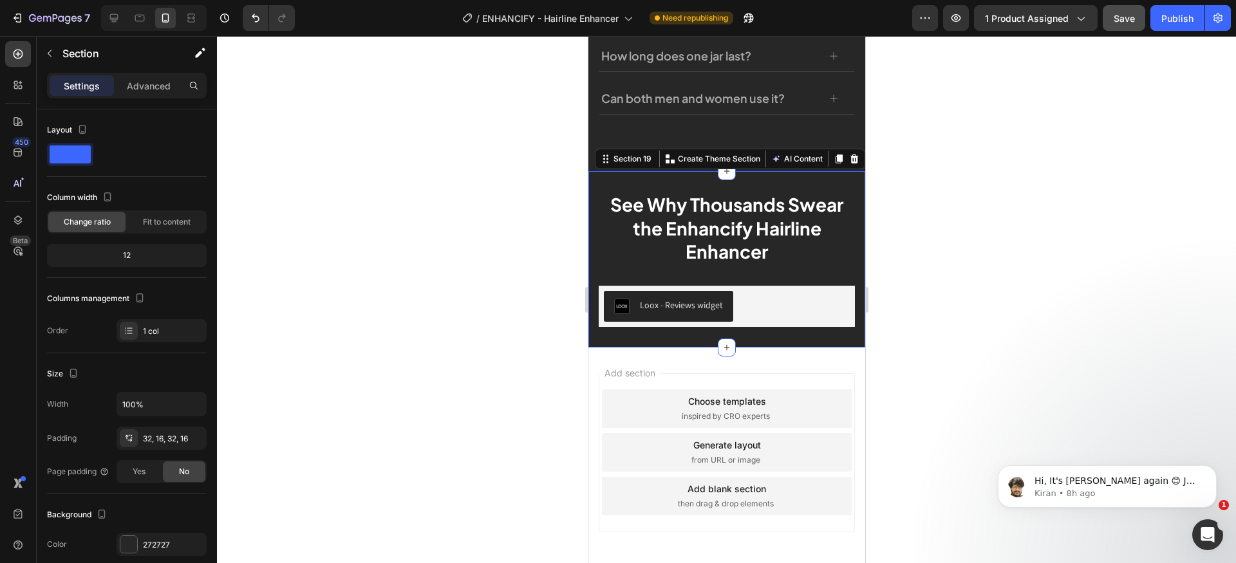
click at [1125, 22] on span "Save" at bounding box center [1124, 18] width 21 height 11
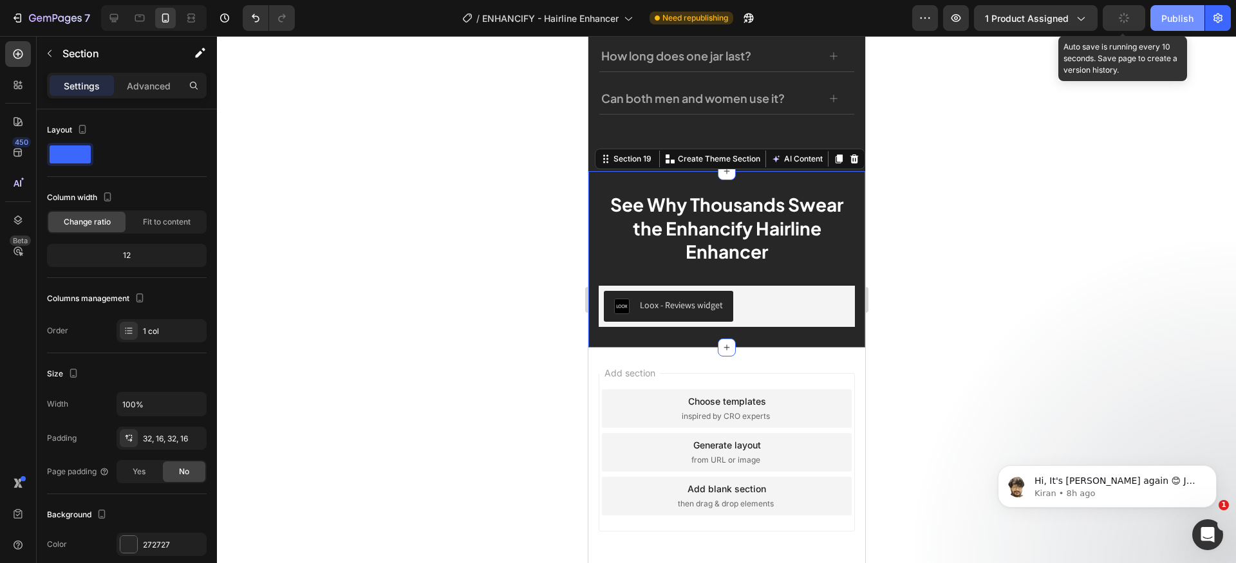
click at [1171, 22] on div "Publish" at bounding box center [1177, 19] width 32 height 14
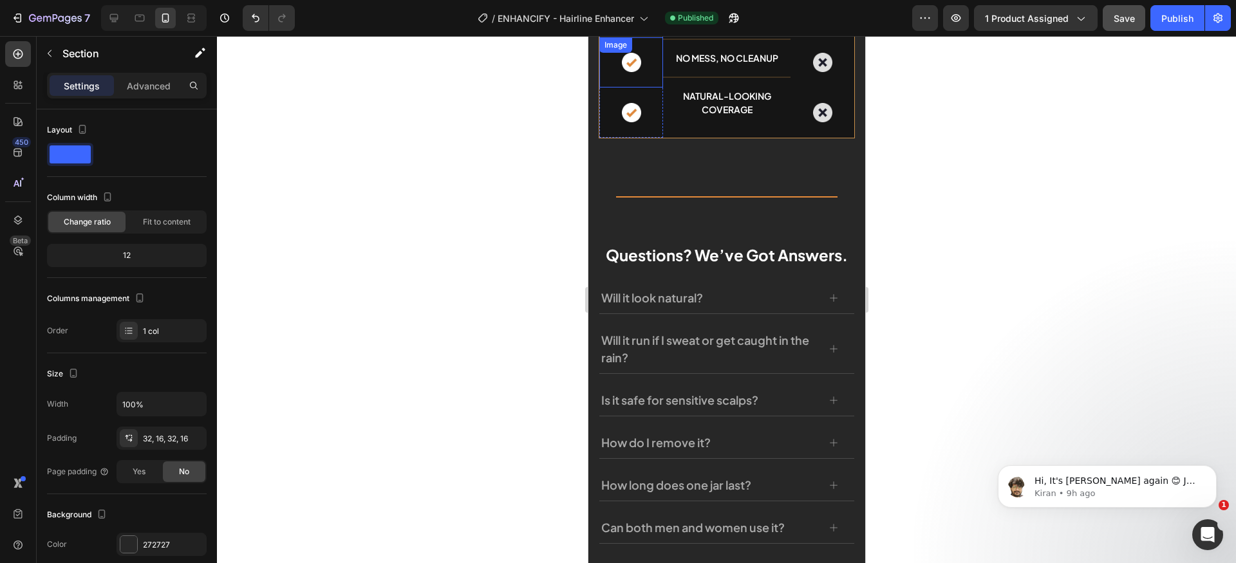
scroll to position [4231, 0]
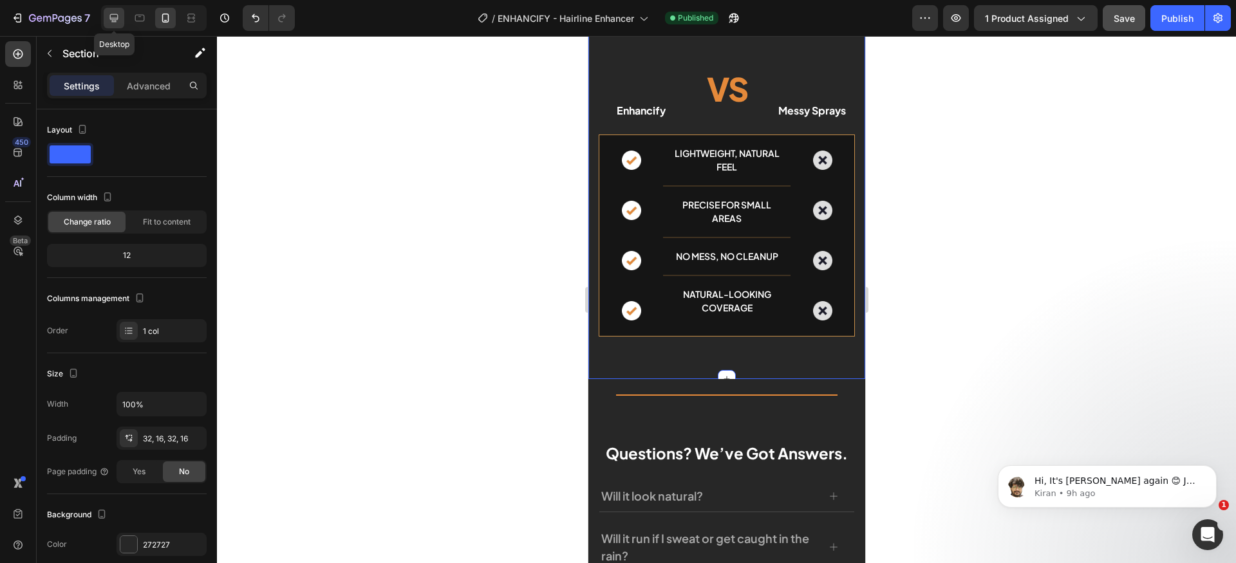
click at [115, 15] on icon at bounding box center [114, 18] width 8 height 8
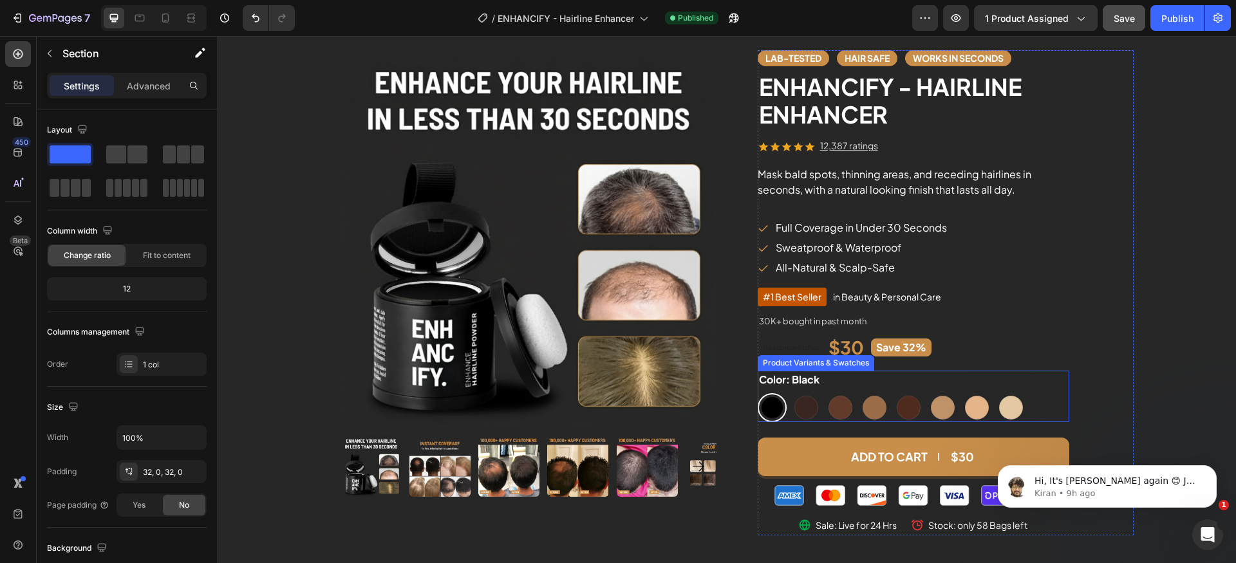
scroll to position [41, 0]
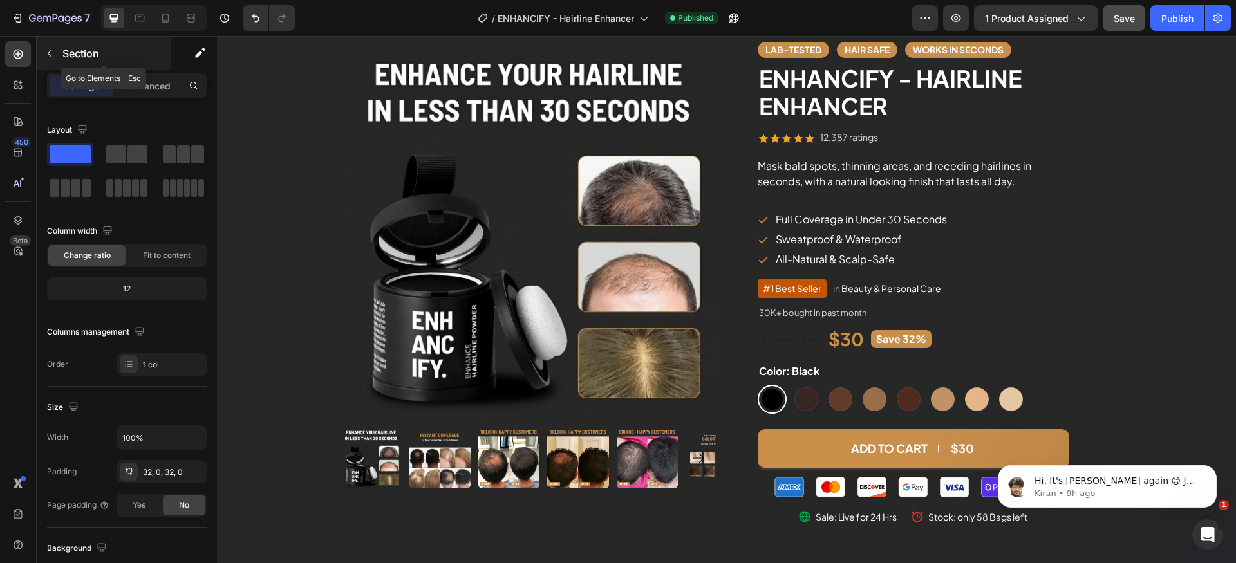
click at [58, 50] on button "button" at bounding box center [49, 53] width 21 height 21
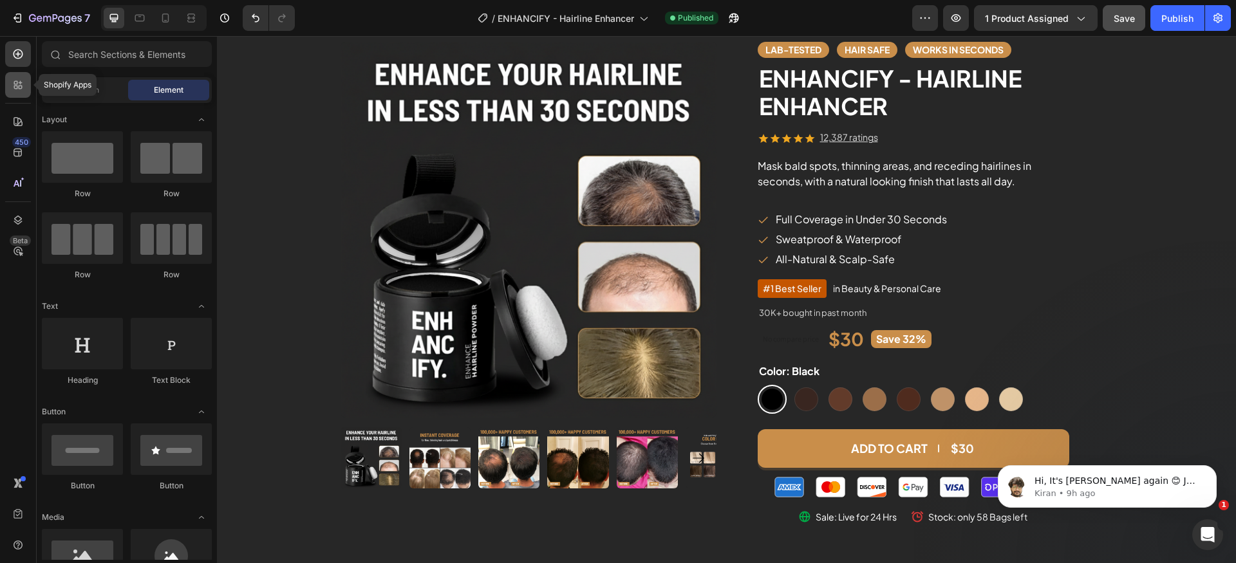
click at [21, 95] on div at bounding box center [18, 85] width 26 height 26
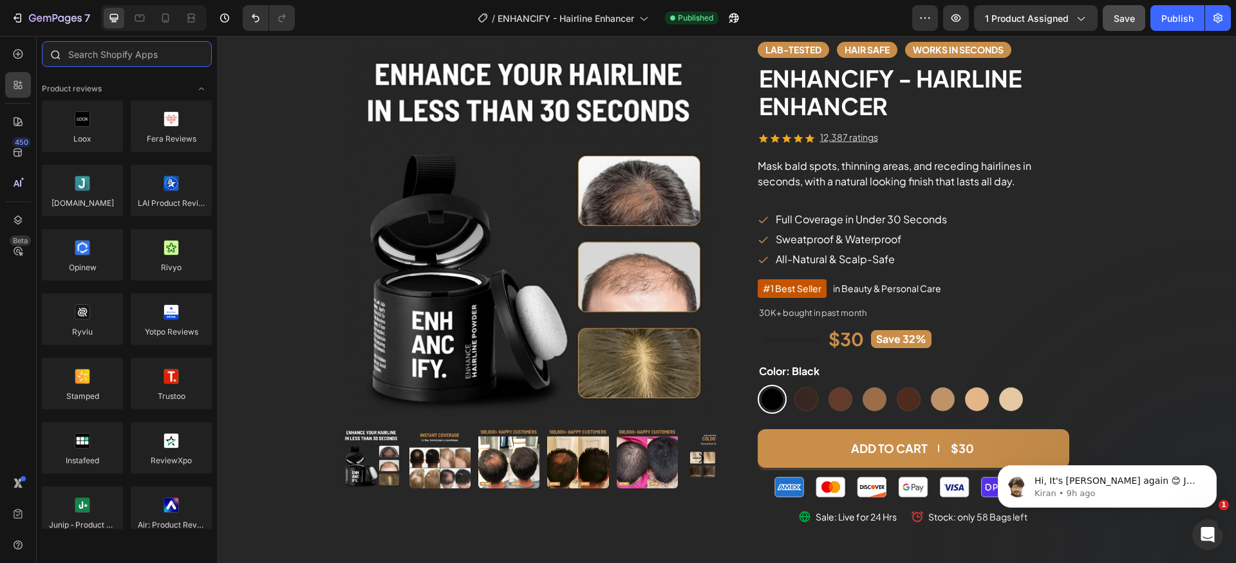
click at [129, 52] on input "text" at bounding box center [127, 54] width 170 height 26
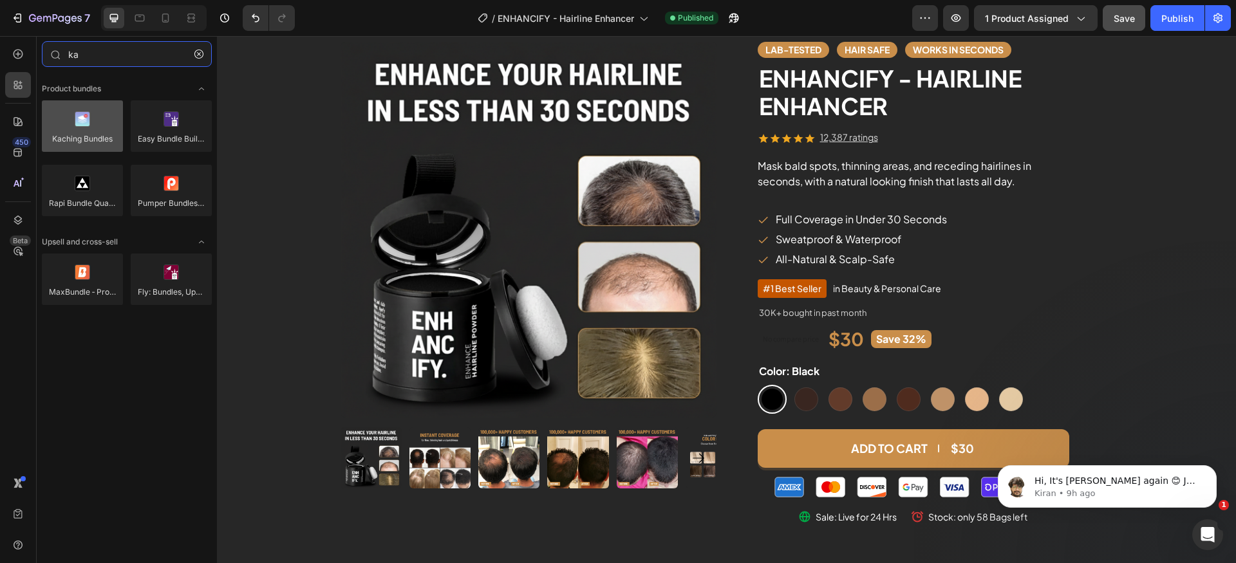
type input "ka"
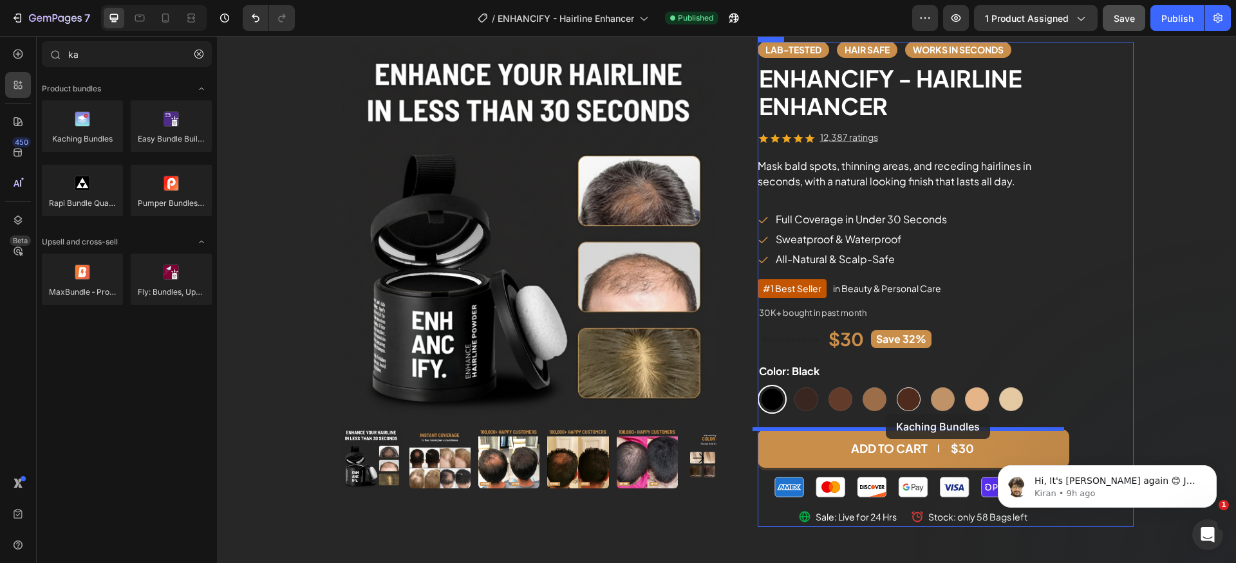
drag, startPoint x: 296, startPoint y: 160, endPoint x: 906, endPoint y: 390, distance: 652.2
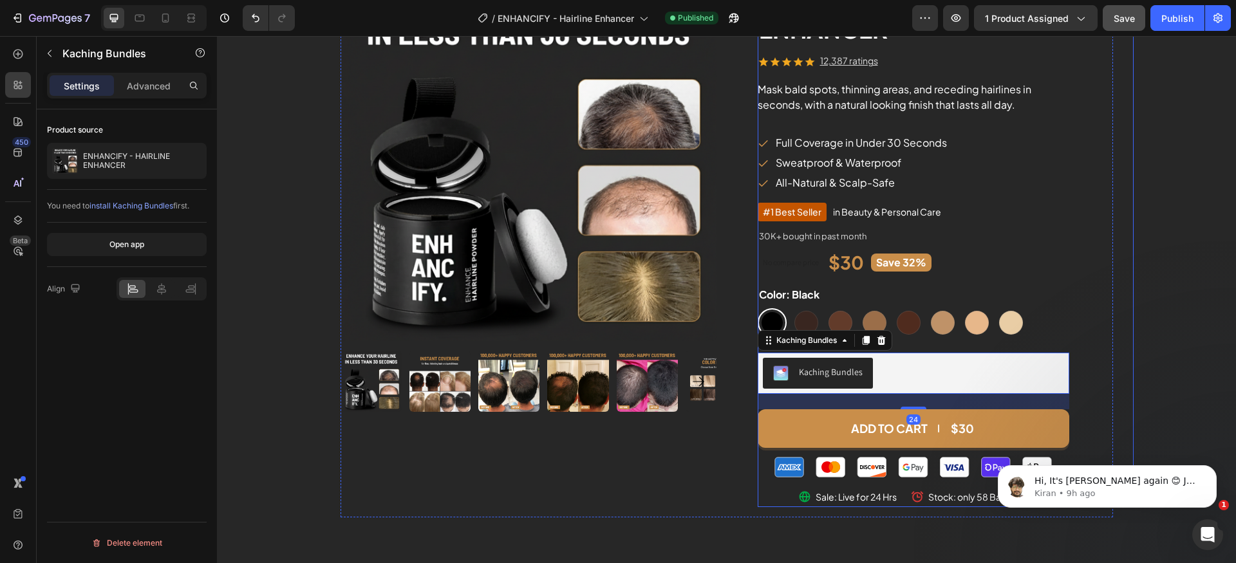
scroll to position [184, 0]
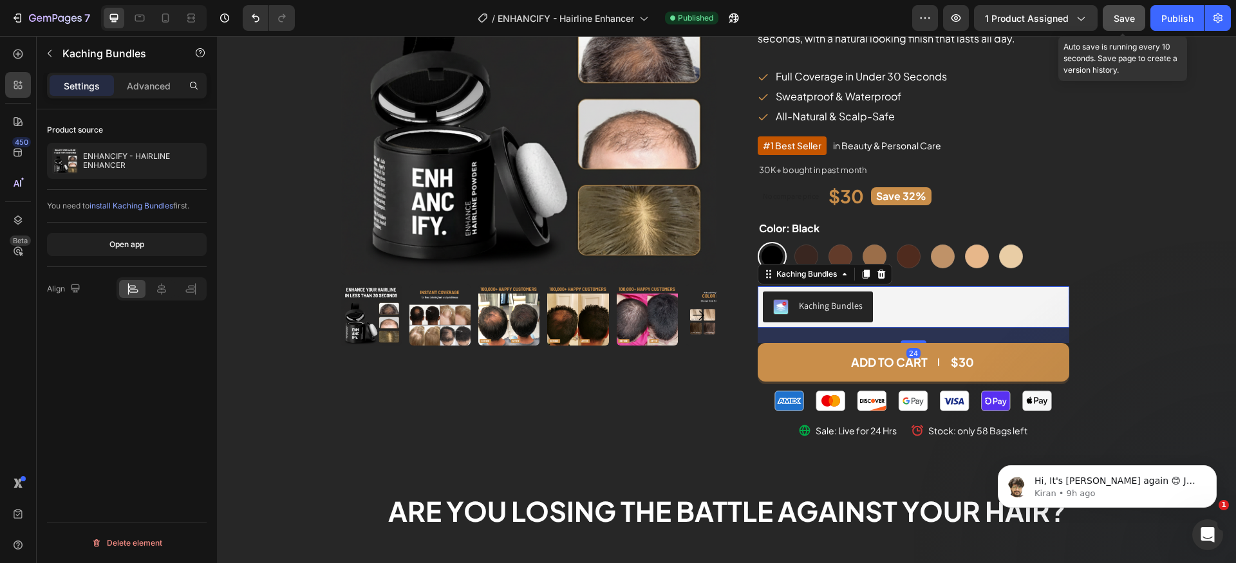
click at [1111, 27] on button "Save" at bounding box center [1124, 18] width 42 height 26
click at [1182, 21] on div "Publish" at bounding box center [1177, 19] width 32 height 14
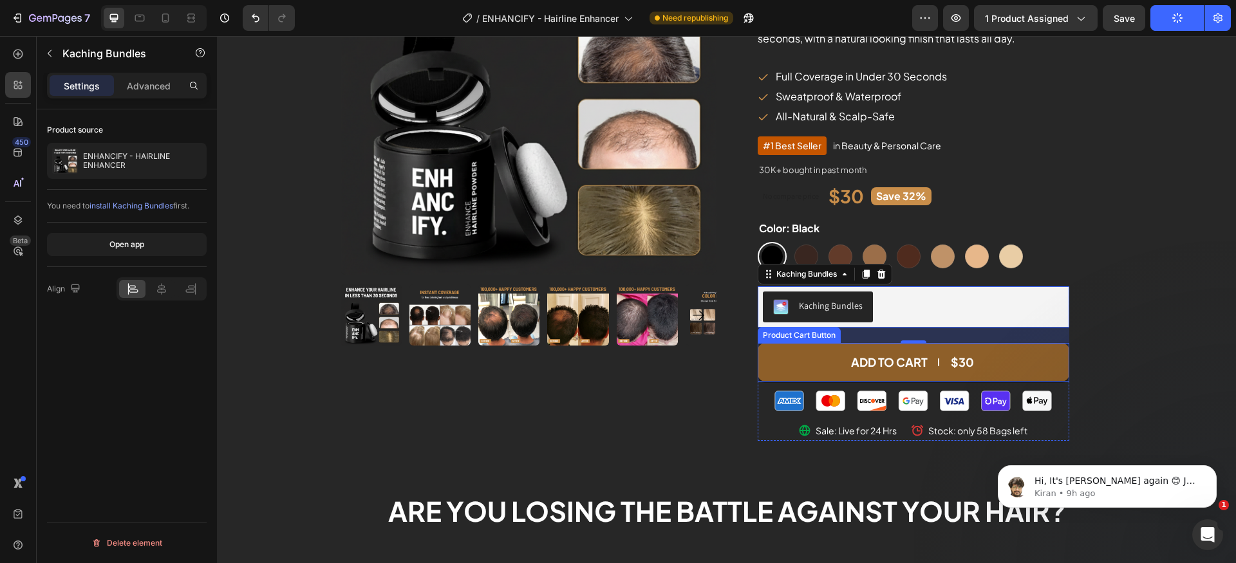
click at [816, 360] on button "Add to cart $30" at bounding box center [914, 362] width 312 height 39
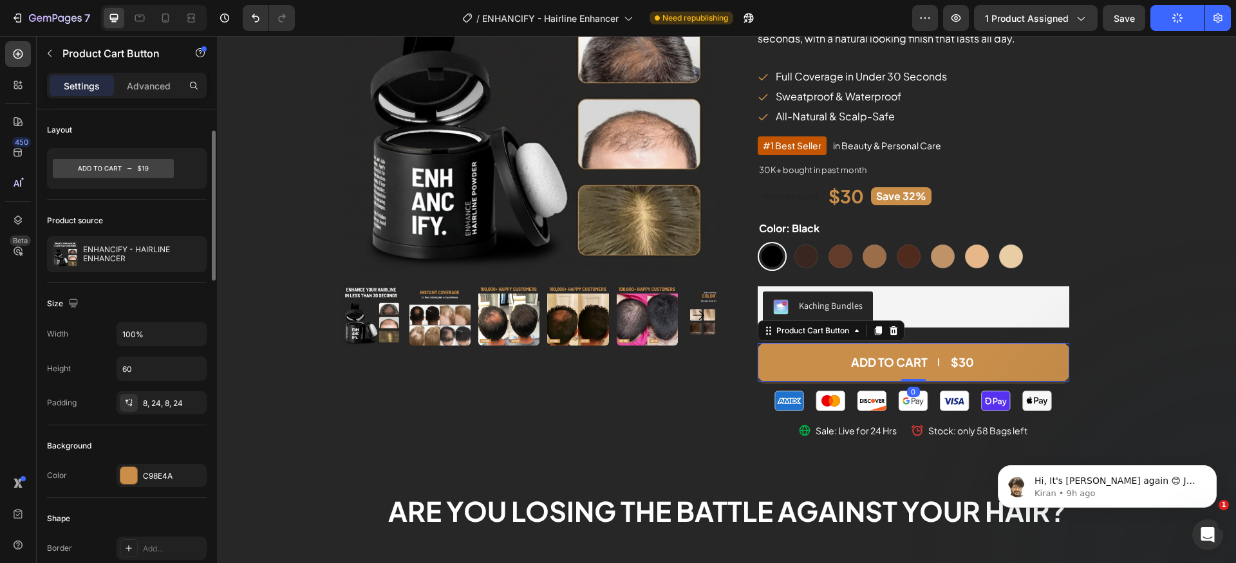
scroll to position [173, 0]
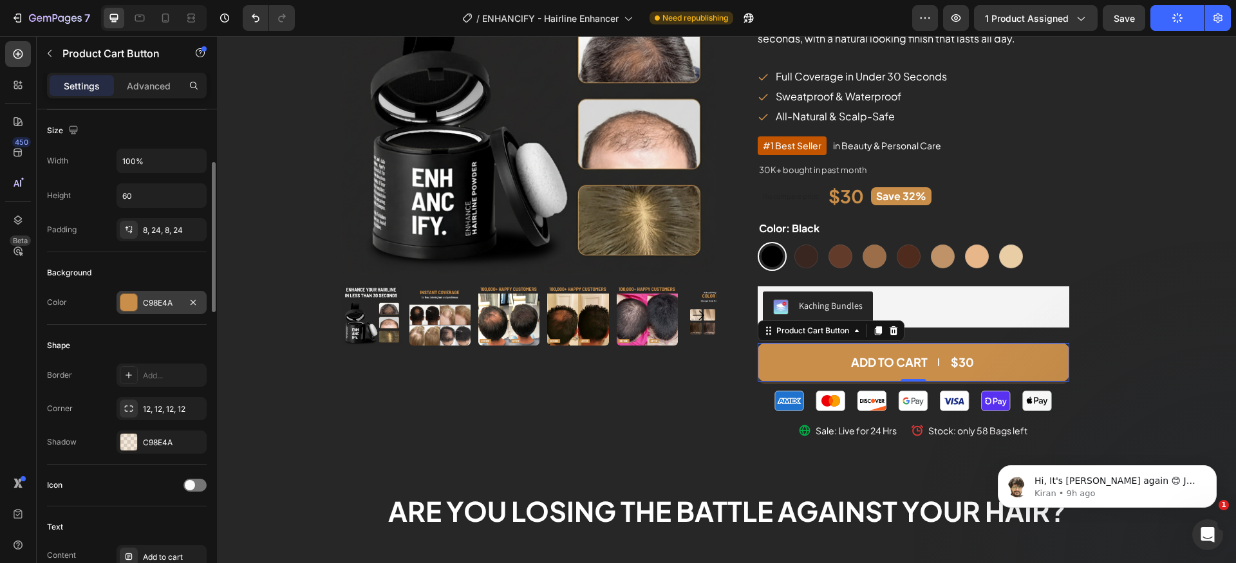
click at [163, 306] on div "C98E4A" at bounding box center [161, 303] width 37 height 12
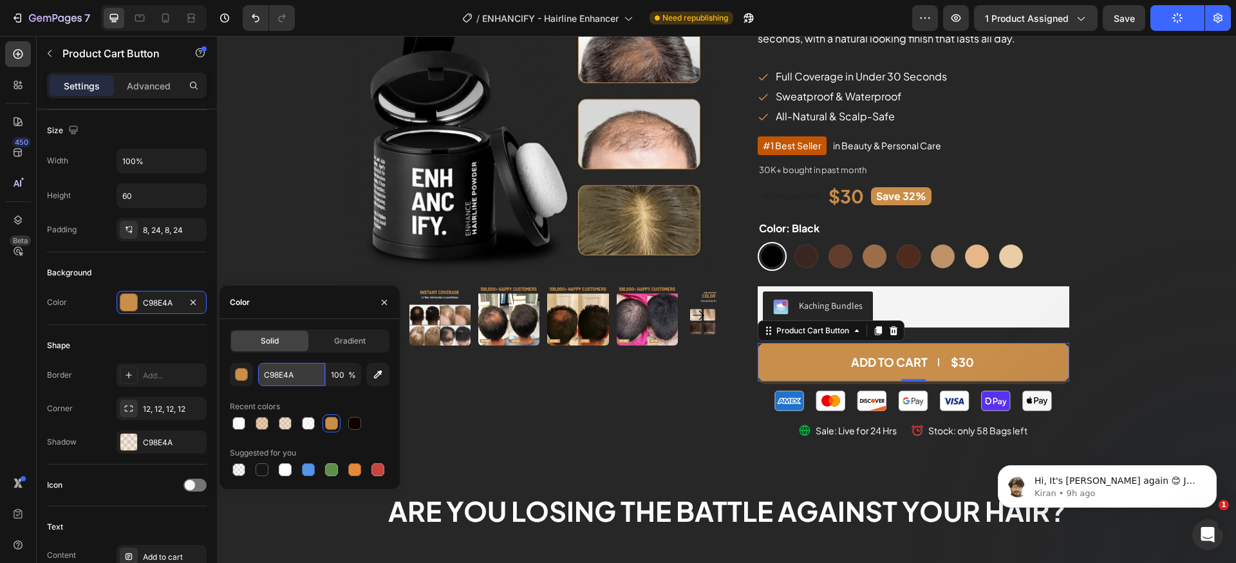
click at [296, 374] on input "C98E4A" at bounding box center [291, 374] width 67 height 23
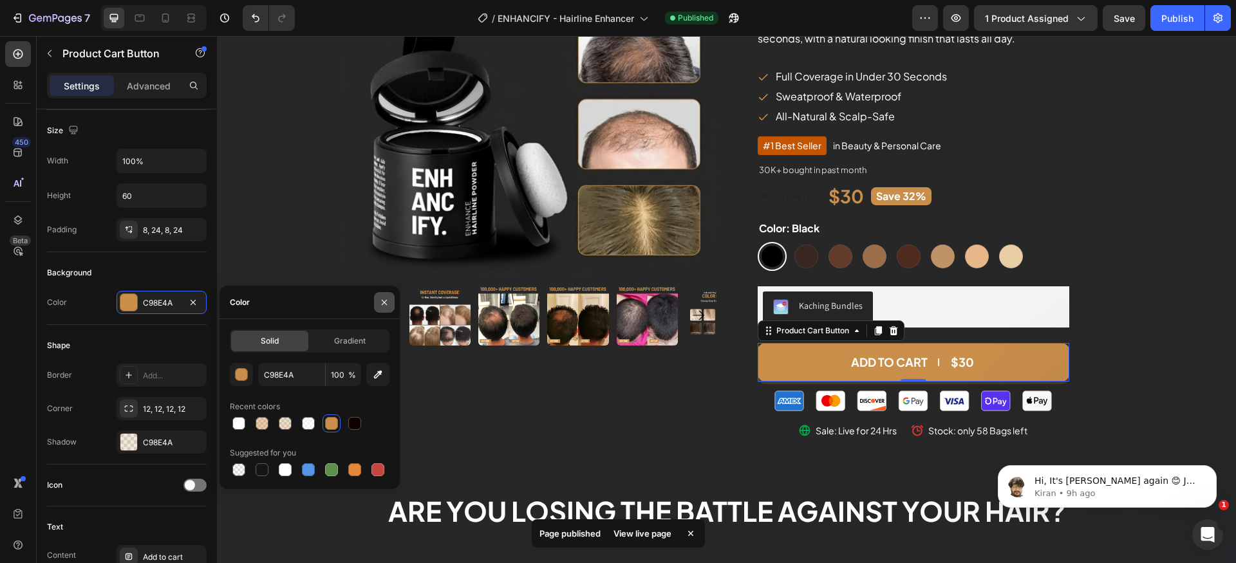
drag, startPoint x: 384, startPoint y: 301, endPoint x: 76, endPoint y: 344, distance: 311.5
click at [384, 301] on icon "button" at bounding box center [384, 302] width 10 height 10
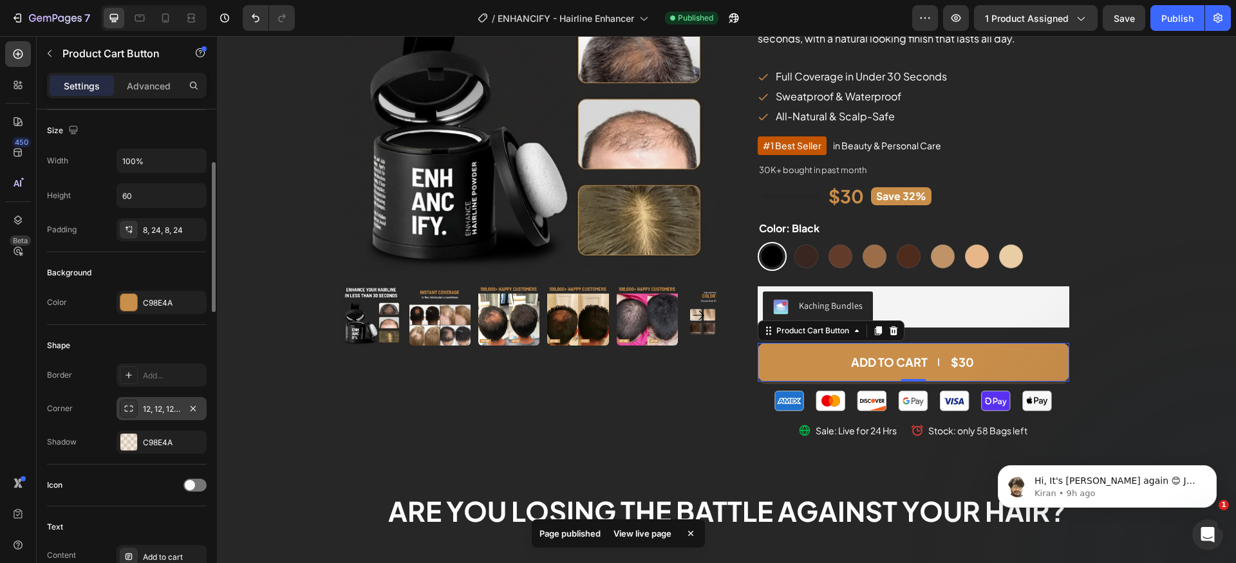
click at [151, 407] on div "12, 12, 12, 12" at bounding box center [161, 410] width 37 height 12
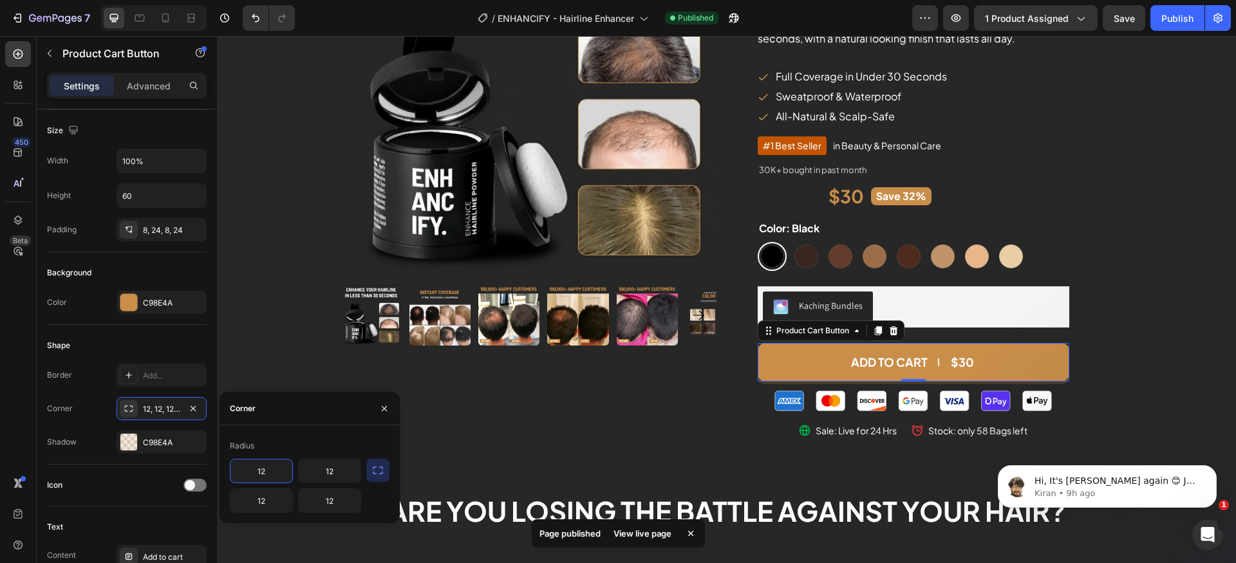
click at [281, 471] on input "12" at bounding box center [261, 471] width 62 height 23
type input "10"
click at [386, 474] on button "button" at bounding box center [377, 470] width 23 height 23
click at [382, 410] on icon "button" at bounding box center [384, 408] width 5 height 5
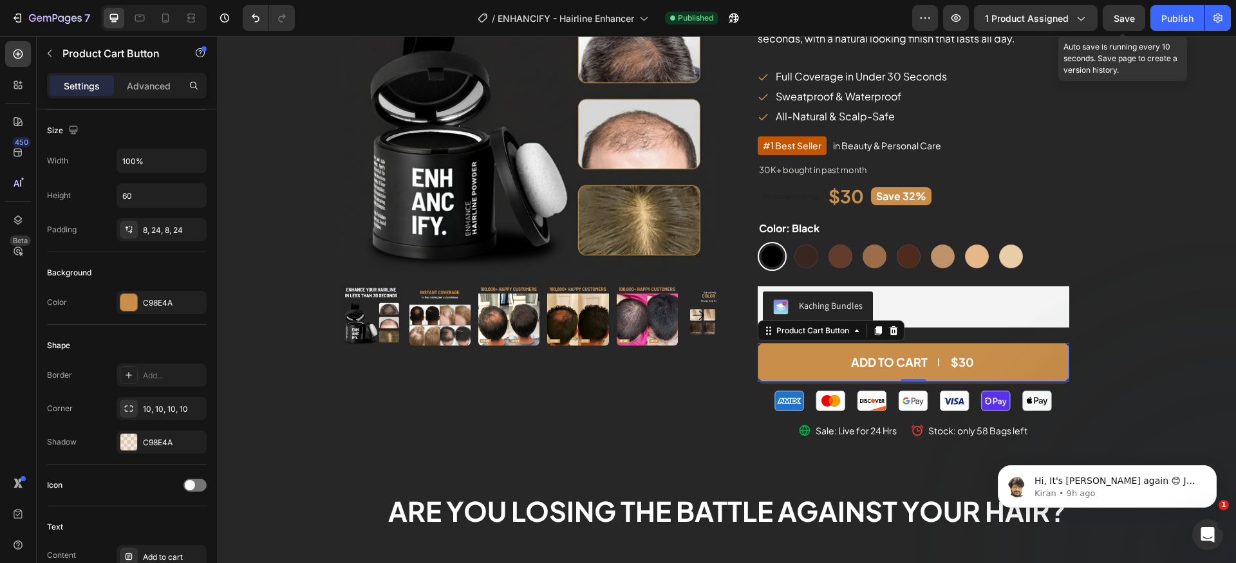
click at [1118, 22] on span "Save" at bounding box center [1124, 18] width 21 height 11
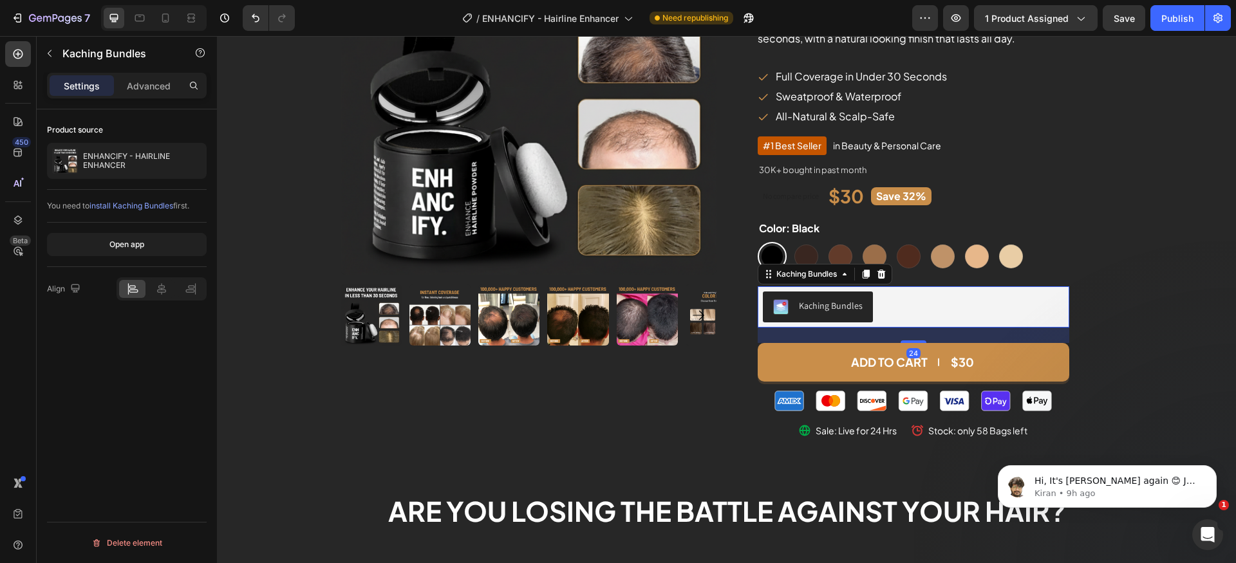
click at [955, 318] on div "Kaching Bundles" at bounding box center [913, 307] width 301 height 31
click at [159, 86] on p "Advanced" at bounding box center [149, 86] width 44 height 14
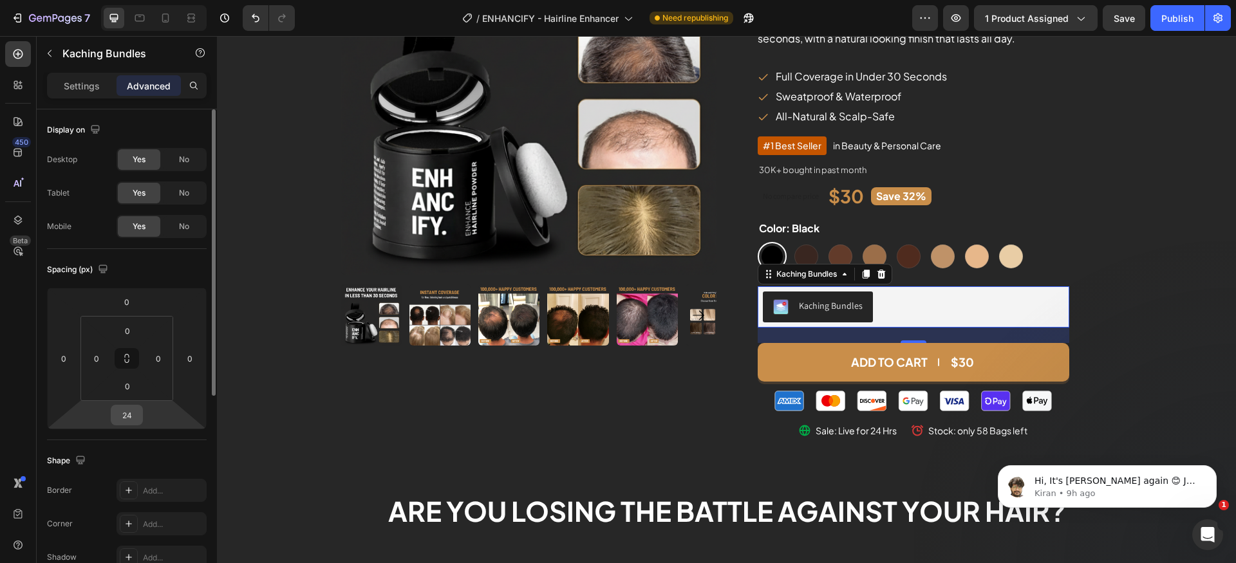
click at [127, 410] on input "24" at bounding box center [127, 415] width 26 height 19
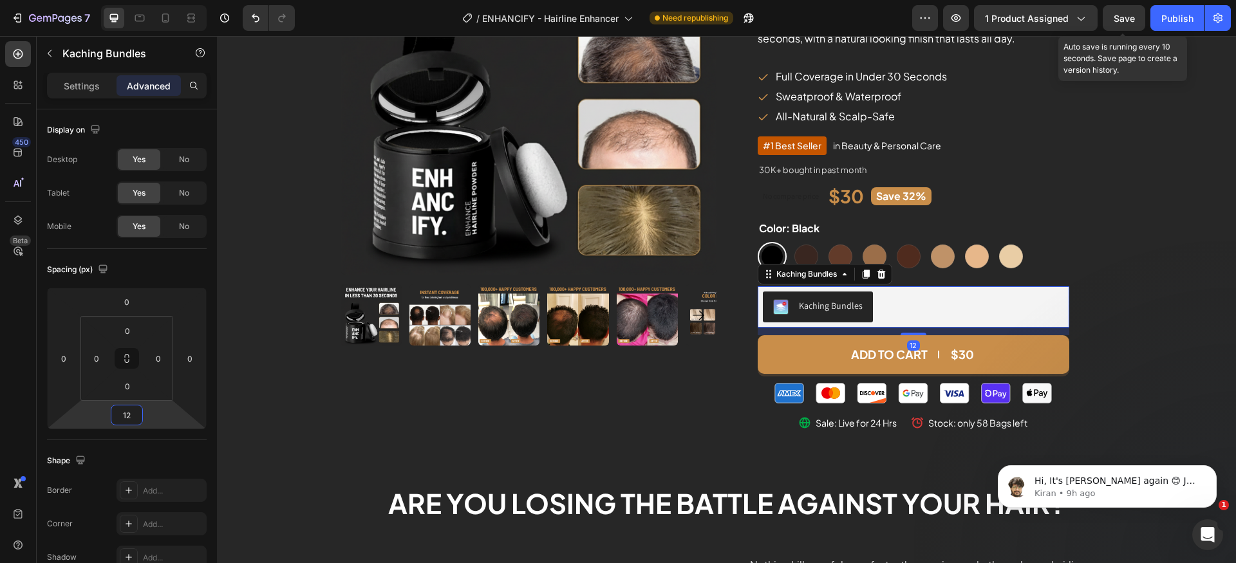
type input "12"
click at [1118, 17] on span "Save" at bounding box center [1124, 18] width 21 height 11
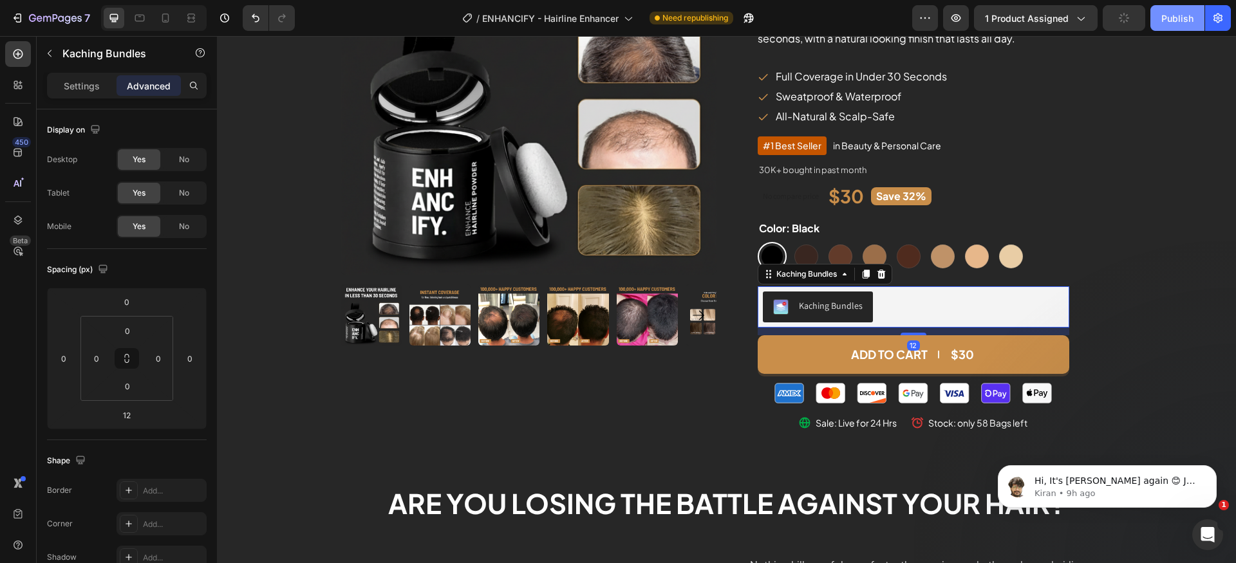
click at [1163, 18] on div "Publish" at bounding box center [1177, 19] width 32 height 14
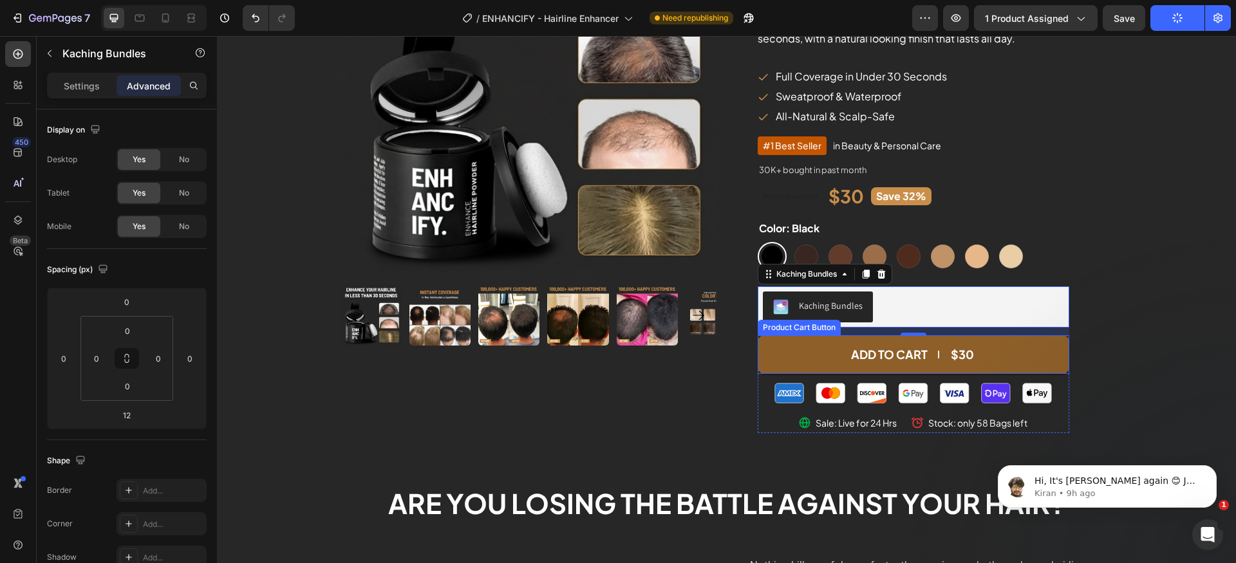
click at [838, 353] on button "Add to cart $30" at bounding box center [914, 354] width 312 height 39
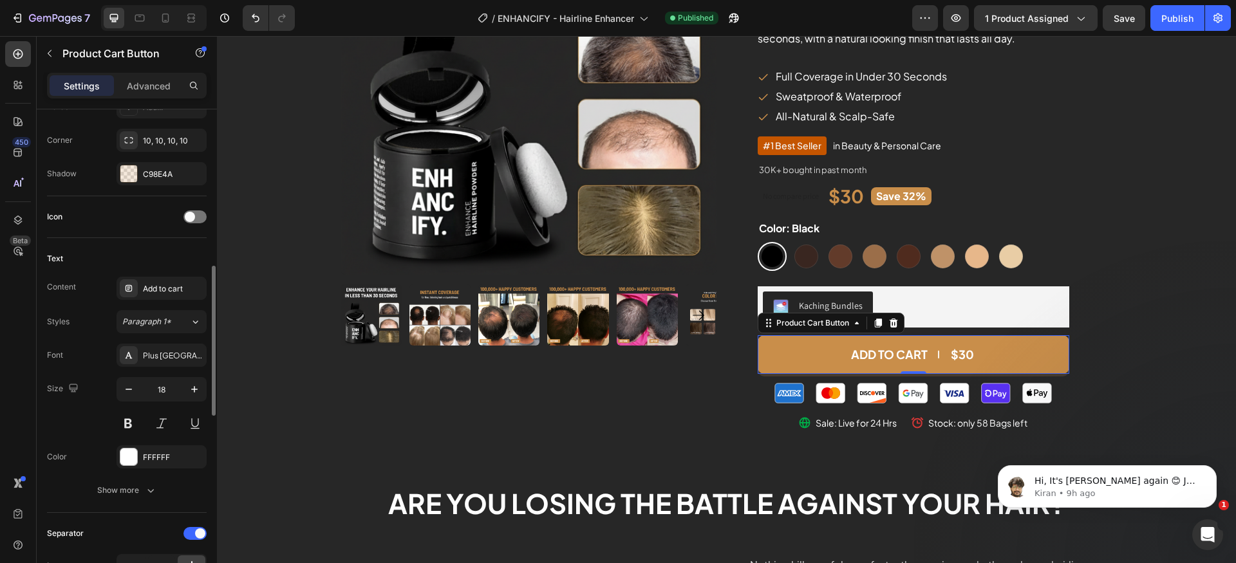
scroll to position [458, 0]
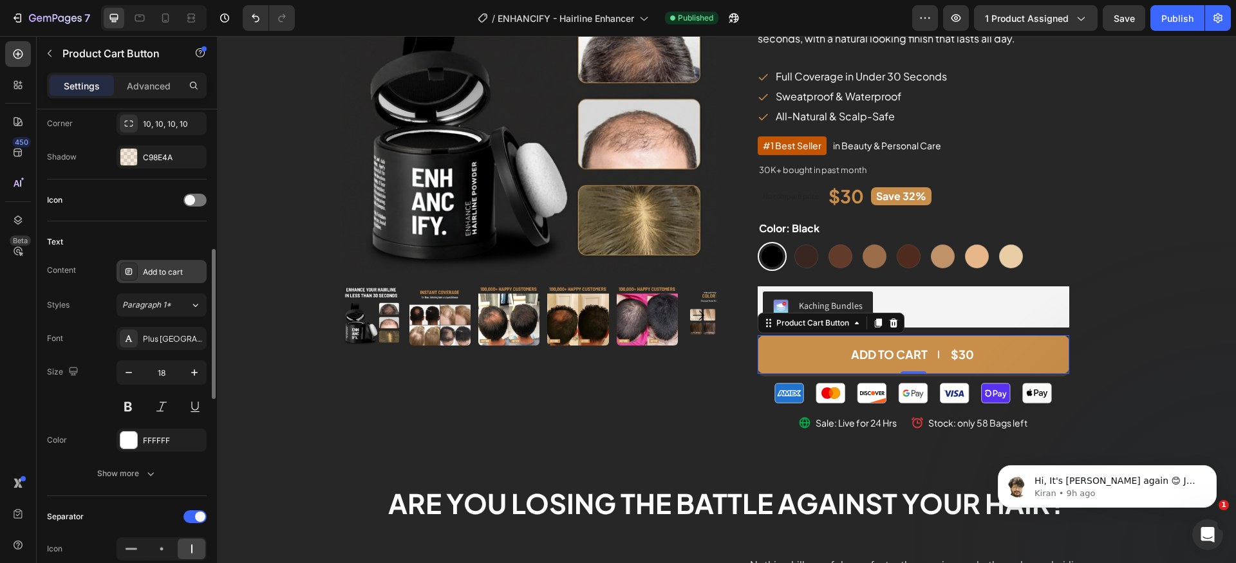
click at [156, 278] on div "Add to cart" at bounding box center [162, 271] width 90 height 23
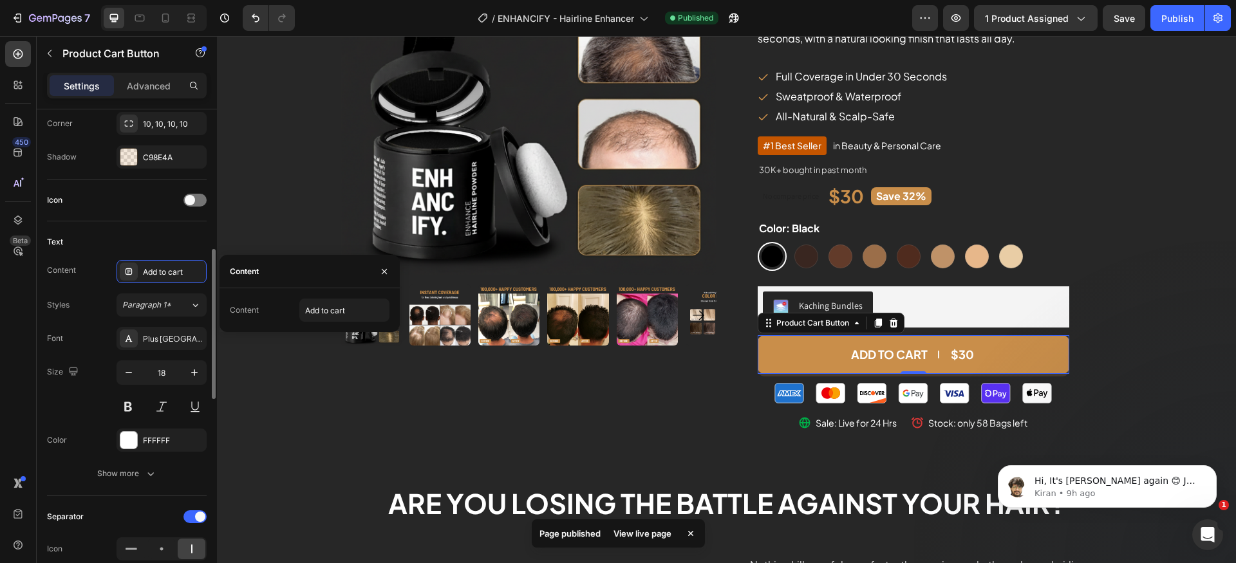
click at [117, 231] on div "Text Content Add to cart Styles Paragraph 1* Font Plus Jakarta Sans Size 18 Col…" at bounding box center [127, 358] width 160 height 275
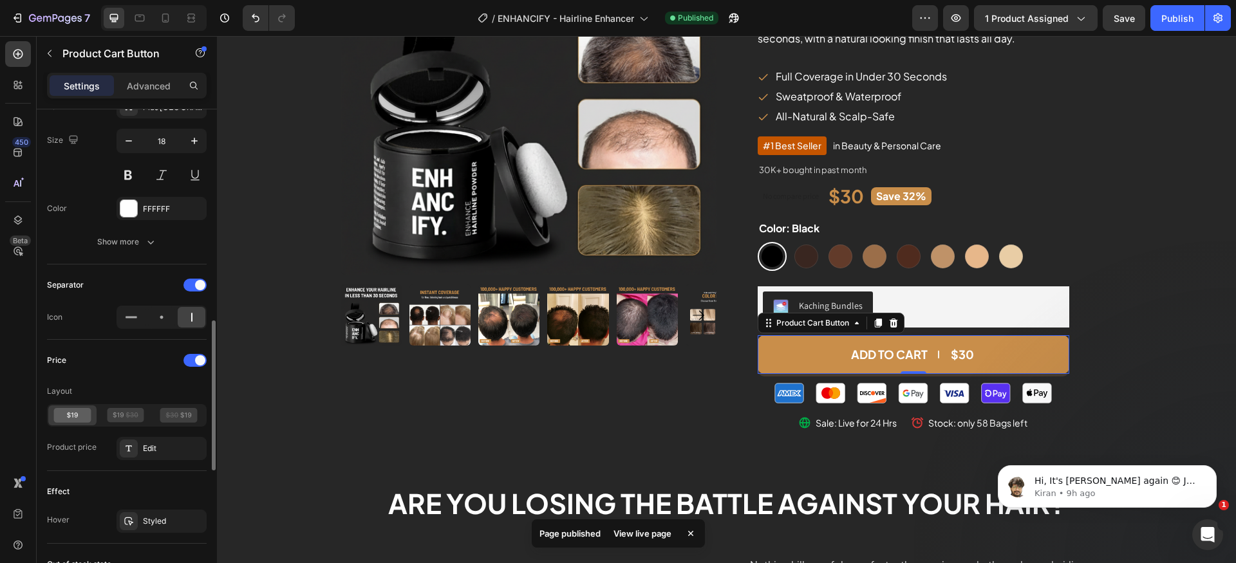
scroll to position [705, 0]
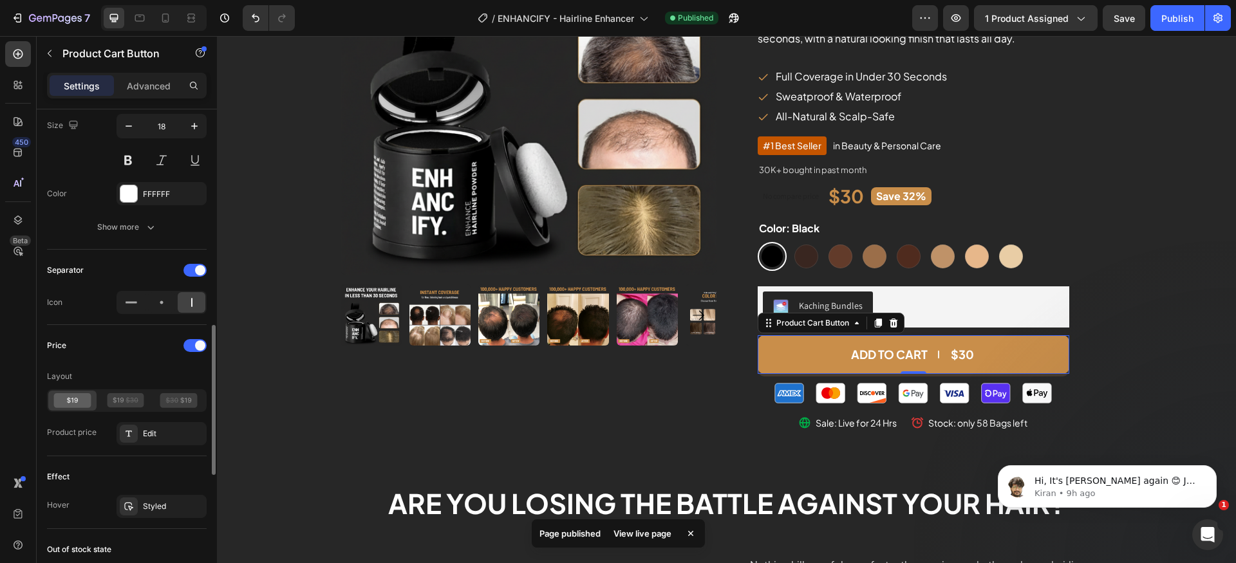
click at [201, 338] on div "Price" at bounding box center [127, 345] width 160 height 21
click at [194, 338] on div "Price" at bounding box center [127, 345] width 160 height 21
click at [204, 340] on div "Price" at bounding box center [127, 345] width 160 height 21
click at [196, 347] on span at bounding box center [200, 346] width 10 height 10
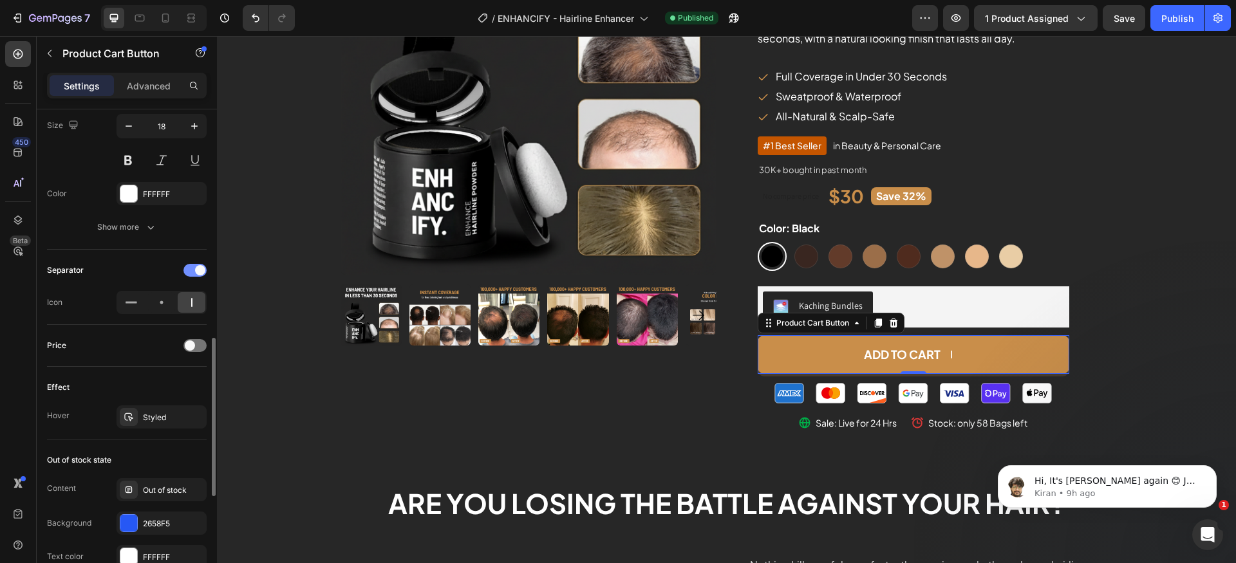
click at [191, 271] on div at bounding box center [194, 270] width 23 height 13
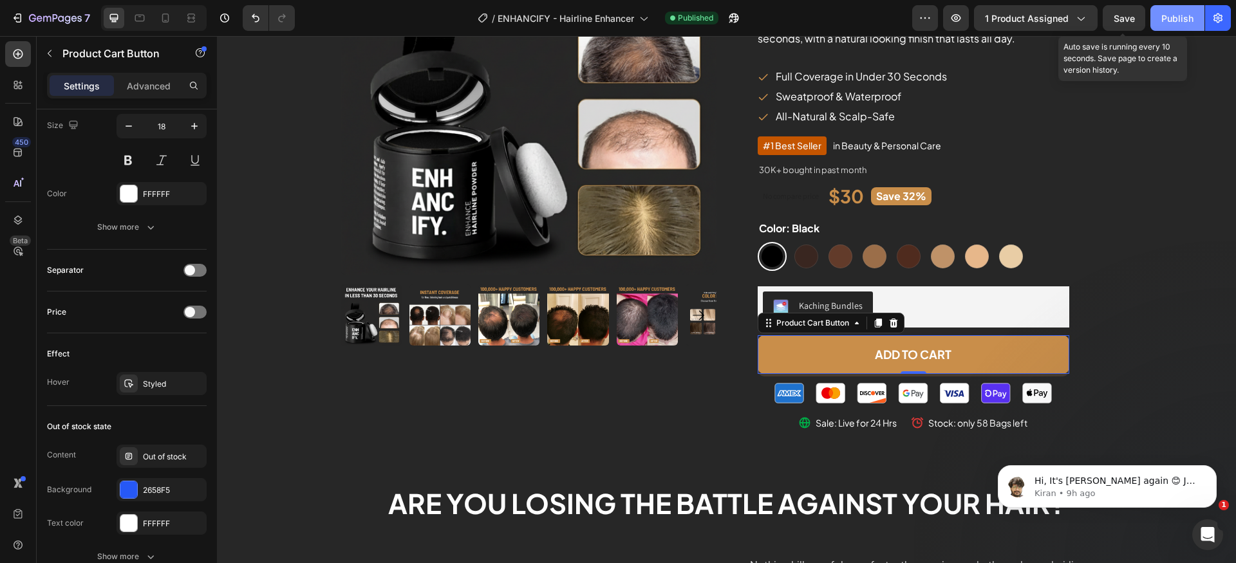
click at [1131, 17] on span "Save" at bounding box center [1124, 18] width 21 height 11
drag, startPoint x: 1167, startPoint y: 19, endPoint x: 1150, endPoint y: 25, distance: 17.9
click at [1167, 18] on div "Publish" at bounding box center [1177, 19] width 32 height 14
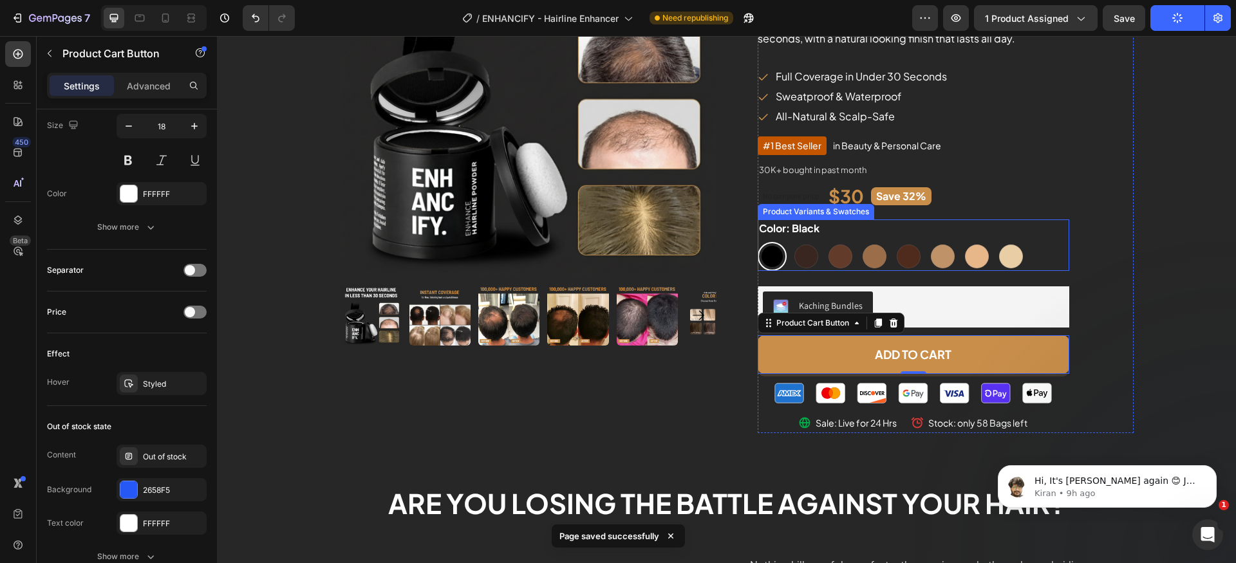
click at [851, 254] on div "Black Black Dark Brown Dark Brown Medium Brown Medium Brown Light Brown Light B…" at bounding box center [914, 256] width 312 height 29
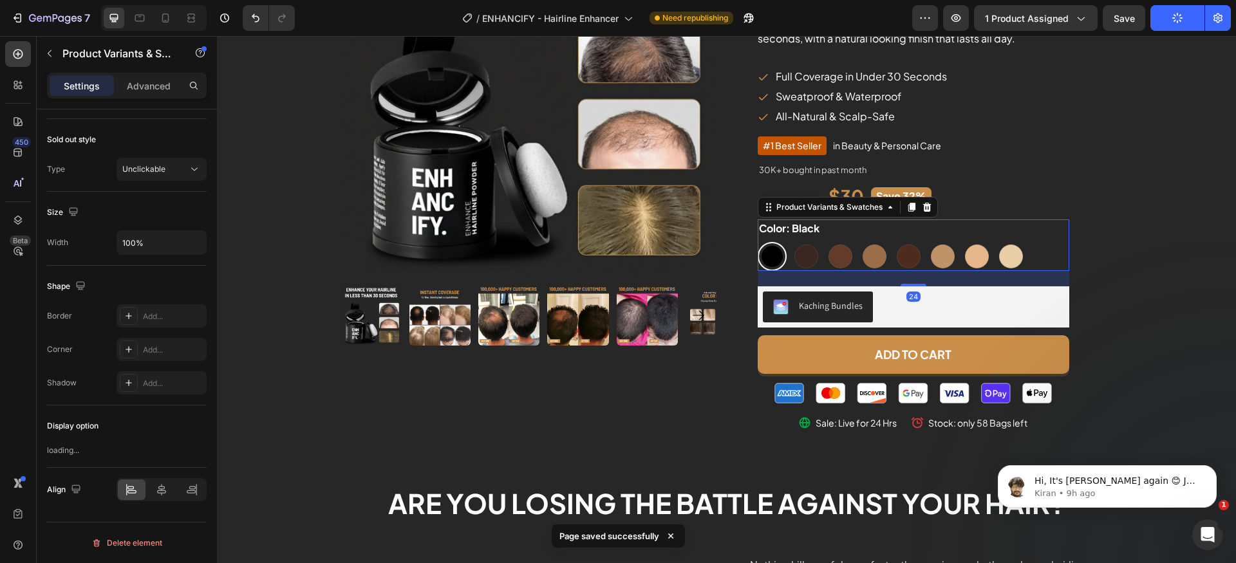
scroll to position [0, 0]
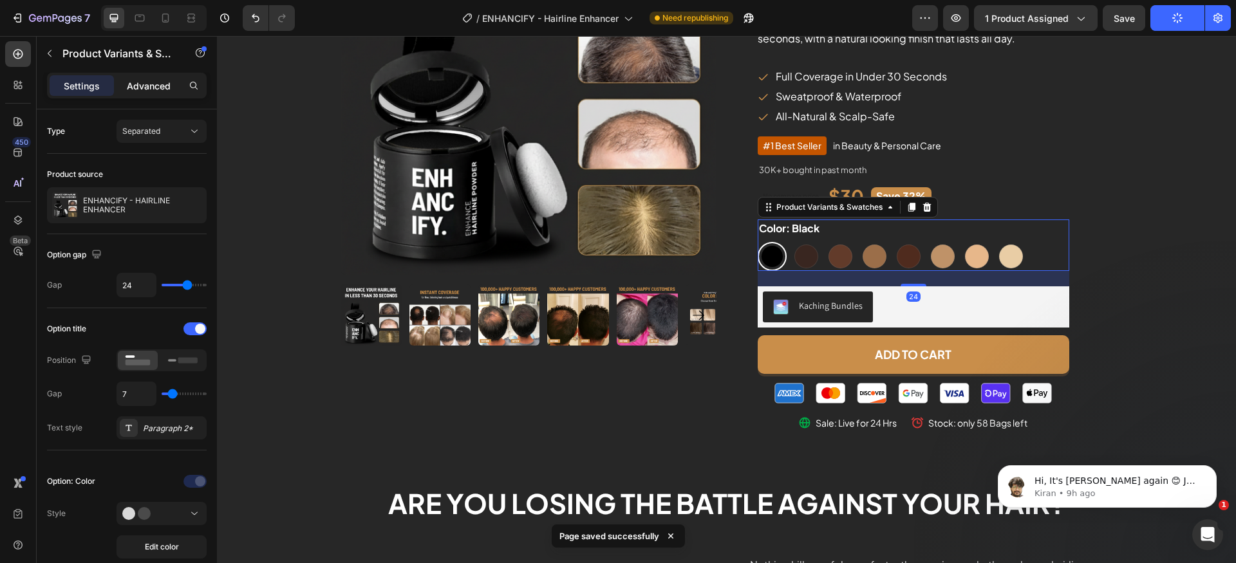
click at [162, 86] on p "Advanced" at bounding box center [149, 86] width 44 height 14
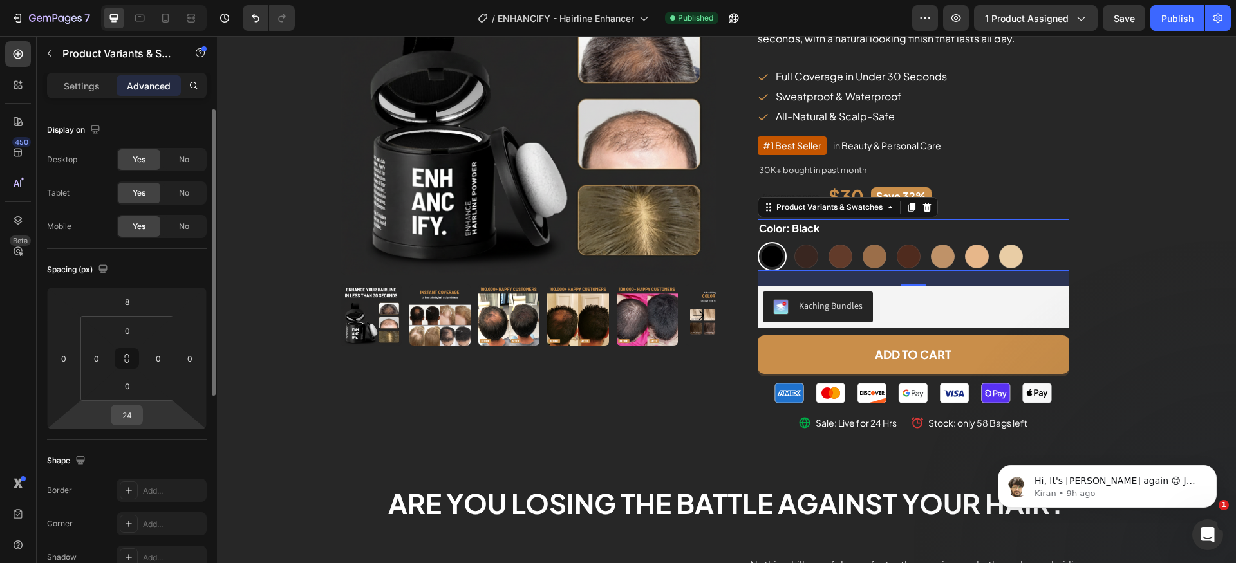
click at [140, 416] on div "24" at bounding box center [127, 415] width 32 height 21
click at [131, 416] on input "24" at bounding box center [127, 415] width 26 height 19
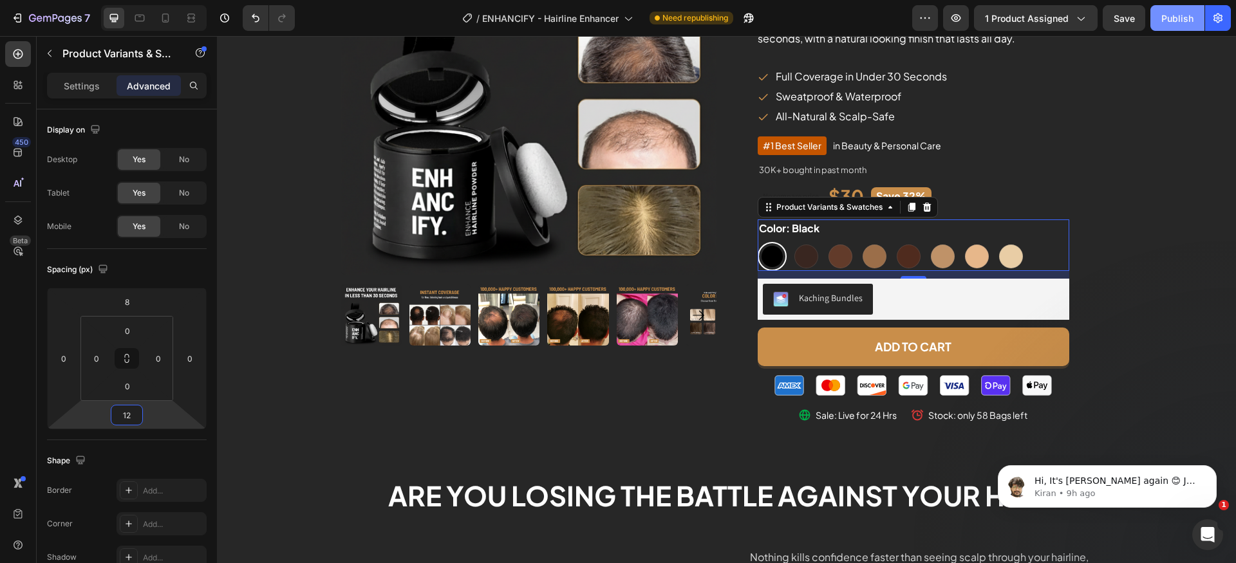
click at [1134, 20] on span "Save" at bounding box center [1124, 18] width 21 height 11
drag, startPoint x: 1173, startPoint y: 20, endPoint x: 820, endPoint y: 10, distance: 353.6
click at [1173, 20] on div "Publish" at bounding box center [1177, 19] width 32 height 14
click at [127, 415] on input "12" at bounding box center [127, 415] width 26 height 19
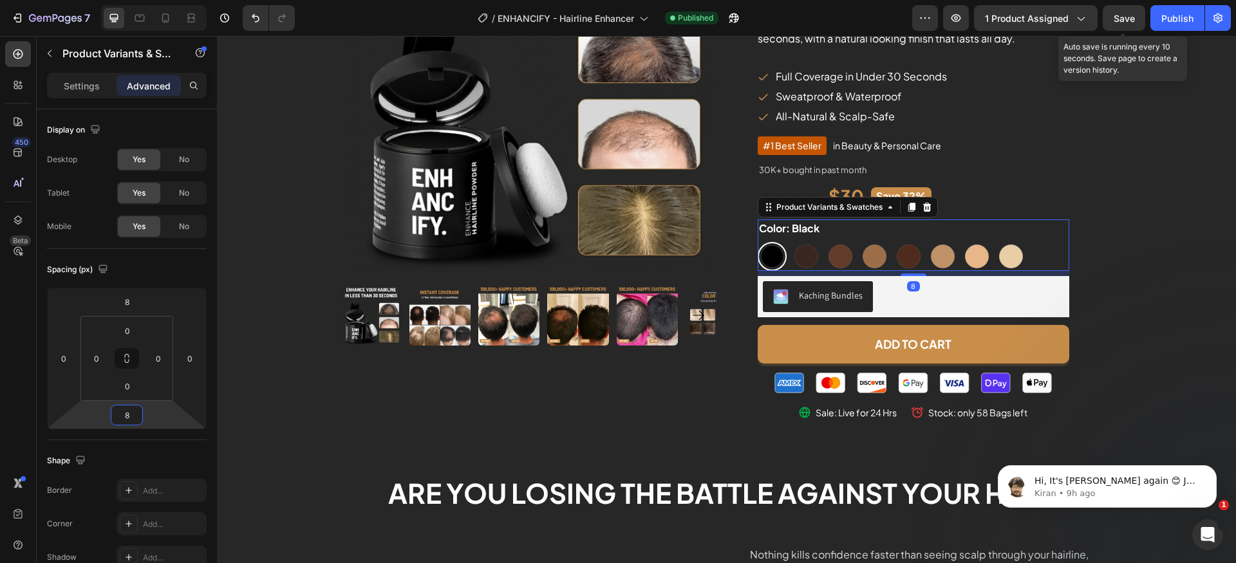
type input "8"
click at [1128, 17] on span "Save" at bounding box center [1124, 18] width 21 height 11
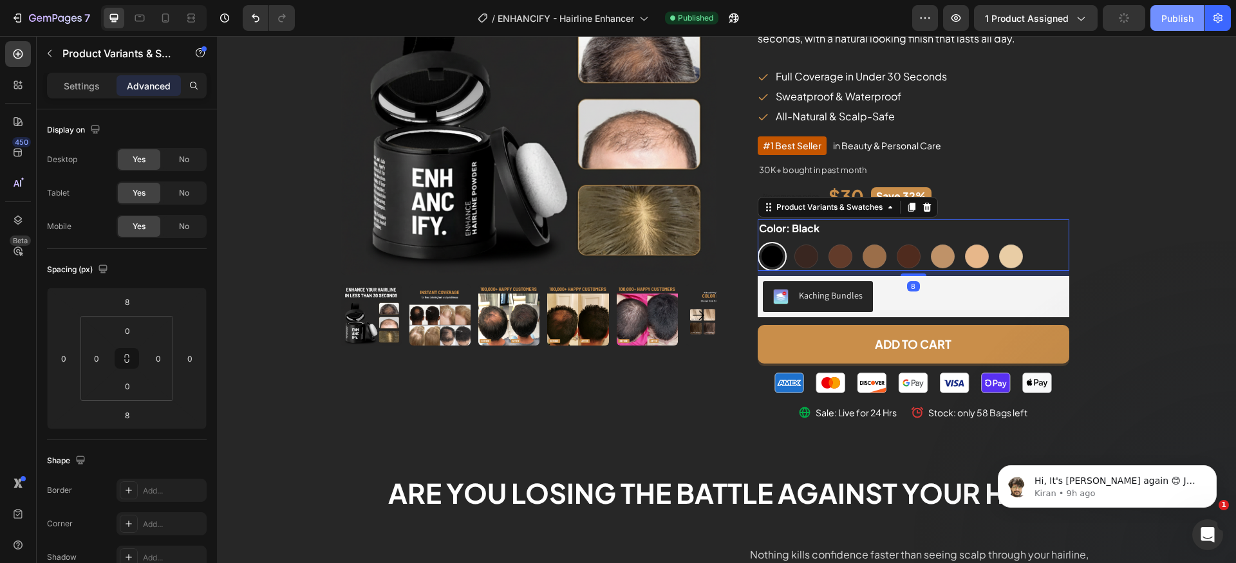
click at [1174, 16] on div "Publish" at bounding box center [1177, 19] width 32 height 14
click at [912, 226] on div "Color: Black Black Black Dark Brown Dark Brown Medium Brown Medium Brown Light …" at bounding box center [914, 246] width 312 height 52
click at [59, 79] on div "Settings" at bounding box center [82, 85] width 64 height 21
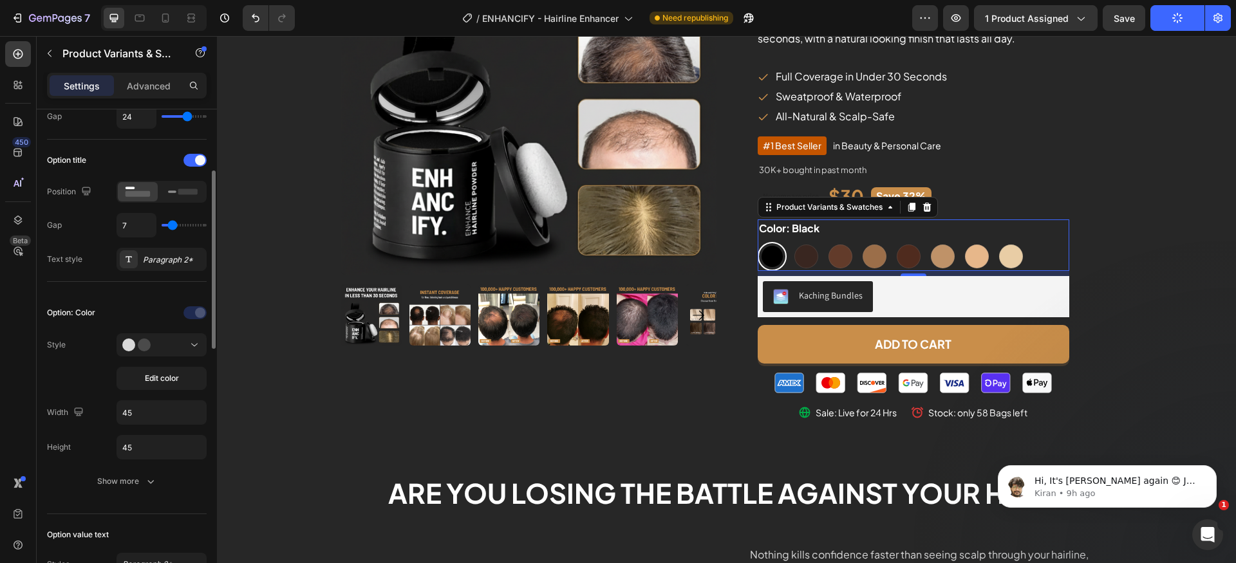
scroll to position [133, 0]
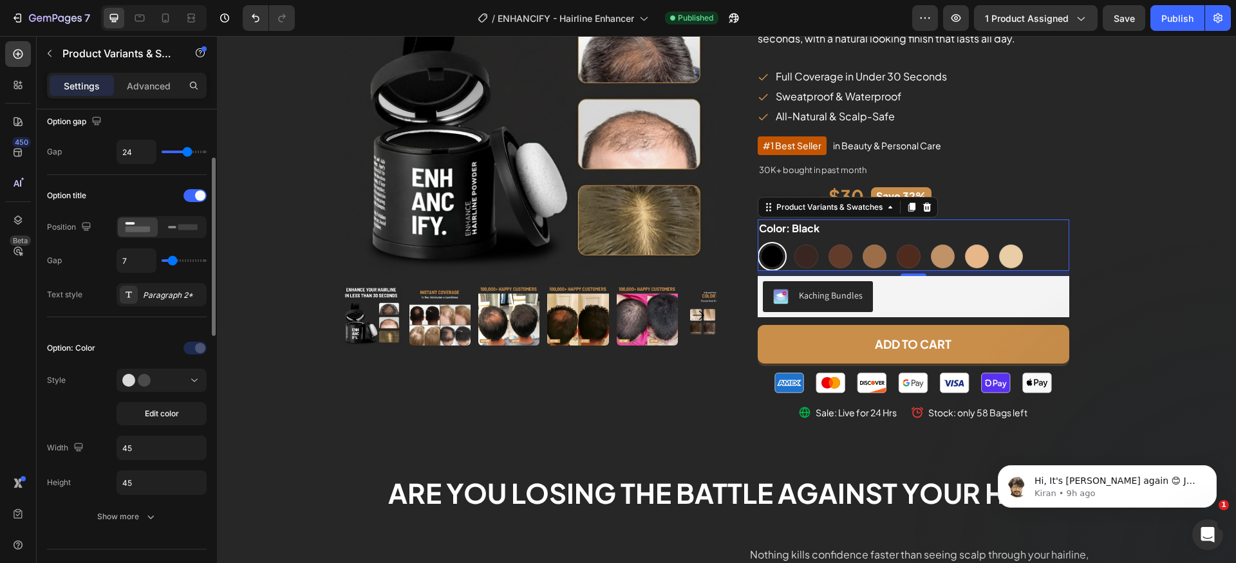
type input "4"
type input "9"
type input "10"
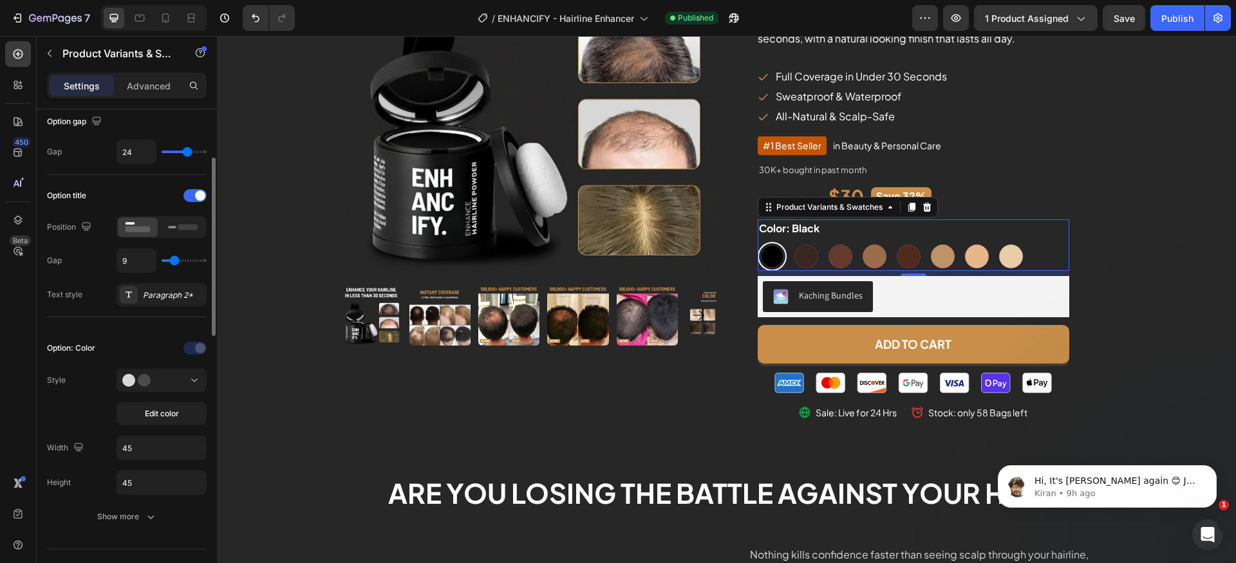
type input "10"
type input "13"
type input "14"
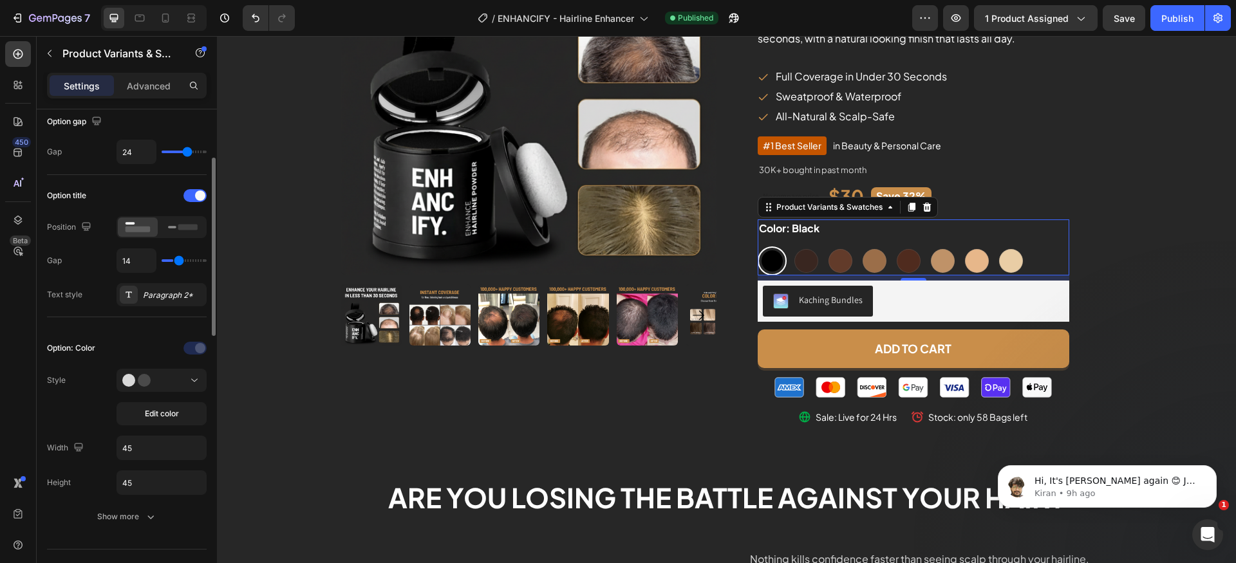
type input "16"
type input "18"
type input "19"
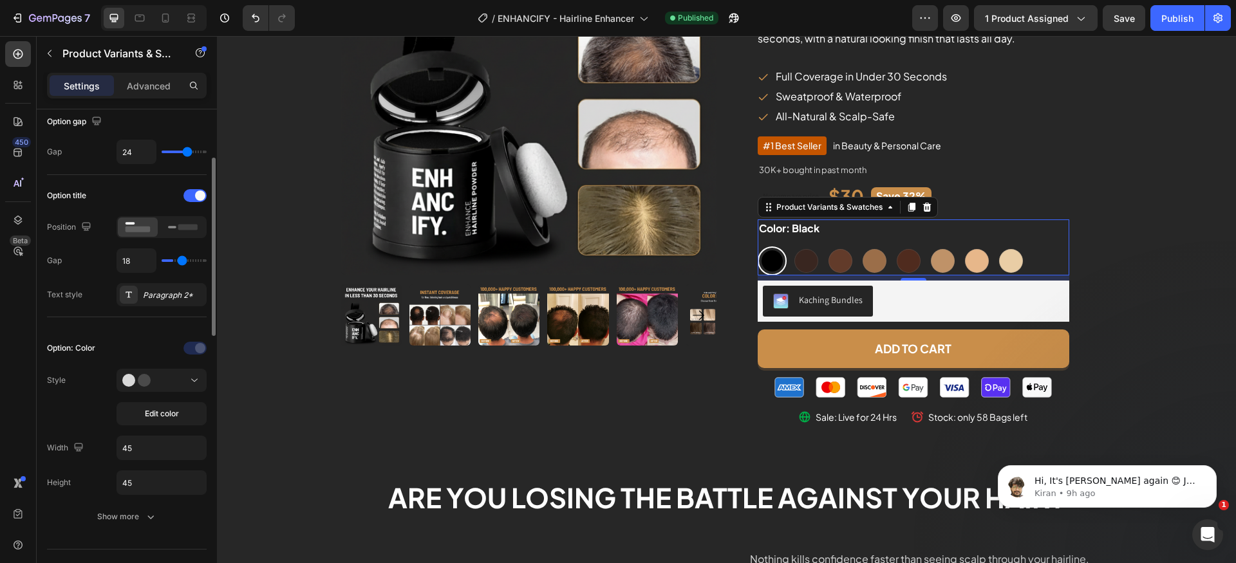
type input "19"
type input "20"
type input "19"
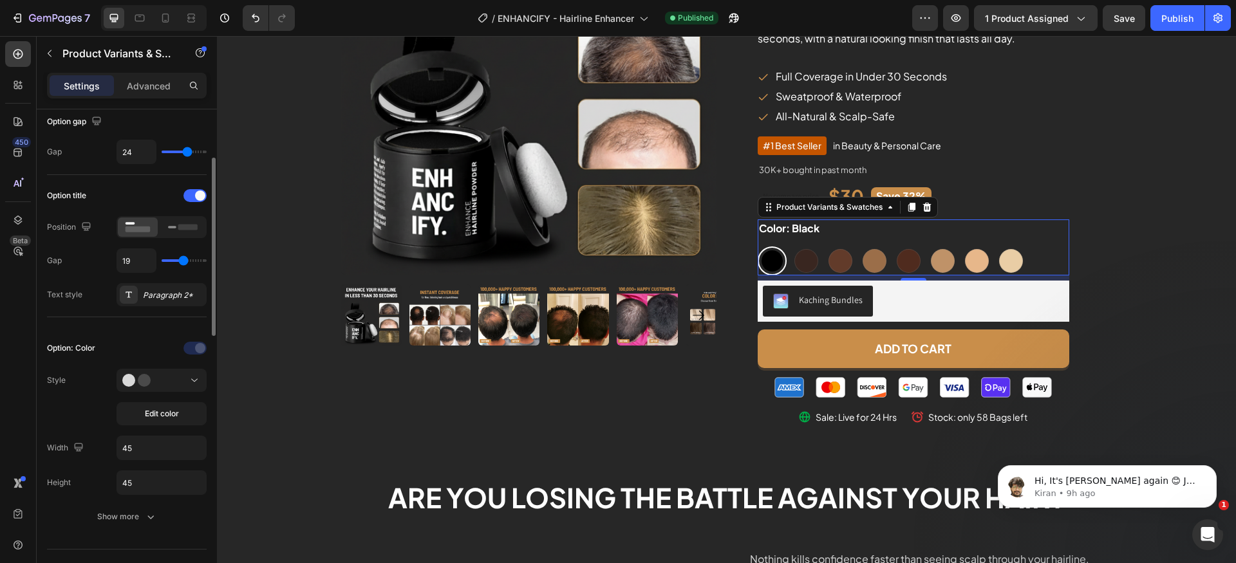
type input "17"
type input "16"
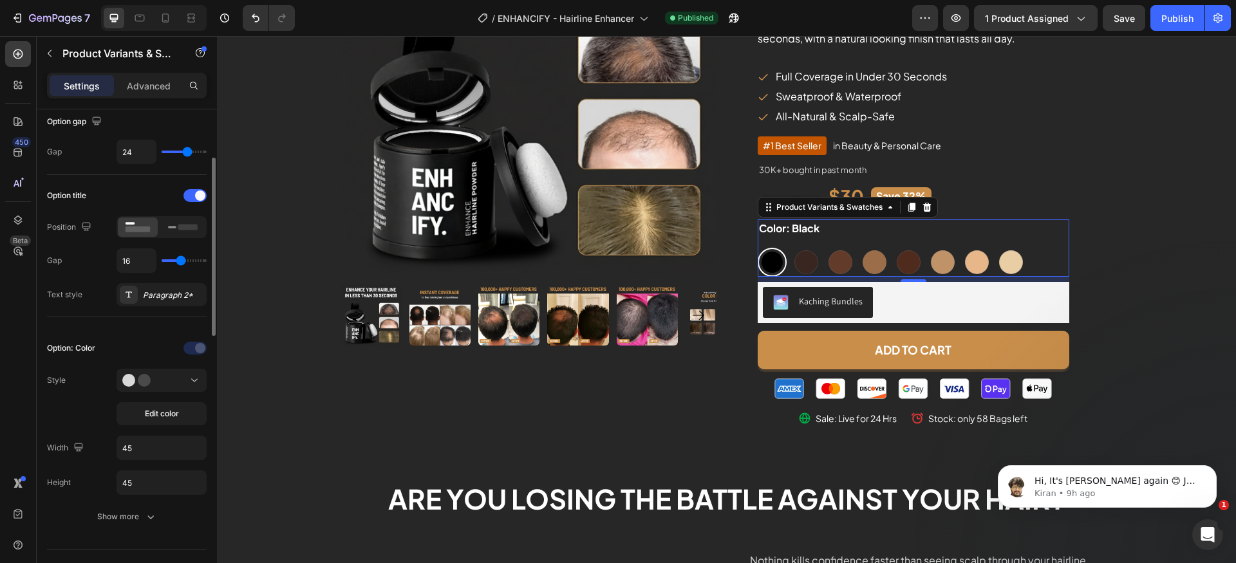
type input "13"
type input "12"
type input "11"
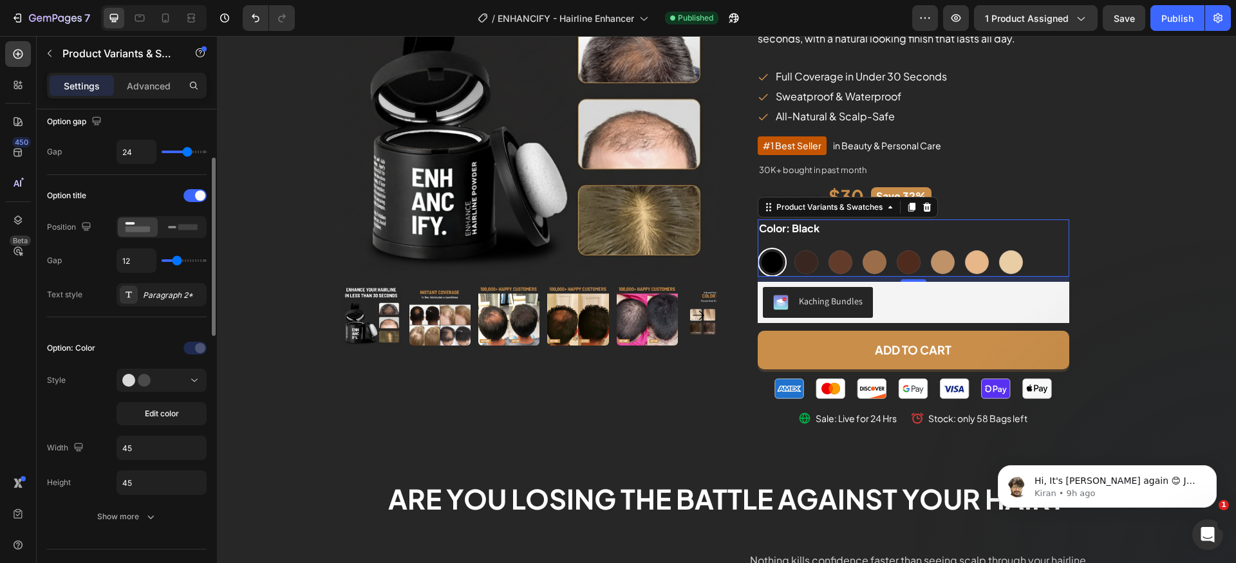
type input "11"
type input "10"
type input "9"
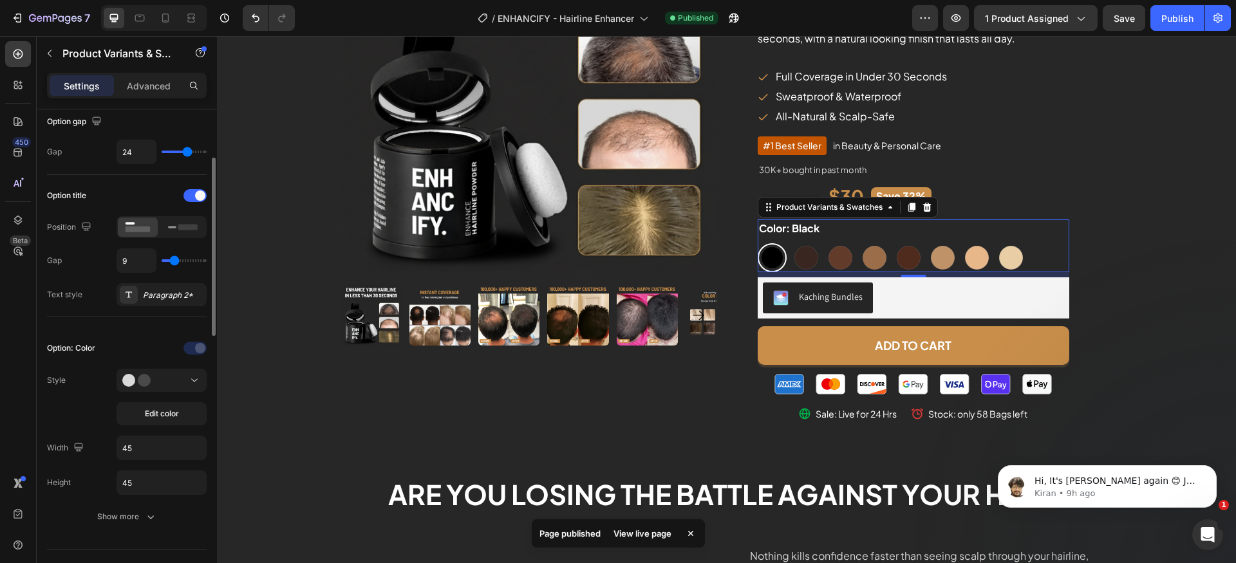
type input "11"
type input "13"
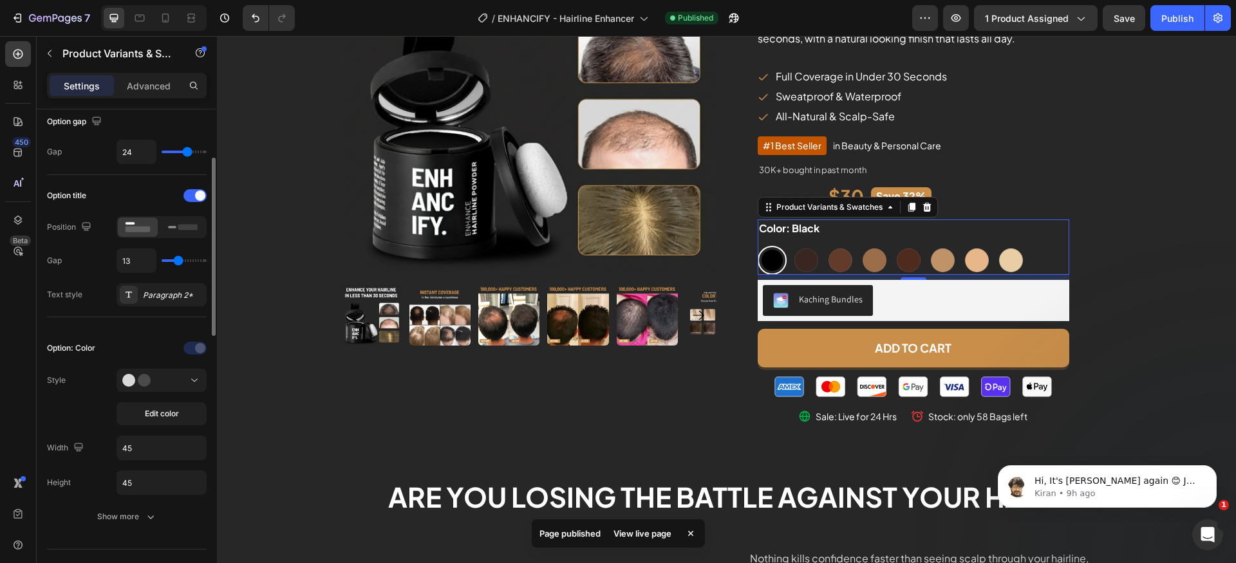
type input "12"
type input "11"
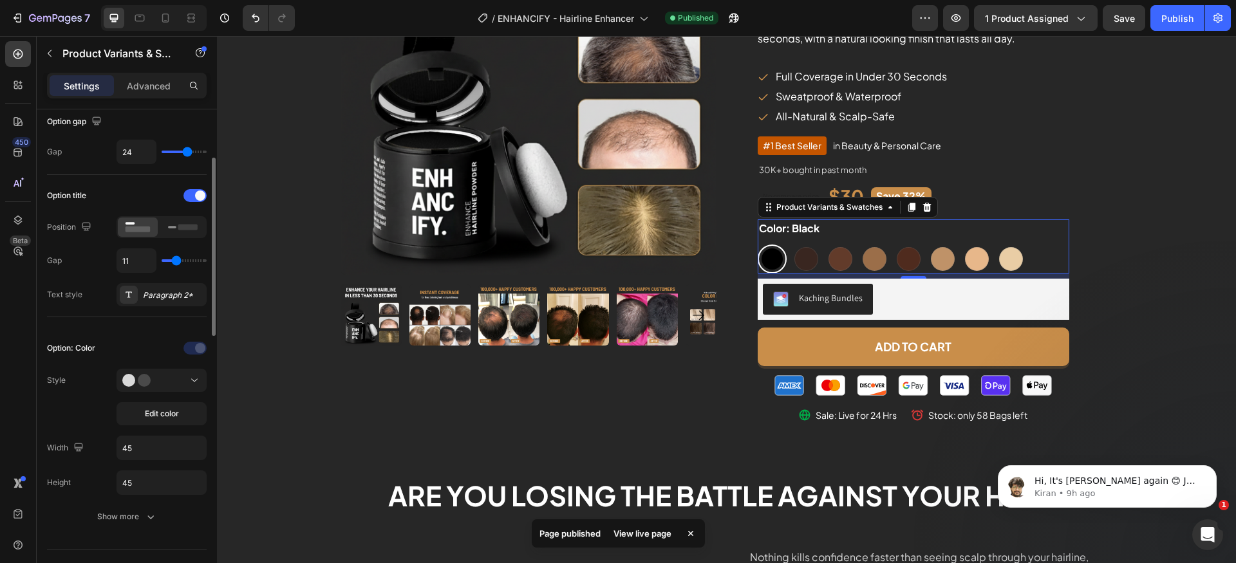
type input "12"
type input "11"
type input "10"
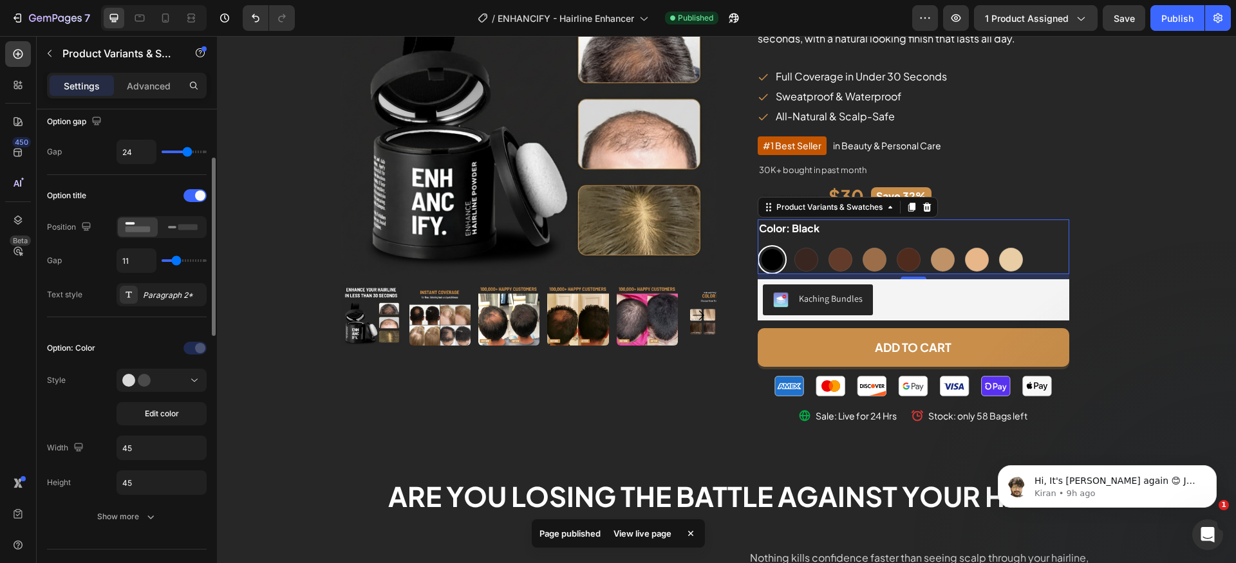
type input "10"
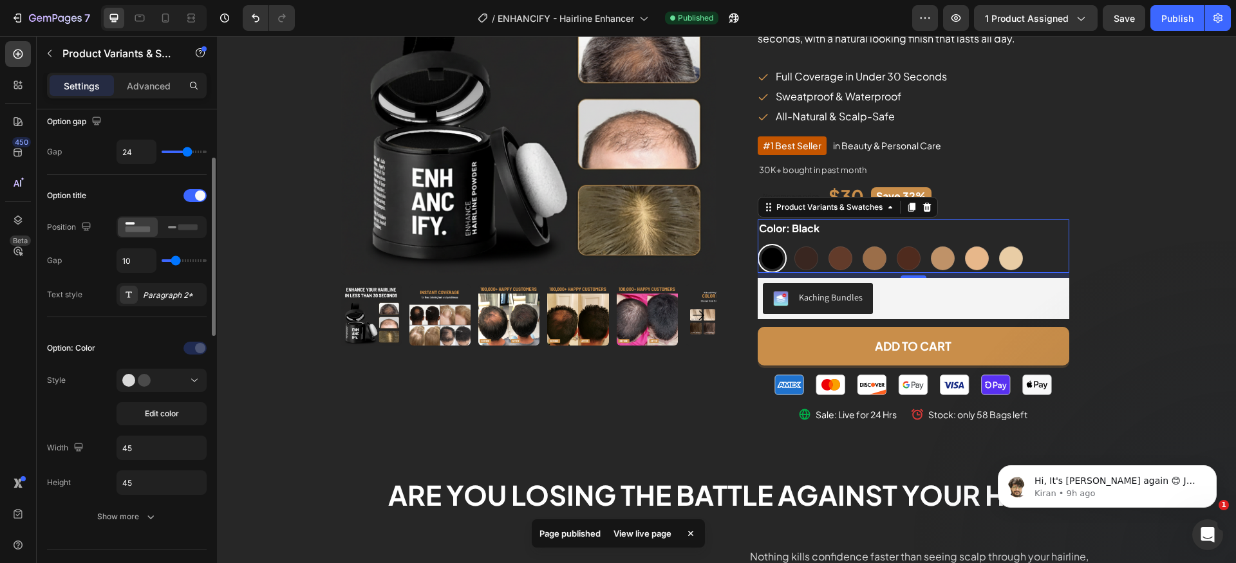
type input "11"
type input "12"
type input "13"
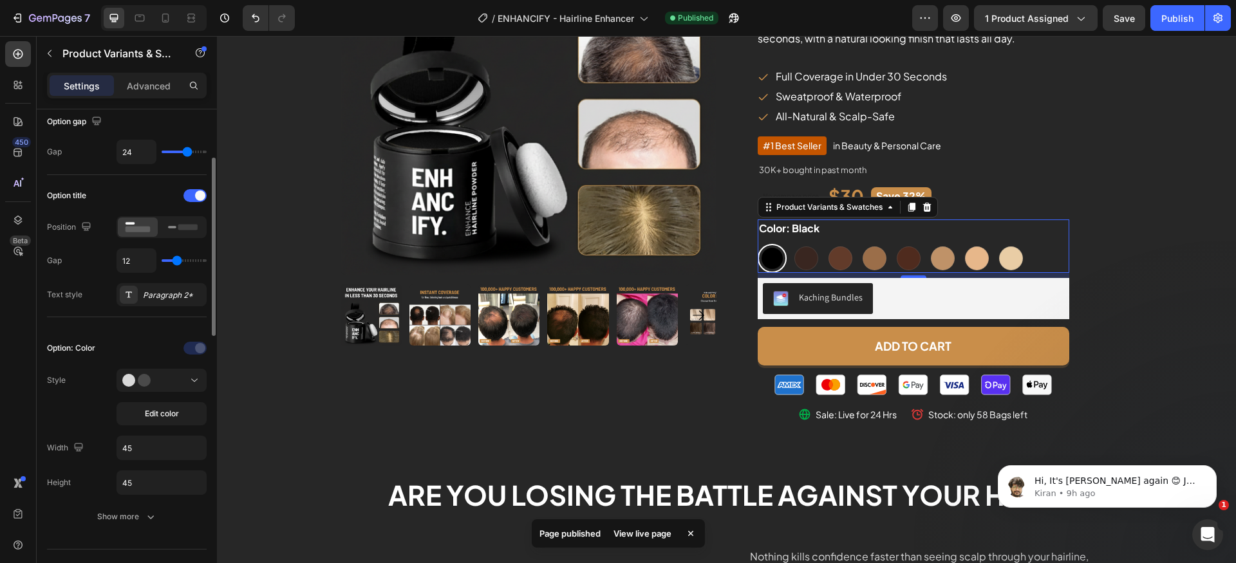
type input "13"
type input "14"
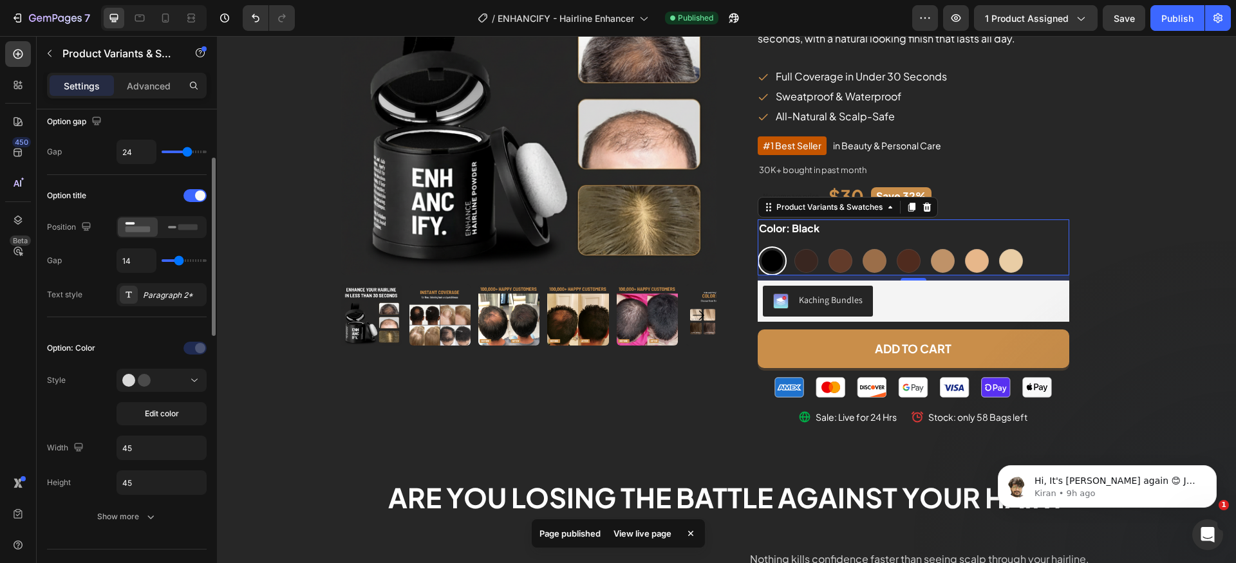
type input "13"
type input "12"
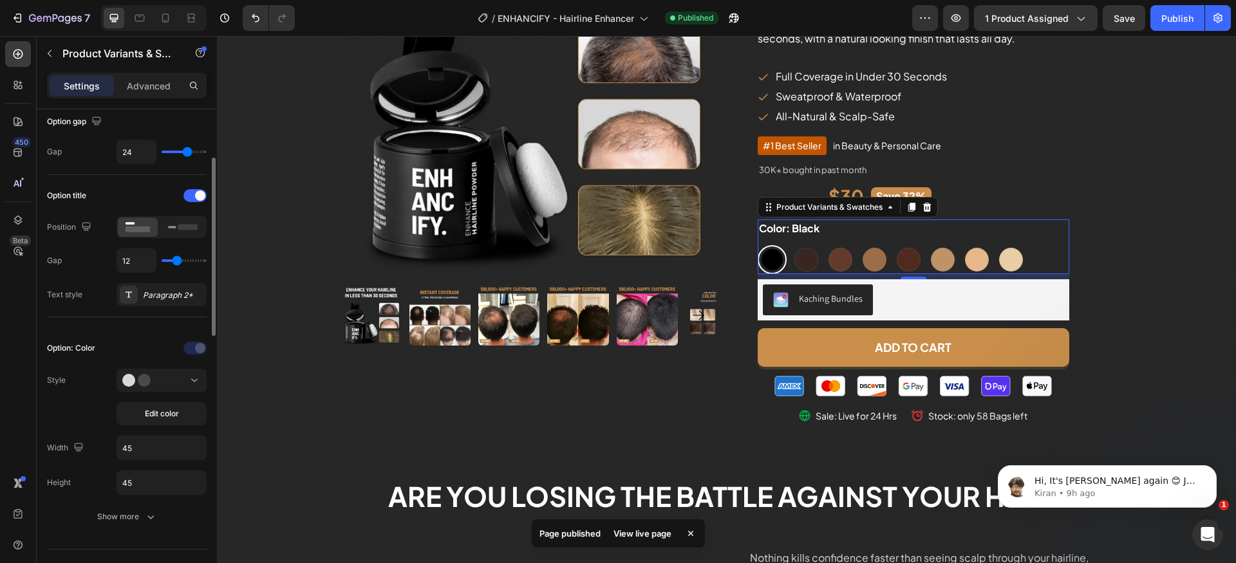
drag, startPoint x: 169, startPoint y: 263, endPoint x: 176, endPoint y: 260, distance: 8.1
type input "12"
click at [176, 260] on input "range" at bounding box center [184, 260] width 45 height 3
drag, startPoint x: 1112, startPoint y: 17, endPoint x: 1165, endPoint y: 19, distance: 53.5
click at [1113, 17] on button "Save" at bounding box center [1124, 18] width 42 height 26
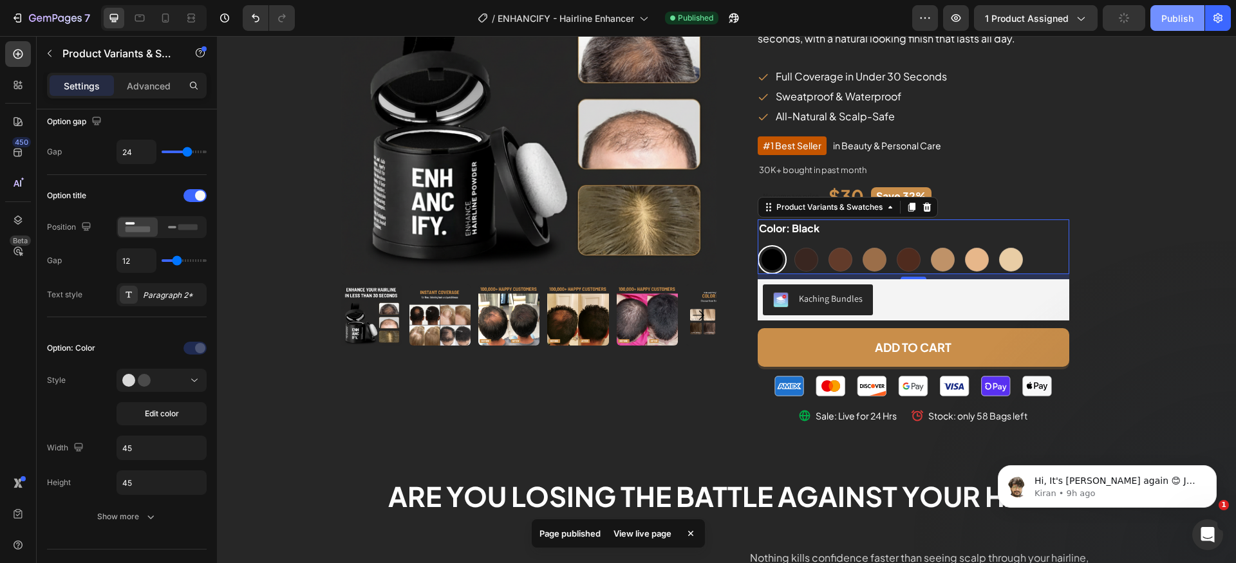
click at [1169, 18] on div "Publish" at bounding box center [1177, 19] width 32 height 14
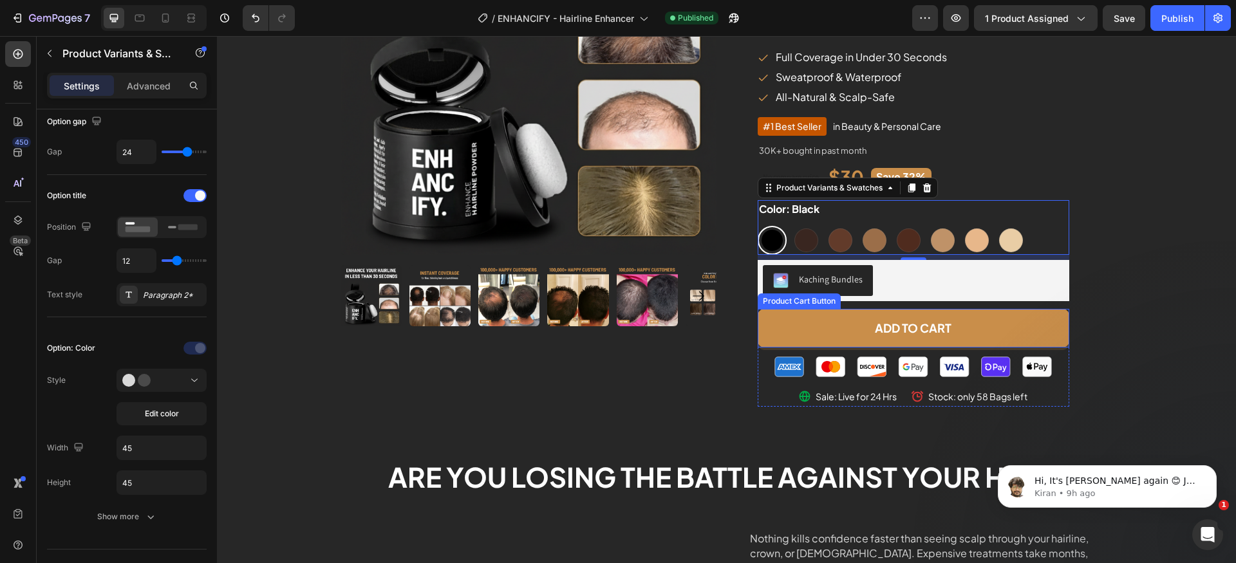
scroll to position [187, 0]
